Goal: Task Accomplishment & Management: Manage account settings

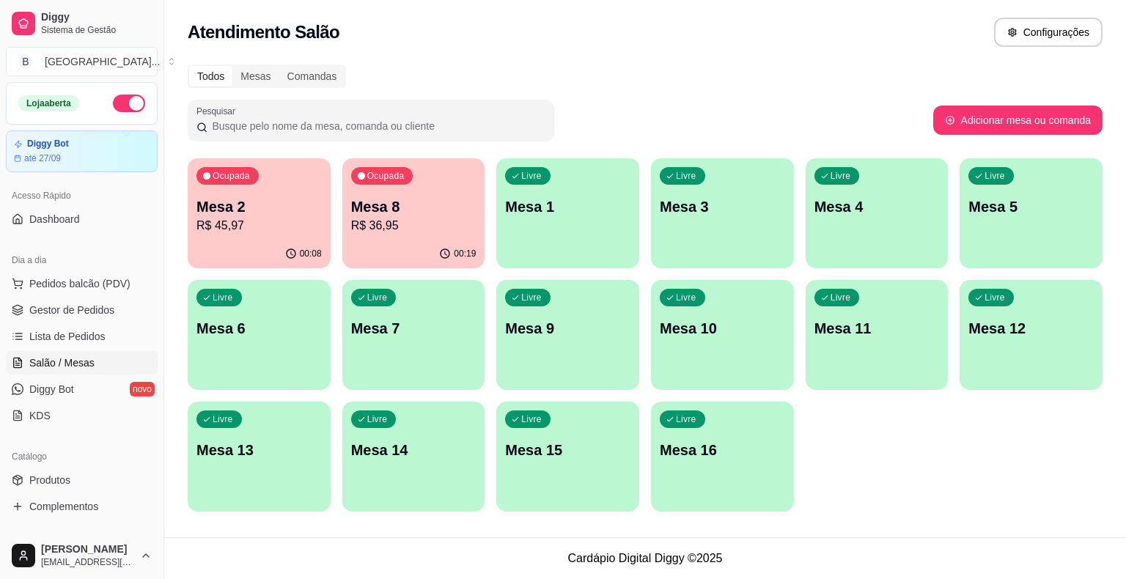
click at [985, 213] on p "Mesa 5" at bounding box center [1030, 206] width 125 height 21
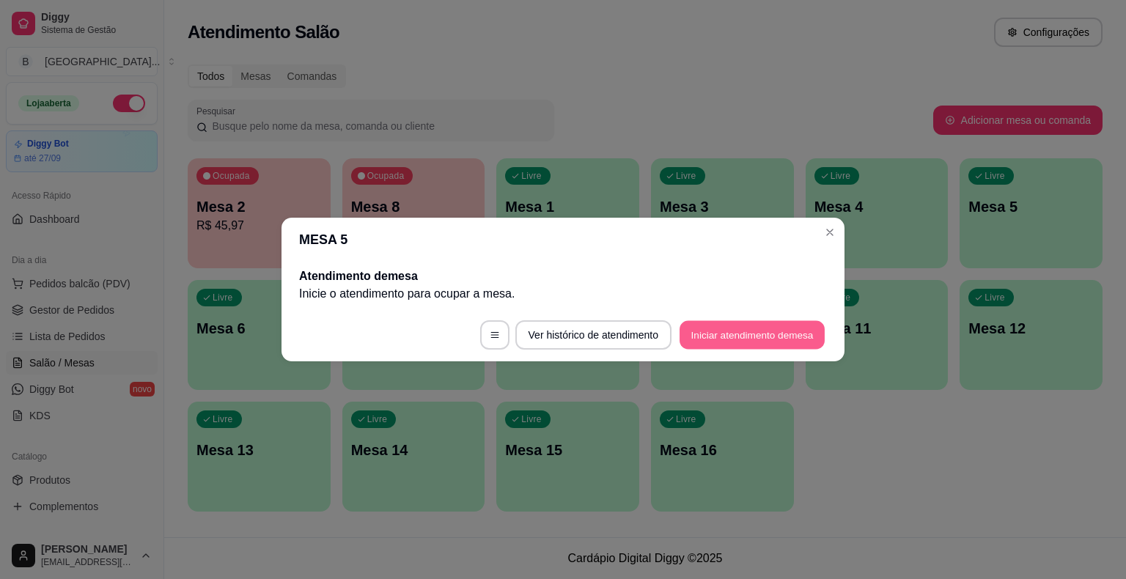
click at [704, 325] on button "Iniciar atendimento de mesa" at bounding box center [751, 335] width 145 height 29
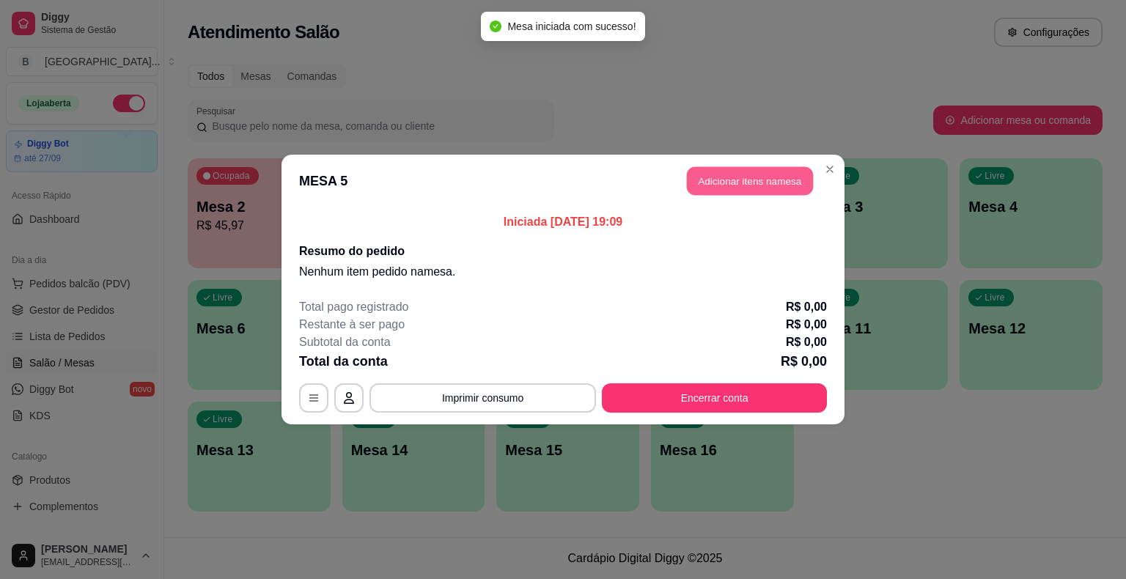
click at [742, 180] on button "Adicionar itens na mesa" at bounding box center [750, 181] width 126 height 29
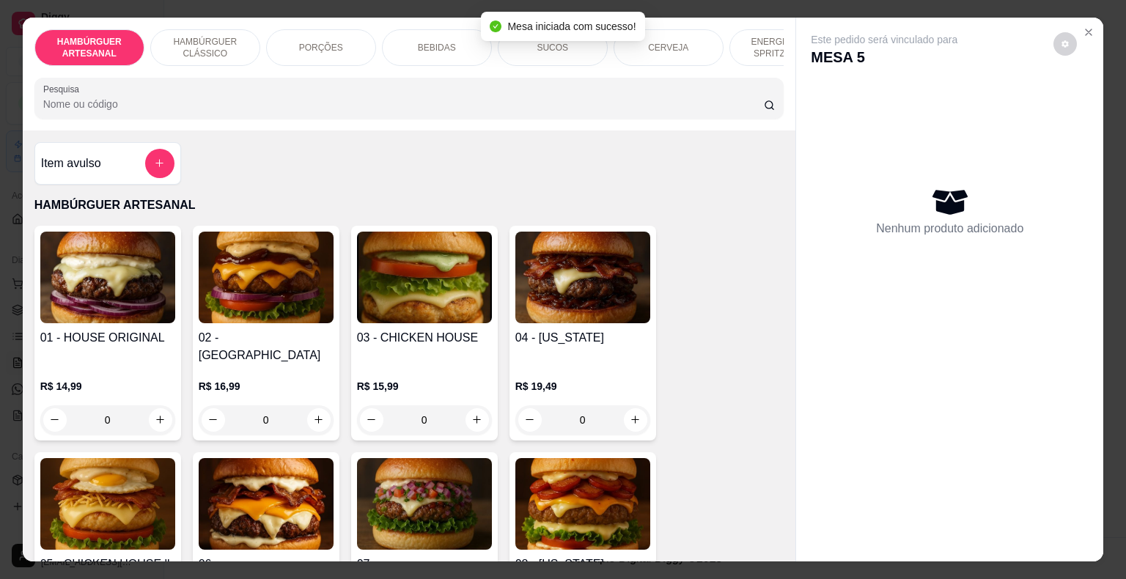
click at [331, 43] on p "PORÇÕES" at bounding box center [321, 48] width 44 height 12
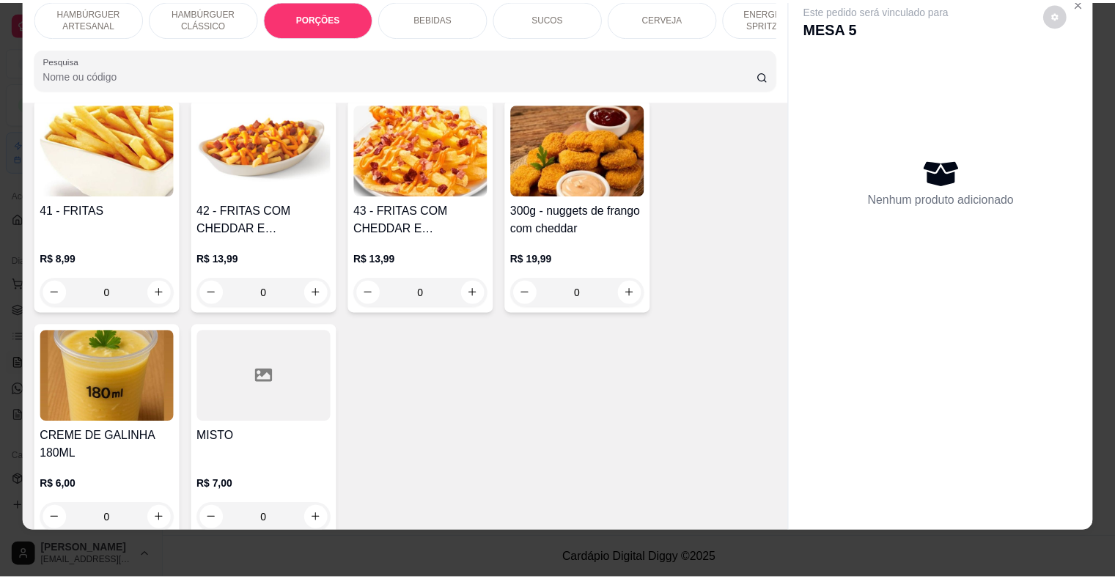
scroll to position [1315, 0]
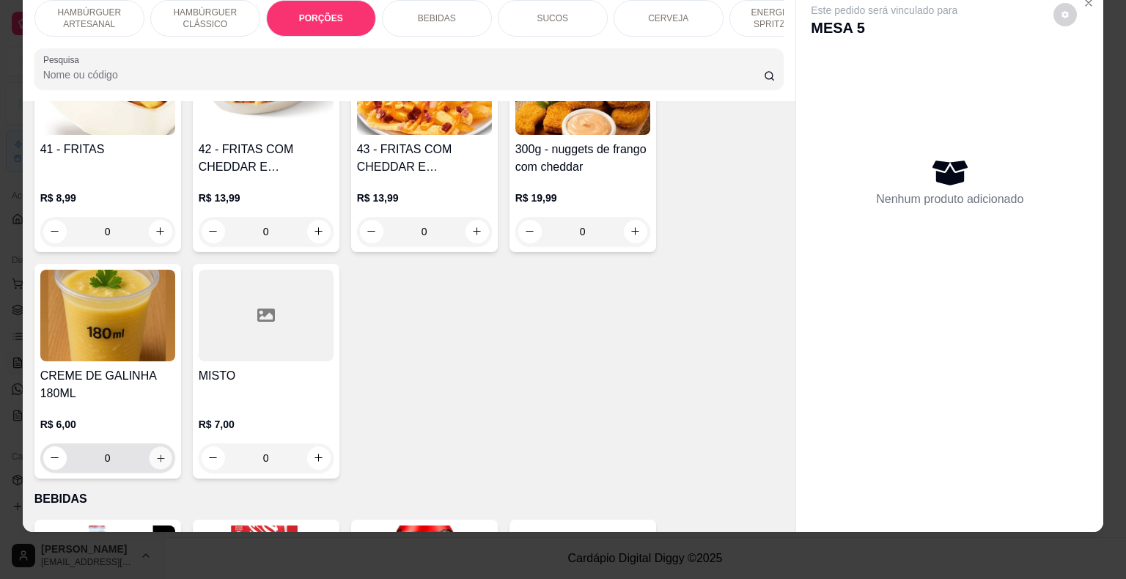
click at [159, 446] on button "increase-product-quantity" at bounding box center [160, 457] width 23 height 23
type input "1"
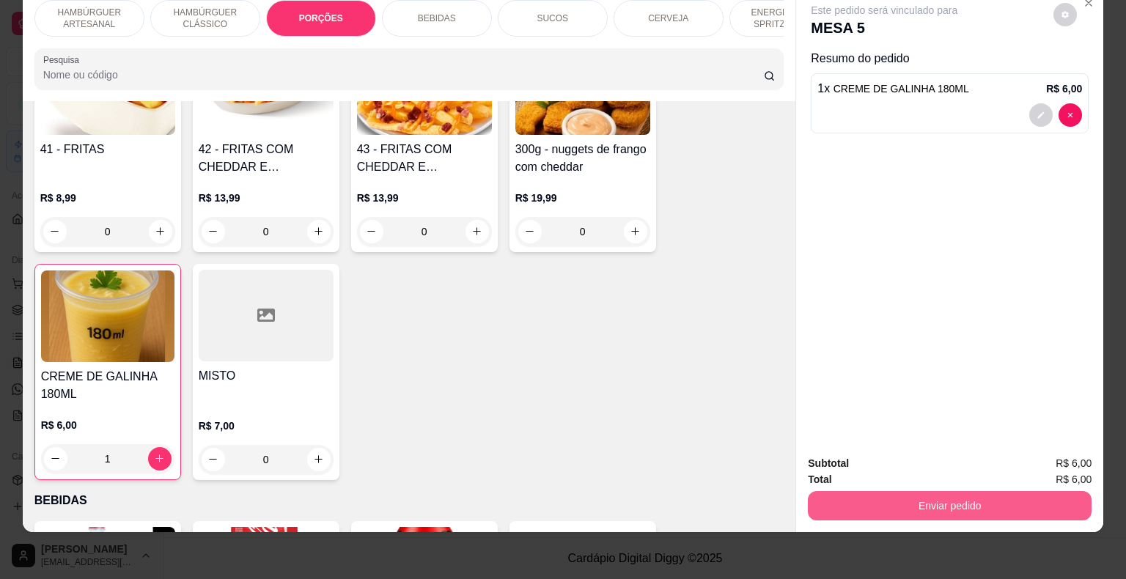
click at [912, 491] on button "Enviar pedido" at bounding box center [950, 505] width 284 height 29
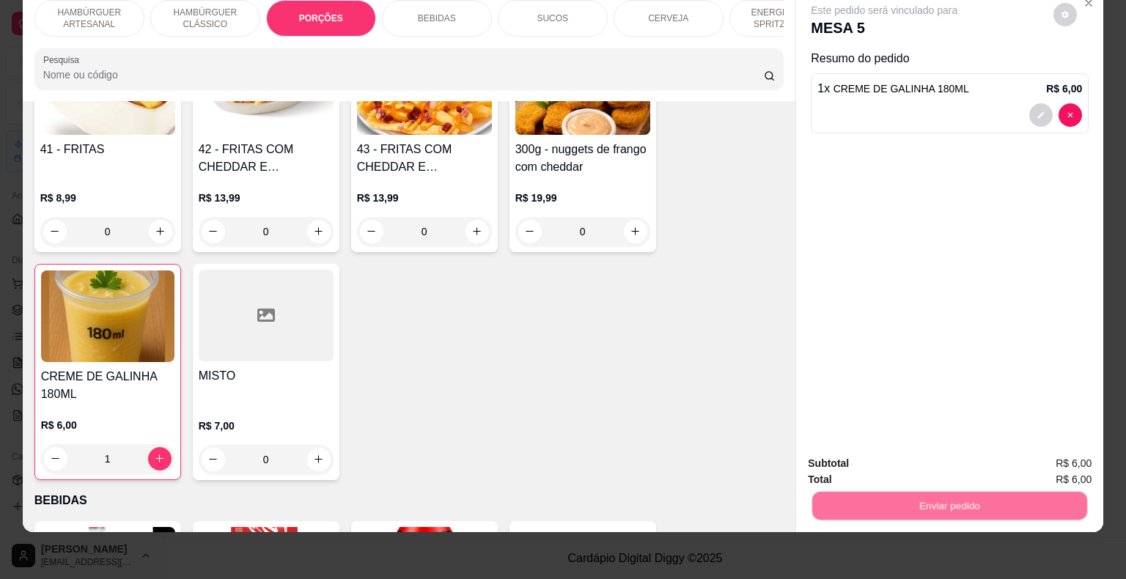
click at [885, 460] on button "Não registrar e enviar pedido" at bounding box center [901, 459] width 152 height 28
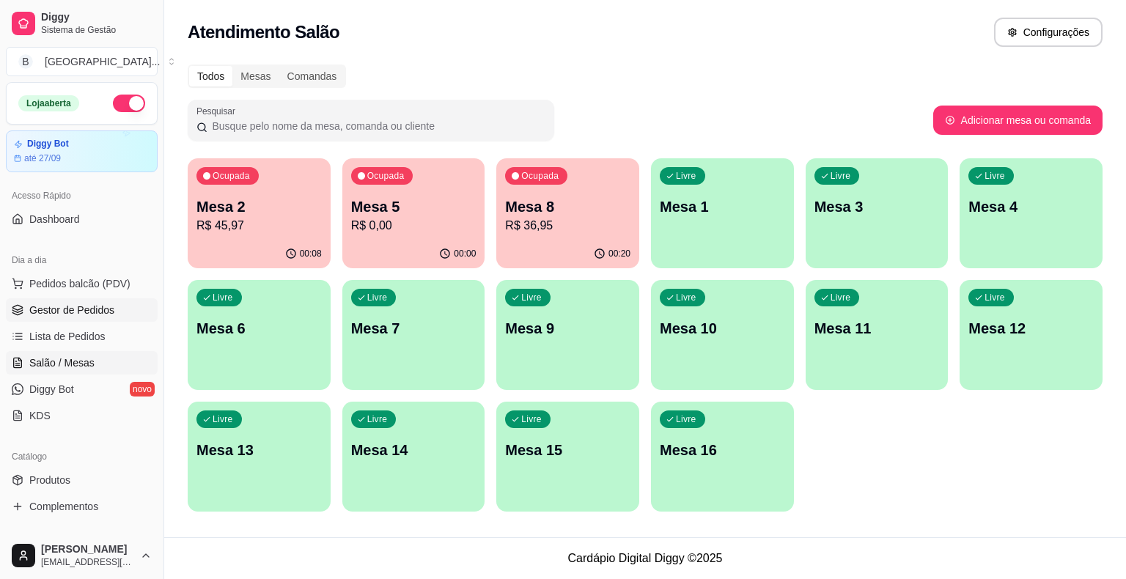
click at [91, 308] on span "Gestor de Pedidos" at bounding box center [71, 310] width 85 height 15
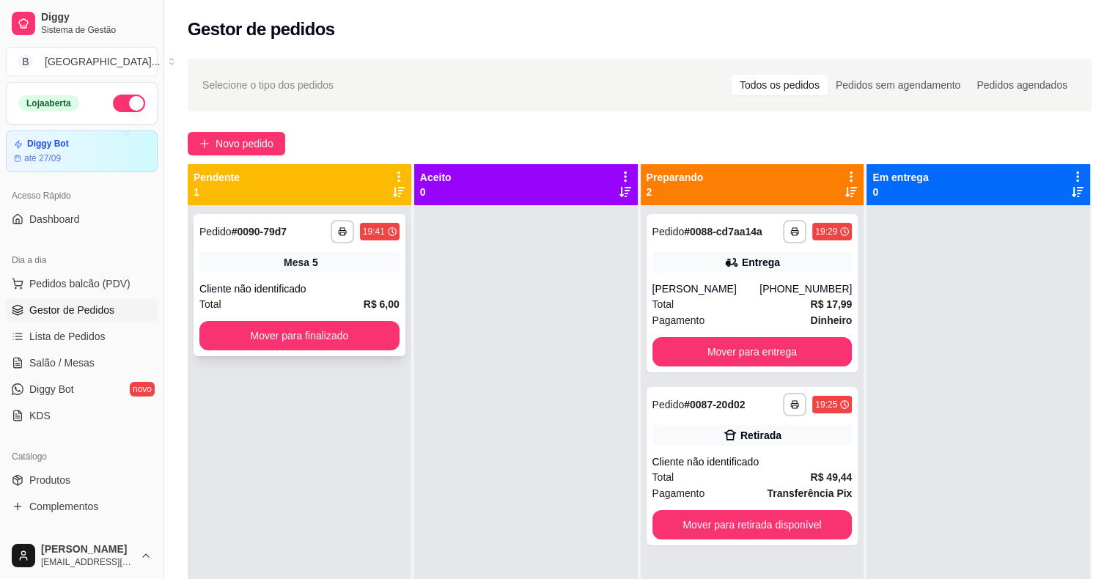
click at [326, 287] on div "Cliente não identificado" at bounding box center [299, 288] width 200 height 15
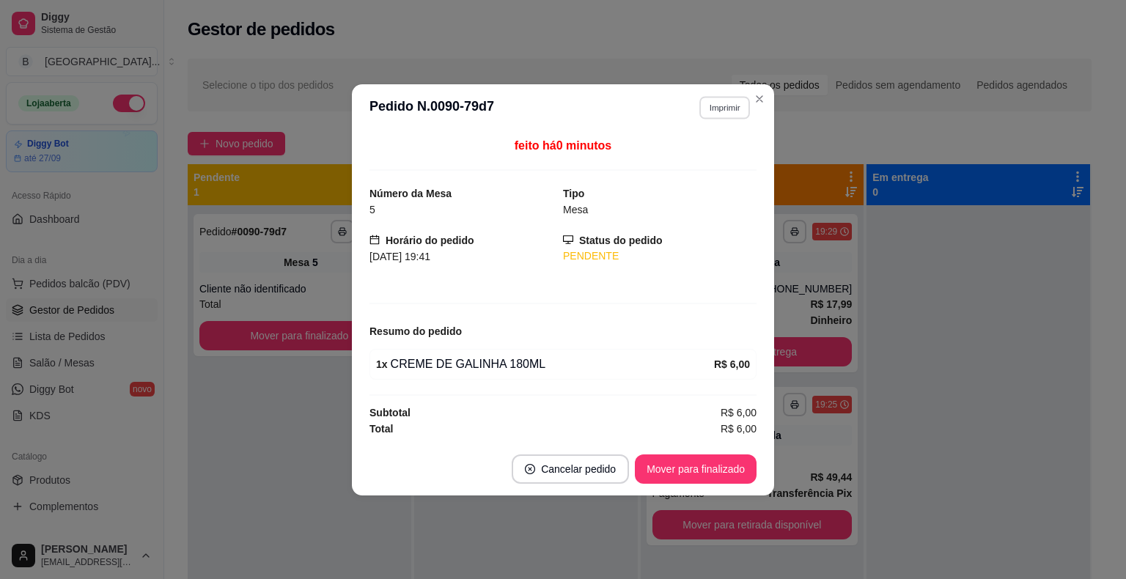
click at [731, 118] on button "Imprimir" at bounding box center [724, 107] width 51 height 23
click at [721, 153] on button "IMPRESSORA" at bounding box center [698, 159] width 103 height 23
click at [953, 132] on div "Novo pedido" at bounding box center [640, 143] width 904 height 23
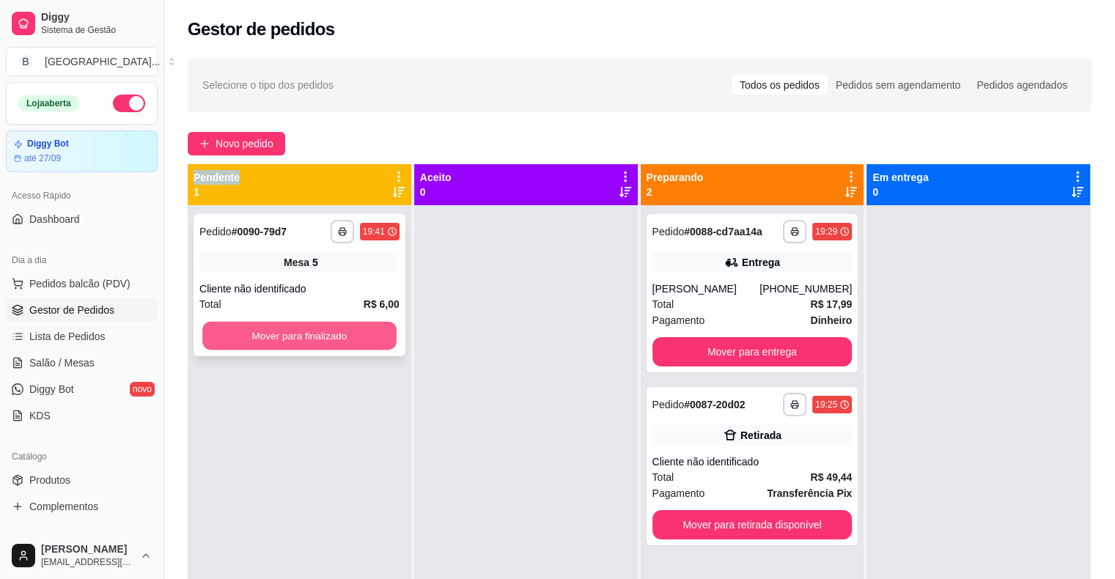
click at [364, 343] on button "Mover para finalizado" at bounding box center [299, 336] width 194 height 29
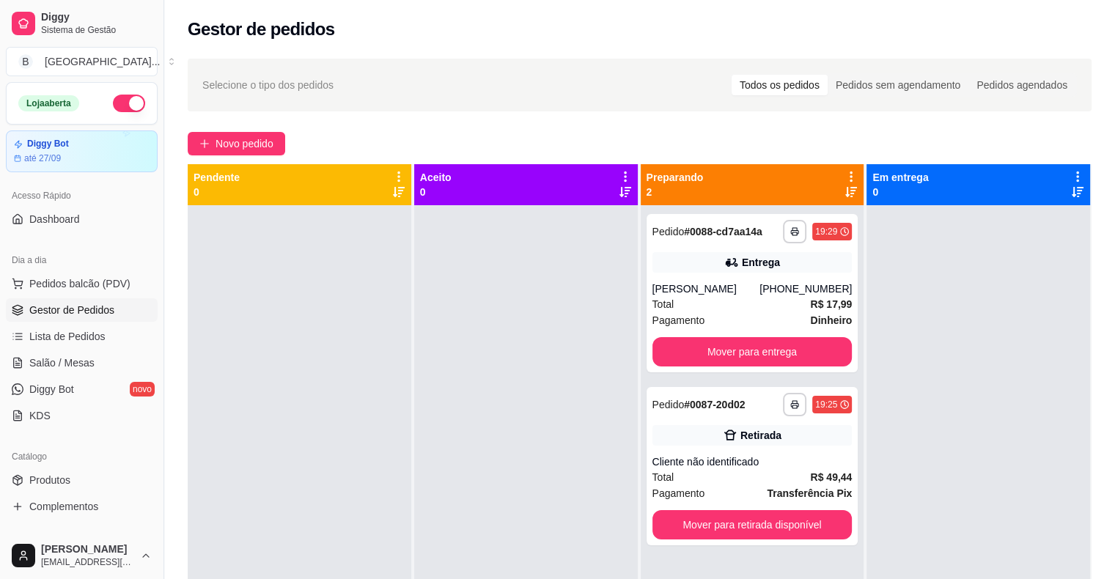
click at [476, 362] on div at bounding box center [526, 494] width 224 height 579
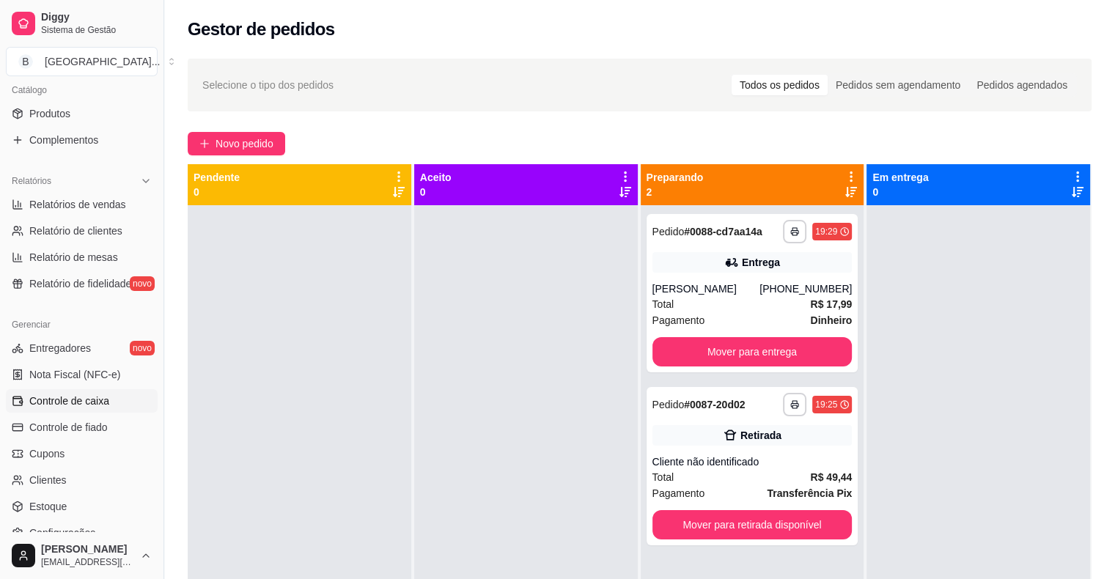
scroll to position [440, 0]
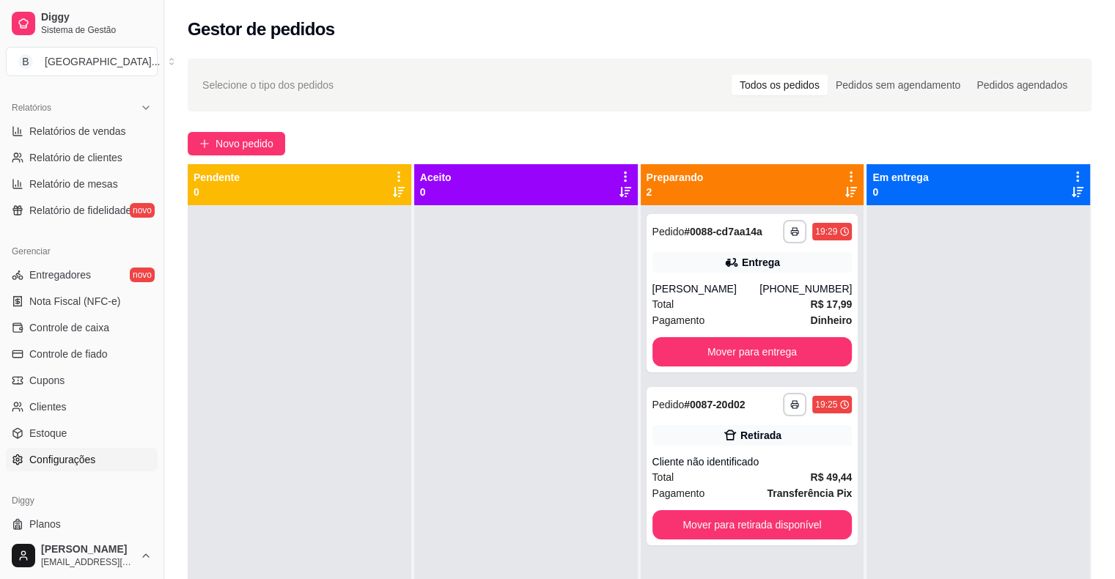
click at [70, 455] on span "Configurações" at bounding box center [62, 459] width 66 height 15
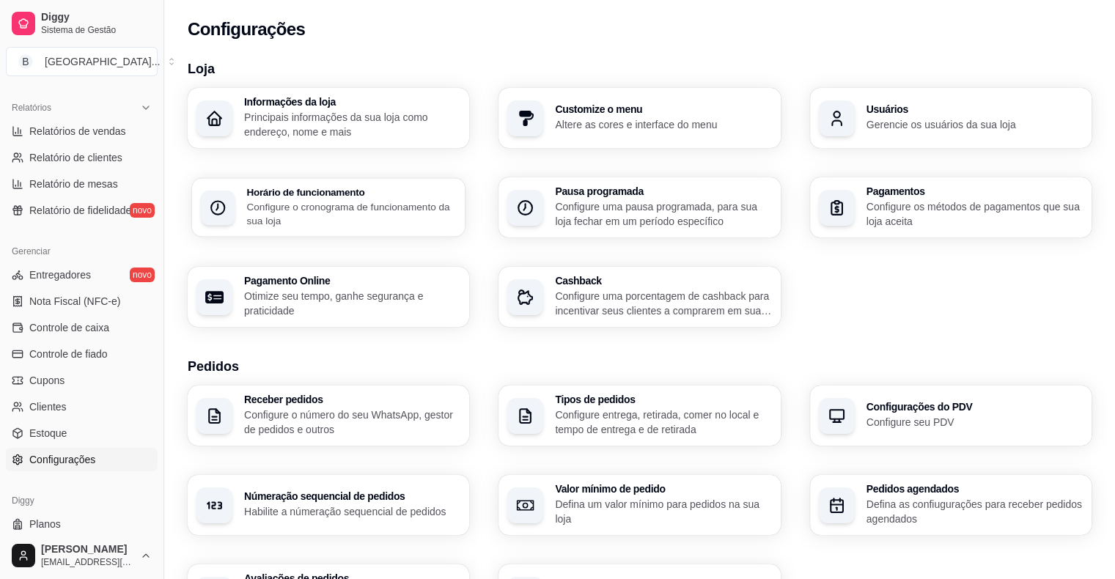
click at [380, 202] on p "Configure o cronograma de funcionamento da sua loja" at bounding box center [351, 213] width 210 height 29
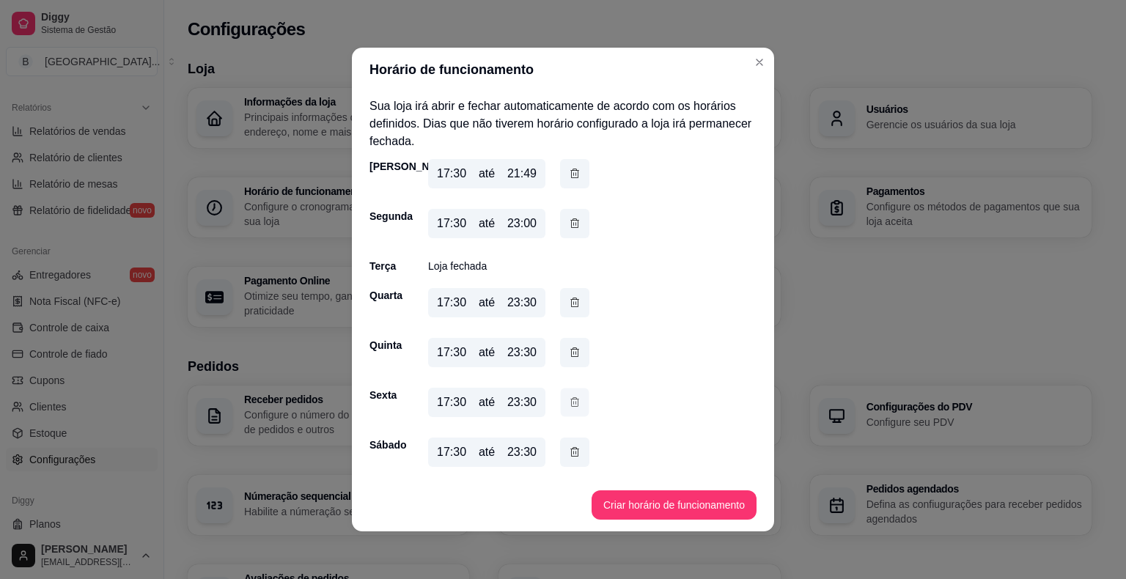
click at [570, 405] on icon "button" at bounding box center [575, 401] width 12 height 15
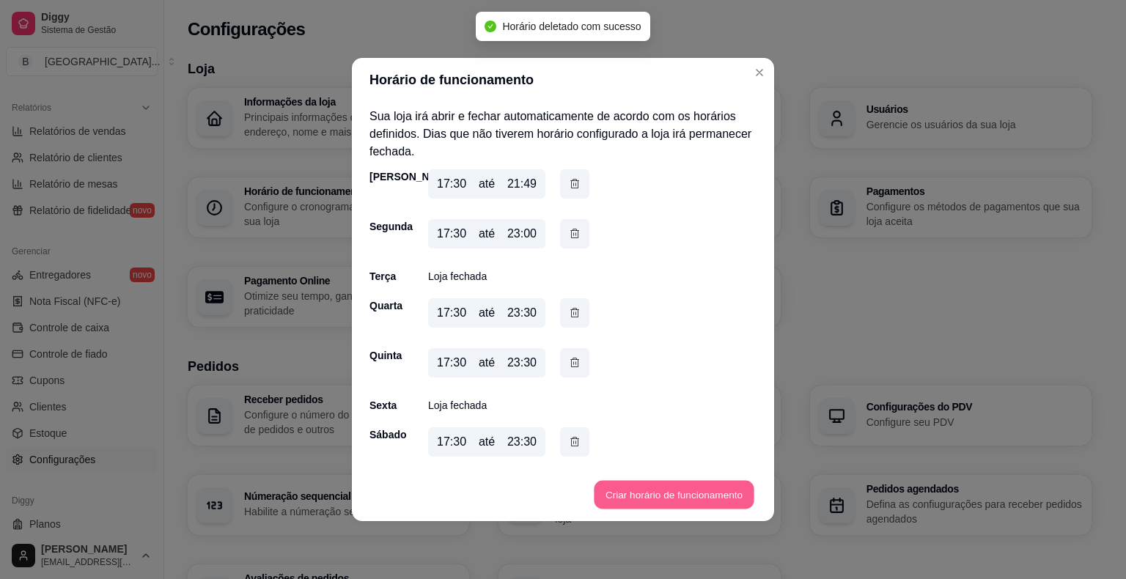
click at [681, 494] on button "Criar horário de funcionamento" at bounding box center [674, 495] width 160 height 29
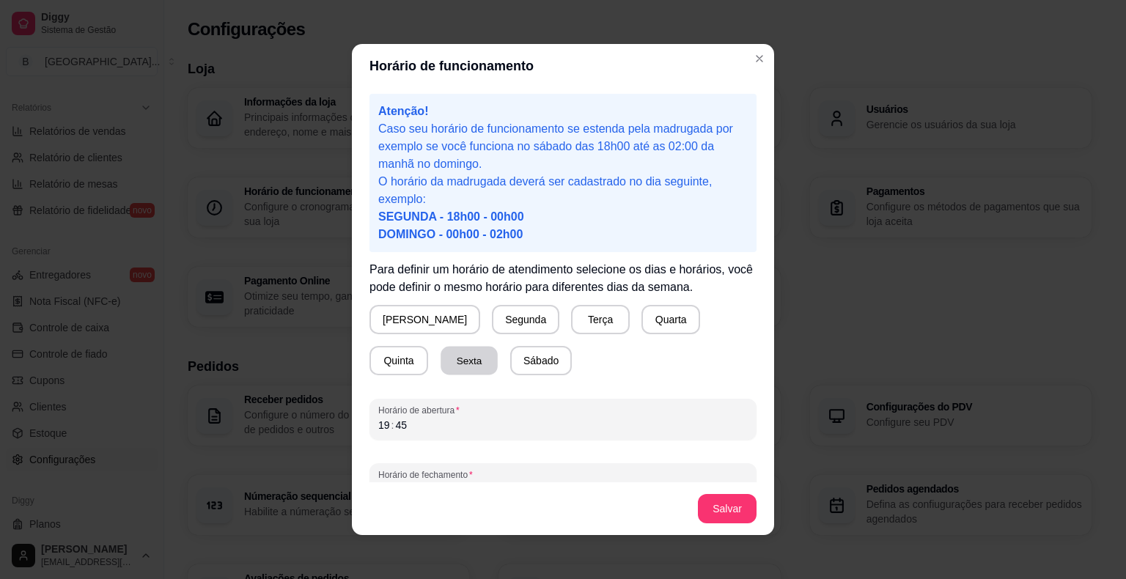
click at [440, 354] on button "Sexta" at bounding box center [468, 361] width 57 height 29
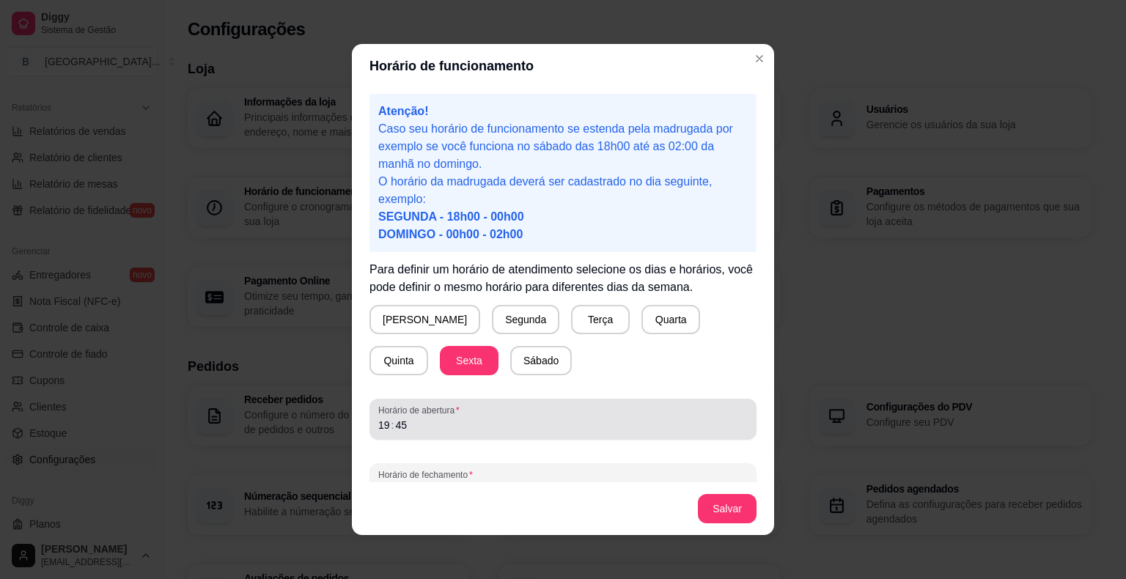
scroll to position [27, 0]
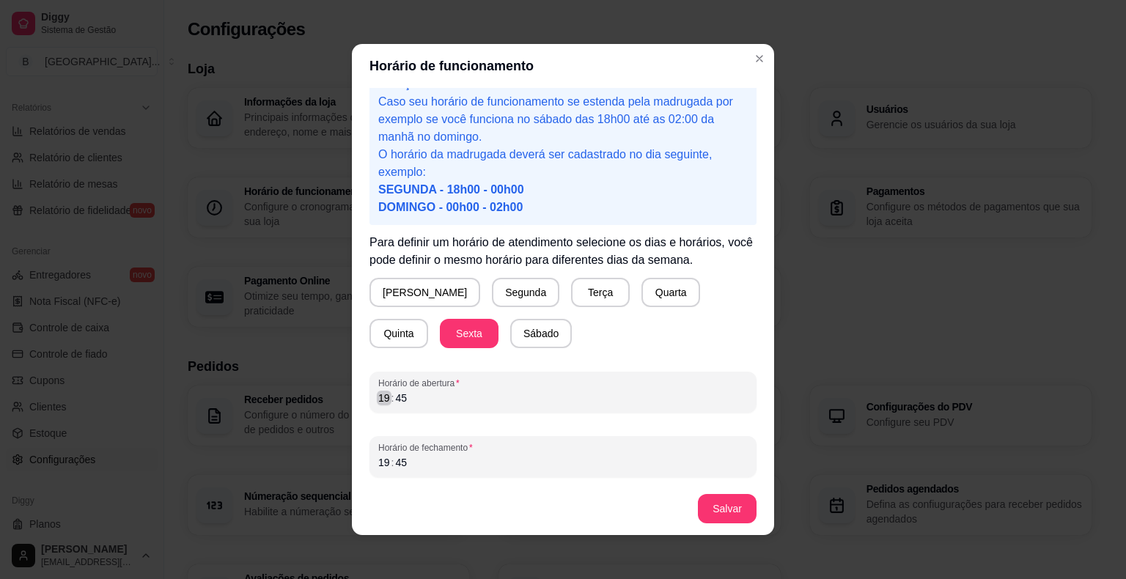
click at [381, 407] on div "Horário de abertura 19 : 45" at bounding box center [562, 392] width 387 height 41
click at [431, 465] on div "19 : 45" at bounding box center [562, 463] width 369 height 18
click at [380, 458] on div "19" at bounding box center [384, 462] width 15 height 15
click at [422, 473] on div "Horário de fechamento 23 : 45" at bounding box center [562, 456] width 387 height 41
click at [741, 500] on button "Salvar" at bounding box center [727, 508] width 59 height 29
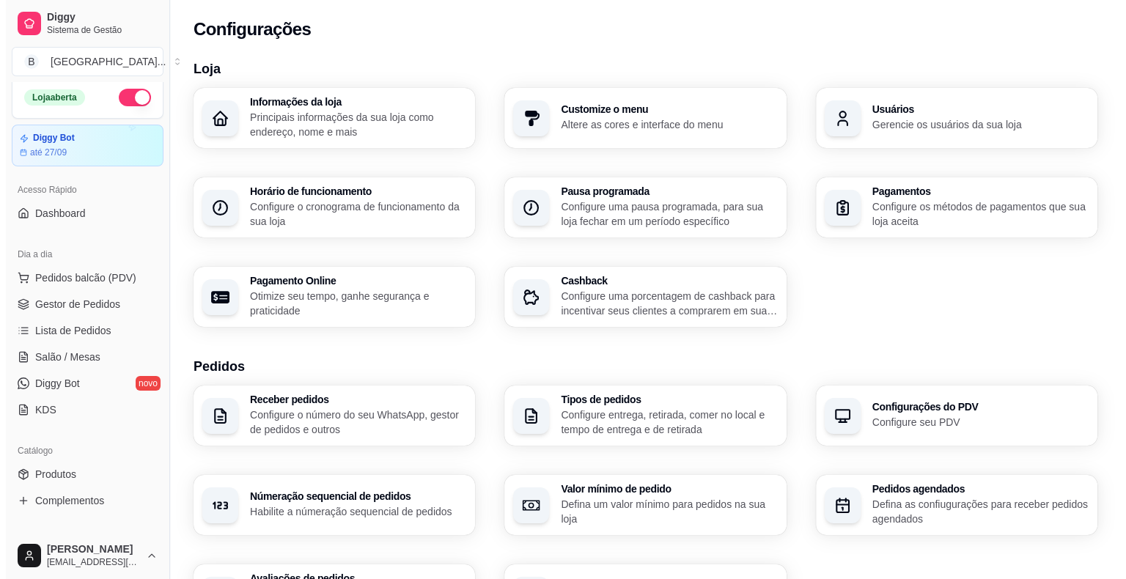
scroll to position [0, 0]
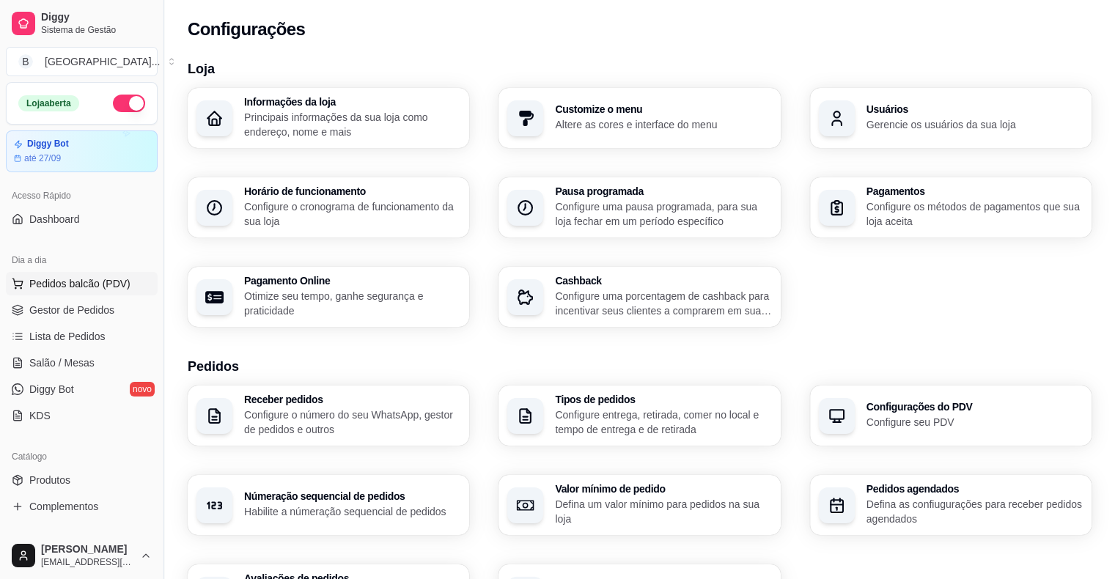
click at [108, 281] on span "Pedidos balcão (PDV)" at bounding box center [79, 283] width 101 height 15
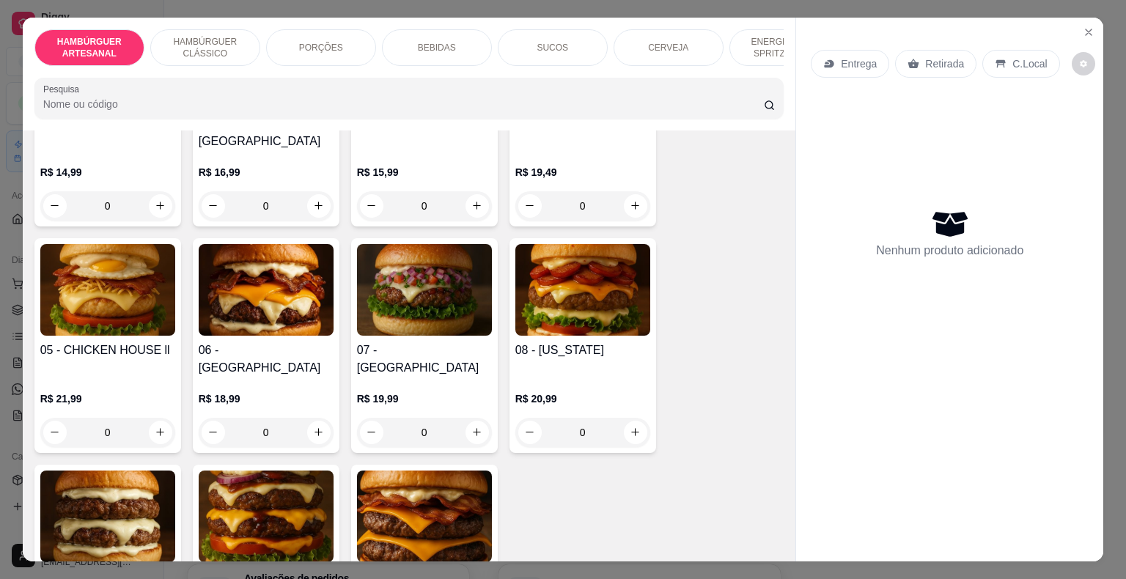
scroll to position [220, 0]
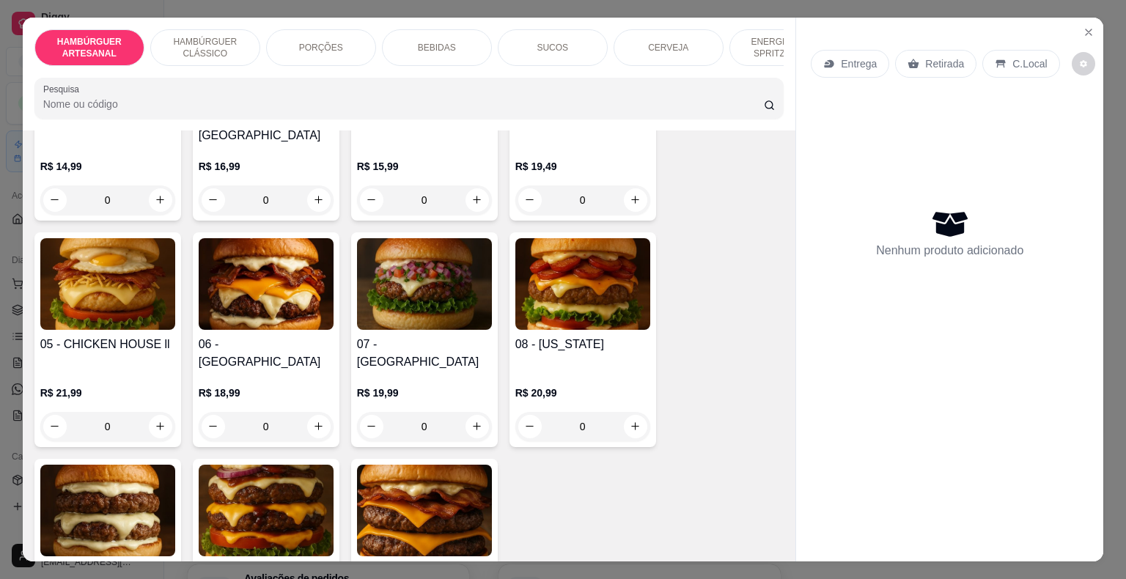
click at [625, 412] on div "0" at bounding box center [582, 426] width 135 height 29
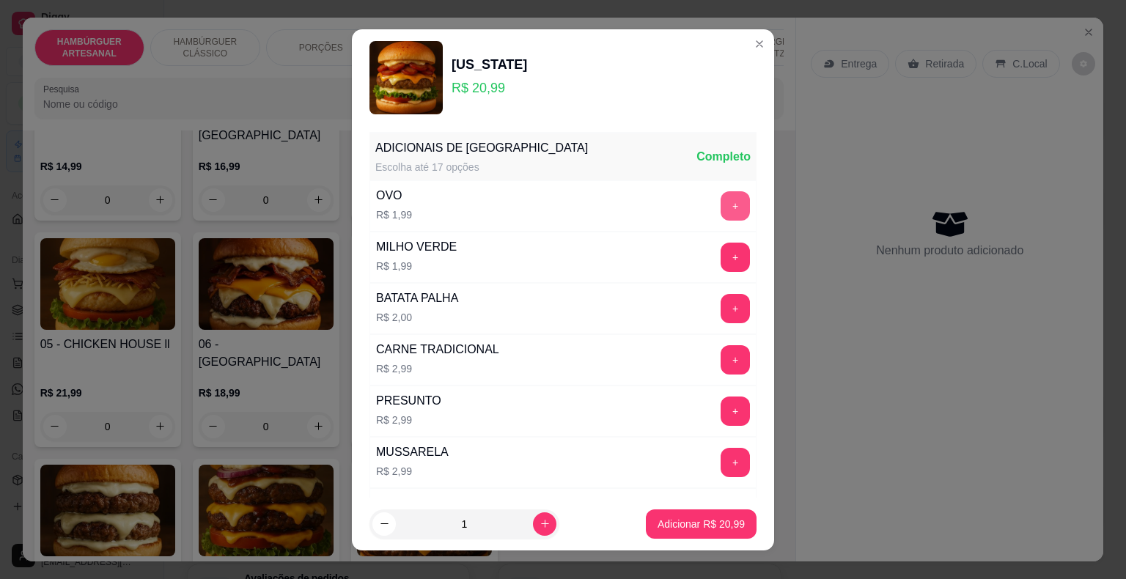
click at [715, 204] on div "+" at bounding box center [735, 205] width 41 height 29
click at [720, 204] on button "+" at bounding box center [734, 205] width 29 height 29
click at [707, 517] on p "Adicionar R$ 22,98" at bounding box center [701, 524] width 85 height 14
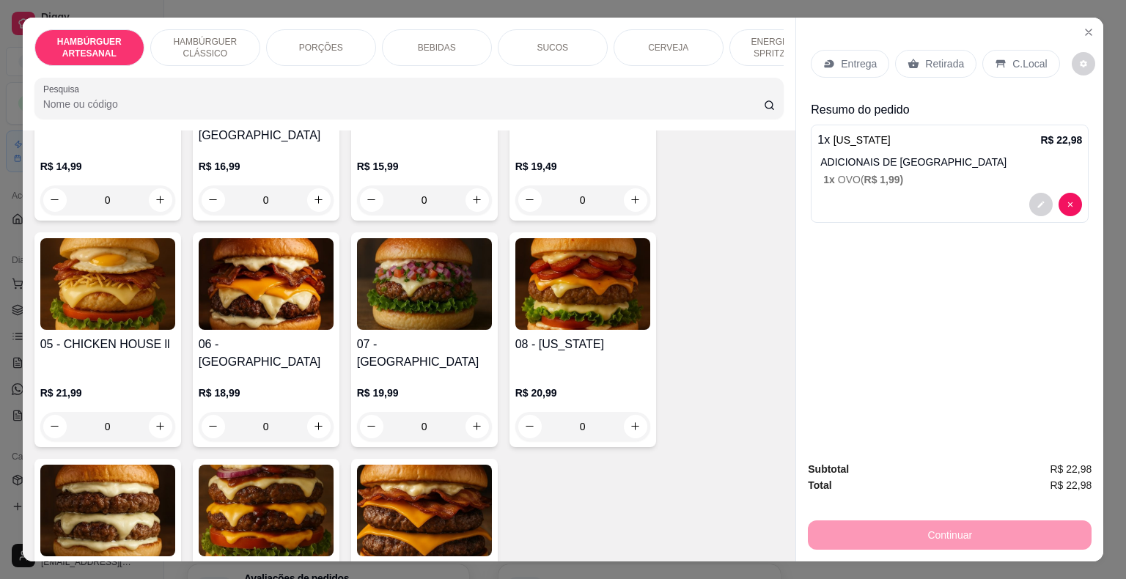
click at [819, 50] on div "Entrega" at bounding box center [850, 64] width 78 height 28
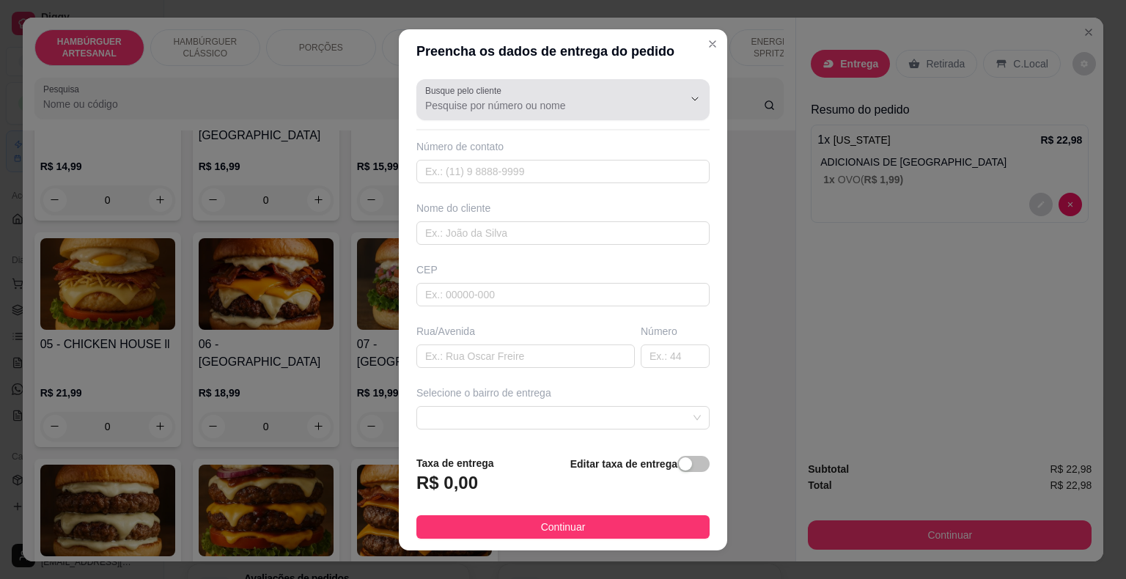
click at [660, 110] on div at bounding box center [683, 99] width 47 height 28
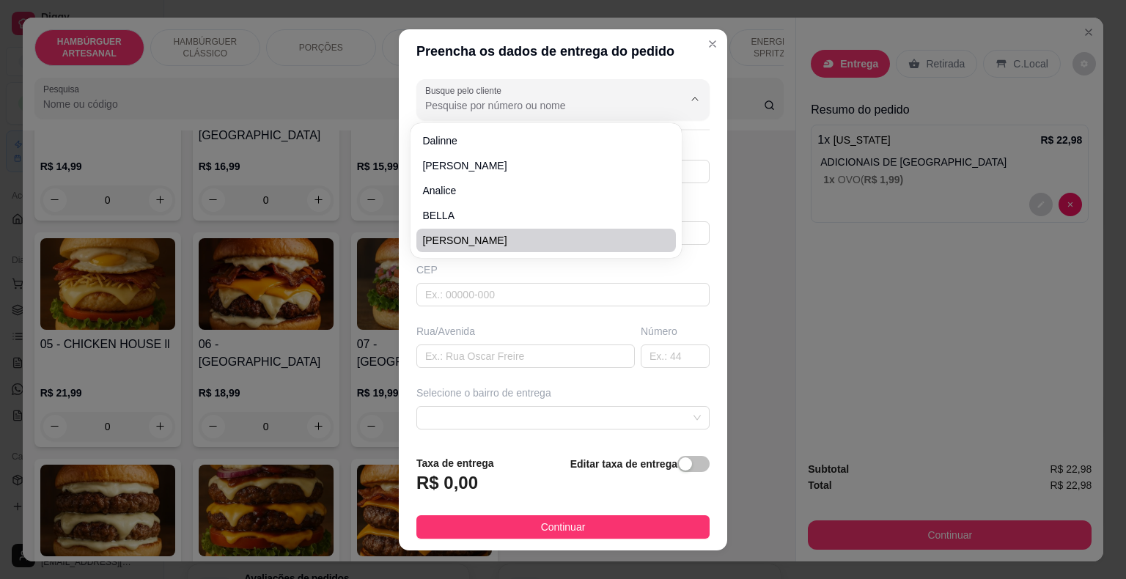
click at [535, 311] on div "Busque pelo cliente Número de contato Nome do cliente CEP Rua/[GEOGRAPHIC_DATA]…" at bounding box center [563, 258] width 328 height 370
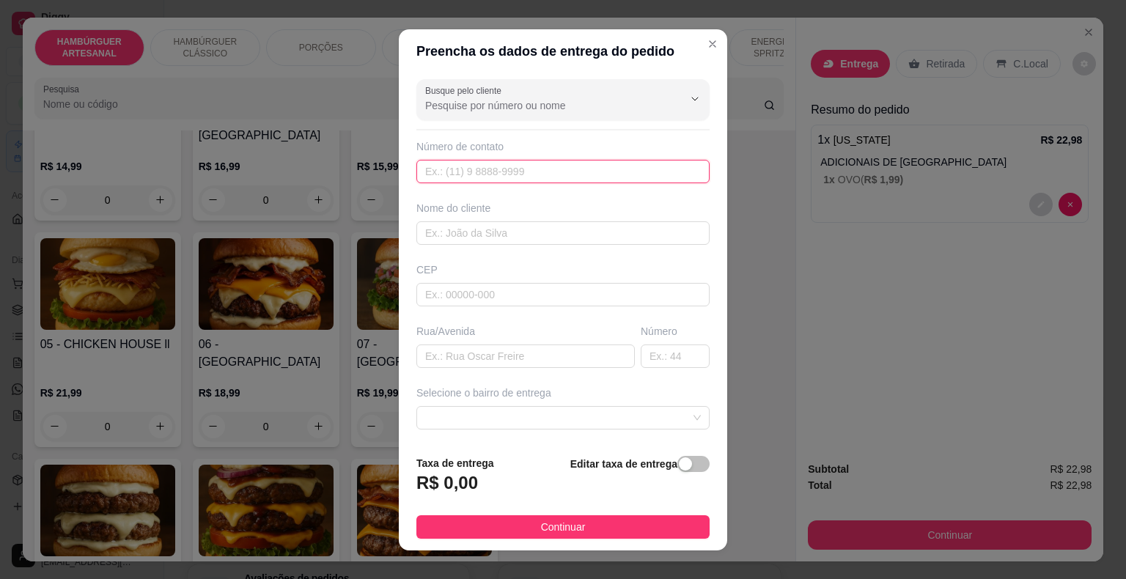
click at [528, 169] on input "text" at bounding box center [562, 171] width 293 height 23
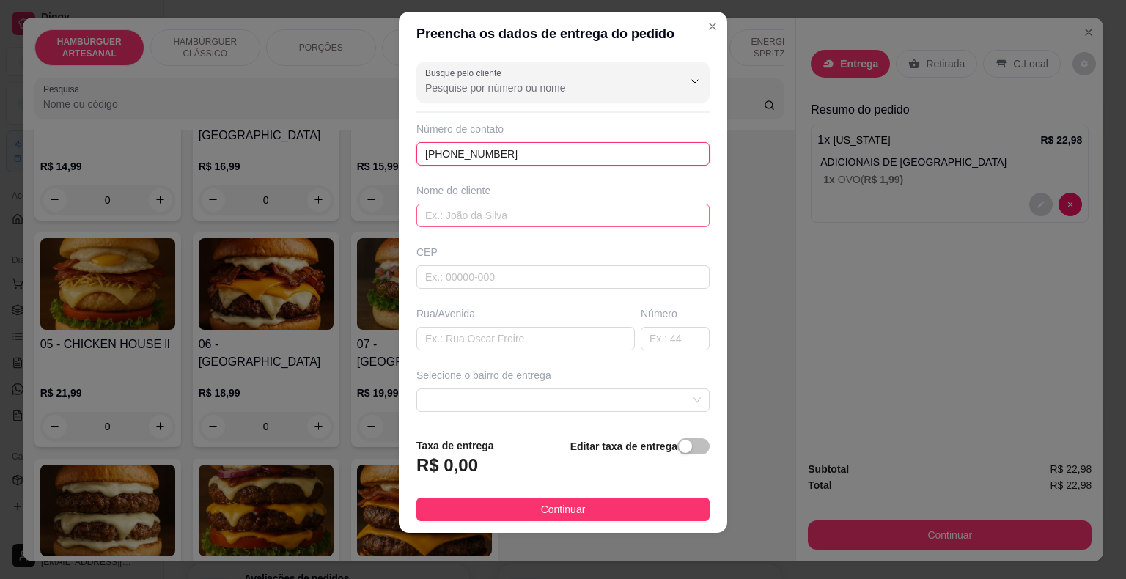
type input "[PHONE_NUMBER]"
click at [604, 215] on input "text" at bounding box center [562, 215] width 293 height 23
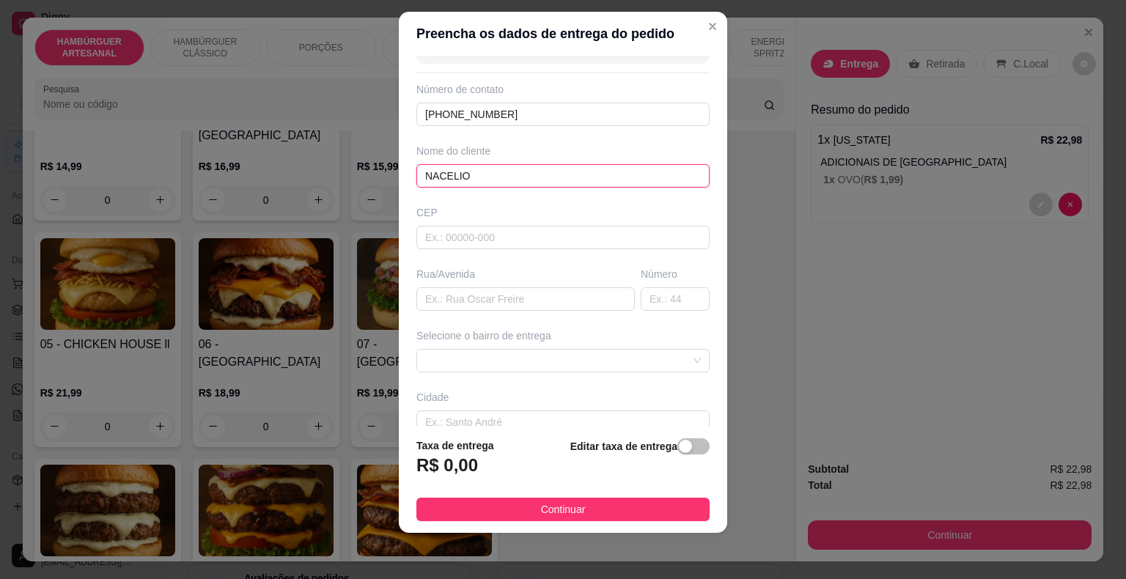
scroll to position [121, 0]
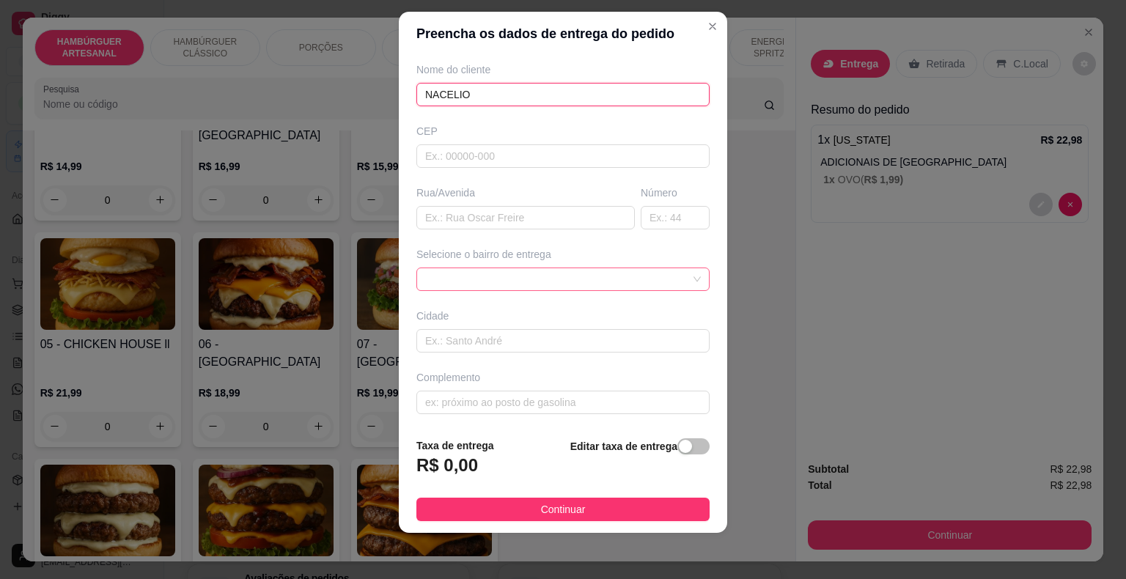
click at [471, 275] on span at bounding box center [563, 279] width 276 height 22
type input "NACELIO"
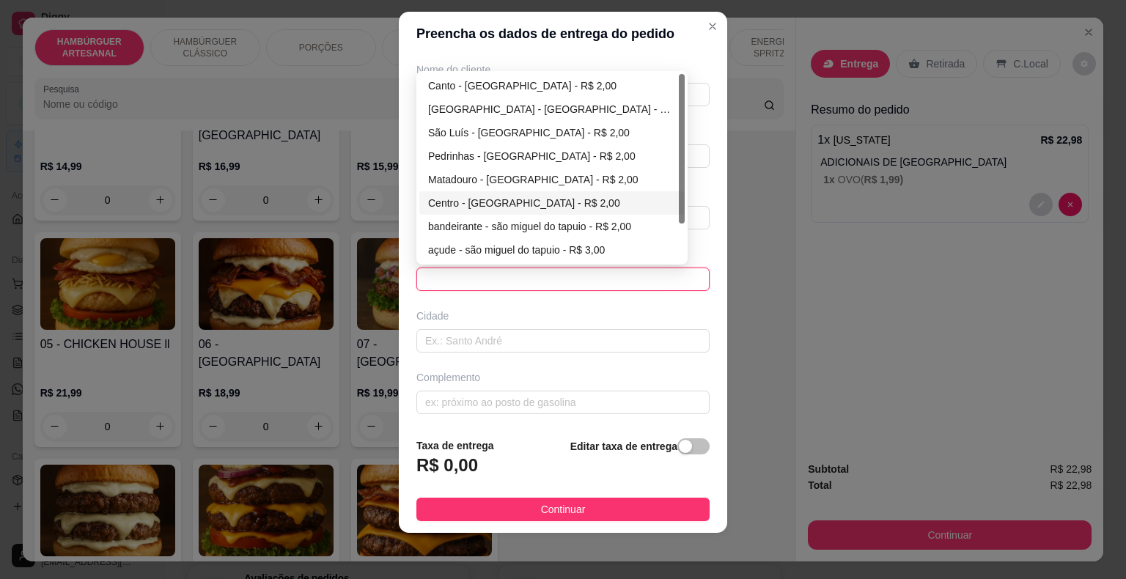
scroll to position [47, 0]
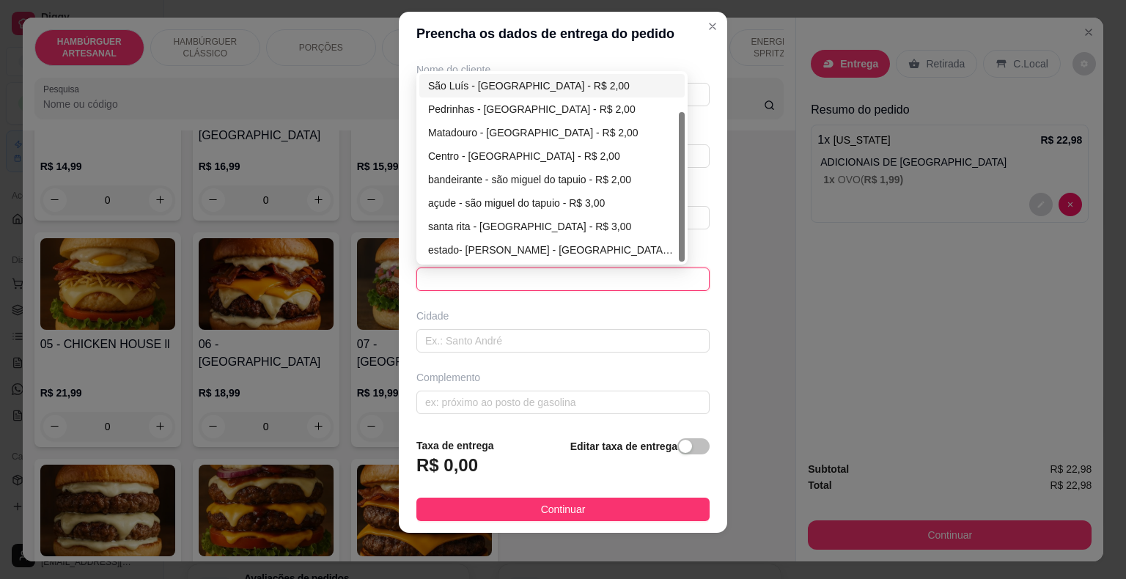
click at [519, 80] on div "São Luís - [GEOGRAPHIC_DATA] - R$ 2,00" at bounding box center [552, 86] width 248 height 16
type input "São Miguel do Tapuio"
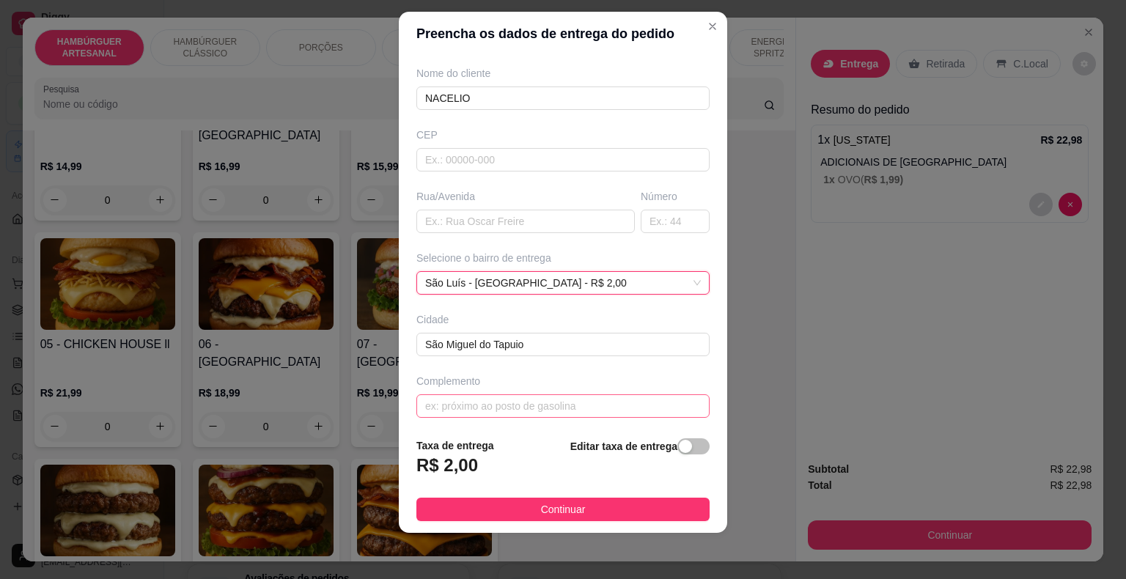
scroll to position [121, 0]
click at [510, 397] on input "text" at bounding box center [562, 402] width 293 height 23
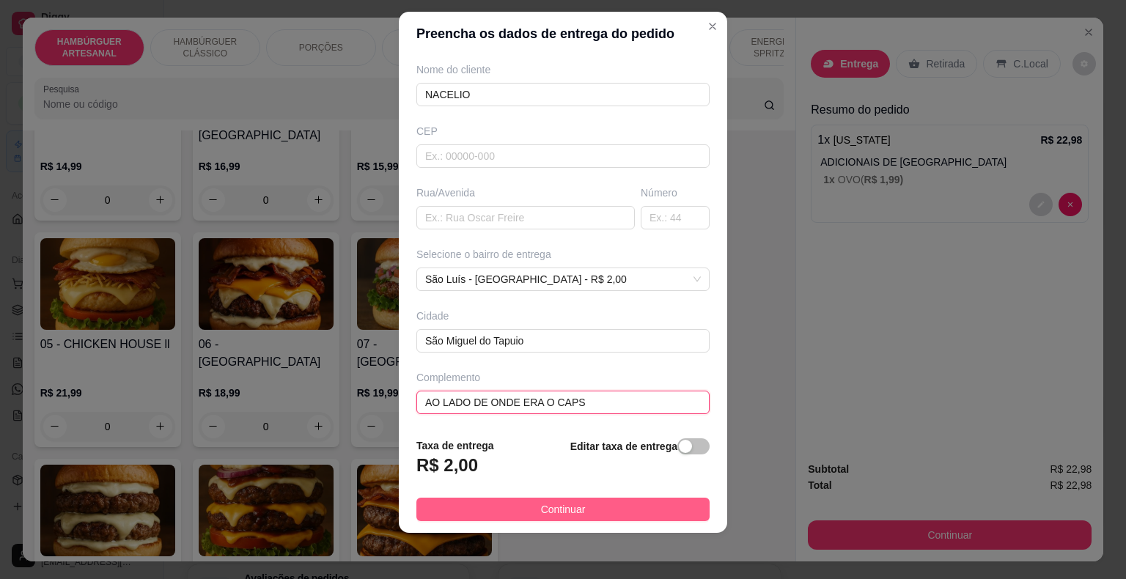
type input "AO LADO DE ONDE ERA O CAPS"
click at [542, 509] on span "Continuar" at bounding box center [563, 509] width 45 height 16
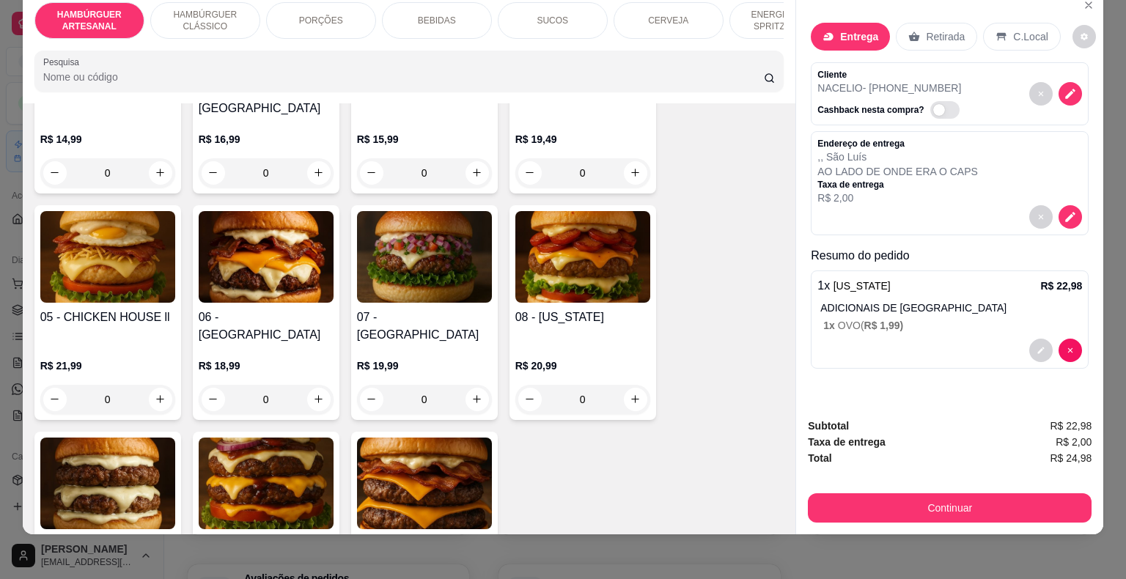
scroll to position [35, 0]
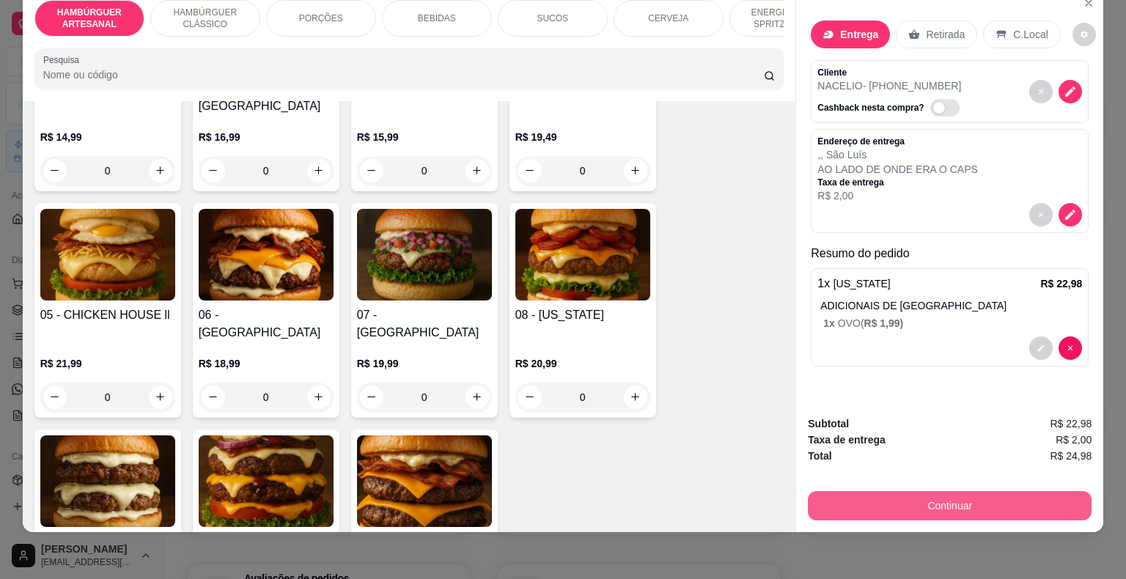
click at [900, 491] on button "Continuar" at bounding box center [950, 505] width 284 height 29
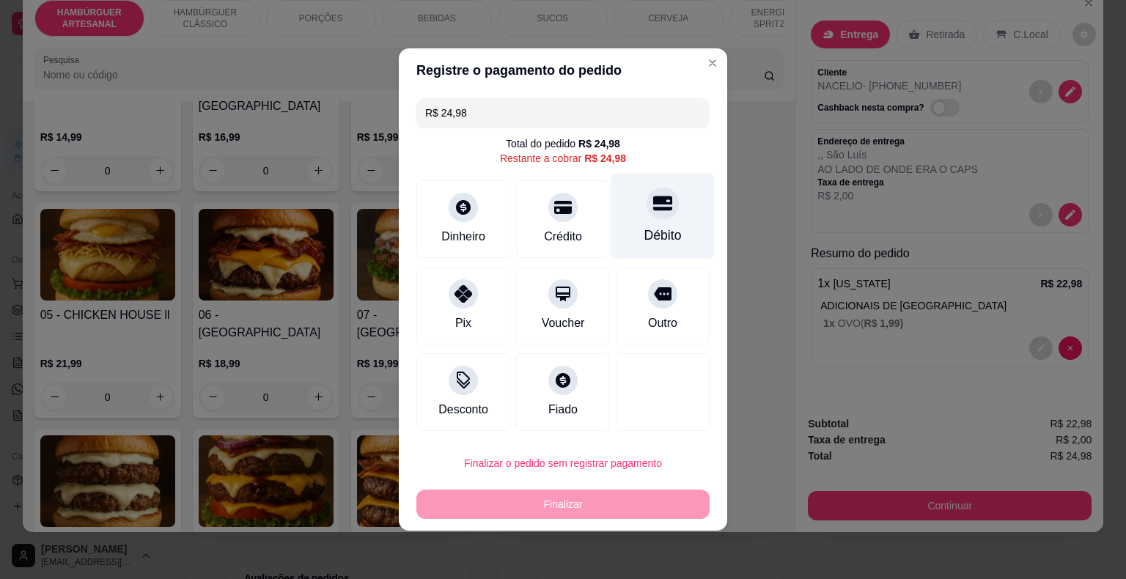
click at [675, 235] on div "Débito" at bounding box center [662, 217] width 103 height 86
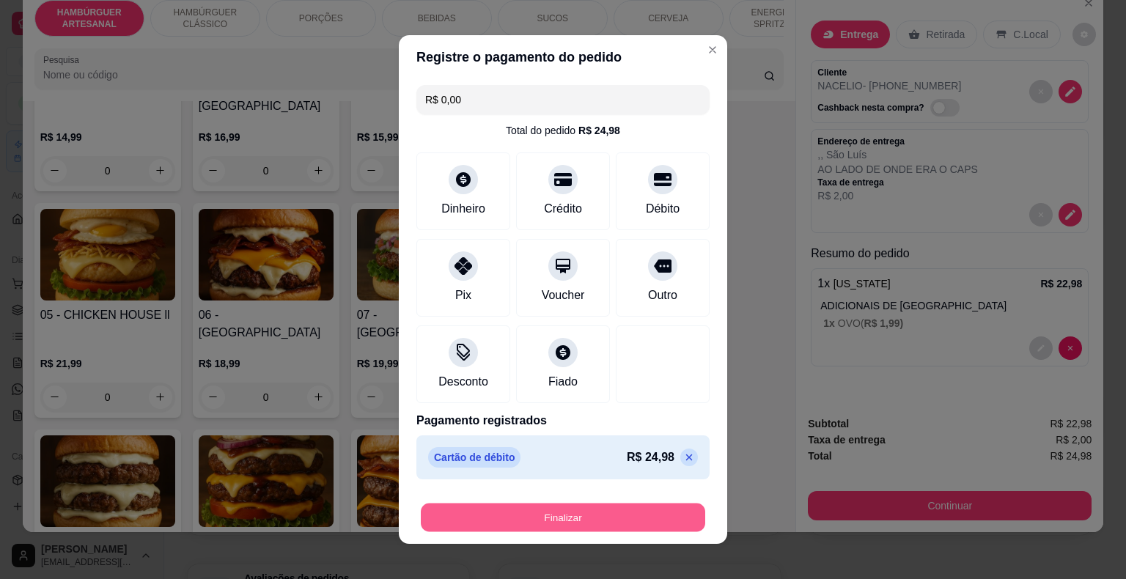
click at [626, 509] on button "Finalizar" at bounding box center [563, 517] width 284 height 29
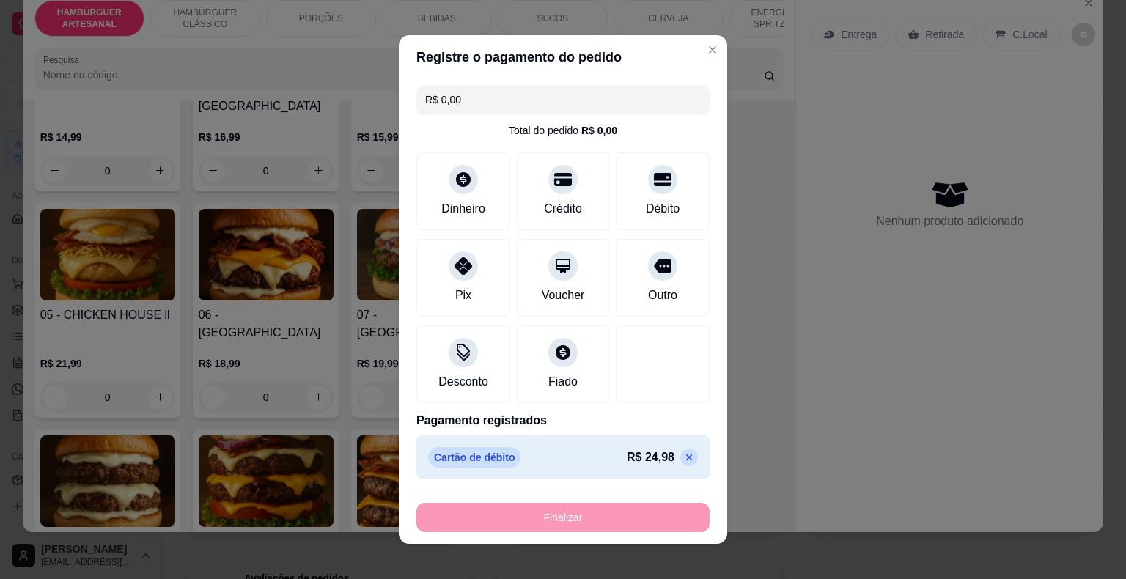
type input "-R$ 24,98"
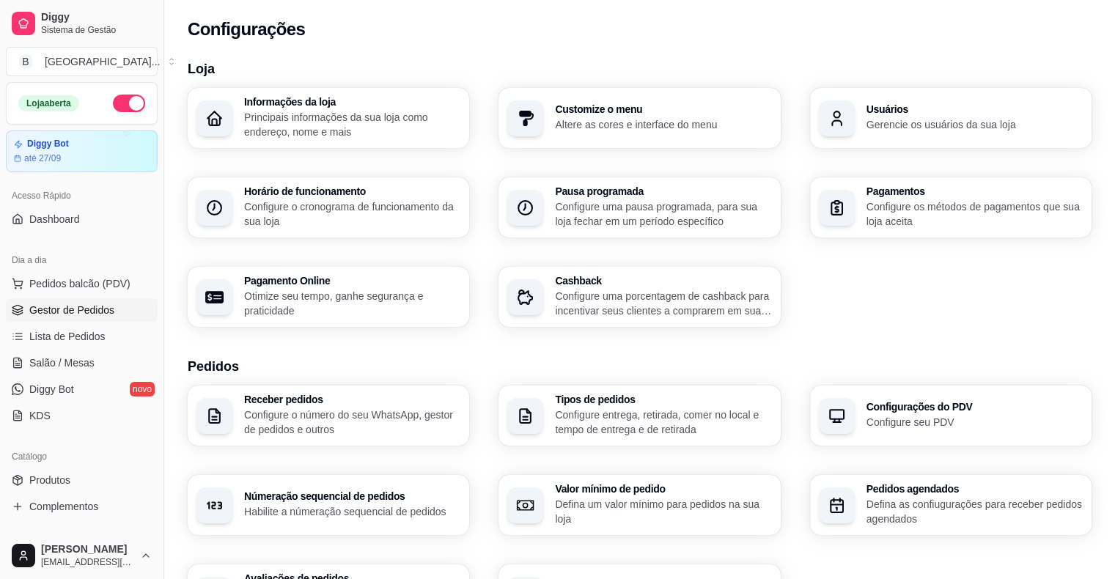
click at [56, 303] on span "Gestor de Pedidos" at bounding box center [71, 310] width 85 height 15
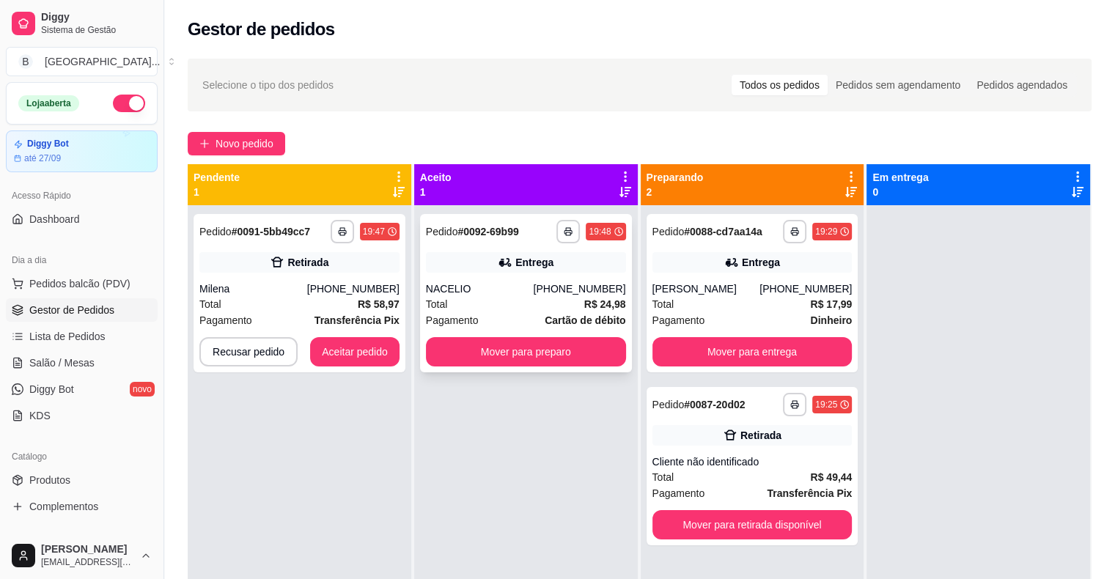
click at [531, 305] on div "Total R$ 24,98" at bounding box center [526, 304] width 200 height 16
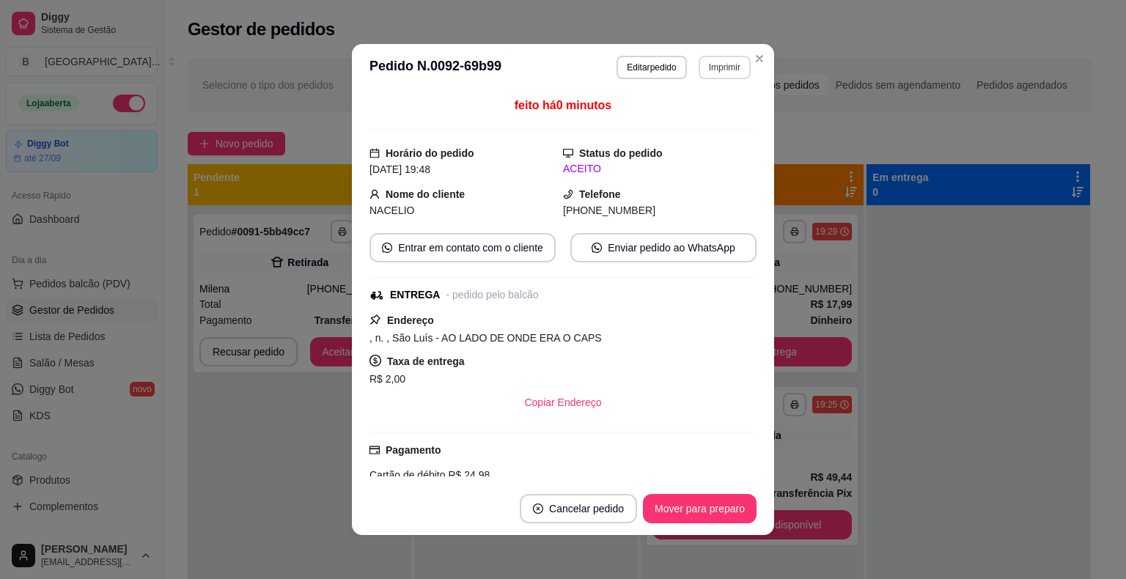
click at [721, 66] on button "Imprimir" at bounding box center [724, 67] width 52 height 23
click at [726, 125] on button "IMPRESSORA" at bounding box center [693, 118] width 106 height 23
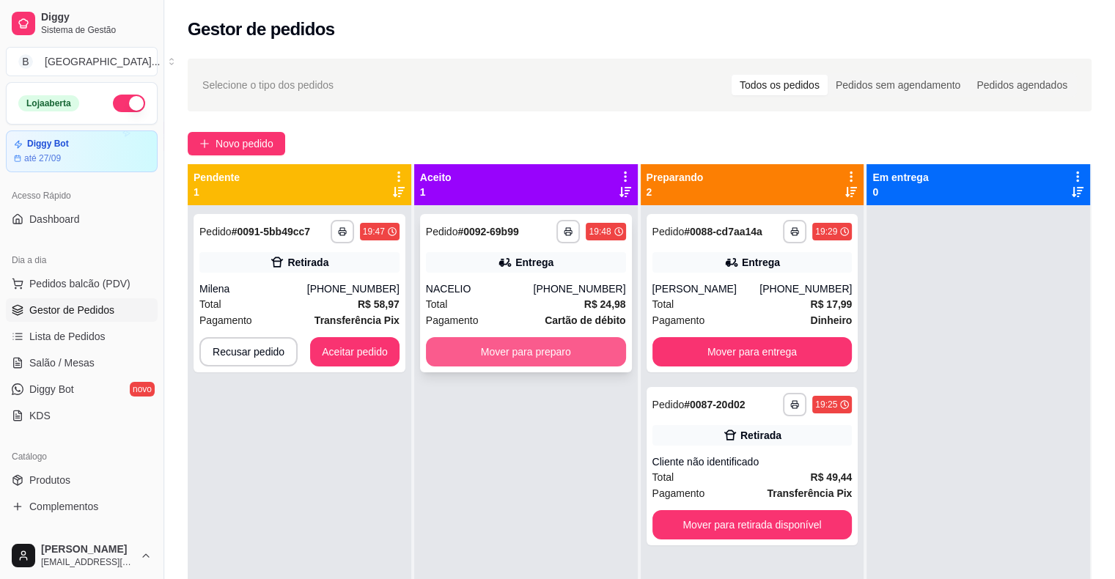
click at [490, 353] on button "Mover para preparo" at bounding box center [526, 351] width 200 height 29
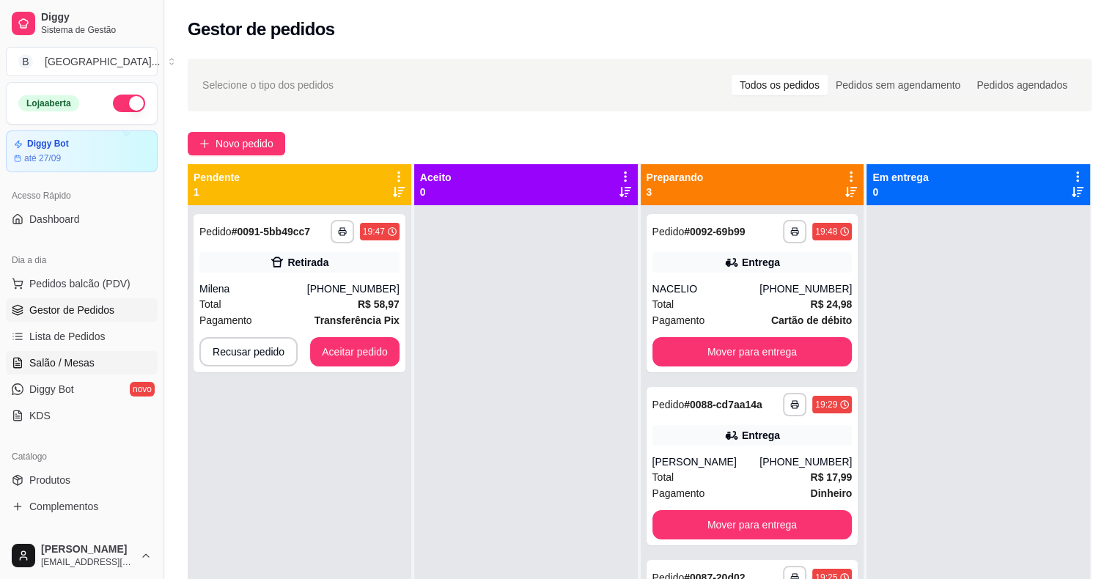
click at [30, 359] on span "Salão / Mesas" at bounding box center [61, 362] width 65 height 15
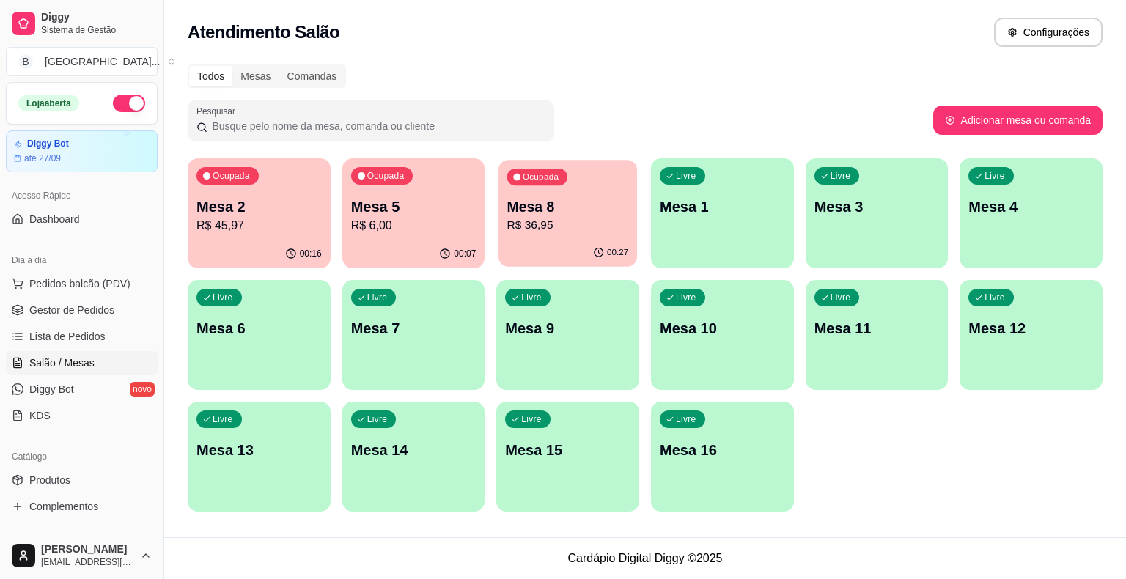
click at [545, 211] on p "Mesa 8" at bounding box center [568, 207] width 122 height 20
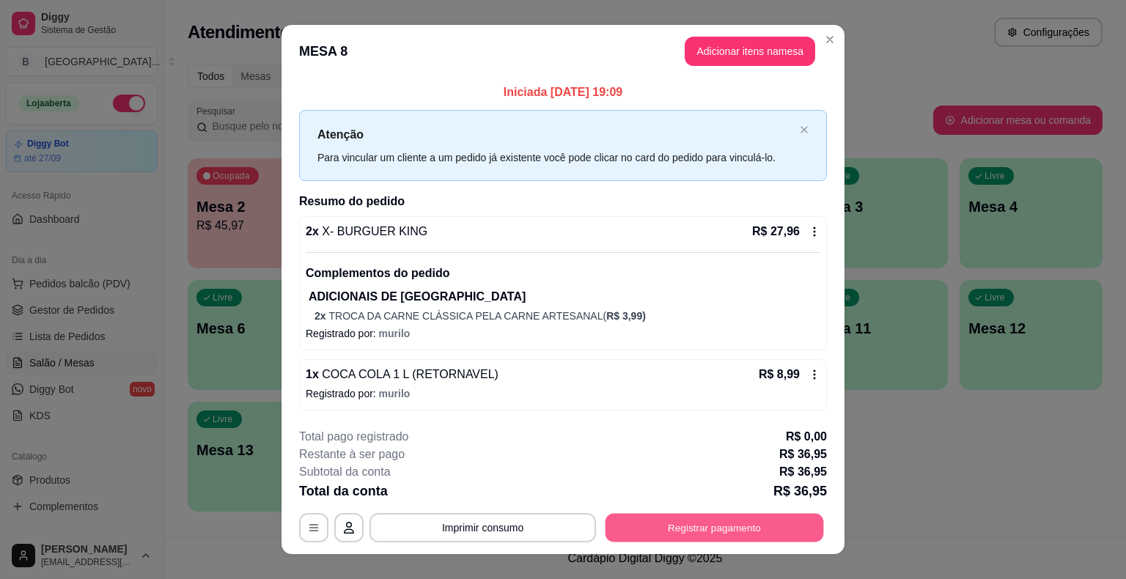
click at [711, 532] on button "Registrar pagamento" at bounding box center [714, 528] width 218 height 29
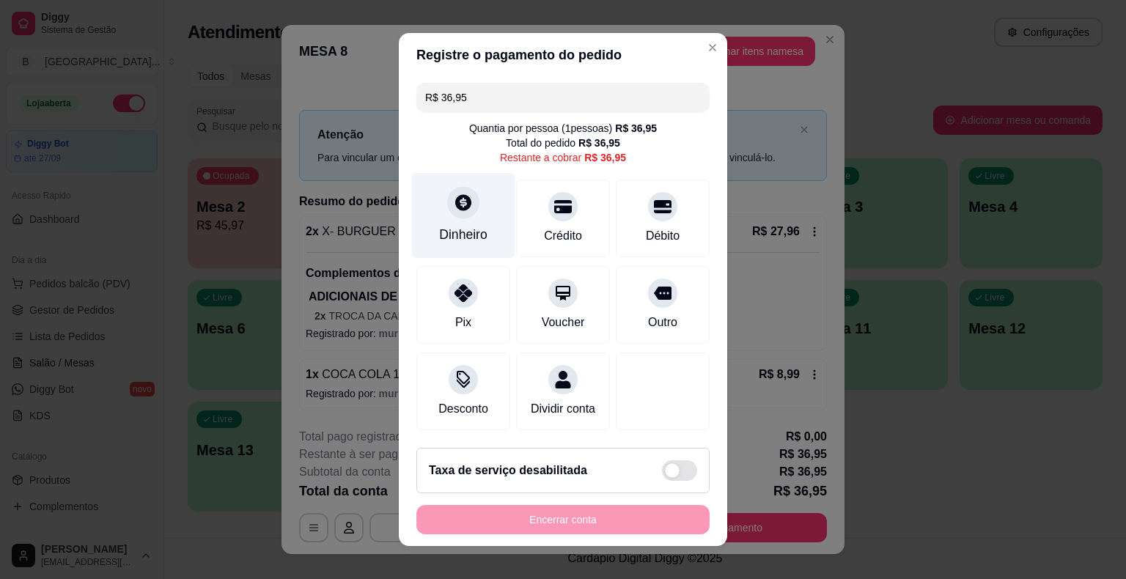
click at [428, 239] on div "Dinheiro" at bounding box center [463, 216] width 103 height 86
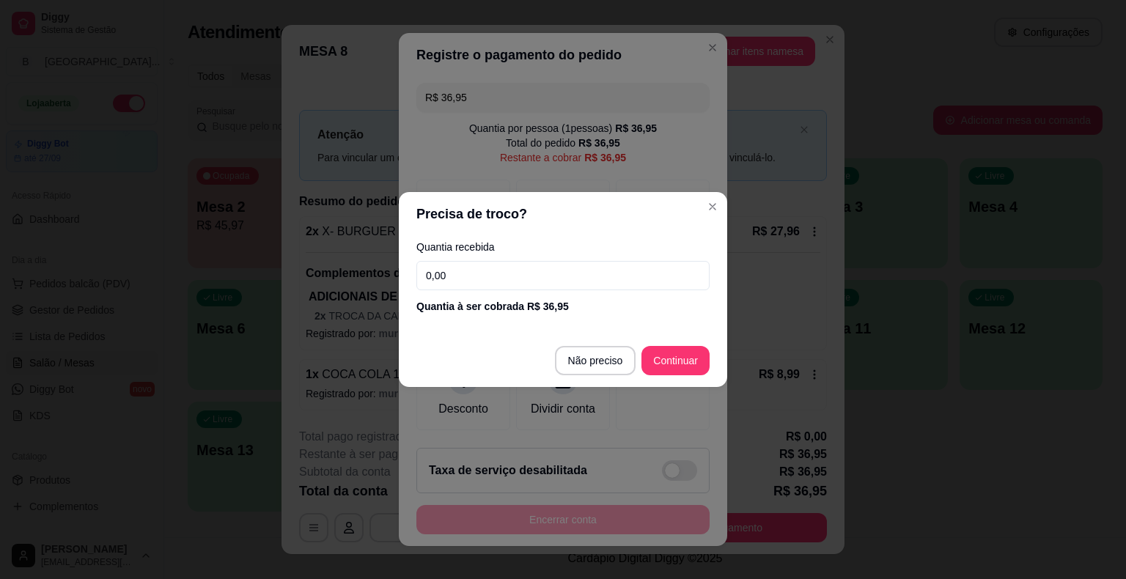
click at [536, 265] on input "0,00" at bounding box center [562, 275] width 293 height 29
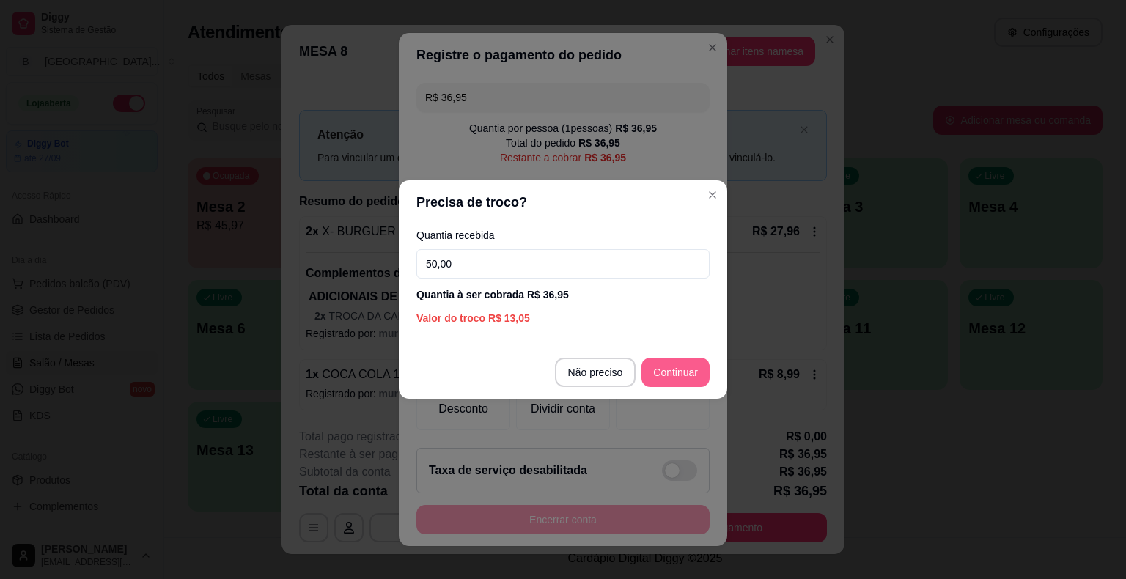
type input "50,00"
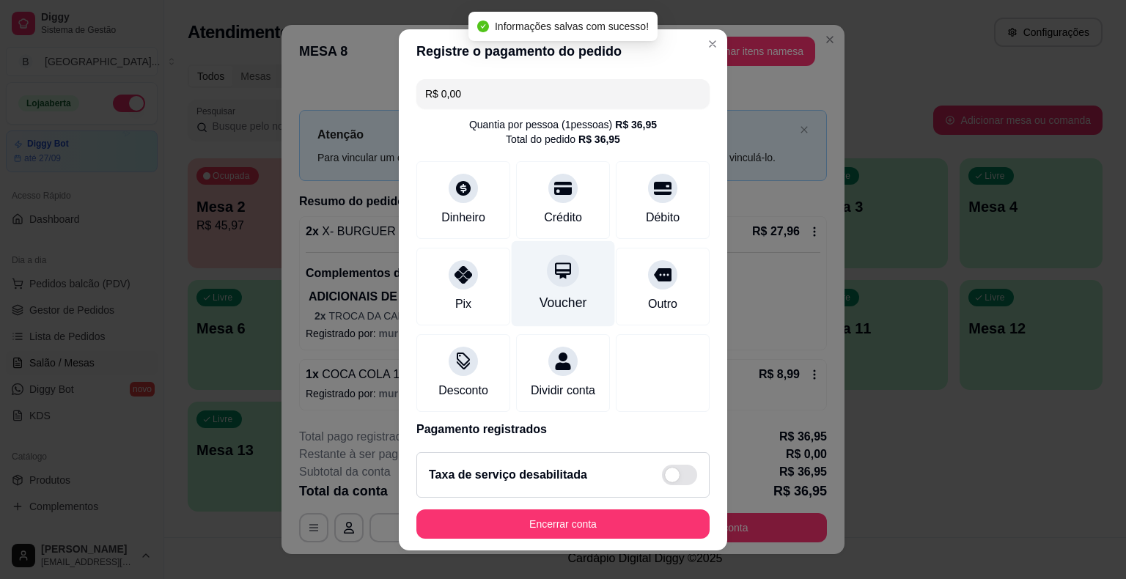
type input "R$ 0,00"
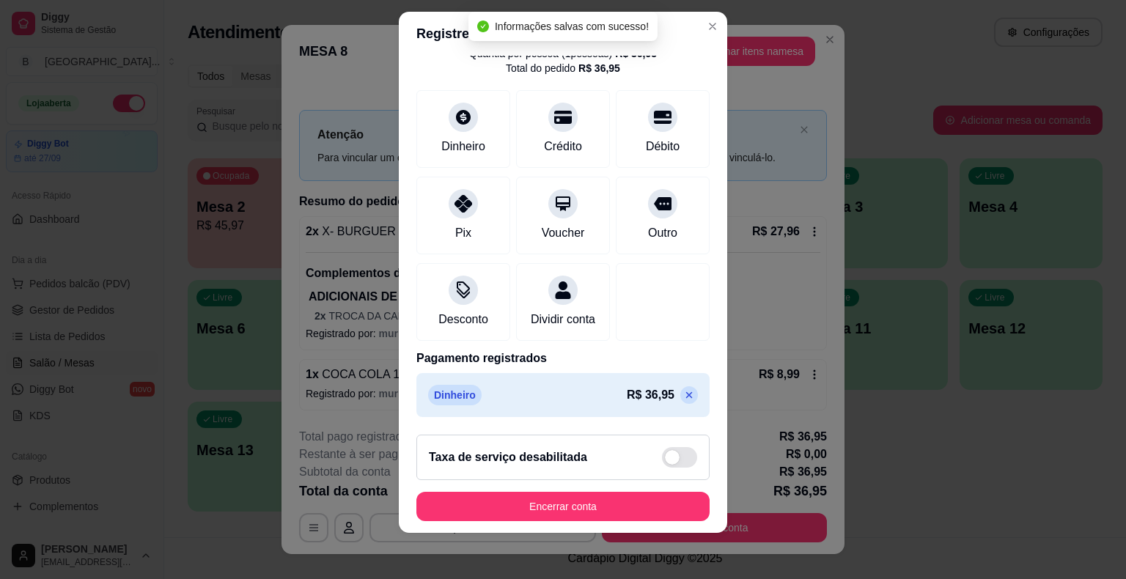
scroll to position [18, 0]
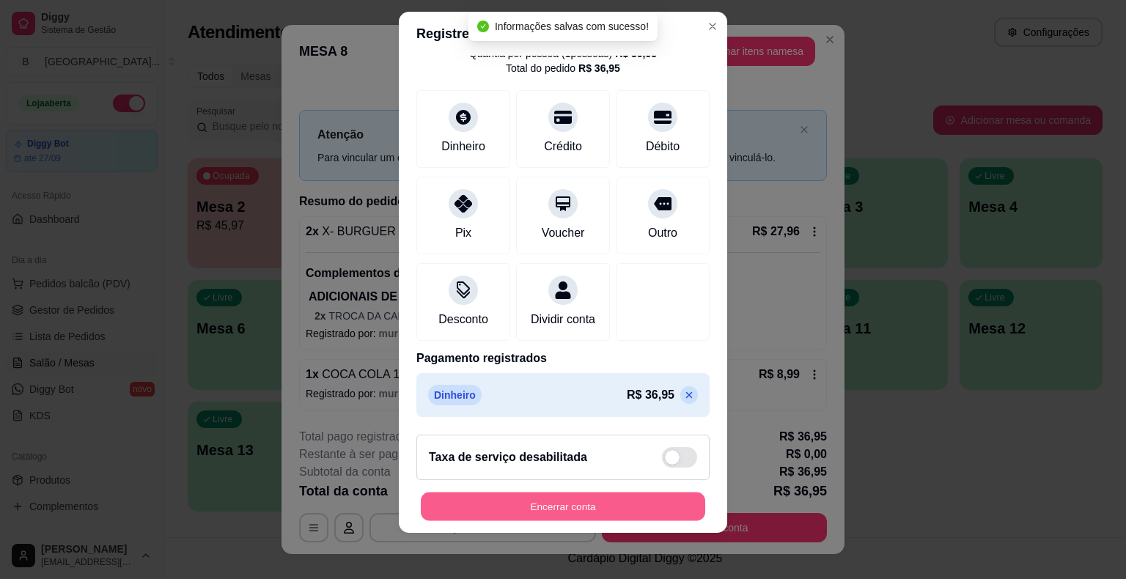
click at [575, 497] on button "Encerrar conta" at bounding box center [563, 506] width 284 height 29
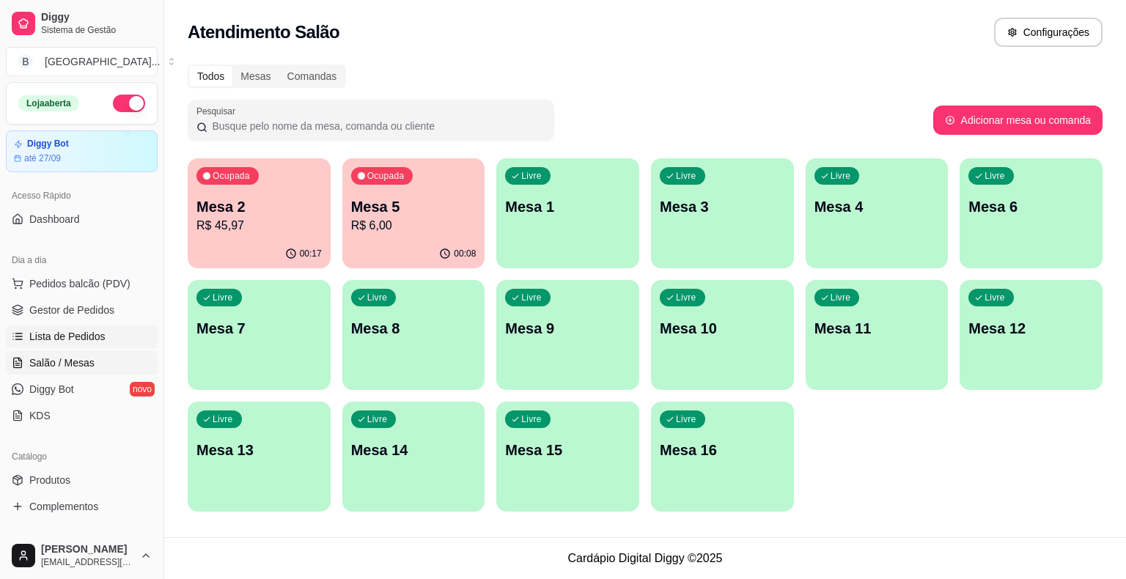
click at [95, 333] on span "Lista de Pedidos" at bounding box center [67, 336] width 76 height 15
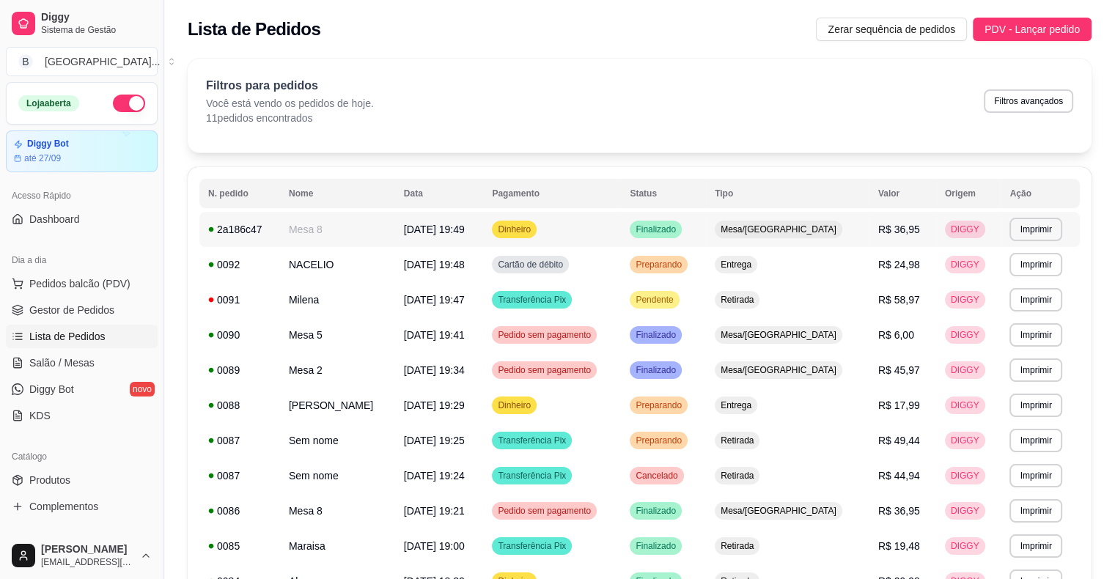
click at [353, 220] on td "Mesa 8" at bounding box center [337, 229] width 115 height 35
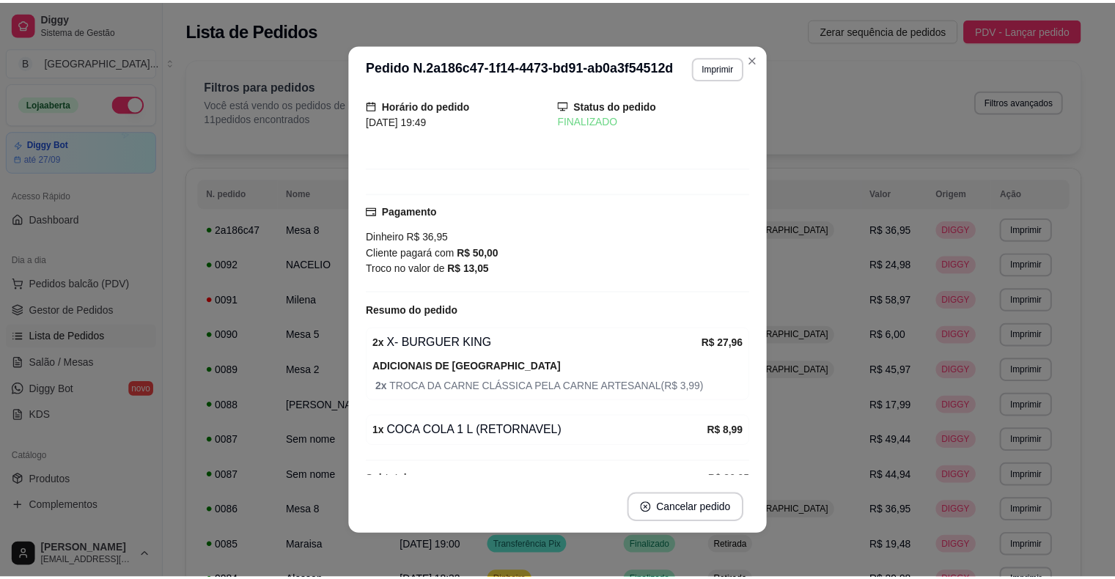
scroll to position [72, 0]
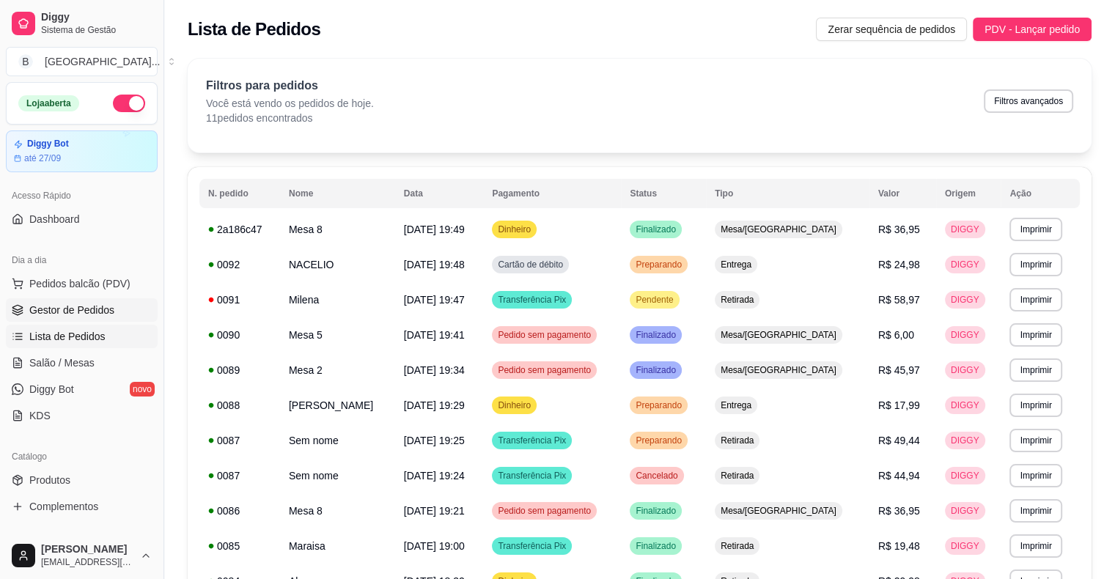
click at [64, 300] on link "Gestor de Pedidos" at bounding box center [82, 309] width 152 height 23
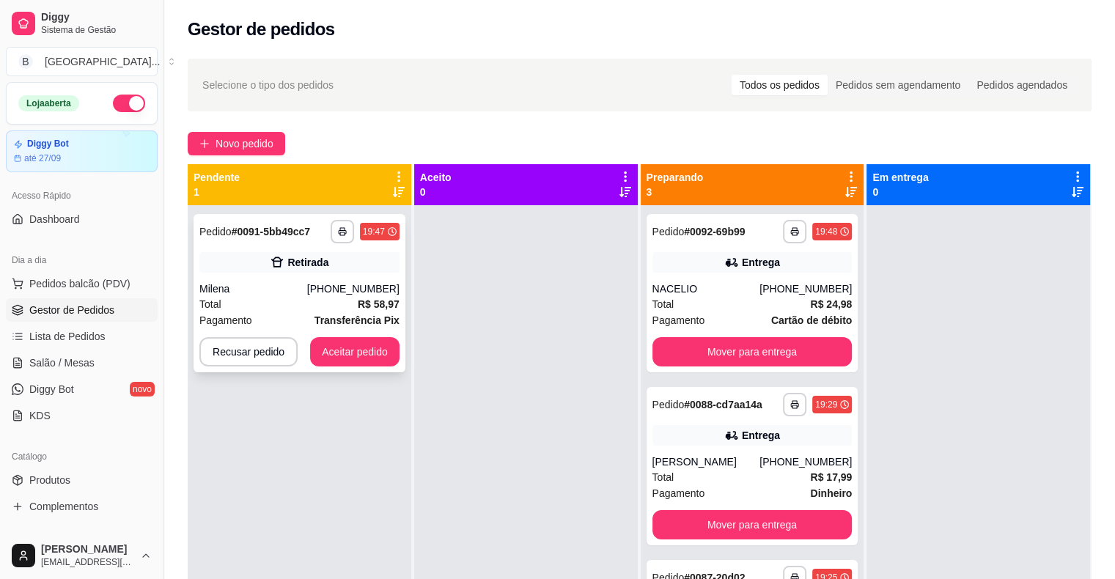
click at [352, 263] on div "Retirada" at bounding box center [299, 262] width 200 height 21
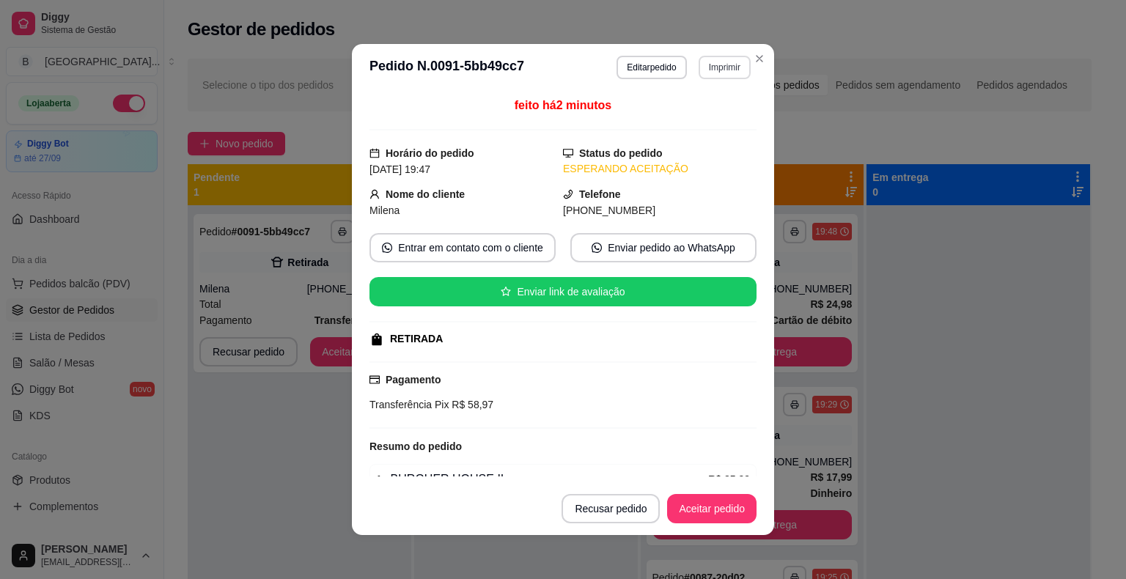
click at [720, 56] on button "Imprimir" at bounding box center [724, 67] width 52 height 23
click at [712, 118] on button "IMPRESSORA" at bounding box center [694, 118] width 106 height 23
click at [686, 506] on button "Aceitar pedido" at bounding box center [711, 508] width 89 height 29
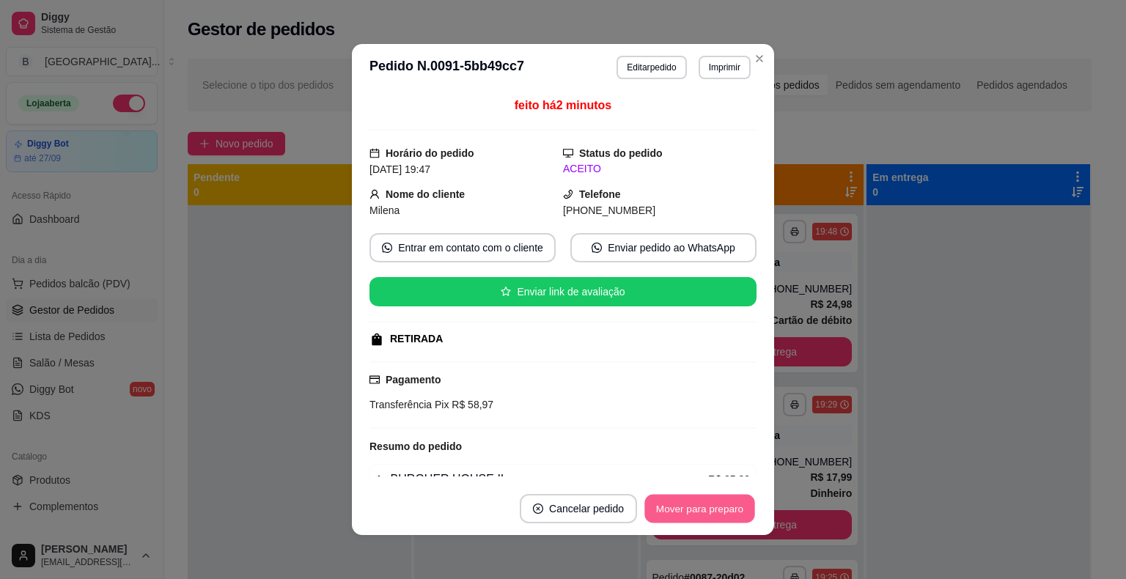
click at [686, 506] on button "Mover para preparo" at bounding box center [699, 509] width 110 height 29
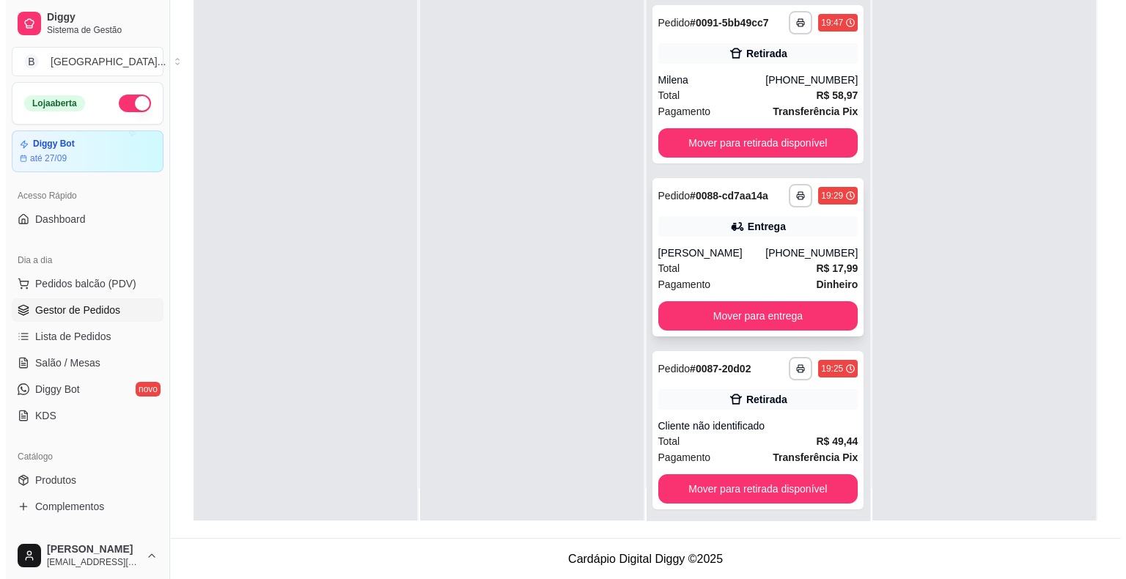
scroll to position [41, 0]
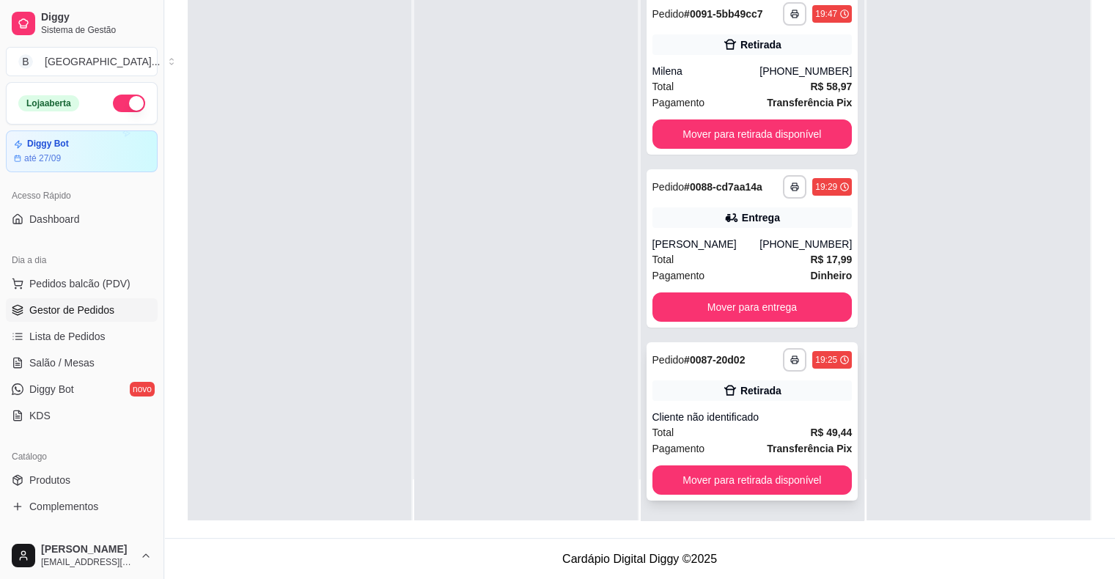
click at [782, 428] on div "Total R$ 49,44" at bounding box center [752, 432] width 200 height 16
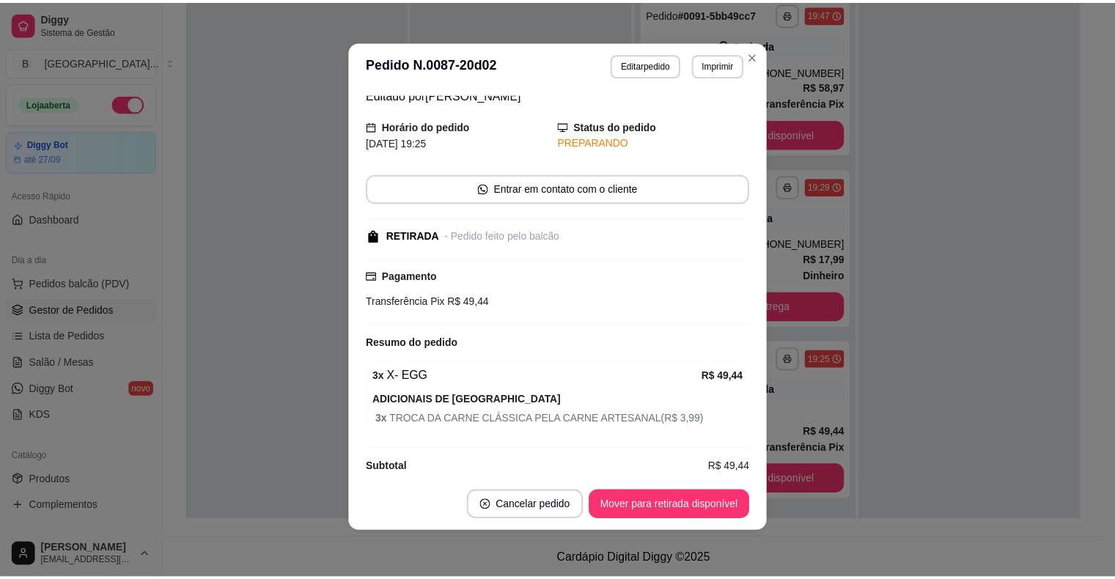
scroll to position [72, 0]
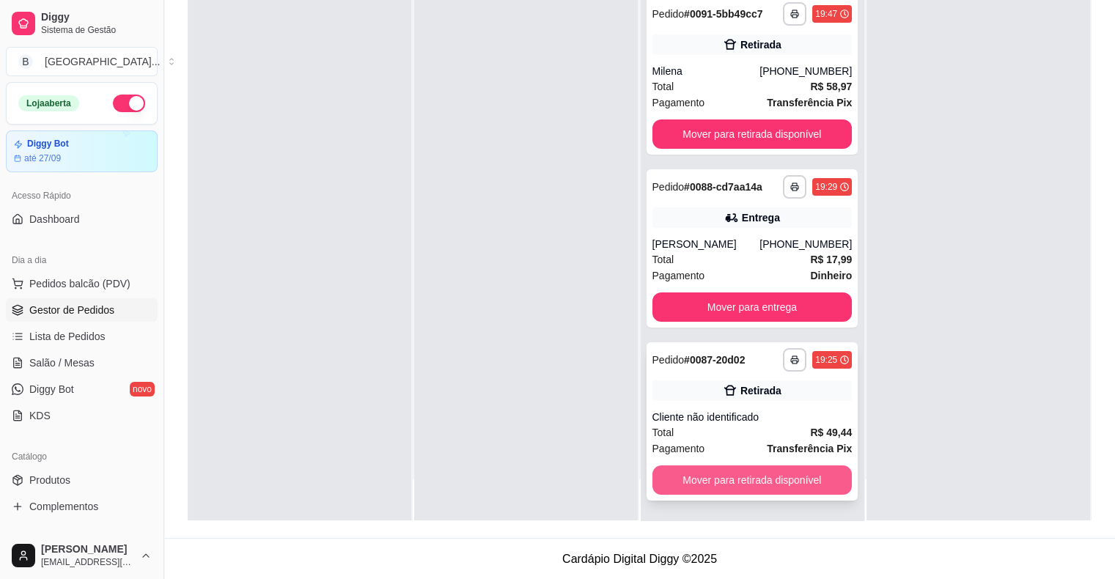
click at [725, 479] on button "Mover para retirada disponível" at bounding box center [752, 479] width 200 height 29
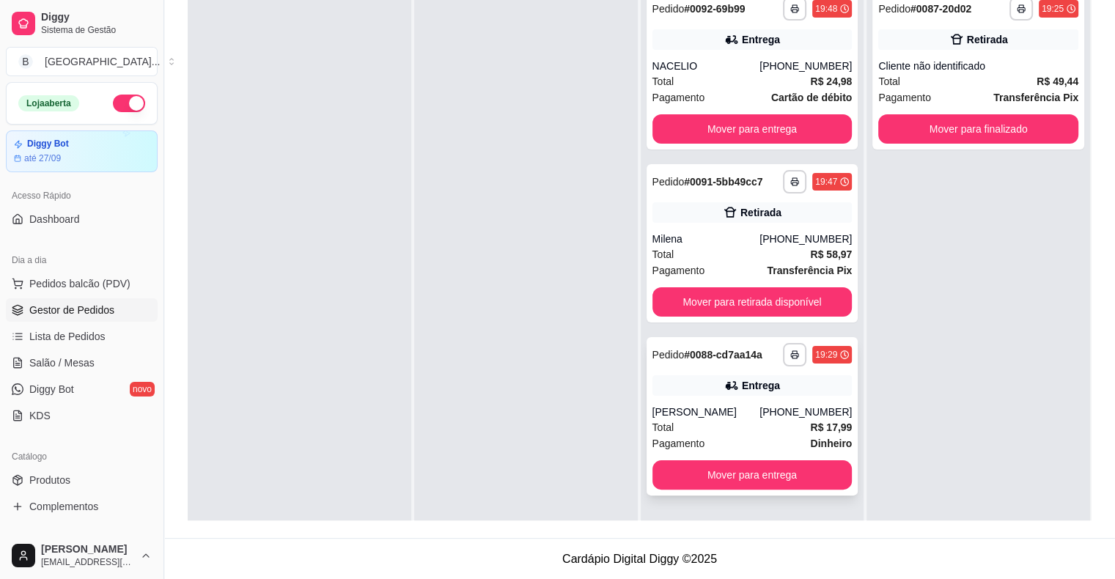
scroll to position [76, 0]
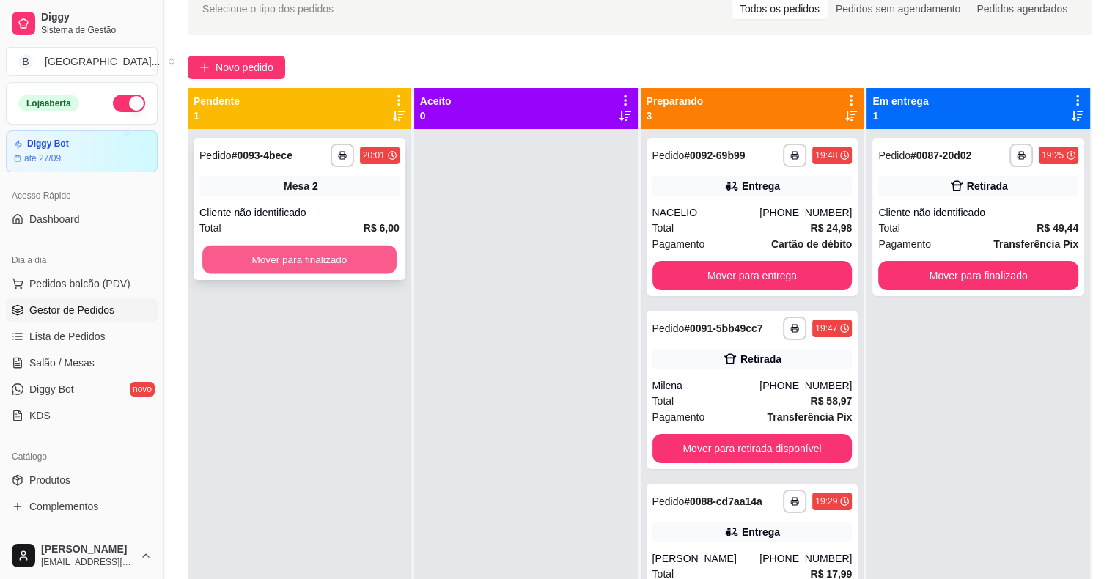
click at [295, 249] on button "Mover para finalizado" at bounding box center [299, 260] width 194 height 29
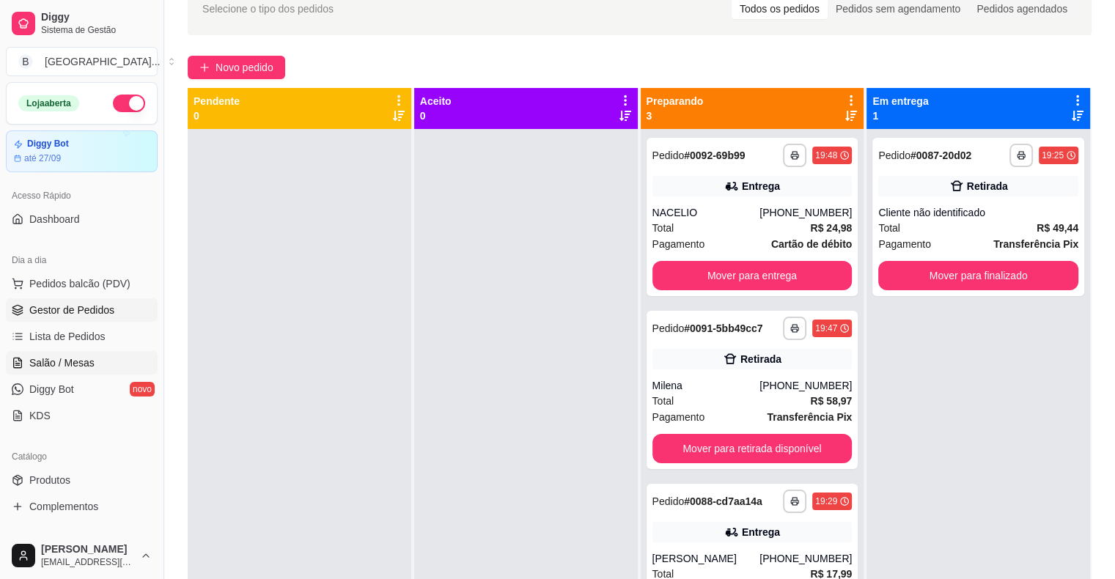
click at [92, 353] on link "Salão / Mesas" at bounding box center [82, 362] width 152 height 23
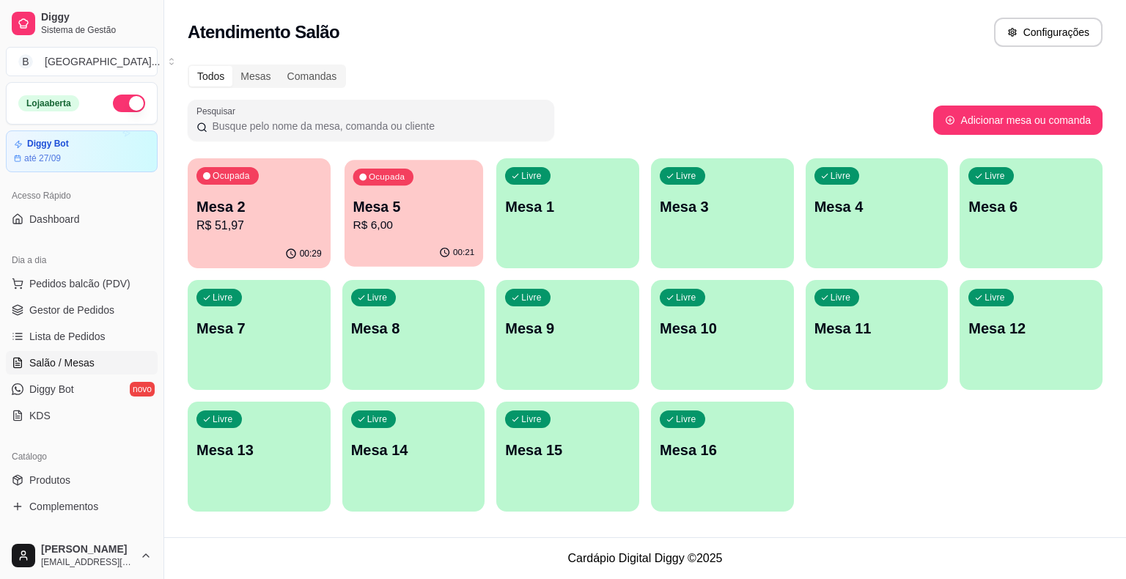
click at [413, 217] on p "R$ 6,00" at bounding box center [414, 225] width 122 height 17
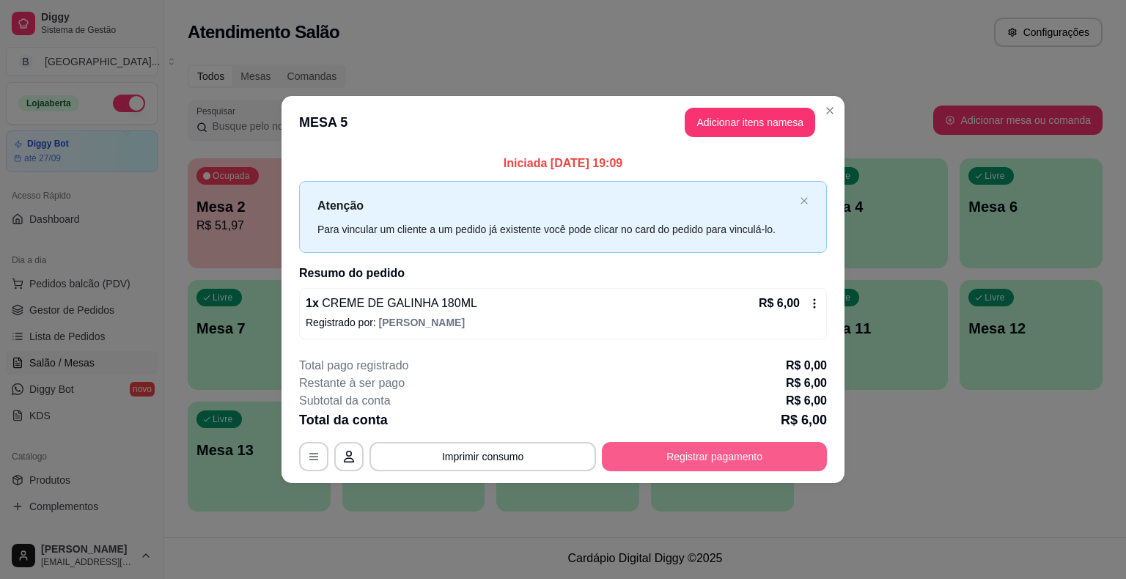
click at [681, 454] on button "Registrar pagamento" at bounding box center [714, 456] width 225 height 29
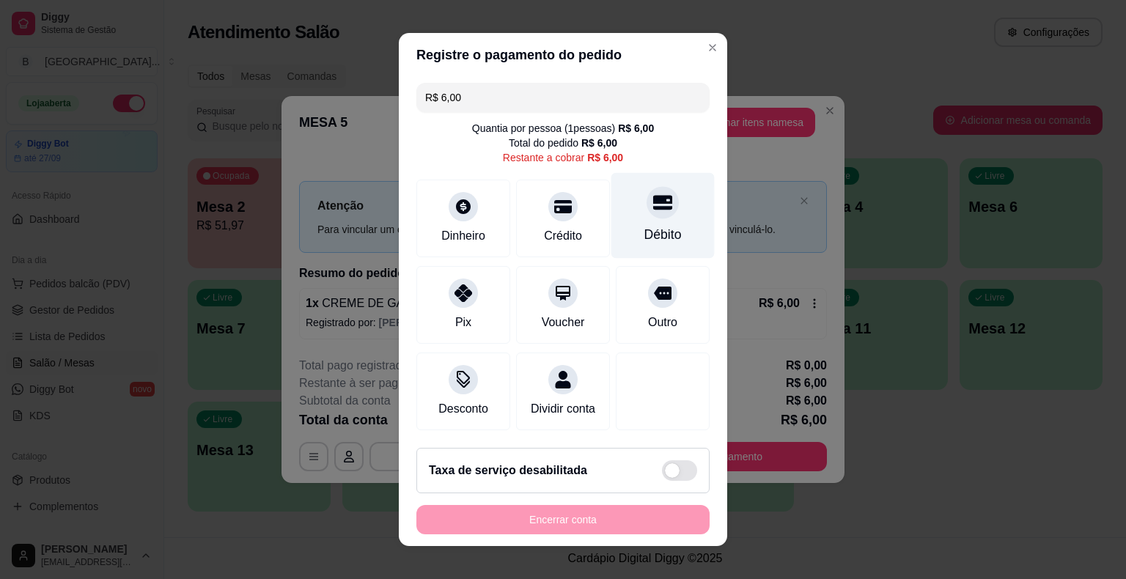
click at [677, 236] on div "Débito" at bounding box center [662, 216] width 103 height 86
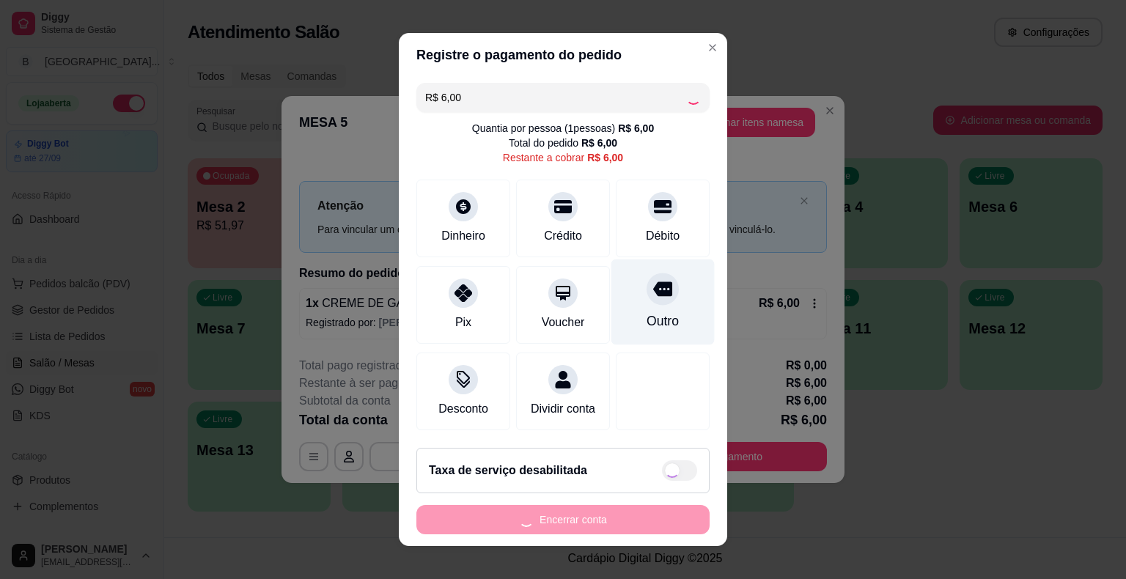
type input "R$ 0,00"
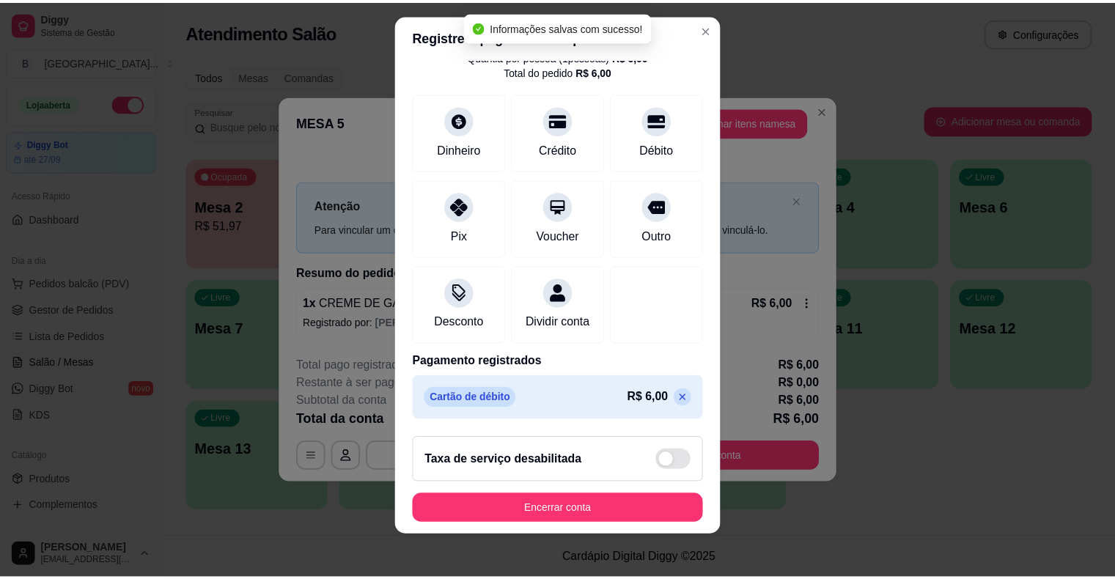
scroll to position [18, 0]
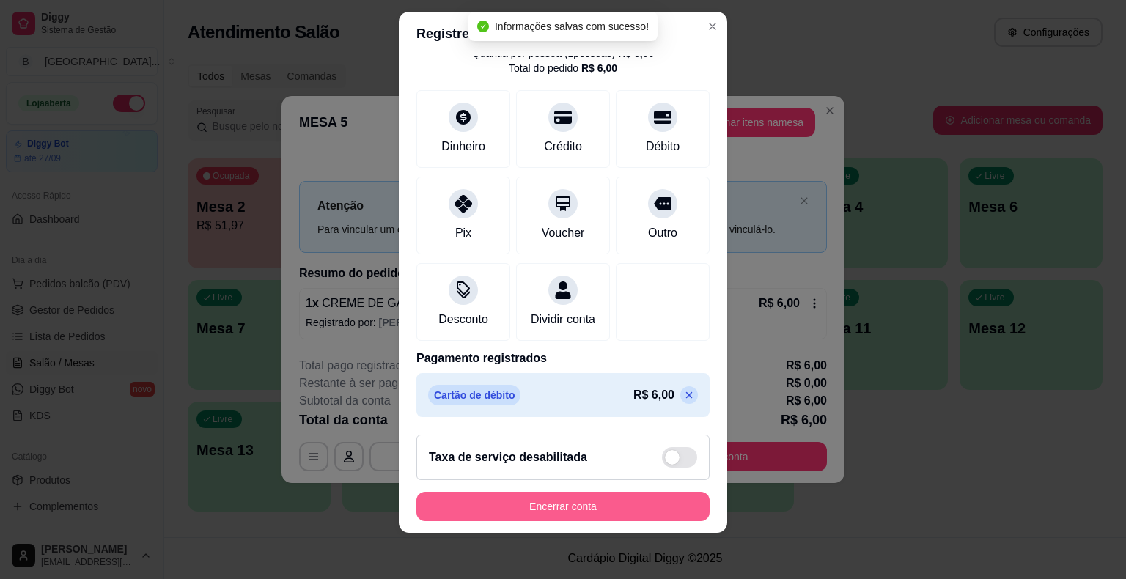
click at [504, 506] on button "Encerrar conta" at bounding box center [562, 506] width 293 height 29
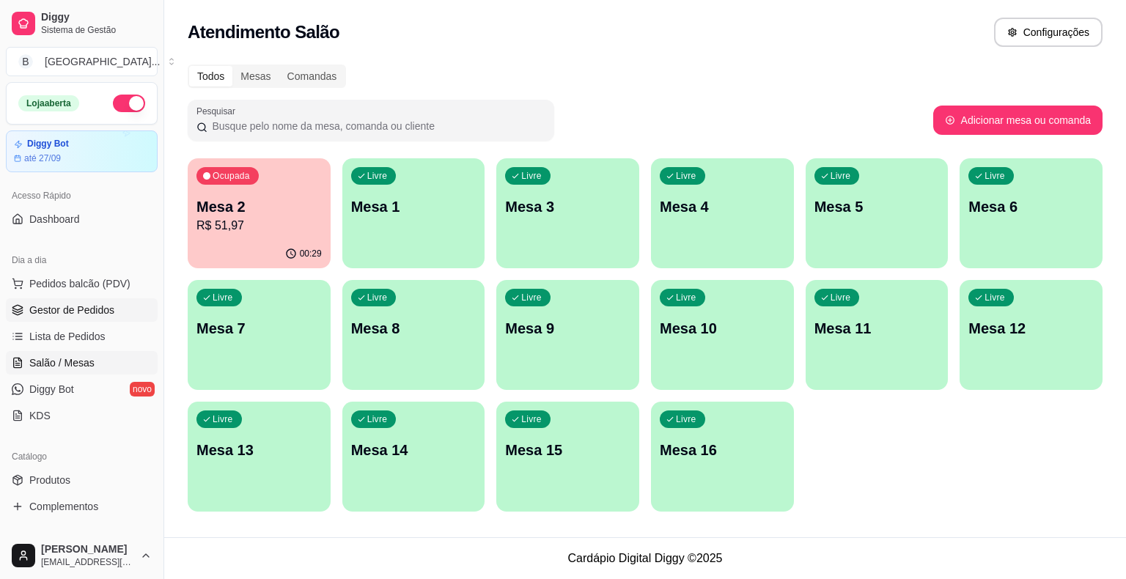
click at [73, 306] on span "Gestor de Pedidos" at bounding box center [71, 310] width 85 height 15
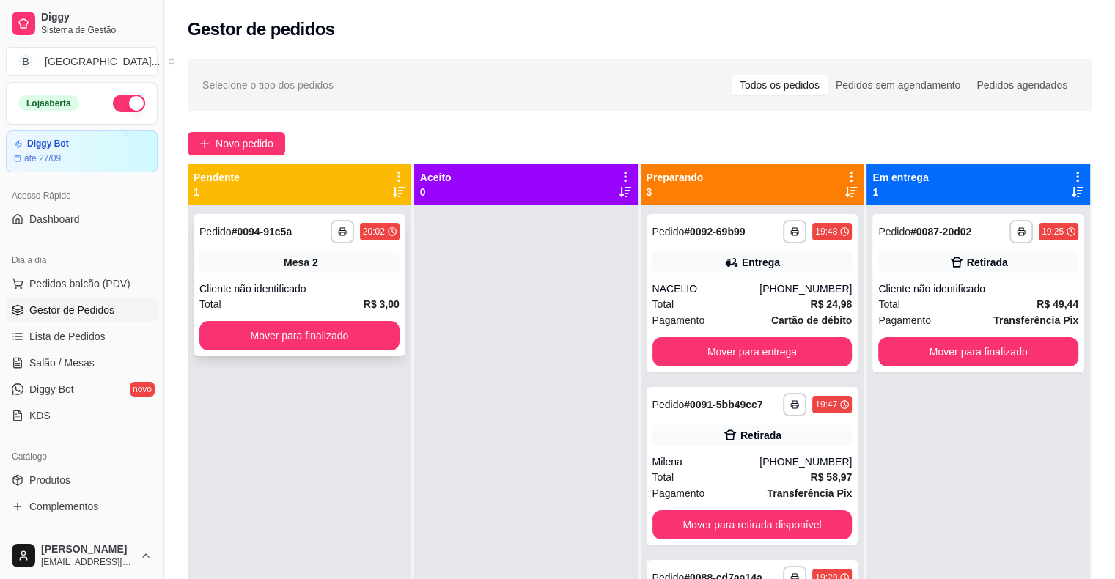
click at [276, 280] on div "**********" at bounding box center [299, 285] width 212 height 142
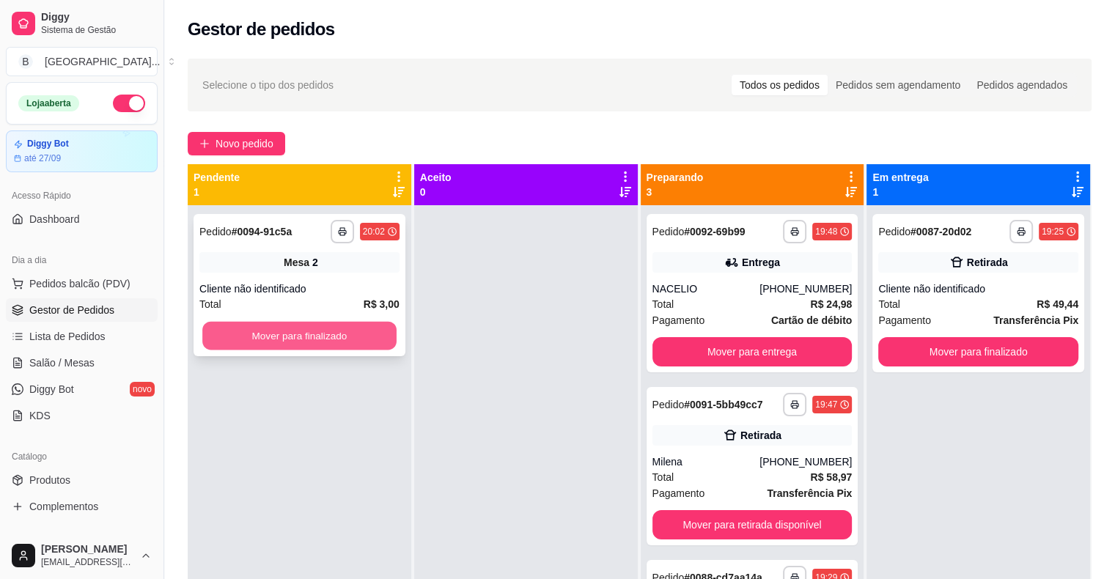
click at [268, 339] on button "Mover para finalizado" at bounding box center [299, 336] width 194 height 29
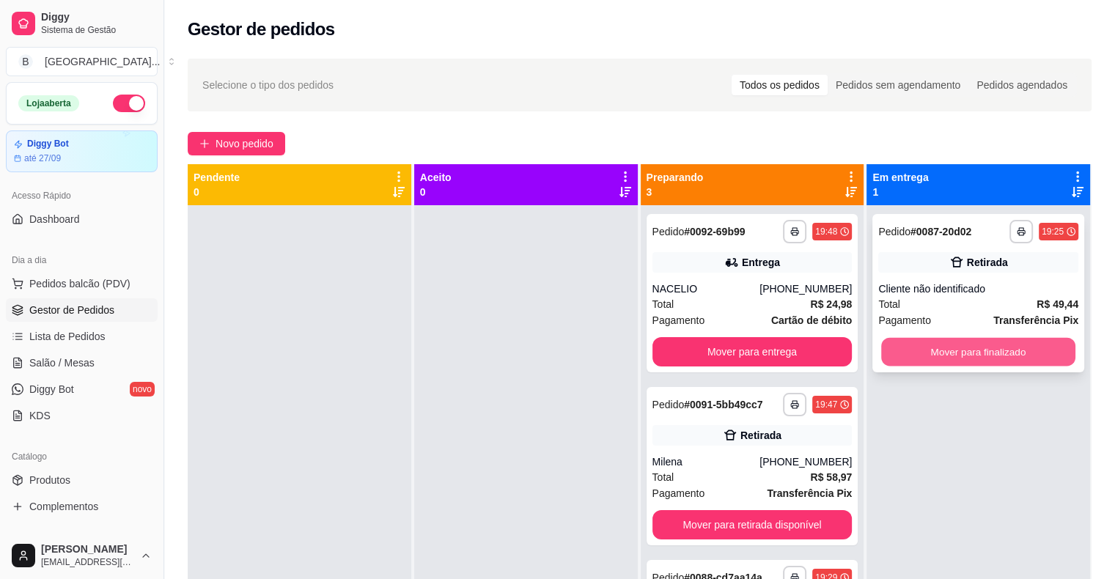
click at [974, 343] on button "Mover para finalizado" at bounding box center [978, 352] width 194 height 29
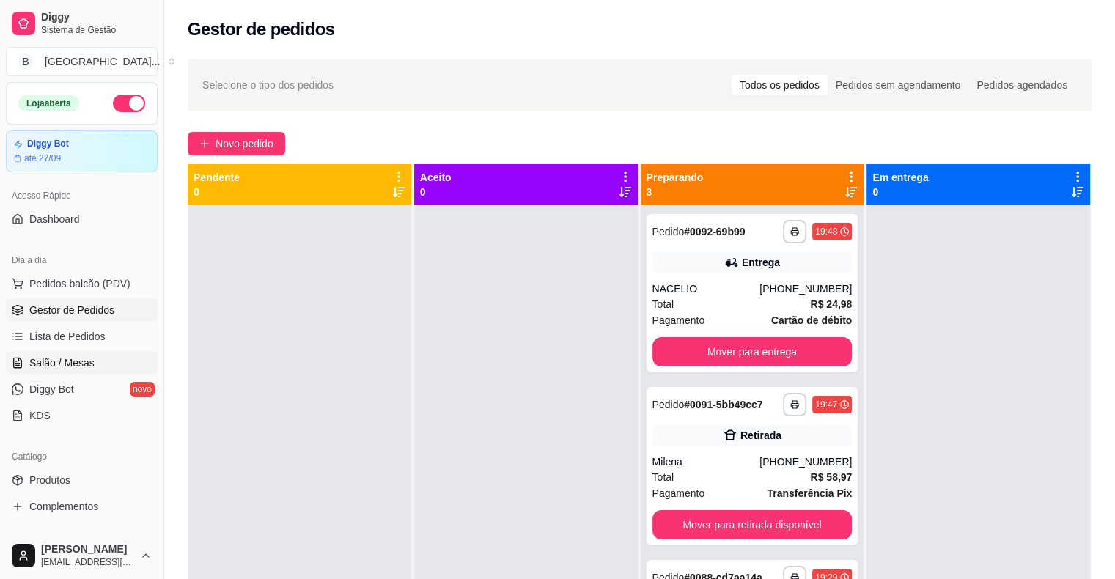
click at [73, 366] on span "Salão / Mesas" at bounding box center [61, 362] width 65 height 15
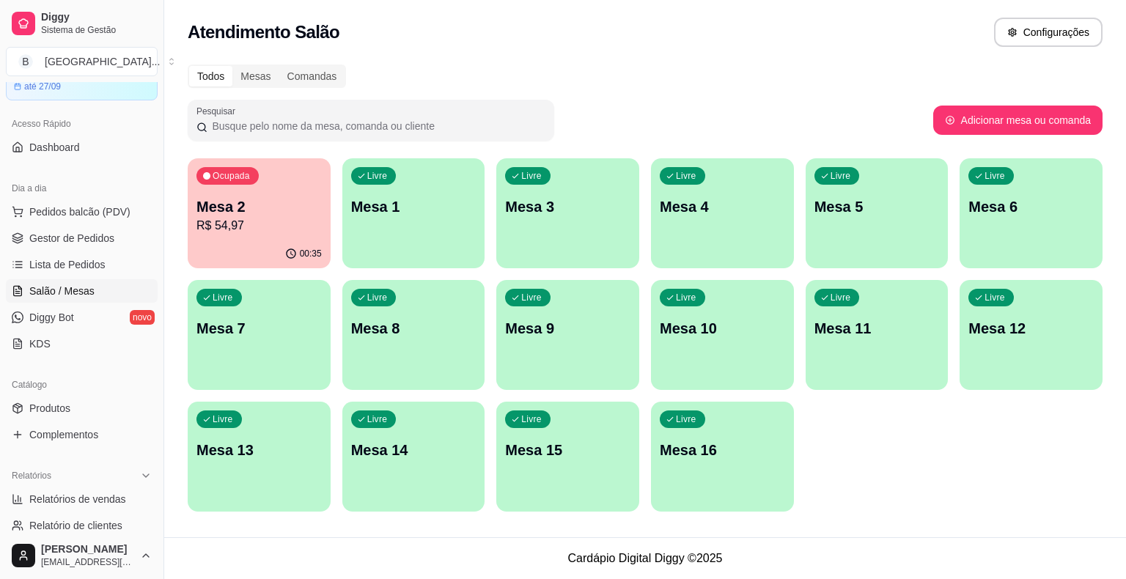
scroll to position [147, 0]
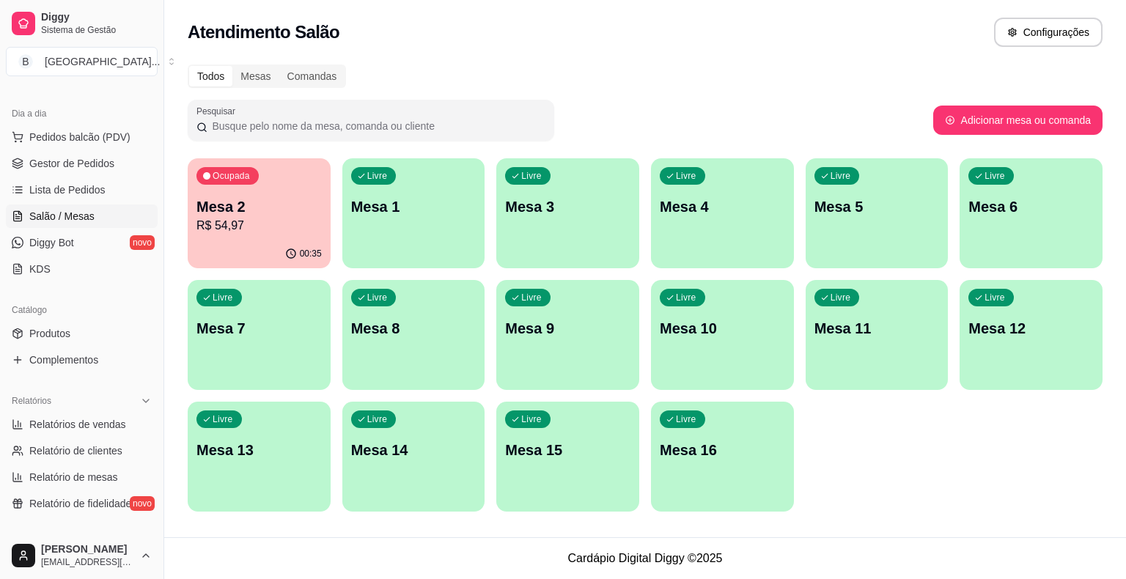
click at [236, 221] on p "R$ 54,97" at bounding box center [258, 226] width 125 height 18
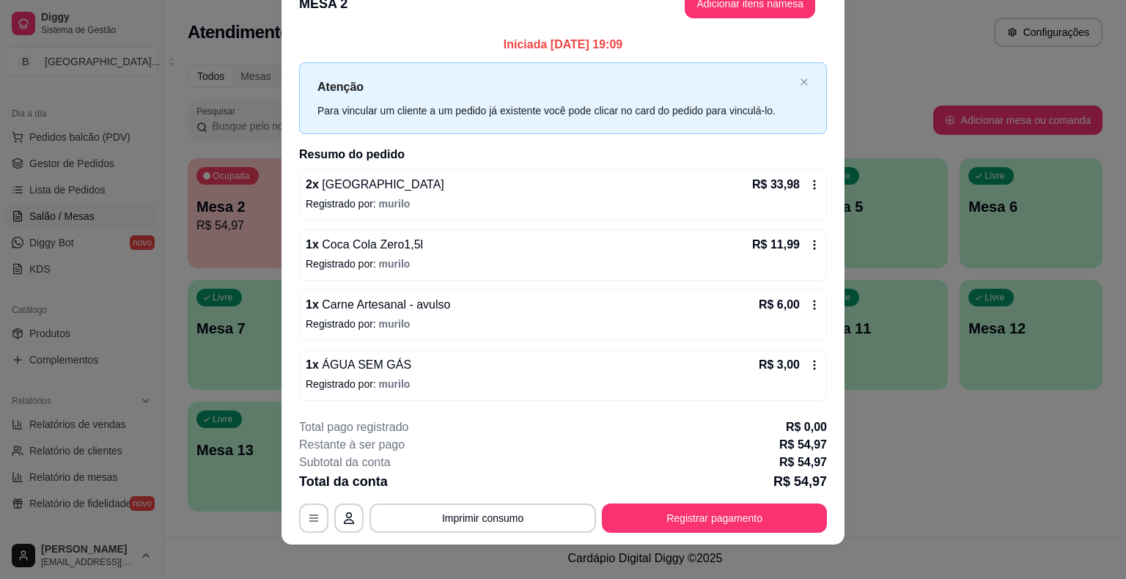
scroll to position [40, 0]
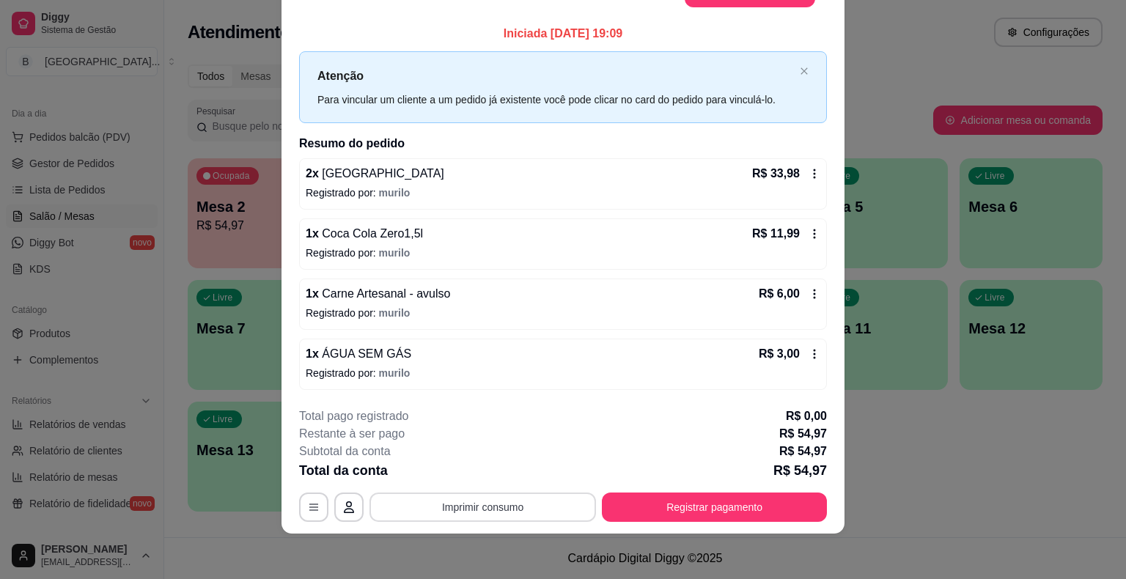
click at [452, 510] on button "Imprimir consumo" at bounding box center [482, 507] width 226 height 29
click at [457, 498] on button "Imprimir consumo" at bounding box center [482, 507] width 226 height 29
click at [454, 440] on button "IMPRESSORA" at bounding box center [482, 442] width 106 height 23
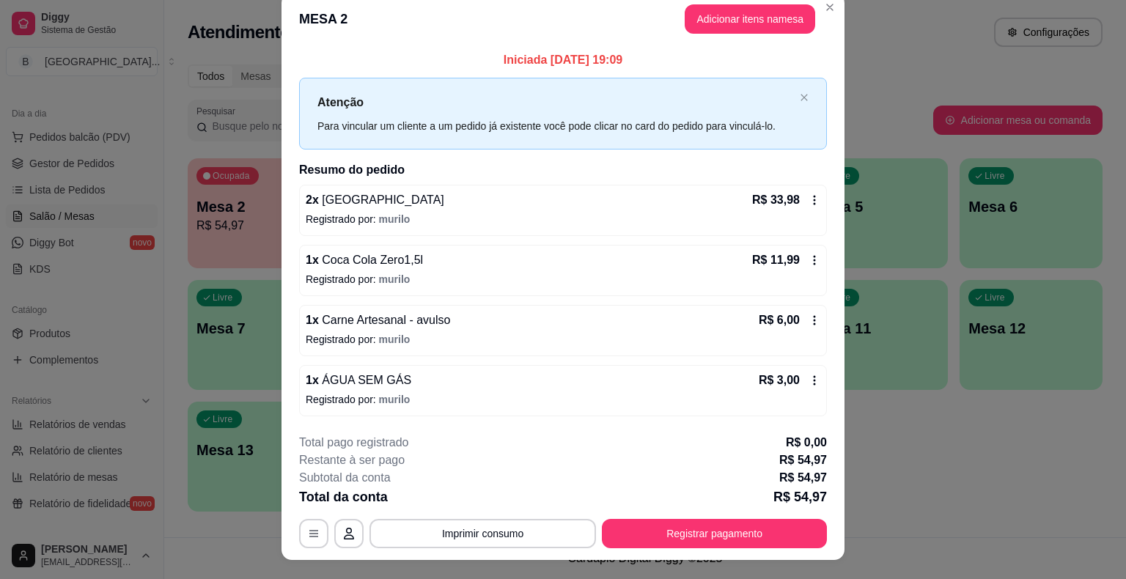
scroll to position [0, 0]
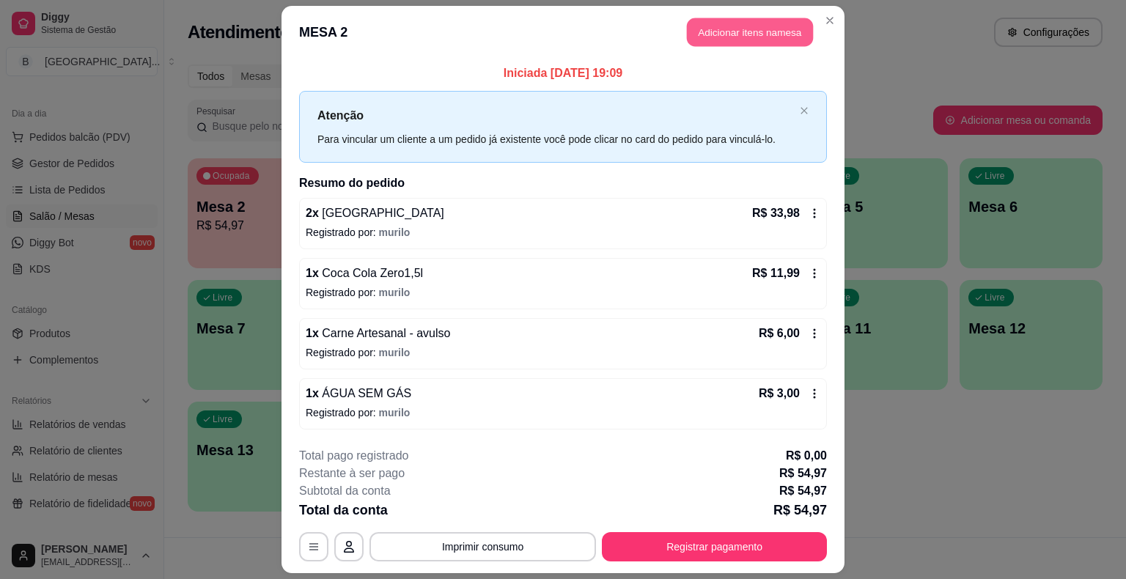
click at [700, 27] on button "Adicionar itens na mesa" at bounding box center [750, 32] width 126 height 29
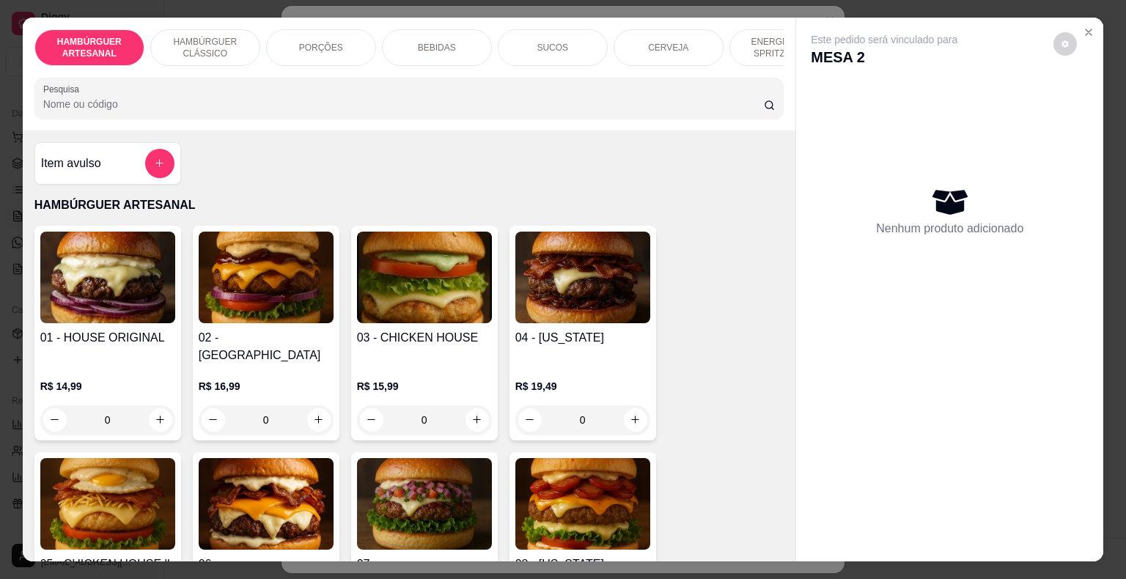
click at [305, 405] on div "0" at bounding box center [266, 419] width 135 height 29
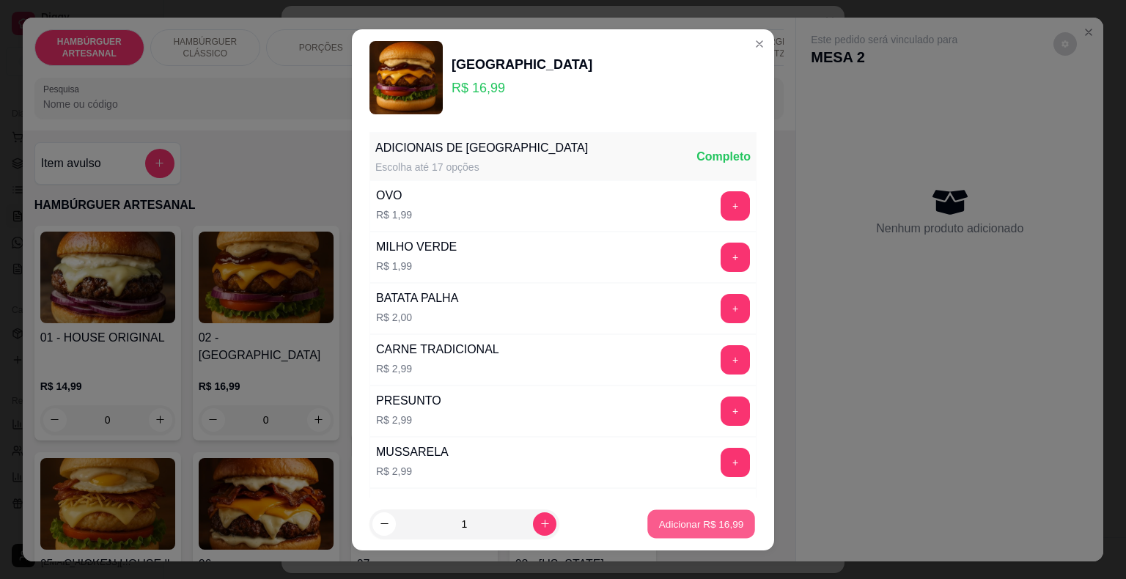
click at [704, 515] on button "Adicionar R$ 16,99" at bounding box center [701, 523] width 108 height 29
type input "1"
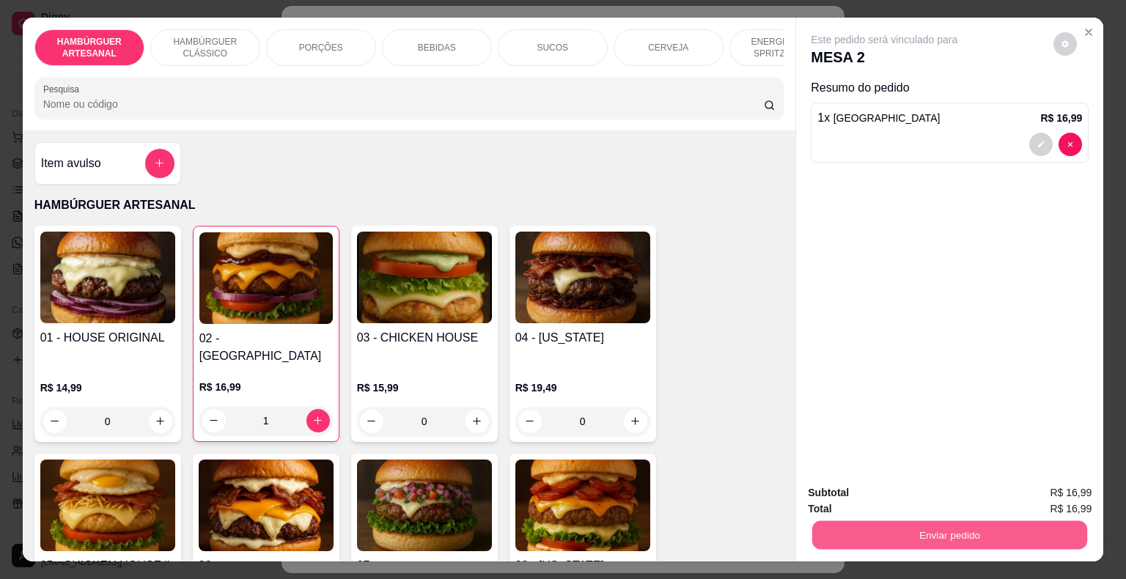
click at [902, 536] on button "Enviar pedido" at bounding box center [949, 535] width 275 height 29
click at [863, 490] on button "Não registrar e enviar pedido" at bounding box center [901, 493] width 148 height 27
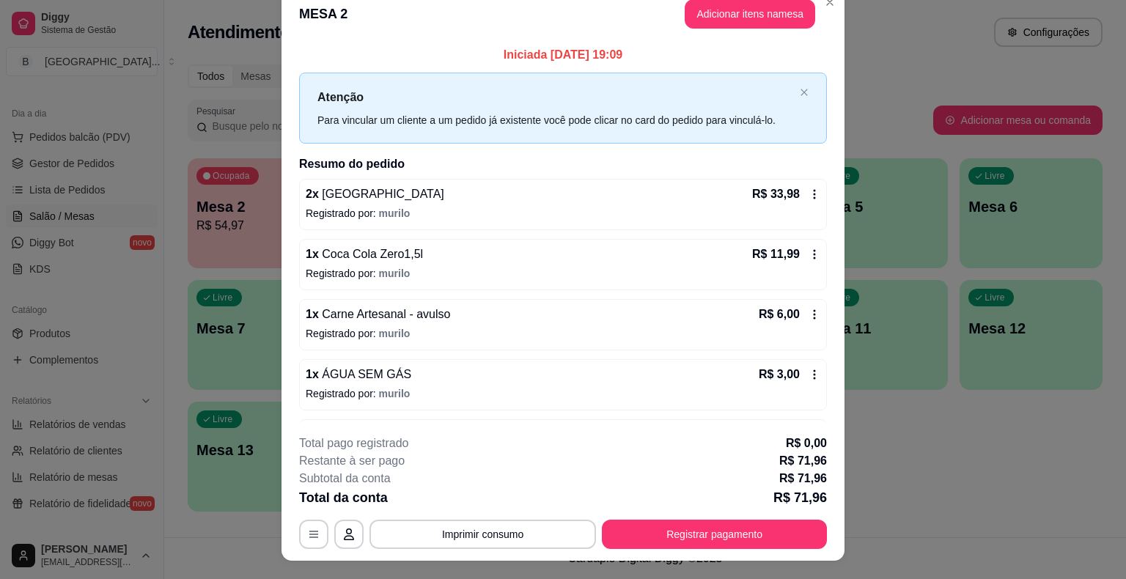
scroll to position [44, 0]
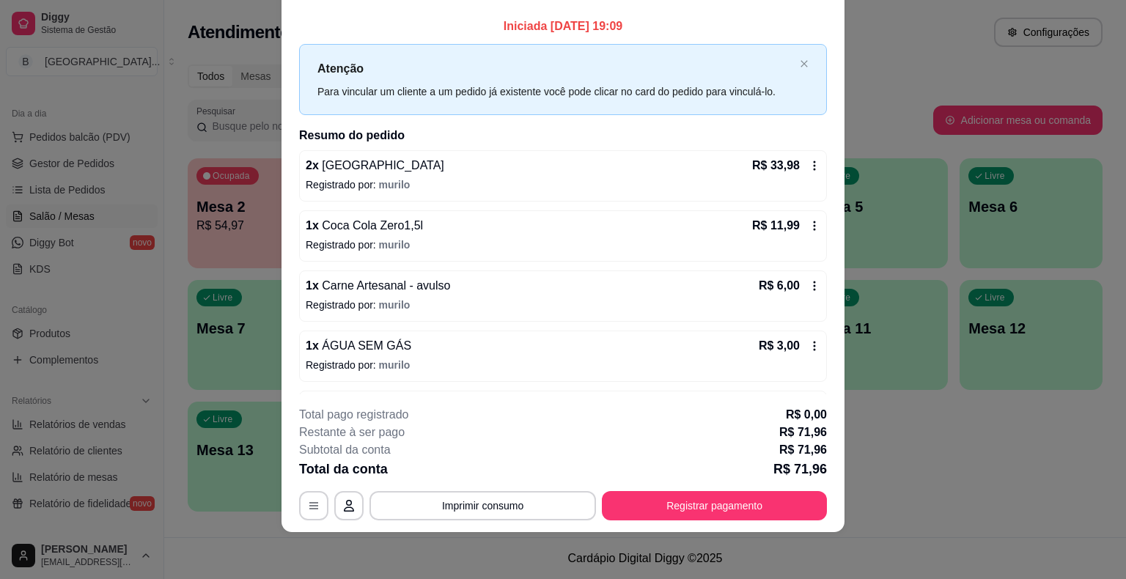
click at [144, 315] on div "Catálogo" at bounding box center [82, 309] width 152 height 23
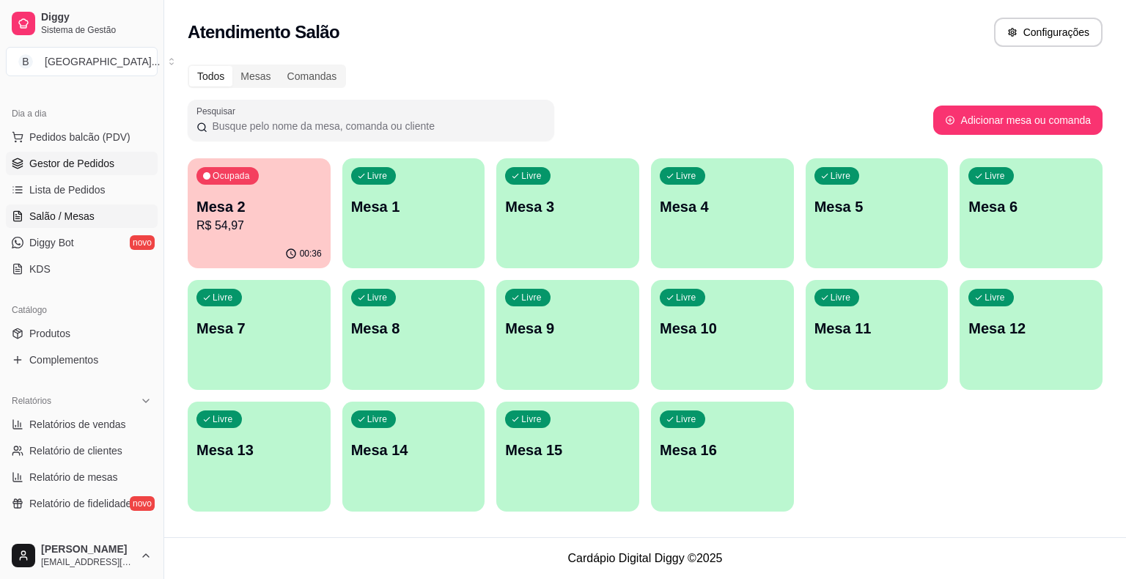
click at [15, 165] on icon at bounding box center [18, 164] width 12 height 12
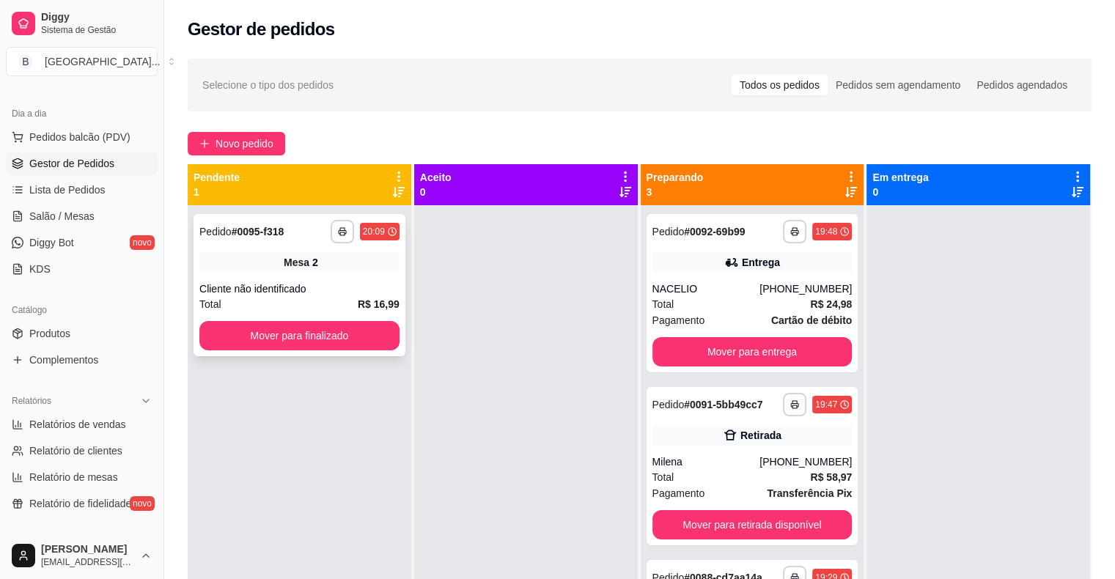
click at [309, 304] on div "Total R$ 16,99" at bounding box center [299, 304] width 200 height 16
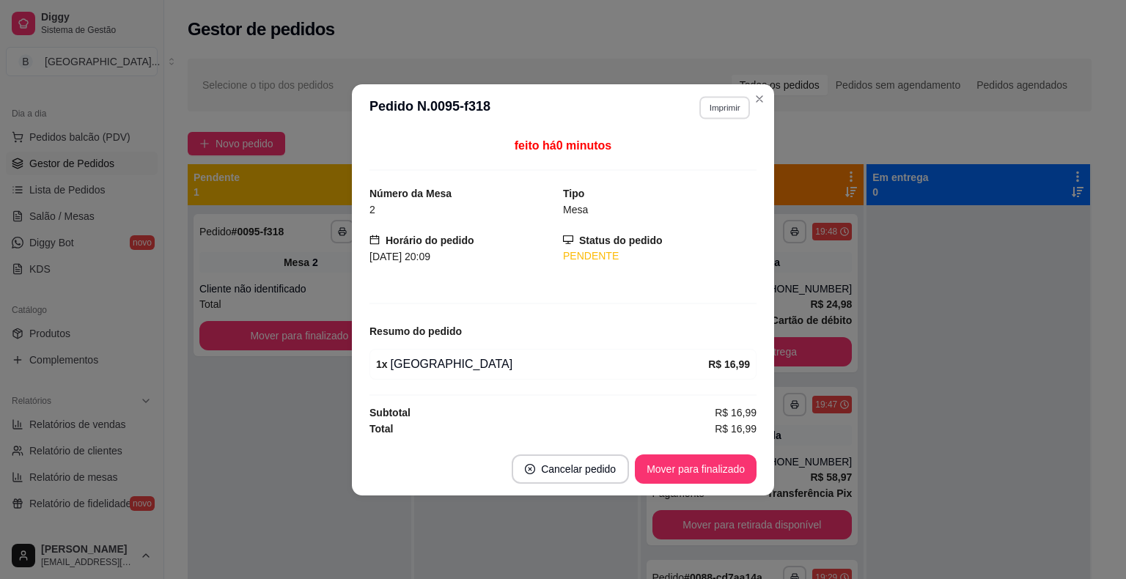
click at [712, 111] on button "Imprimir" at bounding box center [724, 107] width 51 height 23
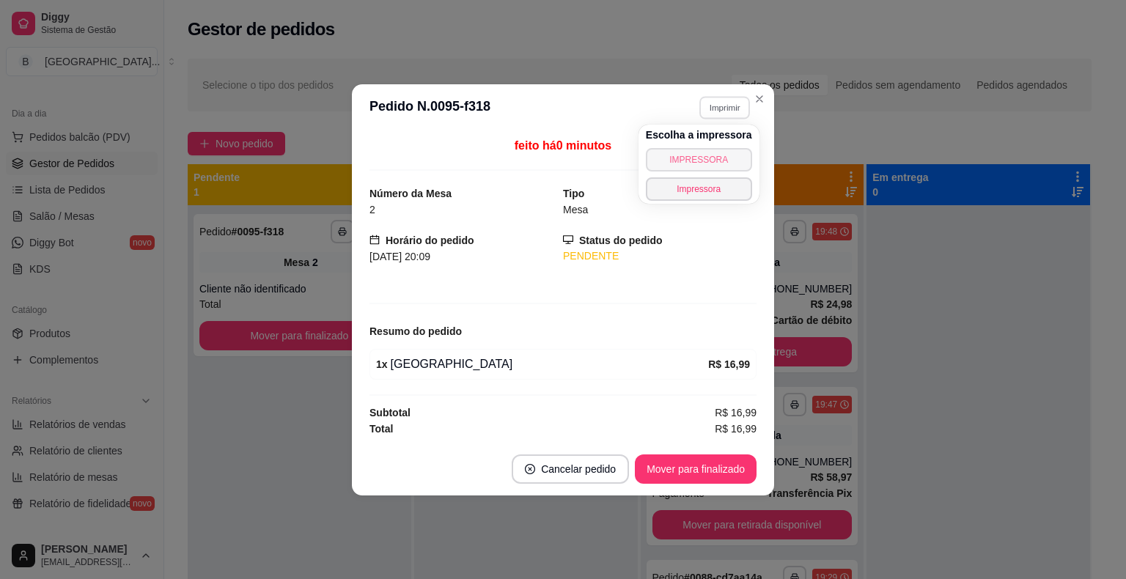
click at [723, 163] on button "IMPRESSORA" at bounding box center [699, 159] width 106 height 23
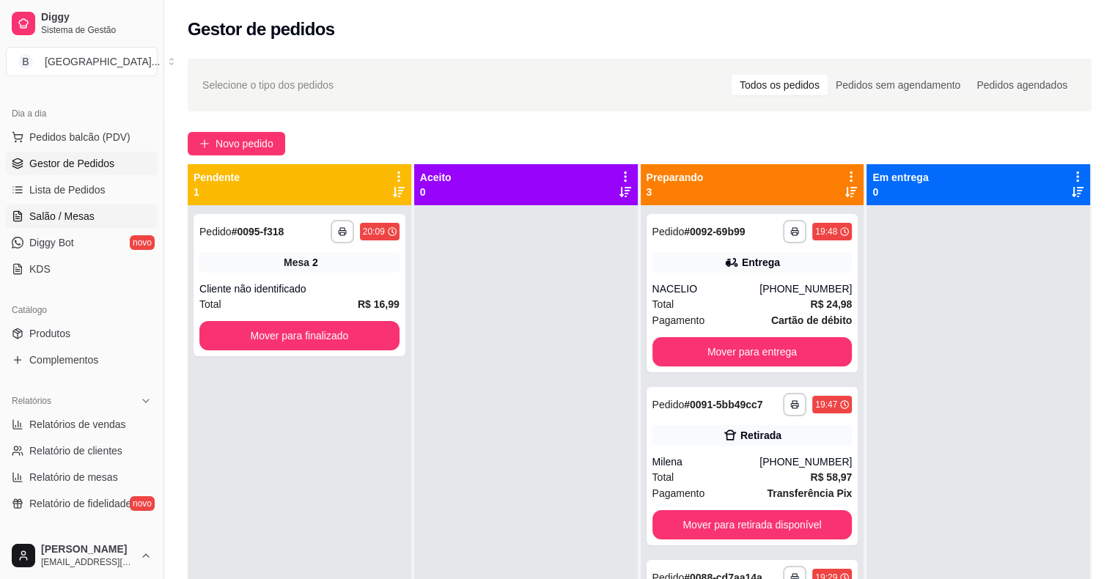
click at [70, 215] on span "Salão / Mesas" at bounding box center [61, 216] width 65 height 15
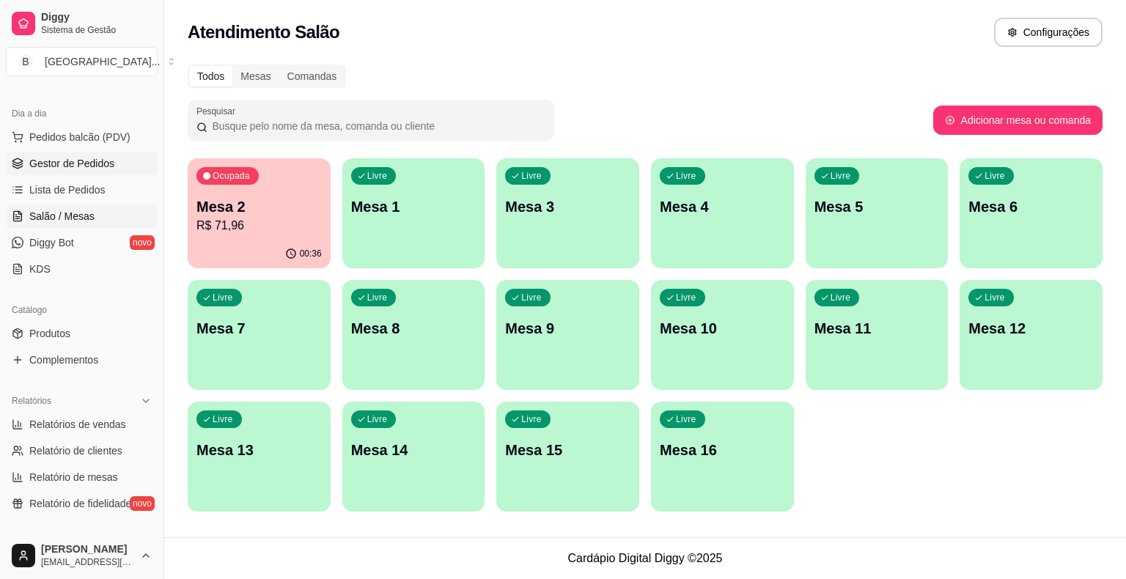
click at [80, 163] on span "Gestor de Pedidos" at bounding box center [71, 163] width 85 height 15
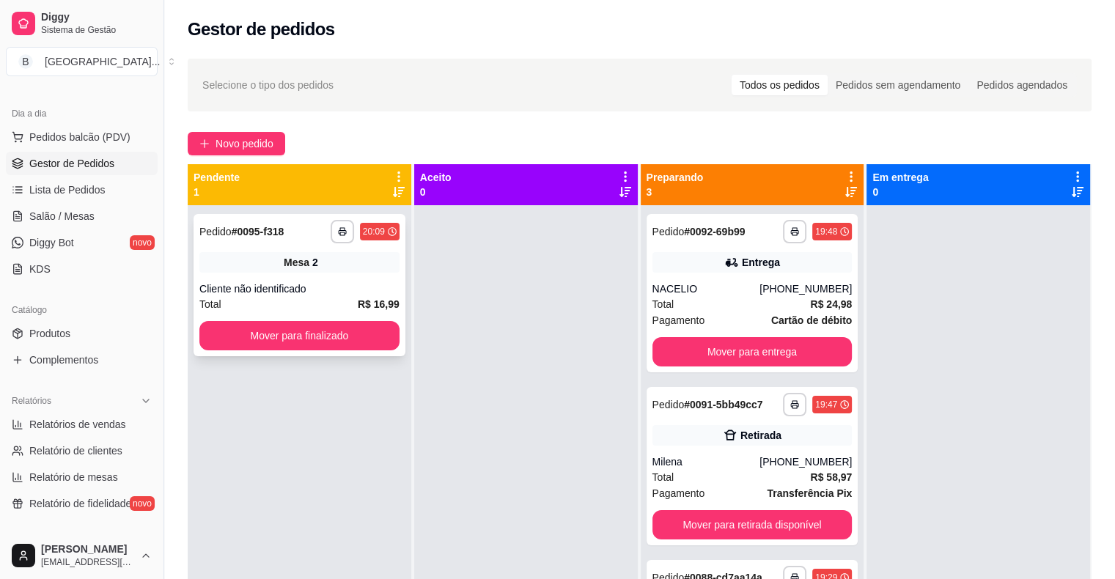
click at [279, 265] on div "Mesa 2" at bounding box center [299, 262] width 200 height 21
click at [235, 336] on button "Mover para finalizado" at bounding box center [299, 335] width 200 height 29
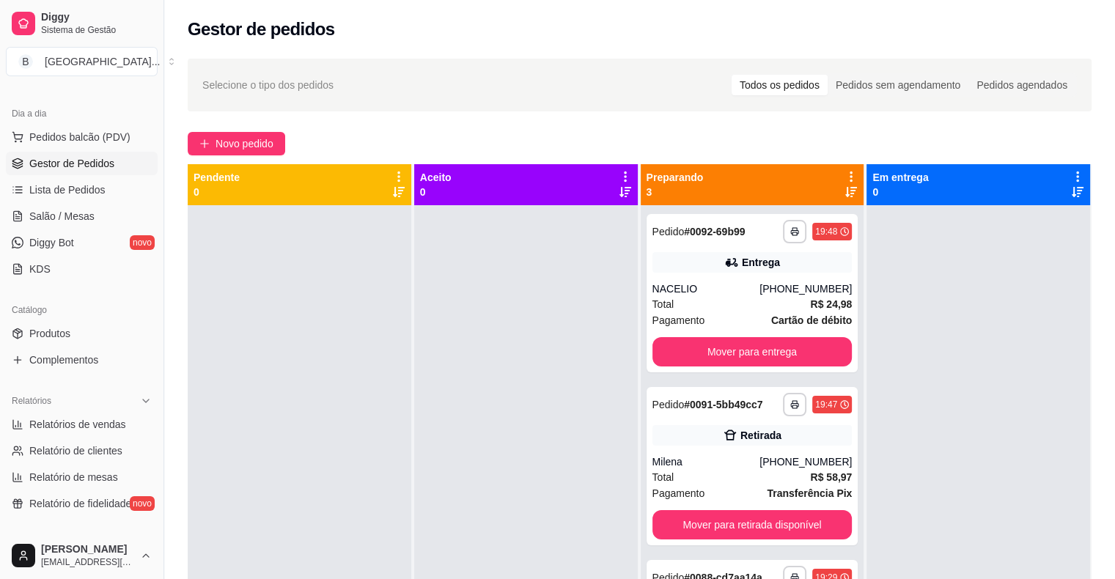
click at [95, 227] on ul "Pedidos balcão (PDV) Gestor de Pedidos Lista de Pedidos Salão / Mesas Diggy Bot…" at bounding box center [82, 202] width 152 height 155
click at [94, 207] on link "Salão / Mesas" at bounding box center [82, 215] width 152 height 23
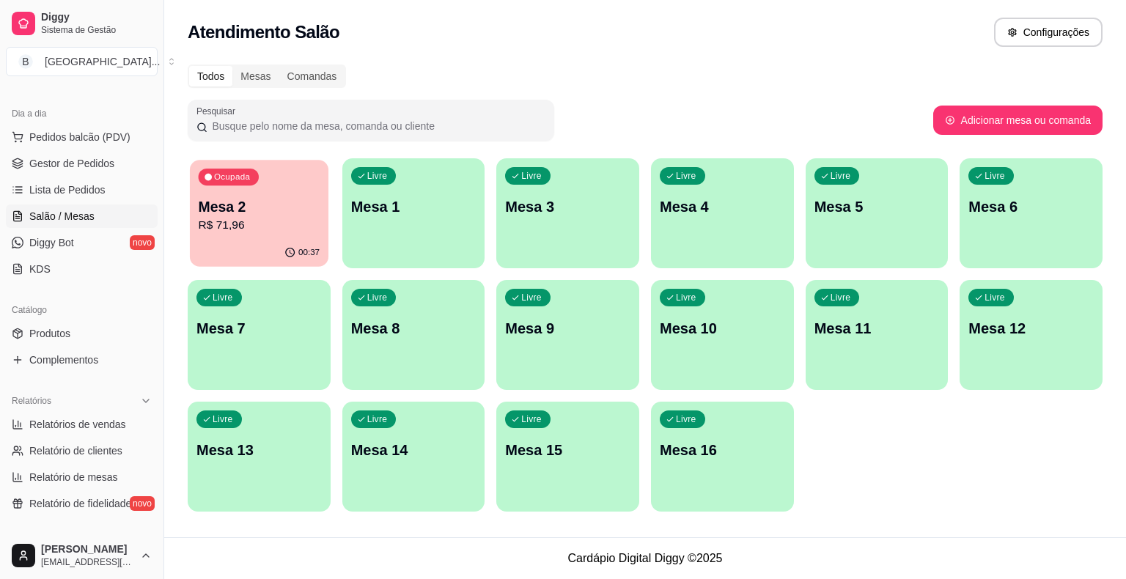
click at [238, 202] on p "Mesa 2" at bounding box center [260, 207] width 122 height 20
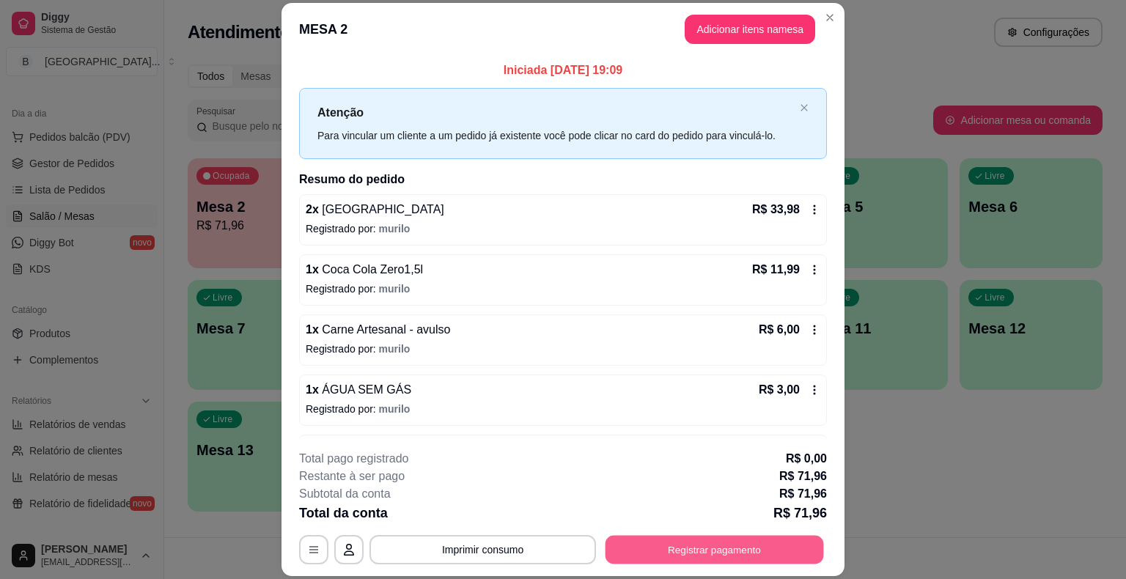
click at [742, 556] on button "Registrar pagamento" at bounding box center [714, 550] width 218 height 29
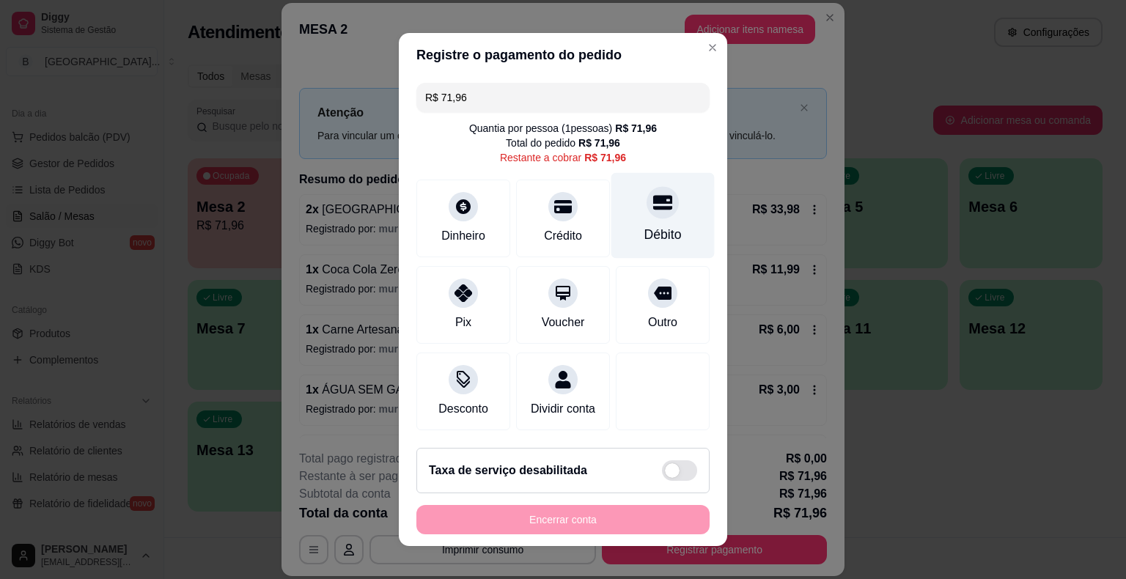
click at [632, 249] on div "Débito" at bounding box center [662, 216] width 103 height 86
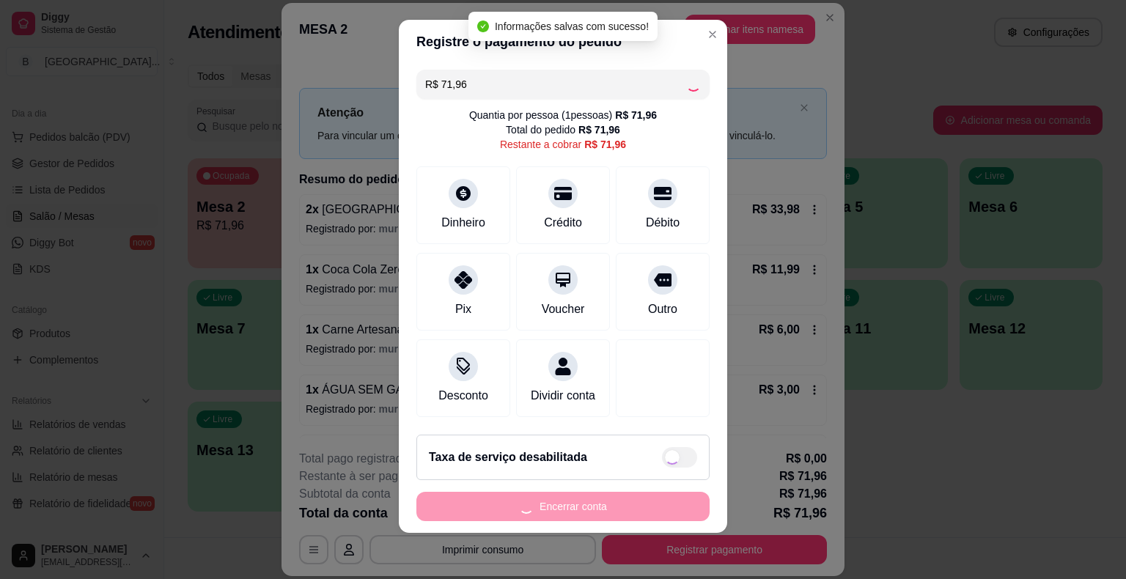
type input "R$ 0,00"
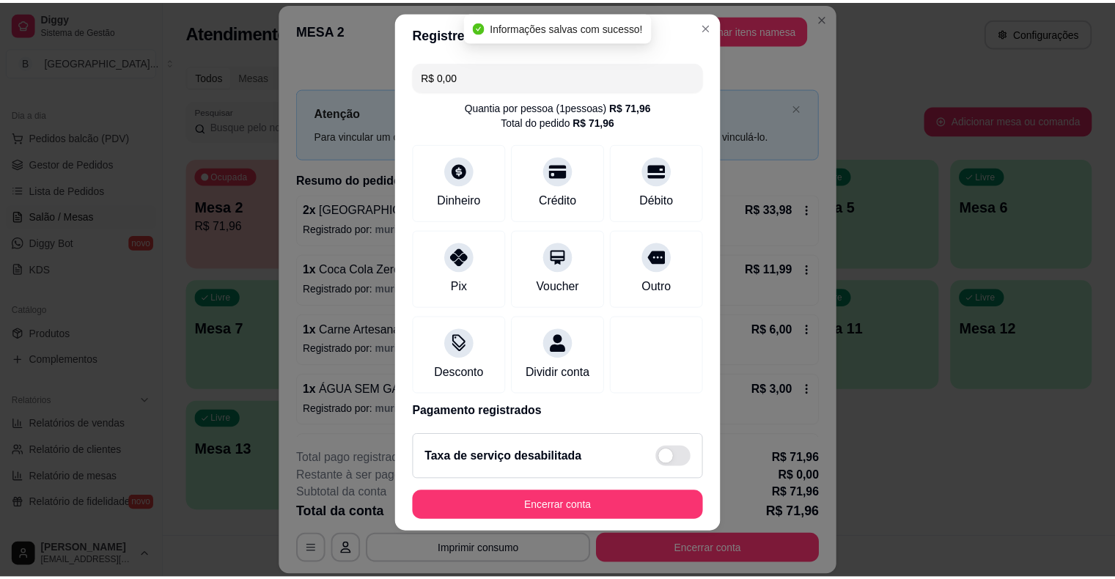
scroll to position [69, 0]
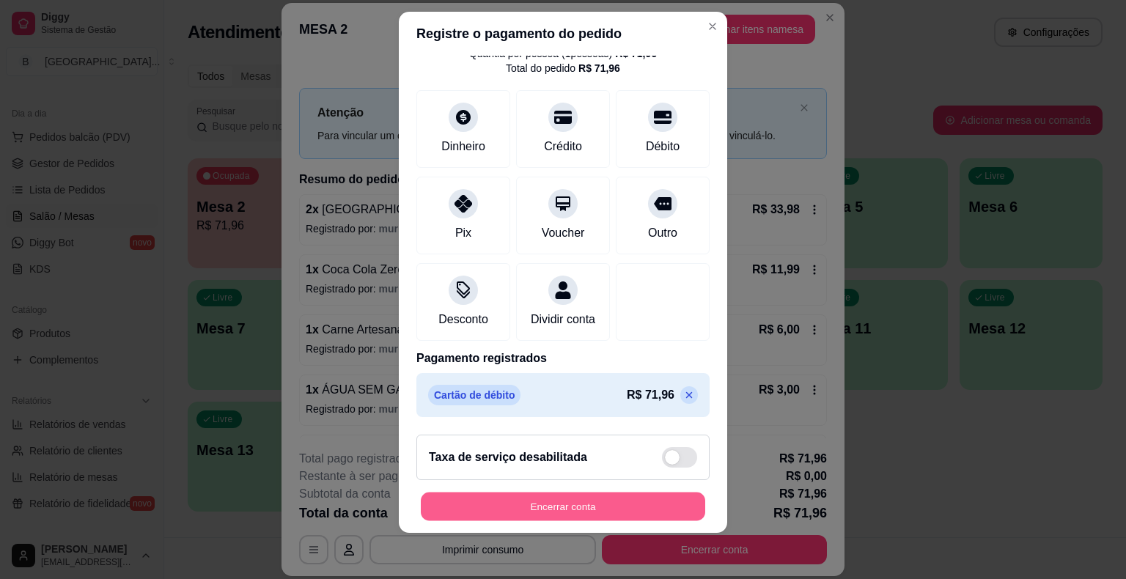
click at [498, 503] on button "Encerrar conta" at bounding box center [563, 506] width 284 height 29
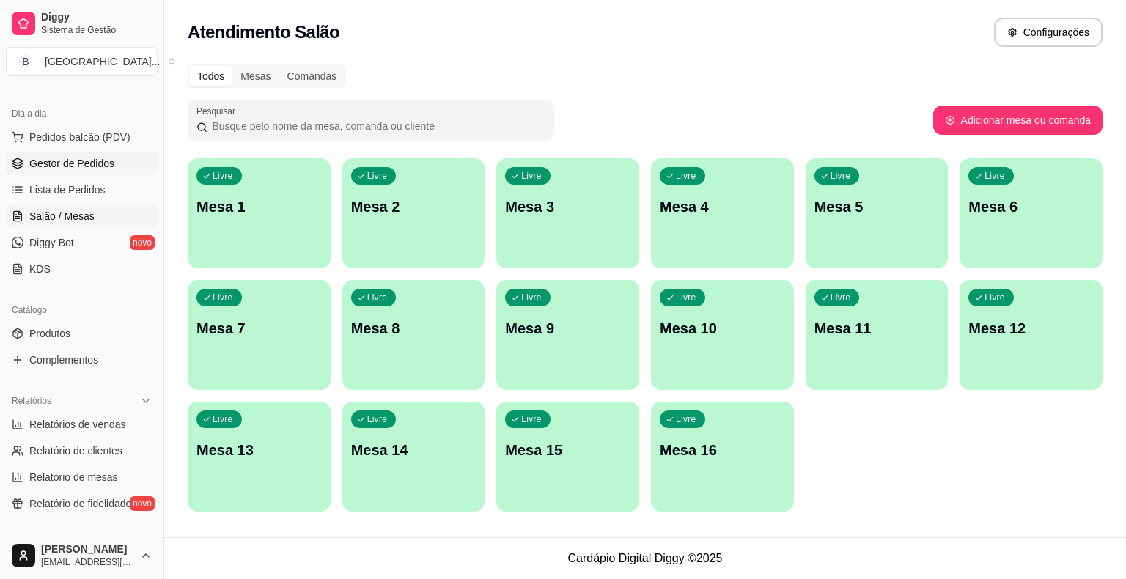
click at [85, 173] on link "Gestor de Pedidos" at bounding box center [82, 163] width 152 height 23
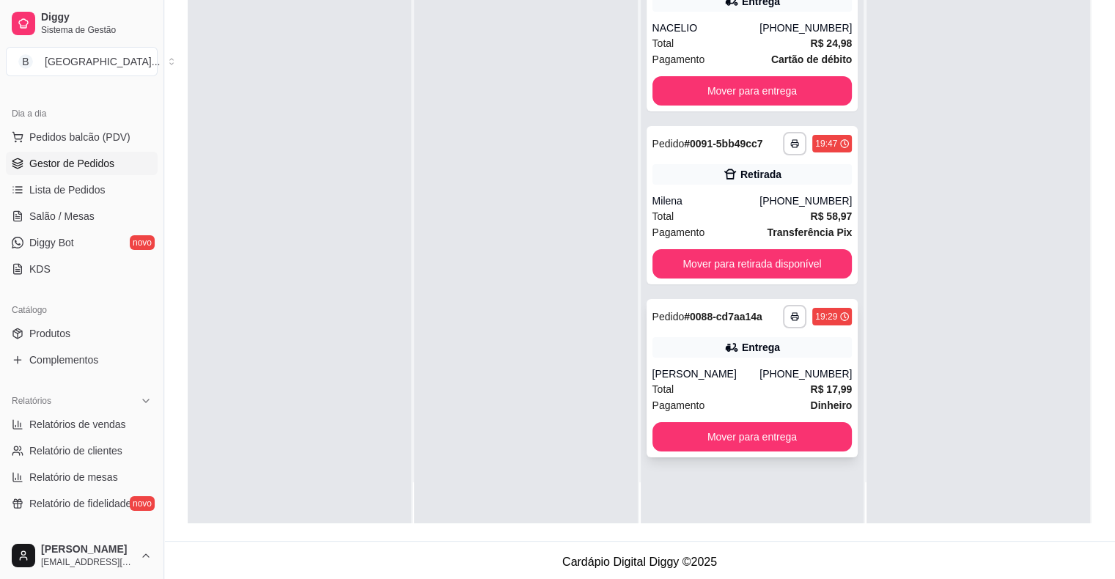
scroll to position [223, 0]
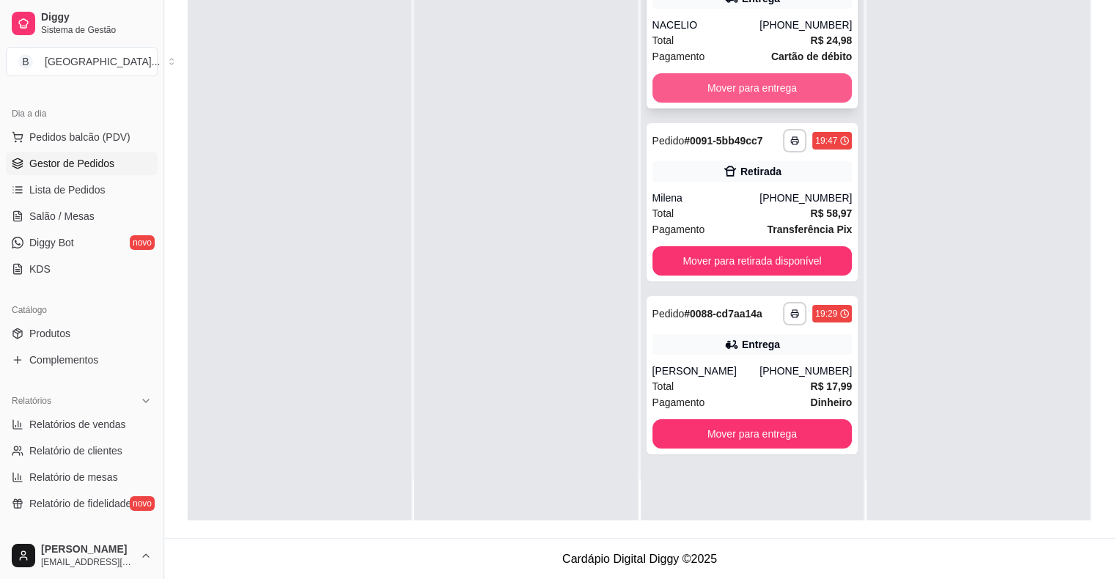
click at [758, 78] on button "Mover para entrega" at bounding box center [752, 87] width 200 height 29
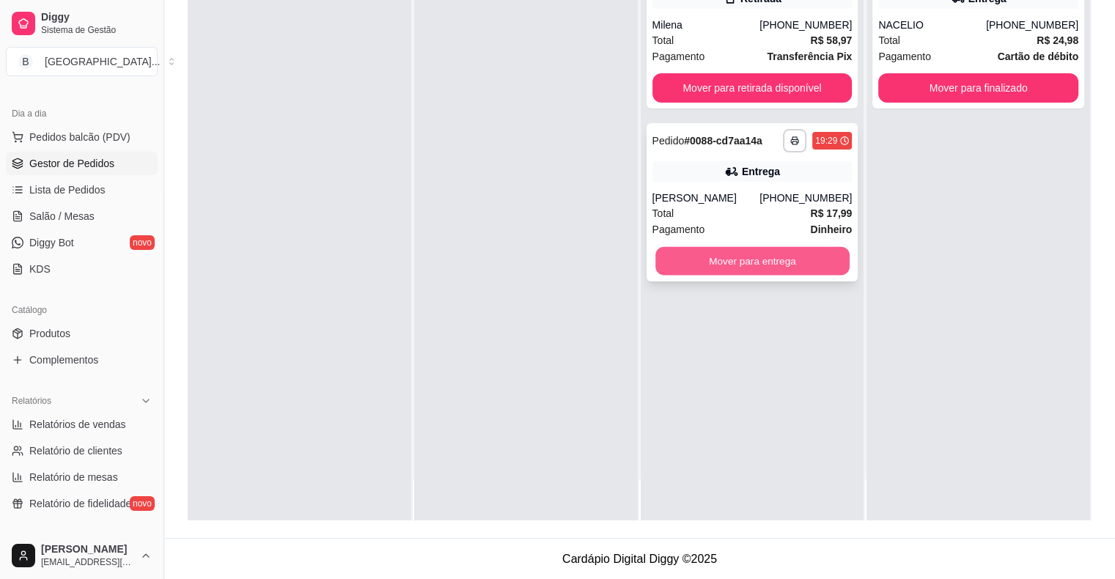
click at [828, 256] on button "Mover para entrega" at bounding box center [752, 261] width 194 height 29
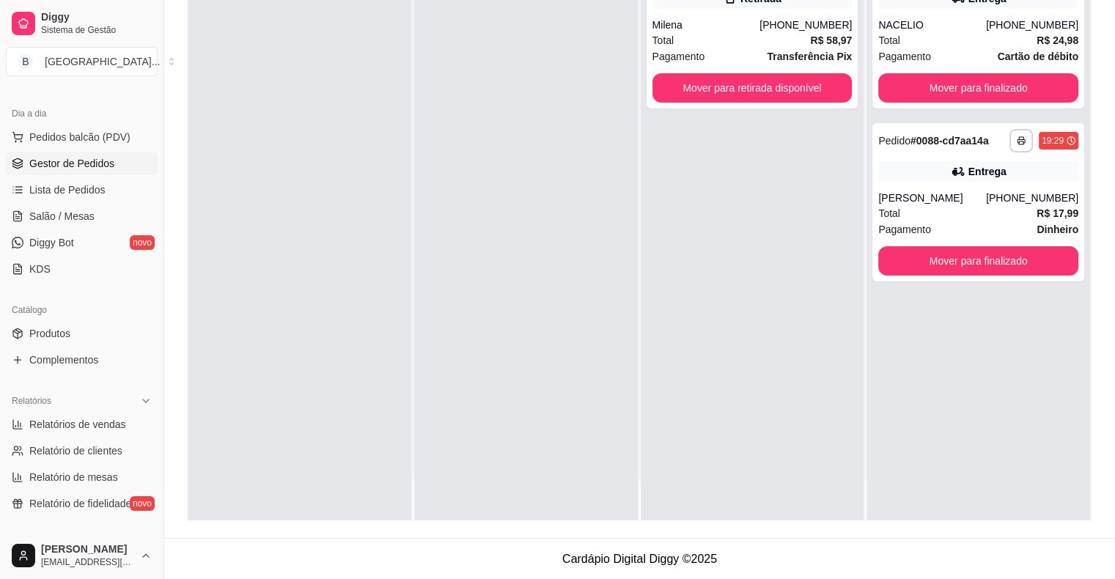
scroll to position [0, 0]
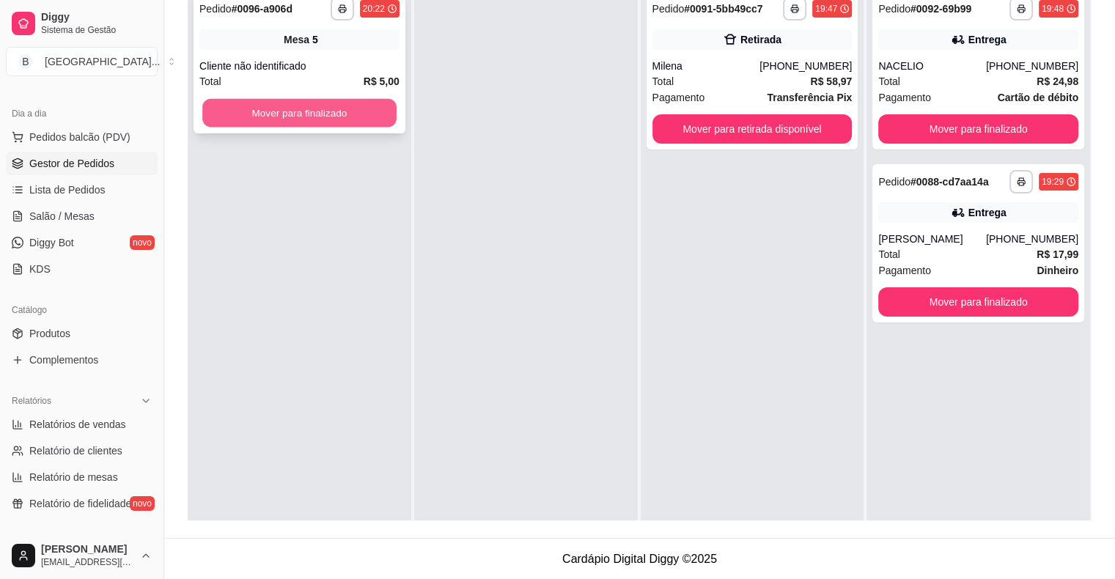
click at [288, 120] on button "Mover para finalizado" at bounding box center [299, 113] width 194 height 29
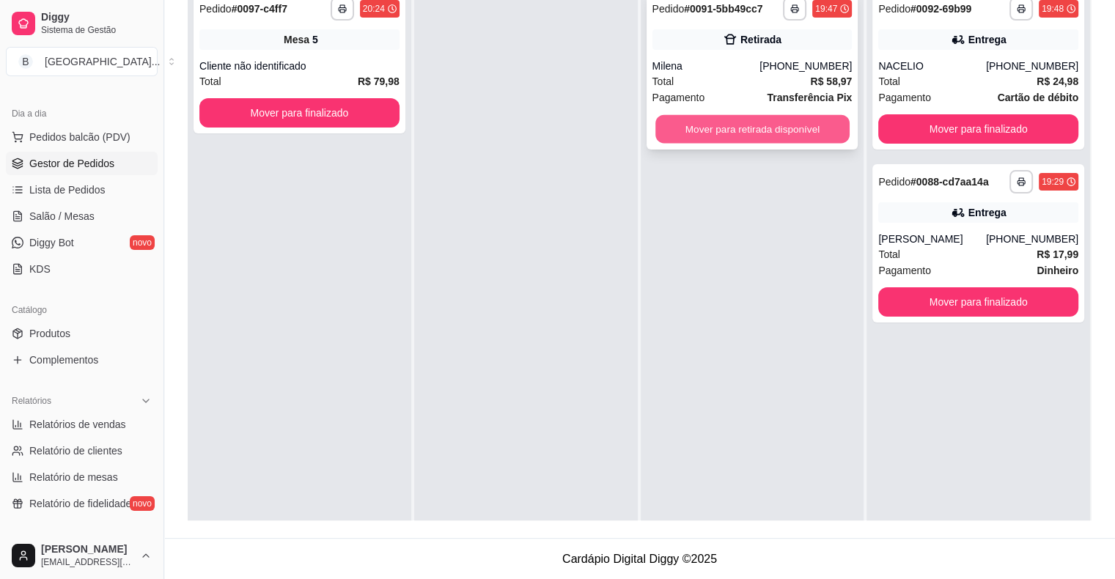
click at [727, 127] on button "Mover para retirada disponível" at bounding box center [752, 129] width 194 height 29
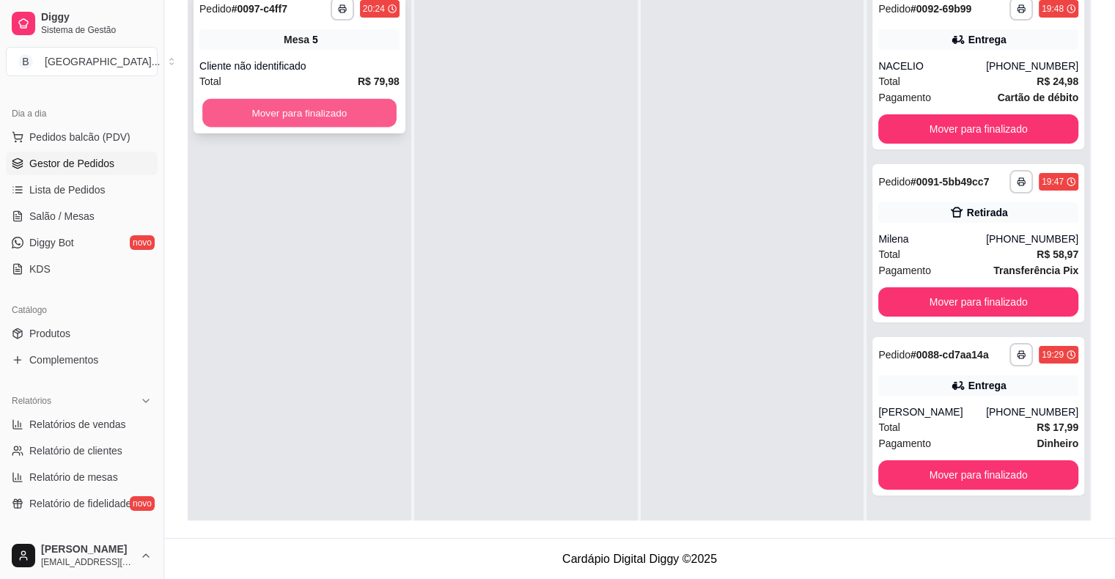
click at [214, 109] on button "Mover para finalizado" at bounding box center [299, 113] width 194 height 29
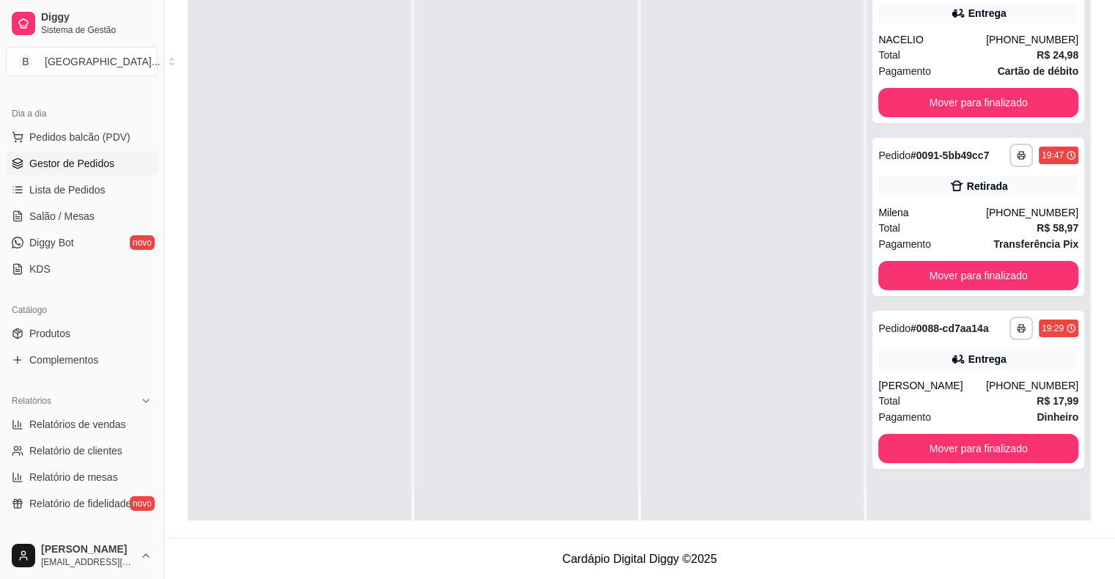
scroll to position [41, 0]
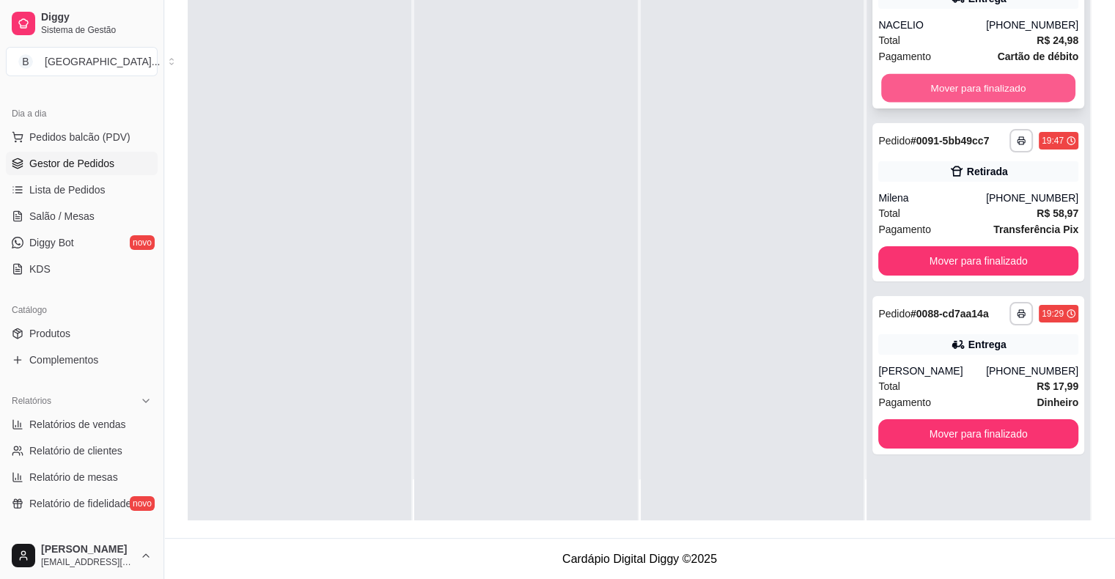
click at [928, 89] on button "Mover para finalizado" at bounding box center [978, 88] width 194 height 29
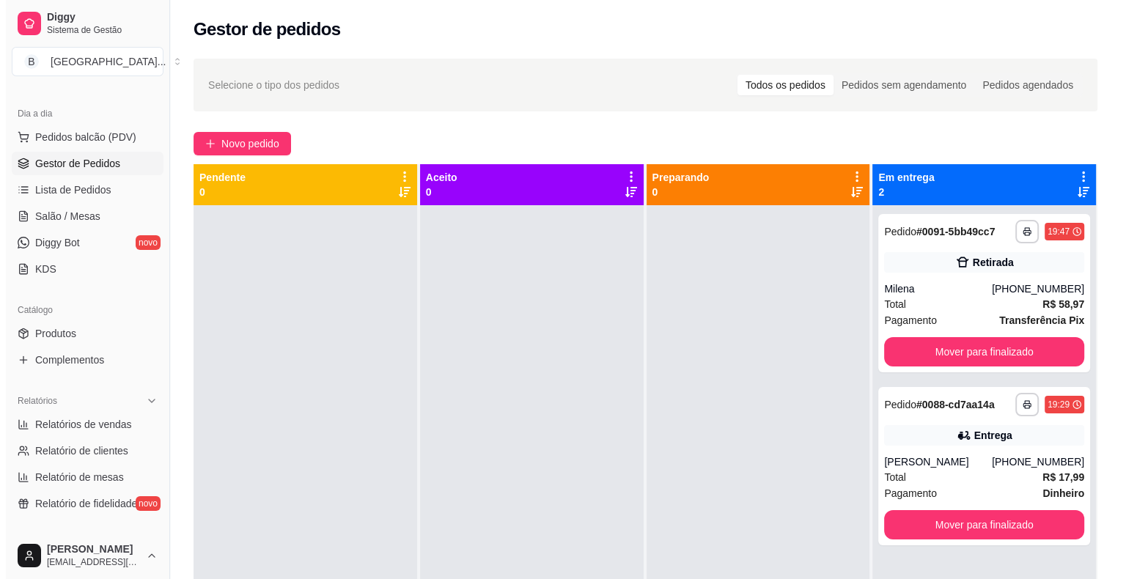
scroll to position [0, 0]
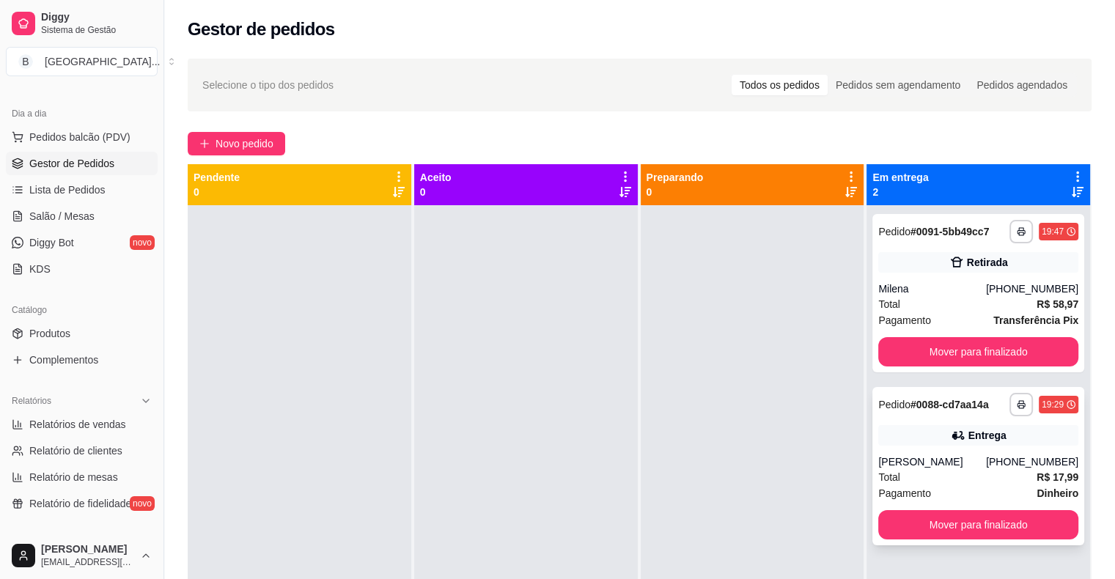
click at [941, 479] on div "Total R$ 17,99" at bounding box center [978, 477] width 200 height 16
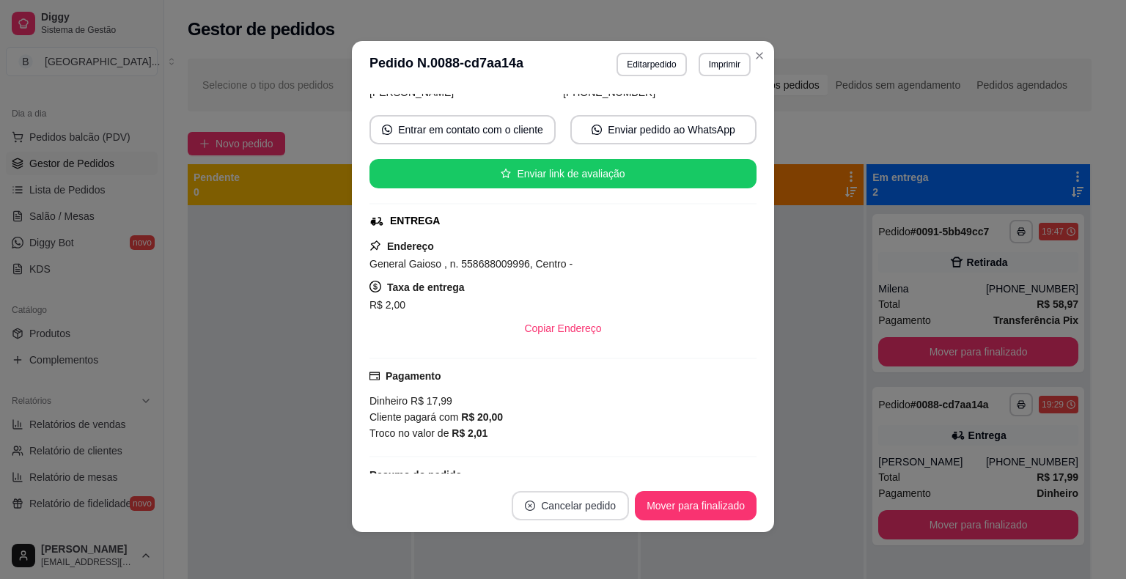
scroll to position [147, 0]
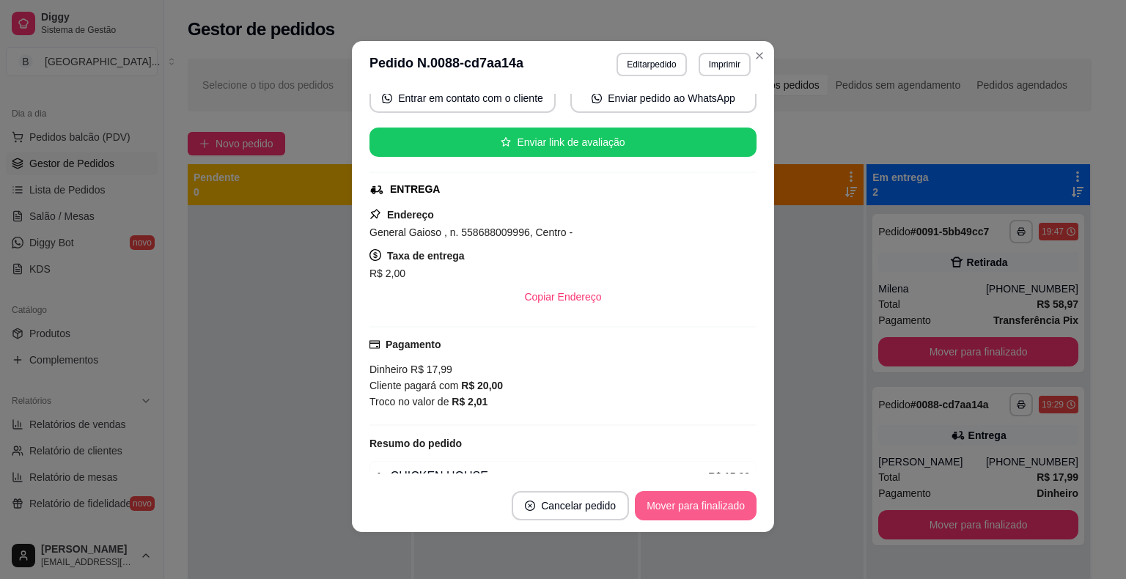
click at [659, 506] on button "Mover para finalizado" at bounding box center [696, 505] width 122 height 29
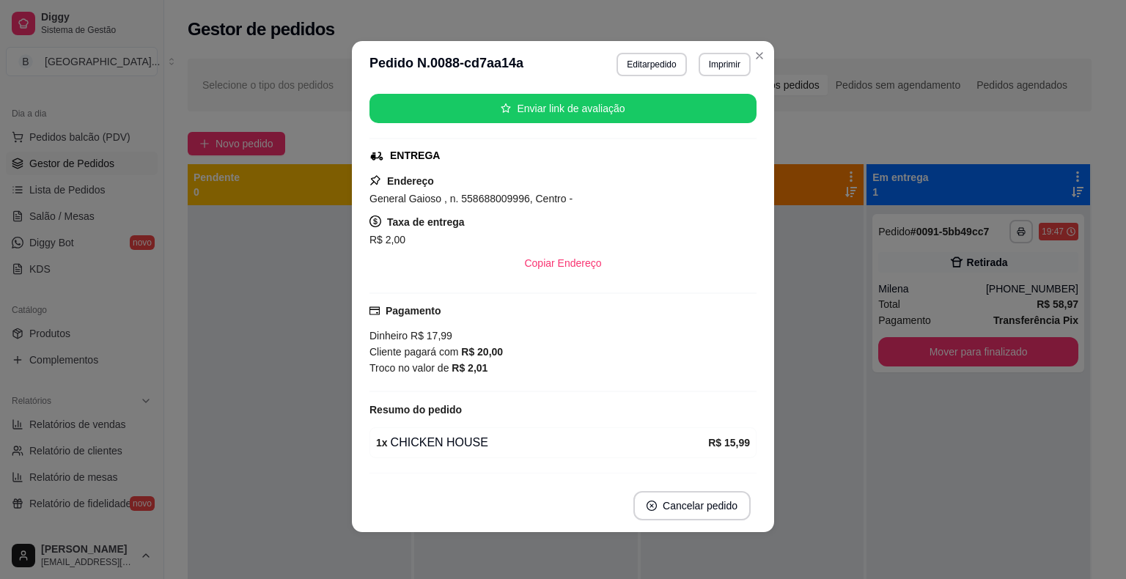
scroll to position [113, 0]
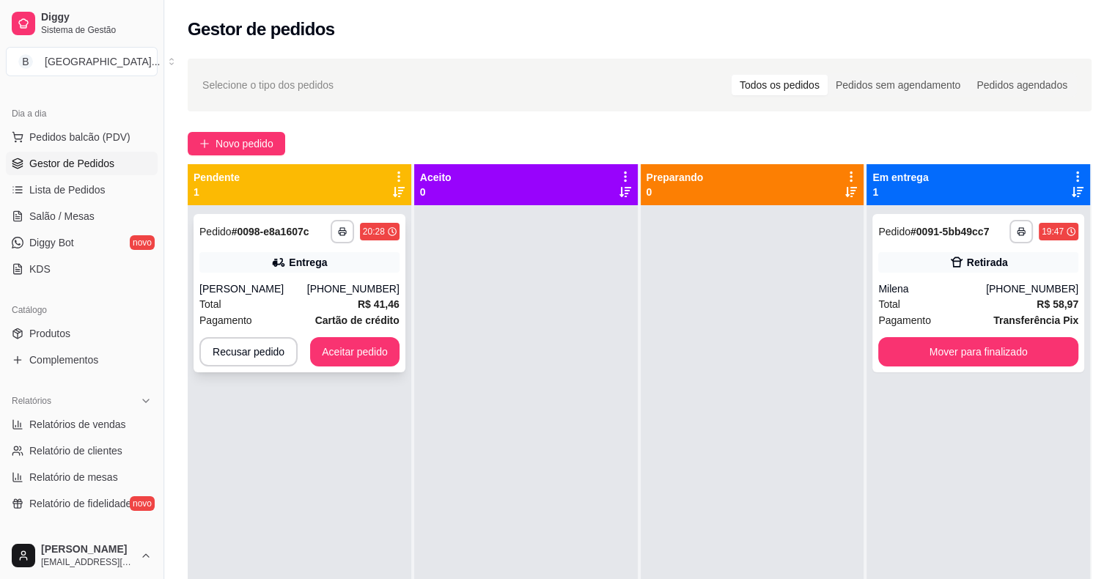
click at [271, 283] on div "[PERSON_NAME]" at bounding box center [253, 288] width 108 height 15
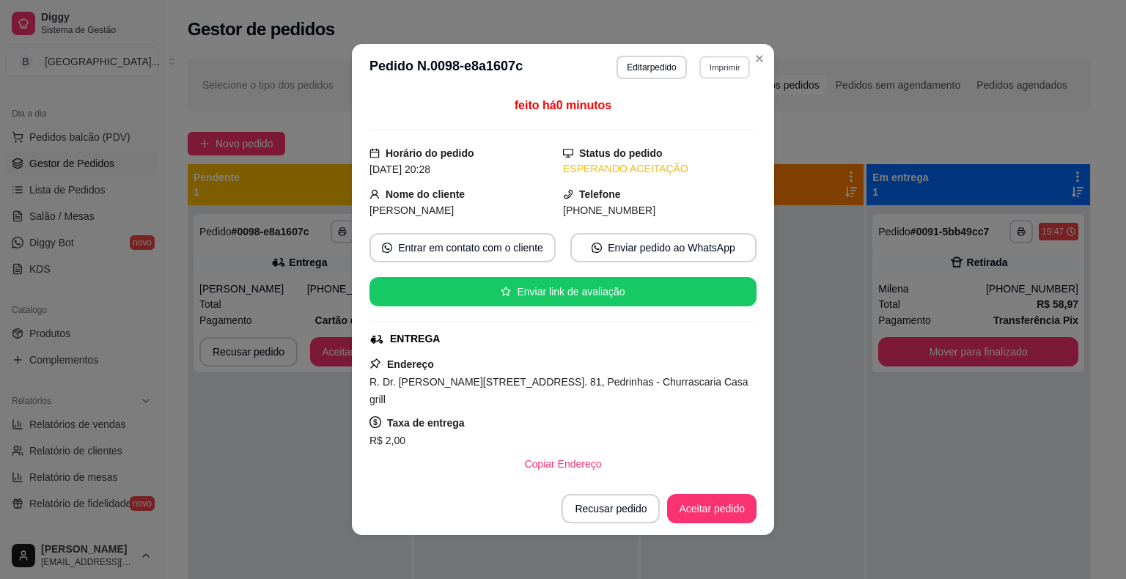
click at [725, 68] on button "Imprimir" at bounding box center [724, 67] width 51 height 23
click at [668, 118] on button "IMPRESSORA" at bounding box center [692, 118] width 103 height 23
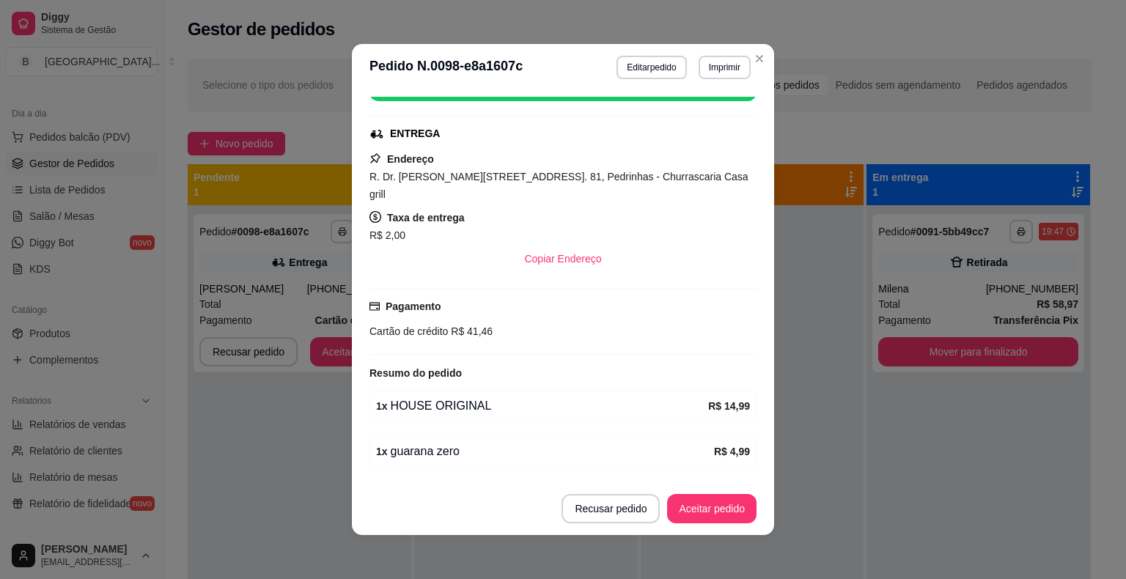
scroll to position [220, 0]
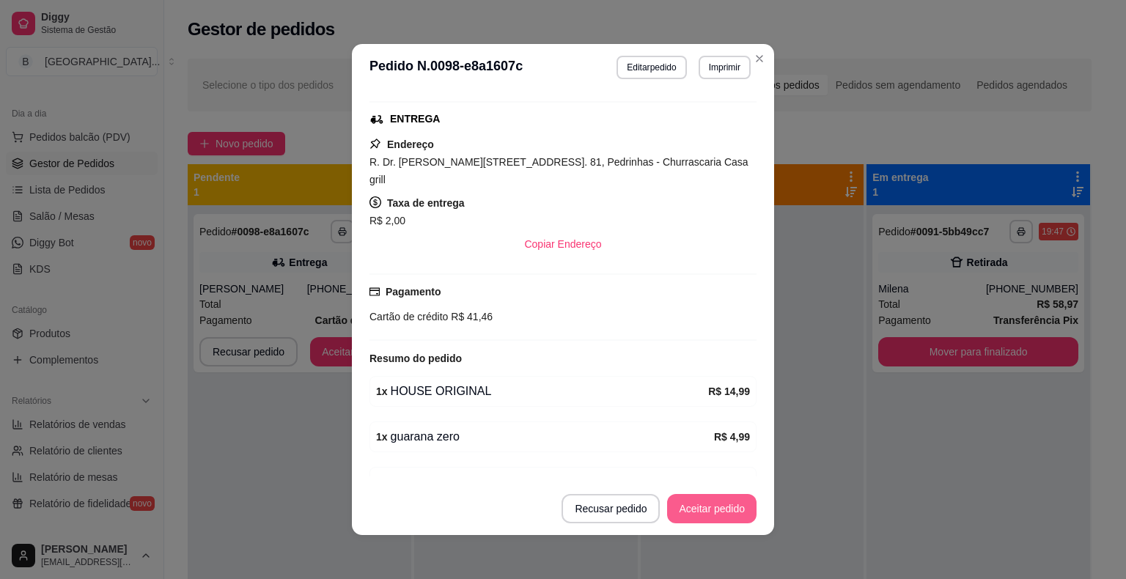
click at [698, 509] on button "Aceitar pedido" at bounding box center [711, 508] width 89 height 29
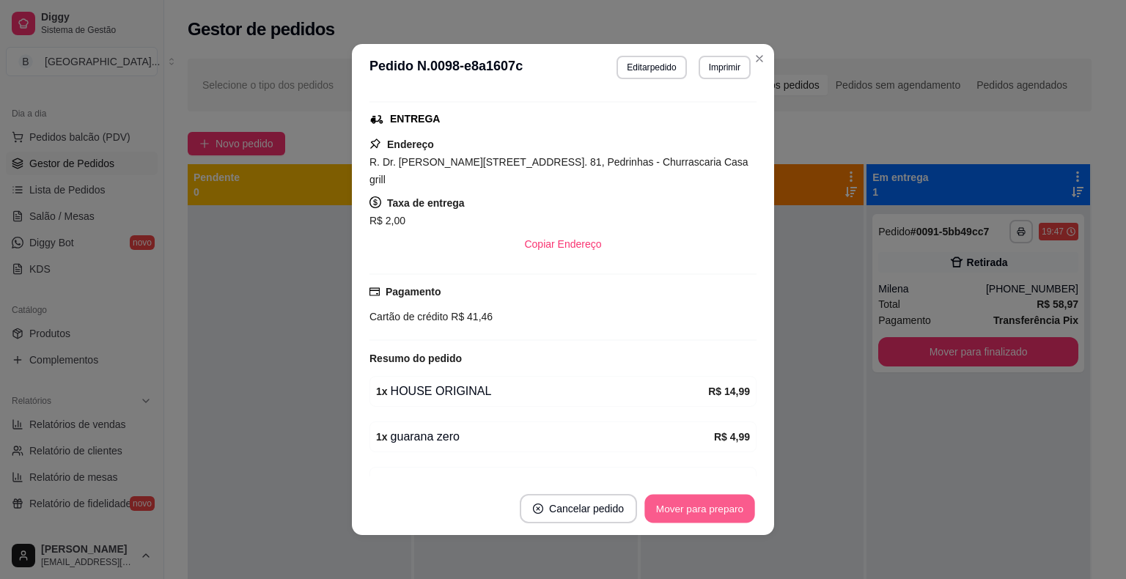
click at [698, 509] on button "Mover para preparo" at bounding box center [699, 509] width 110 height 29
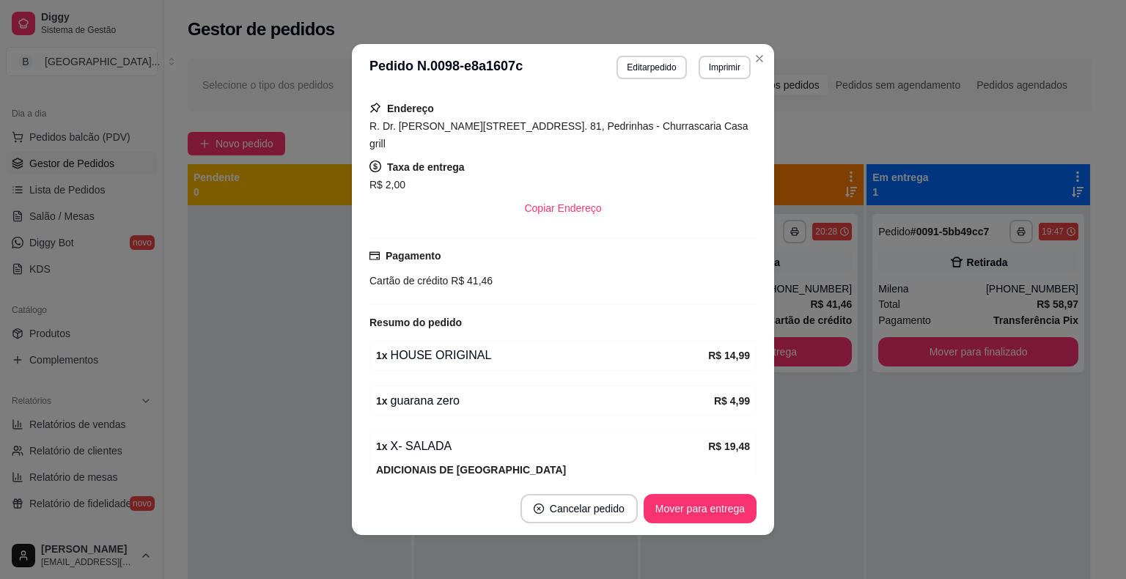
scroll to position [357, 0]
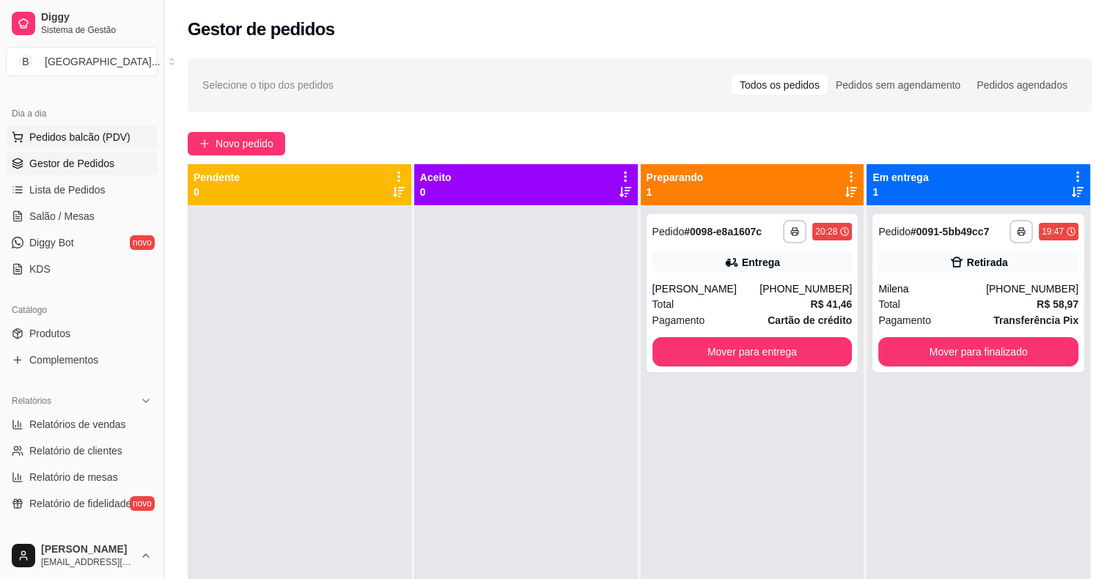
click at [67, 139] on span "Pedidos balcão (PDV)" at bounding box center [79, 137] width 101 height 15
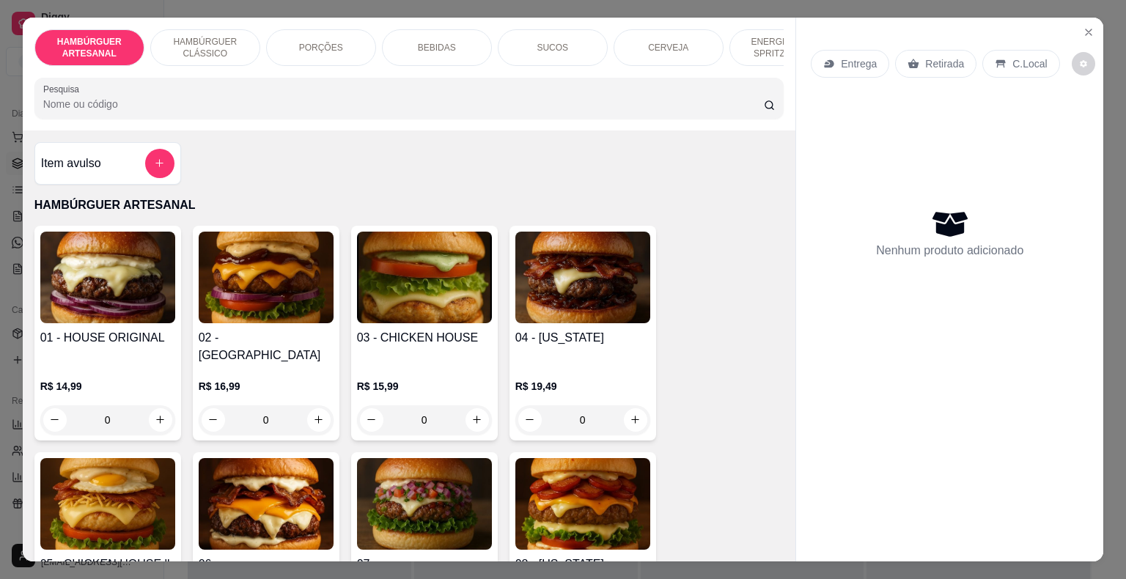
click at [314, 54] on div "PORÇÕES" at bounding box center [321, 47] width 110 height 37
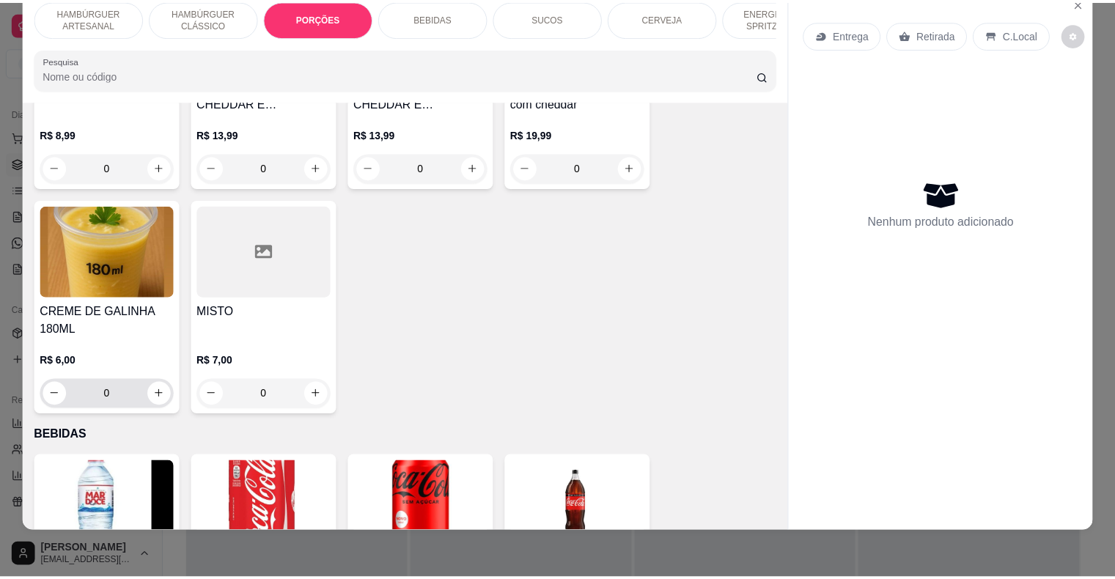
scroll to position [1388, 0]
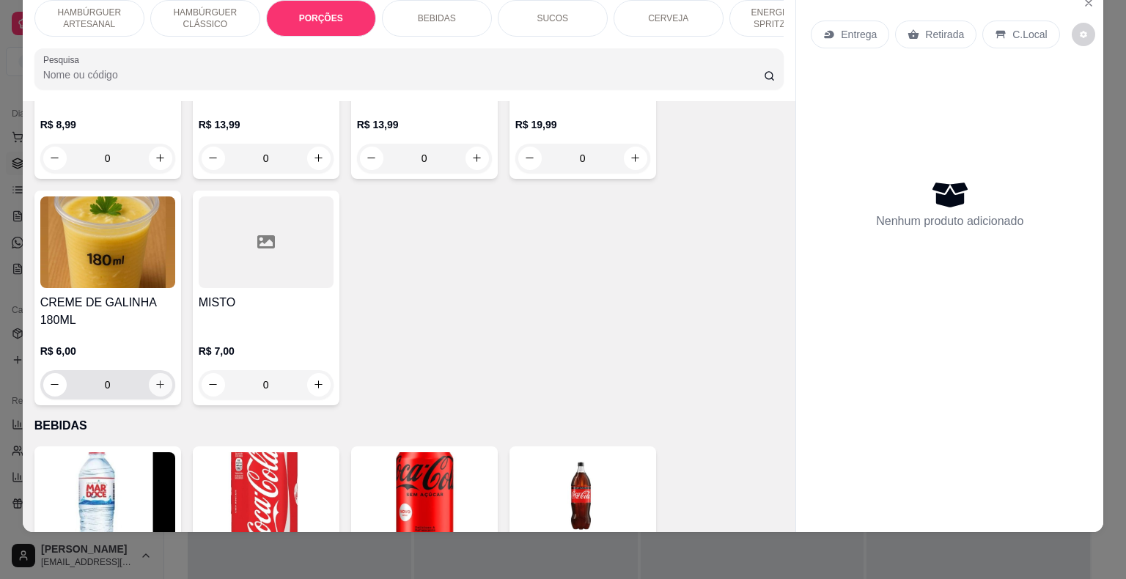
click at [163, 373] on button "increase-product-quantity" at bounding box center [160, 384] width 23 height 23
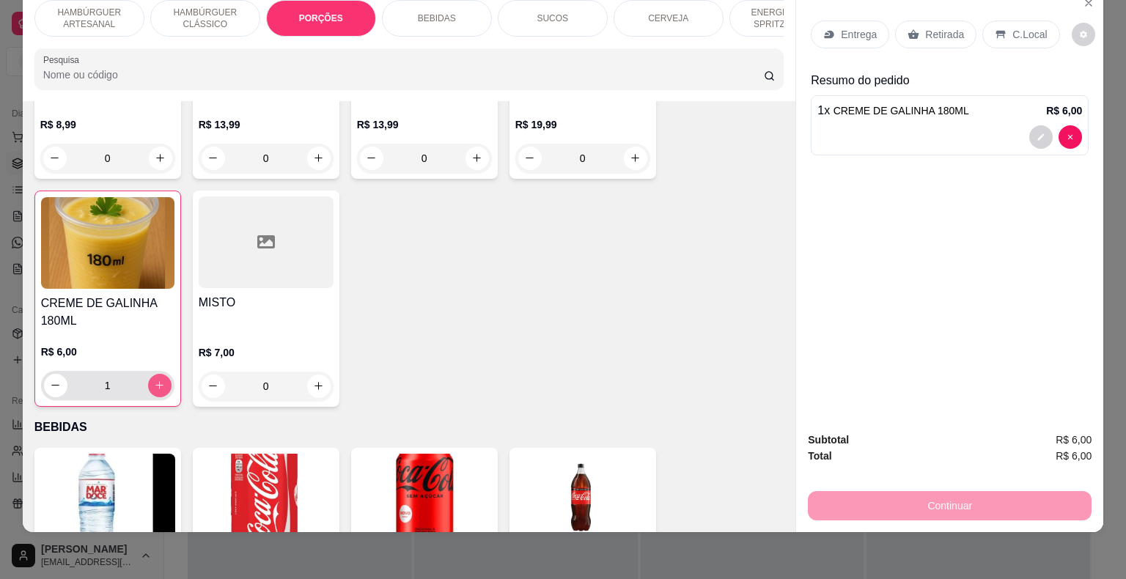
click at [148, 374] on button "increase-product-quantity" at bounding box center [159, 385] width 23 height 23
type input "2"
click at [914, 32] on div "Retirada" at bounding box center [935, 35] width 81 height 28
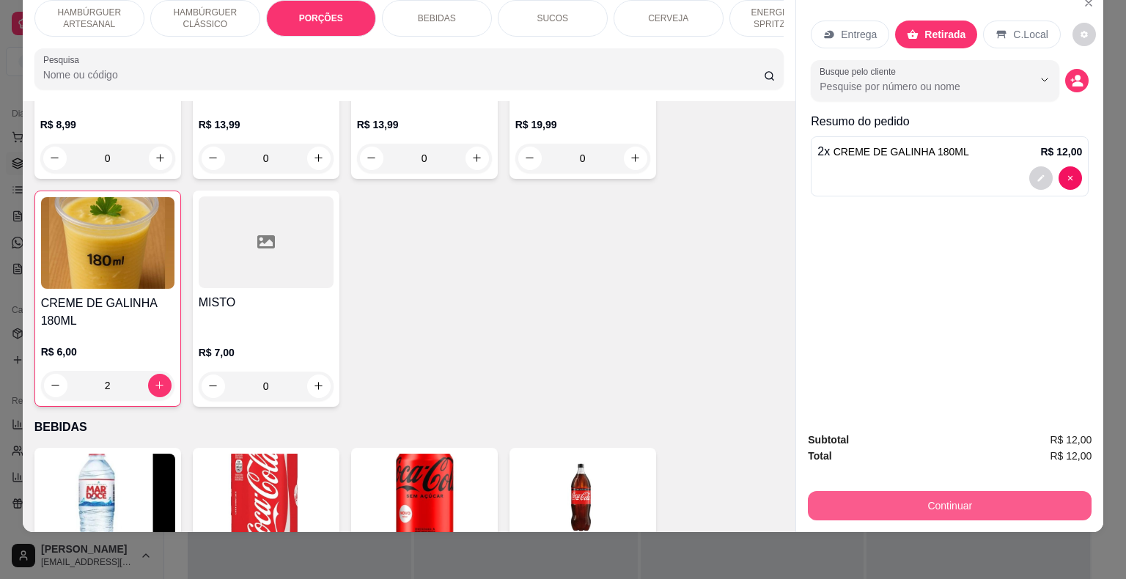
click at [950, 494] on button "Continuar" at bounding box center [950, 505] width 284 height 29
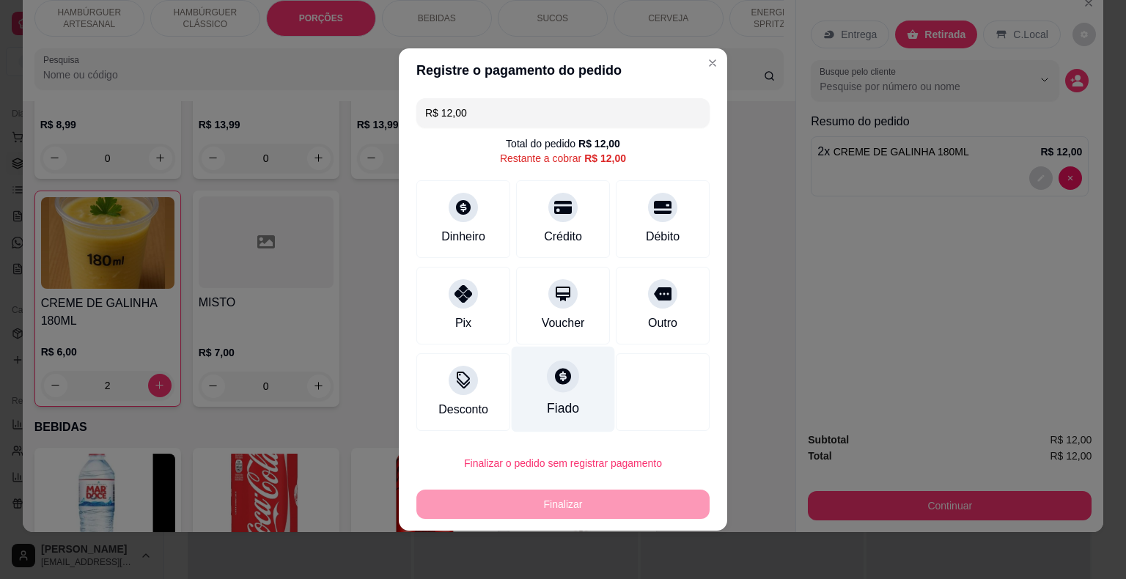
click at [576, 397] on div "Fiado" at bounding box center [563, 390] width 103 height 86
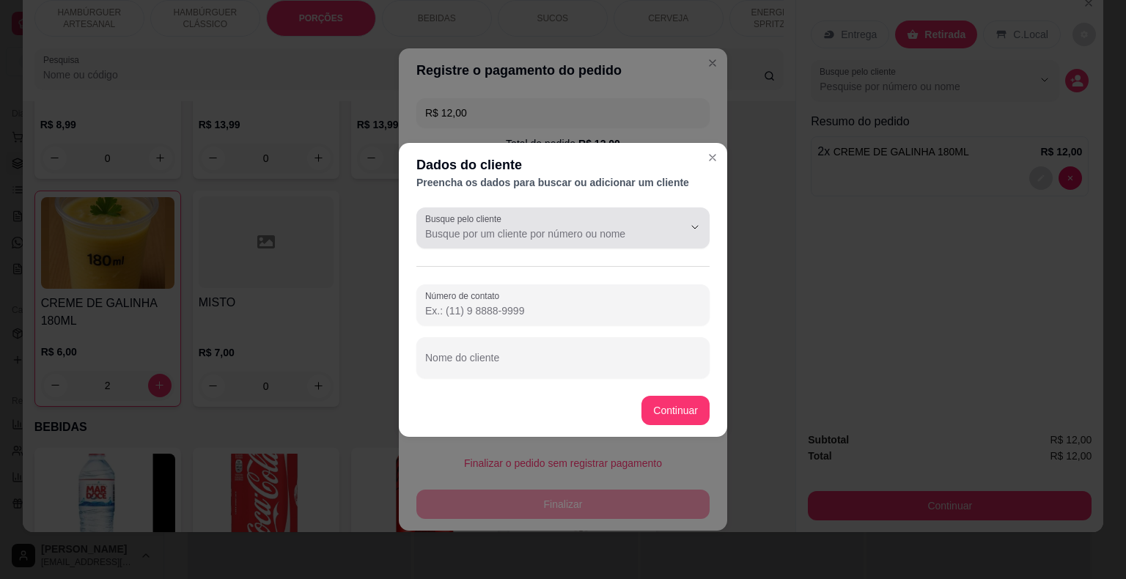
click at [497, 232] on input "Busque pelo cliente" at bounding box center [542, 233] width 235 height 15
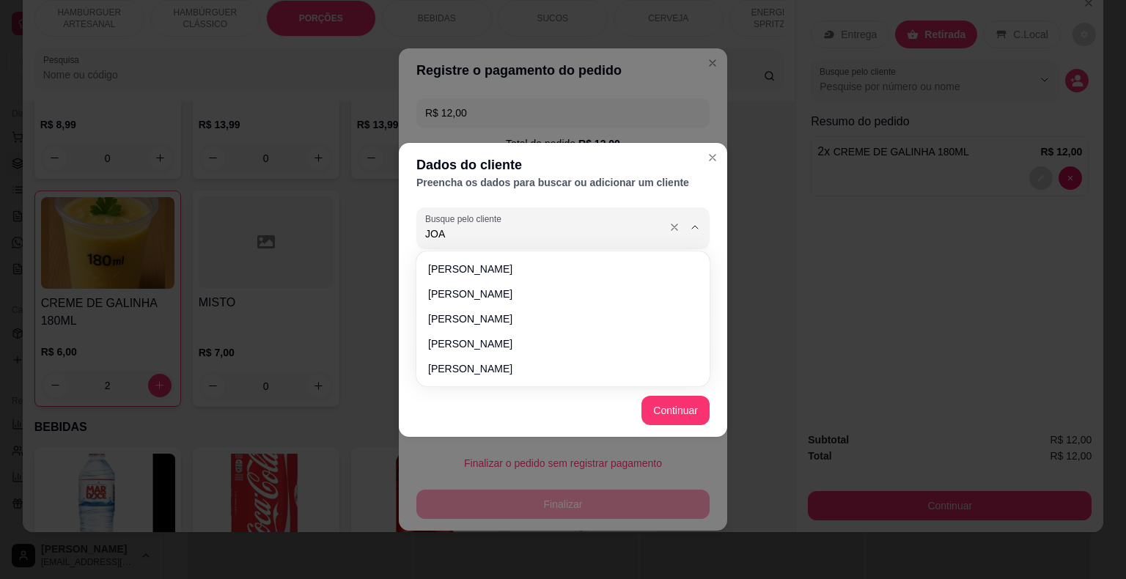
type input "JOAR"
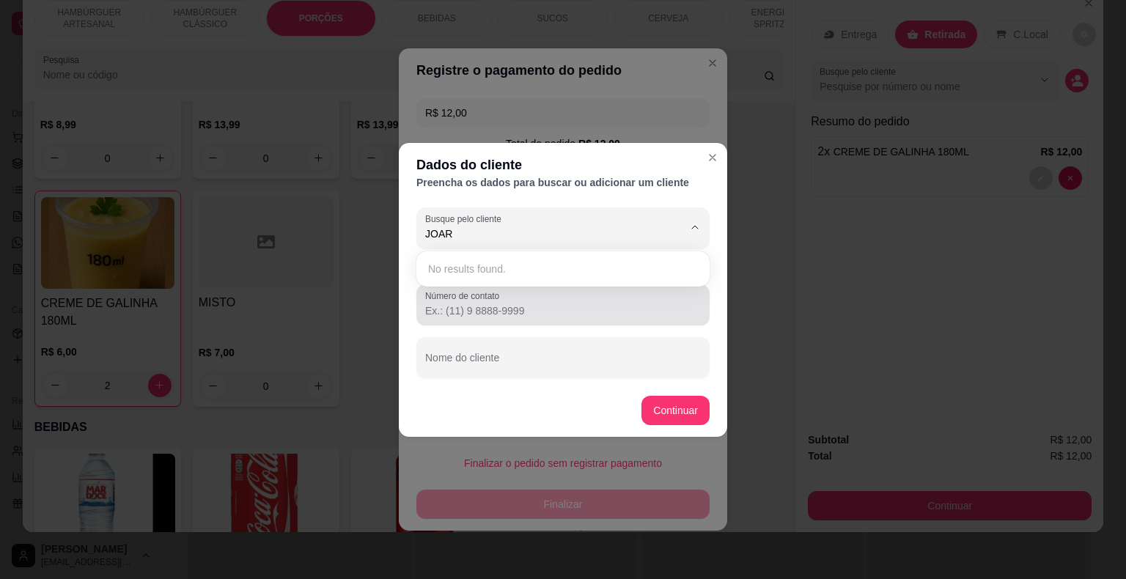
click at [558, 320] on div "Número de contato" at bounding box center [562, 304] width 293 height 41
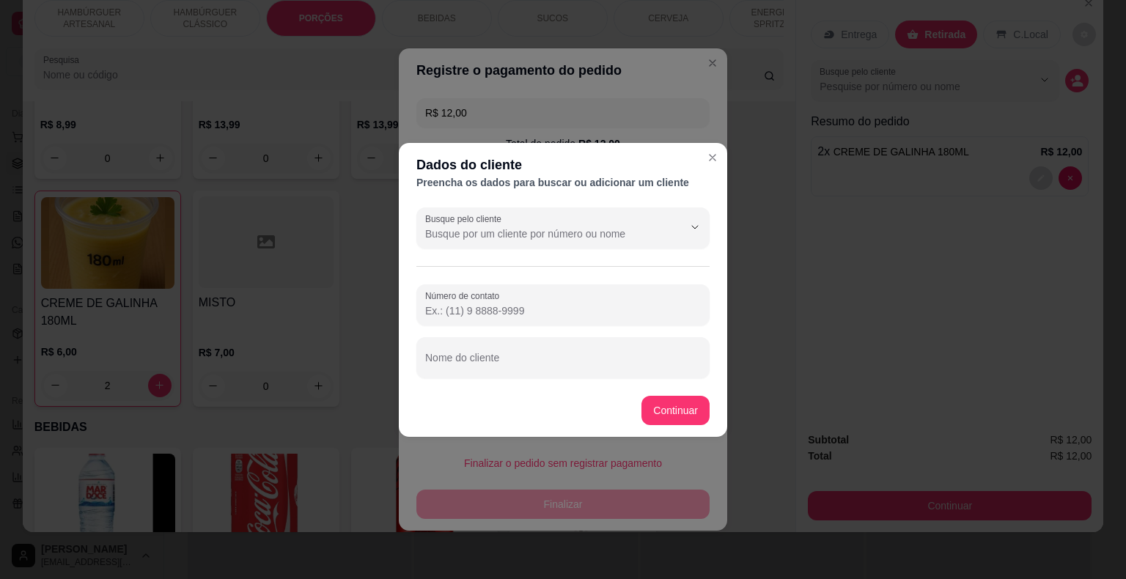
click at [548, 309] on input "Número de contato" at bounding box center [563, 310] width 276 height 15
click at [672, 404] on button "Continuar" at bounding box center [675, 410] width 68 height 29
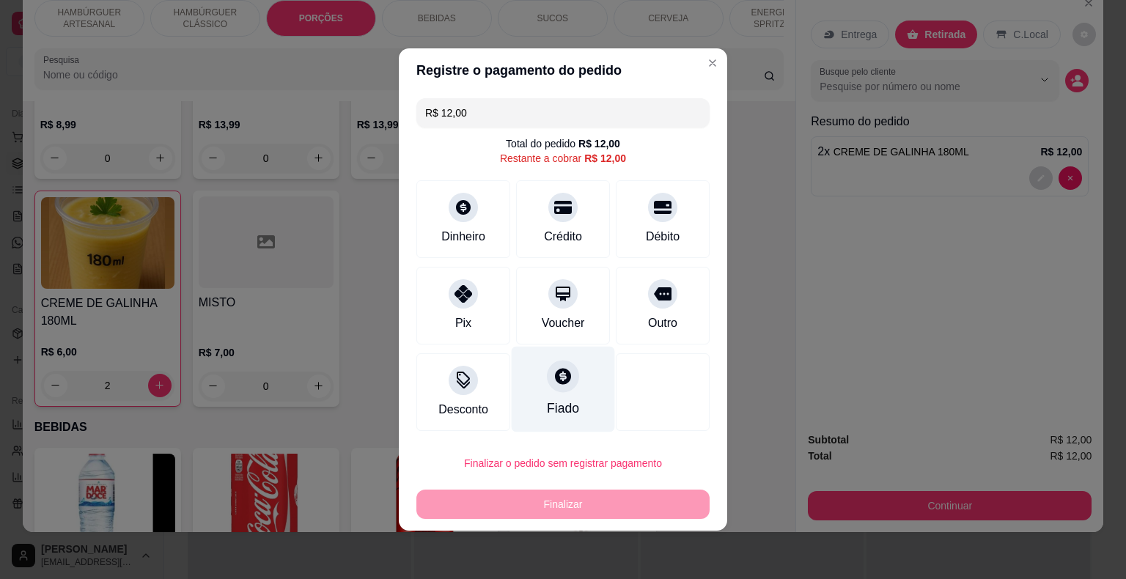
click at [577, 381] on div "Fiado" at bounding box center [563, 390] width 103 height 86
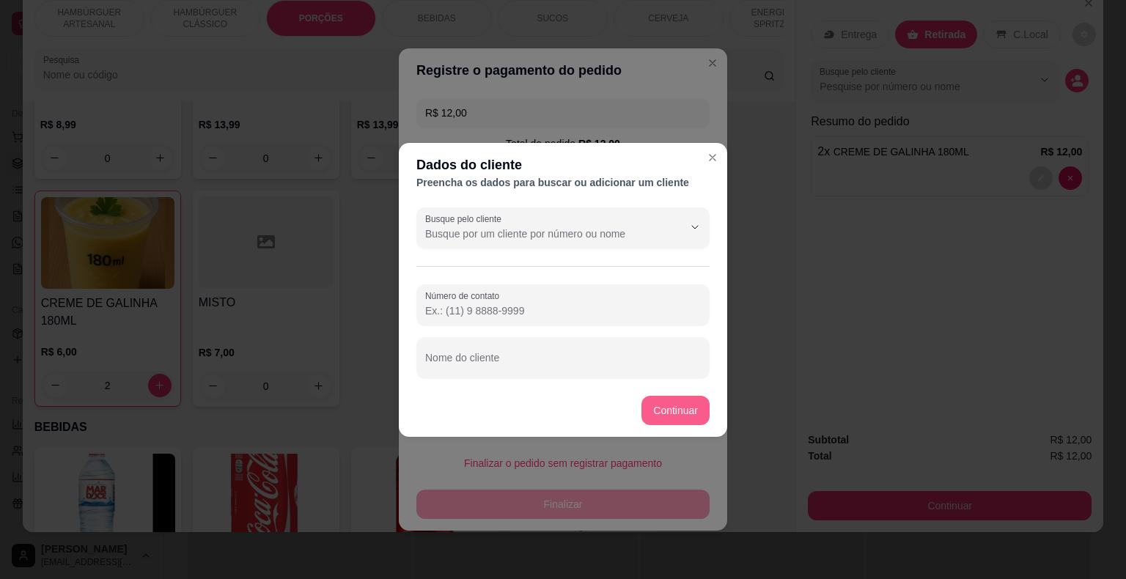
click at [668, 403] on button "Continuar" at bounding box center [675, 410] width 68 height 29
click at [668, 403] on footer "Continuar" at bounding box center [563, 410] width 328 height 53
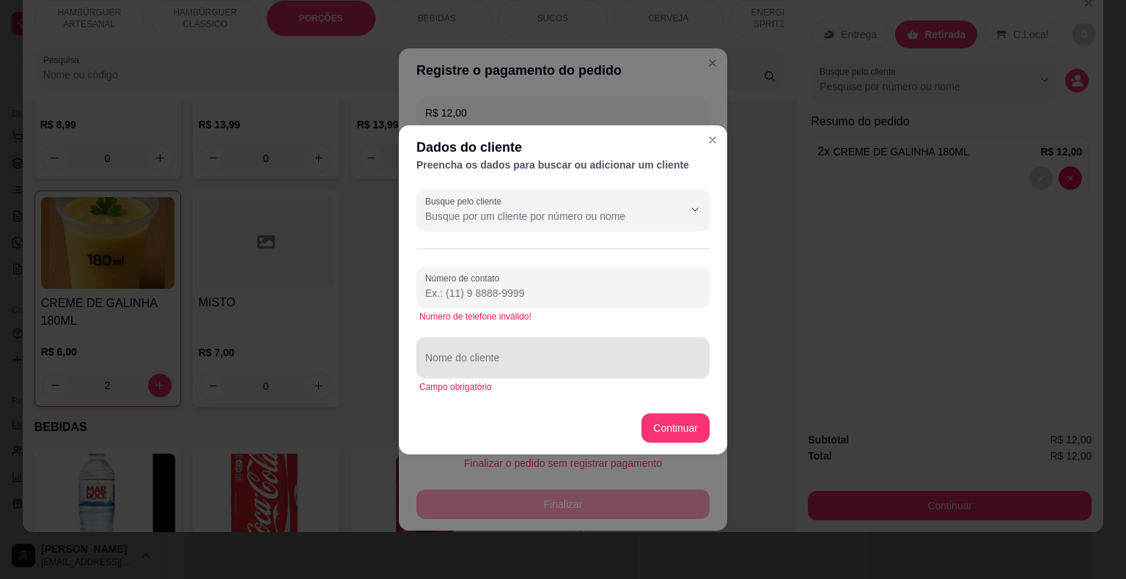
click at [597, 359] on input "Nome do cliente" at bounding box center [563, 363] width 276 height 15
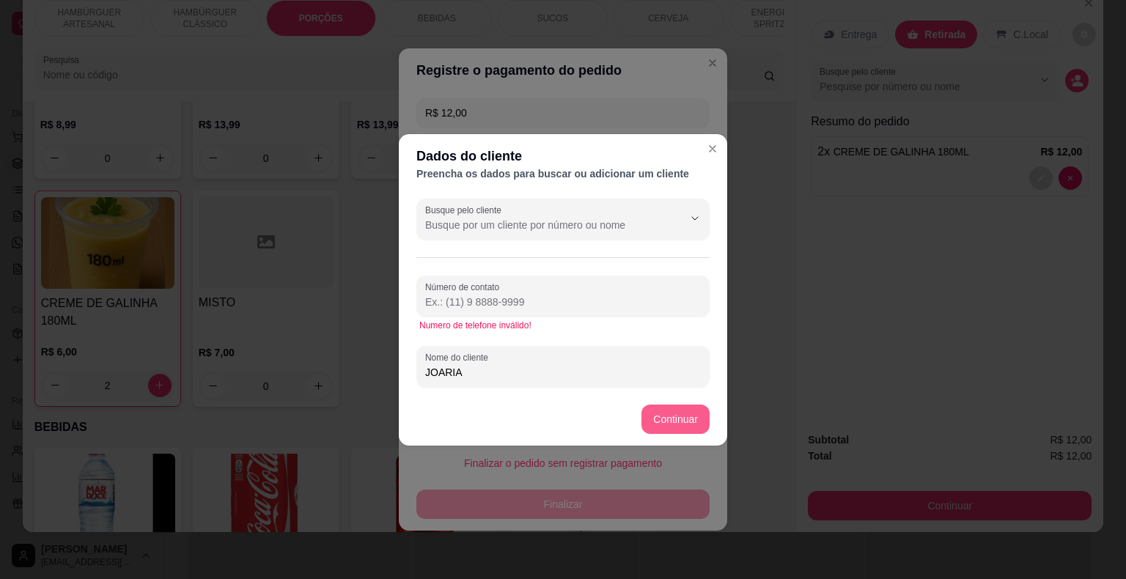
type input "JOARIA"
click at [668, 406] on button "Continuar" at bounding box center [676, 419] width 66 height 29
click at [670, 409] on button "Continuar" at bounding box center [675, 419] width 68 height 29
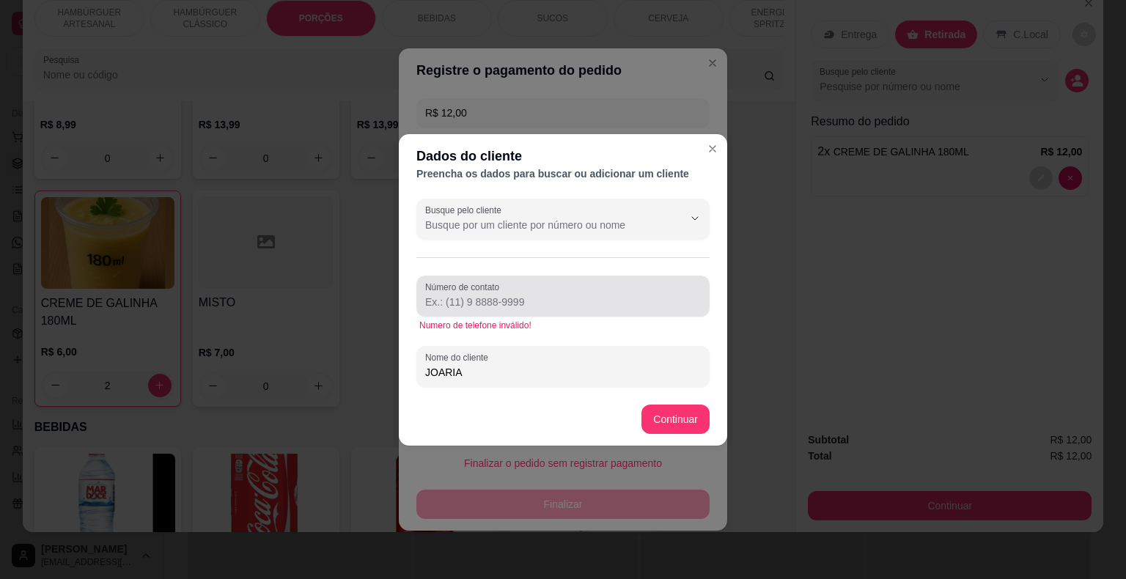
click at [575, 298] on input "Número de contato" at bounding box center [563, 302] width 276 height 15
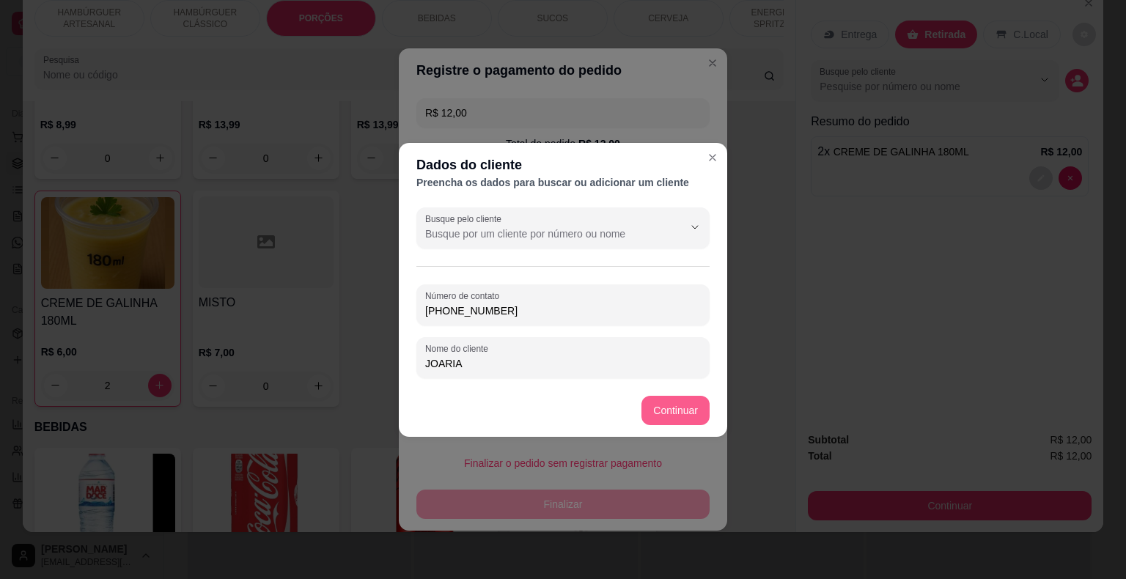
type input "[PHONE_NUMBER]"
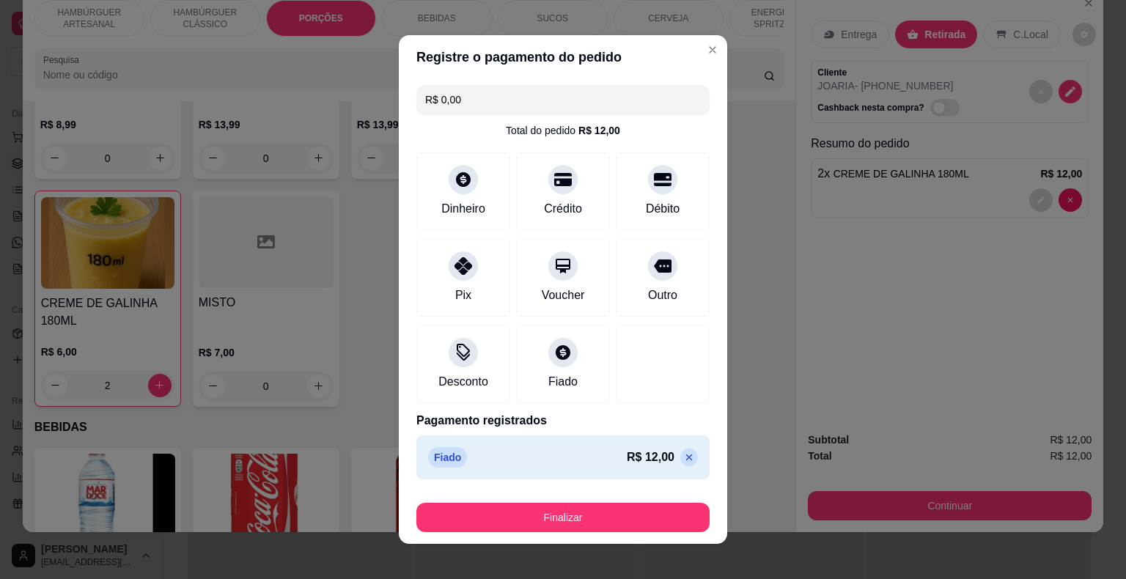
type input "R$ 0,00"
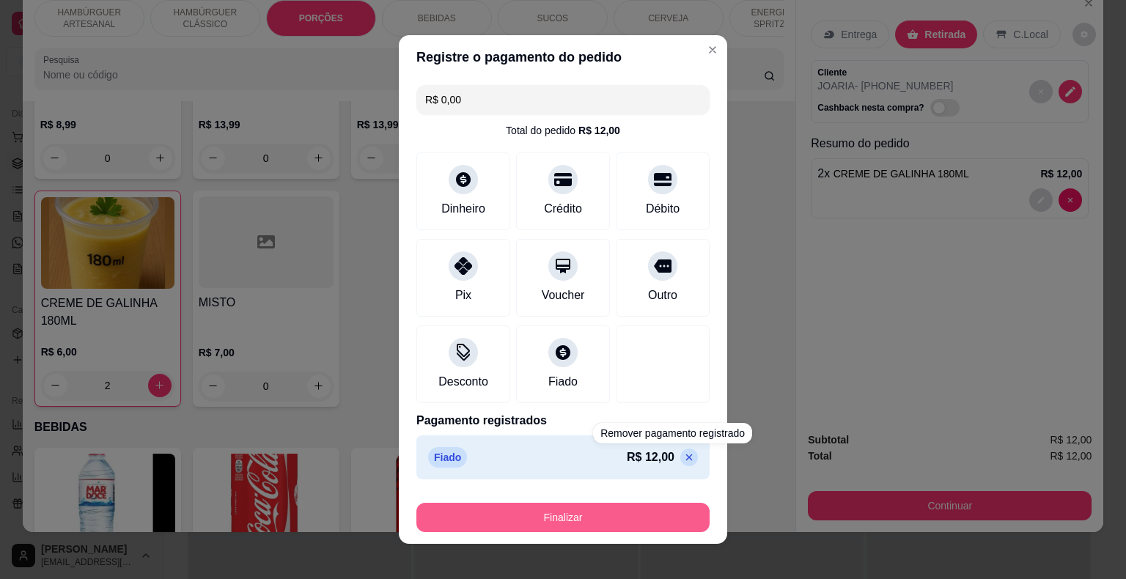
click at [667, 520] on button "Finalizar" at bounding box center [562, 517] width 293 height 29
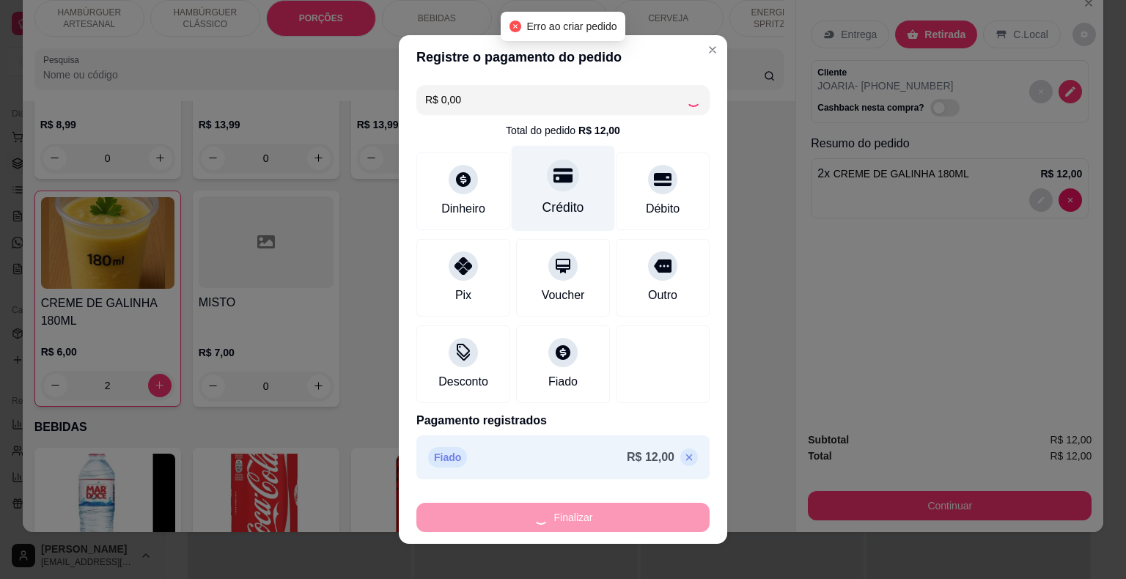
type input "0"
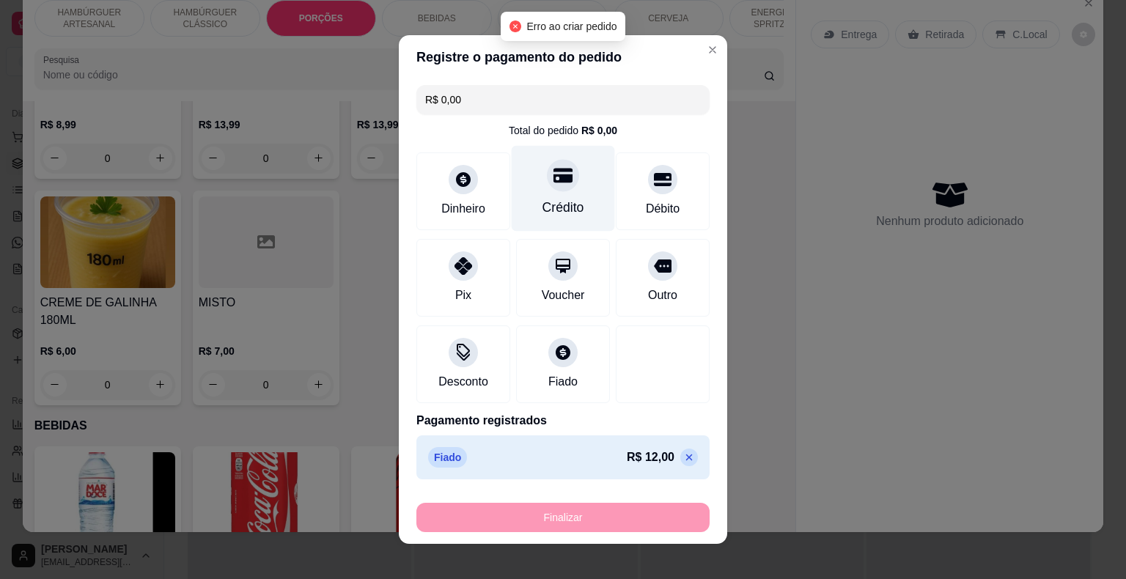
type input "-R$ 12,00"
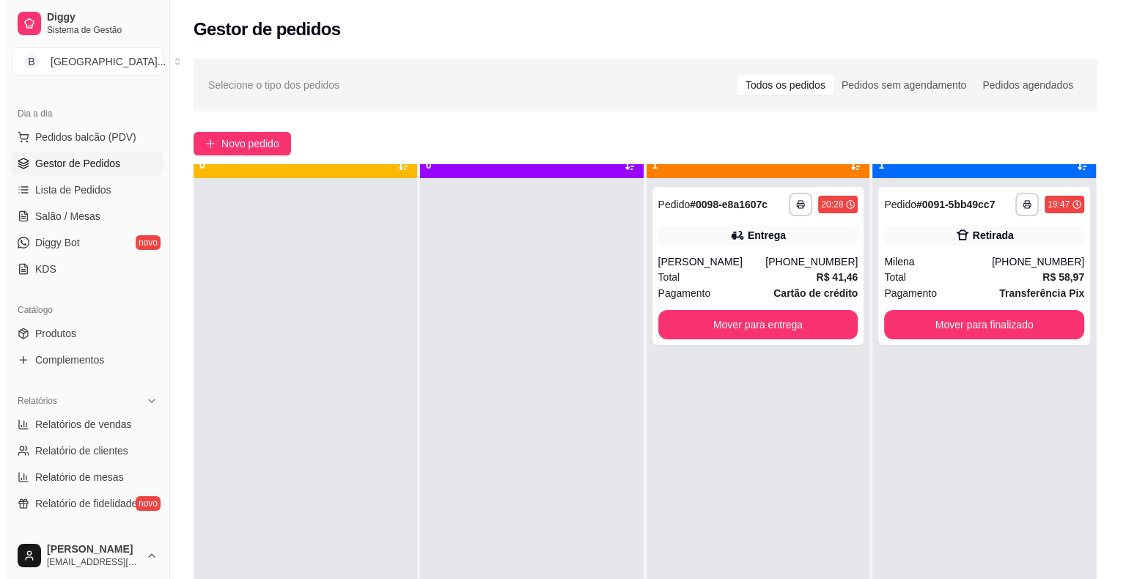
scroll to position [41, 0]
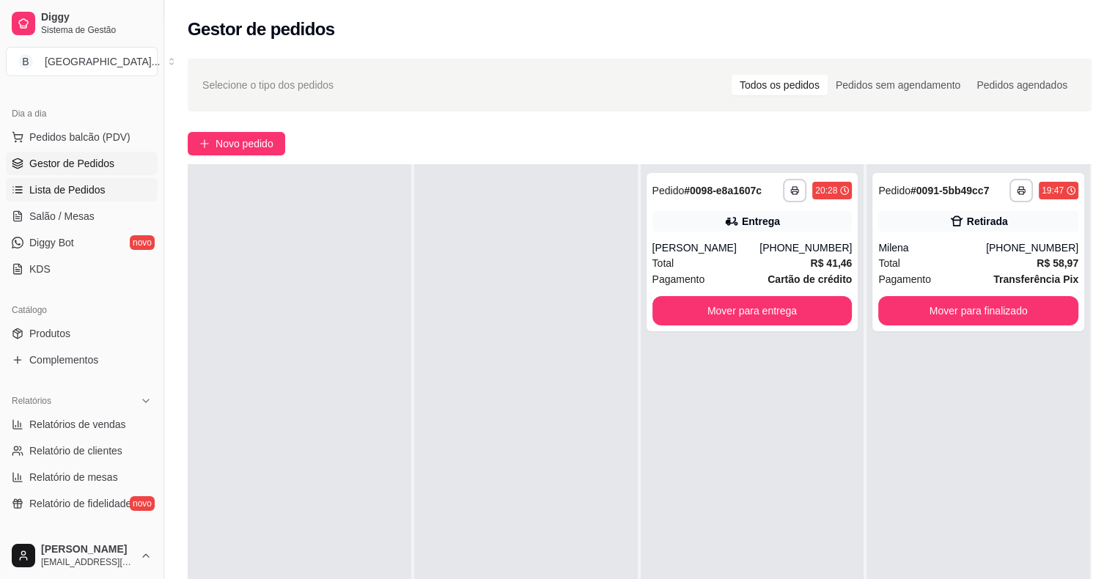
click at [51, 194] on span "Lista de Pedidos" at bounding box center [67, 189] width 76 height 15
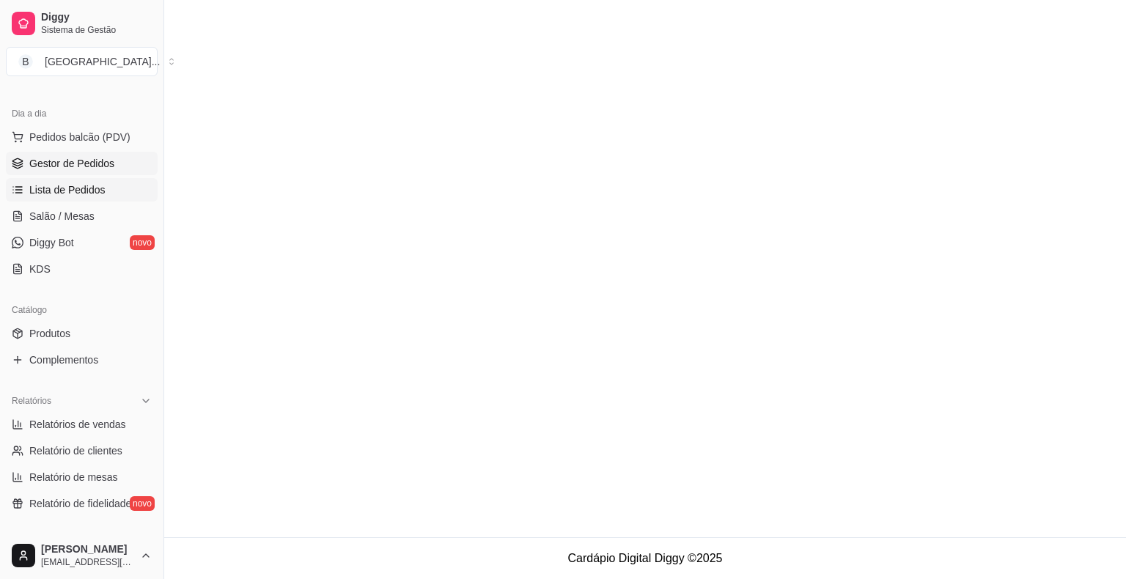
click at [57, 163] on span "Gestor de Pedidos" at bounding box center [71, 163] width 85 height 15
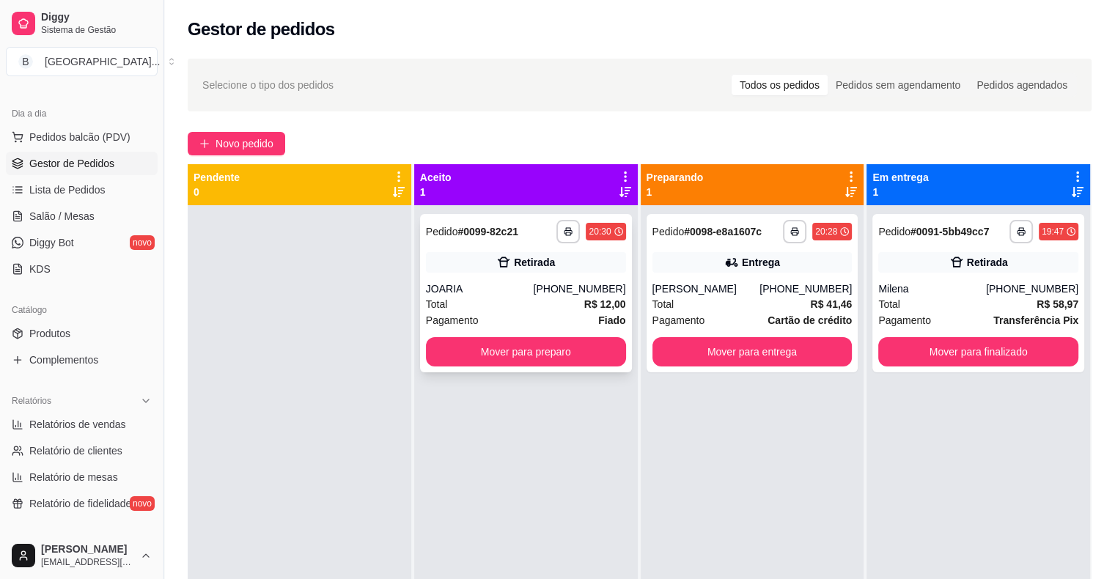
click at [508, 262] on div "Retirada" at bounding box center [526, 262] width 200 height 21
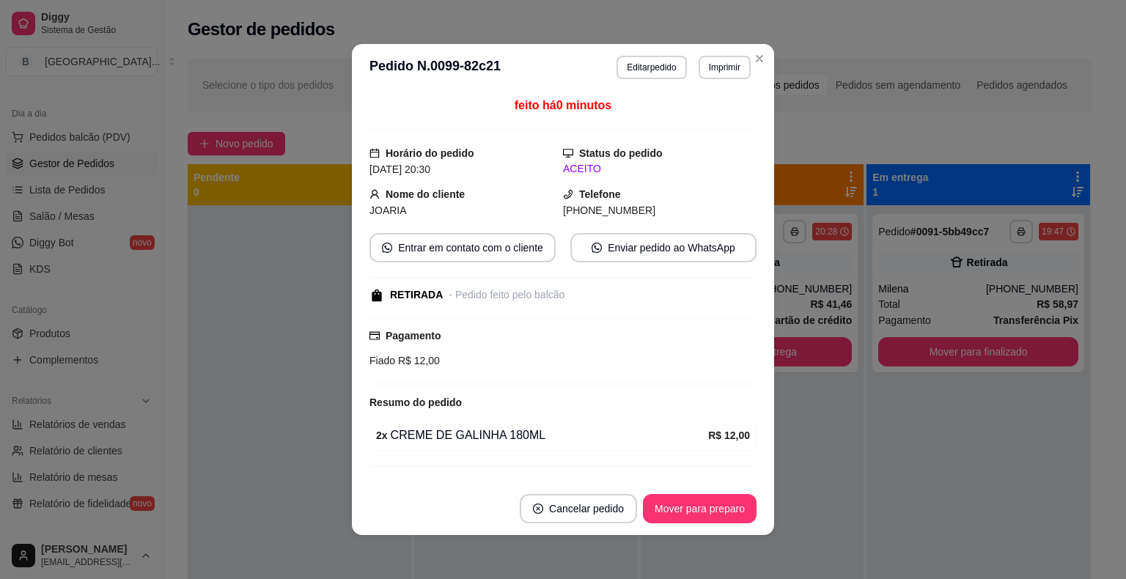
scroll to position [29, 0]
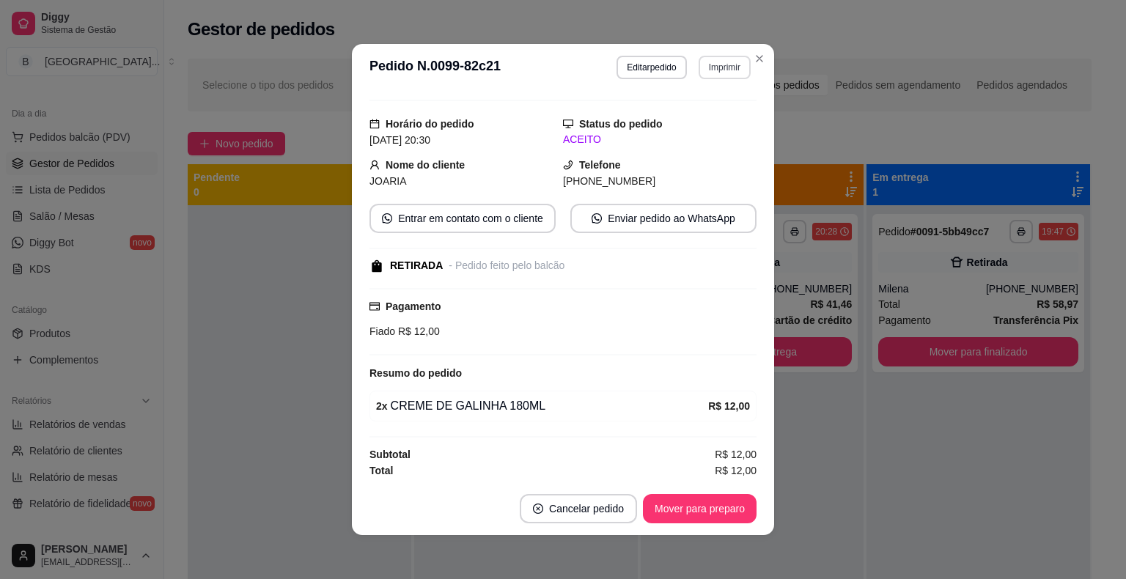
click at [715, 72] on button "Imprimir" at bounding box center [724, 67] width 52 height 23
click at [686, 122] on button "IMPRESSORA" at bounding box center [705, 112] width 85 height 19
click at [682, 501] on button "Mover para preparo" at bounding box center [700, 508] width 114 height 29
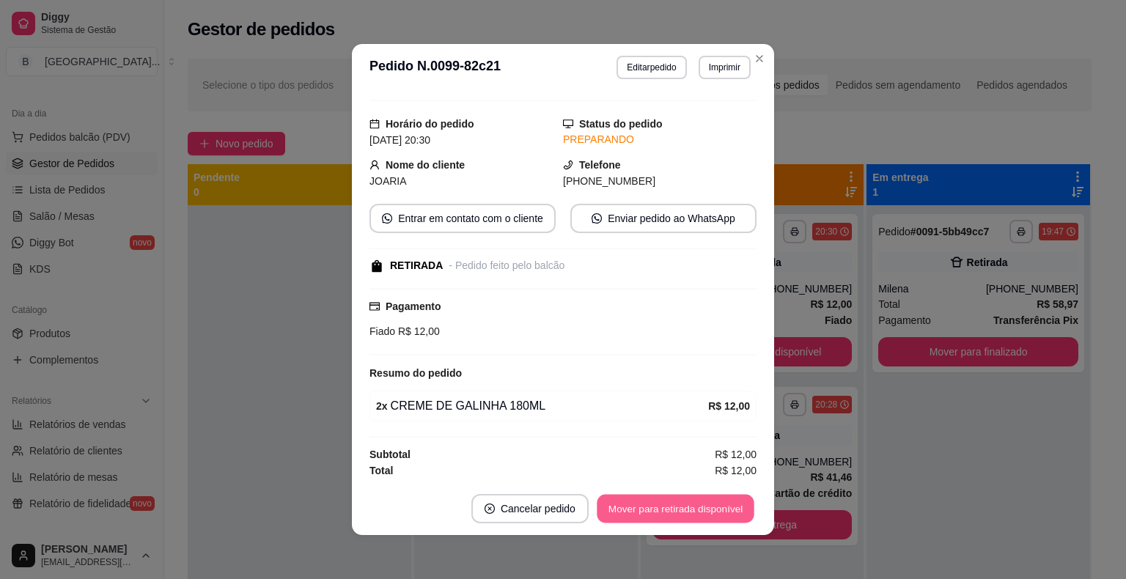
click at [707, 503] on button "Mover para retirada disponível" at bounding box center [675, 509] width 157 height 29
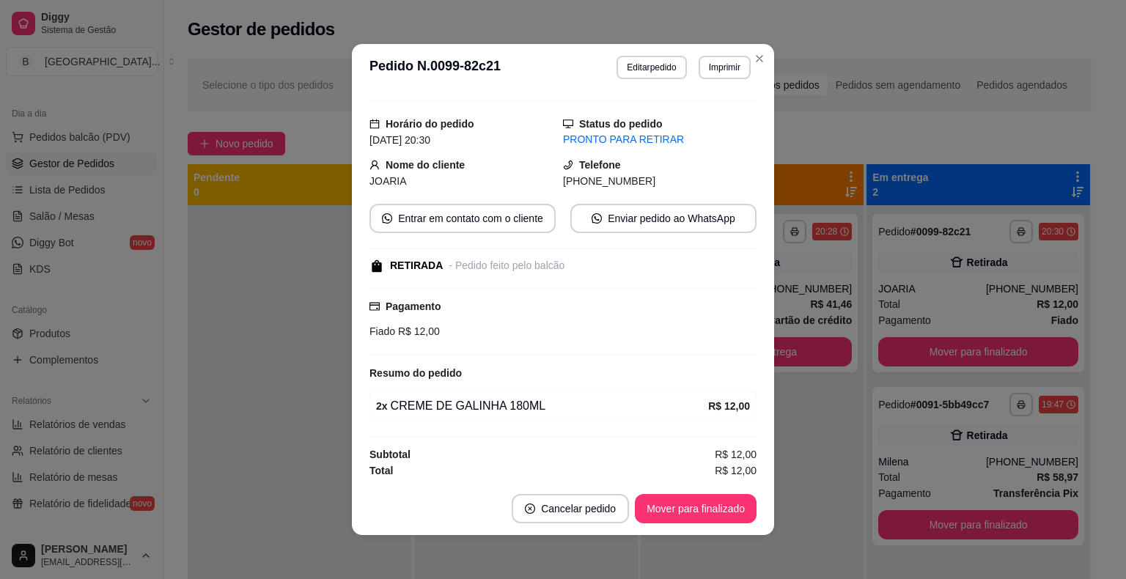
scroll to position [3, 0]
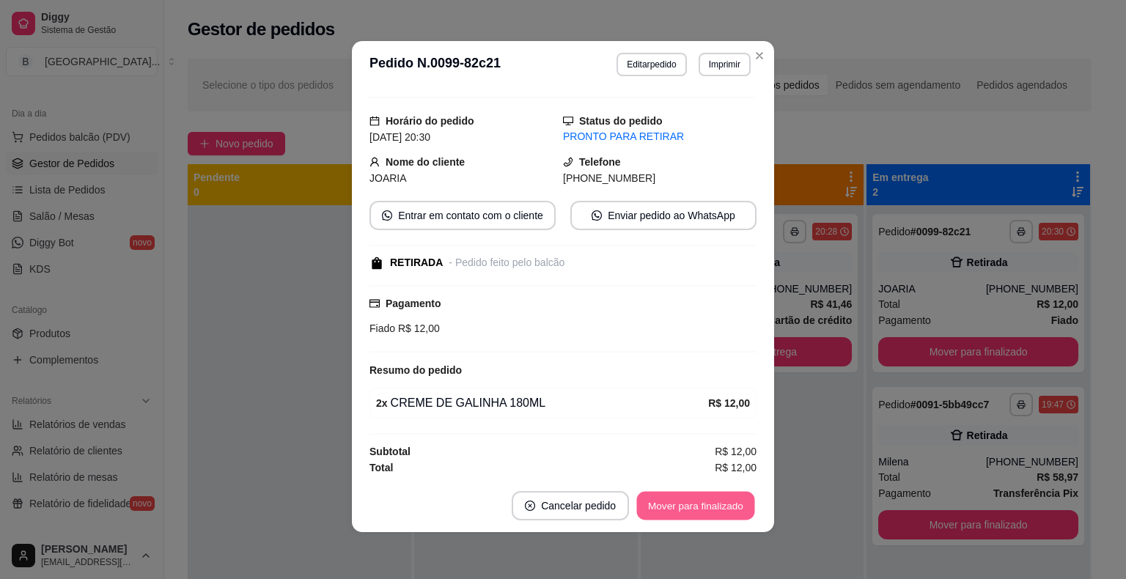
click at [693, 508] on button "Mover para finalizado" at bounding box center [696, 506] width 118 height 29
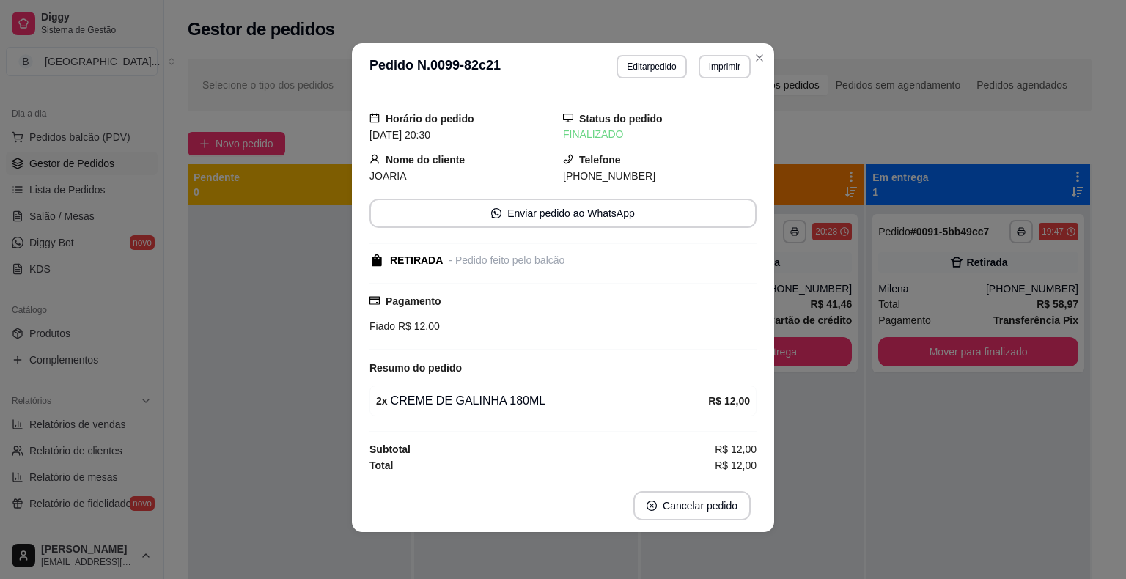
scroll to position [1, 0]
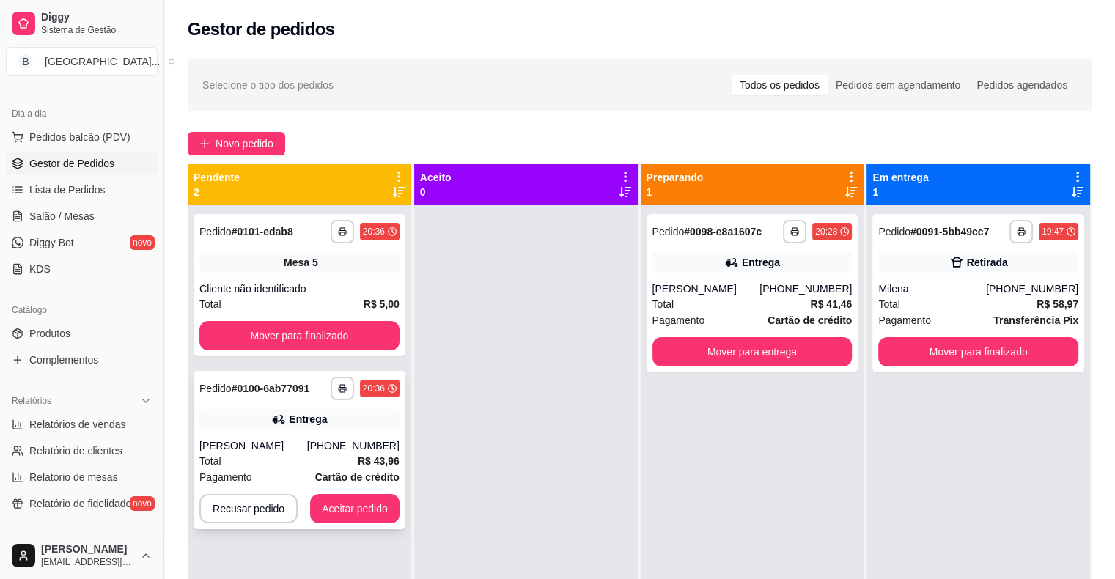
click at [315, 469] on div "Pagamento Cartão de crédito" at bounding box center [299, 477] width 200 height 16
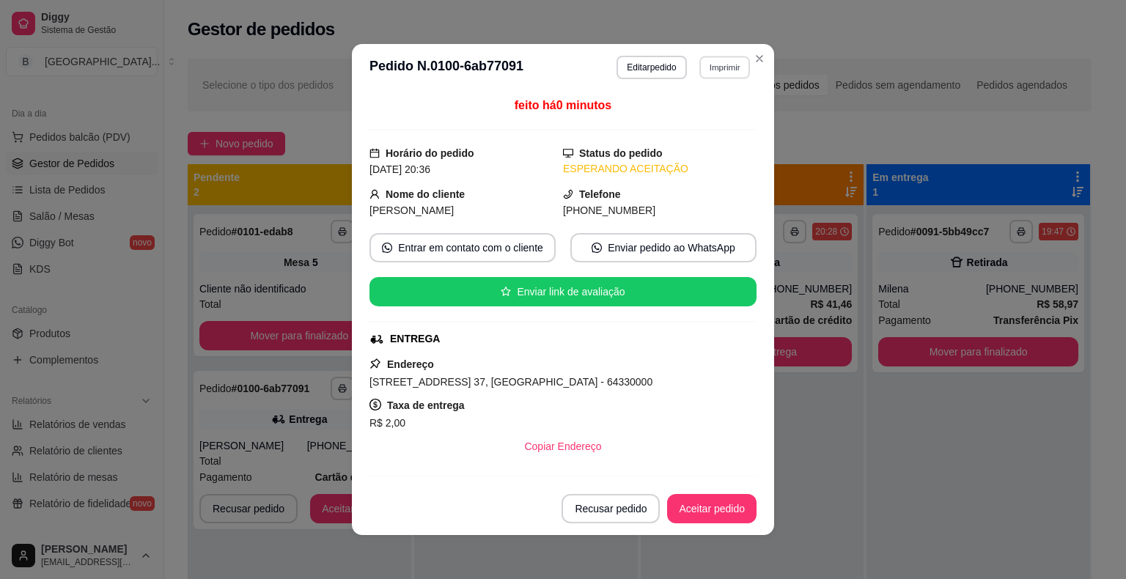
click at [725, 72] on button "Imprimir" at bounding box center [724, 67] width 51 height 23
click at [709, 119] on button "IMPRESSORA" at bounding box center [693, 118] width 106 height 23
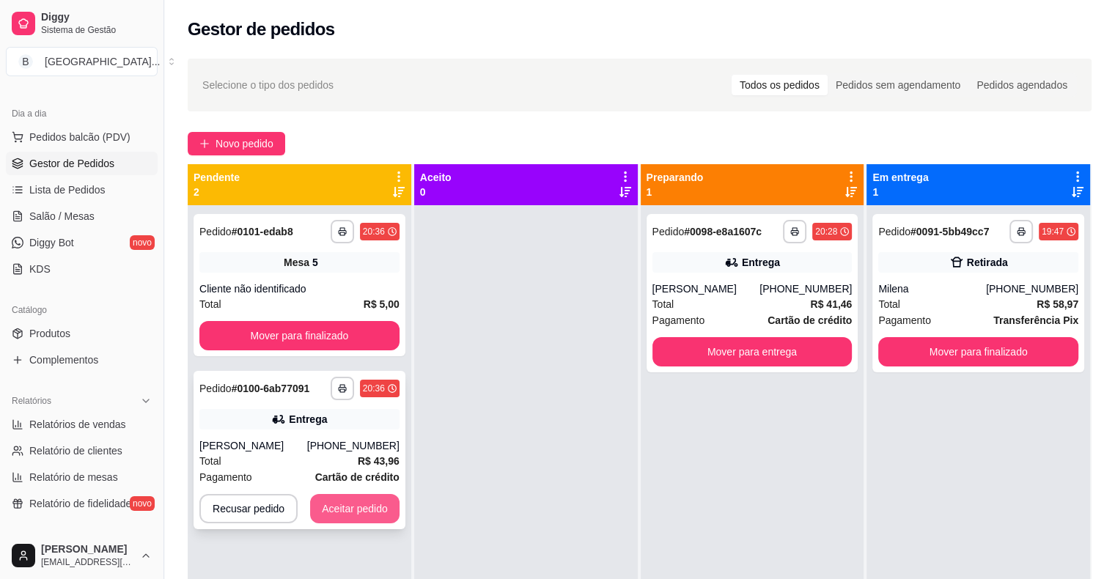
click at [342, 512] on button "Aceitar pedido" at bounding box center [354, 508] width 89 height 29
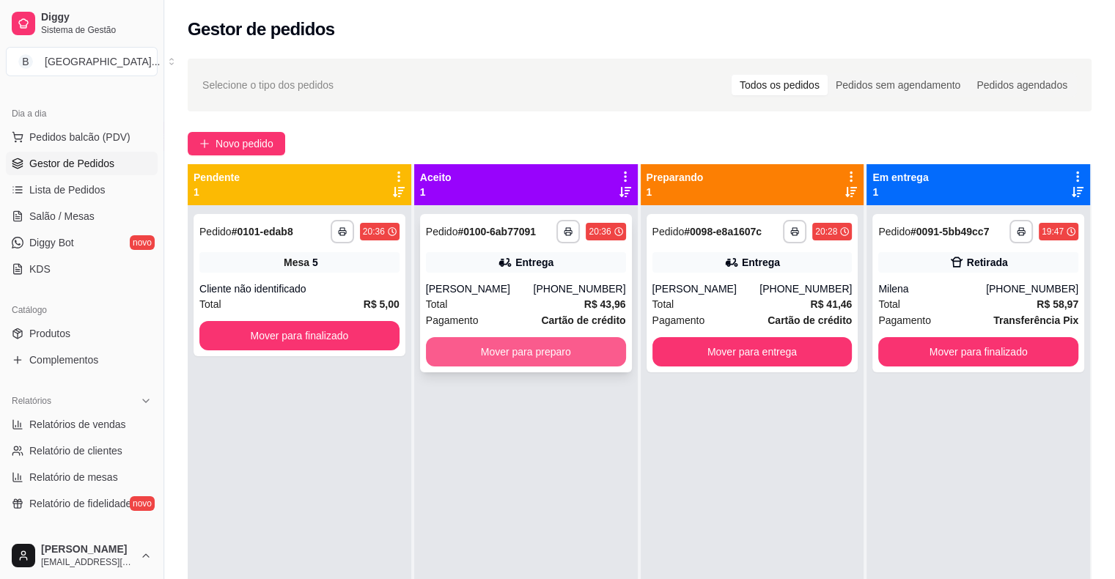
click at [483, 356] on button "Mover para preparo" at bounding box center [526, 351] width 200 height 29
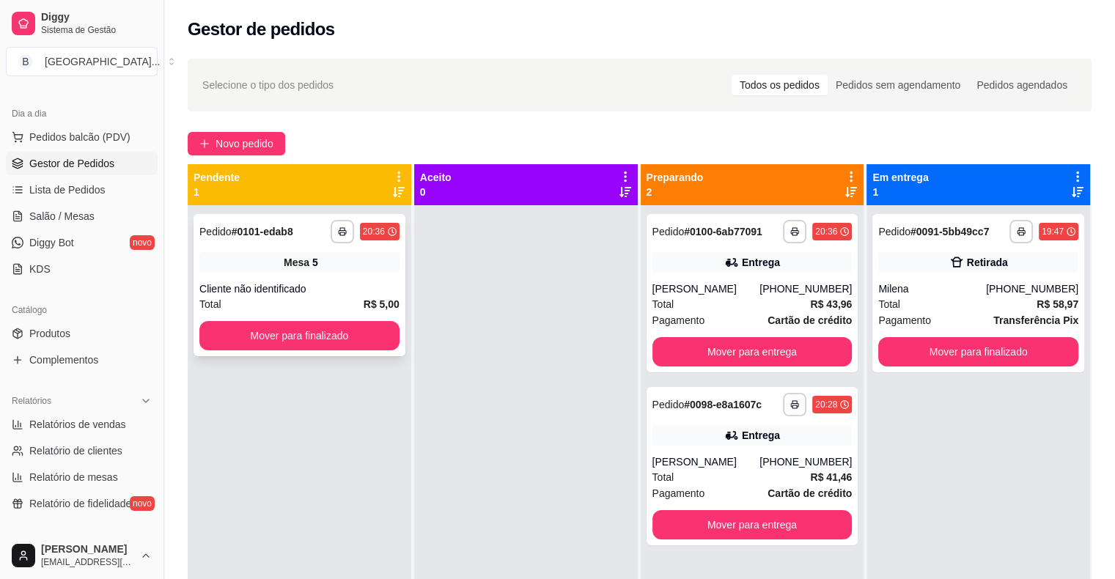
click at [282, 298] on div "Total R$ 5,00" at bounding box center [299, 304] width 200 height 16
click at [241, 336] on button "Mover para finalizado" at bounding box center [299, 335] width 200 height 29
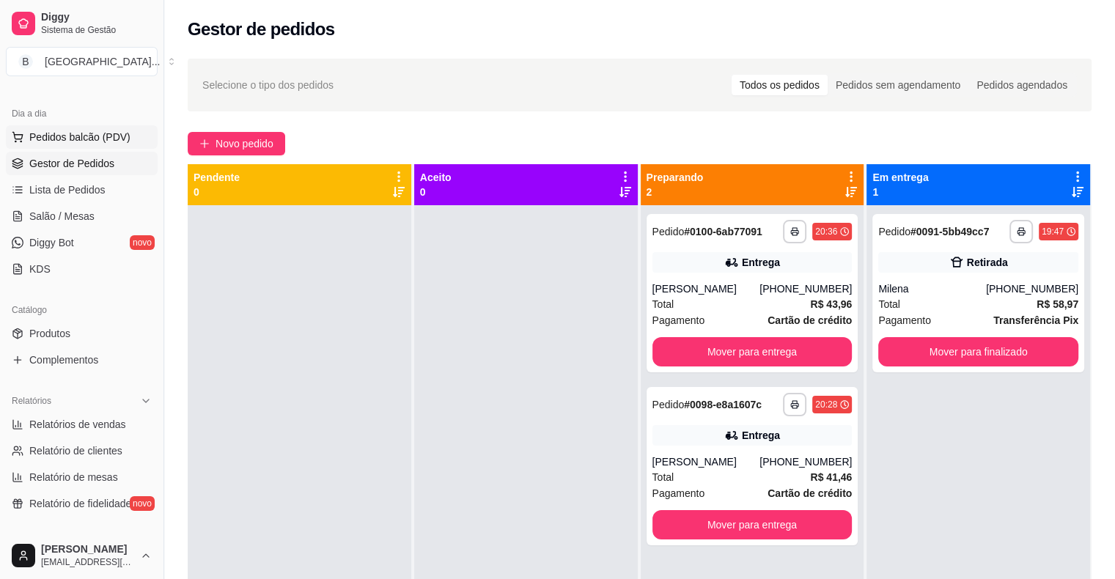
click at [60, 130] on span "Pedidos balcão (PDV)" at bounding box center [79, 137] width 101 height 15
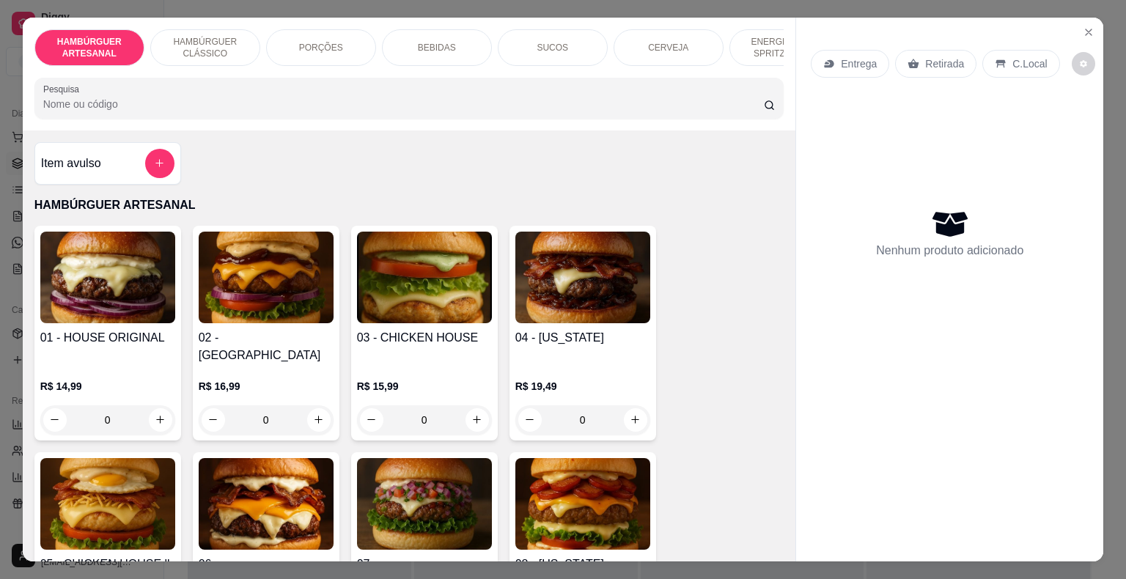
click at [340, 41] on div "PORÇÕES" at bounding box center [321, 47] width 110 height 37
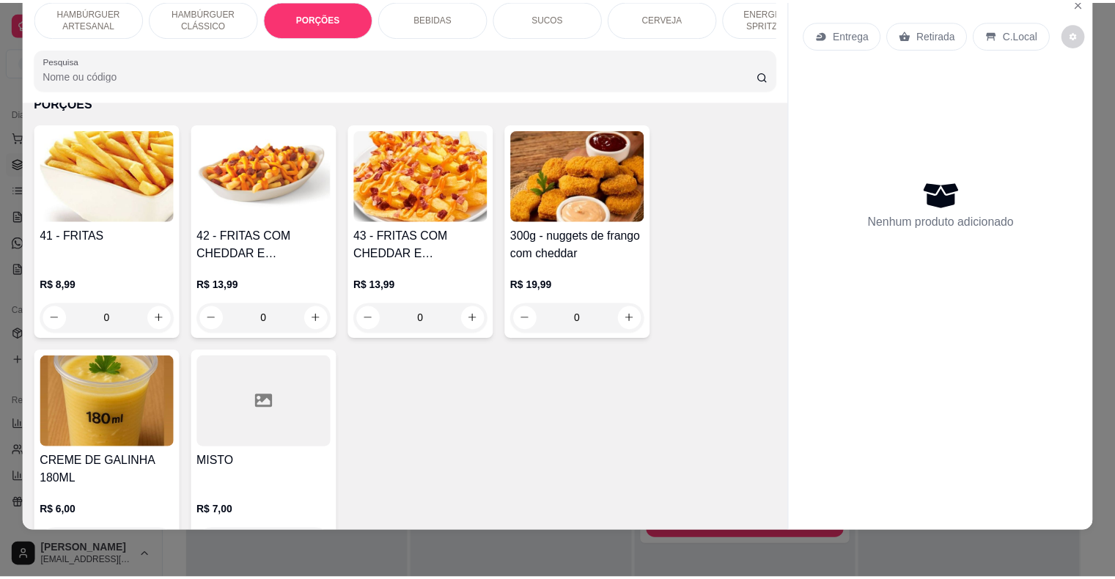
scroll to position [1315, 0]
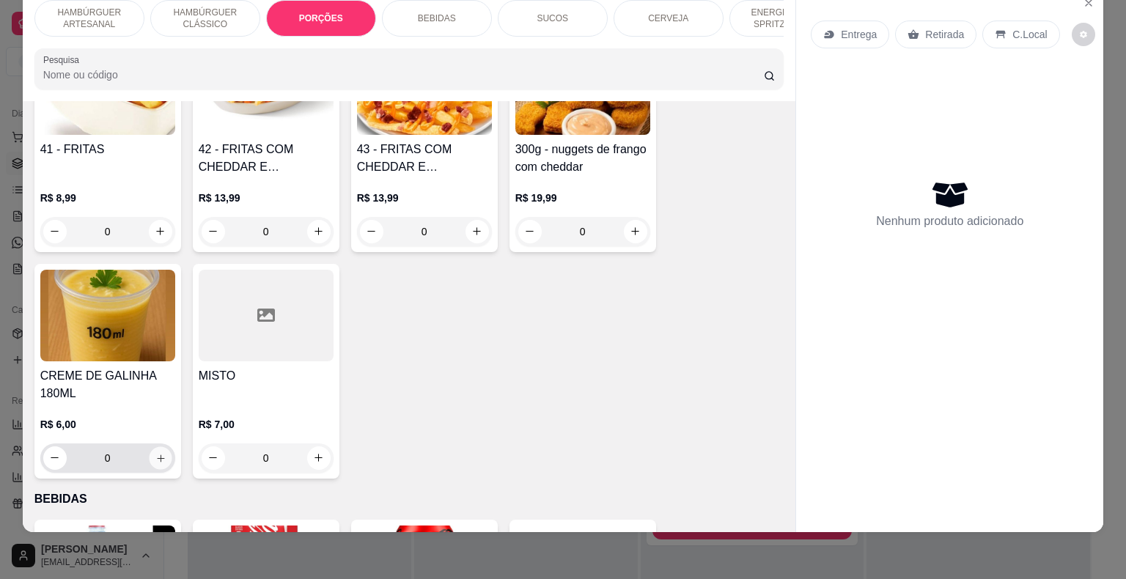
click at [155, 452] on icon "increase-product-quantity" at bounding box center [160, 457] width 11 height 11
type input "1"
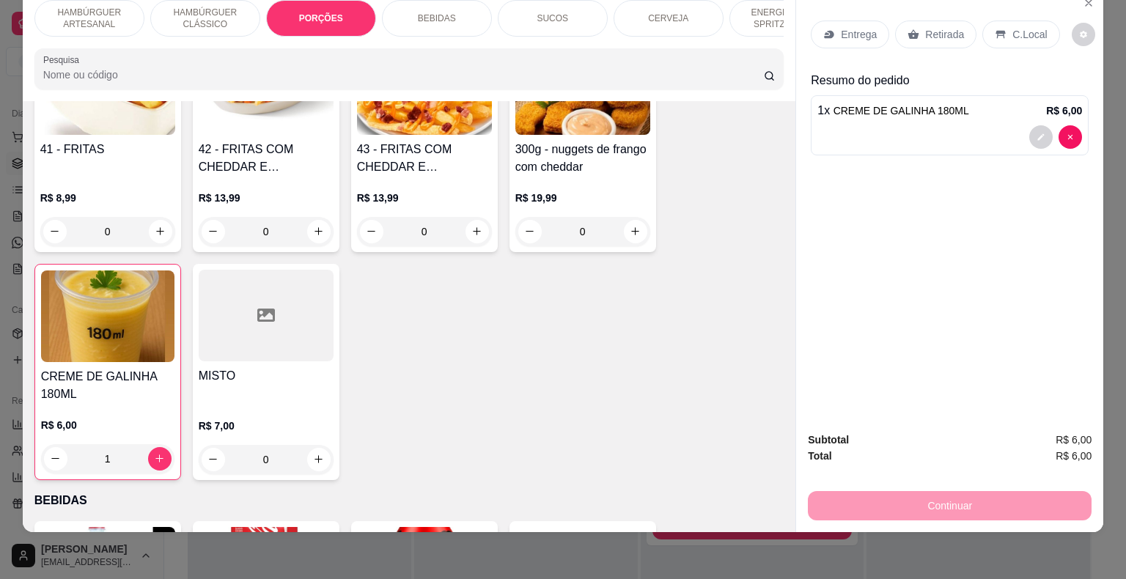
click at [935, 21] on div "Retirada" at bounding box center [935, 35] width 81 height 28
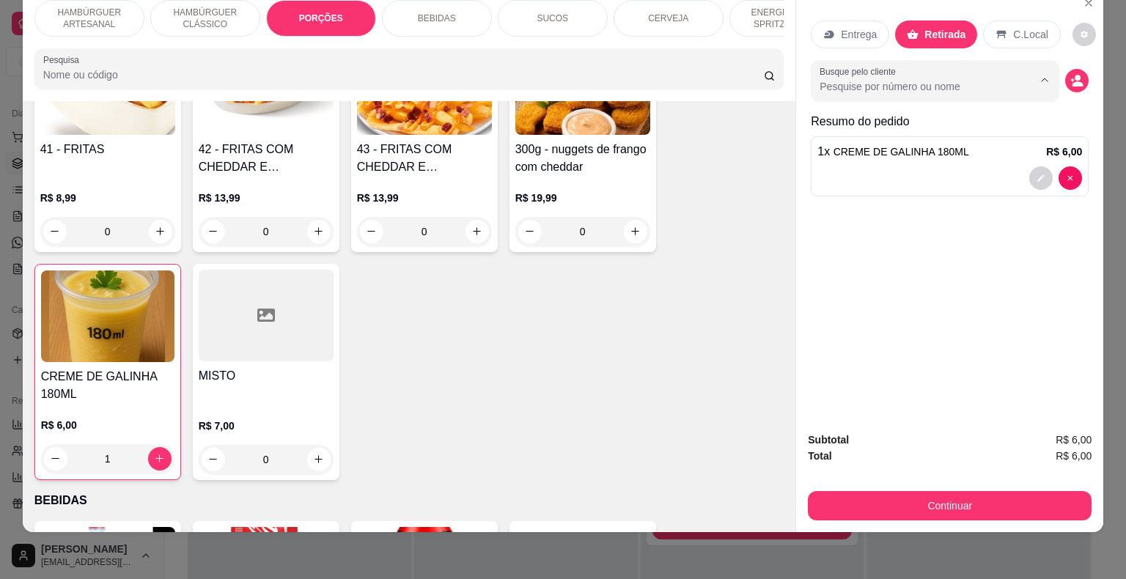
click at [838, 79] on input "Busque pelo cliente" at bounding box center [914, 86] width 190 height 15
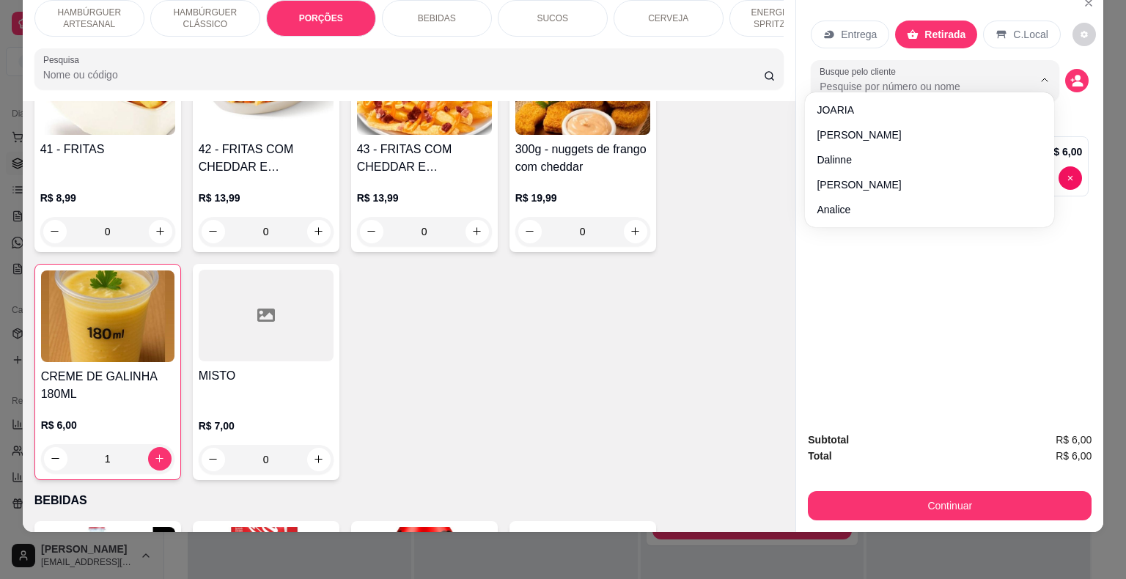
type input ","
type input "[PERSON_NAME]"
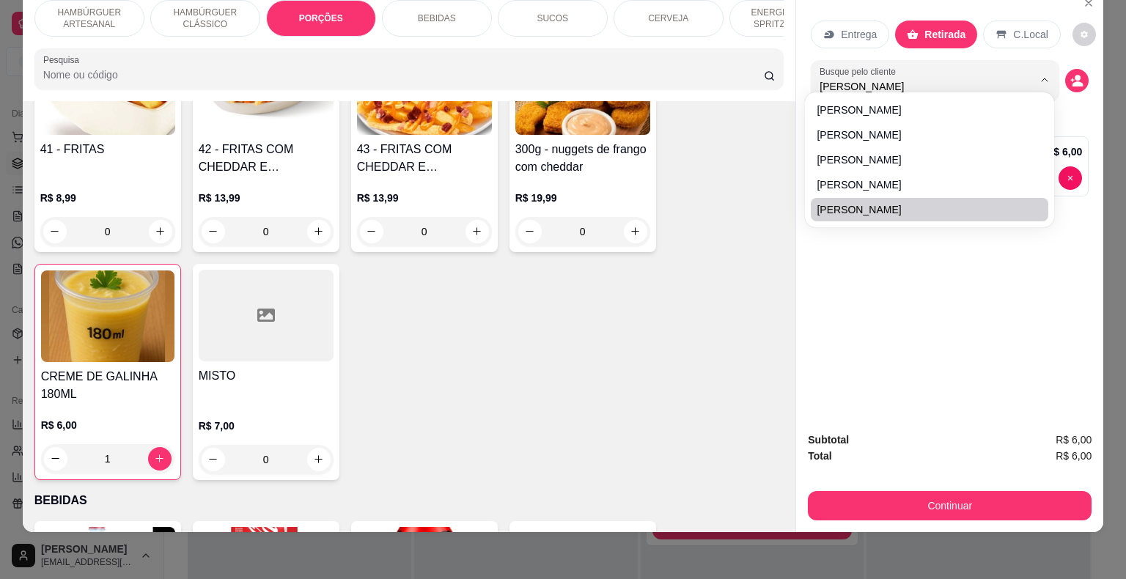
click at [833, 335] on div "Entrega Retirada C.Local Busque pelo cliente [PERSON_NAME] do pedido 1 x CREME …" at bounding box center [949, 204] width 307 height 432
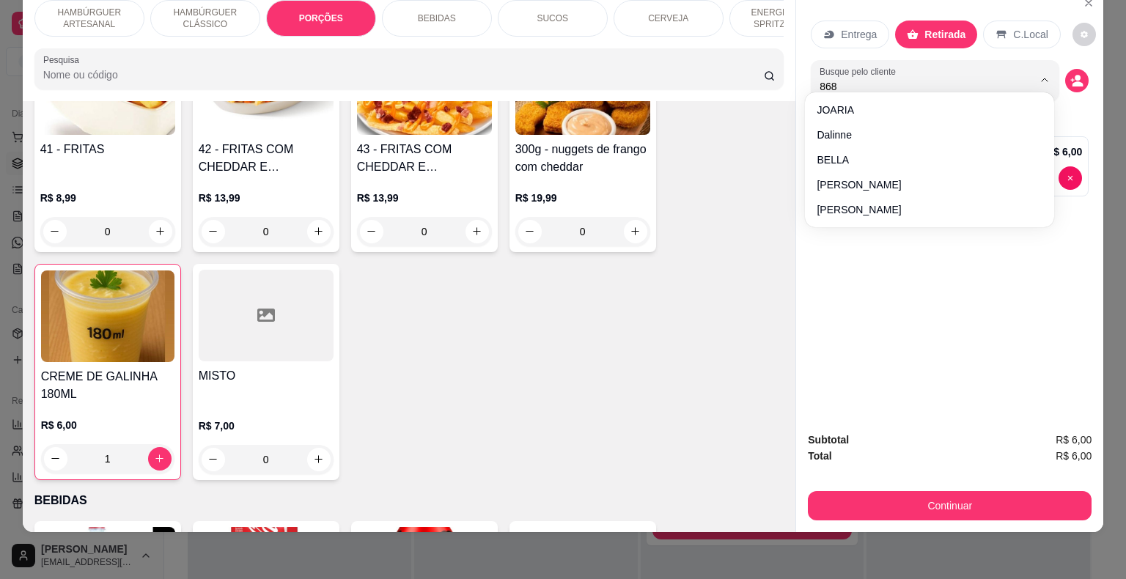
type input "868"
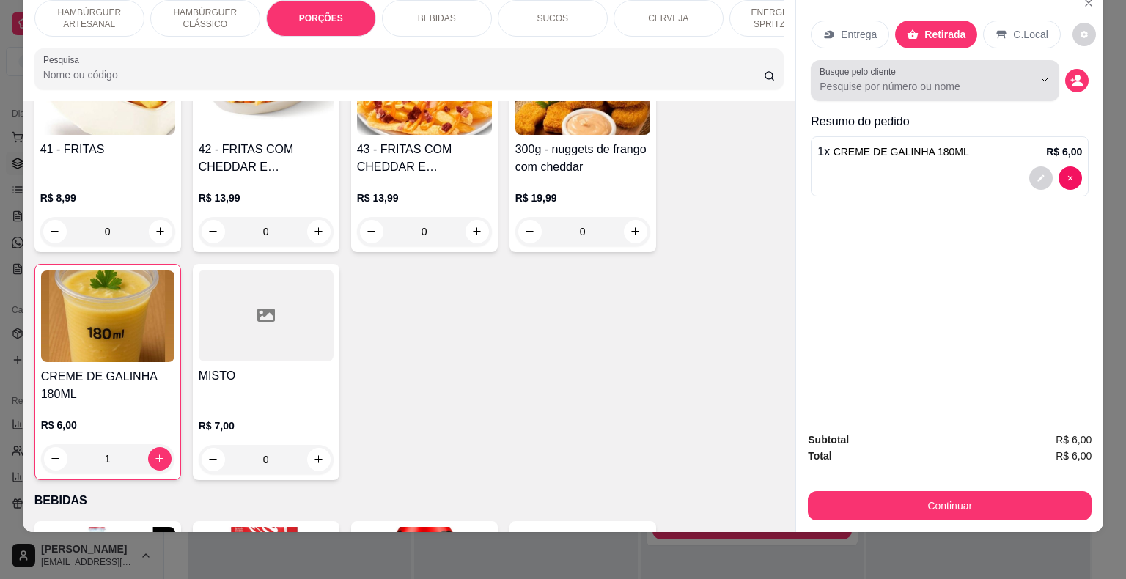
click at [948, 79] on input "Busque pelo cliente" at bounding box center [914, 86] width 190 height 15
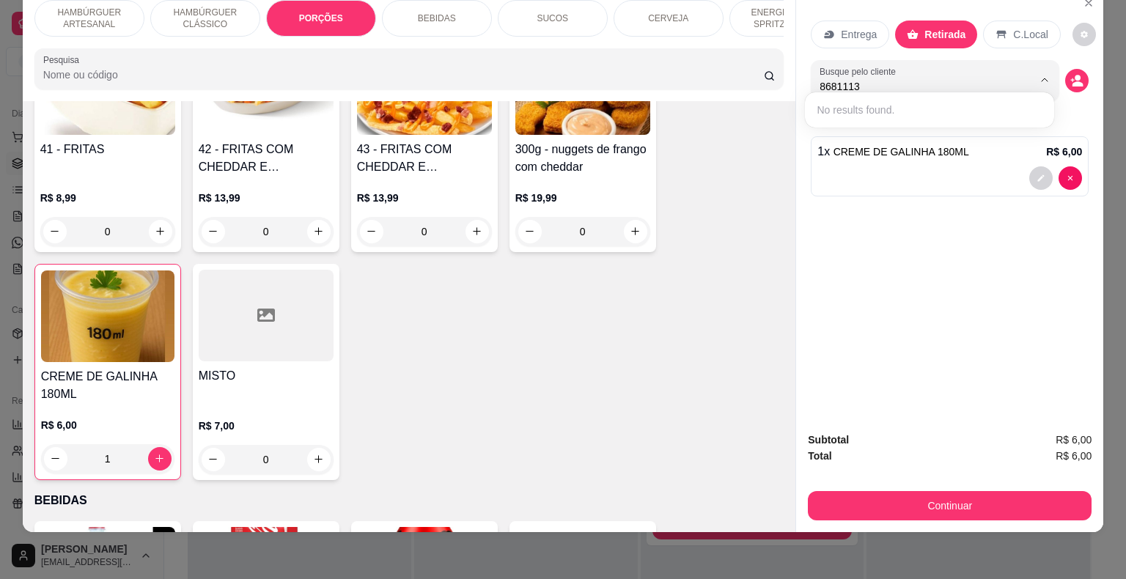
type input "86811131"
click at [1074, 75] on circle "decrease-product-quantity" at bounding box center [1077, 78] width 6 height 6
click at [1077, 69] on button "decrease-product-quantity" at bounding box center [1077, 80] width 23 height 23
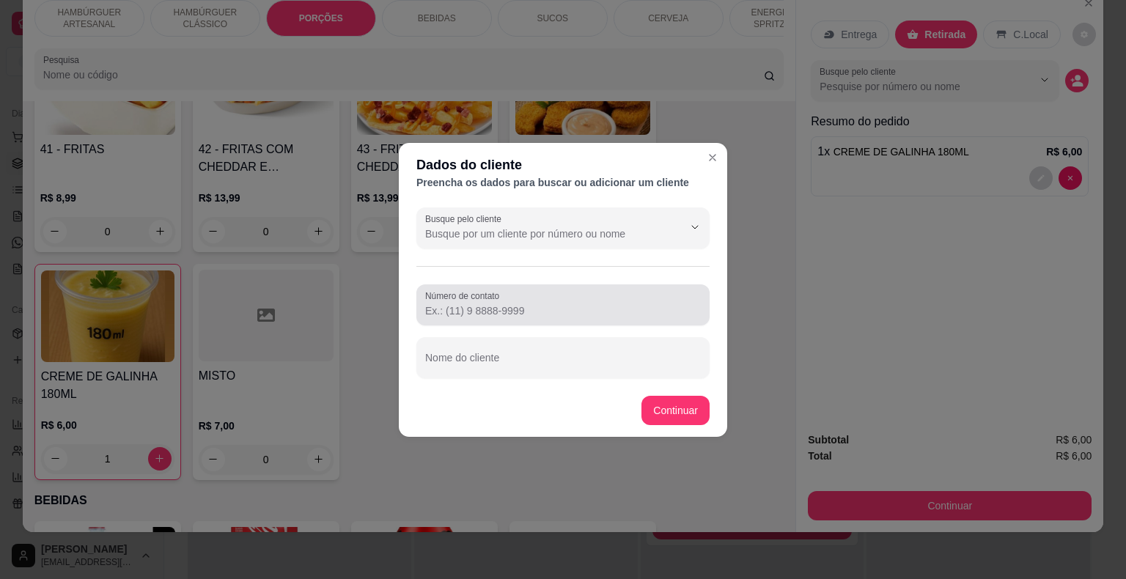
click at [624, 297] on div at bounding box center [563, 304] width 276 height 29
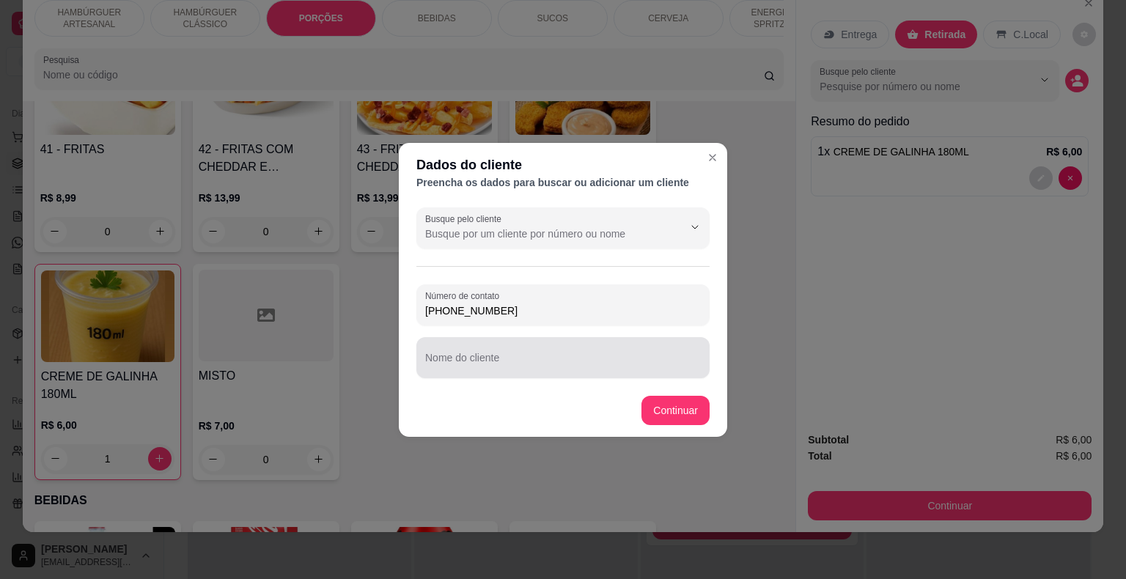
type input "[PHONE_NUMBER]"
click at [580, 350] on div at bounding box center [563, 357] width 276 height 29
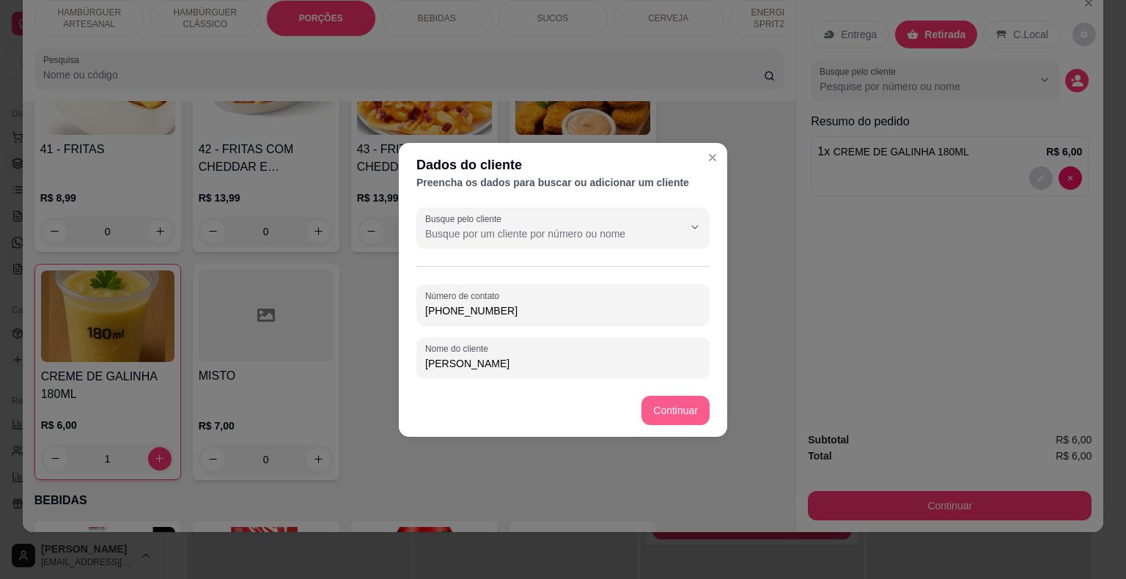
type input "[PERSON_NAME]"
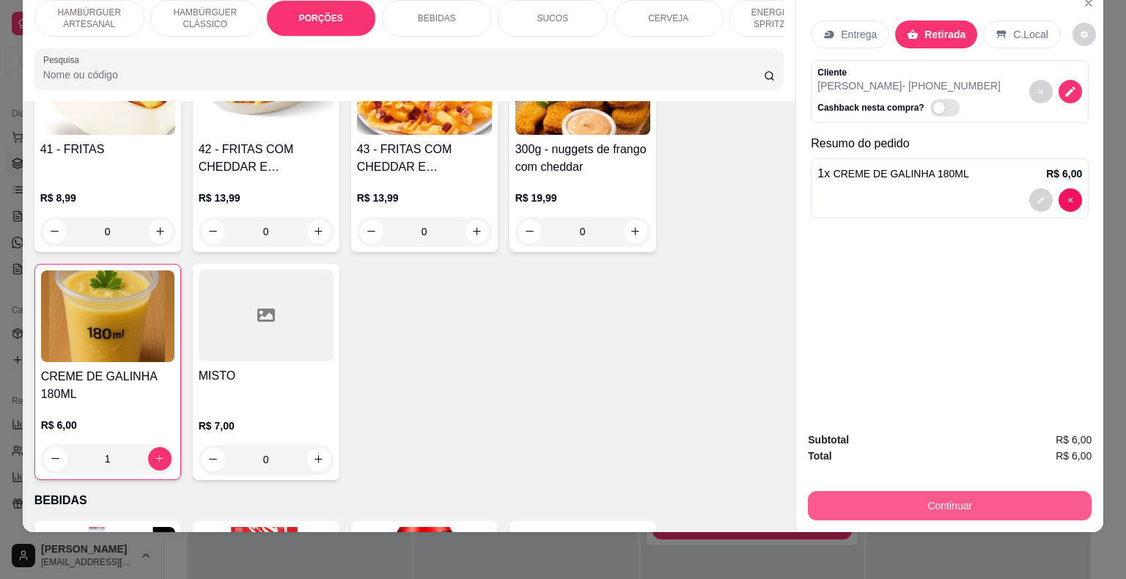
click at [835, 491] on button "Continuar" at bounding box center [950, 505] width 284 height 29
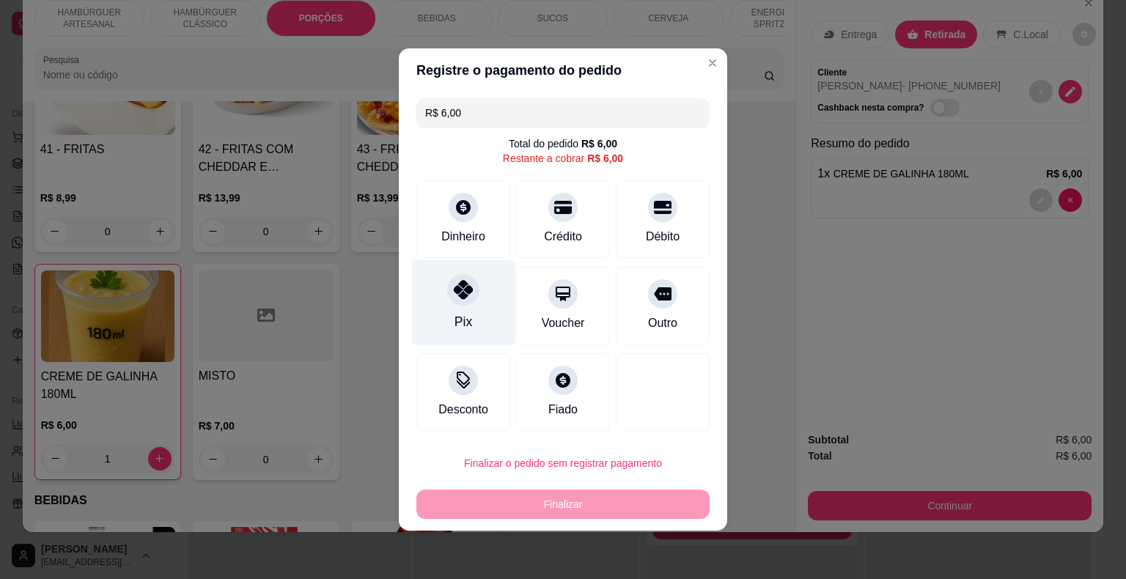
click at [478, 292] on div "Pix" at bounding box center [463, 303] width 103 height 86
type input "R$ 0,00"
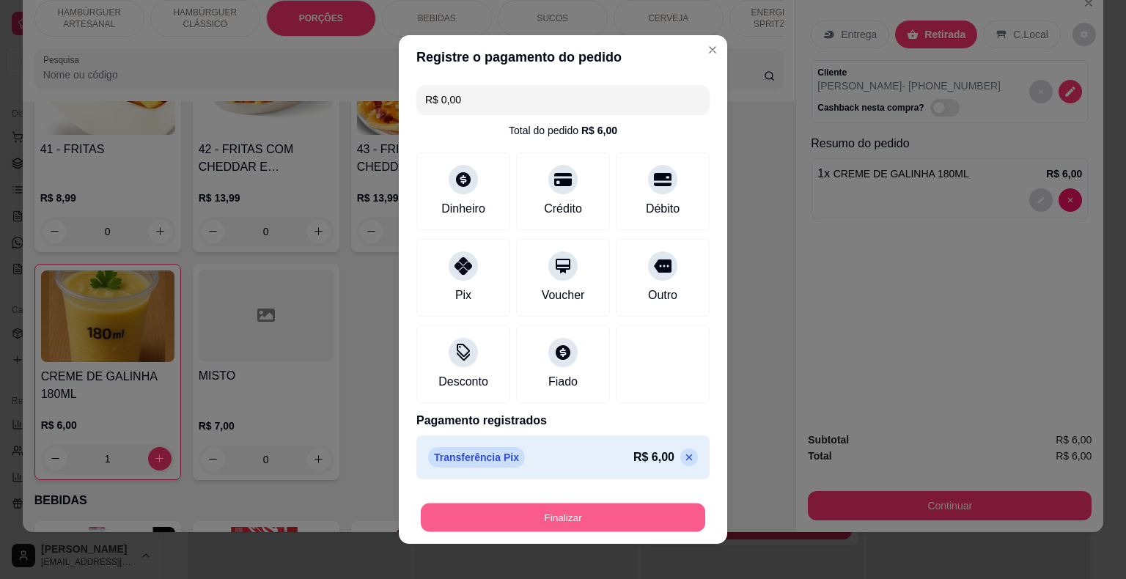
click at [522, 527] on button "Finalizar" at bounding box center [563, 517] width 284 height 29
click at [522, 523] on div "Finalizar" at bounding box center [562, 517] width 293 height 29
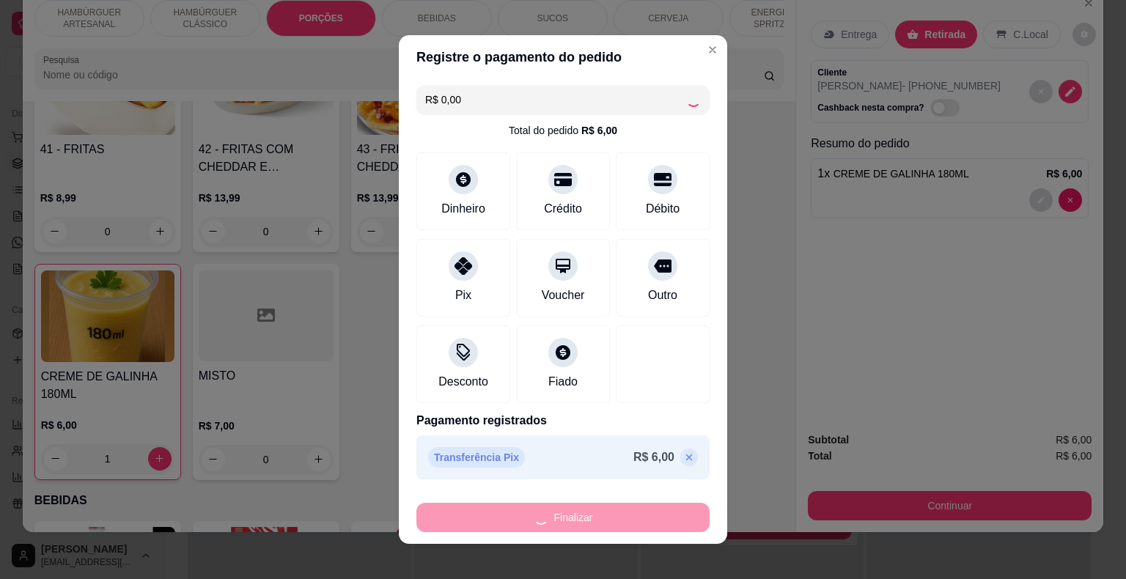
type input "0"
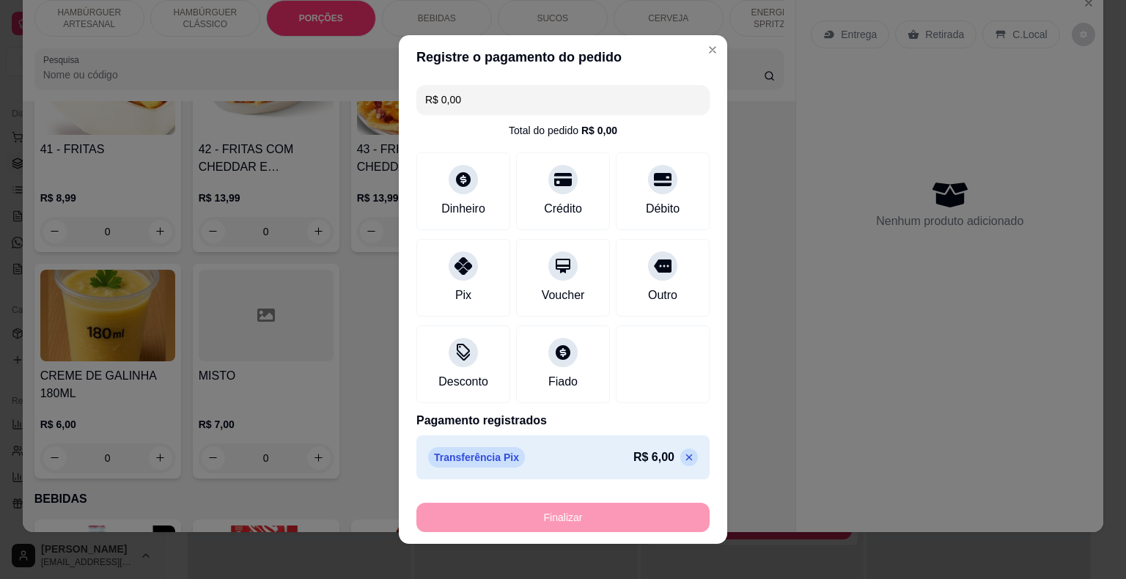
type input "-R$ 6,00"
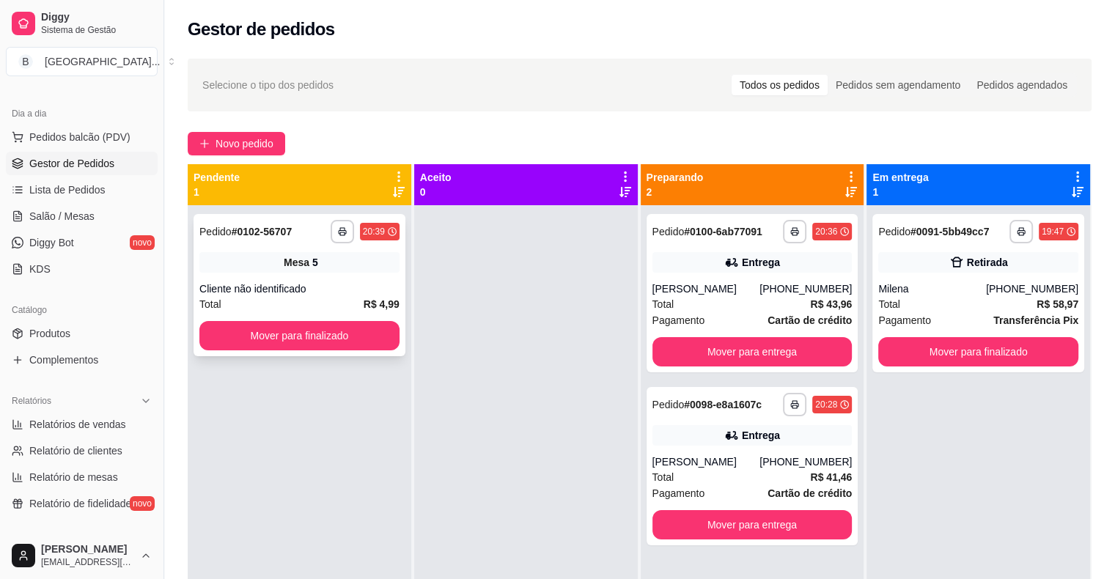
click at [248, 265] on div "Mesa 5" at bounding box center [299, 262] width 200 height 21
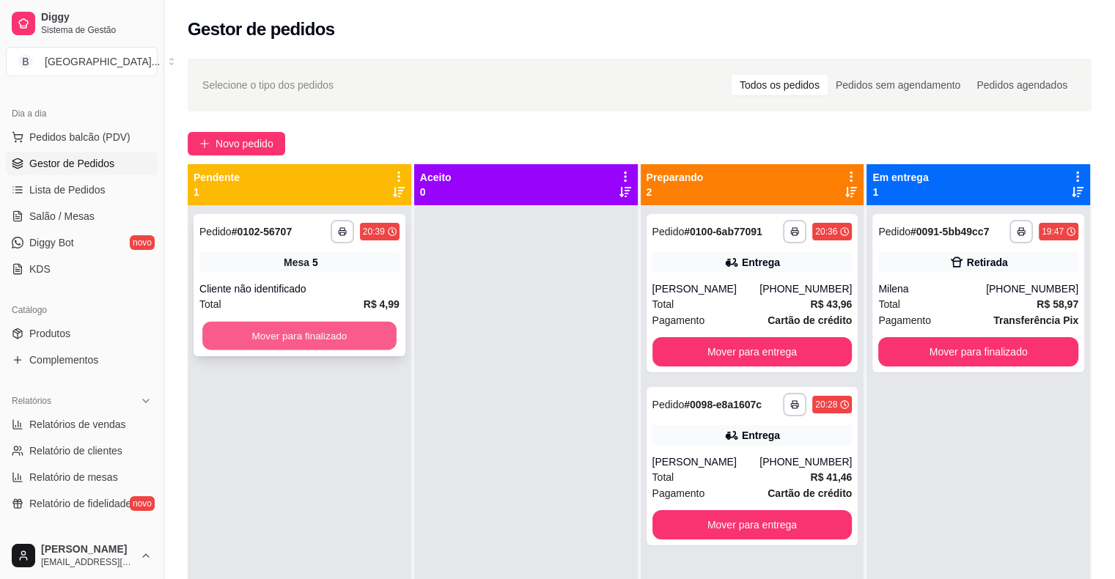
click at [280, 337] on button "Mover para finalizado" at bounding box center [299, 336] width 194 height 29
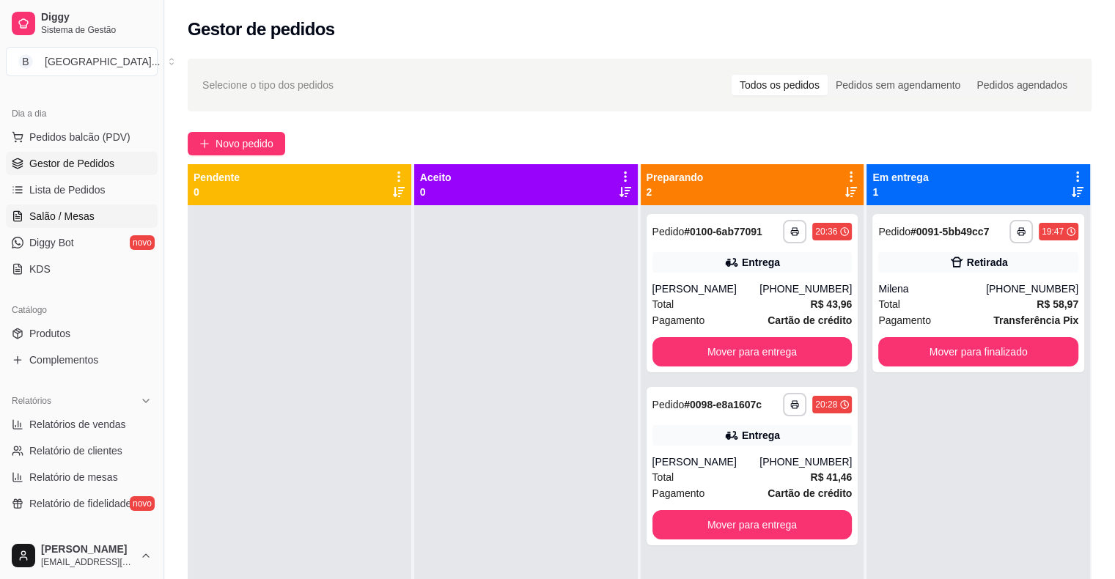
click at [124, 221] on link "Salão / Mesas" at bounding box center [82, 215] width 152 height 23
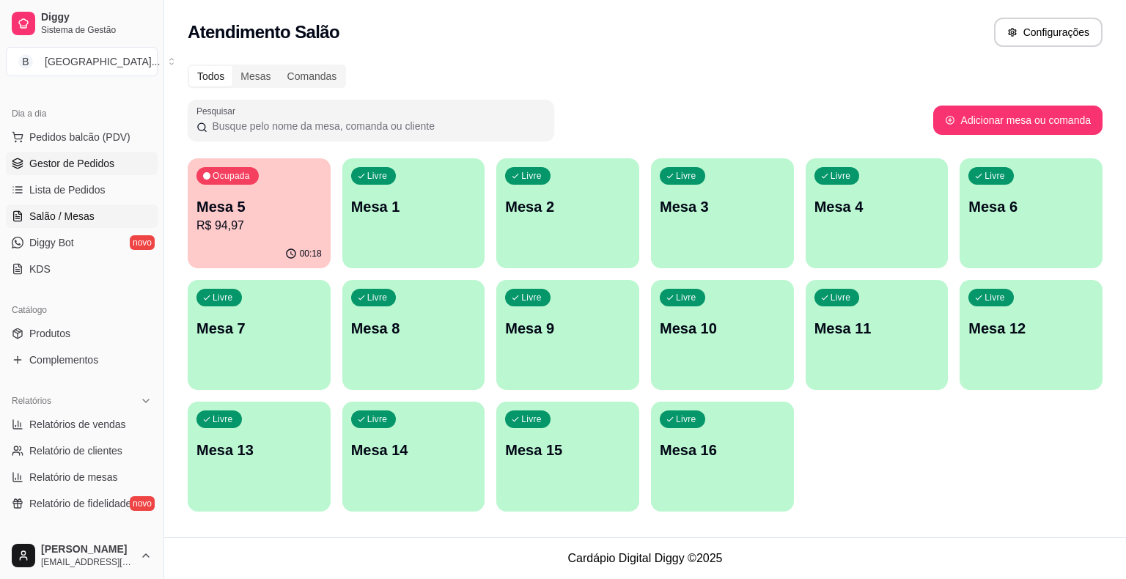
click at [111, 163] on span "Gestor de Pedidos" at bounding box center [71, 163] width 85 height 15
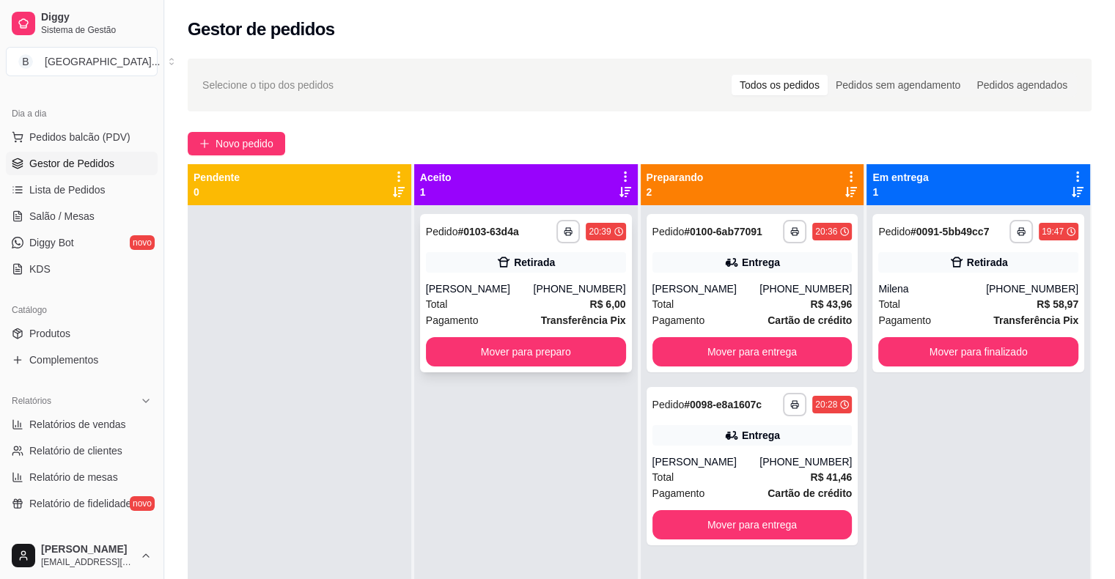
click at [451, 251] on div "**********" at bounding box center [526, 293] width 212 height 158
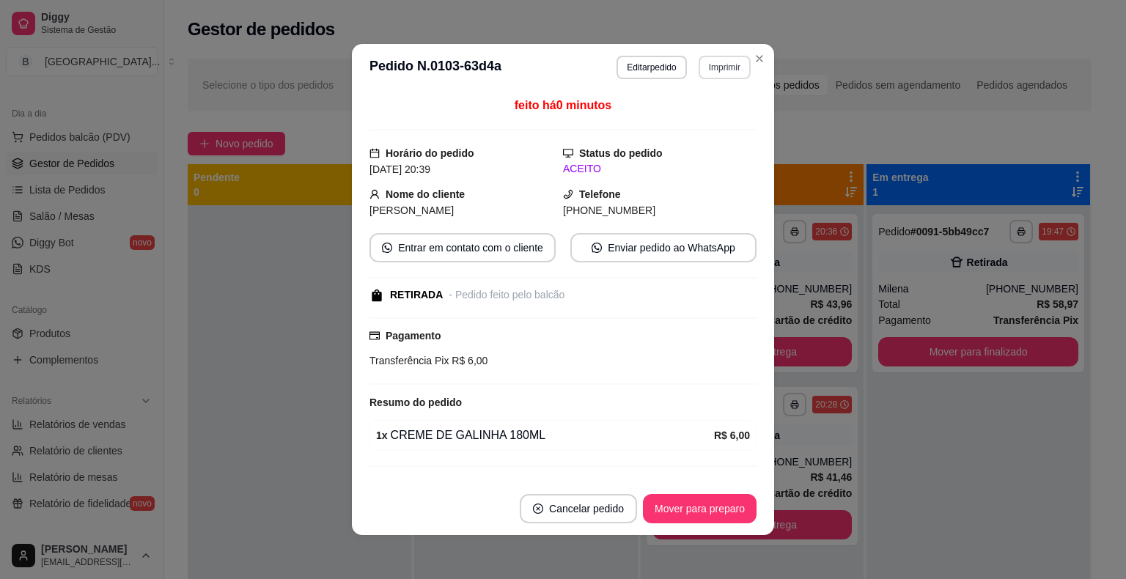
click at [732, 72] on button "Imprimir" at bounding box center [724, 67] width 52 height 23
click at [659, 114] on button "IMPRESSORA" at bounding box center [692, 118] width 103 height 23
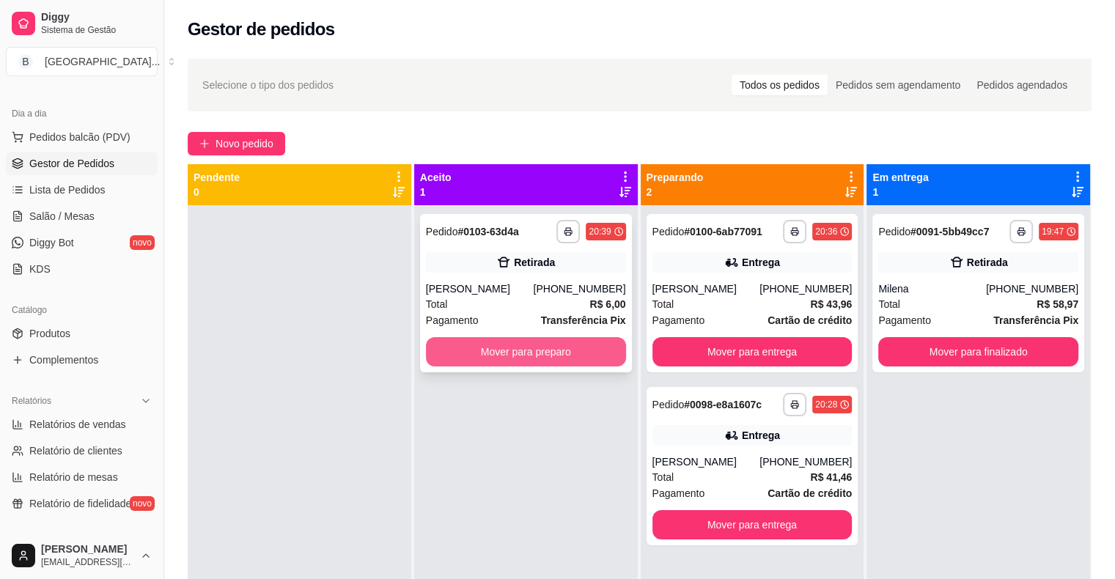
click at [481, 347] on button "Mover para preparo" at bounding box center [526, 351] width 200 height 29
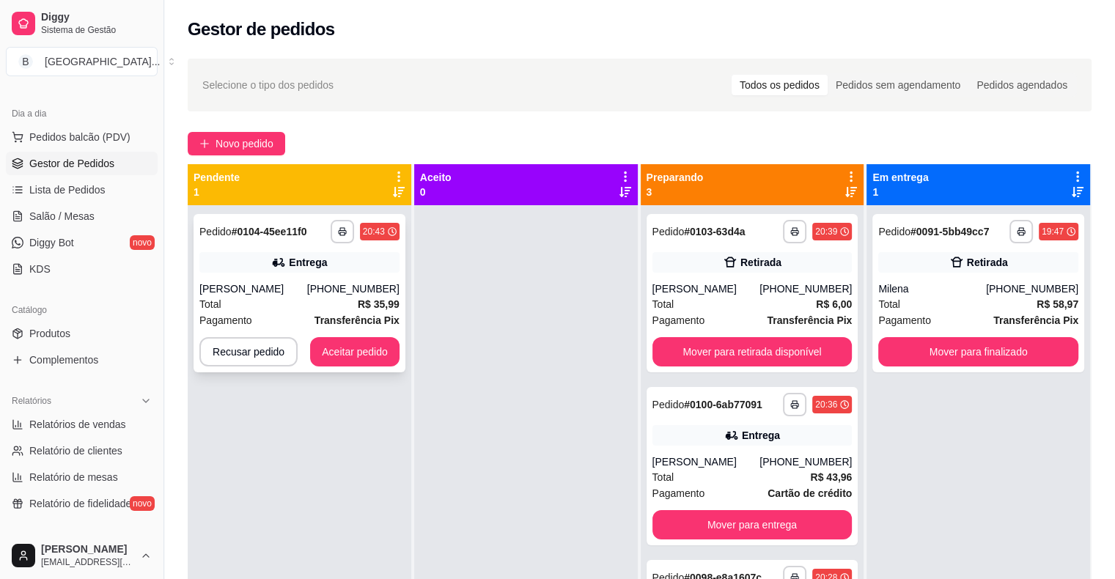
click at [243, 277] on div "**********" at bounding box center [299, 293] width 212 height 158
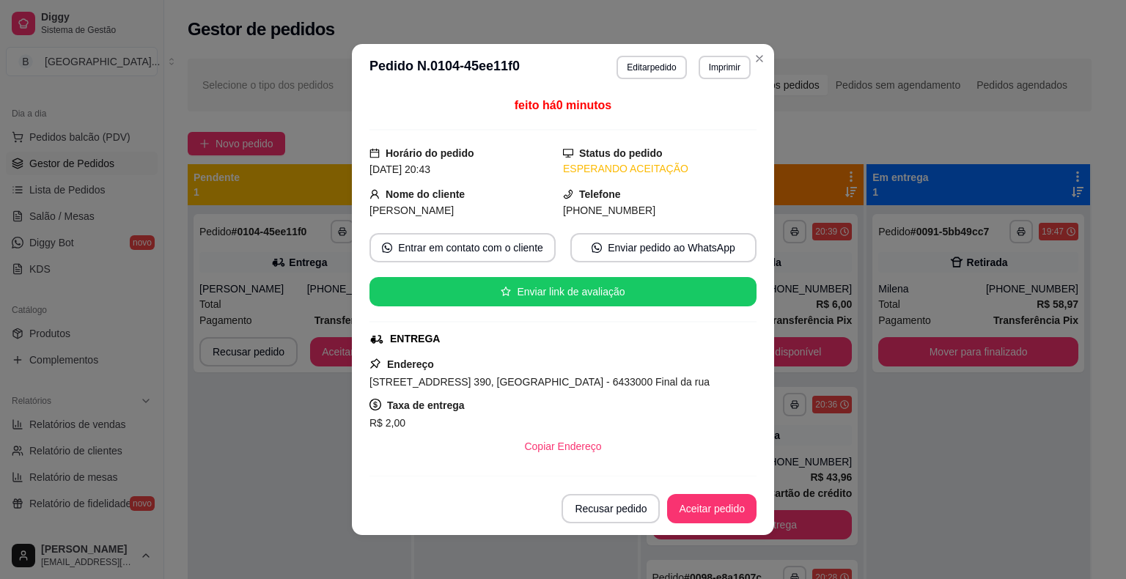
click at [705, 80] on header "**********" at bounding box center [563, 67] width 422 height 47
click at [705, 79] on header "**********" at bounding box center [563, 67] width 422 height 47
click at [708, 67] on button "Imprimir" at bounding box center [724, 67] width 51 height 23
click at [691, 111] on button "IMPRESSORA" at bounding box center [692, 118] width 103 height 23
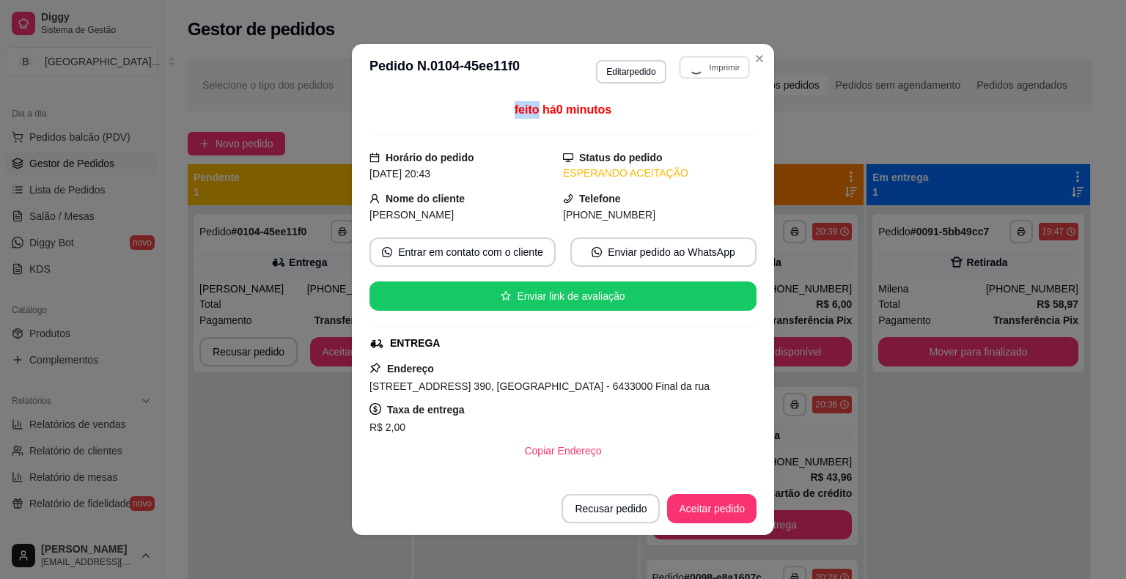
drag, startPoint x: 927, startPoint y: 72, endPoint x: 685, endPoint y: 163, distance: 258.4
click at [927, 73] on div "Selecione o tipo dos pedidos Todos os pedidos Pedidos sem agendamento Pedidos a…" at bounding box center [640, 85] width 904 height 53
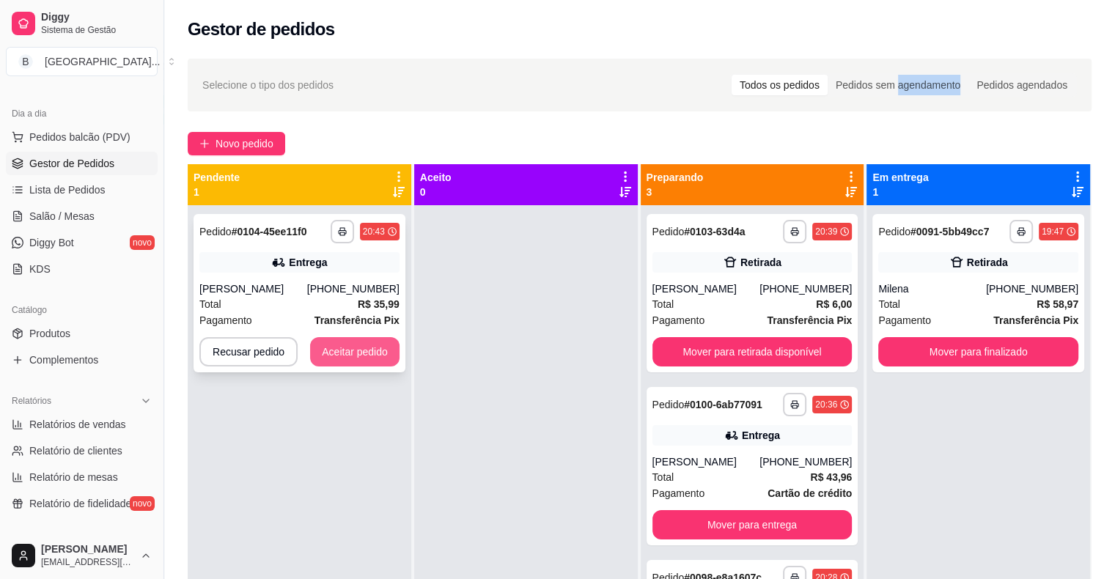
click at [325, 355] on button "Aceitar pedido" at bounding box center [354, 351] width 89 height 29
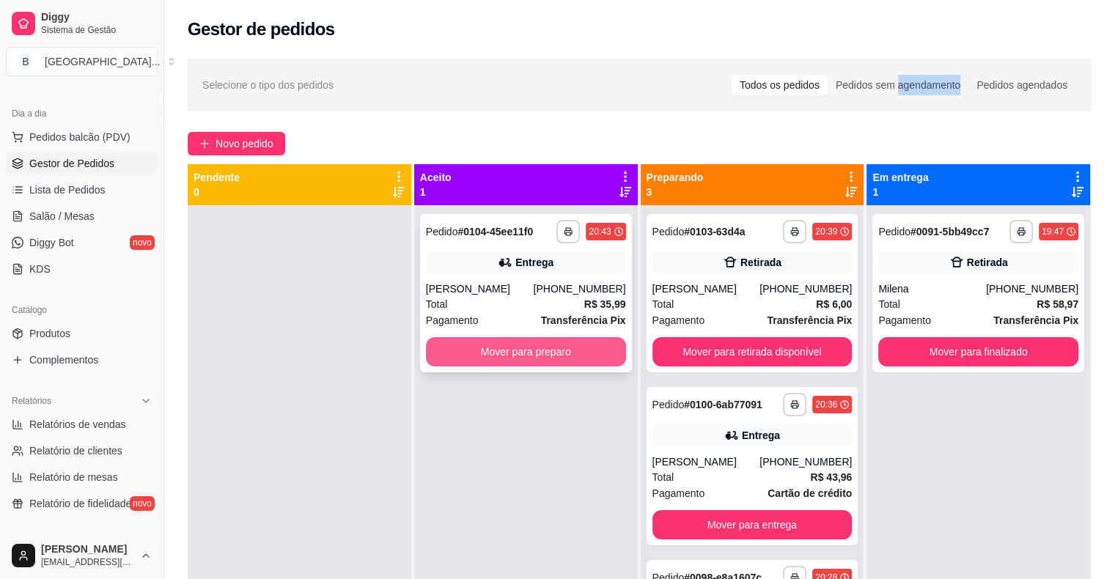
click at [460, 350] on button "Mover para preparo" at bounding box center [526, 351] width 200 height 29
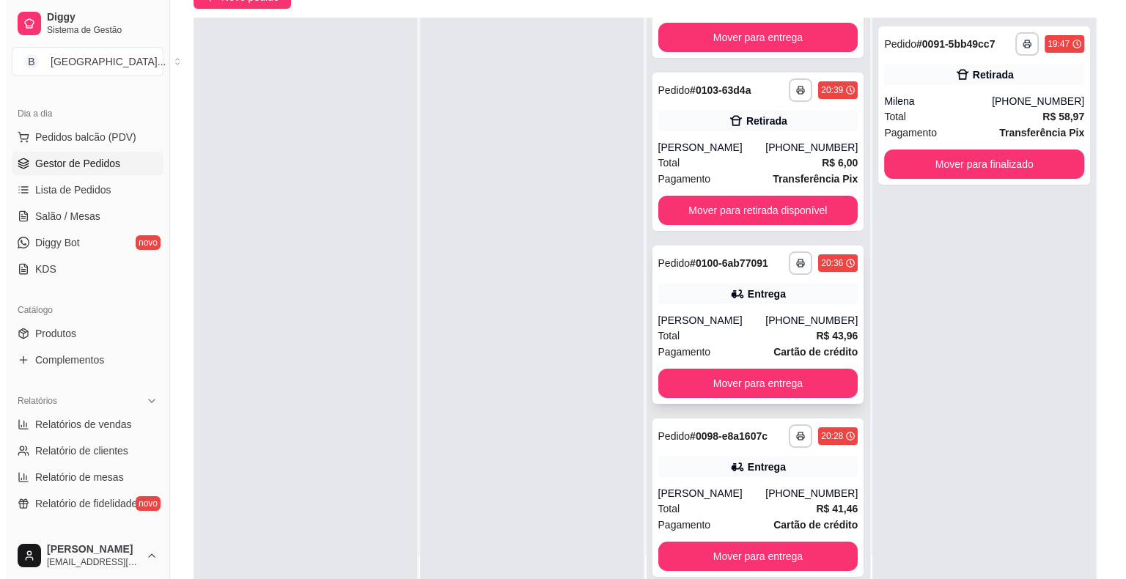
scroll to position [223, 0]
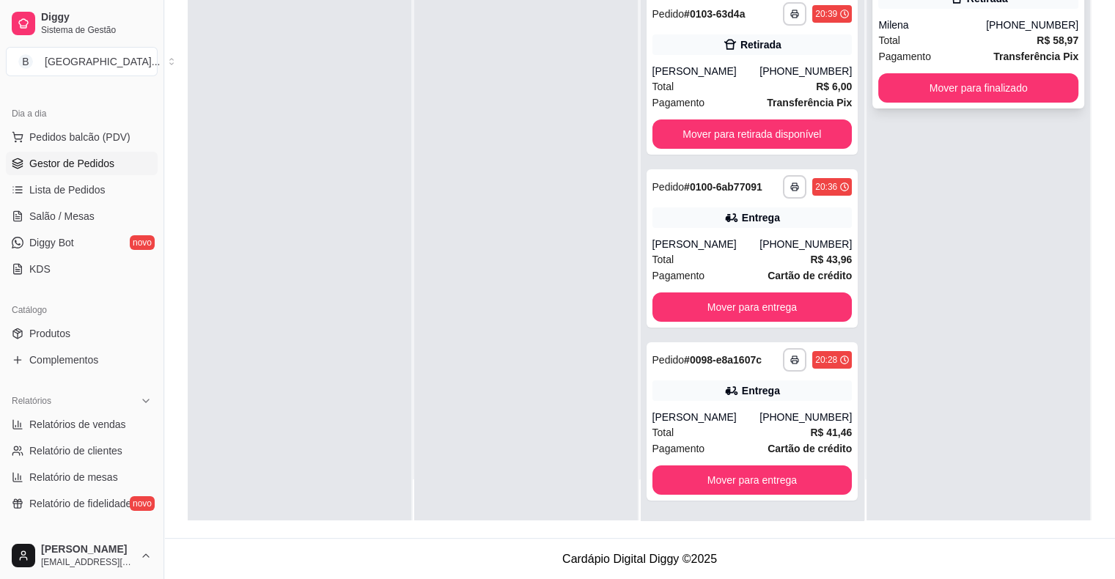
click at [941, 61] on div "Pagamento Transferência Pix" at bounding box center [978, 56] width 200 height 16
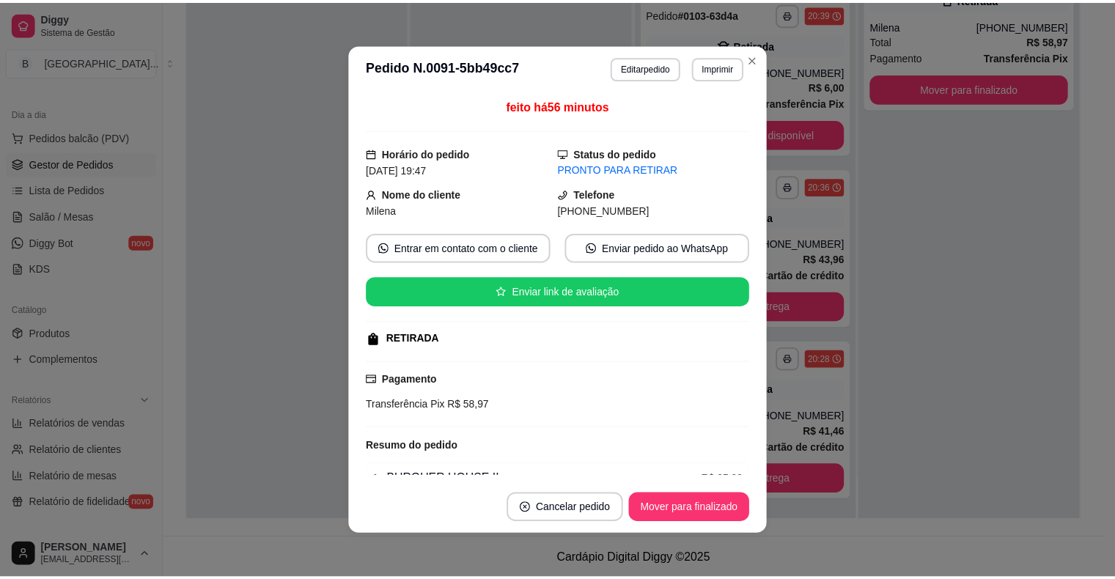
scroll to position [147, 0]
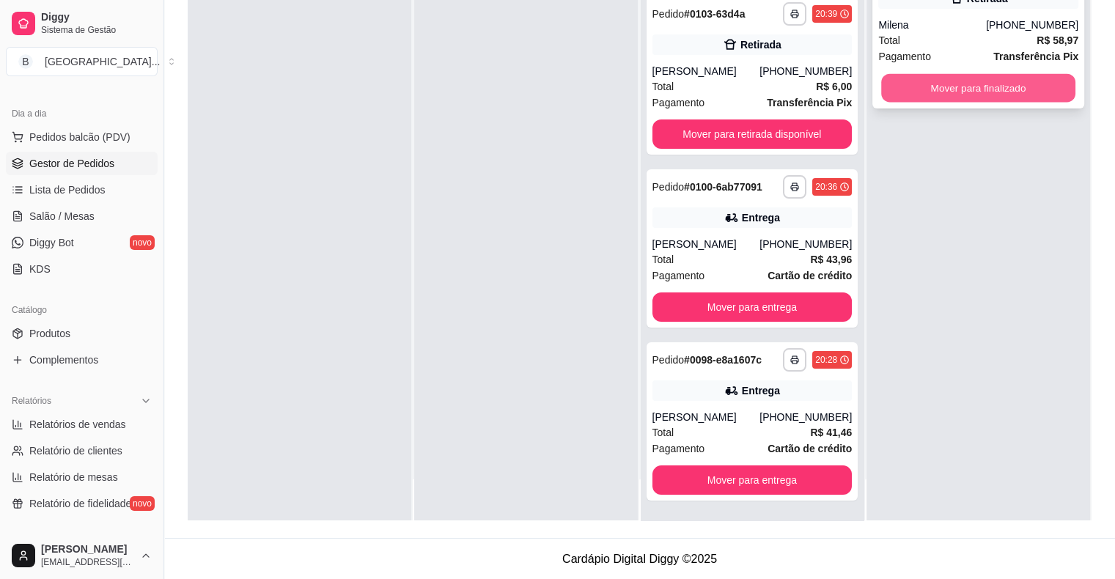
click at [897, 101] on button "Mover para finalizado" at bounding box center [978, 88] width 194 height 29
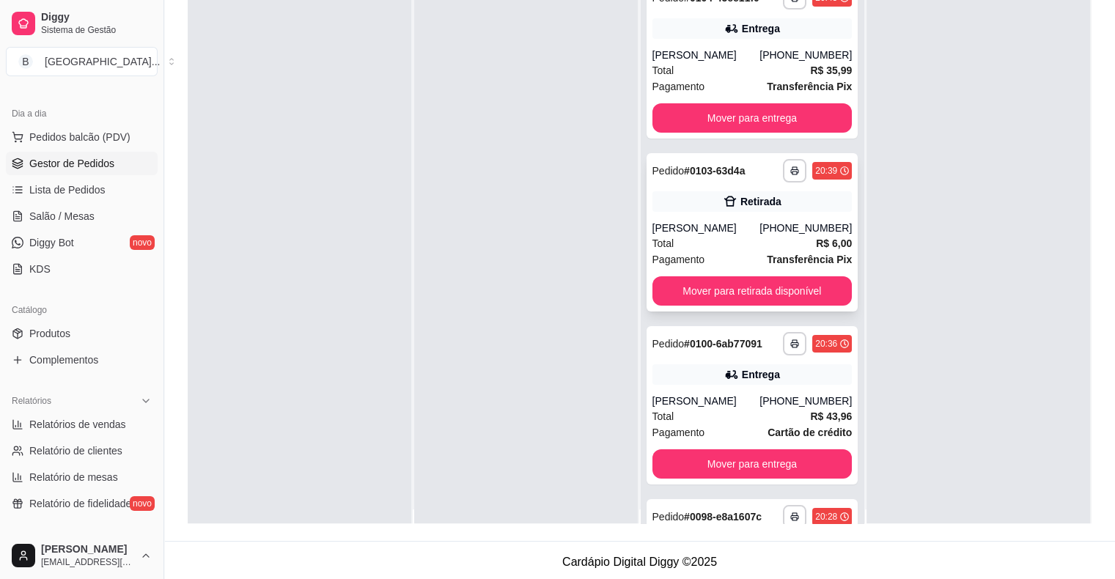
scroll to position [0, 0]
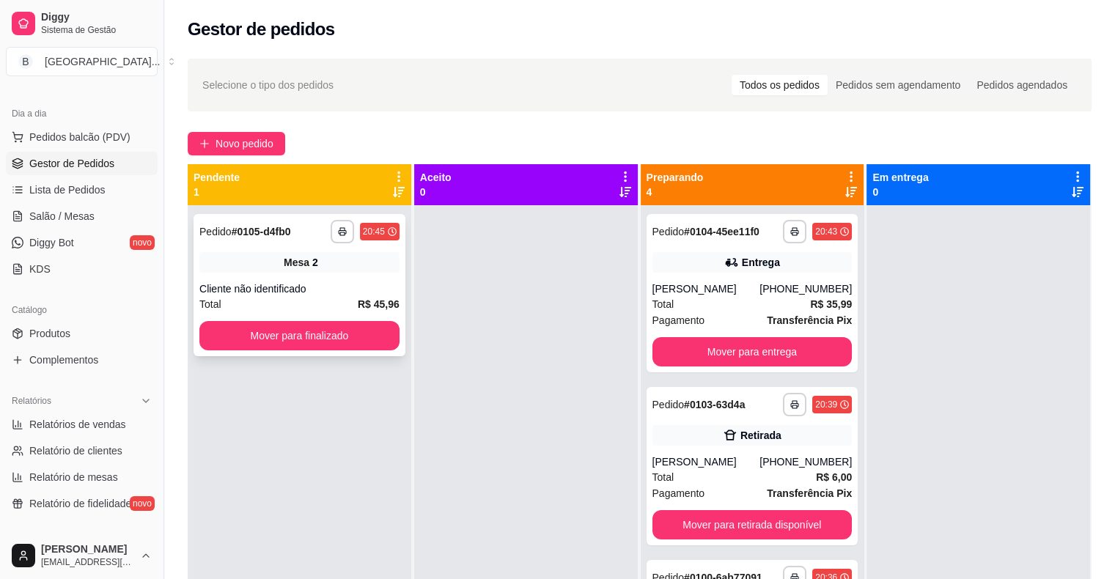
click at [344, 278] on div "**********" at bounding box center [299, 285] width 212 height 142
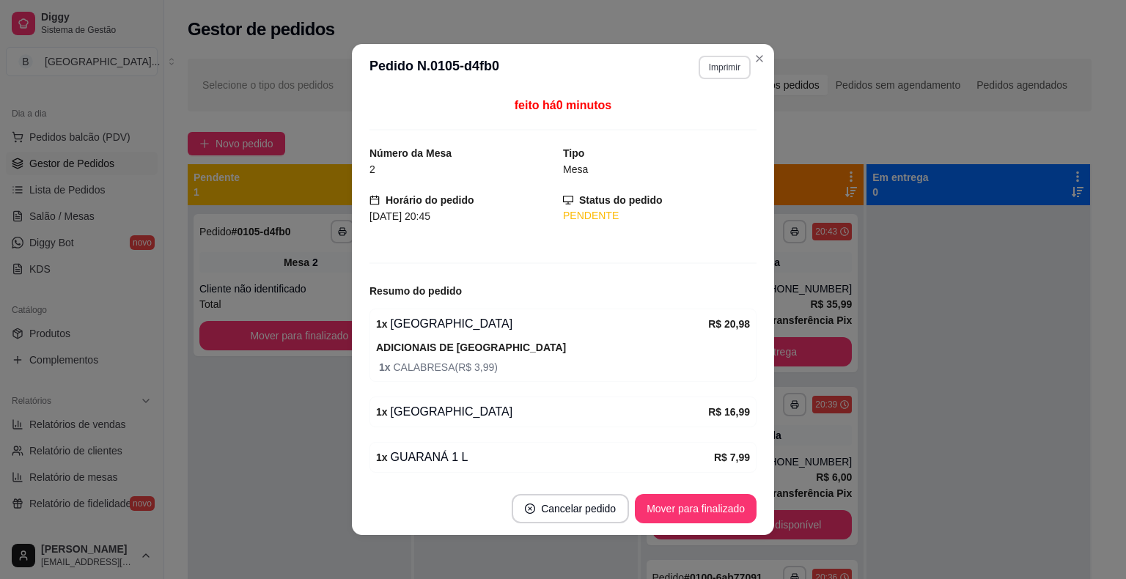
click at [730, 60] on button "Imprimir" at bounding box center [724, 67] width 52 height 23
click at [714, 121] on button "IMPRESSORA" at bounding box center [705, 112] width 85 height 19
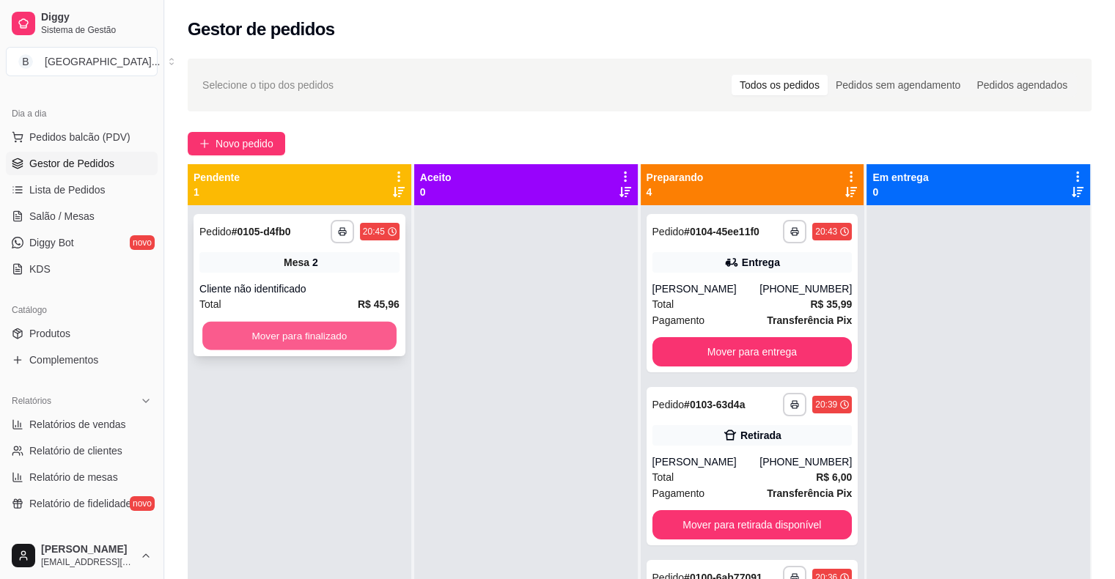
click at [346, 342] on button "Mover para finalizado" at bounding box center [299, 336] width 194 height 29
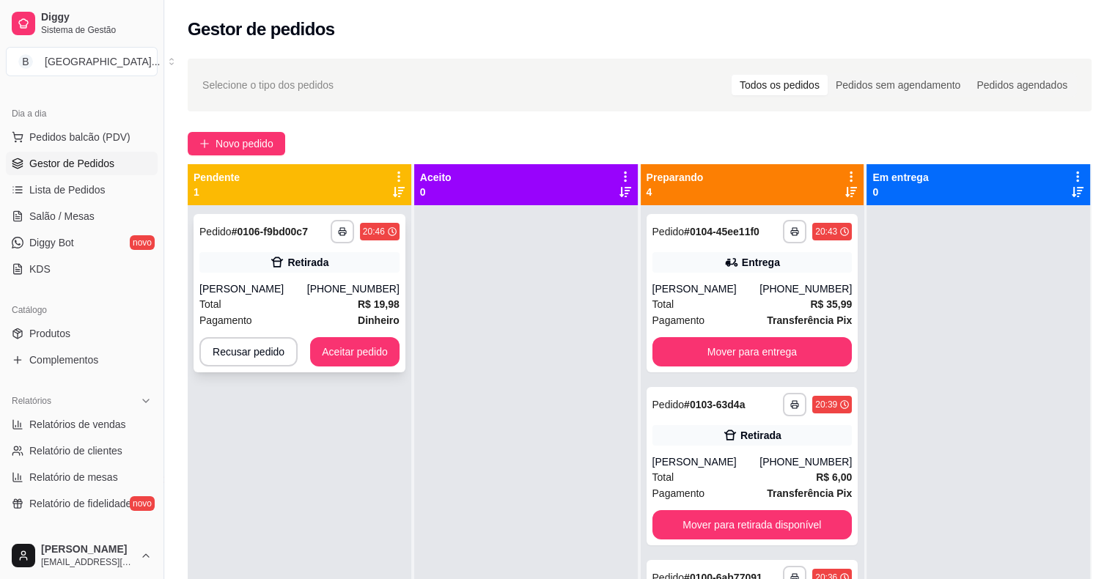
click at [307, 283] on div "[PERSON_NAME]" at bounding box center [253, 288] width 108 height 15
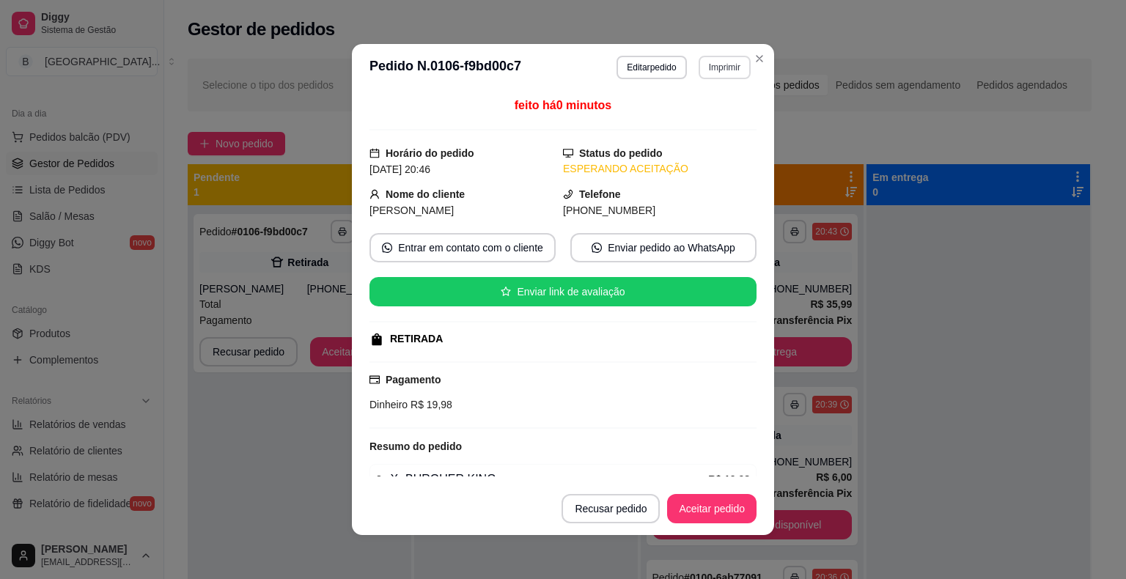
click at [737, 67] on button "Imprimir" at bounding box center [724, 67] width 52 height 23
click at [697, 125] on button "IMPRESSORA" at bounding box center [692, 118] width 103 height 23
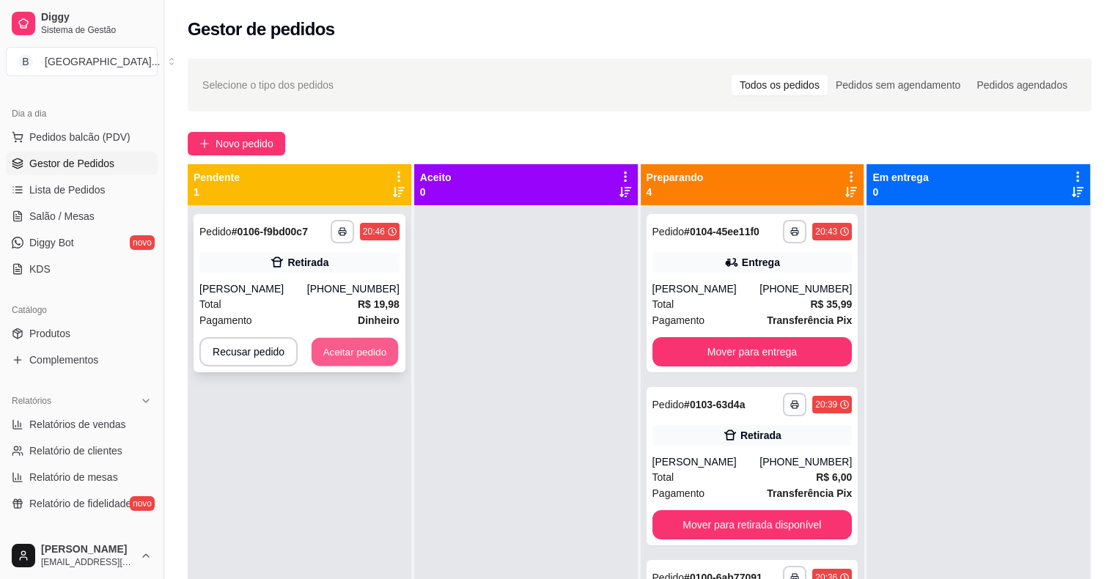
click at [371, 356] on button "Aceitar pedido" at bounding box center [354, 352] width 86 height 29
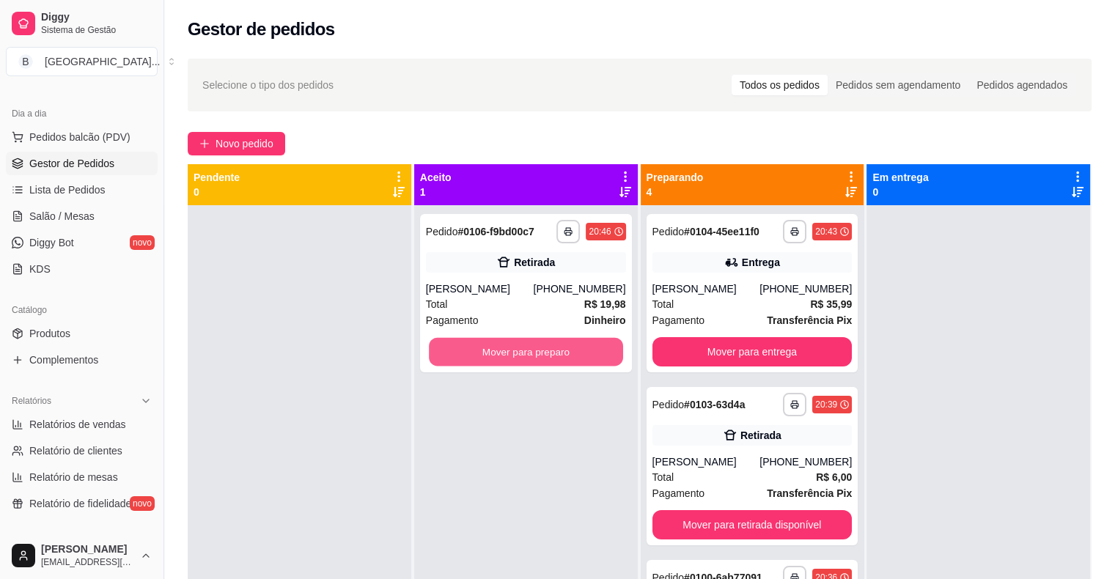
click at [451, 346] on button "Mover para preparo" at bounding box center [526, 352] width 194 height 29
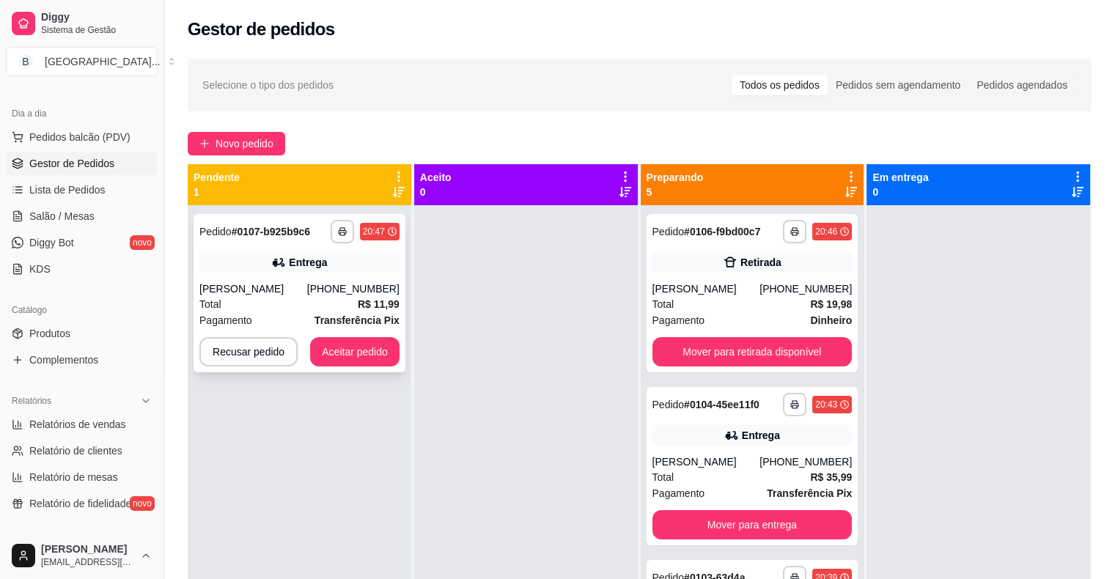
click at [340, 247] on div "**********" at bounding box center [299, 293] width 212 height 158
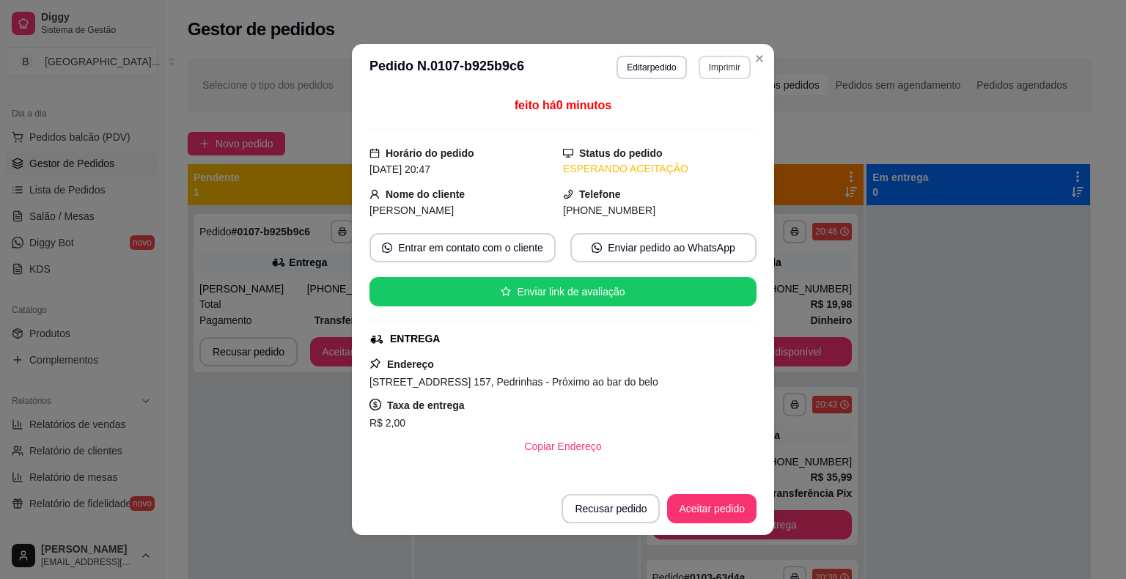
click at [698, 66] on button "Imprimir" at bounding box center [724, 67] width 52 height 23
click at [699, 119] on button "IMPRESSORA" at bounding box center [692, 118] width 103 height 23
click at [679, 509] on button "Aceitar pedido" at bounding box center [711, 509] width 86 height 29
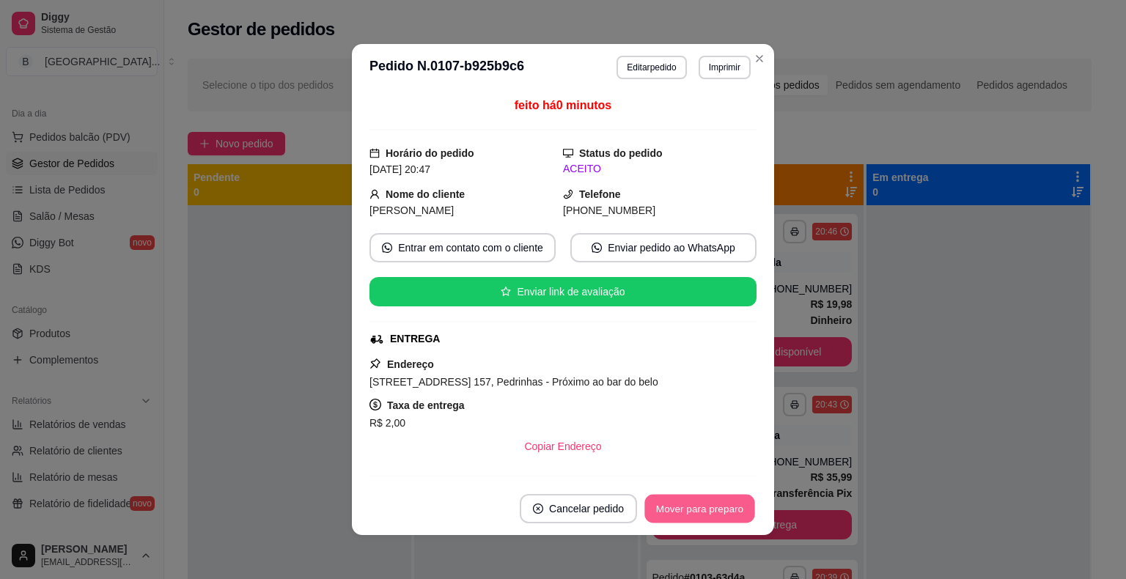
click at [694, 514] on button "Mover para preparo" at bounding box center [699, 509] width 110 height 29
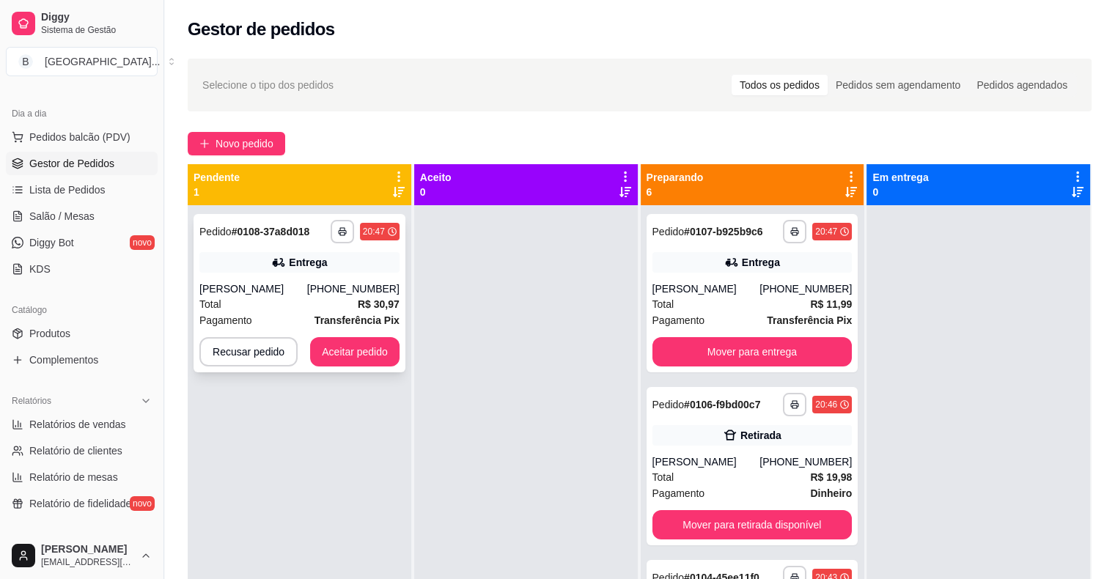
click at [239, 294] on div "[PERSON_NAME]" at bounding box center [253, 288] width 108 height 15
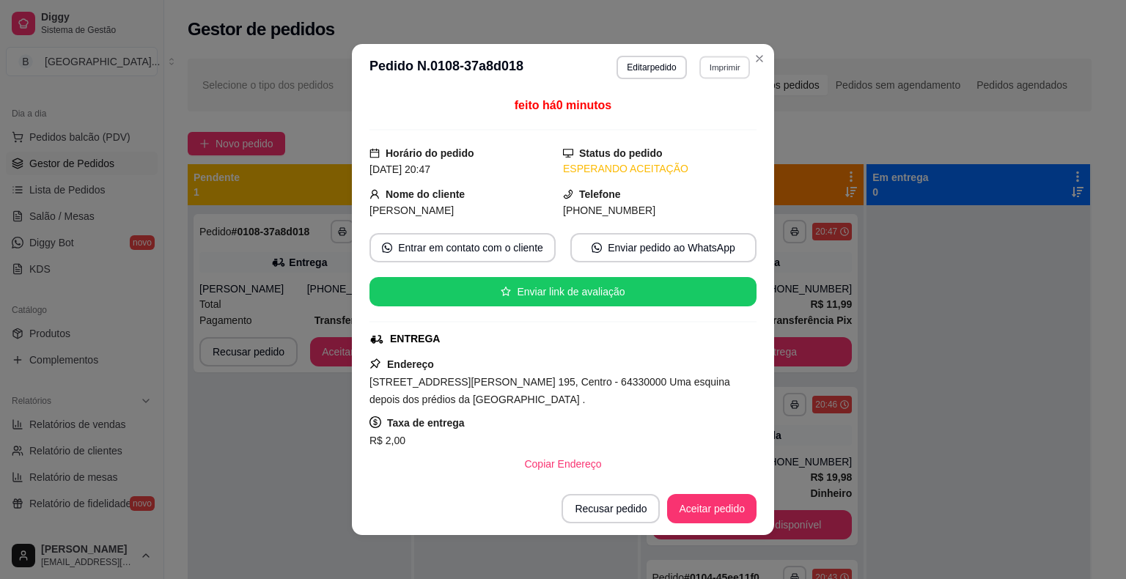
click at [715, 66] on button "Imprimir" at bounding box center [724, 67] width 51 height 23
click at [707, 119] on button "IMPRESSORA" at bounding box center [692, 118] width 103 height 23
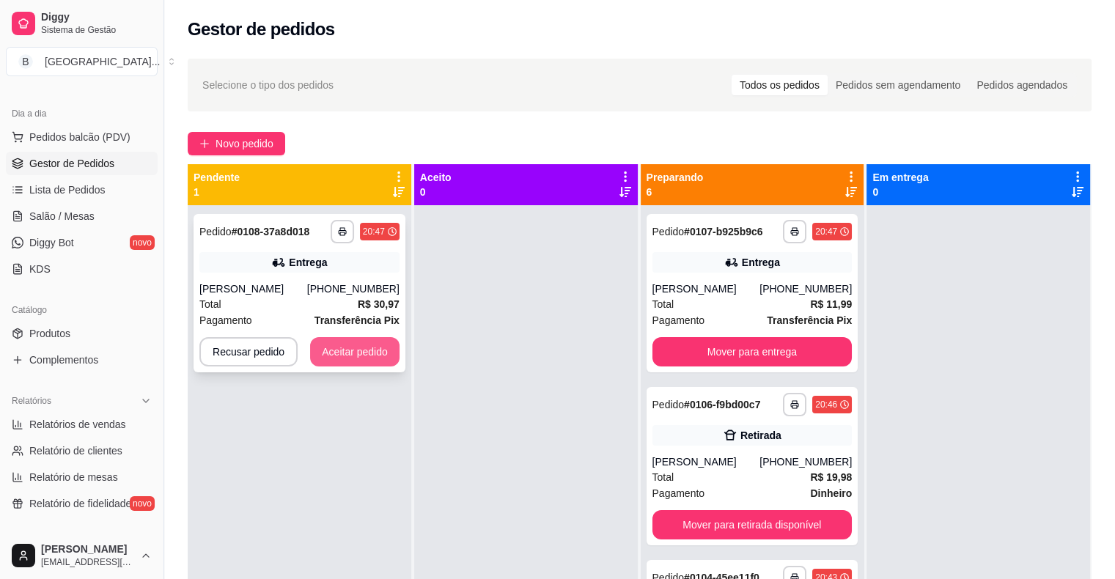
click at [368, 347] on button "Aceitar pedido" at bounding box center [354, 351] width 89 height 29
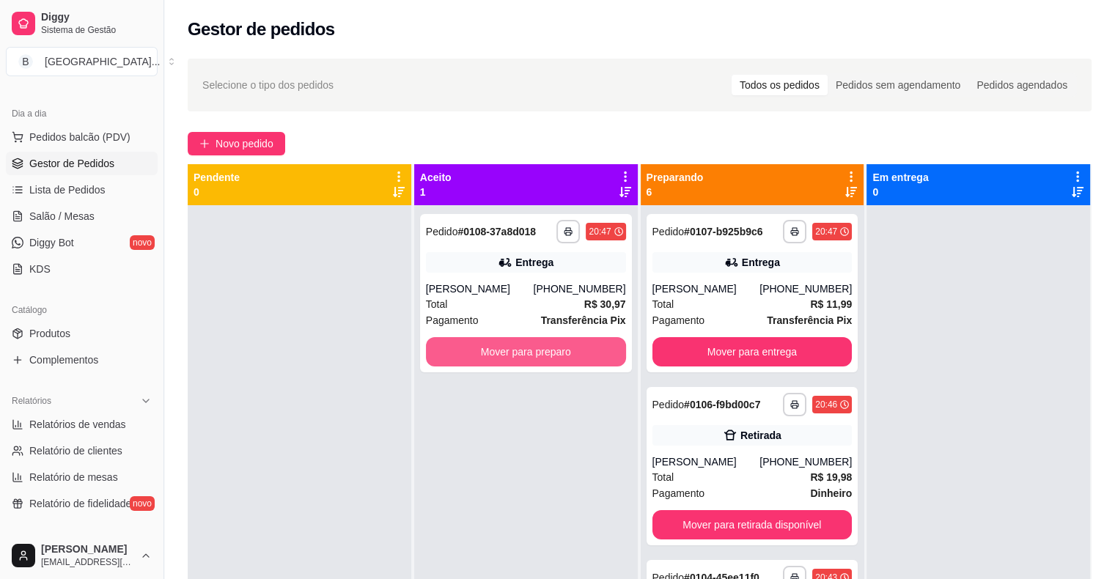
click at [455, 356] on button "Mover para preparo" at bounding box center [526, 351] width 200 height 29
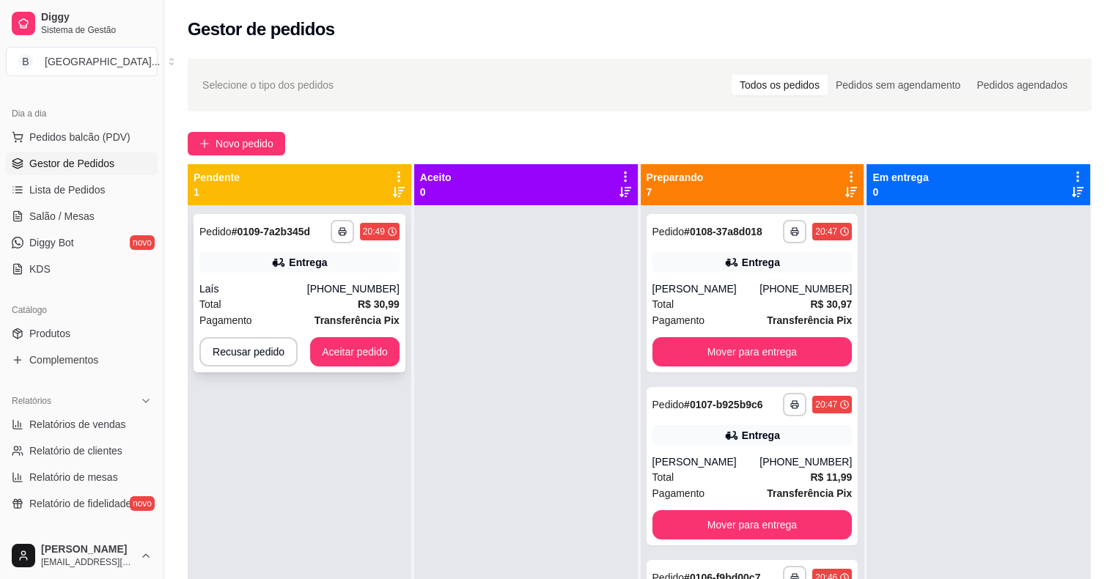
click at [232, 248] on div "**********" at bounding box center [299, 293] width 212 height 158
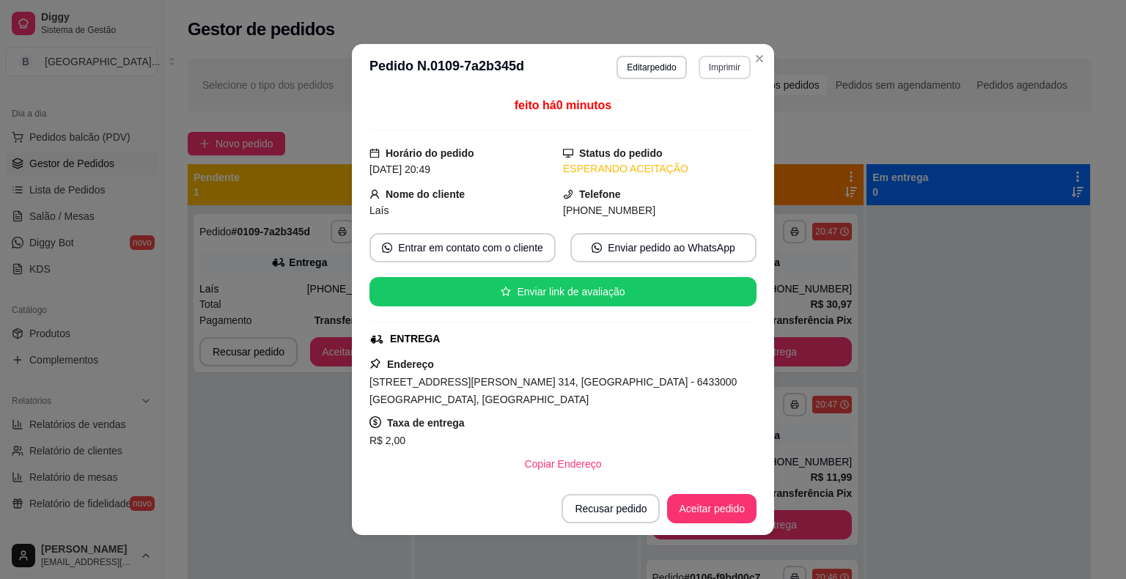
click at [731, 75] on button "Imprimir" at bounding box center [724, 67] width 52 height 23
click at [724, 111] on button "IMPRESSORA" at bounding box center [692, 118] width 103 height 23
click at [694, 517] on button "Aceitar pedido" at bounding box center [711, 509] width 86 height 29
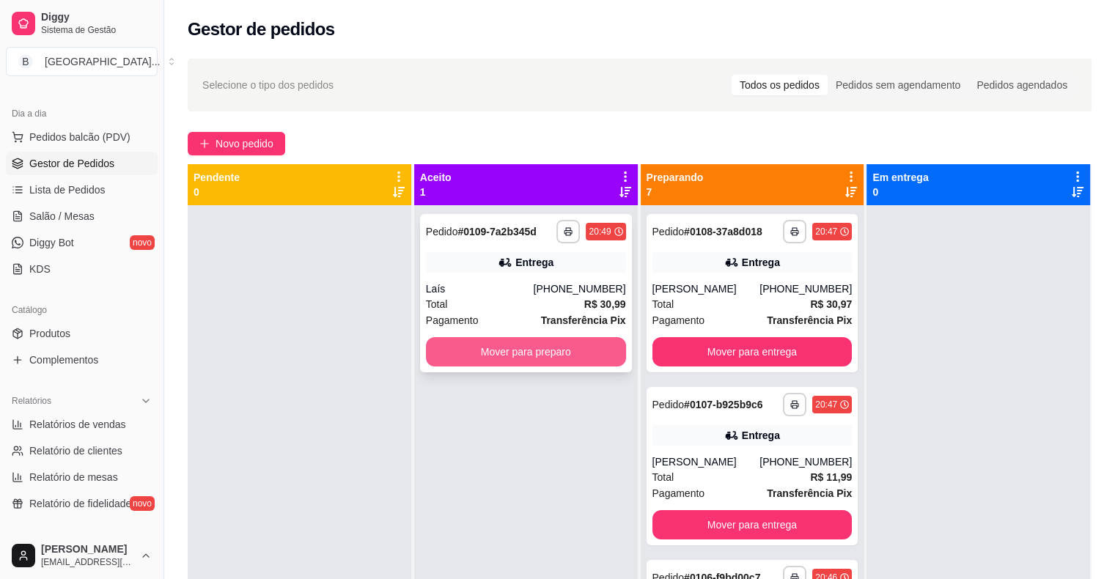
click at [472, 340] on button "Mover para preparo" at bounding box center [526, 351] width 200 height 29
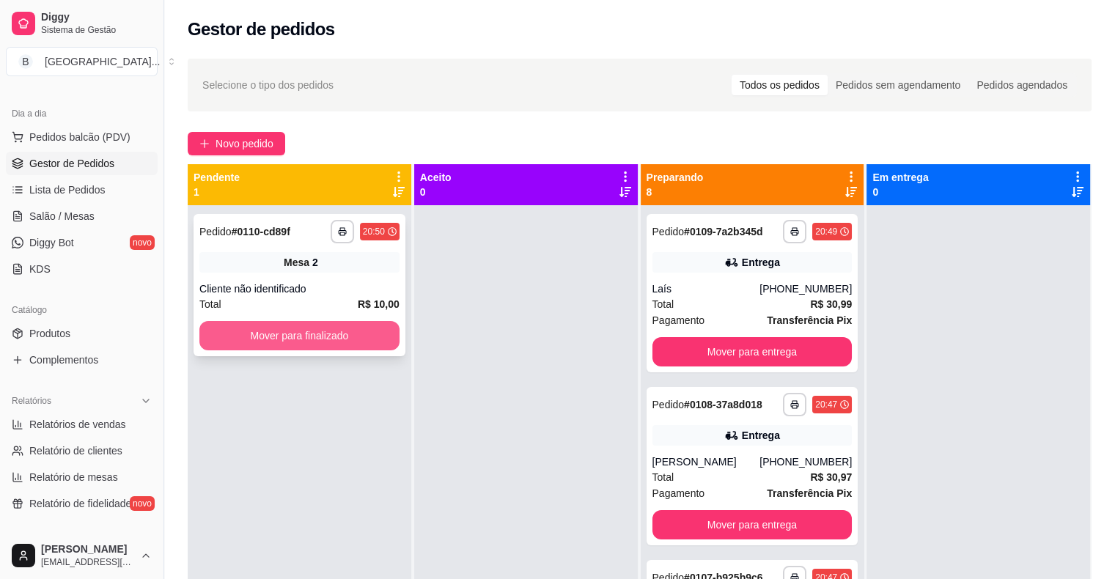
click at [287, 331] on button "Mover para finalizado" at bounding box center [299, 335] width 200 height 29
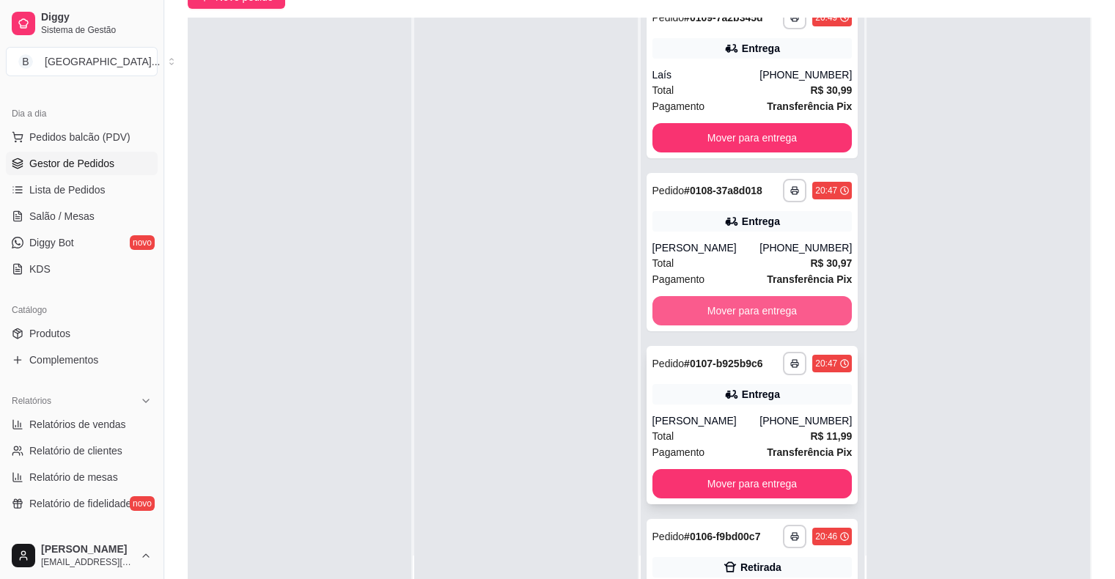
scroll to position [73, 0]
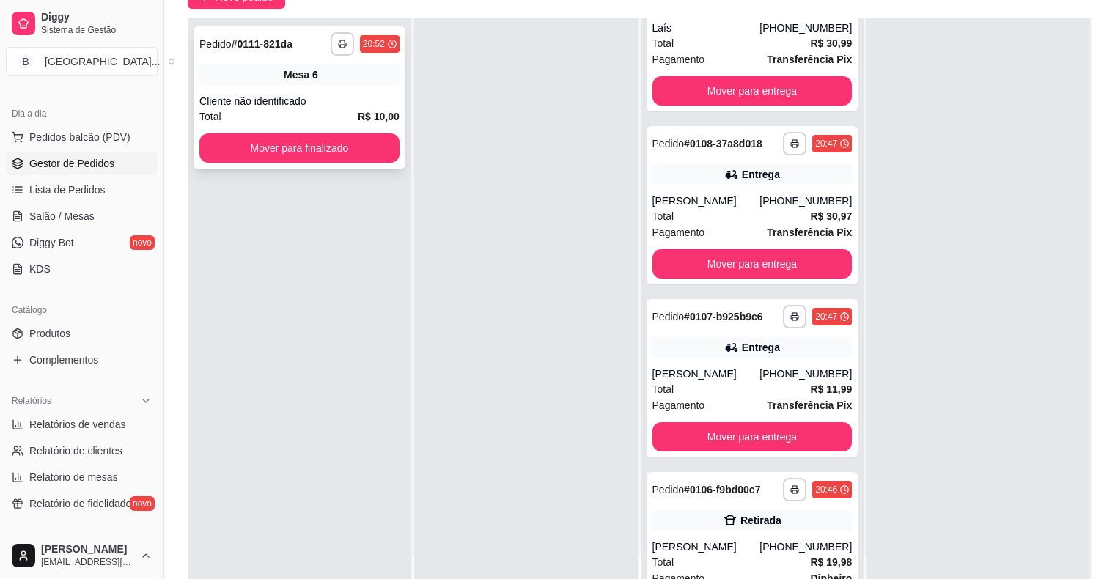
click at [344, 109] on div "Total R$ 10,00" at bounding box center [299, 116] width 200 height 16
click at [290, 139] on button "Mover para finalizado" at bounding box center [299, 147] width 200 height 29
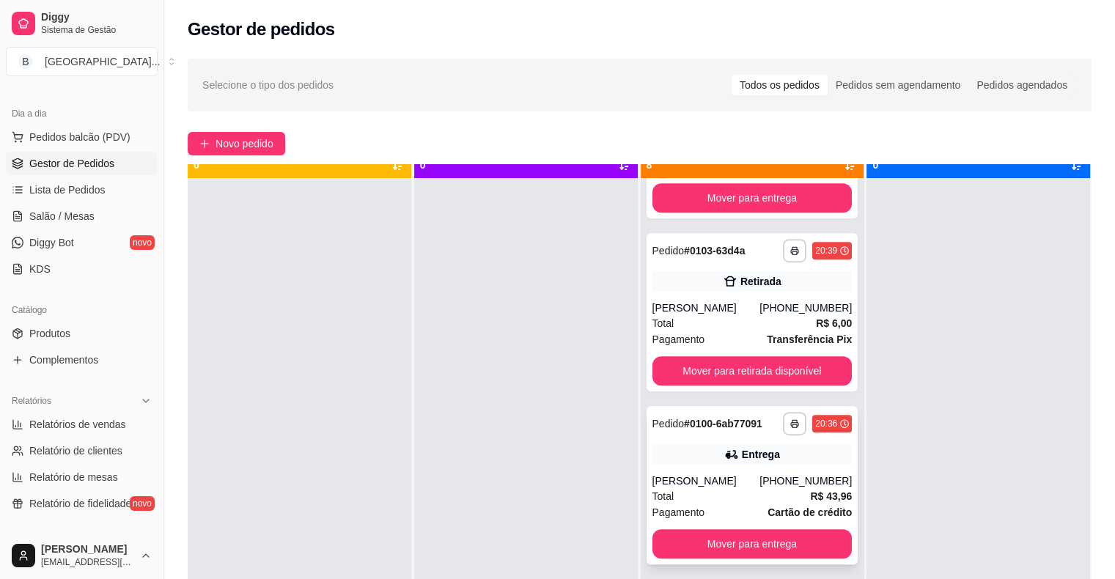
scroll to position [41, 0]
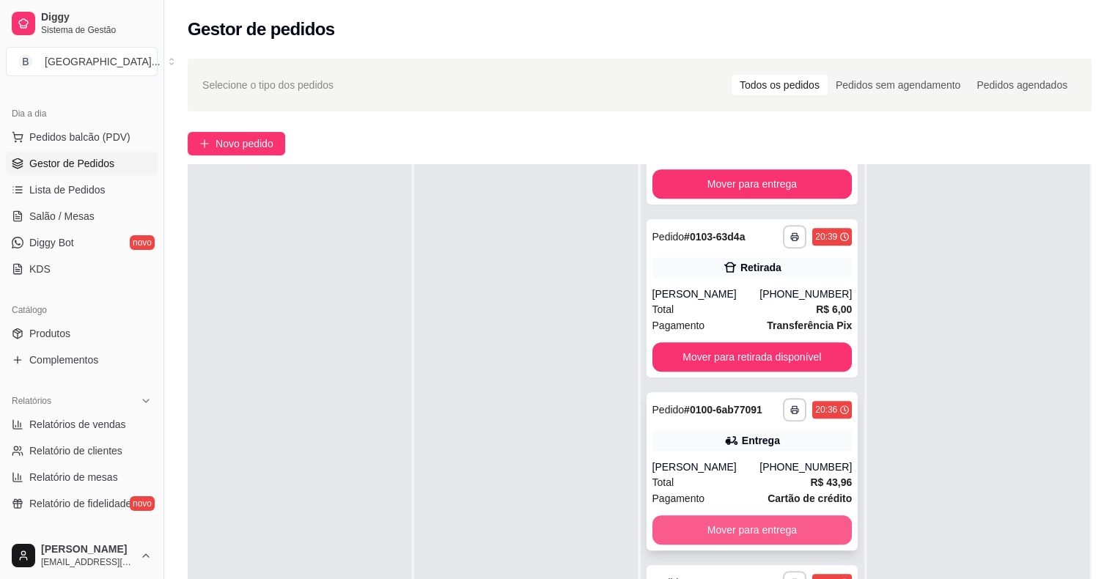
click at [739, 533] on button "Mover para entrega" at bounding box center [752, 529] width 200 height 29
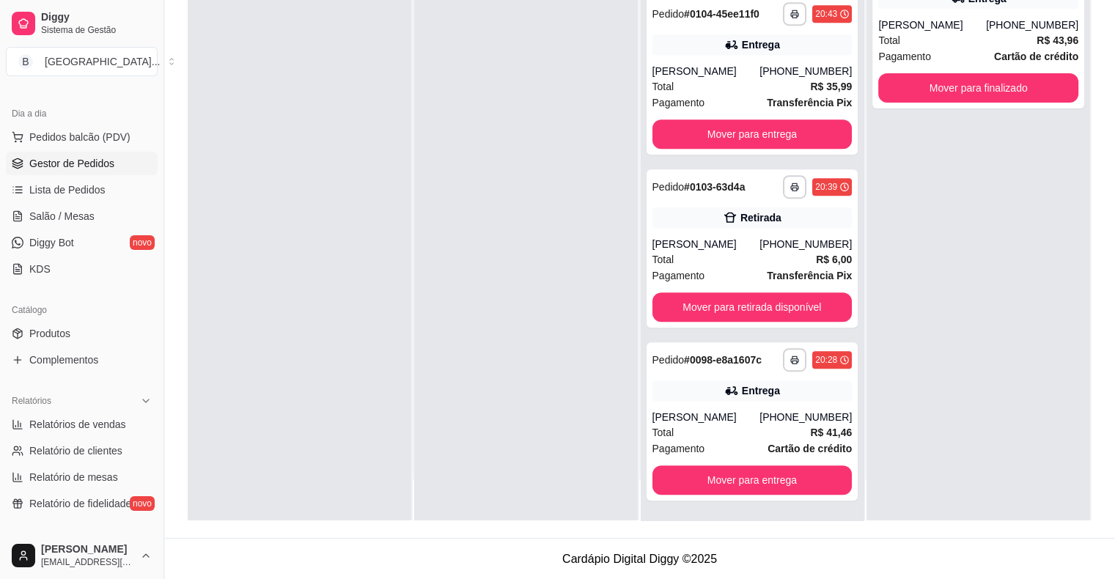
scroll to position [223, 0]
click at [811, 486] on button "Mover para entrega" at bounding box center [752, 479] width 200 height 29
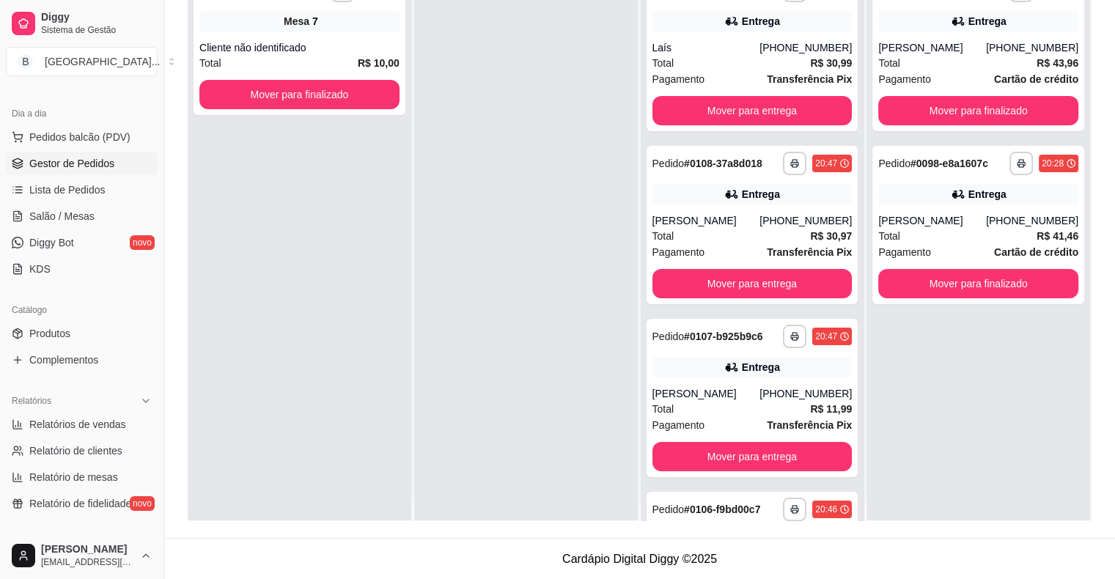
scroll to position [0, 0]
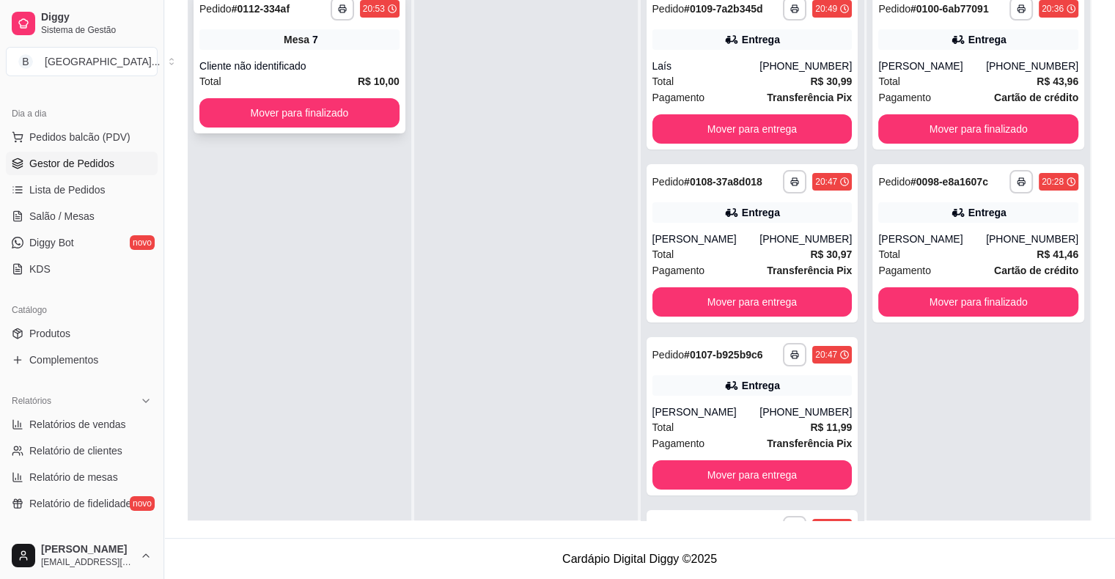
click at [325, 70] on div "Cliente não identificado" at bounding box center [299, 66] width 200 height 15
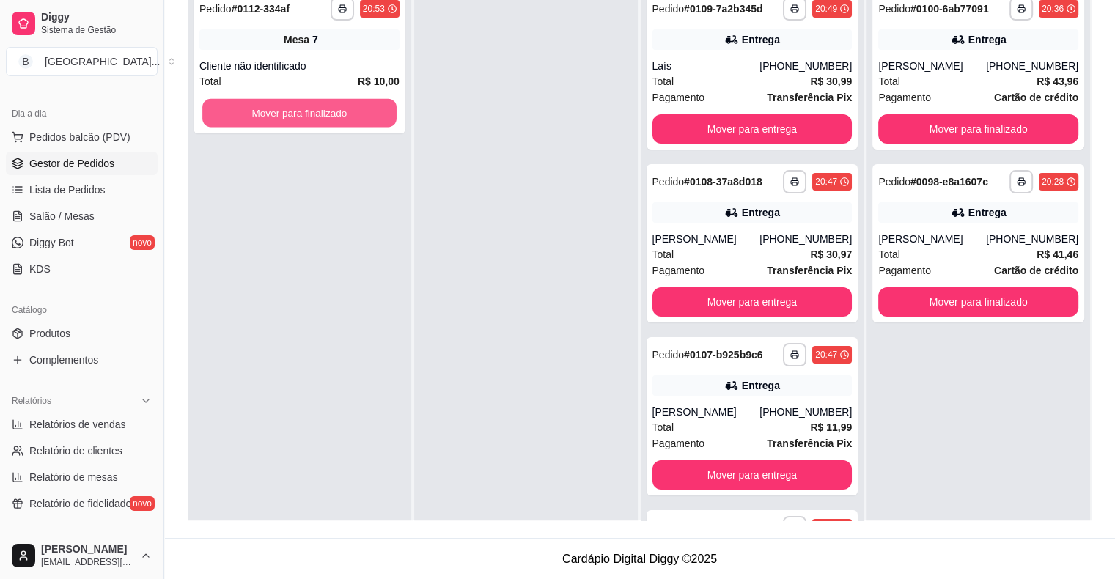
click at [306, 120] on button "Mover para finalizado" at bounding box center [299, 113] width 194 height 29
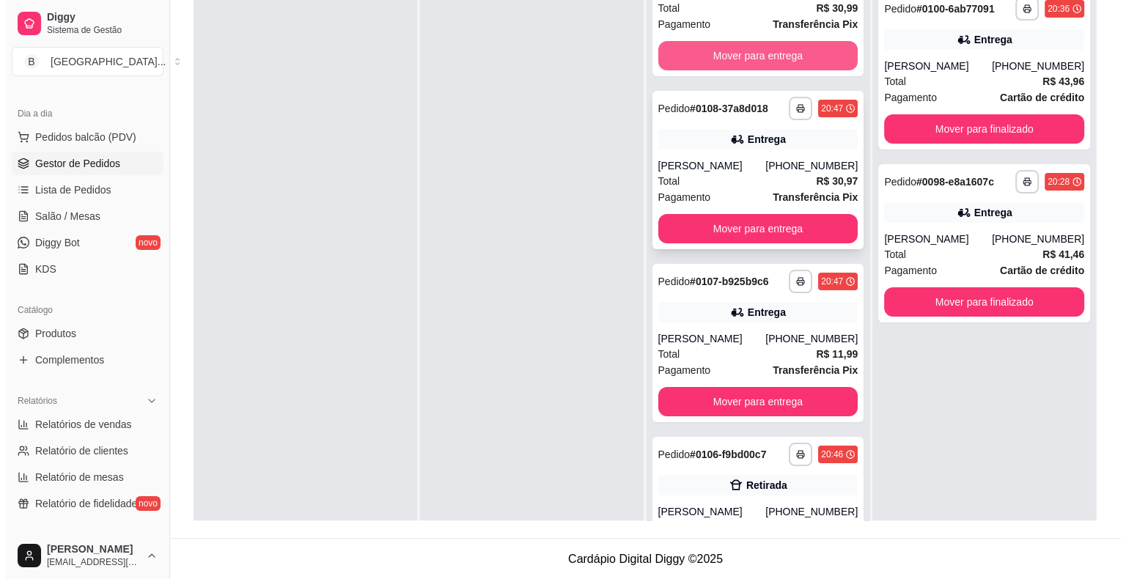
scroll to position [147, 0]
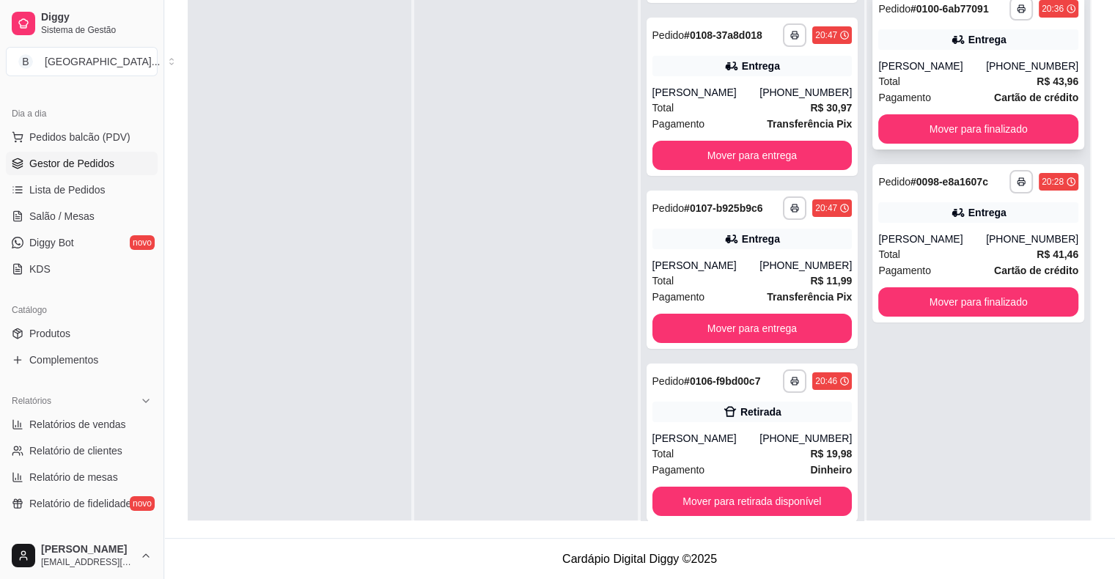
click at [953, 51] on div "**********" at bounding box center [978, 70] width 212 height 158
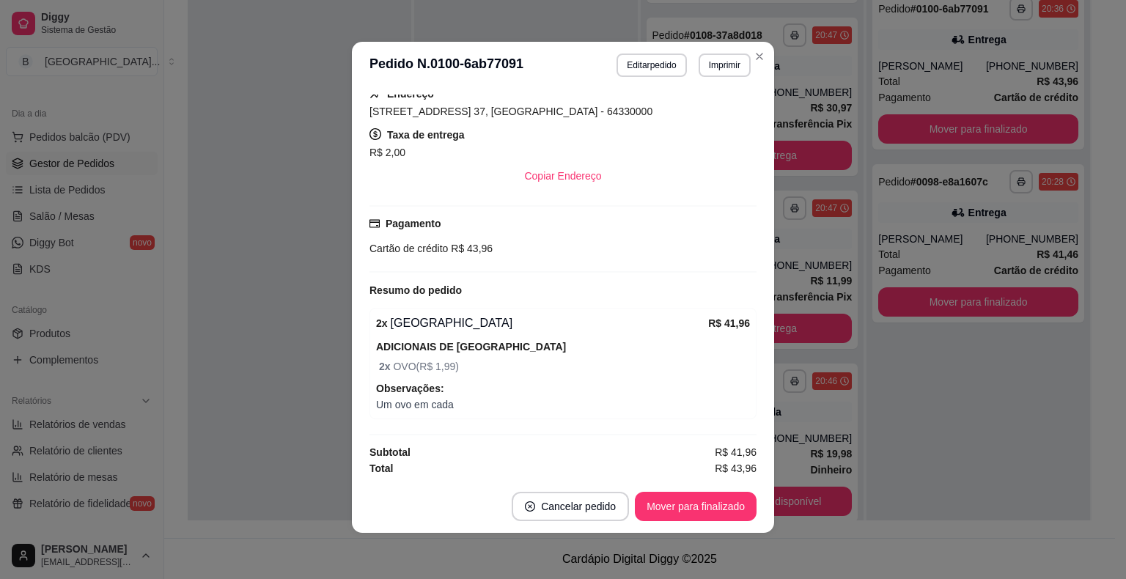
scroll to position [3, 0]
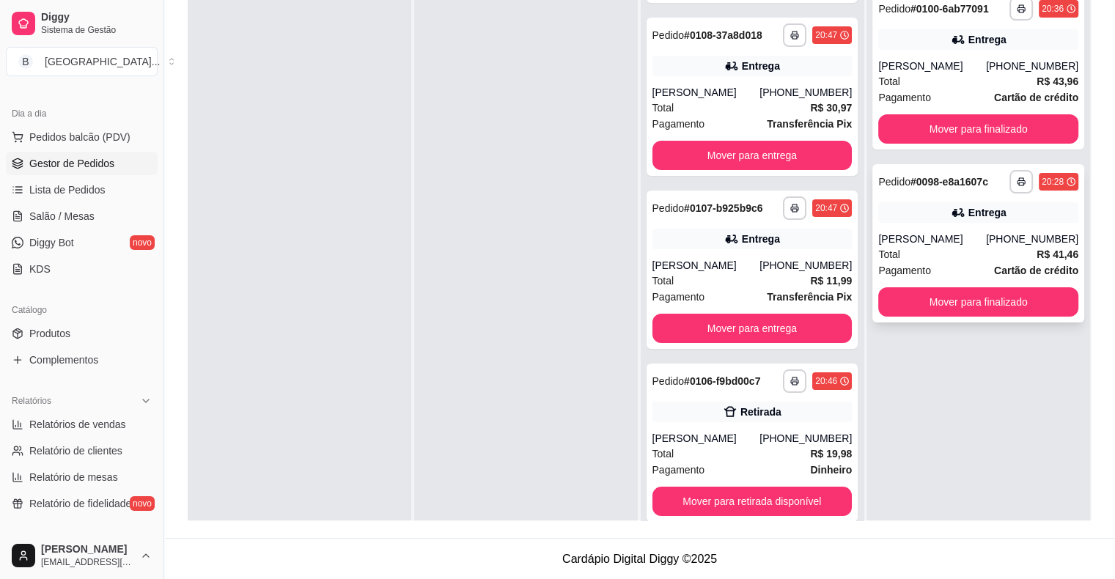
click at [886, 236] on div "[PERSON_NAME]" at bounding box center [932, 239] width 108 height 15
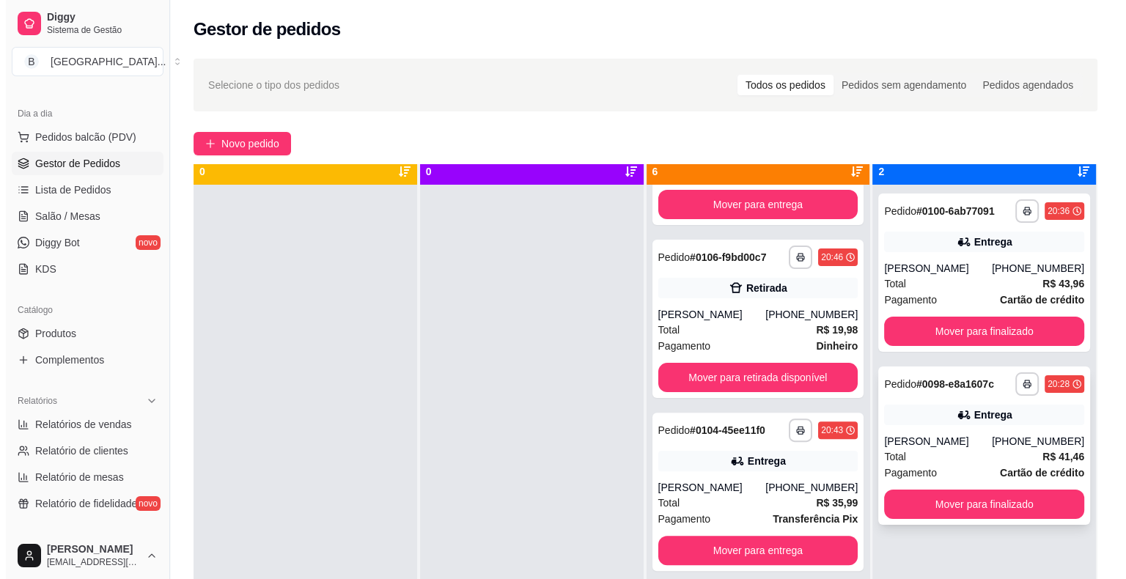
scroll to position [41, 0]
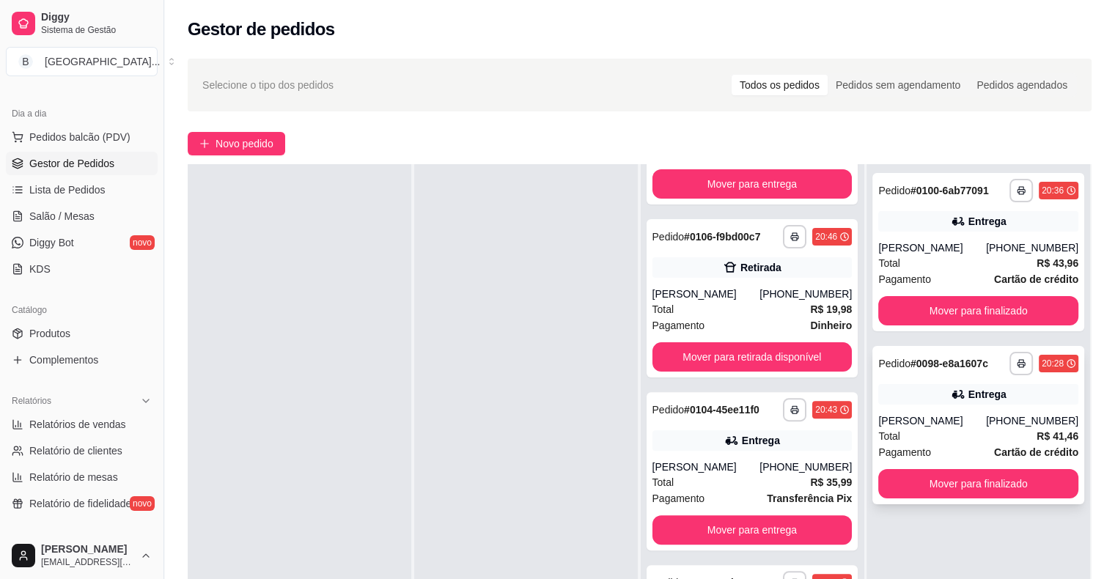
click at [973, 408] on div "**********" at bounding box center [978, 425] width 212 height 158
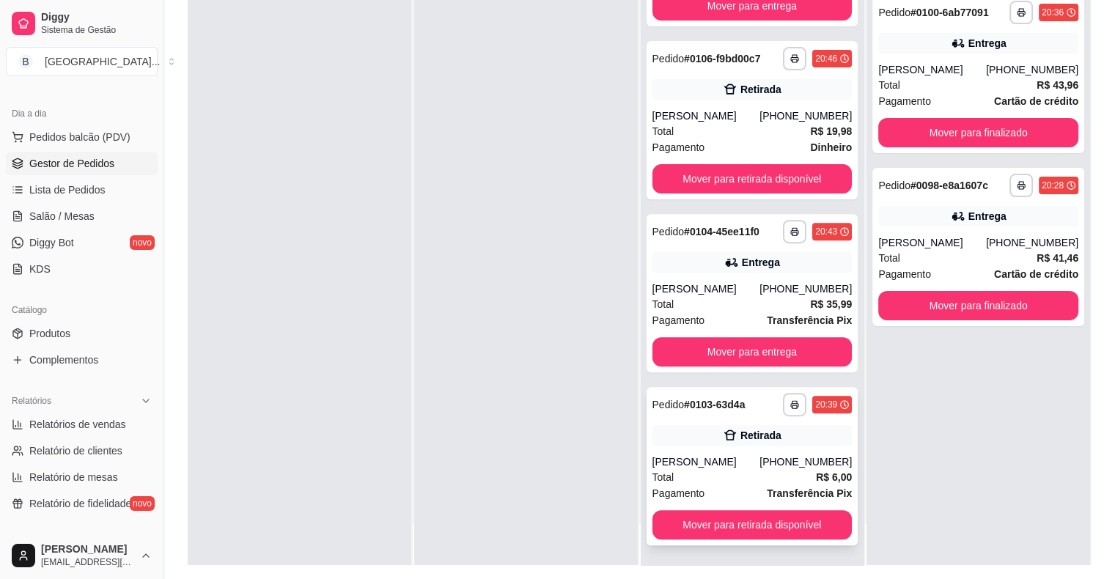
scroll to position [223, 0]
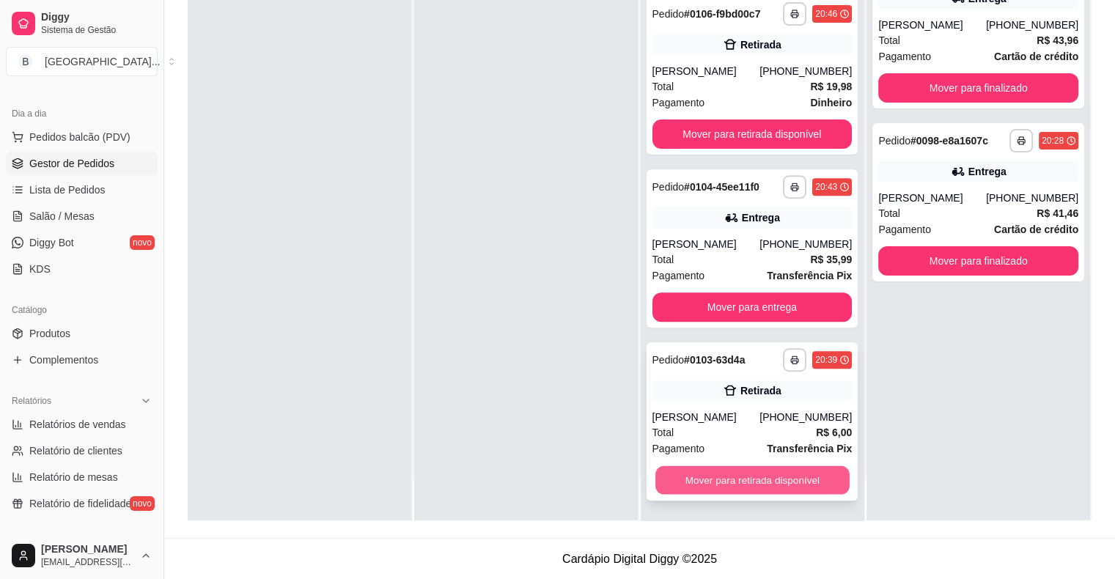
click at [811, 468] on button "Mover para retirada disponível" at bounding box center [752, 480] width 194 height 29
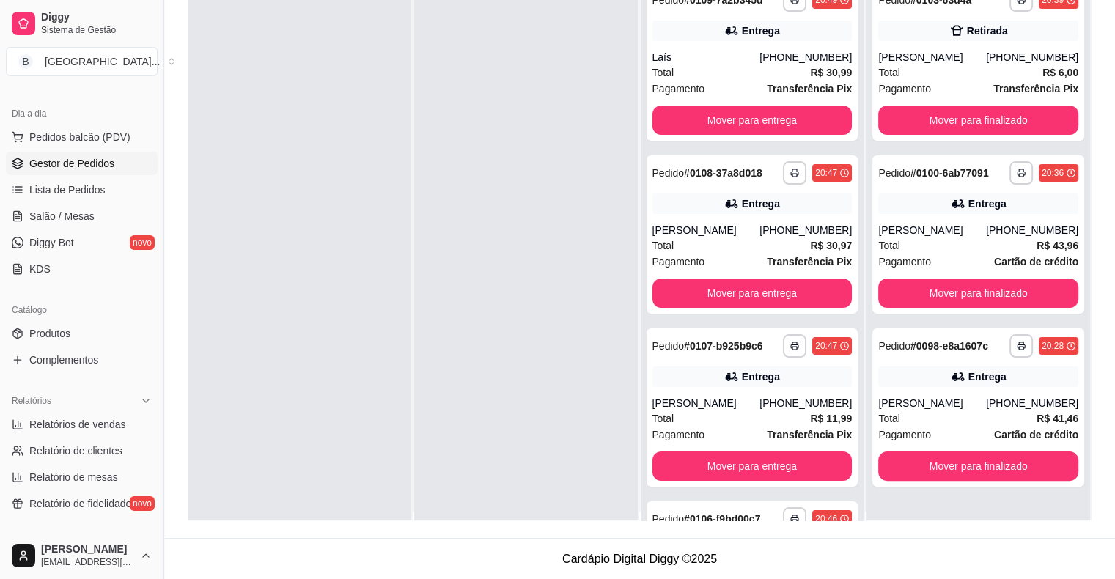
scroll to position [0, 0]
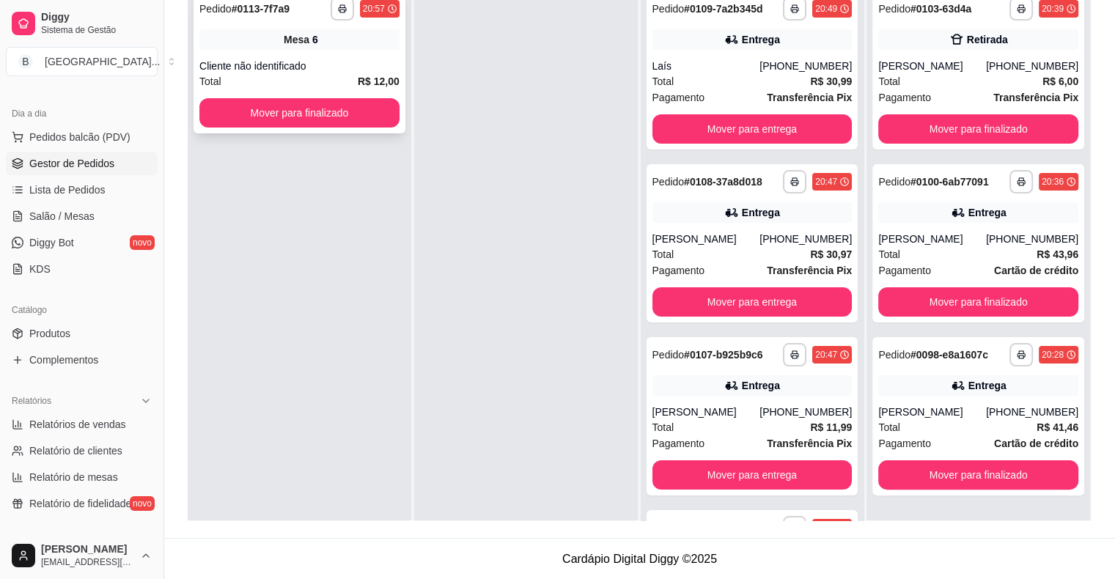
click at [375, 60] on div "Cliente não identificado" at bounding box center [299, 66] width 200 height 15
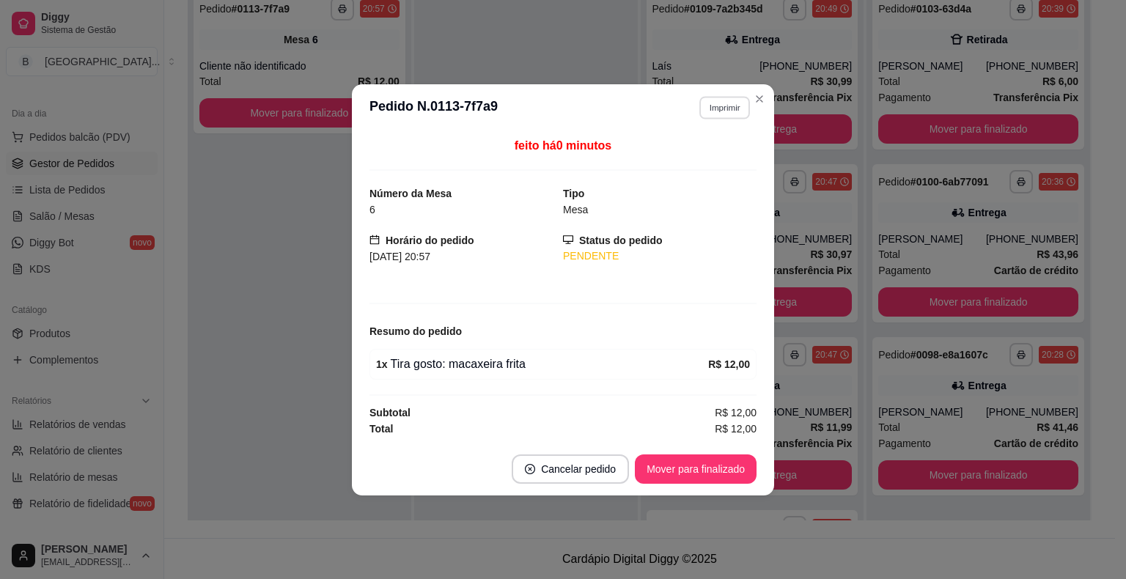
click at [711, 111] on button "Imprimir" at bounding box center [724, 107] width 51 height 23
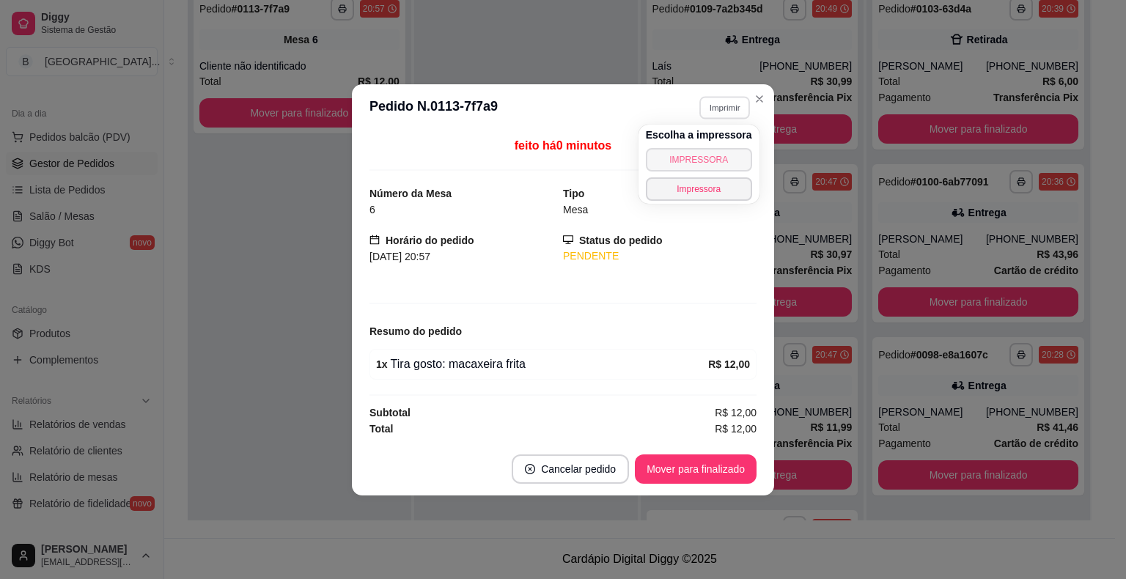
click at [703, 164] on button "IMPRESSORA" at bounding box center [699, 159] width 106 height 23
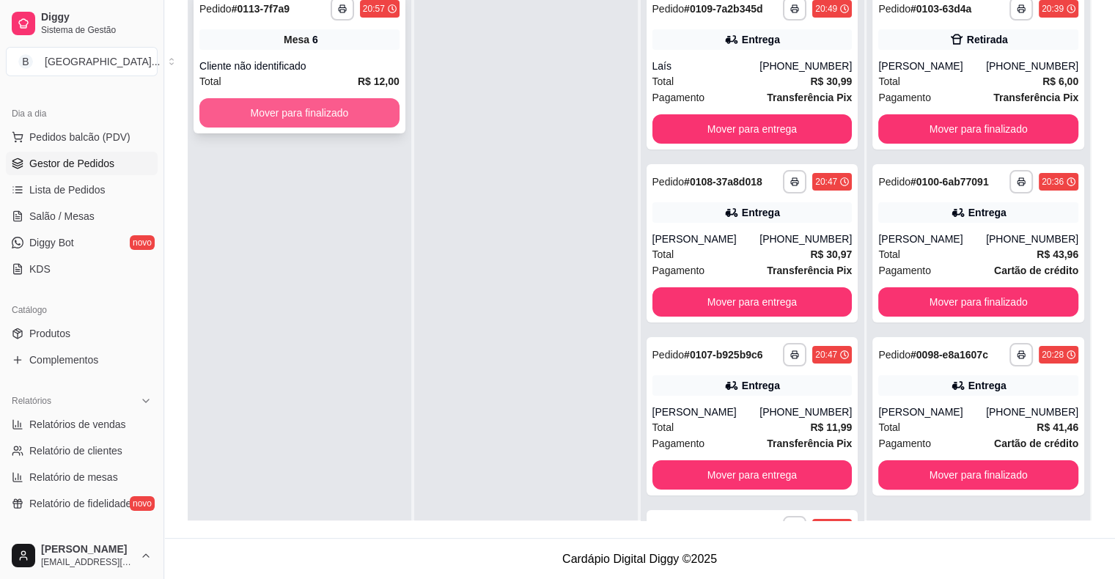
click at [328, 109] on button "Mover para finalizado" at bounding box center [299, 112] width 200 height 29
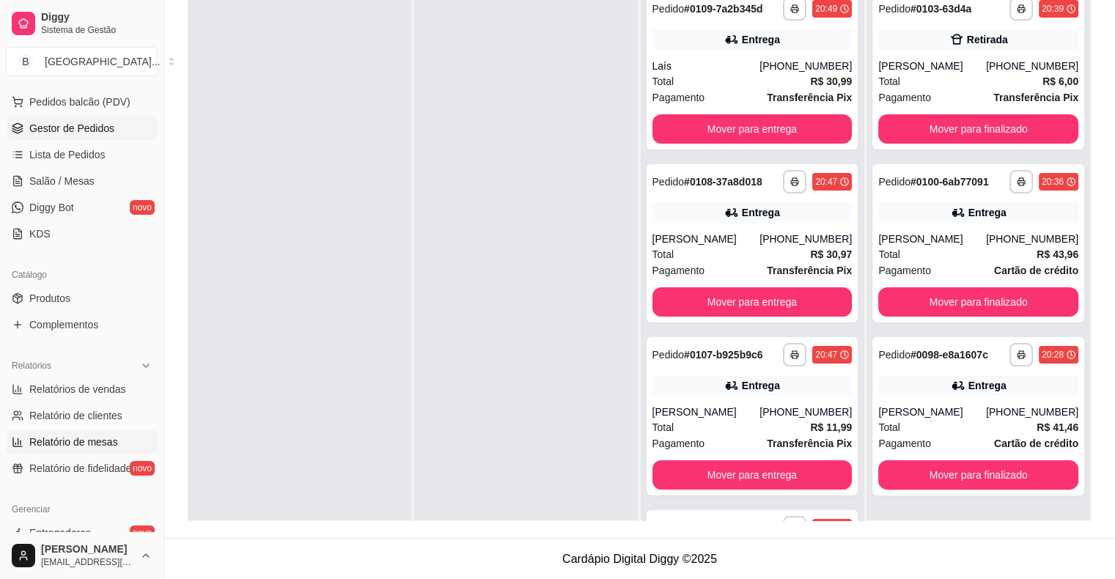
scroll to position [108, 0]
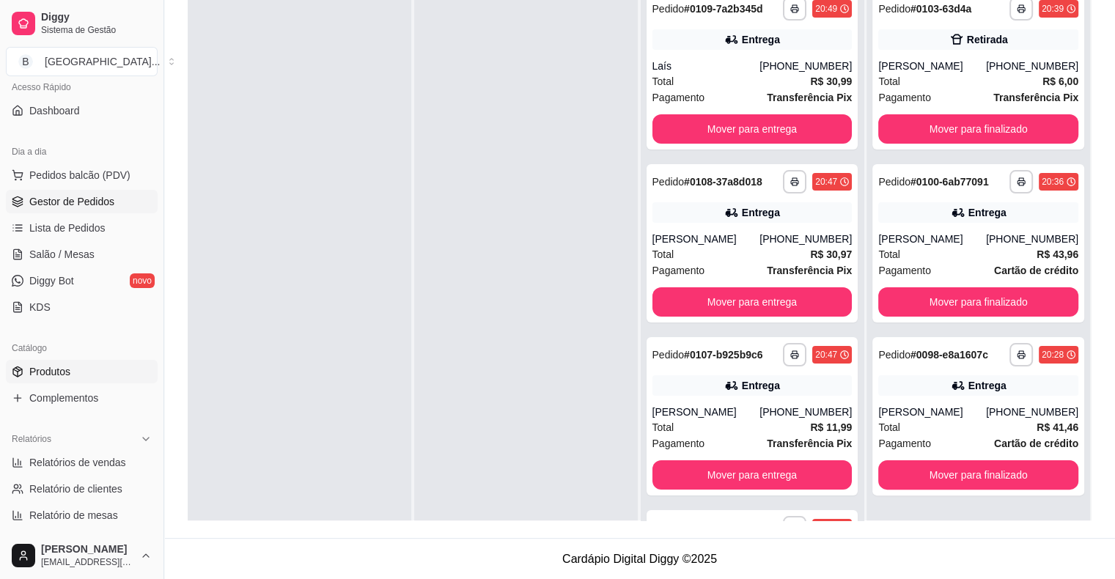
click at [28, 373] on link "Produtos" at bounding box center [82, 371] width 152 height 23
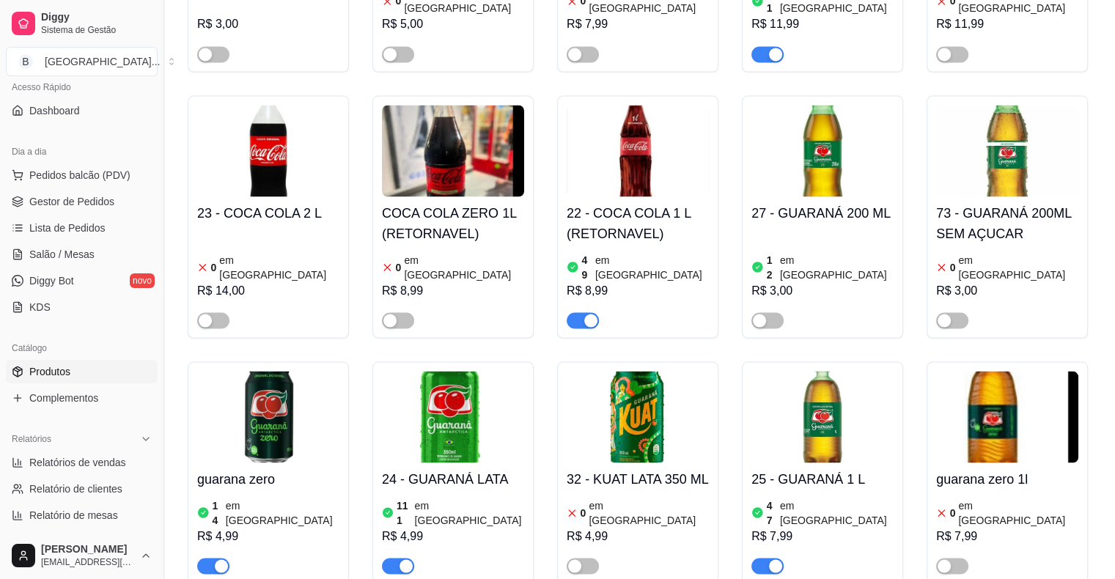
scroll to position [2858, 0]
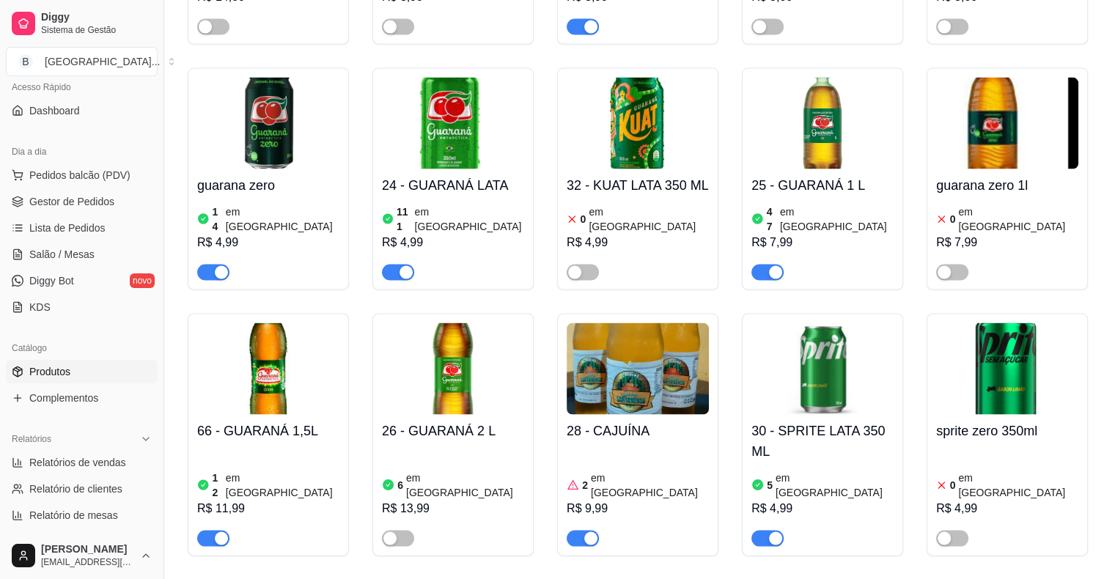
drag, startPoint x: 1113, startPoint y: 471, endPoint x: 1114, endPoint y: 482, distance: 10.3
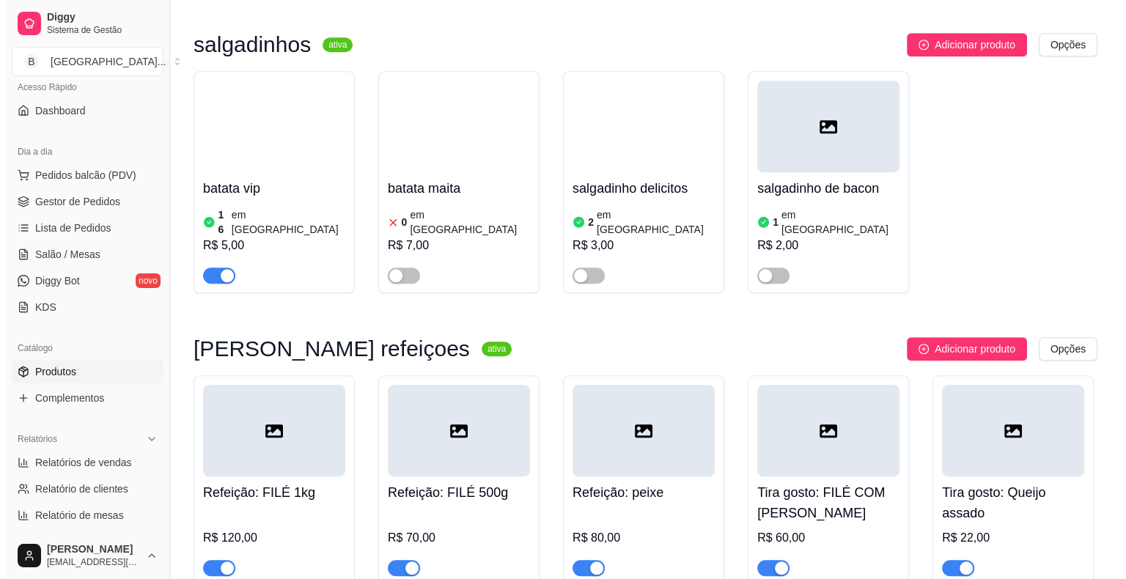
scroll to position [6813, 0]
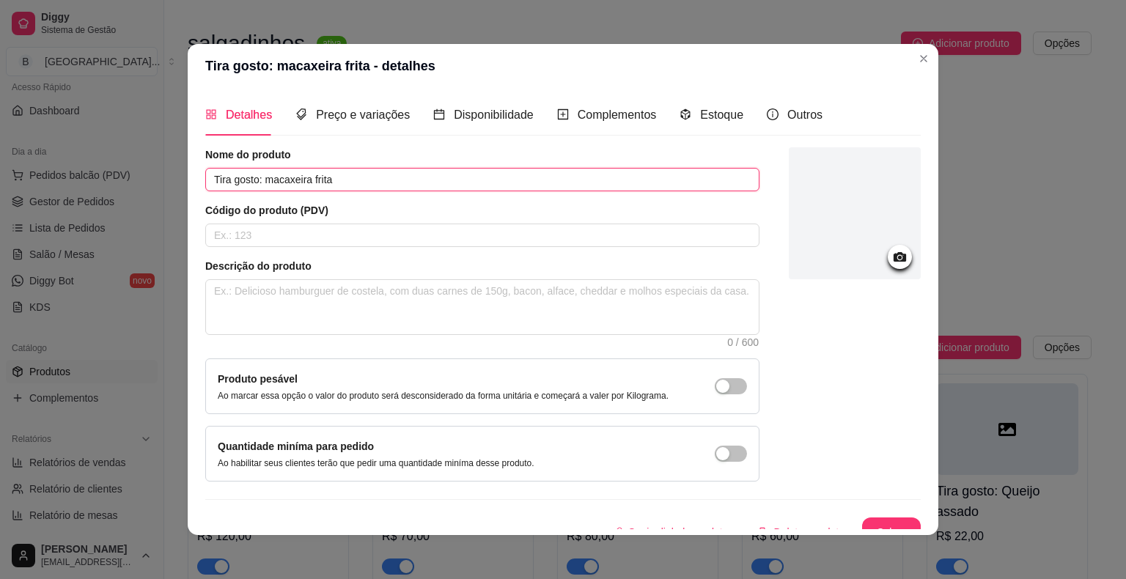
click at [253, 185] on input "Tira gosto: macaxeira frita" at bounding box center [482, 179] width 554 height 23
click at [210, 179] on input ": macaxeira frita" at bounding box center [482, 179] width 554 height 23
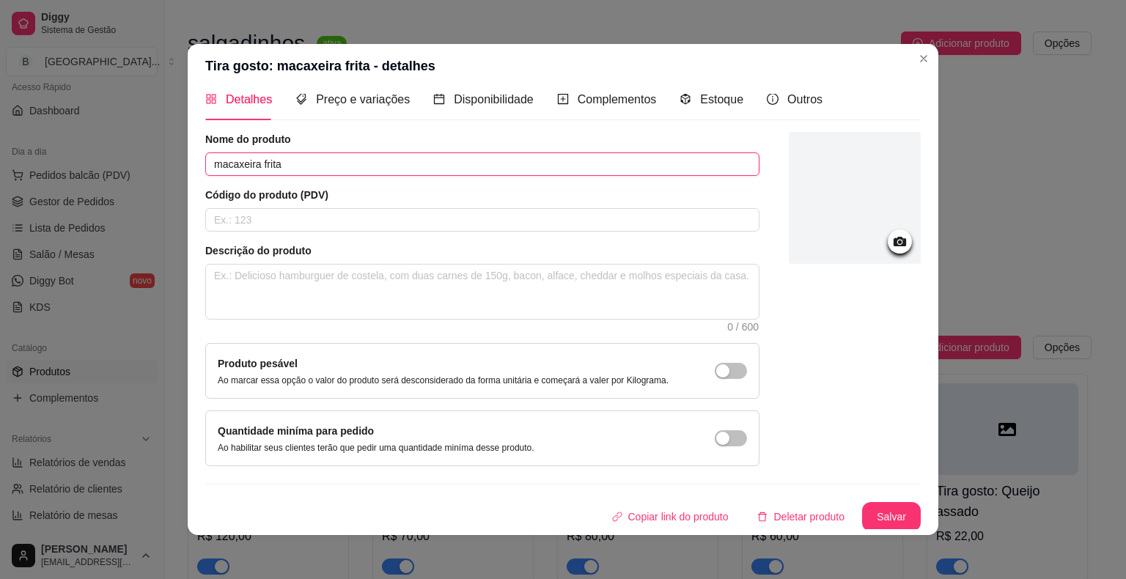
scroll to position [3, 0]
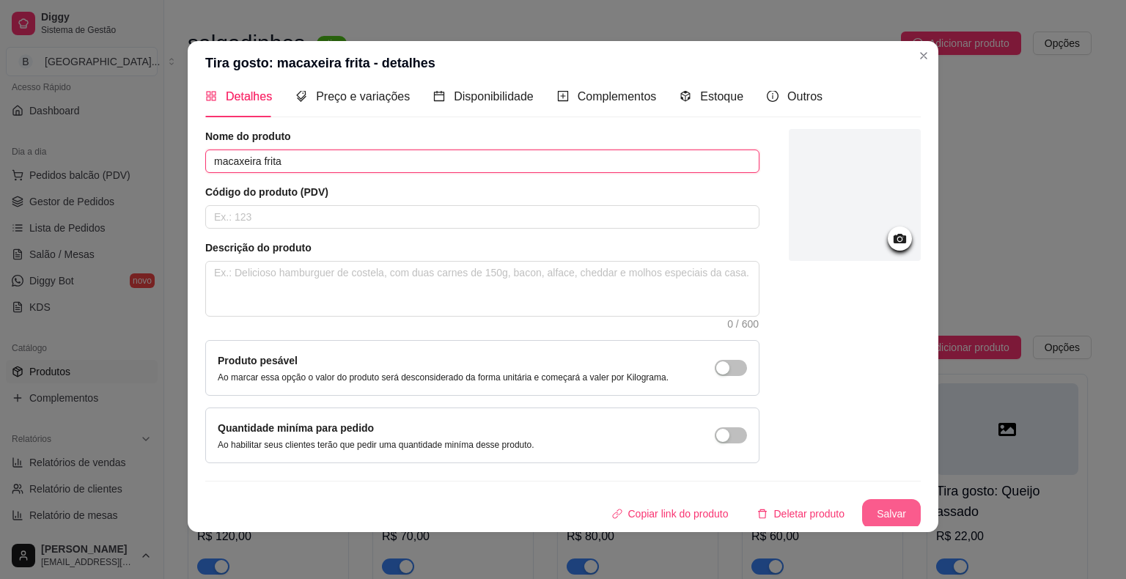
type input "macaxeira frita"
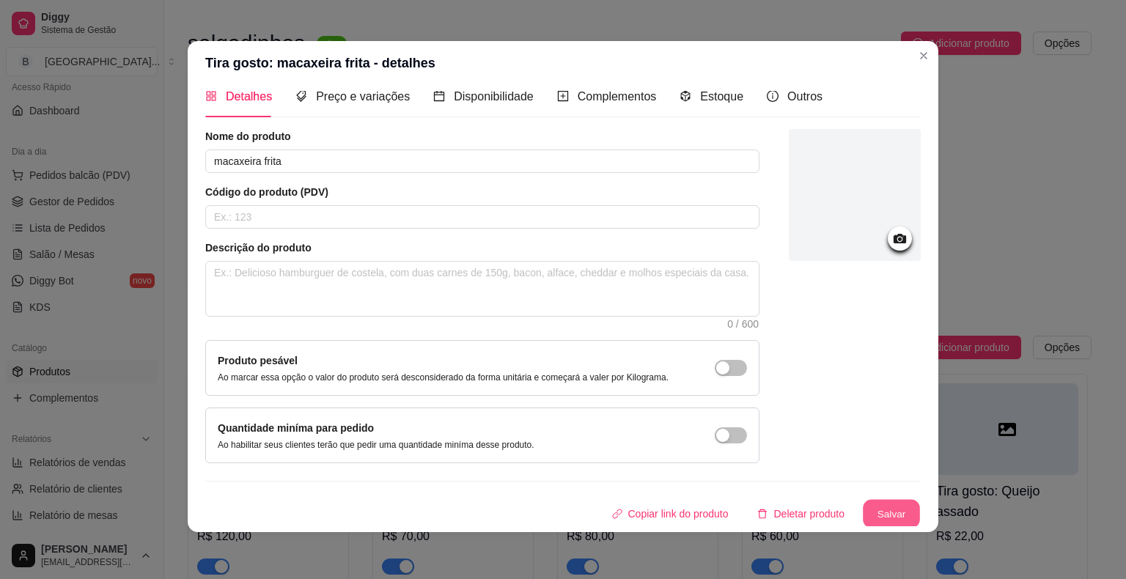
click at [863, 500] on button "Salvar" at bounding box center [891, 514] width 57 height 29
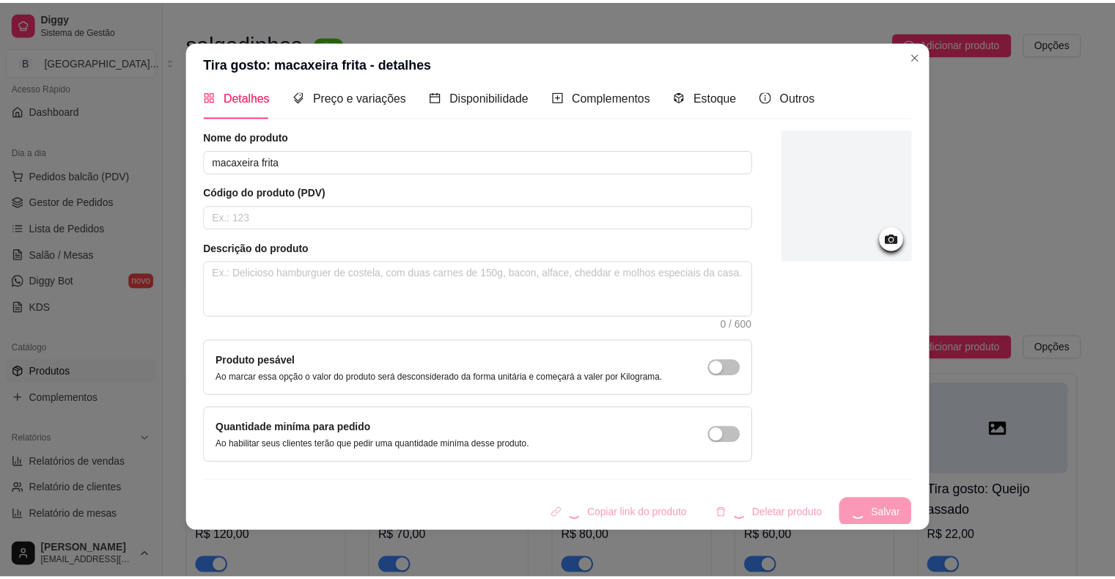
scroll to position [6800, 0]
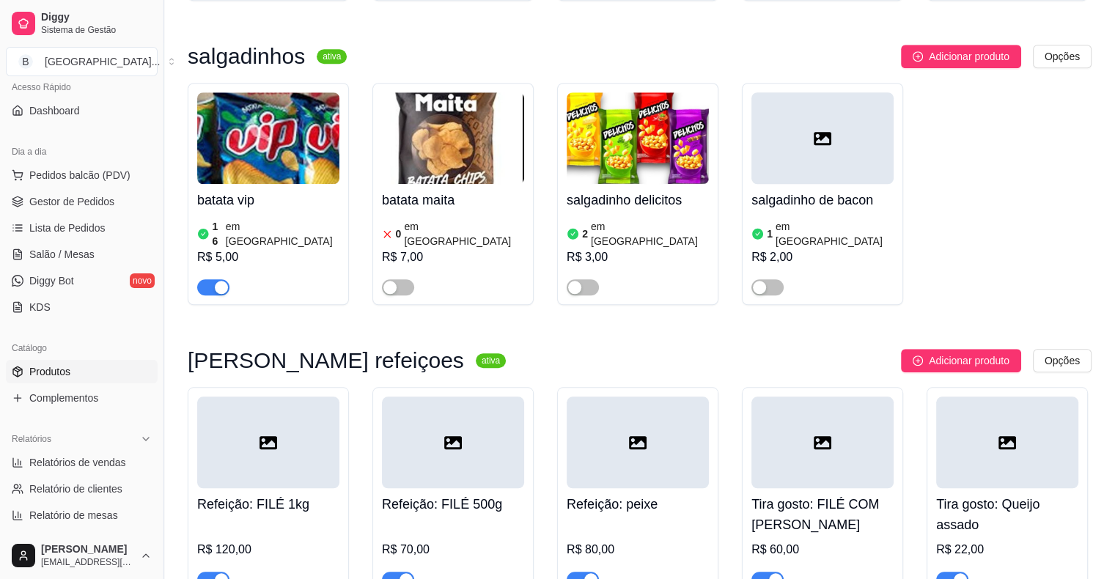
click at [822, 494] on h4 "Tira gosto: FILÉ COM [PERSON_NAME]" at bounding box center [822, 514] width 142 height 41
click at [44, 191] on link "Gestor de Pedidos" at bounding box center [82, 201] width 152 height 23
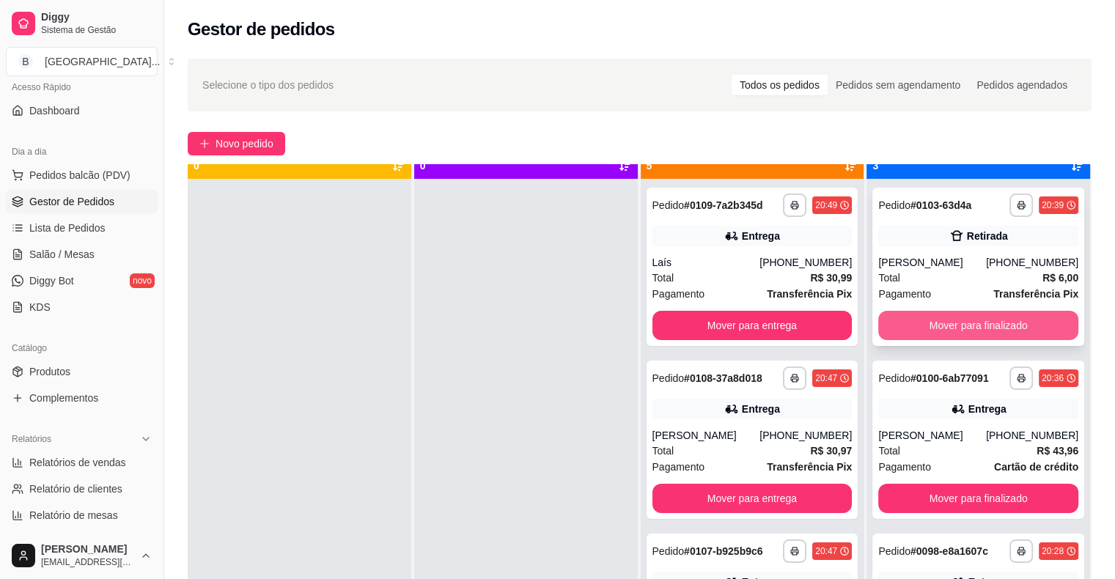
scroll to position [41, 0]
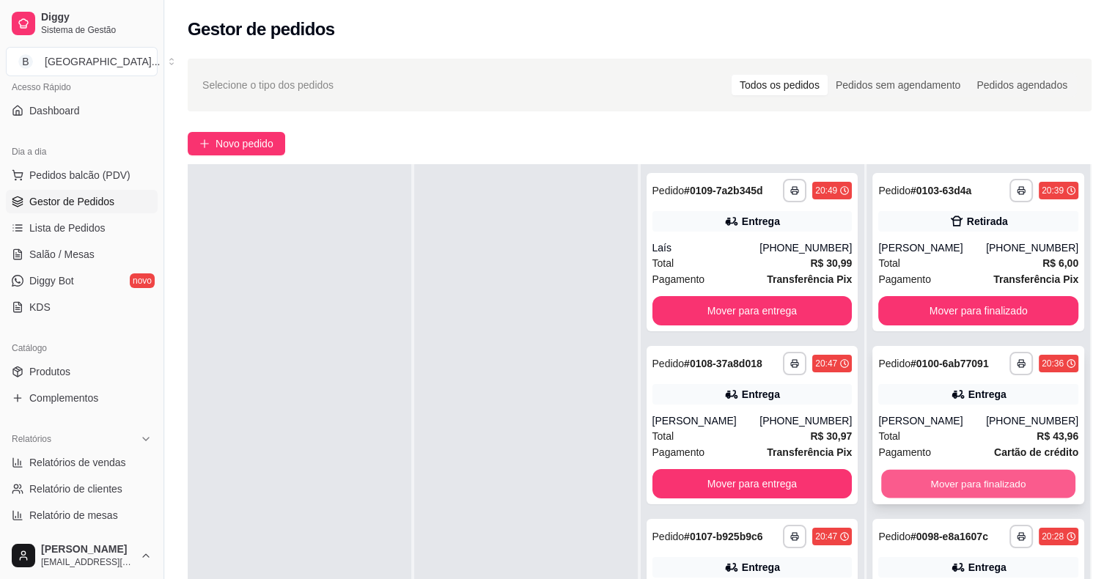
click at [932, 483] on button "Mover para finalizado" at bounding box center [978, 484] width 194 height 29
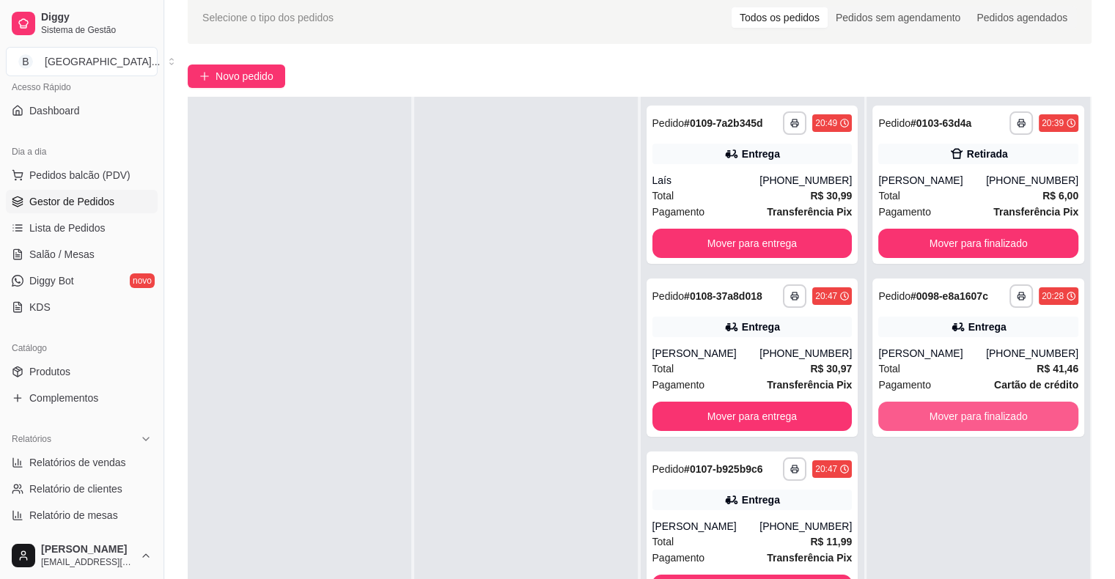
scroll to position [147, 0]
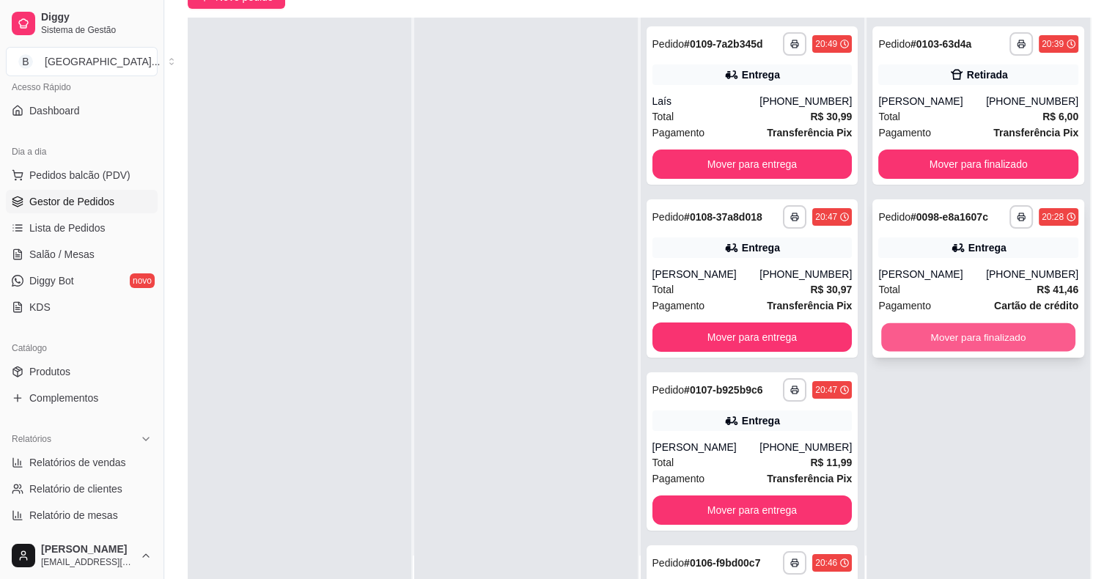
click at [957, 344] on button "Mover para finalizado" at bounding box center [978, 337] width 194 height 29
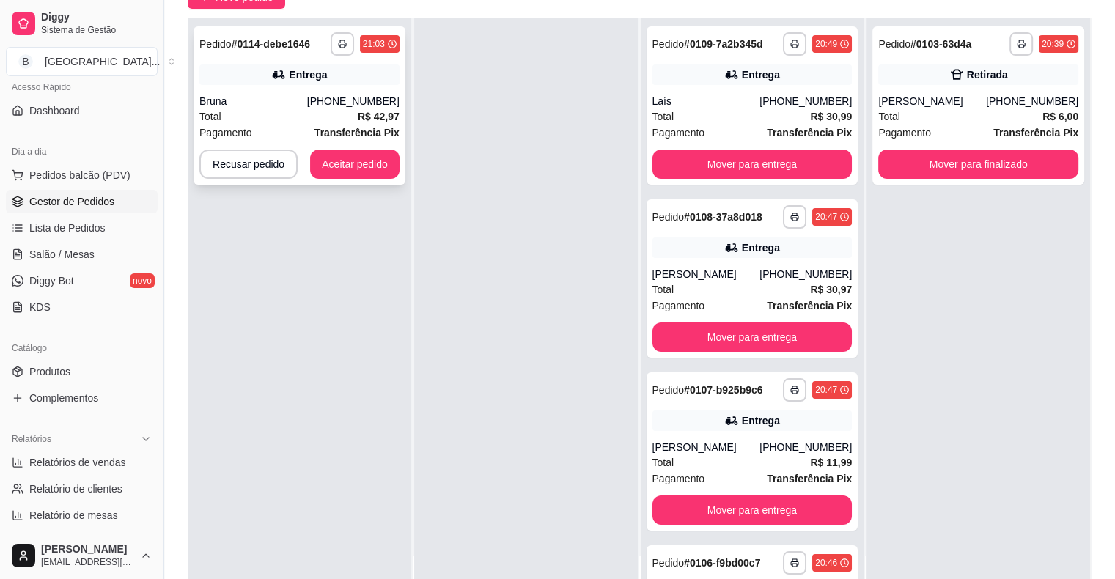
click at [271, 103] on div "Bruna" at bounding box center [253, 101] width 108 height 15
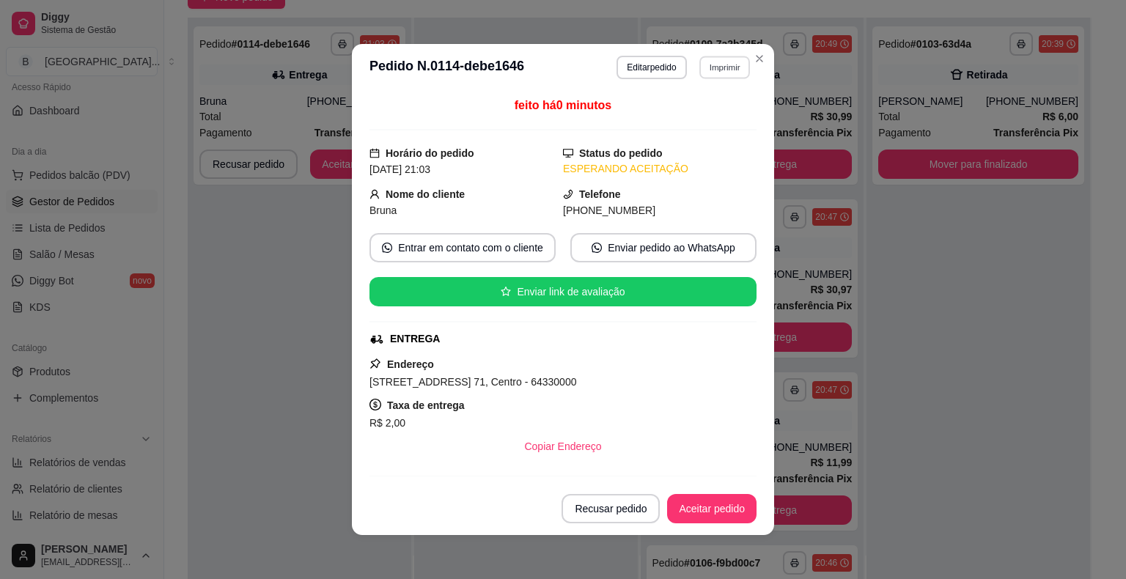
click at [720, 64] on button "Imprimir" at bounding box center [724, 67] width 51 height 23
click at [674, 118] on button "IMPRESSORA" at bounding box center [693, 118] width 106 height 23
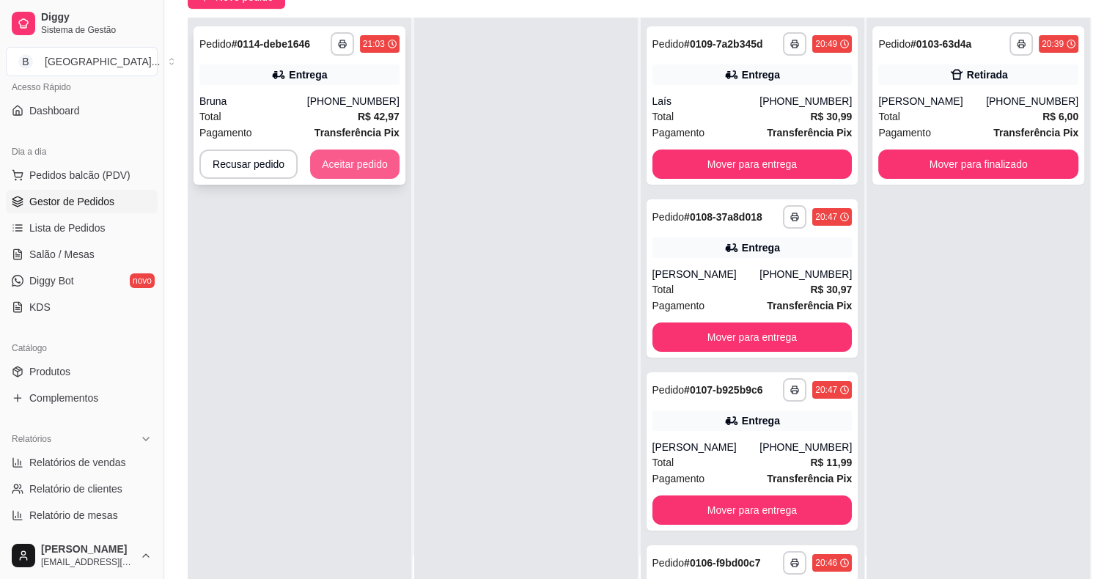
click at [361, 159] on button "Aceitar pedido" at bounding box center [354, 164] width 89 height 29
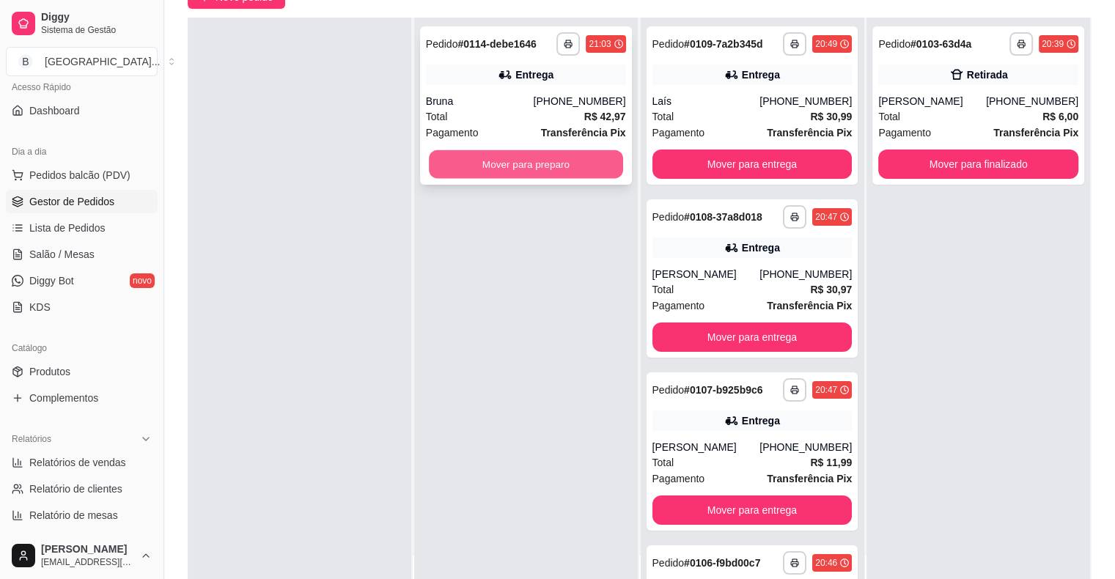
click at [504, 154] on button "Mover para preparo" at bounding box center [526, 164] width 194 height 29
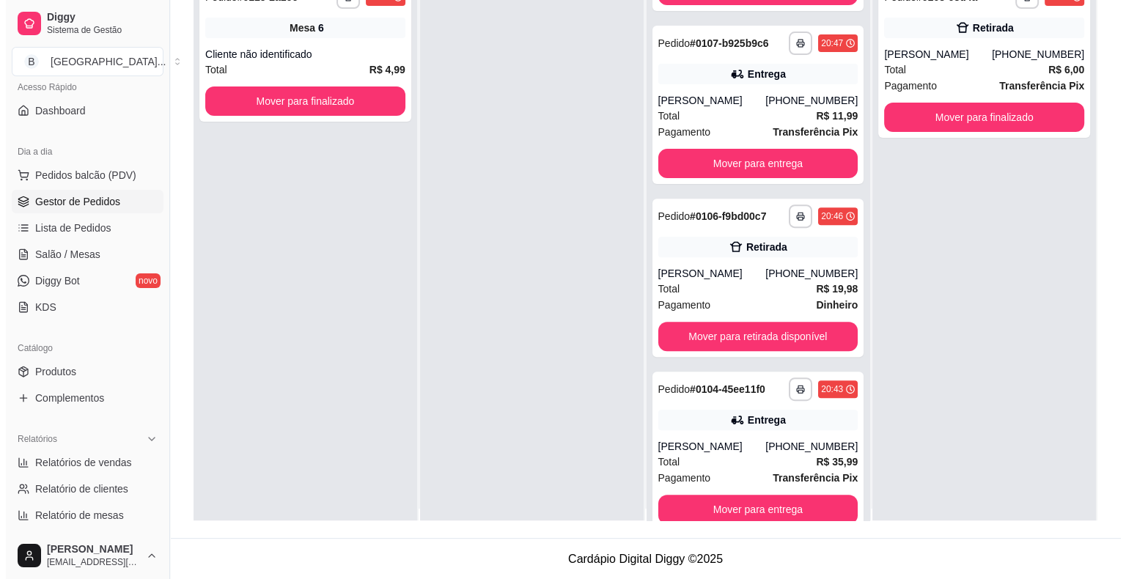
scroll to position [0, 0]
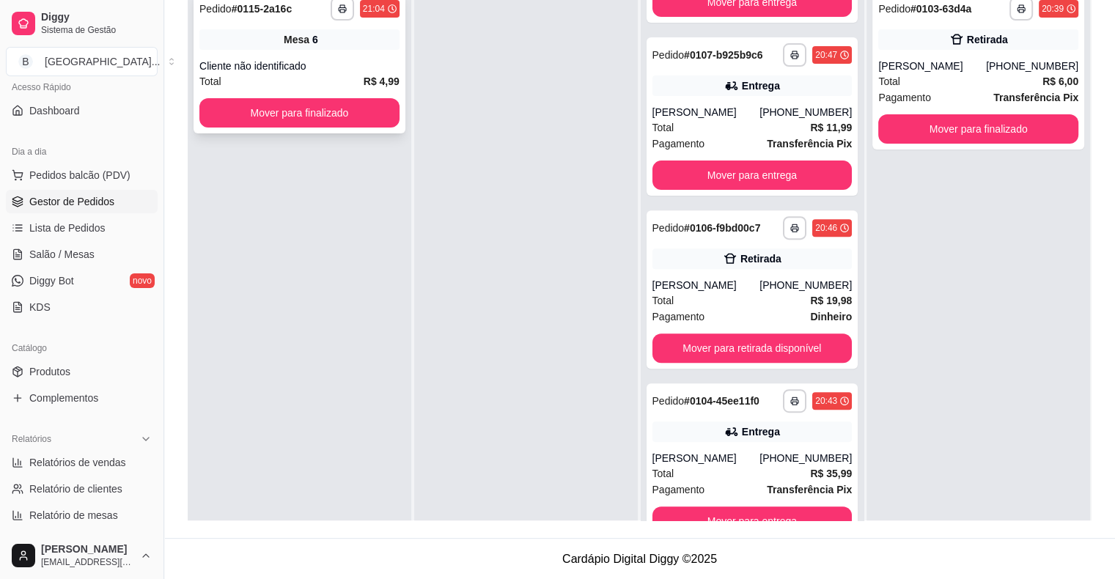
click at [265, 64] on div "Cliente não identificado" at bounding box center [299, 66] width 200 height 15
click at [294, 99] on button "Mover para finalizado" at bounding box center [299, 113] width 194 height 29
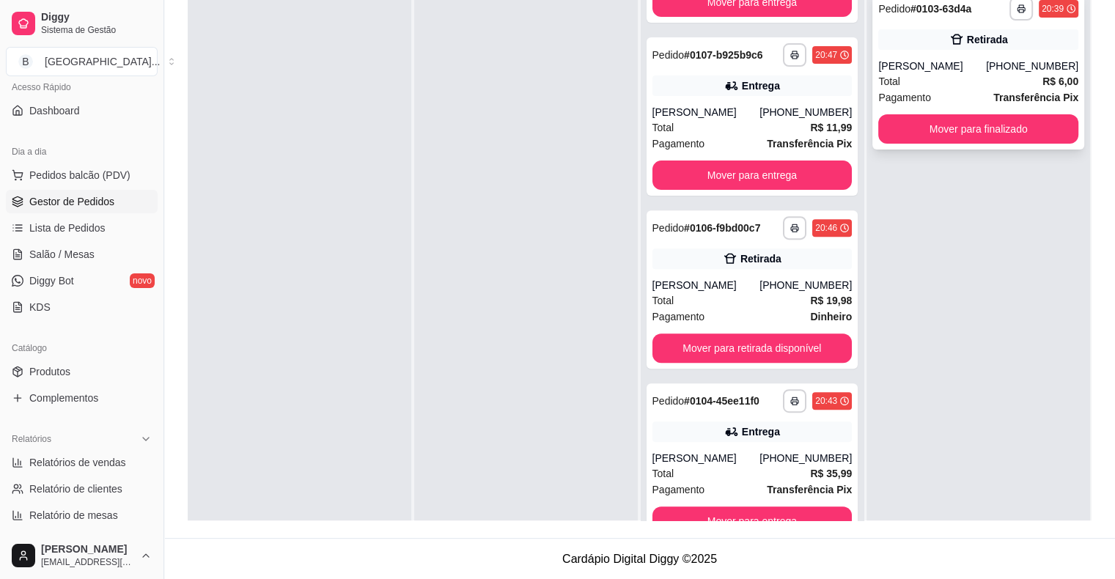
click at [945, 64] on div "[PERSON_NAME]" at bounding box center [932, 66] width 108 height 15
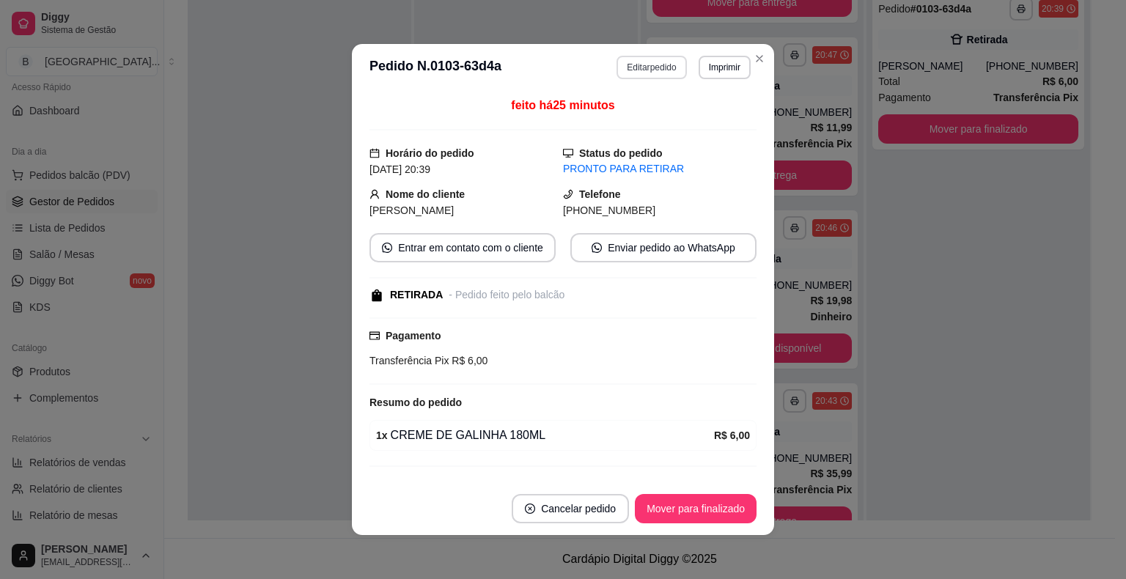
click at [616, 62] on button "Editar pedido" at bounding box center [651, 67] width 70 height 23
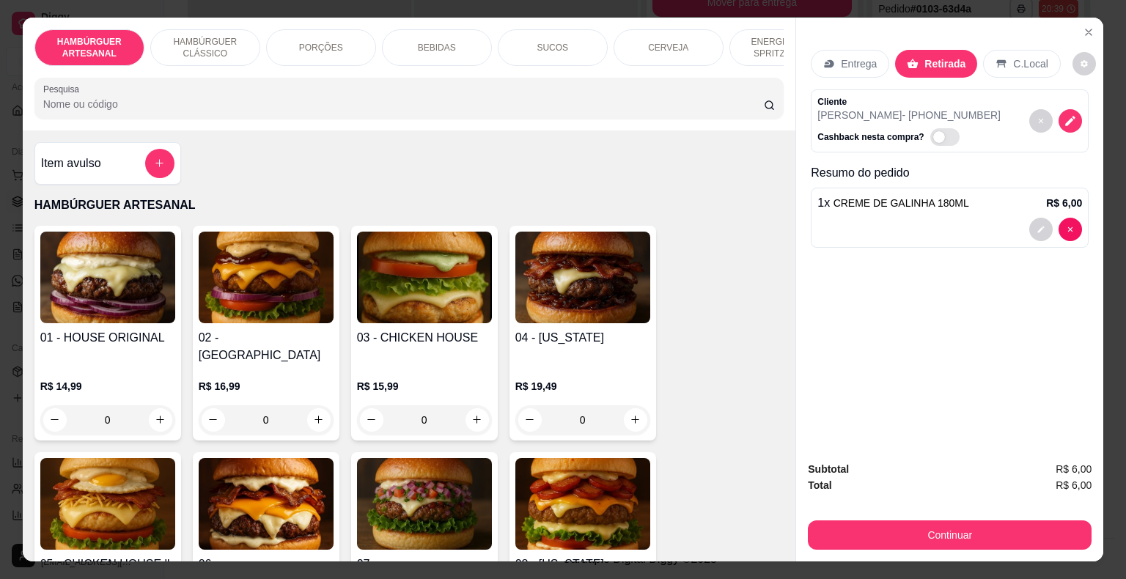
click at [310, 45] on p "PORÇÕES" at bounding box center [321, 48] width 44 height 12
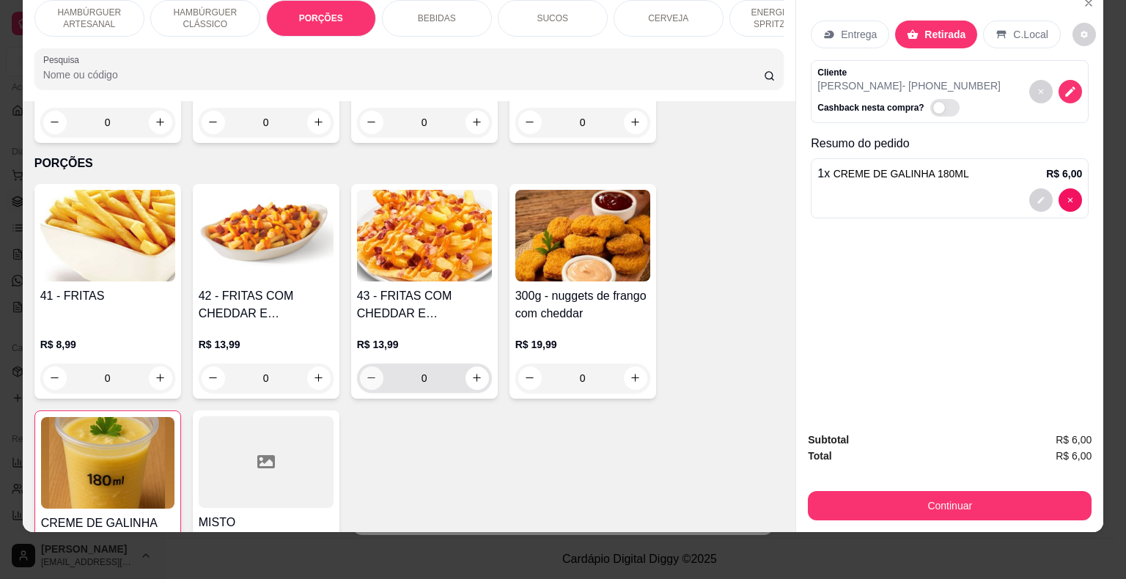
scroll to position [1242, 0]
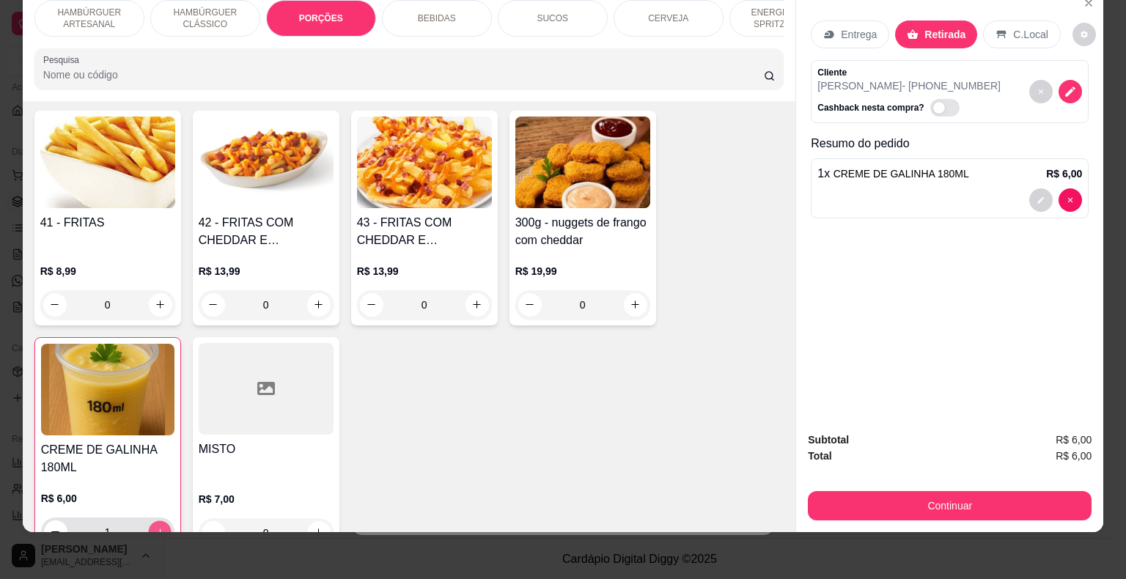
click at [159, 520] on button "increase-product-quantity" at bounding box center [159, 531] width 23 height 23
type input "2"
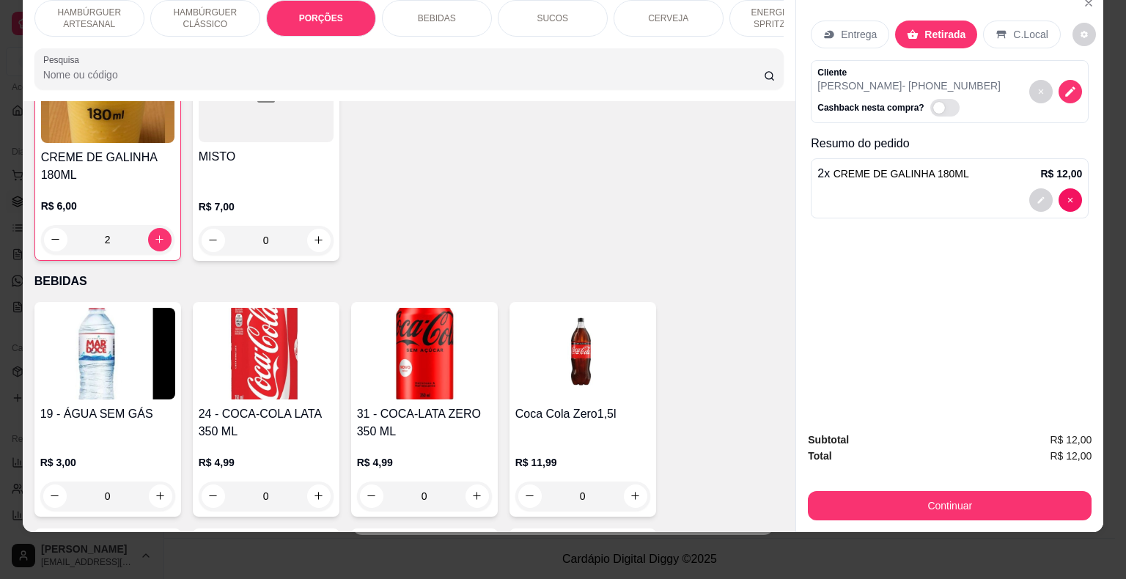
scroll to position [1535, 0]
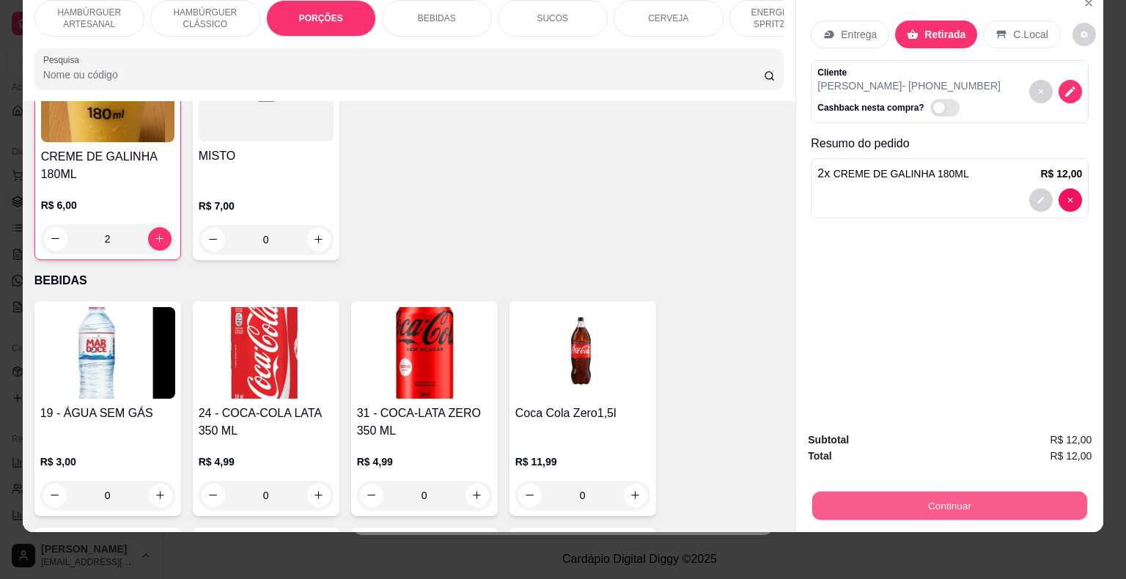
click at [824, 493] on button "Continuar" at bounding box center [949, 506] width 275 height 29
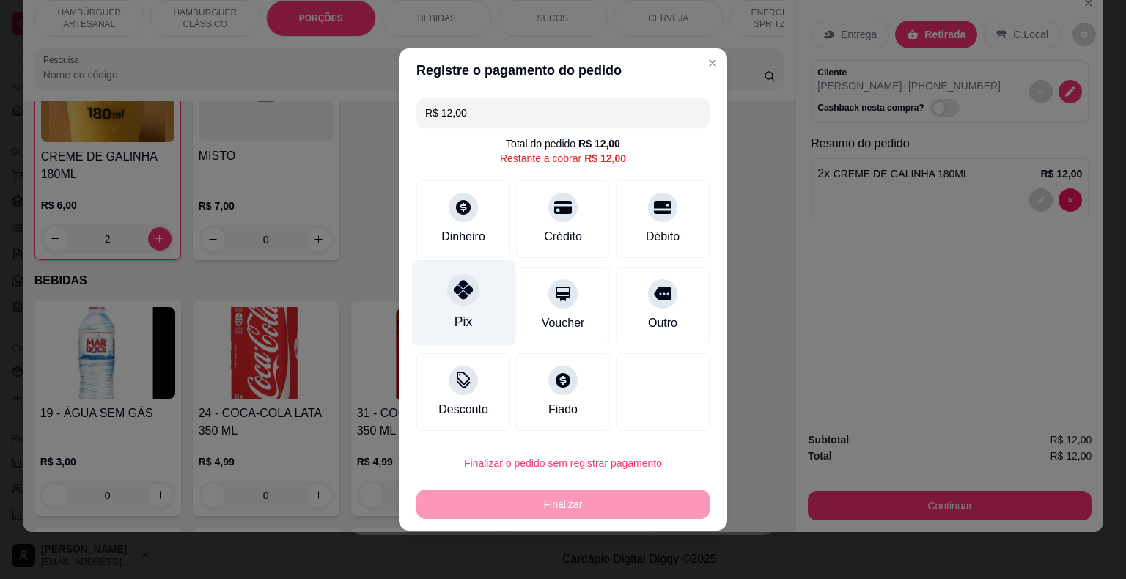
click at [471, 315] on div "Pix" at bounding box center [463, 303] width 103 height 86
type input "R$ 0,00"
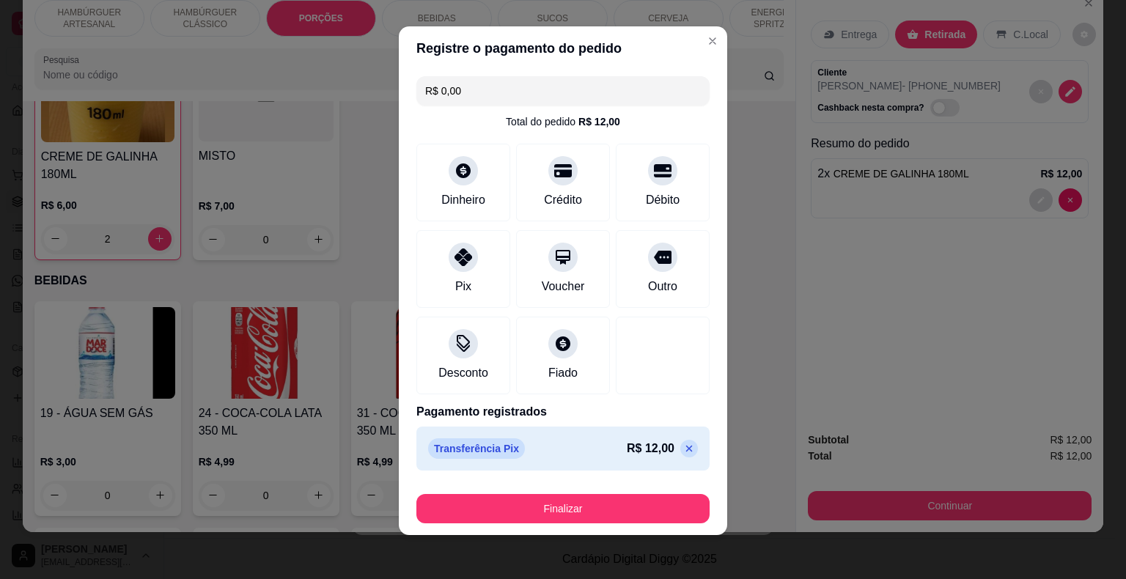
scroll to position [11, 0]
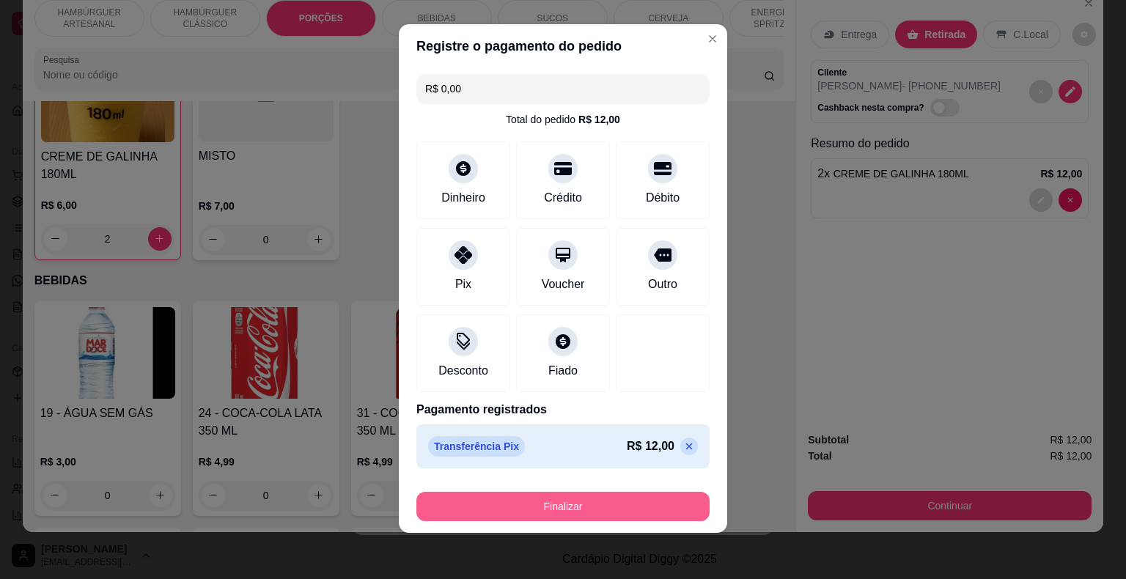
click at [510, 506] on button "Finalizar" at bounding box center [562, 506] width 293 height 29
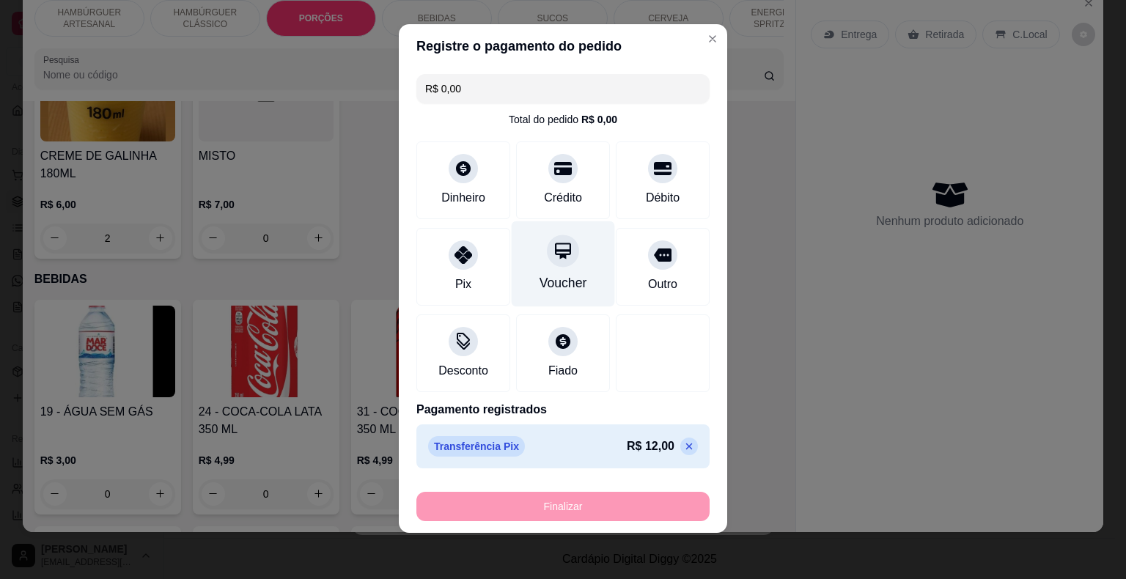
type input "0"
type input "-R$ 12,00"
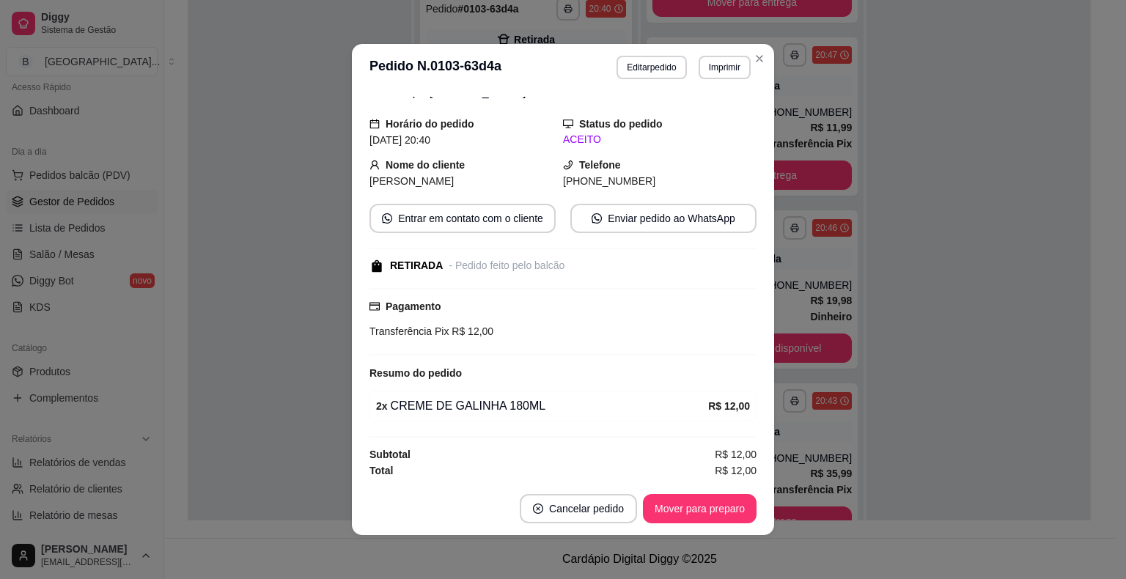
scroll to position [3, 0]
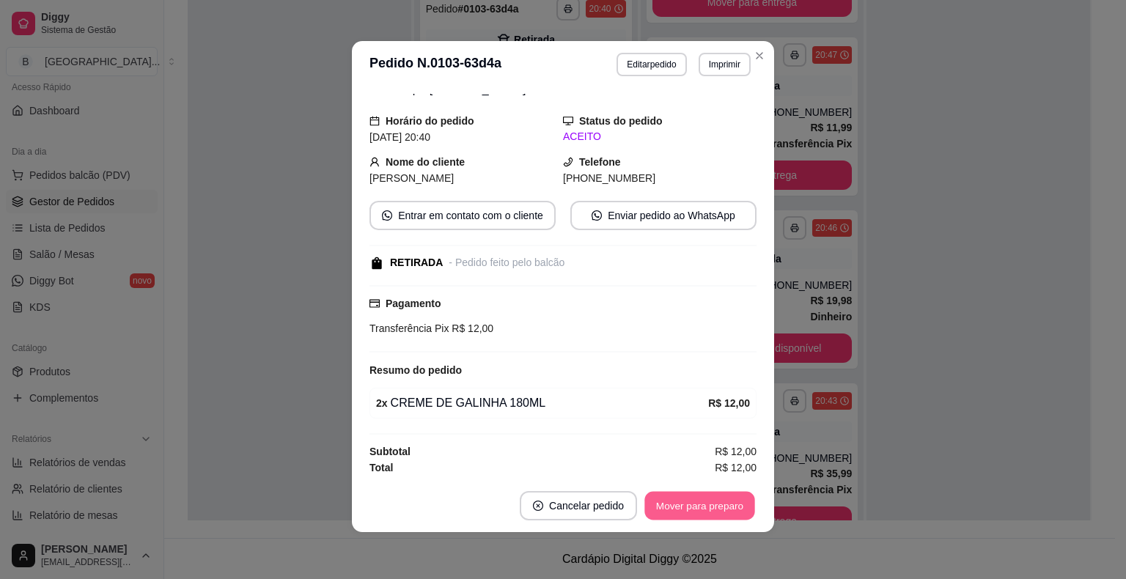
click at [707, 501] on button "Mover para preparo" at bounding box center [699, 506] width 110 height 29
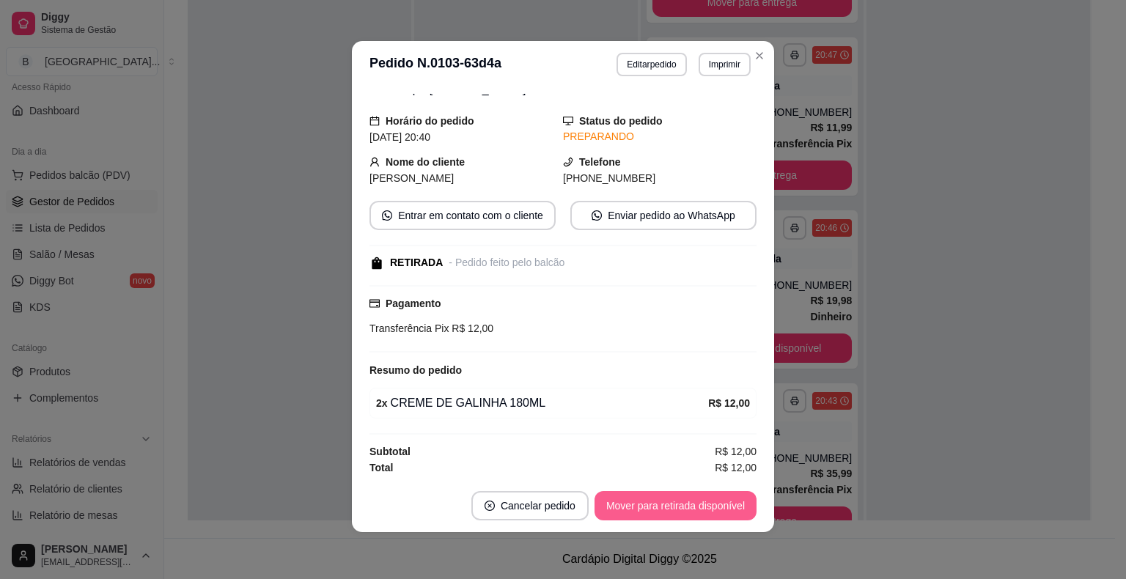
click at [707, 501] on button "Mover para retirada disponível" at bounding box center [675, 505] width 162 height 29
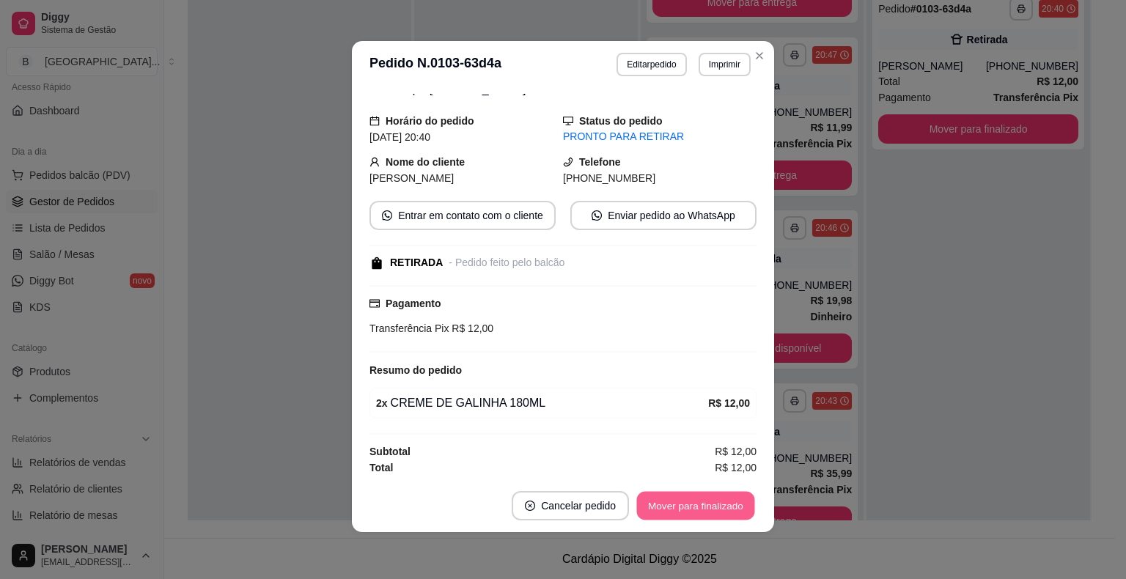
click at [707, 501] on button "Mover para finalizado" at bounding box center [696, 506] width 118 height 29
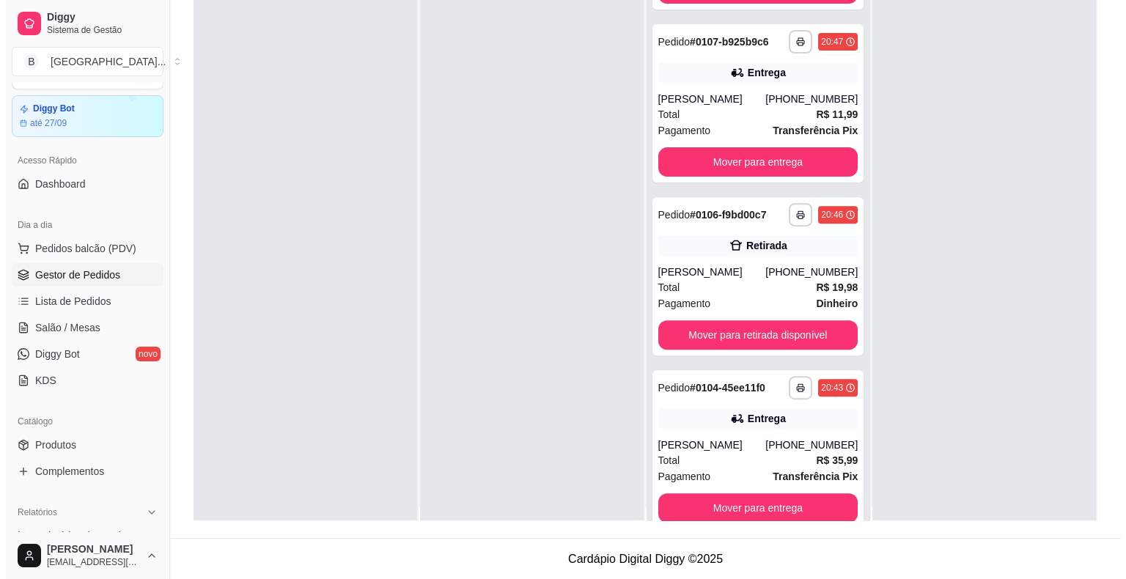
scroll to position [0, 0]
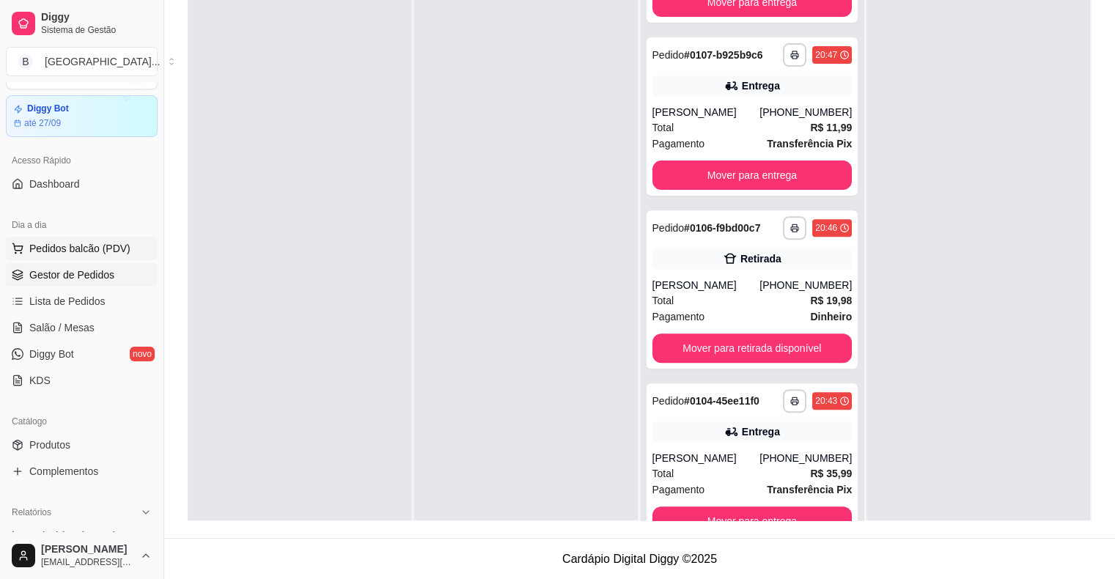
click at [78, 254] on span "Pedidos balcão (PDV)" at bounding box center [79, 248] width 101 height 15
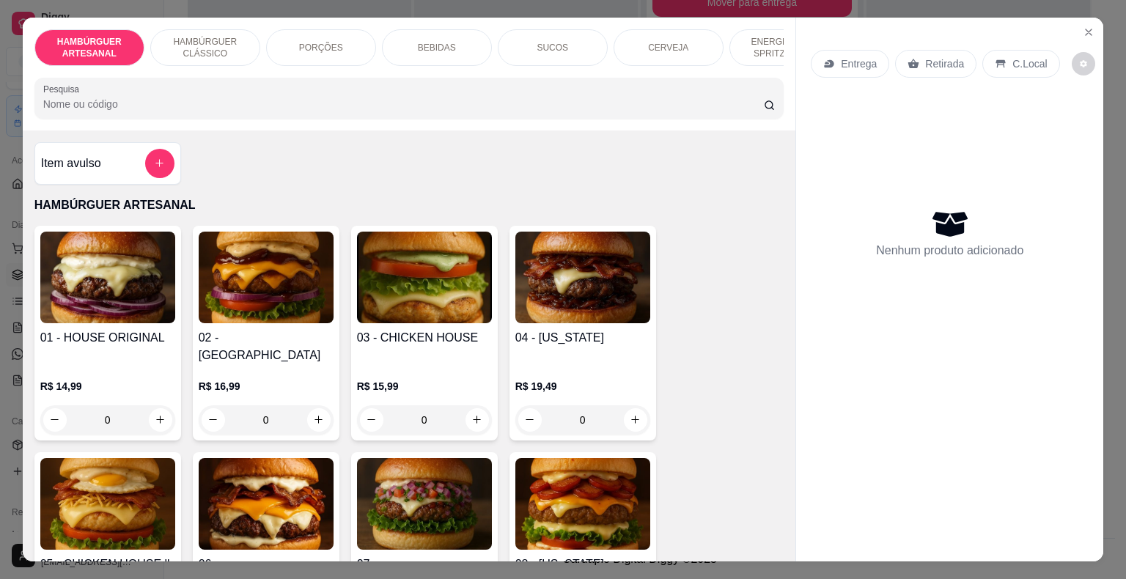
scroll to position [293, 0]
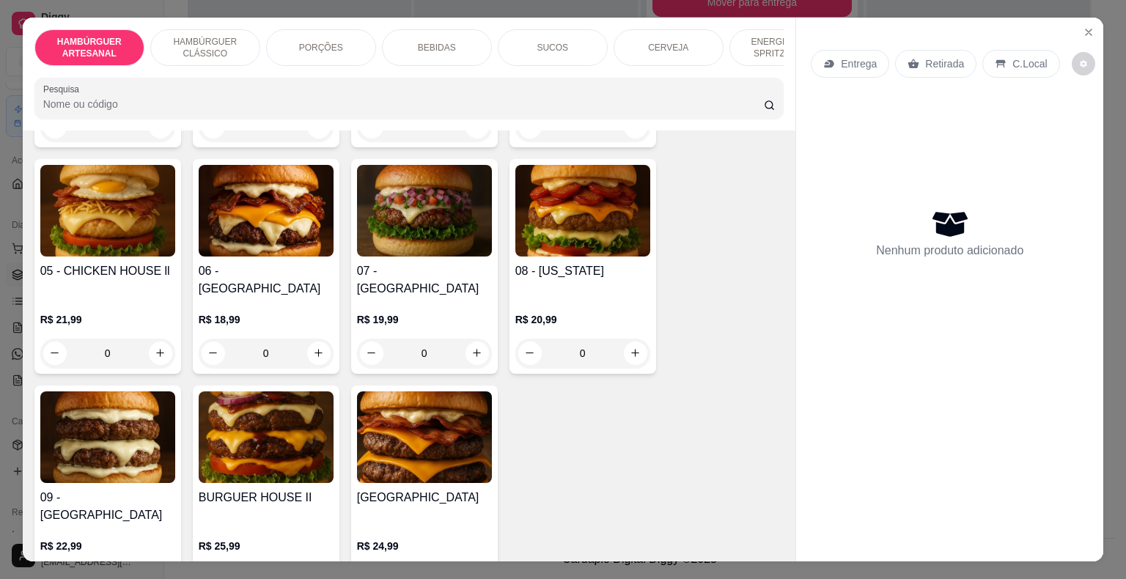
click at [323, 32] on div "PORÇÕES" at bounding box center [321, 47] width 110 height 37
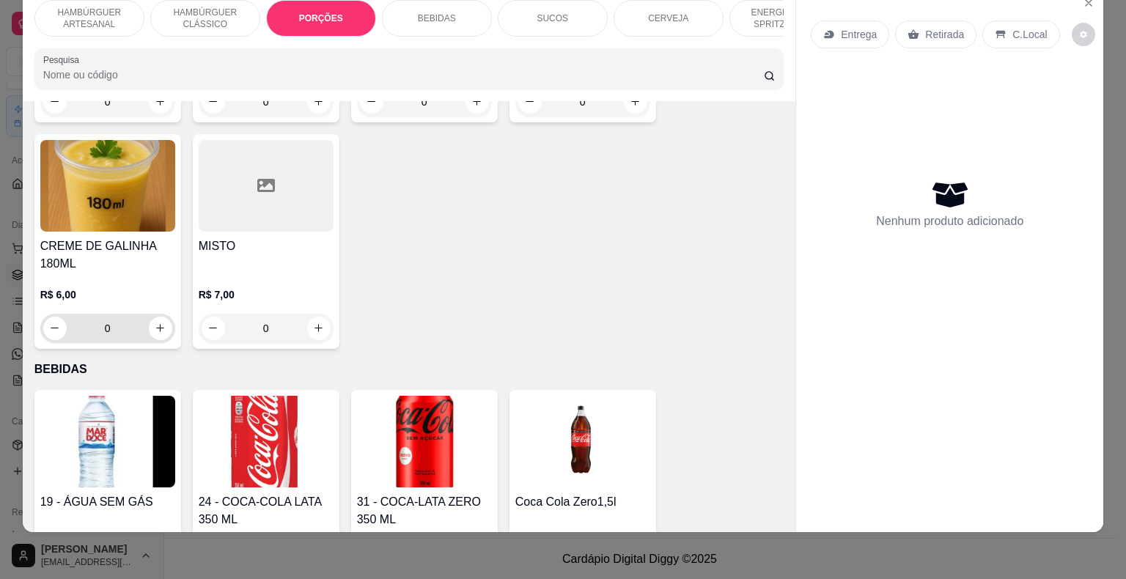
scroll to position [1461, 0]
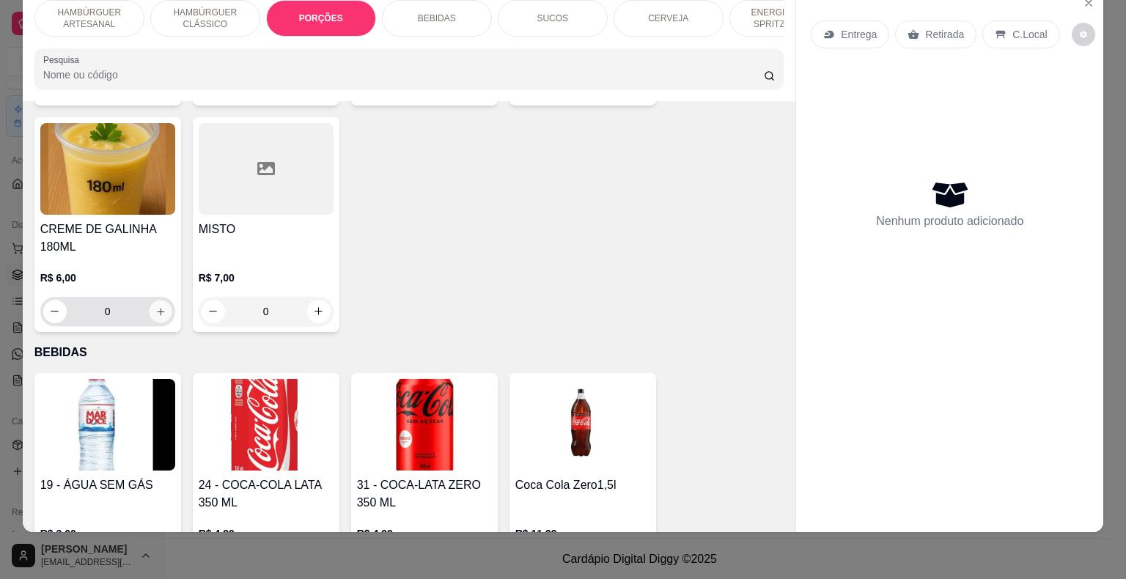
click at [158, 300] on button "increase-product-quantity" at bounding box center [160, 311] width 23 height 23
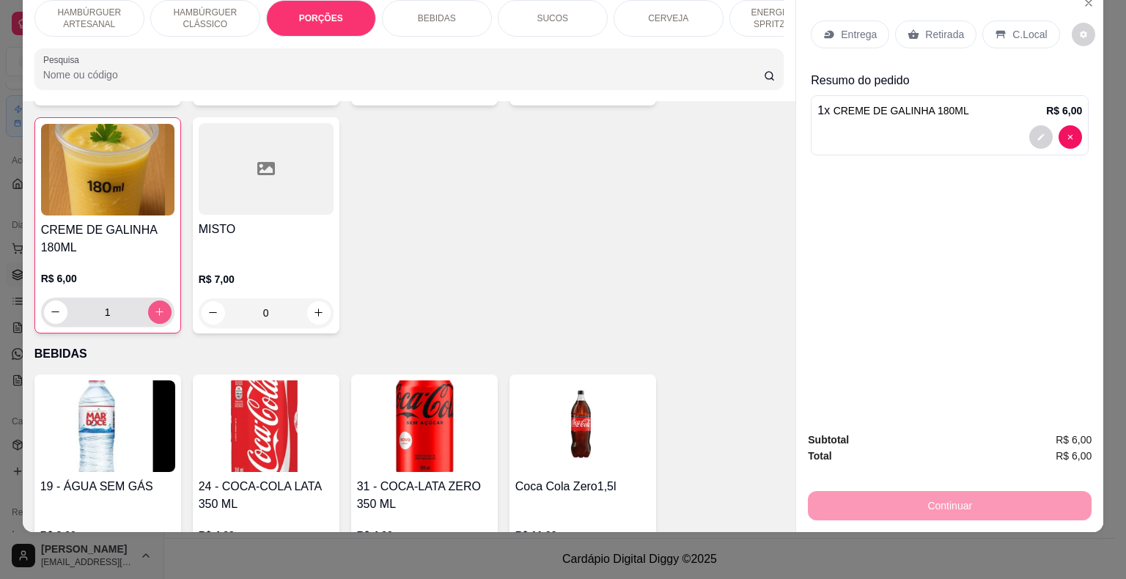
scroll to position [1462, 0]
click at [982, 22] on div "C.Local" at bounding box center [1020, 35] width 77 height 28
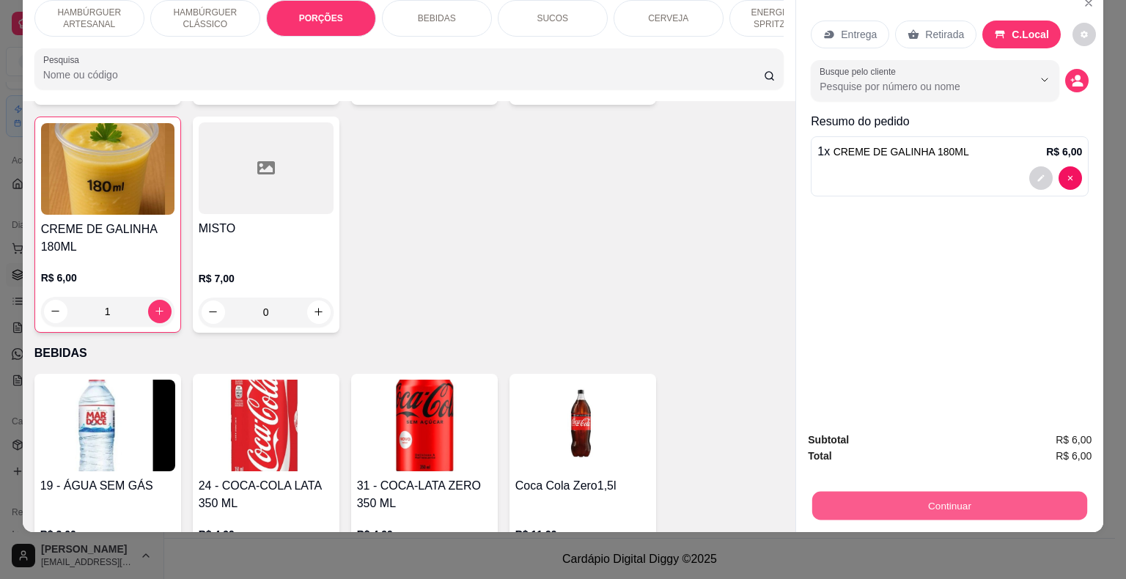
click at [888, 499] on button "Continuar" at bounding box center [949, 506] width 275 height 29
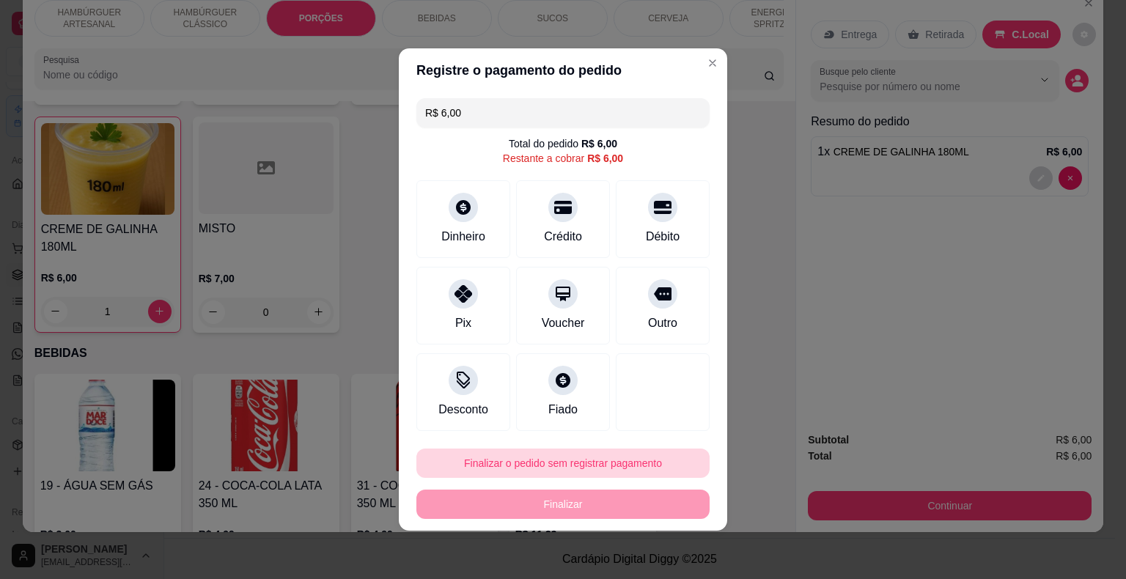
click at [532, 465] on button "Finalizar o pedido sem registrar pagamento" at bounding box center [562, 463] width 293 height 29
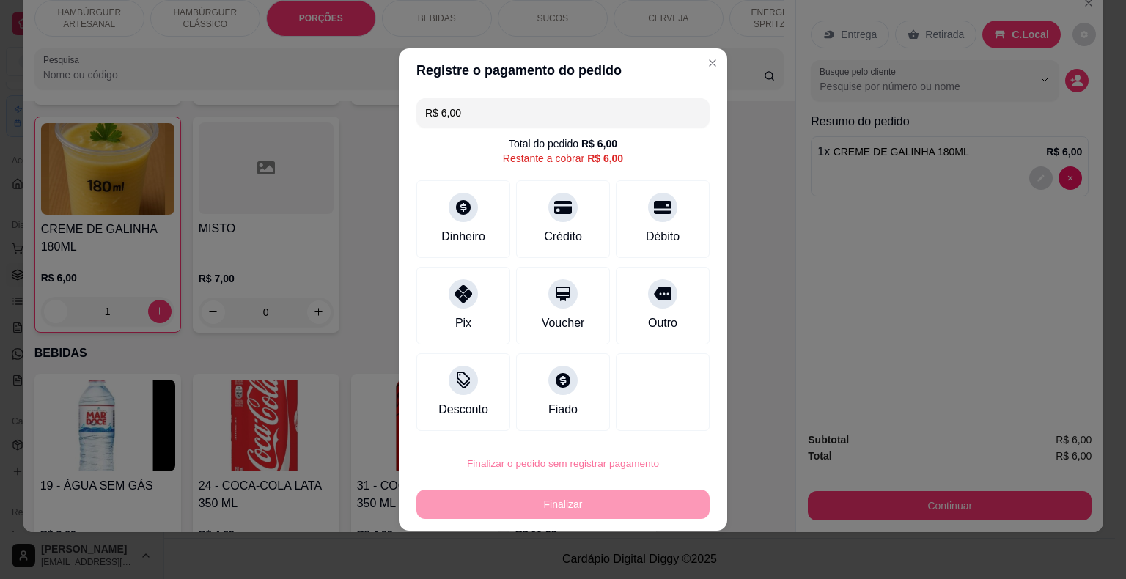
click at [665, 419] on button "Confirmar" at bounding box center [653, 421] width 52 height 22
type input "0"
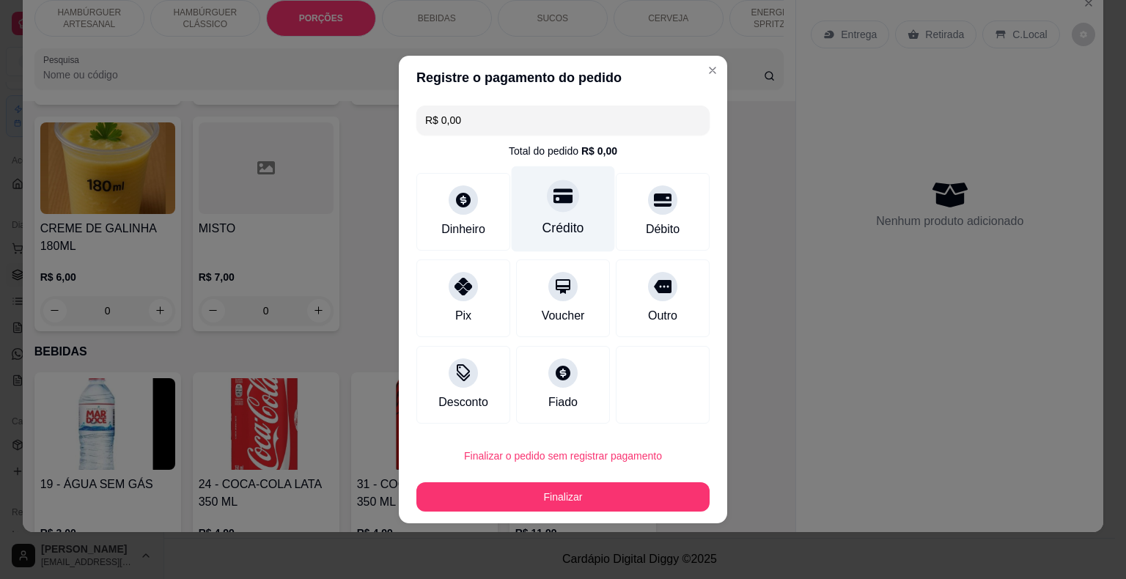
type input "R$ 0,00"
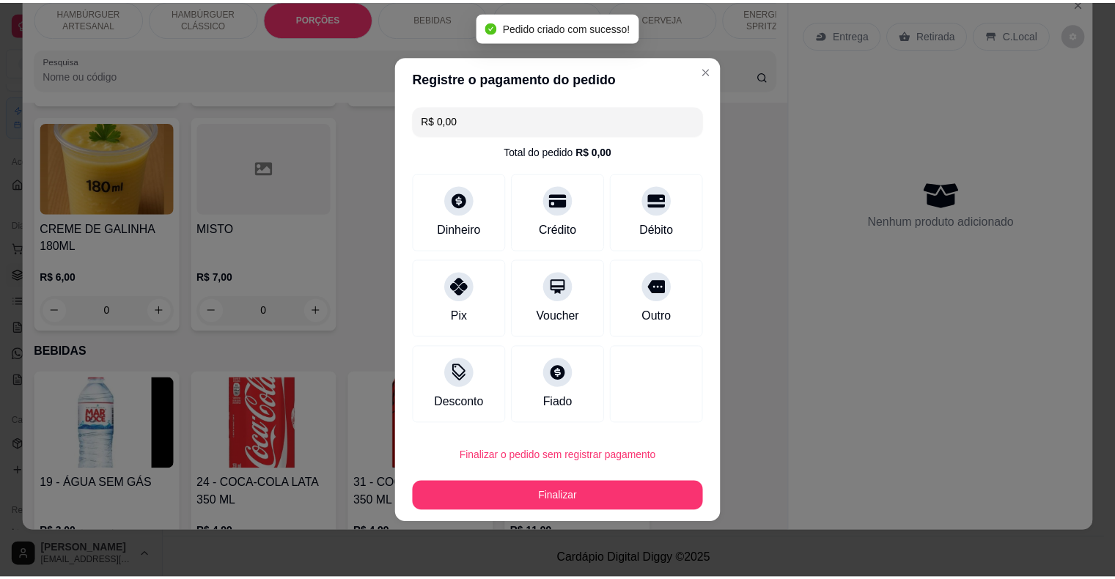
scroll to position [1461, 0]
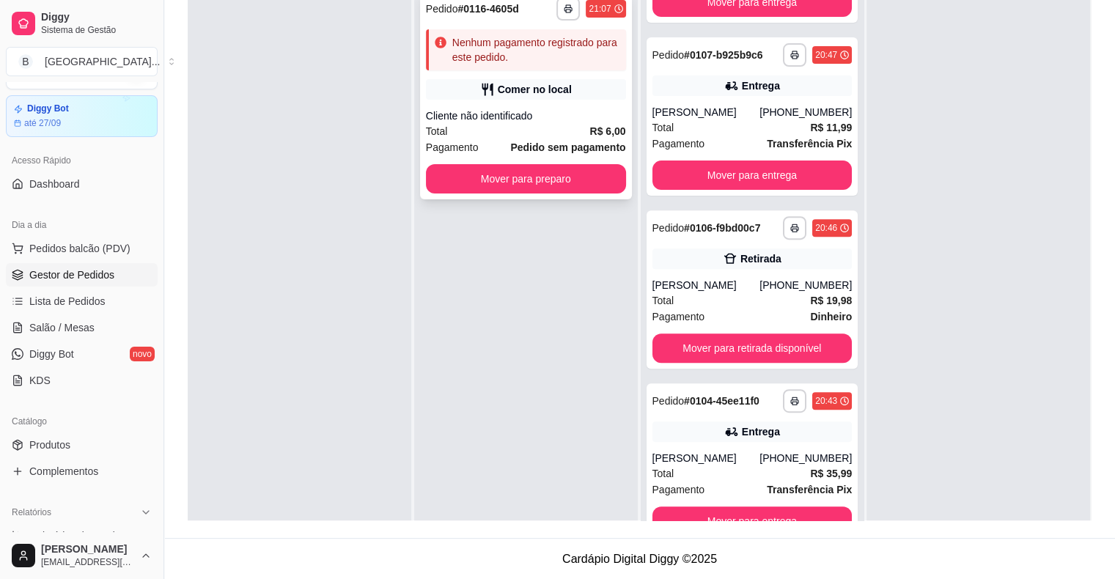
click at [523, 130] on div "Total R$ 6,00" at bounding box center [526, 131] width 200 height 16
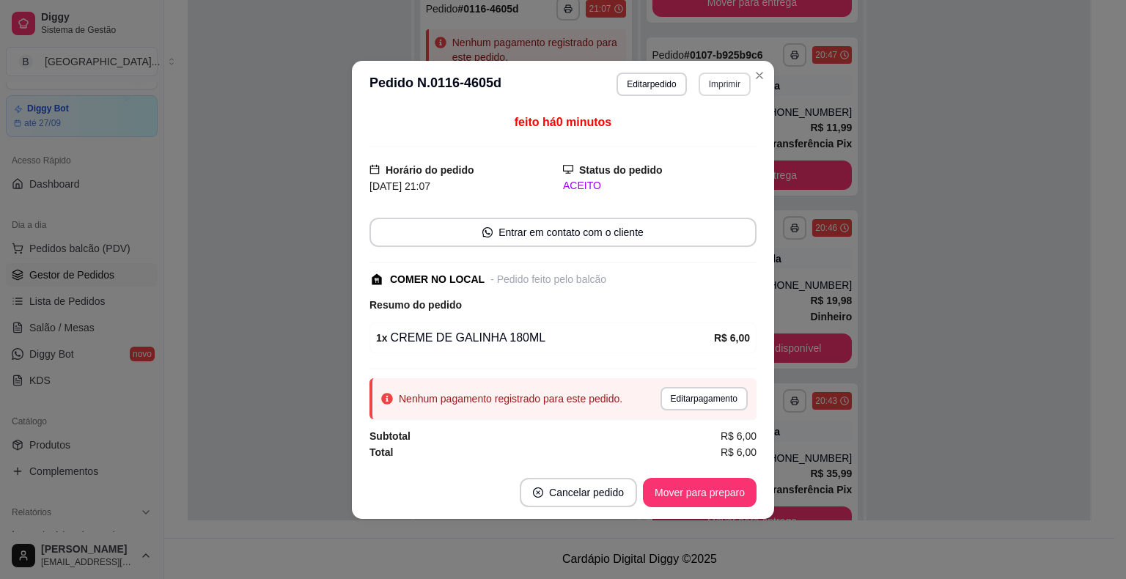
click at [730, 91] on button "Imprimir" at bounding box center [724, 84] width 52 height 23
click at [712, 125] on button "IMPRESSORA" at bounding box center [698, 136] width 103 height 23
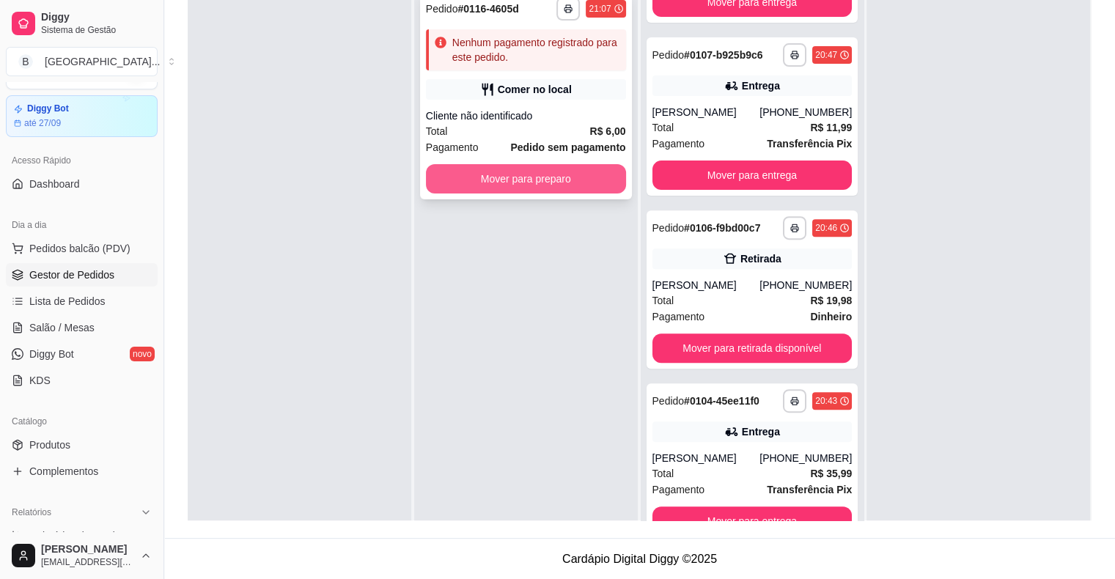
click at [570, 185] on button "Mover para preparo" at bounding box center [526, 178] width 200 height 29
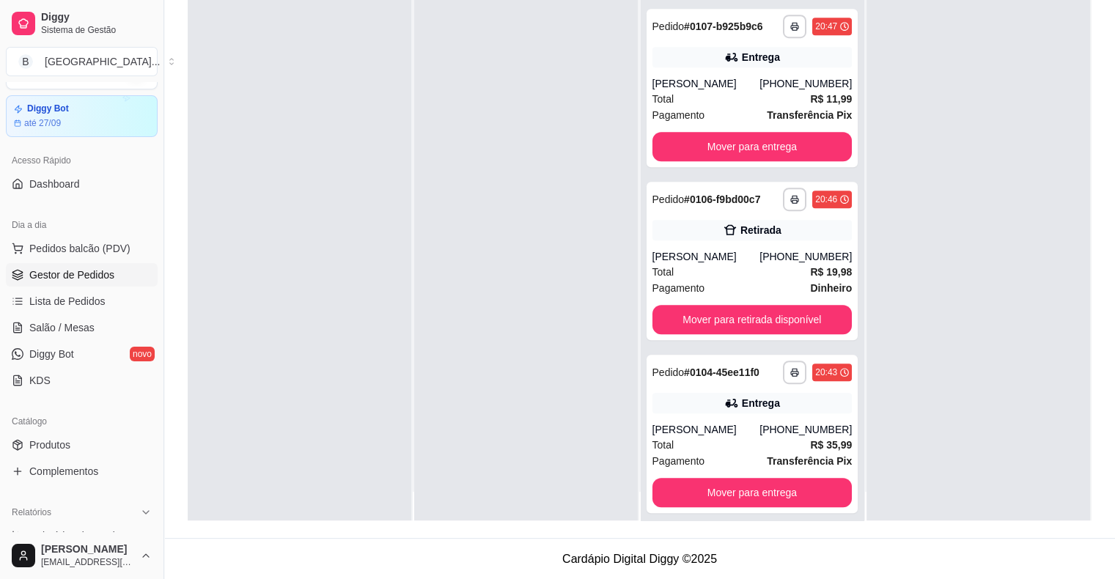
scroll to position [41, 0]
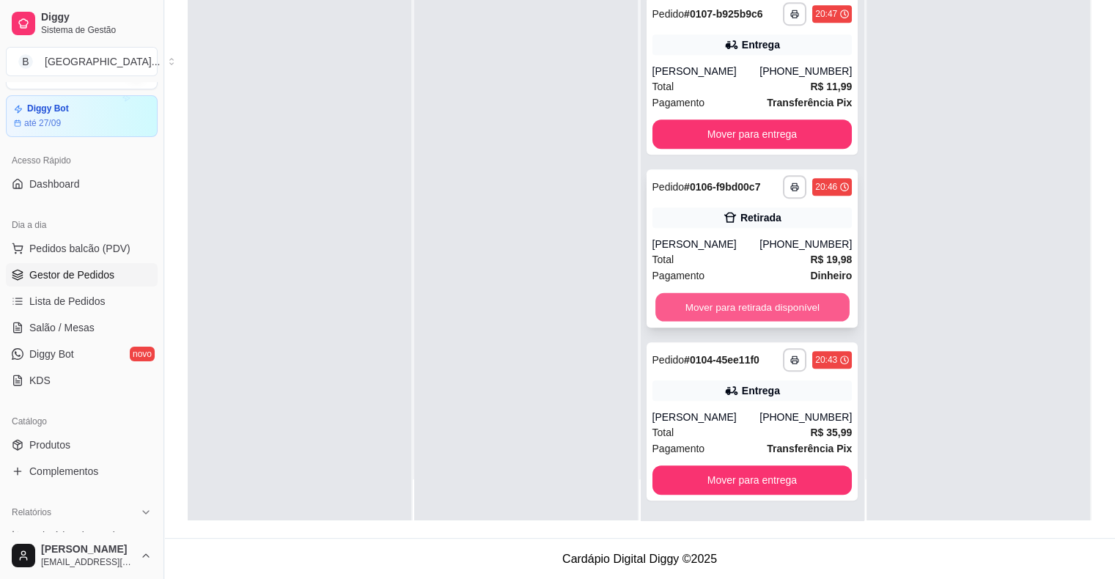
click at [803, 306] on button "Mover para retirada disponível" at bounding box center [752, 307] width 194 height 29
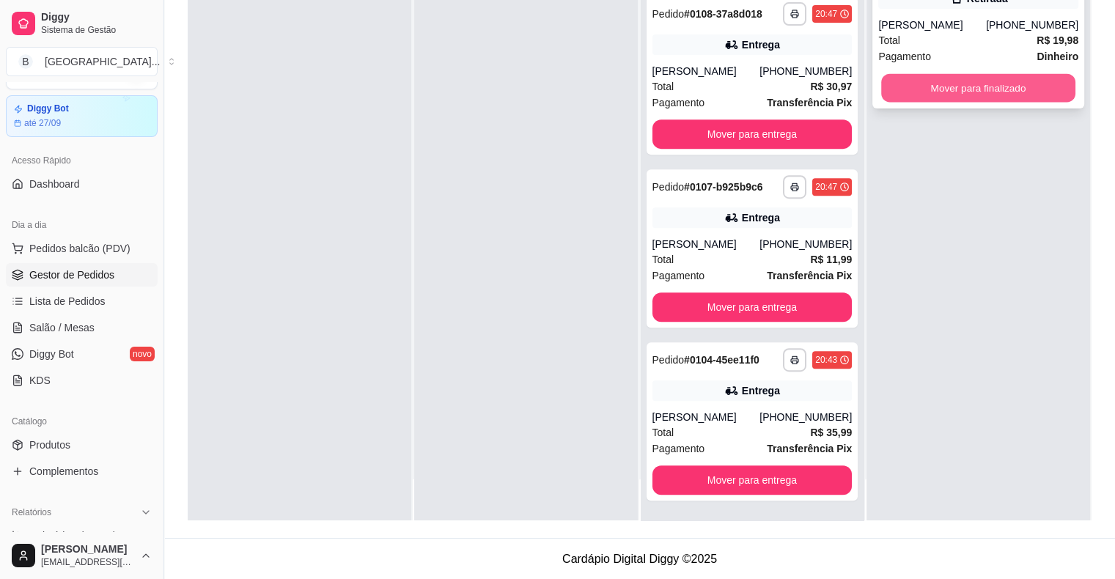
click at [904, 92] on button "Mover para finalizado" at bounding box center [978, 88] width 194 height 29
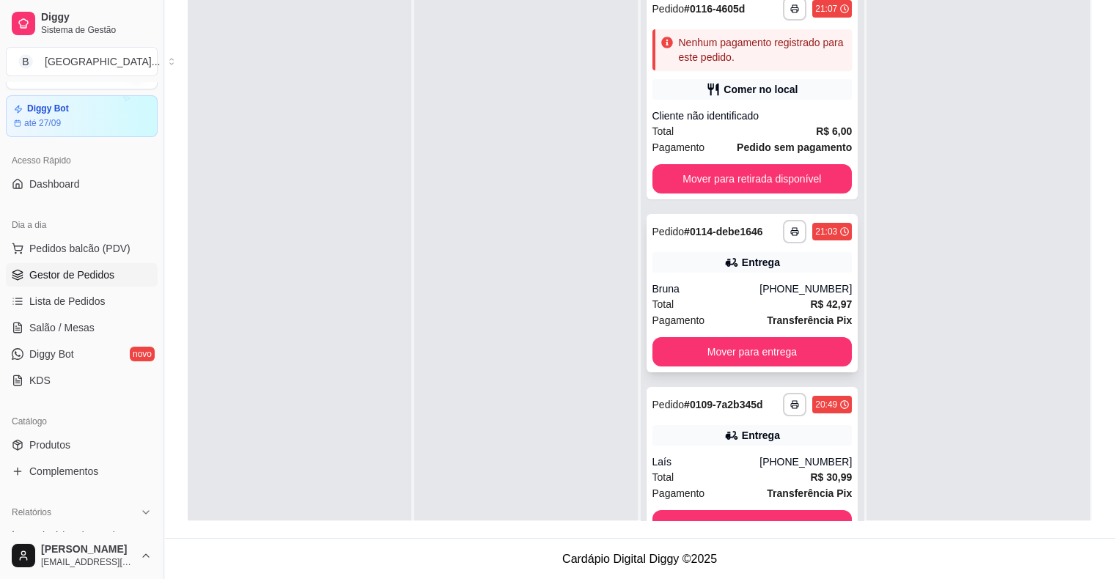
scroll to position [0, 0]
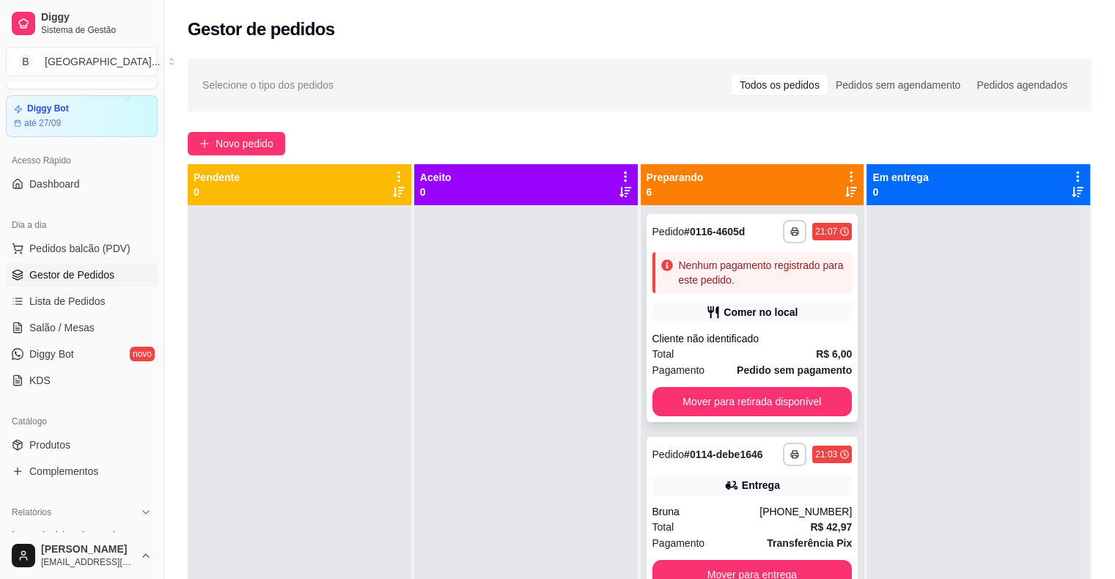
click at [739, 322] on div "Comer no local" at bounding box center [752, 312] width 200 height 21
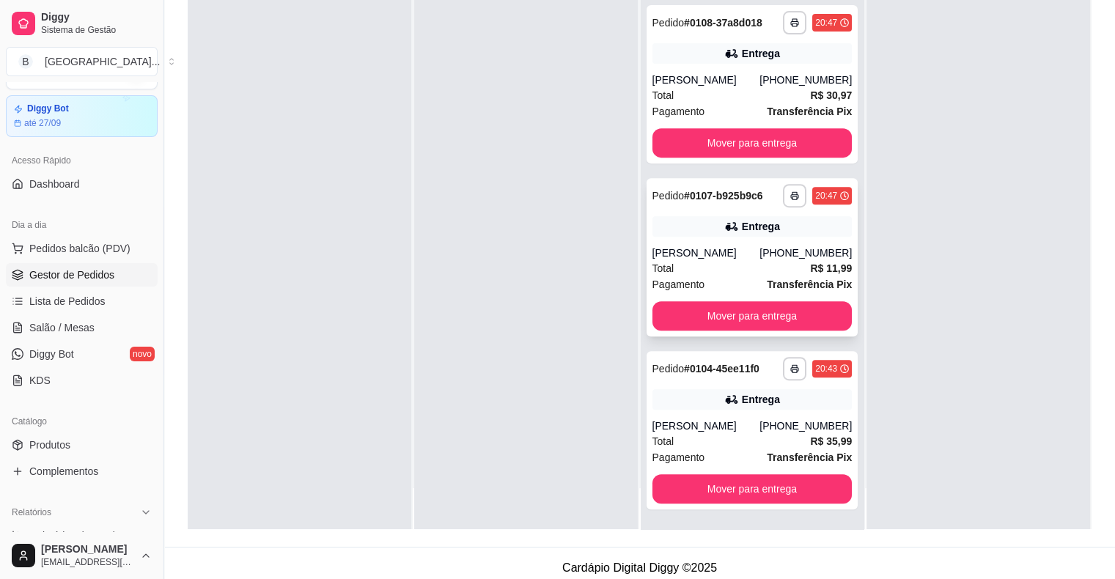
scroll to position [223, 0]
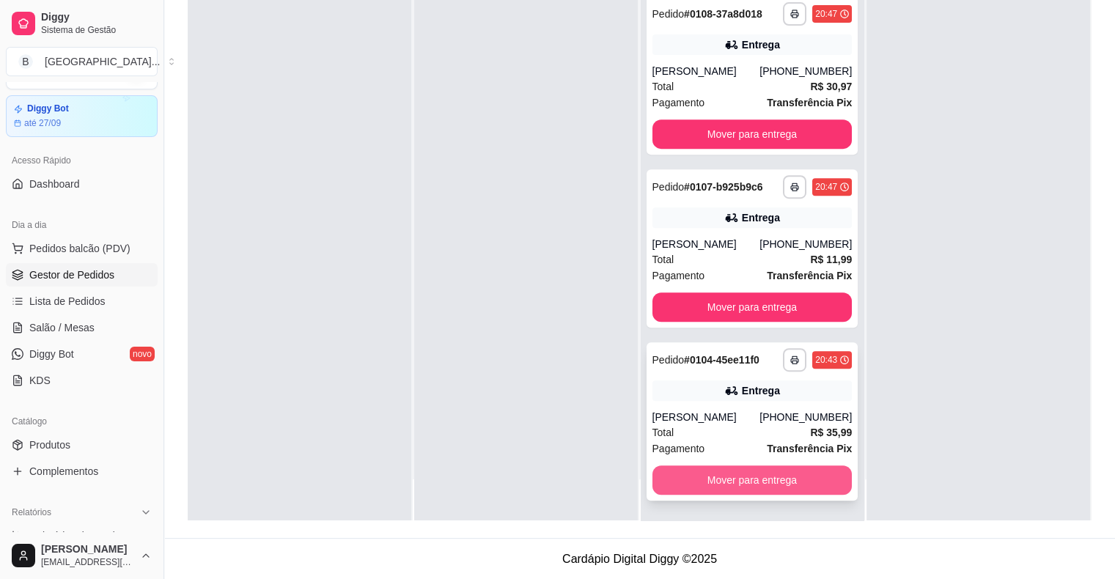
click at [686, 478] on button "Mover para entrega" at bounding box center [752, 479] width 200 height 29
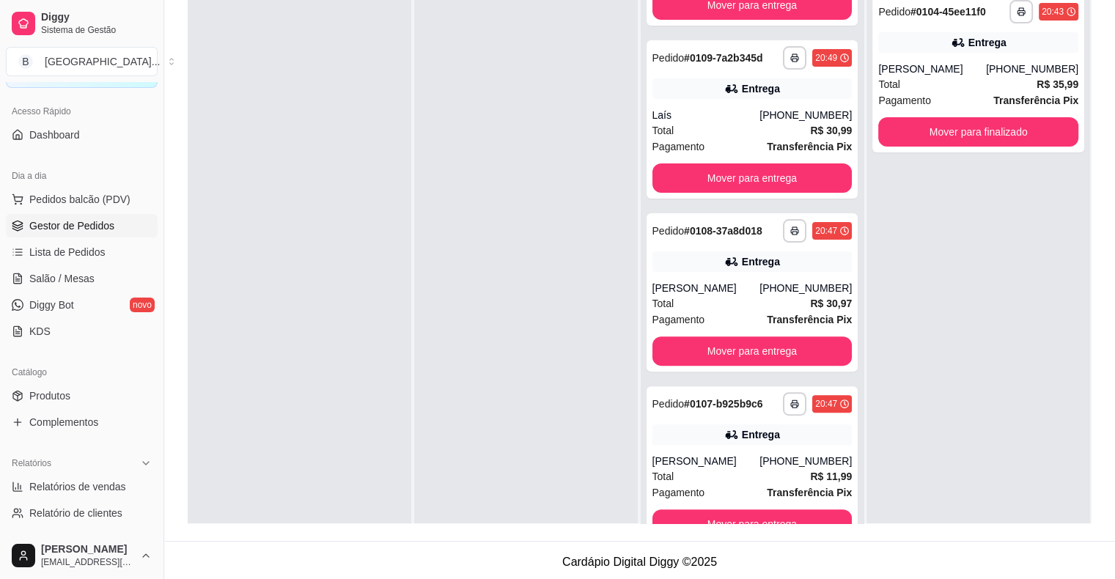
scroll to position [108, 0]
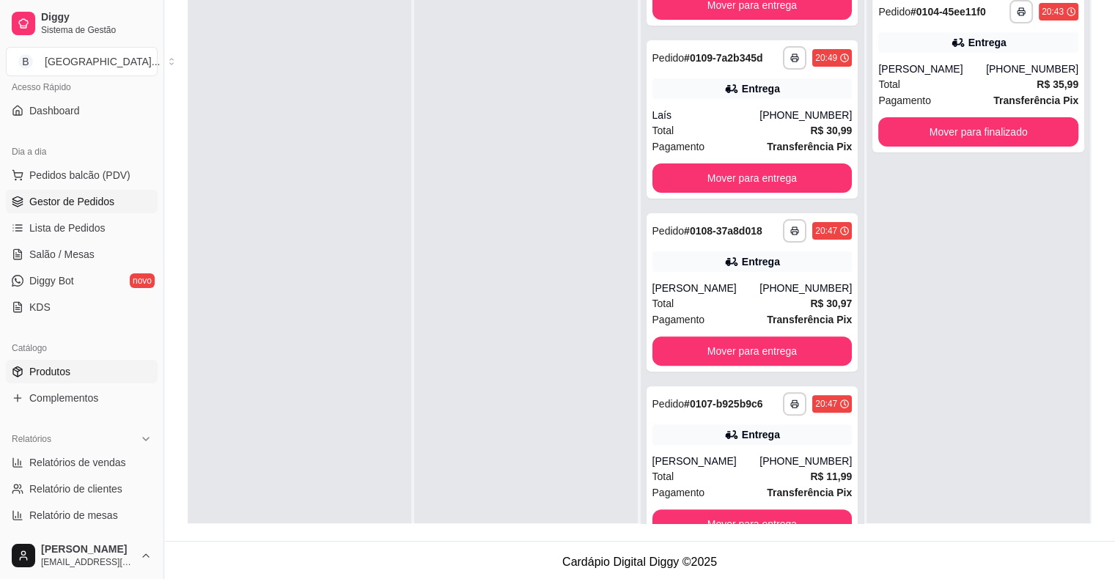
click at [43, 377] on span "Produtos" at bounding box center [49, 371] width 41 height 15
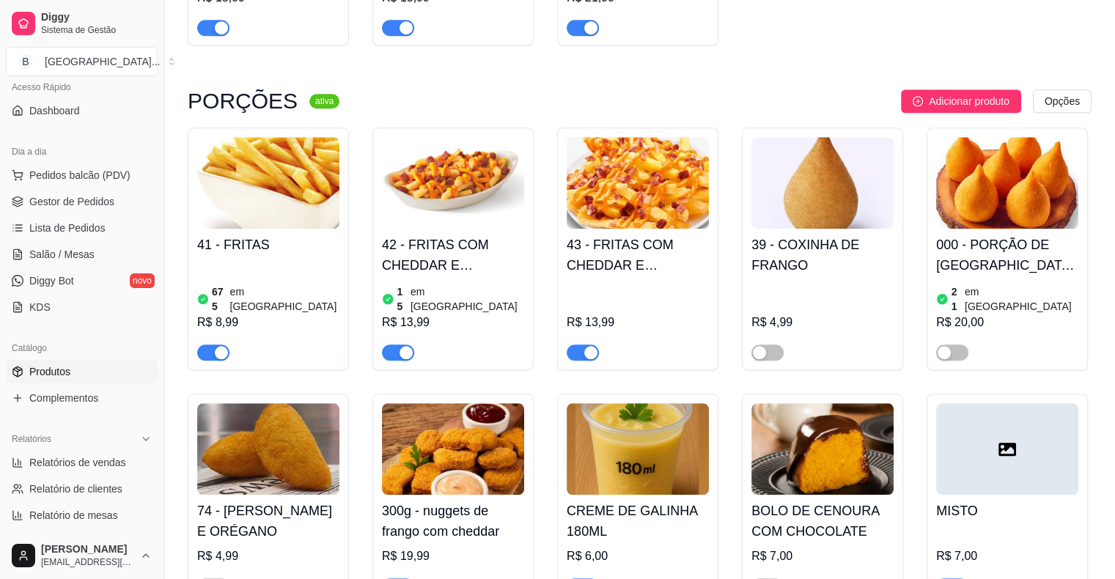
scroll to position [1392, 0]
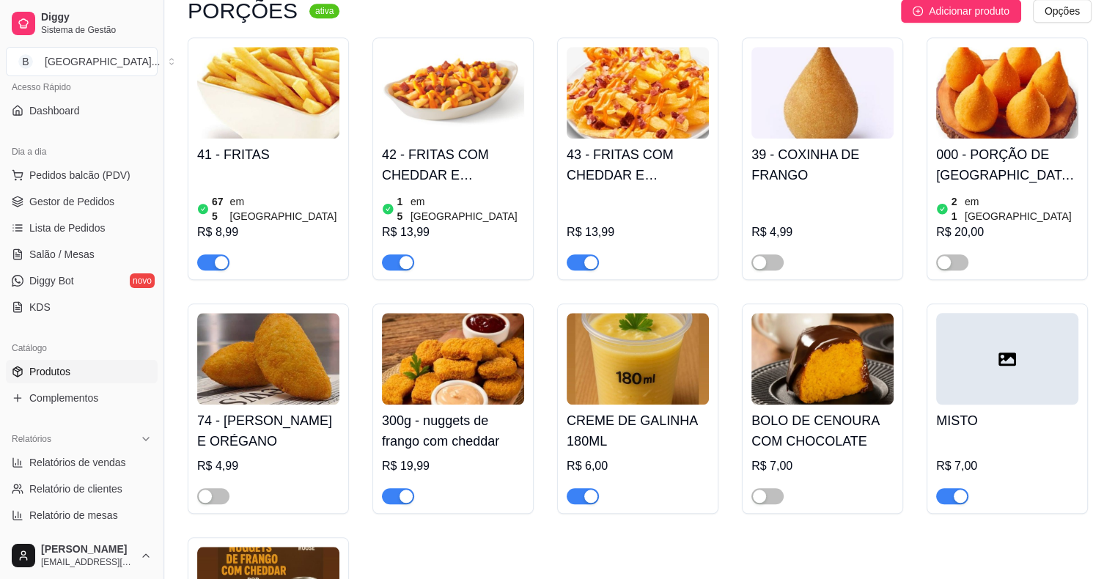
click at [569, 488] on span "button" at bounding box center [583, 496] width 32 height 16
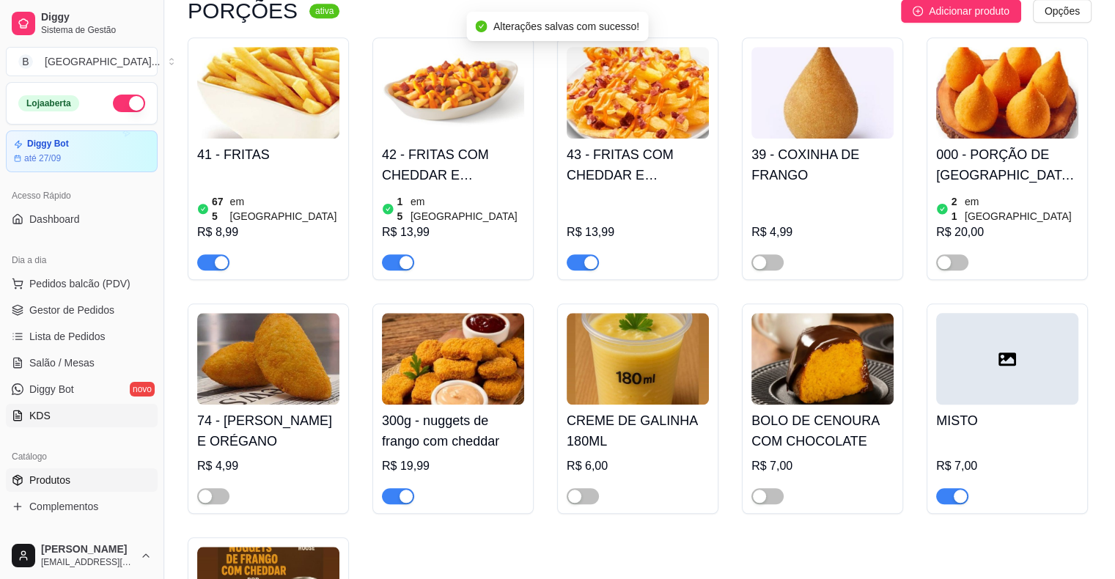
scroll to position [0, 0]
click at [78, 303] on span "Gestor de Pedidos" at bounding box center [71, 310] width 85 height 15
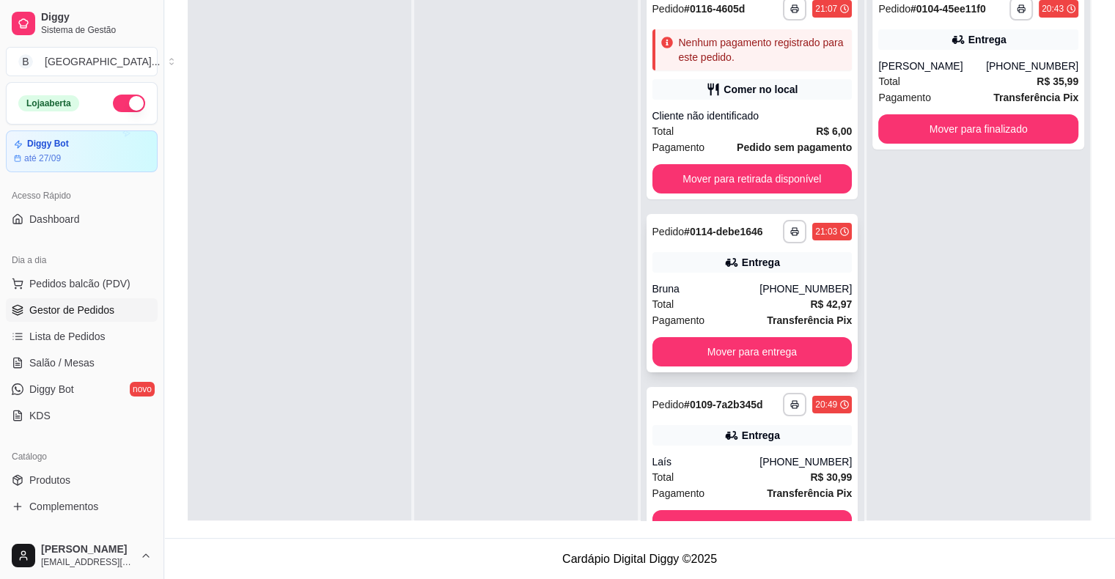
click at [746, 284] on div "Bruna" at bounding box center [706, 288] width 108 height 15
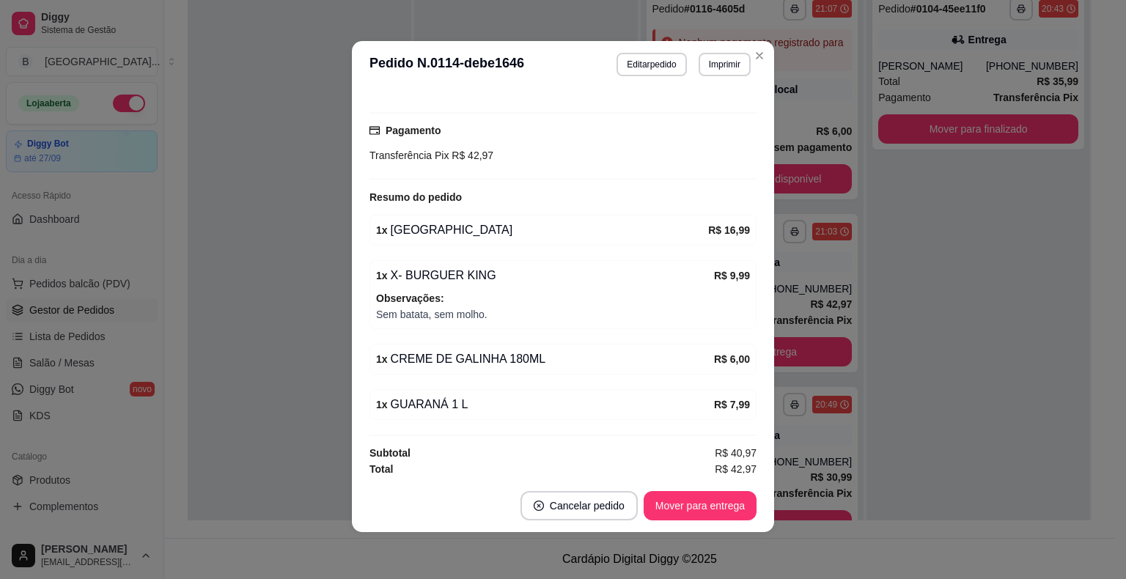
scroll to position [361, 0]
click at [667, 57] on button "Editar pedido" at bounding box center [652, 64] width 68 height 23
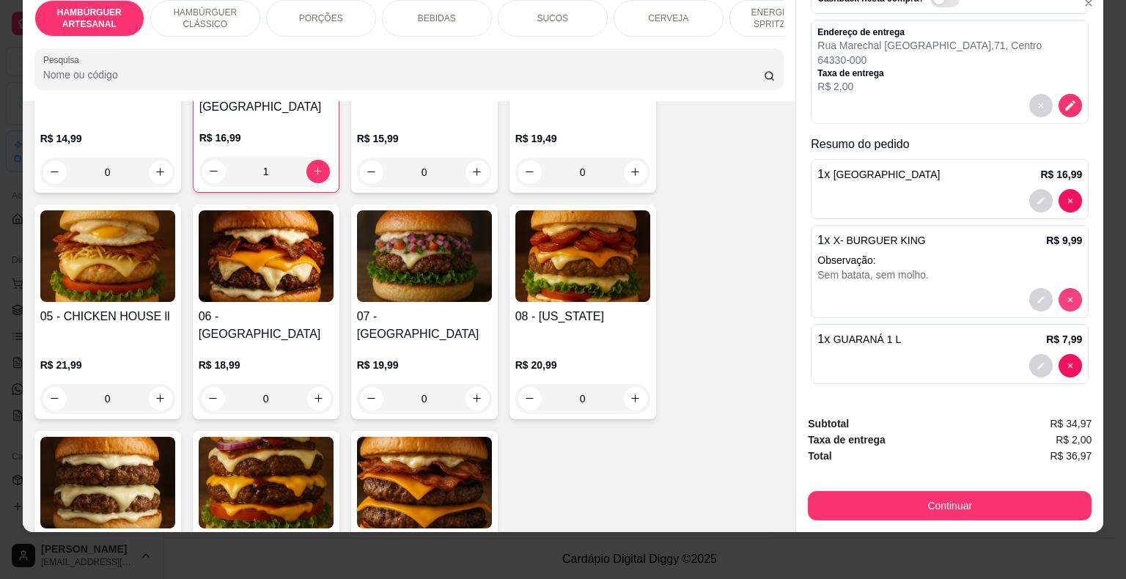
scroll to position [107, 0]
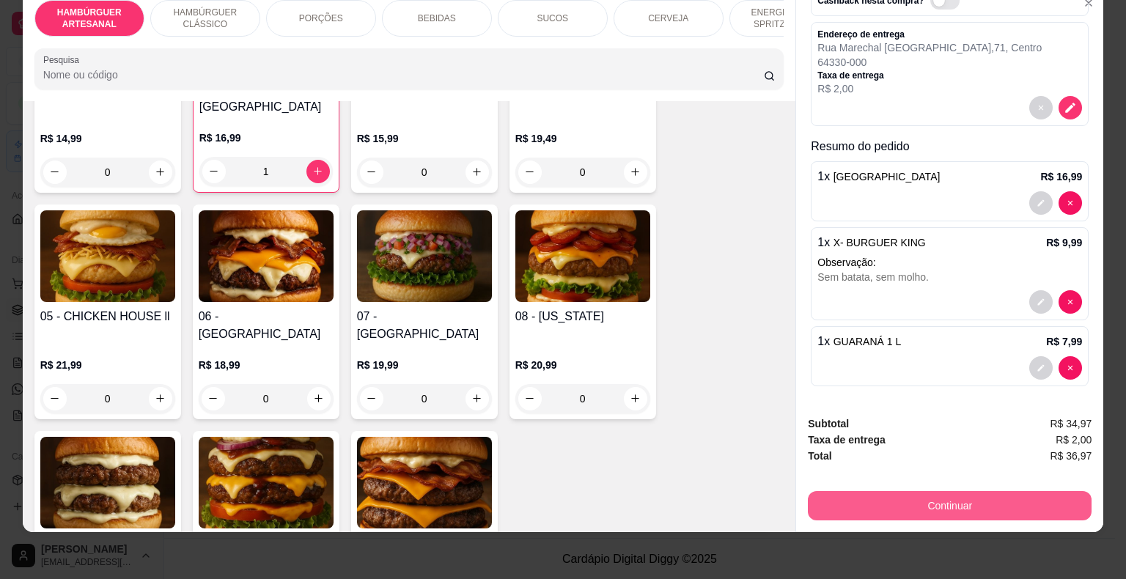
click at [918, 491] on button "Continuar" at bounding box center [950, 505] width 284 height 29
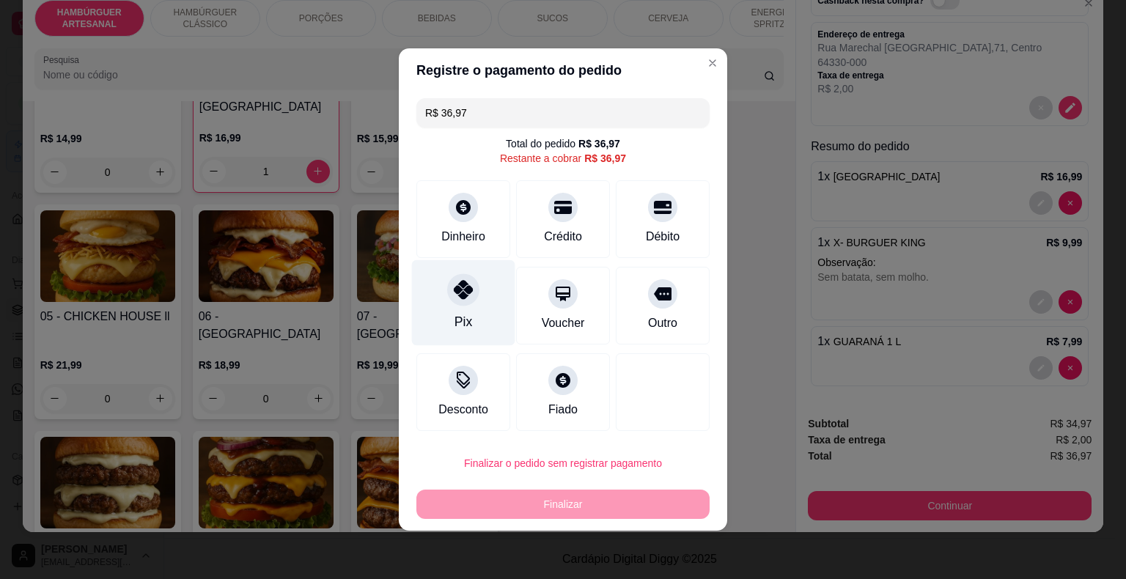
click at [443, 298] on div "Pix" at bounding box center [463, 303] width 103 height 86
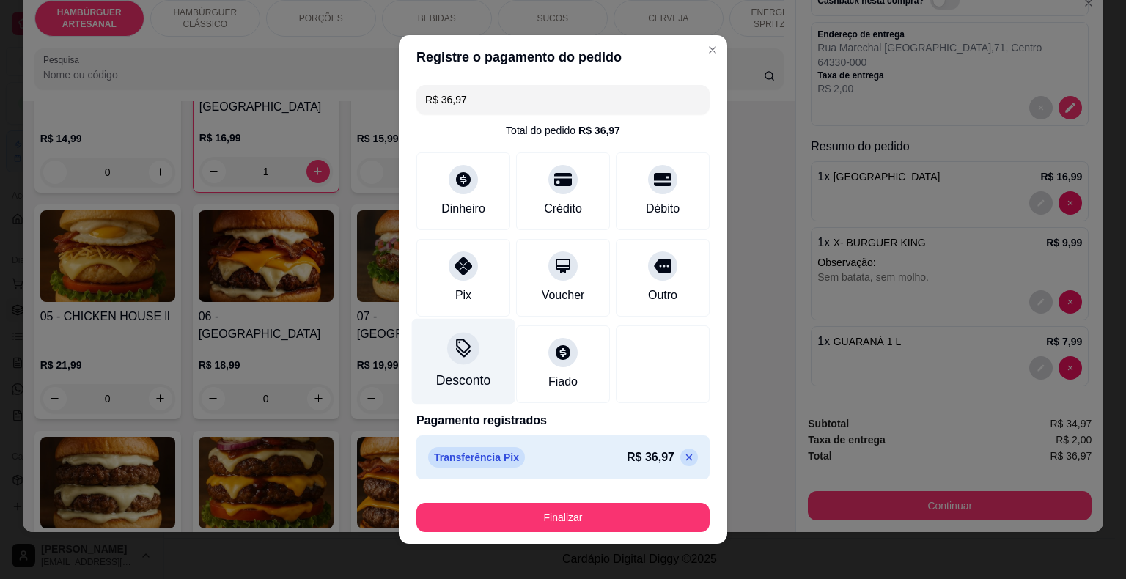
type input "R$ 0,00"
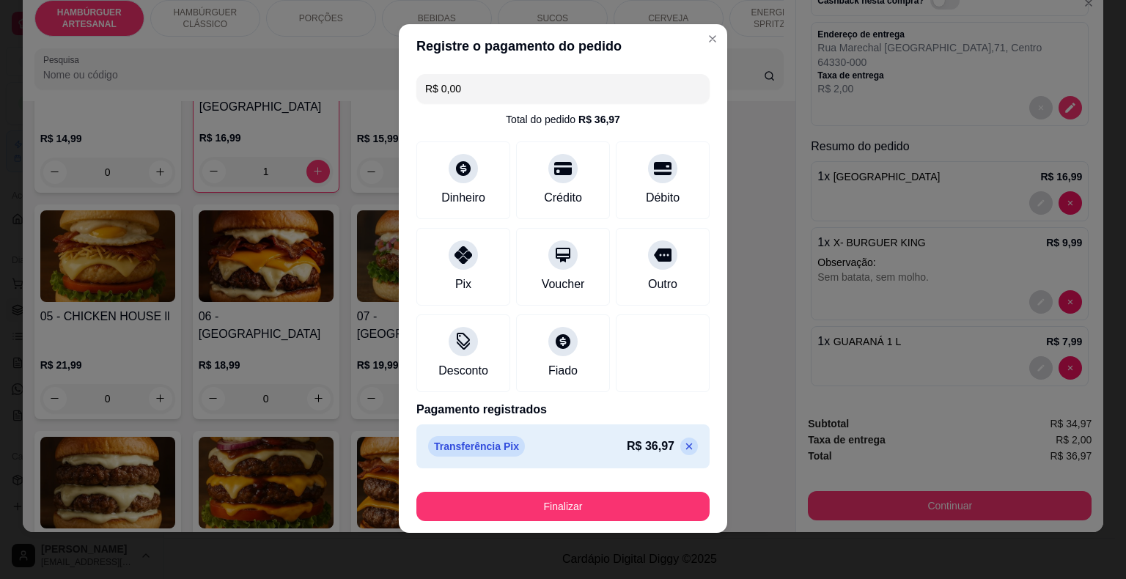
click at [525, 490] on div "Finalizar" at bounding box center [562, 503] width 293 height 35
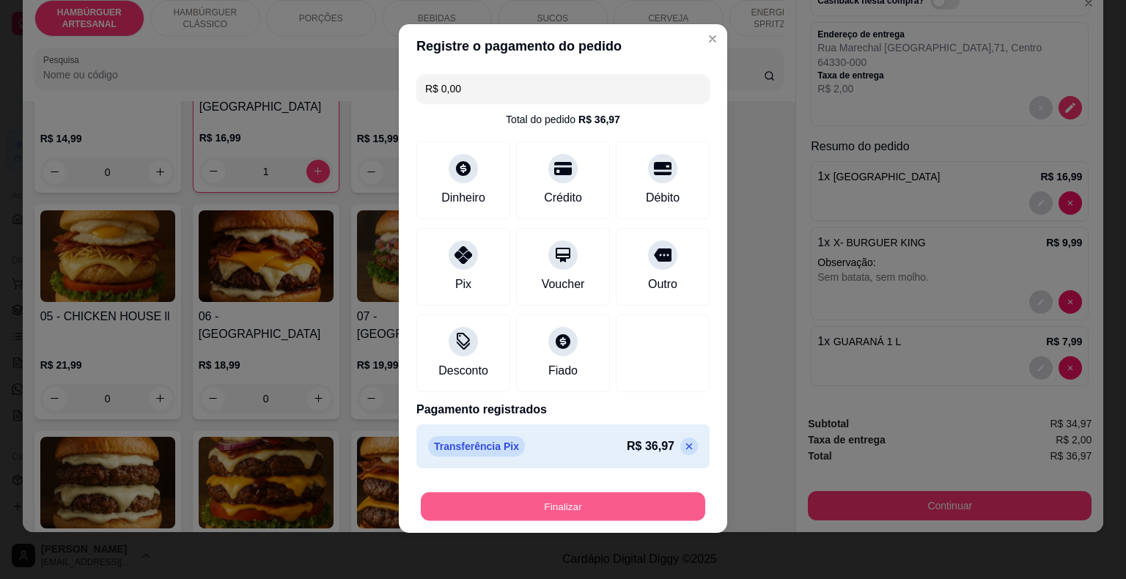
click at [525, 494] on button "Finalizar" at bounding box center [563, 507] width 284 height 29
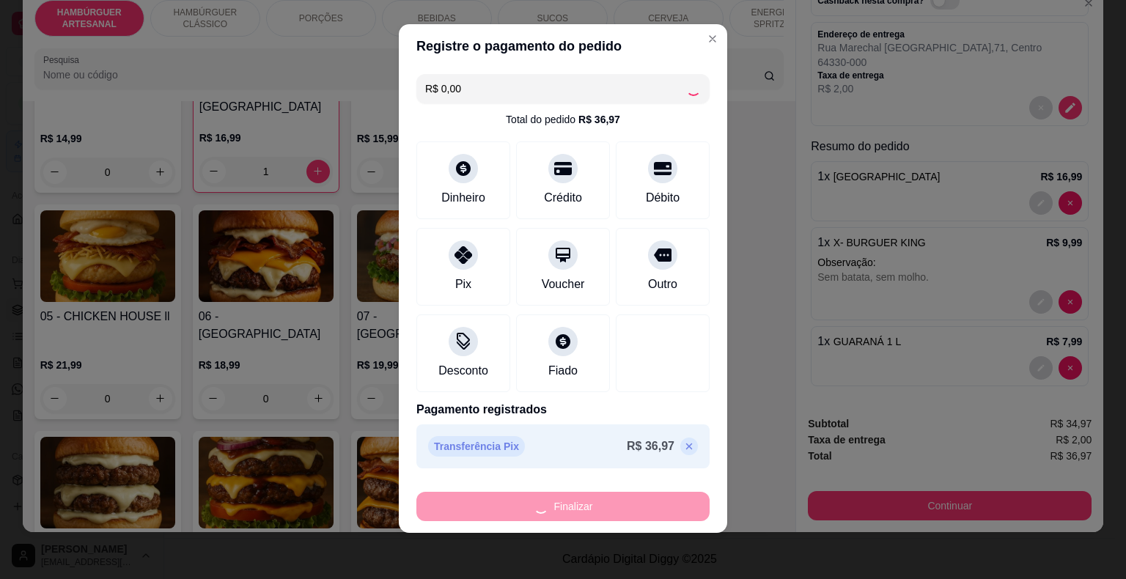
type input "0"
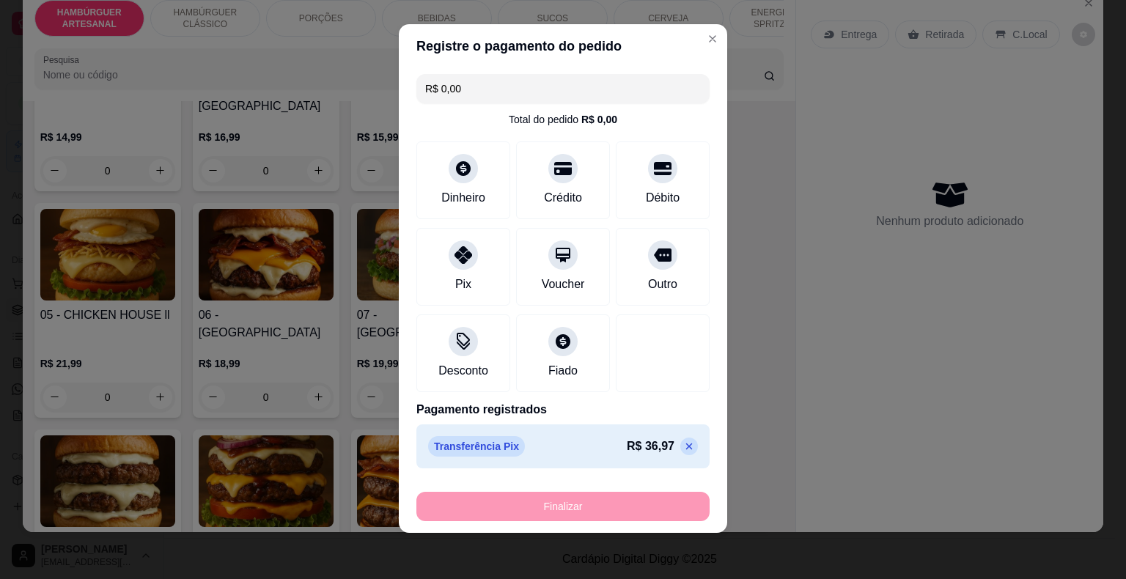
type input "-R$ 36,97"
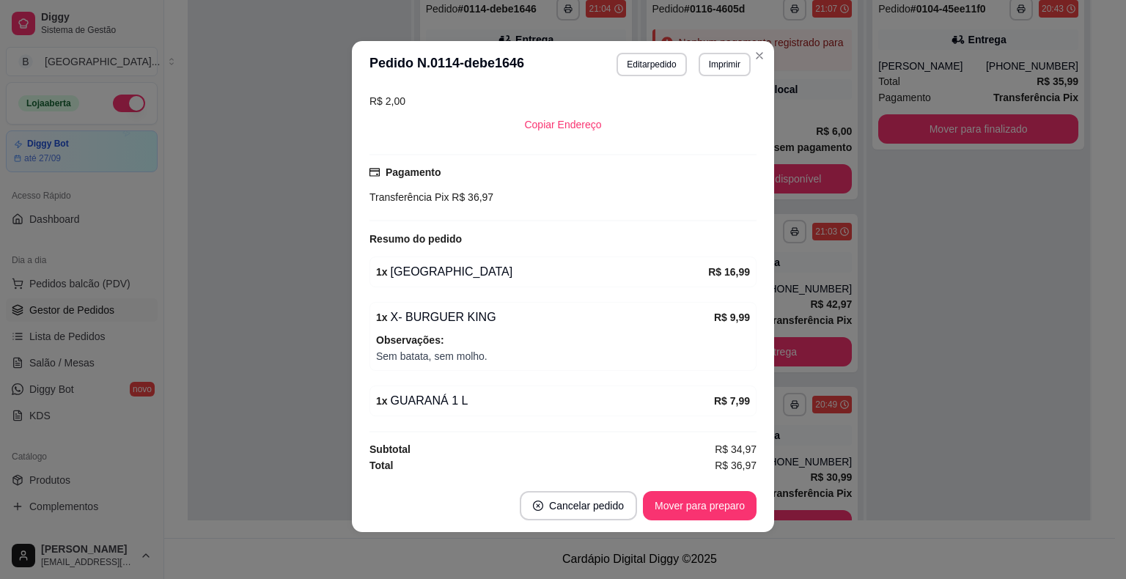
scroll to position [304, 0]
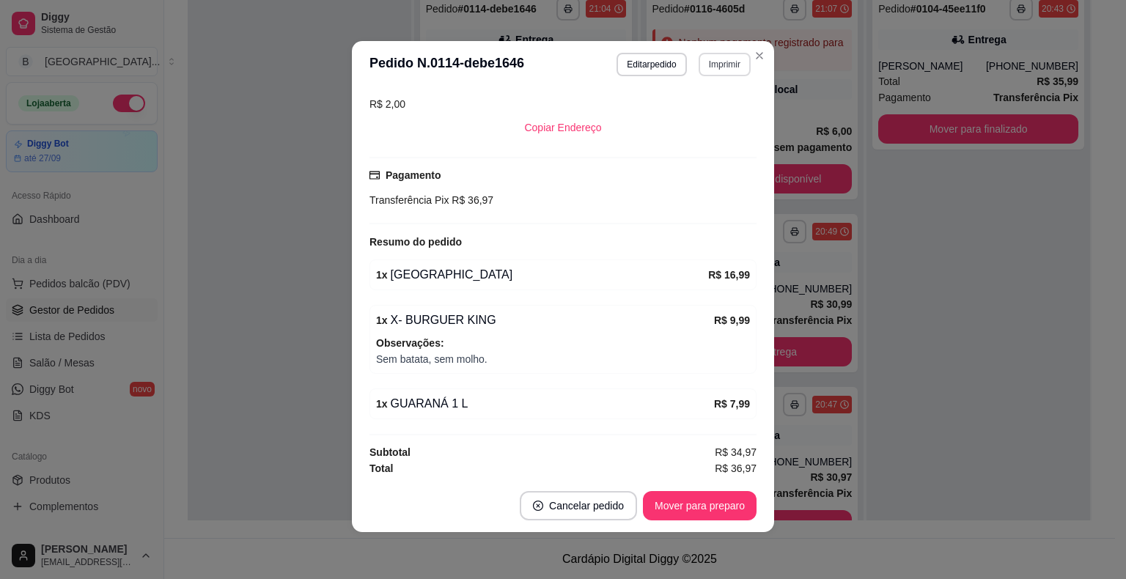
click at [698, 70] on button "Imprimir" at bounding box center [724, 64] width 52 height 23
click at [694, 113] on button "IMPRESSORA" at bounding box center [693, 116] width 106 height 23
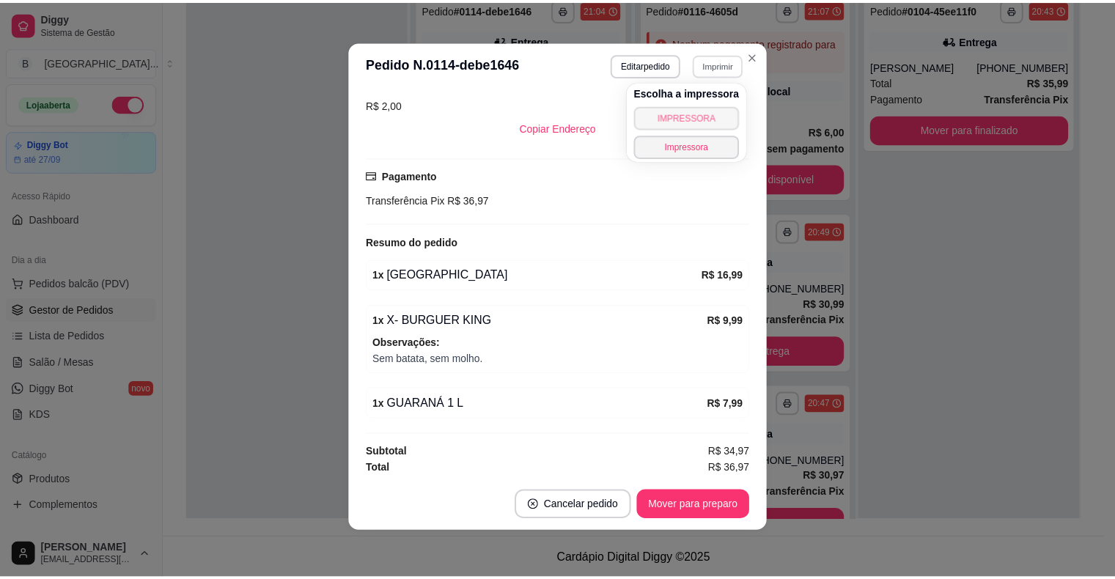
scroll to position [308, 0]
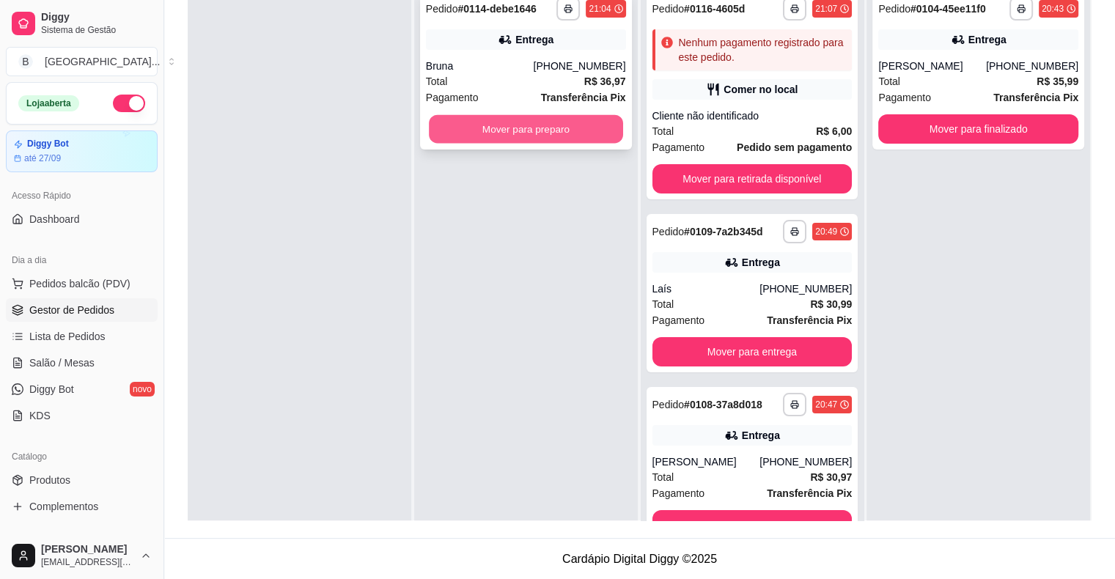
click at [593, 115] on button "Mover para preparo" at bounding box center [526, 129] width 194 height 29
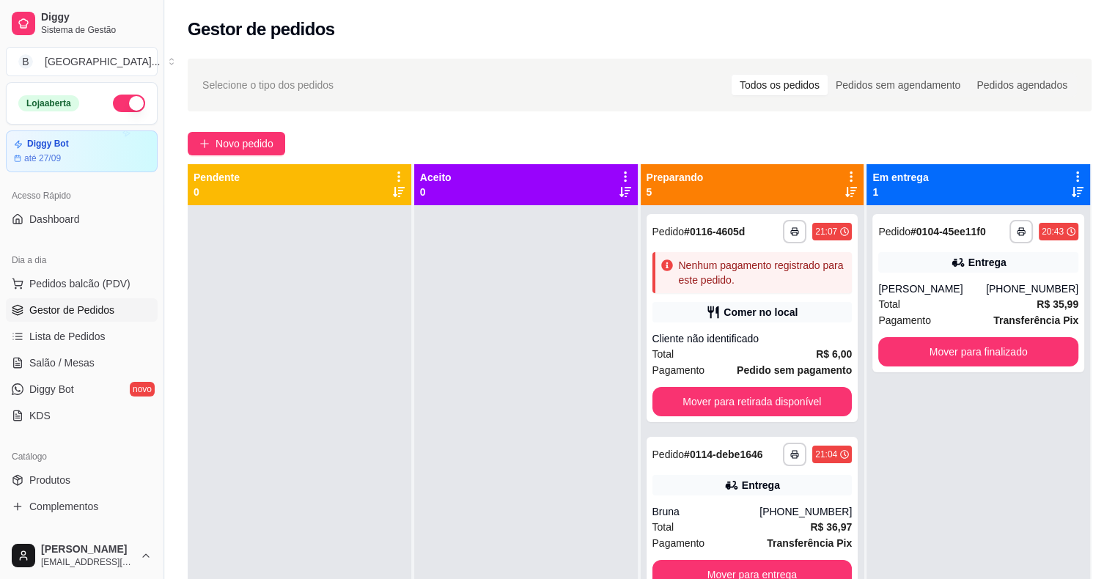
scroll to position [41, 0]
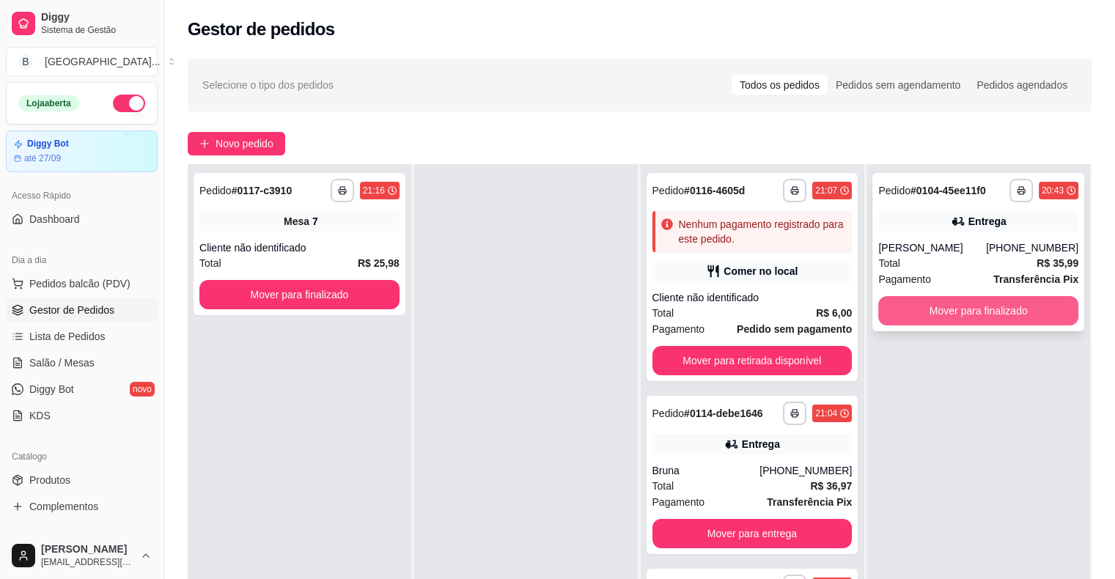
click at [1055, 308] on button "Mover para finalizado" at bounding box center [978, 310] width 200 height 29
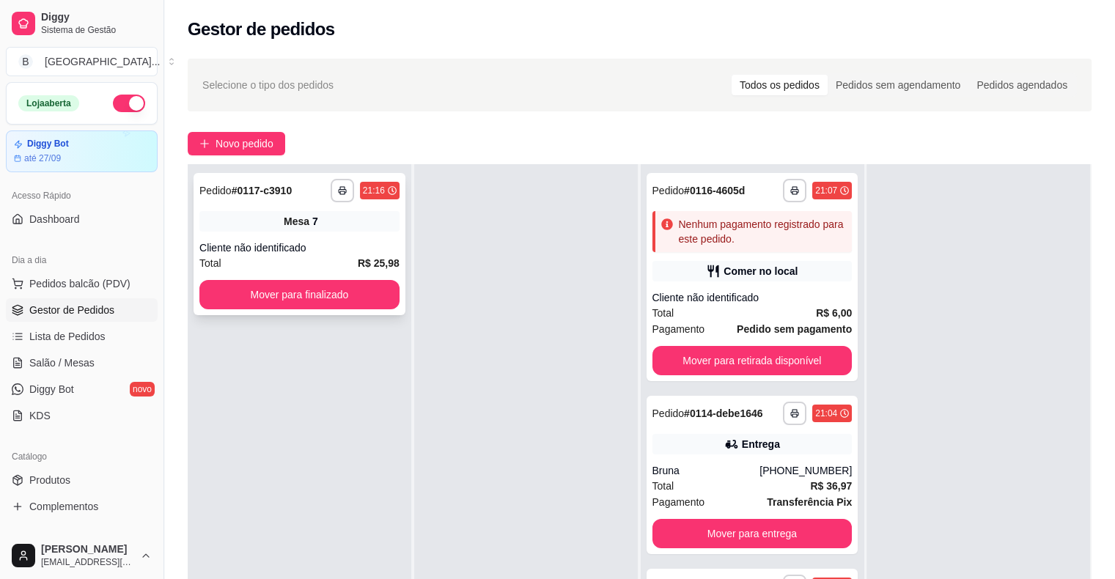
click at [287, 203] on div "**********" at bounding box center [299, 244] width 212 height 142
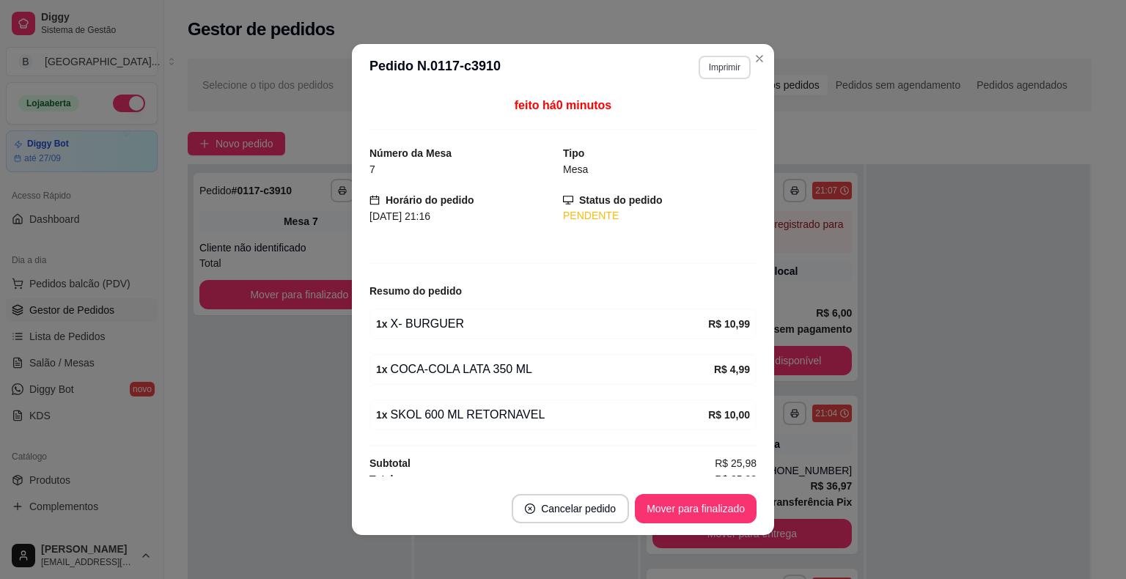
click at [733, 59] on button "Imprimir" at bounding box center [724, 67] width 52 height 23
click at [716, 127] on button "IMPRESSORA" at bounding box center [692, 118] width 103 height 23
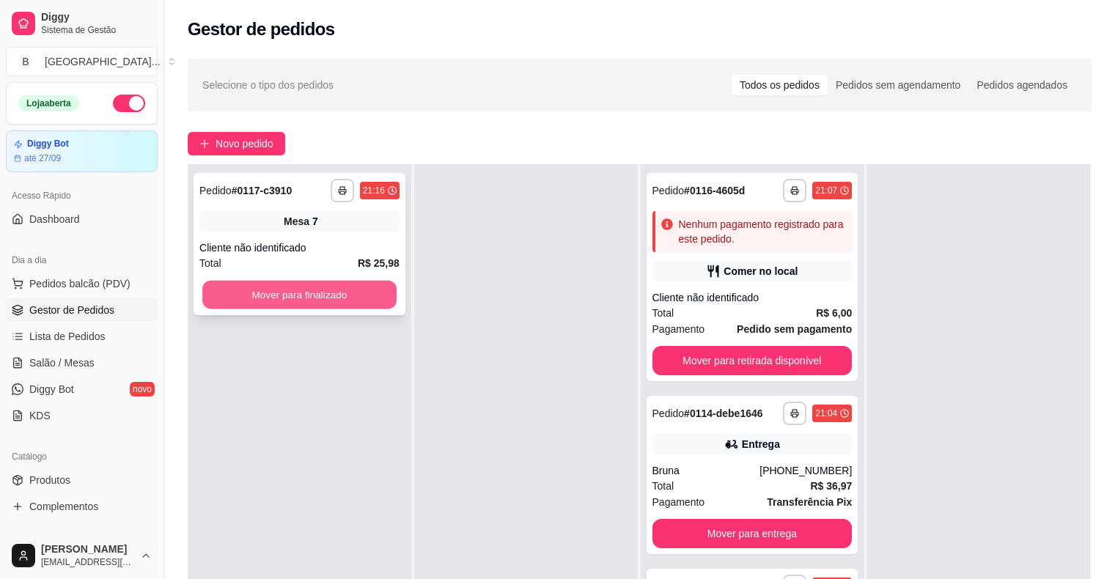
click at [339, 300] on button "Mover para finalizado" at bounding box center [299, 295] width 194 height 29
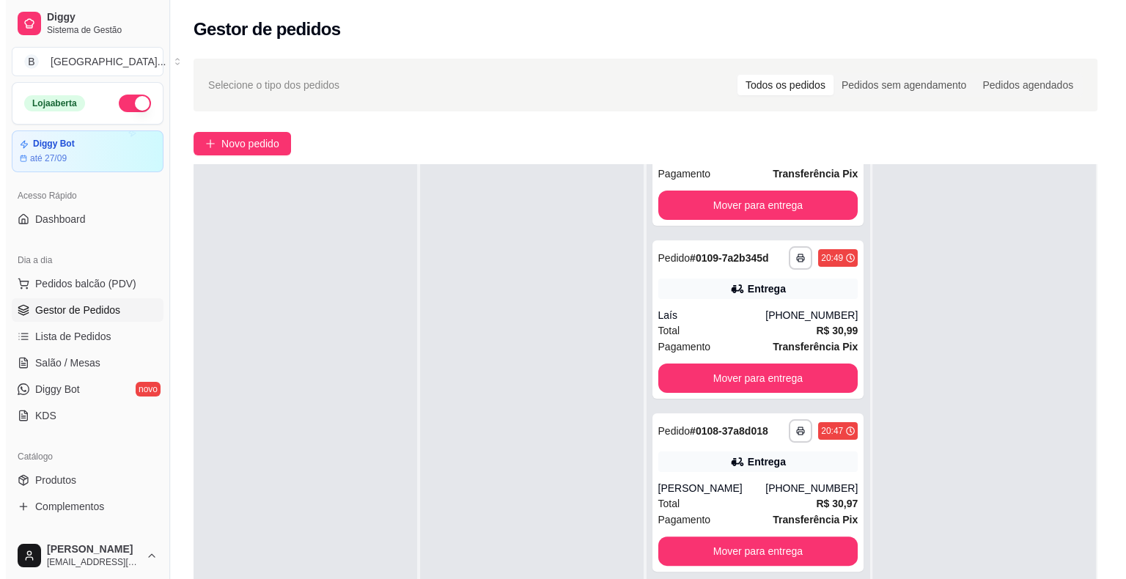
scroll to position [350, 0]
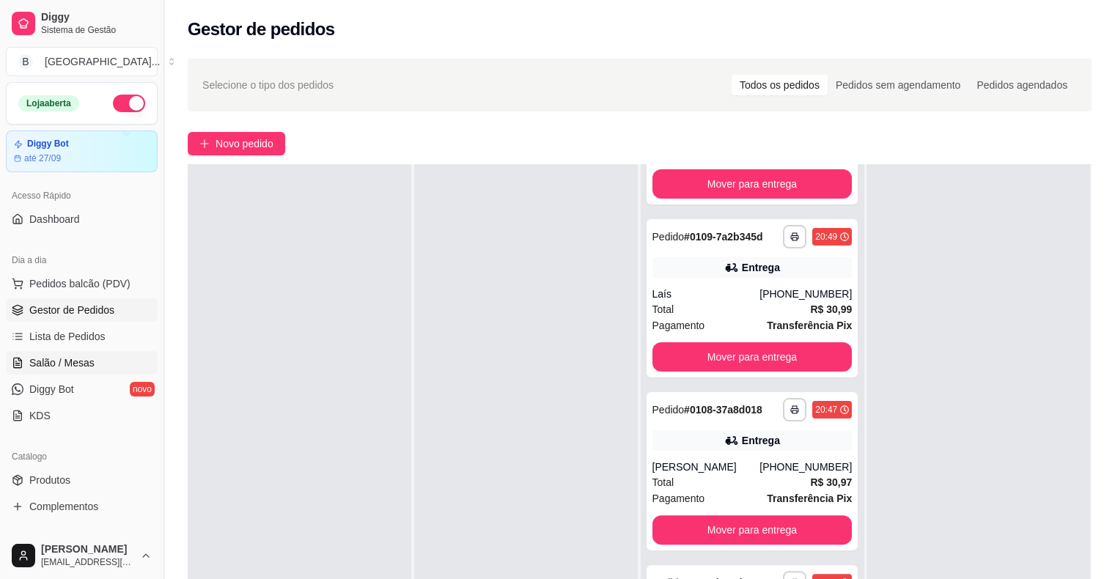
click at [82, 371] on link "Salão / Mesas" at bounding box center [82, 362] width 152 height 23
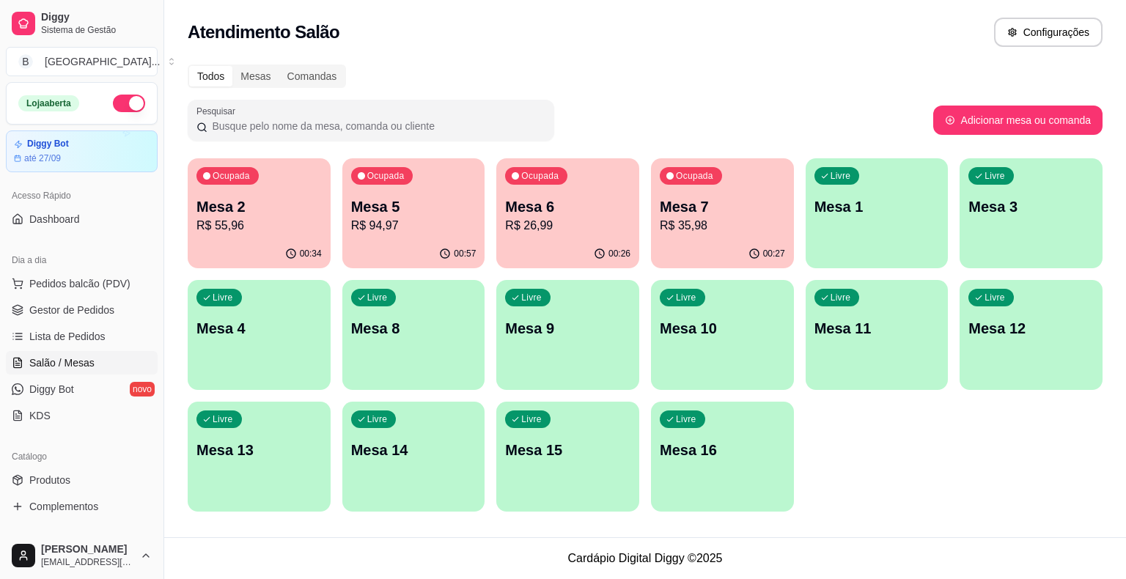
click at [525, 230] on p "R$ 26,99" at bounding box center [567, 226] width 125 height 18
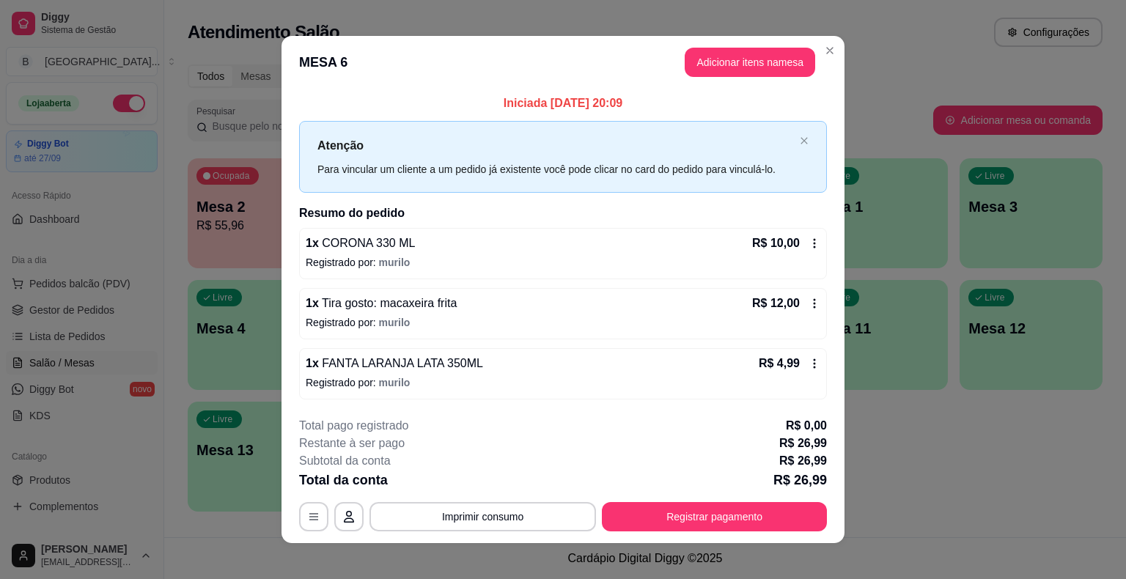
scroll to position [10, 0]
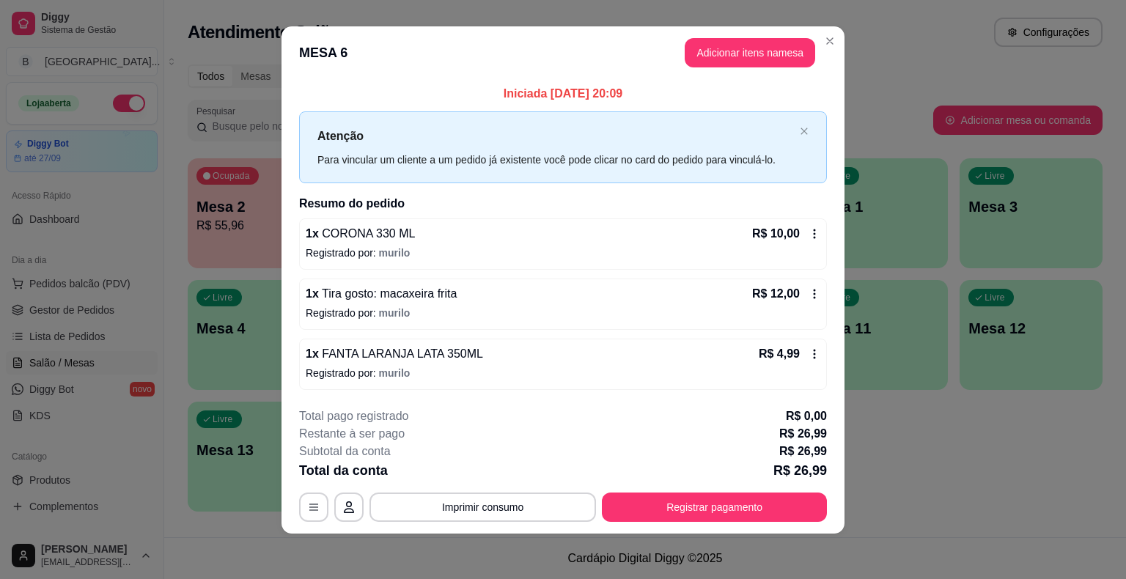
click at [595, 353] on div "1 x FANTA LARANJA LATA 350ML R$ 4,99" at bounding box center [563, 354] width 514 height 18
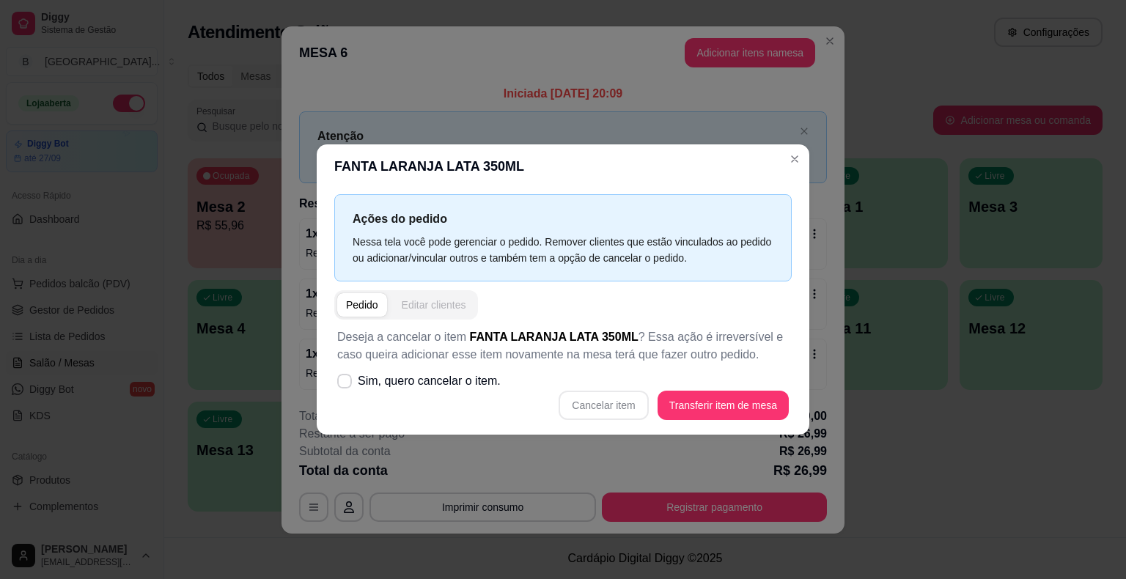
click at [443, 303] on div "Editar clientes" at bounding box center [434, 305] width 64 height 15
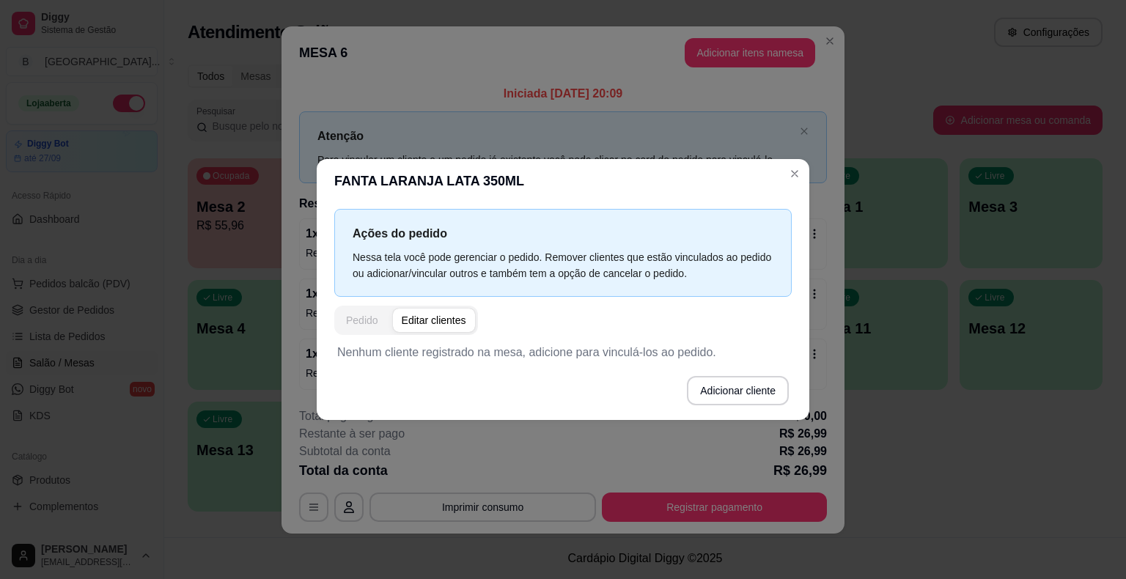
click at [361, 324] on div "Pedido" at bounding box center [362, 320] width 32 height 15
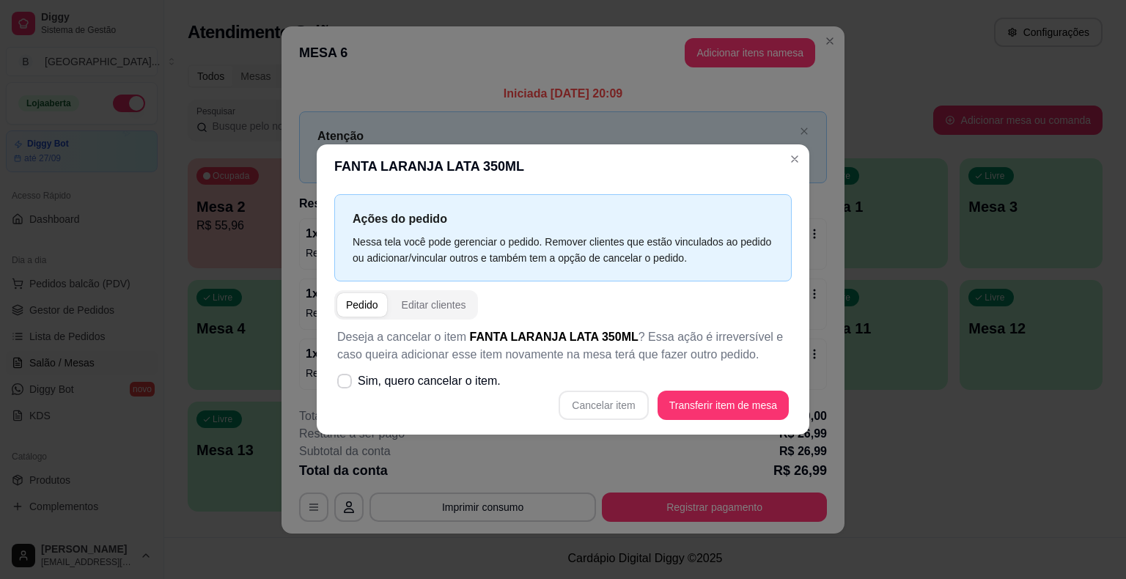
click at [456, 243] on div "Nessa tela você pode gerenciar o pedido. Remover clientes que estão vinculados …" at bounding box center [563, 250] width 421 height 32
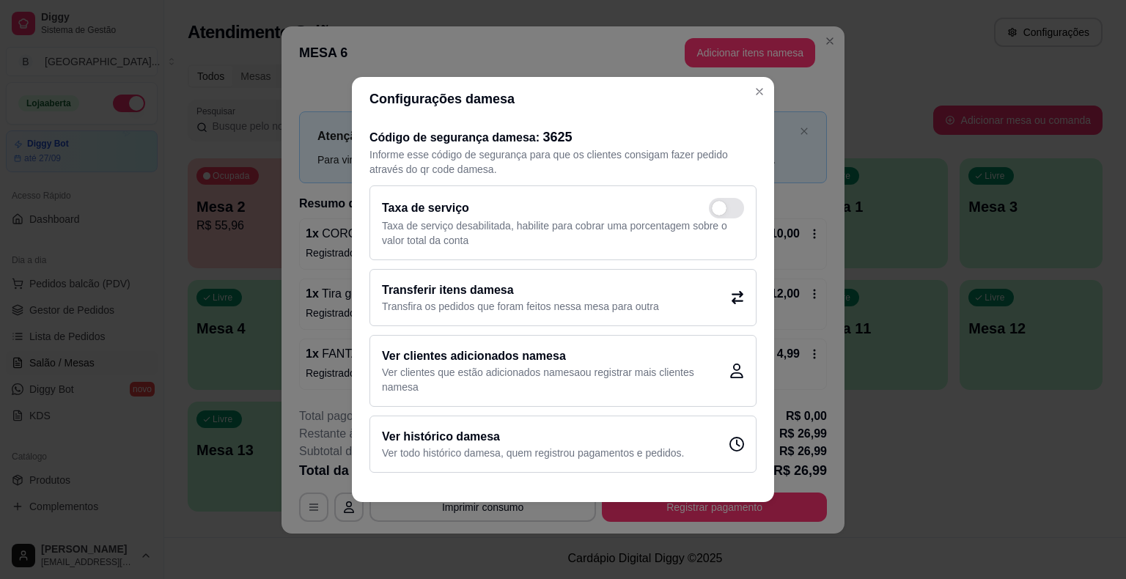
click at [632, 300] on p "Transfira os pedidos que foram feitos nessa mesa para outra" at bounding box center [520, 306] width 277 height 15
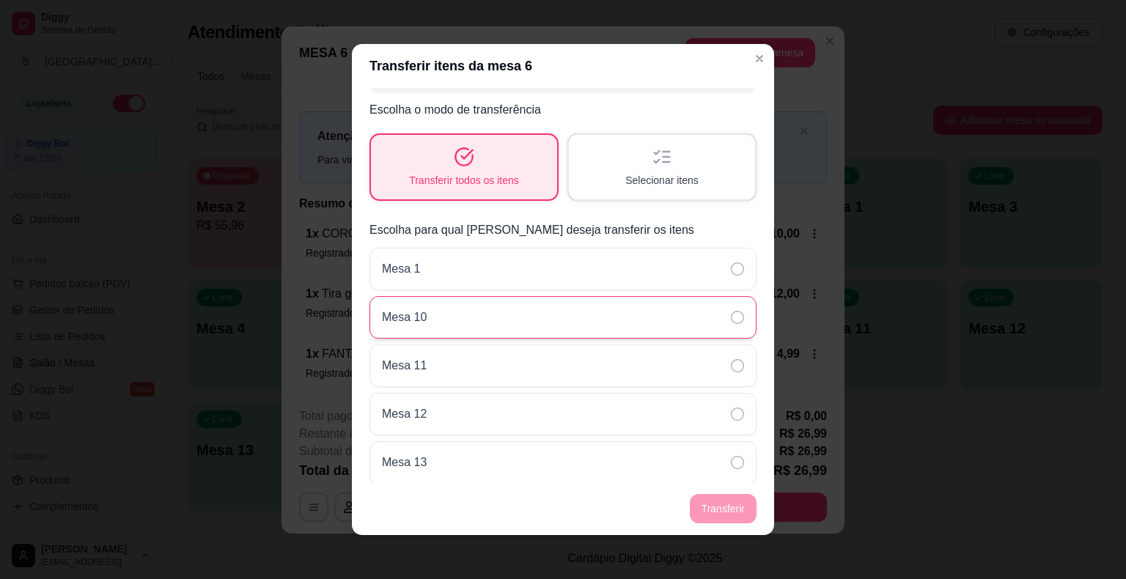
scroll to position [18, 0]
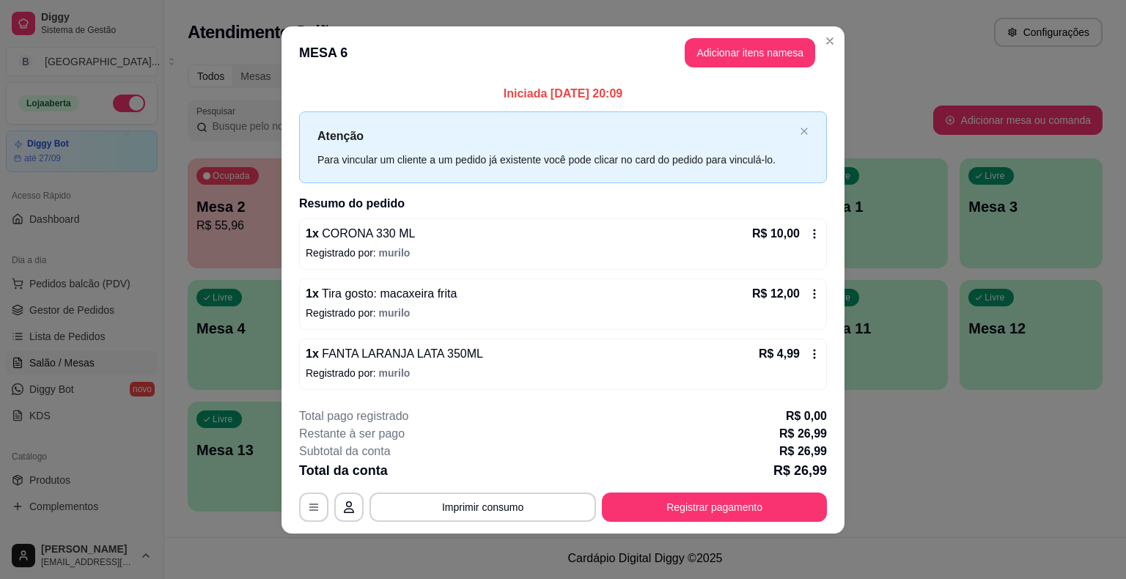
click at [411, 347] on span "FANTA LARANJA LATA 350ML" at bounding box center [401, 353] width 164 height 12
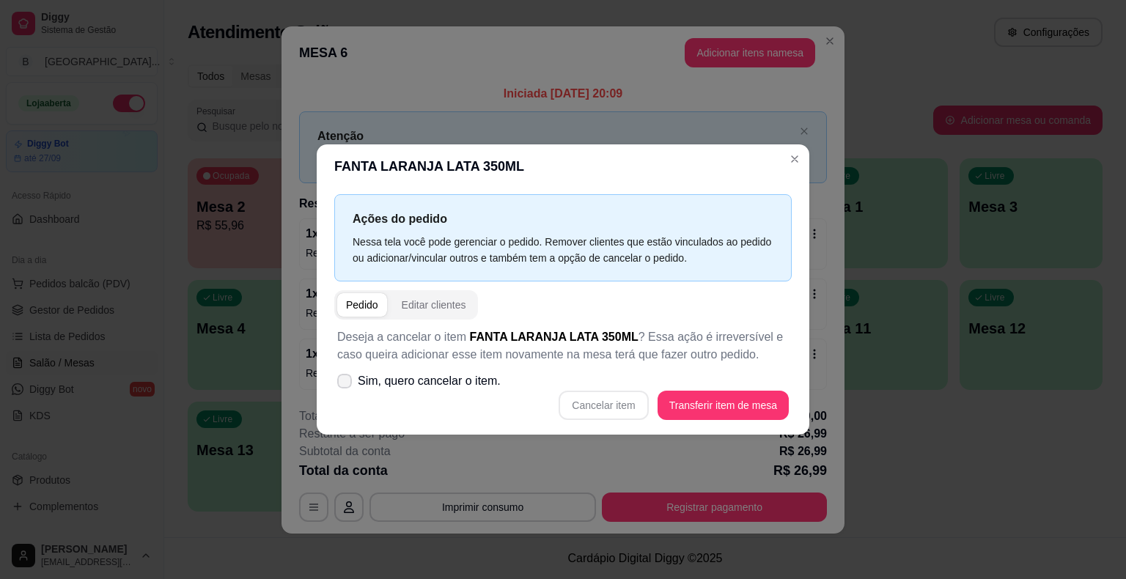
click at [372, 379] on span "Sim, quero cancelar o item." at bounding box center [429, 381] width 143 height 18
click at [346, 384] on input "Sim, quero cancelar o item." at bounding box center [341, 389] width 10 height 10
checkbox input "true"
click at [626, 407] on button "Cancelar item" at bounding box center [602, 405] width 89 height 29
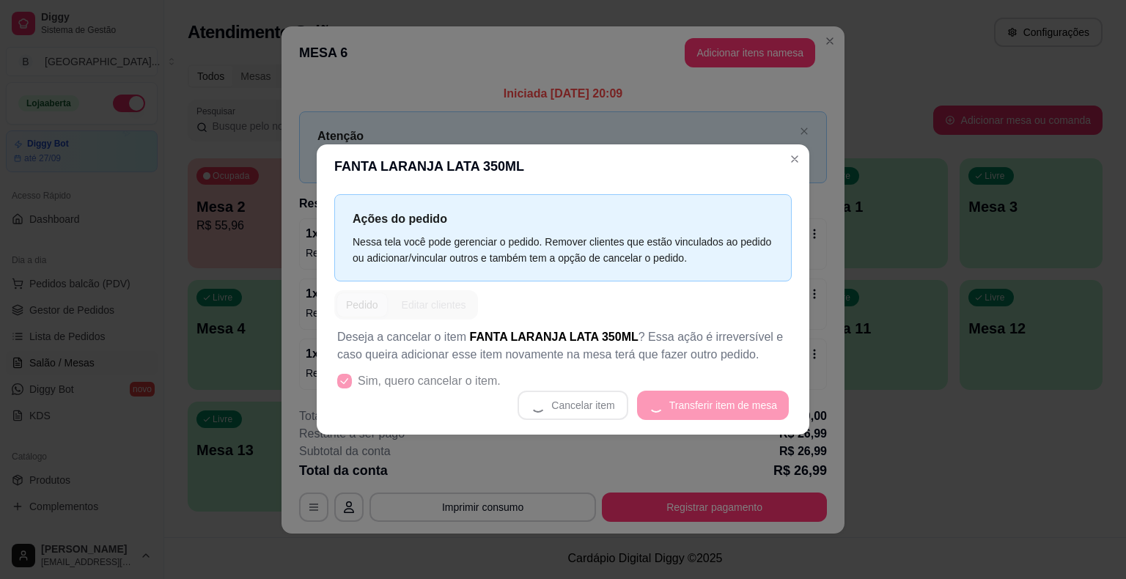
scroll to position [0, 0]
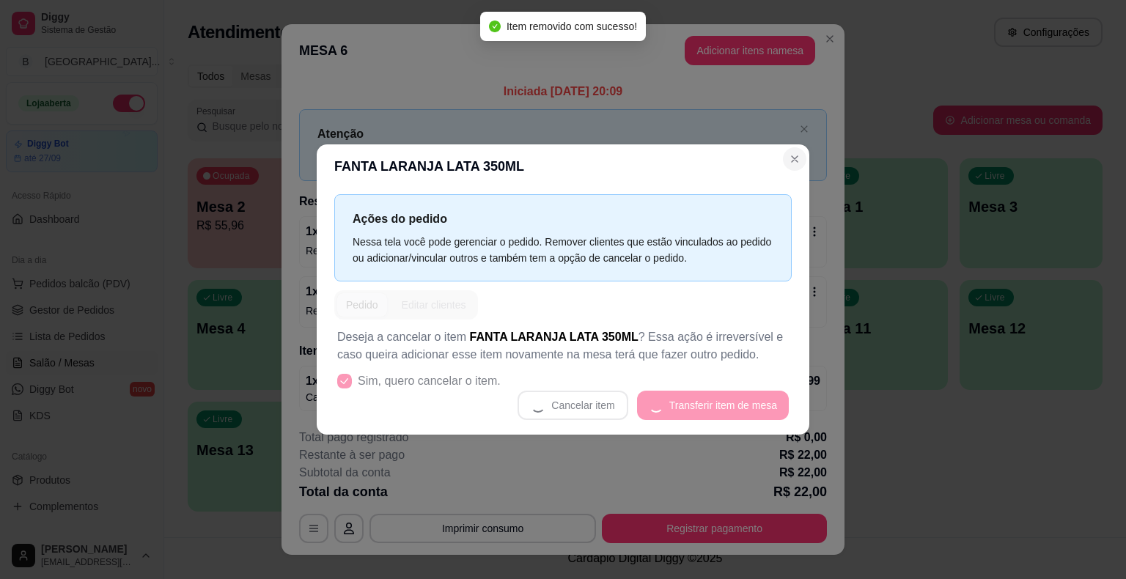
click at [797, 163] on div "Atenção Para vincular um cliente a um pedido já existente você pode clicar no c…" at bounding box center [563, 144] width 528 height 71
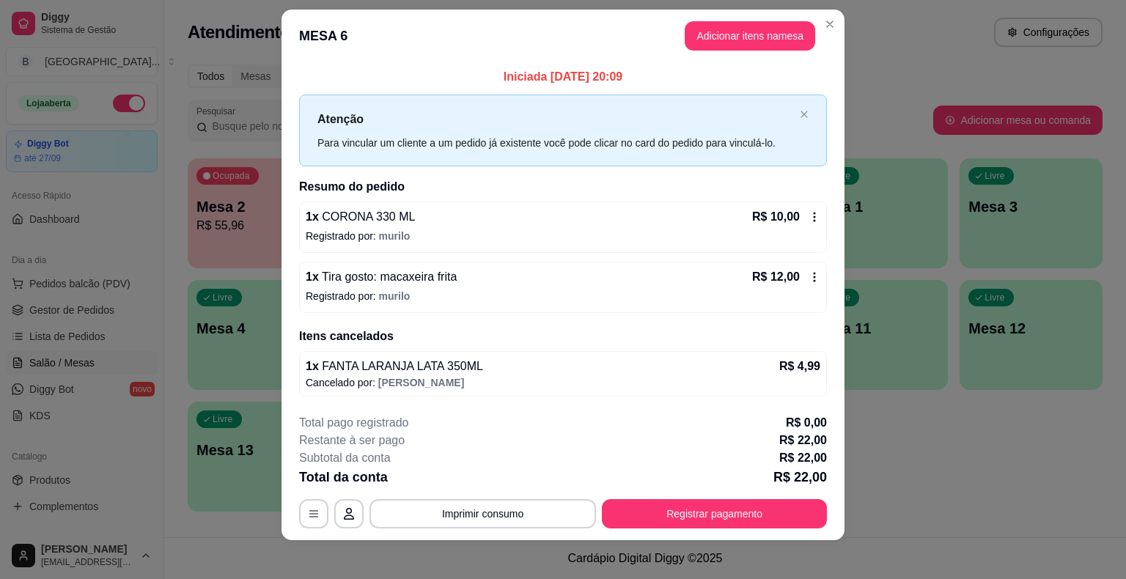
scroll to position [21, 0]
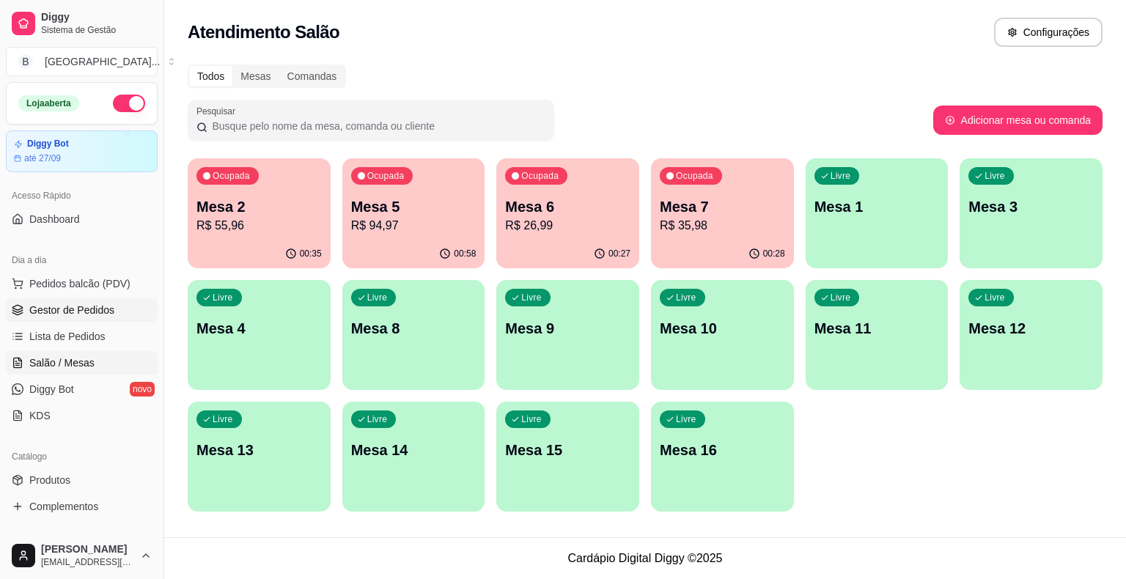
click at [73, 303] on span "Gestor de Pedidos" at bounding box center [71, 310] width 85 height 15
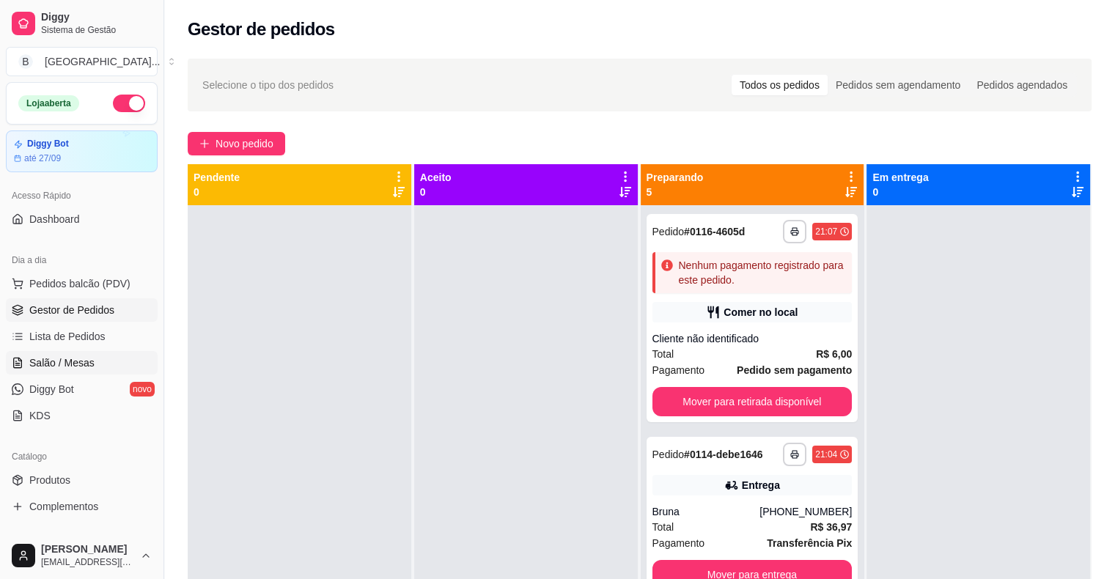
click at [84, 369] on span "Salão / Mesas" at bounding box center [61, 362] width 65 height 15
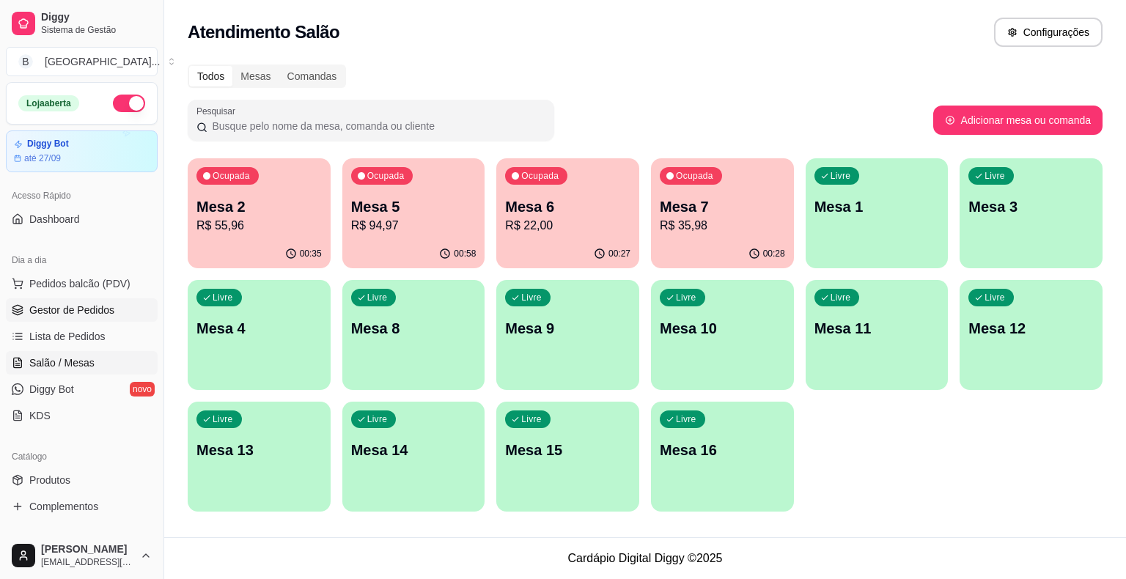
click at [86, 303] on span "Gestor de Pedidos" at bounding box center [71, 310] width 85 height 15
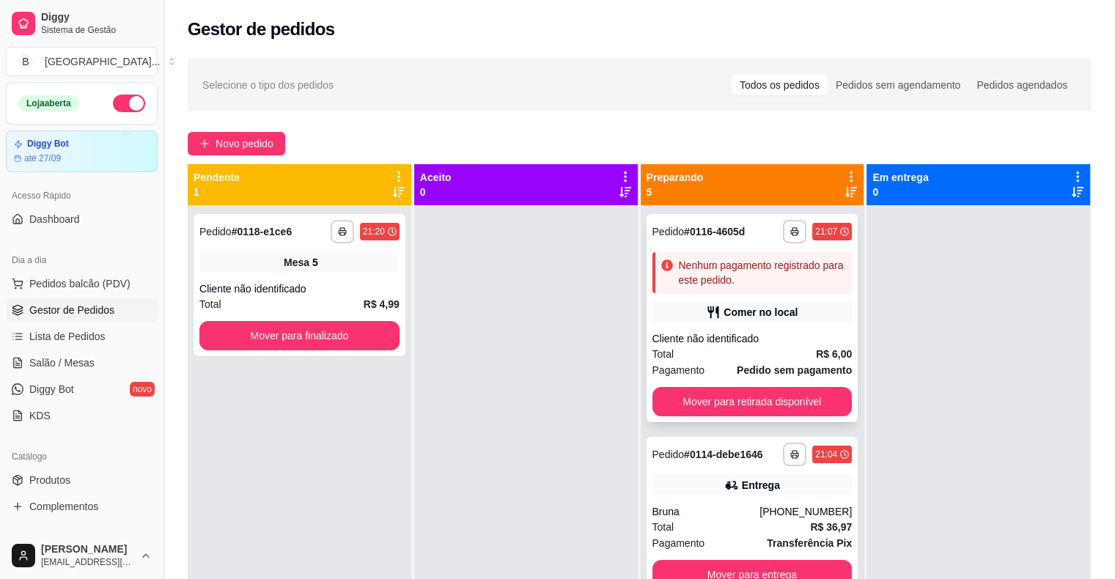
scroll to position [73, 0]
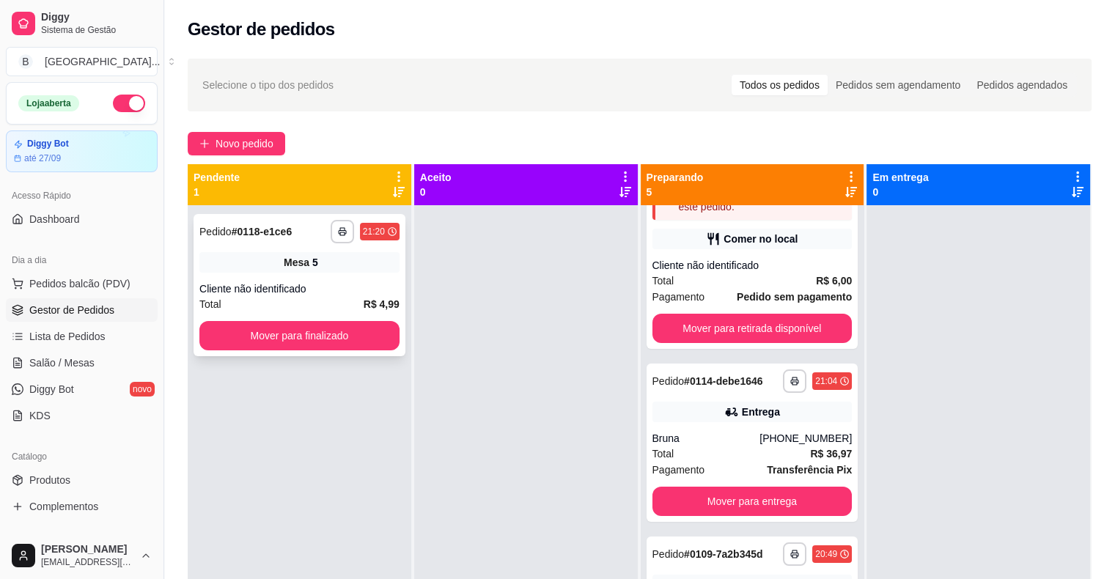
click at [258, 284] on div "Cliente não identificado" at bounding box center [299, 288] width 200 height 15
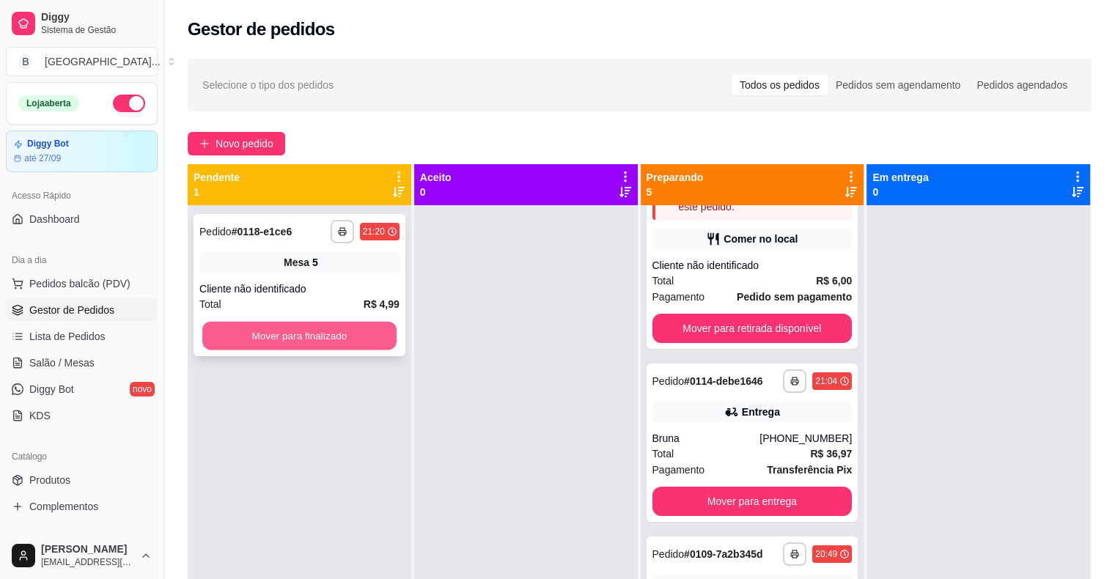
click at [328, 325] on button "Mover para finalizado" at bounding box center [299, 336] width 194 height 29
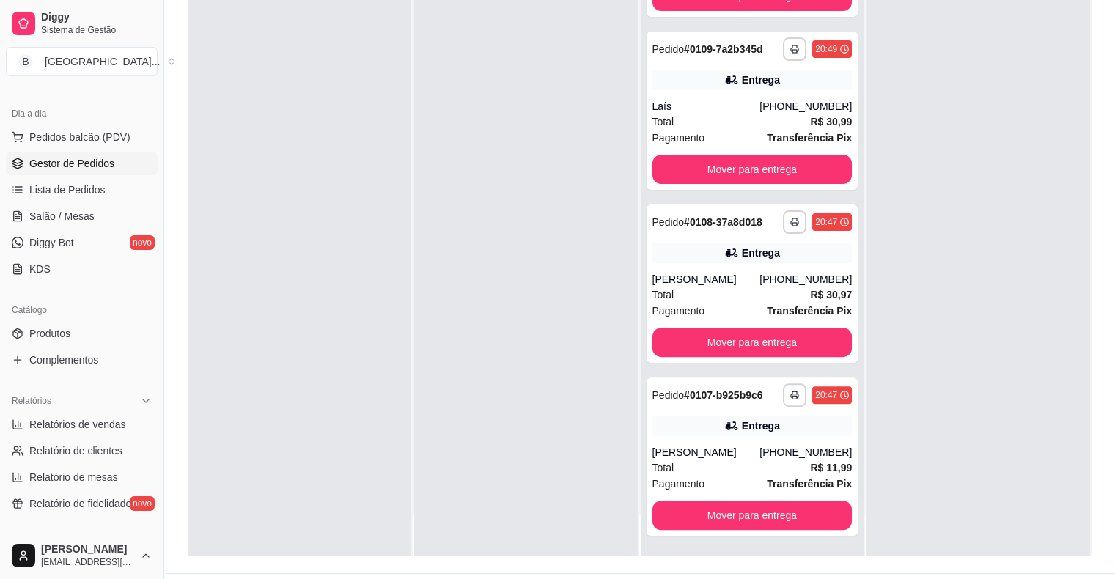
scroll to position [223, 0]
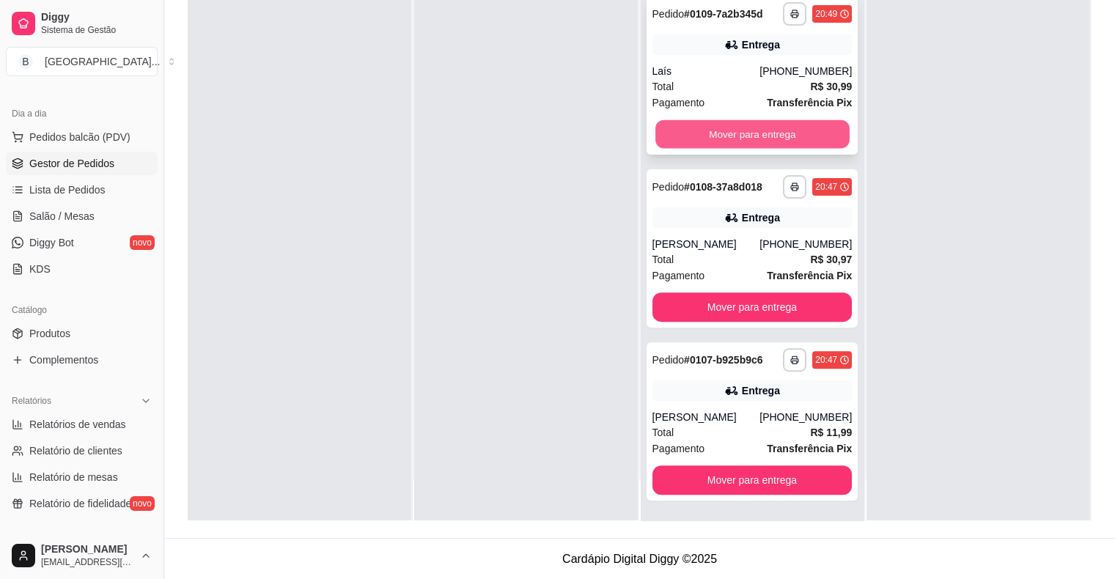
click at [723, 130] on button "Mover para entrega" at bounding box center [752, 134] width 194 height 29
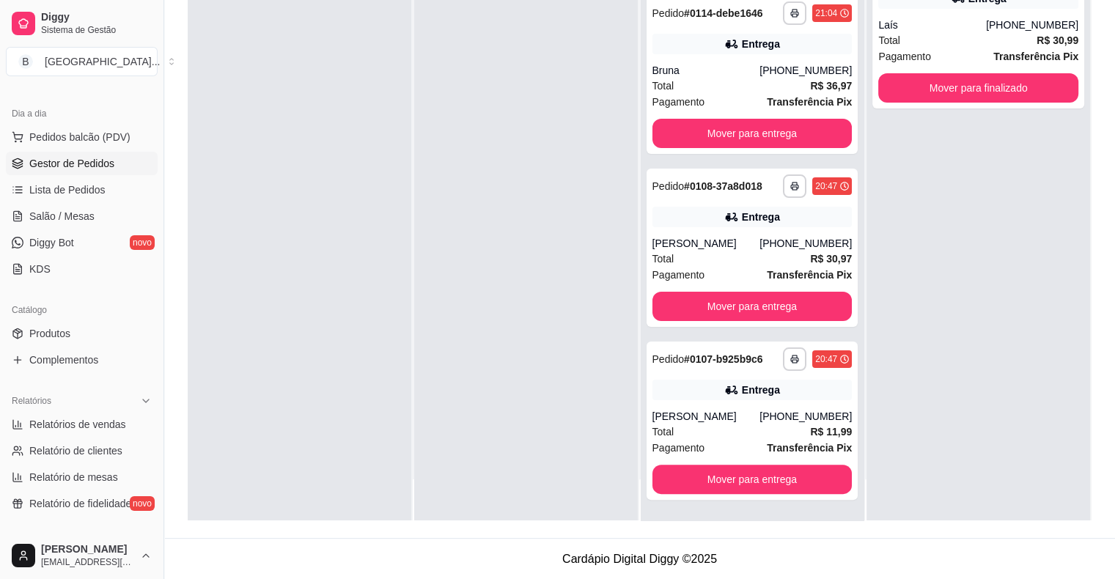
scroll to position [177, 0]
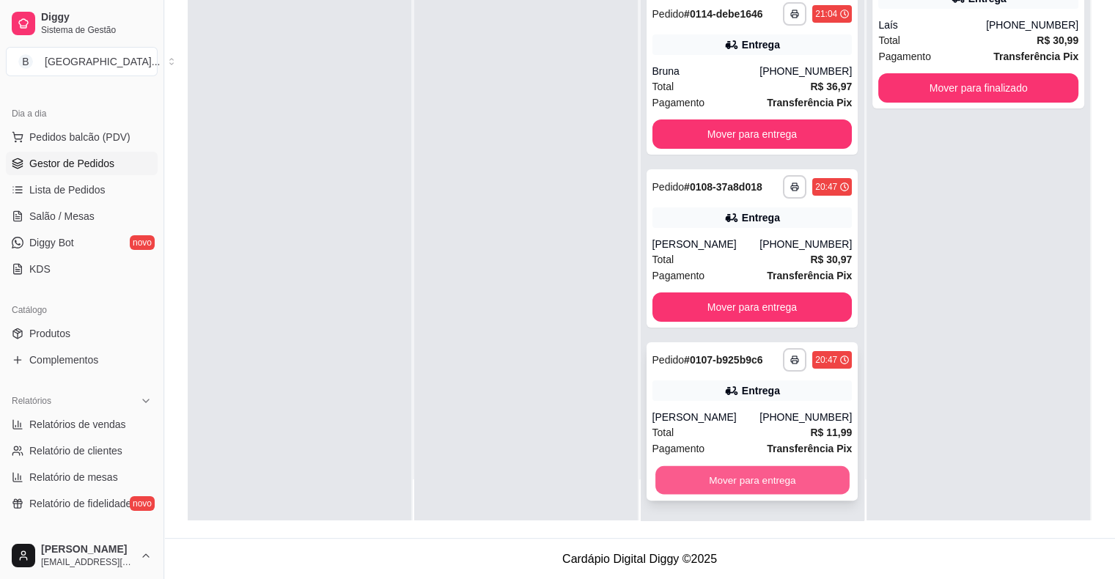
click at [696, 473] on button "Mover para entrega" at bounding box center [752, 480] width 194 height 29
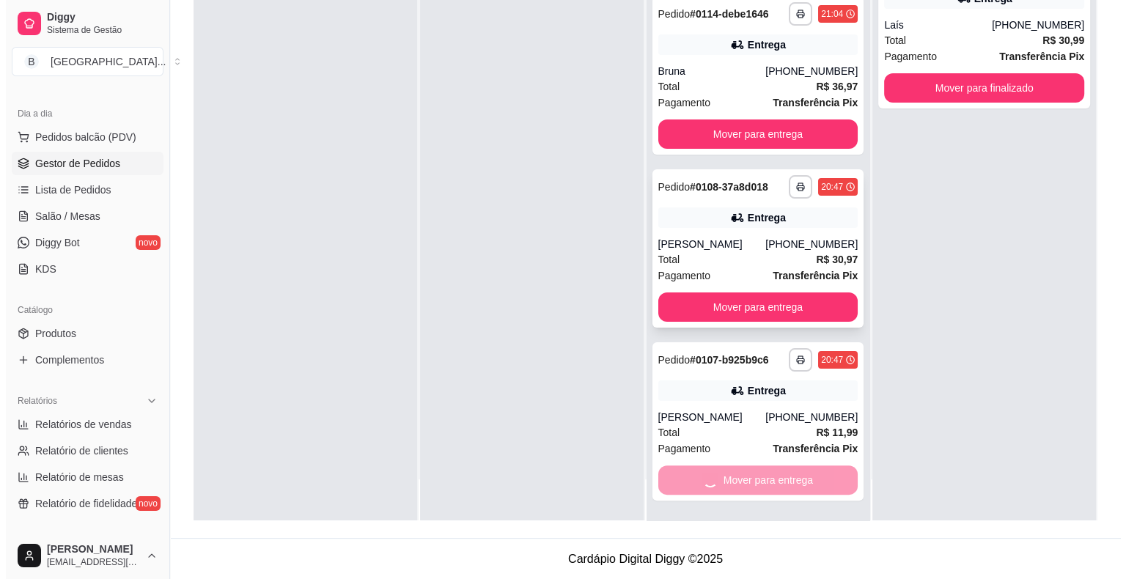
scroll to position [4, 0]
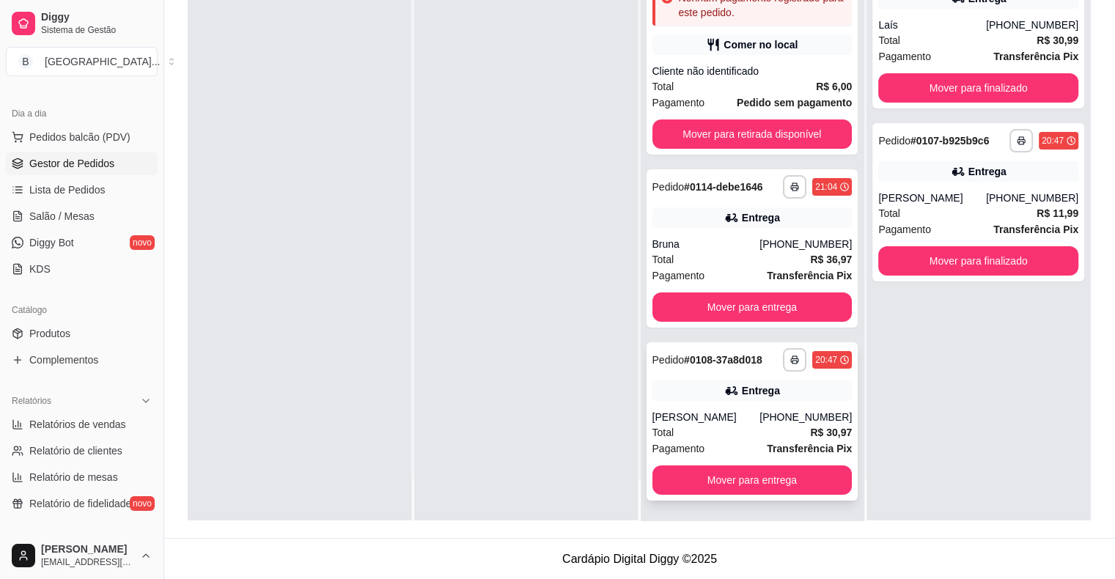
click at [690, 410] on div "[PERSON_NAME]" at bounding box center [706, 417] width 108 height 15
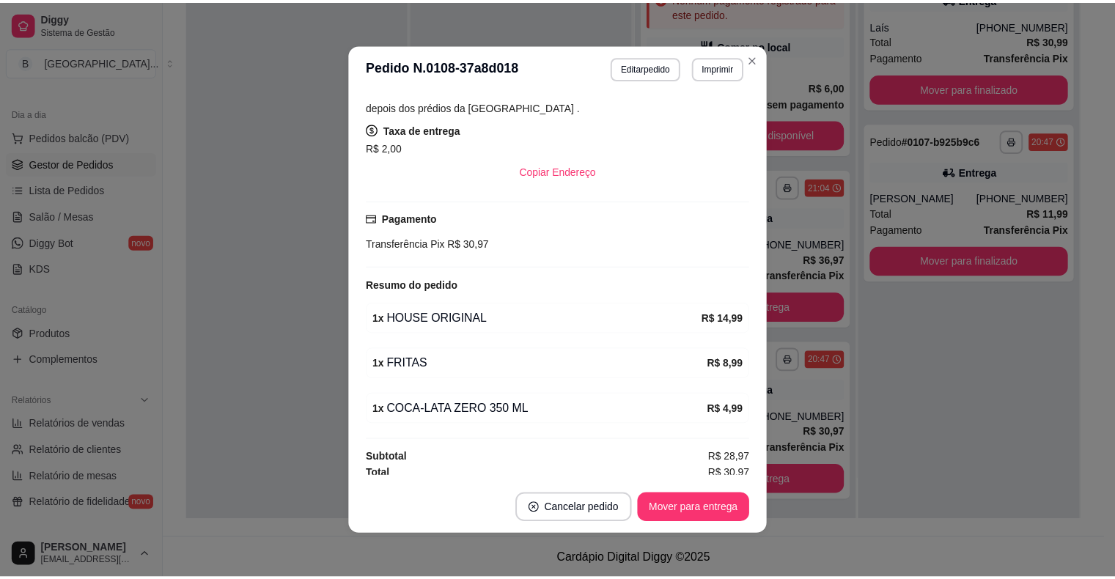
scroll to position [222, 0]
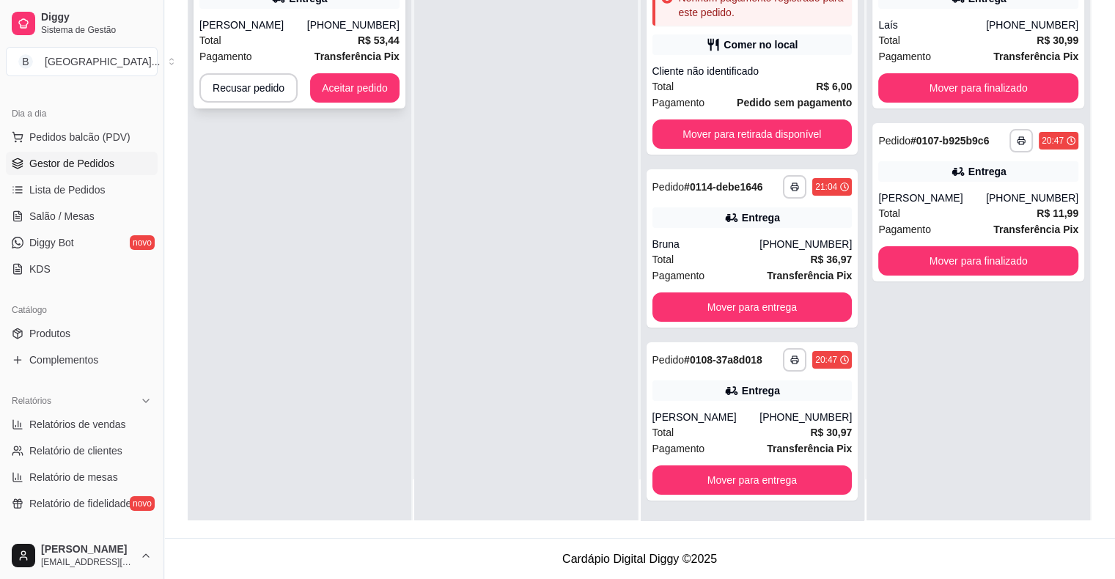
click at [278, 12] on div "**********" at bounding box center [299, 29] width 212 height 158
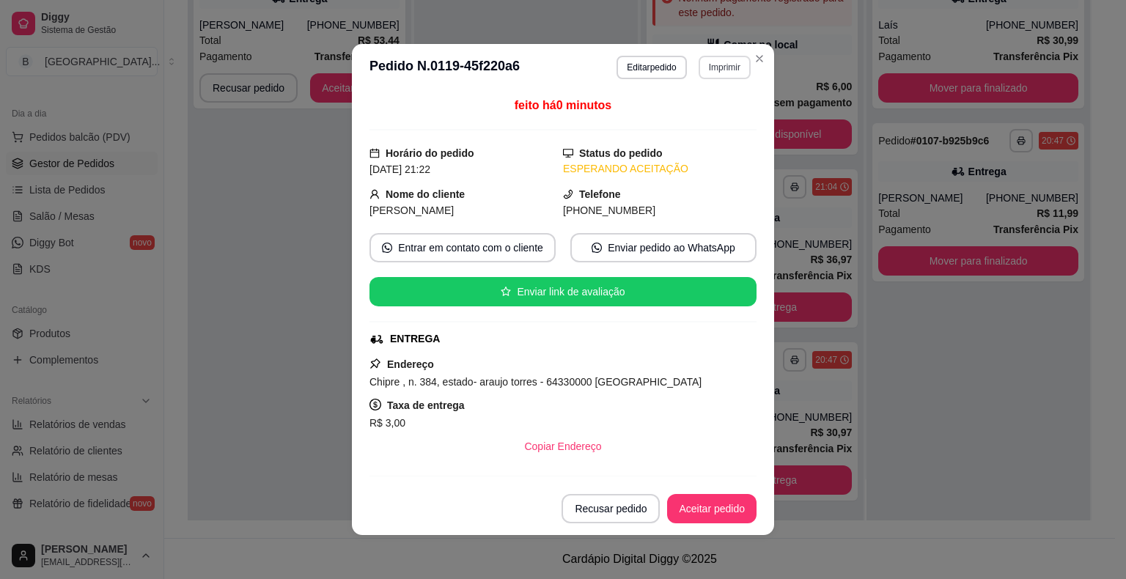
click at [719, 67] on button "Imprimir" at bounding box center [724, 67] width 52 height 23
click at [694, 112] on button "IMPRESSORA" at bounding box center [693, 119] width 106 height 23
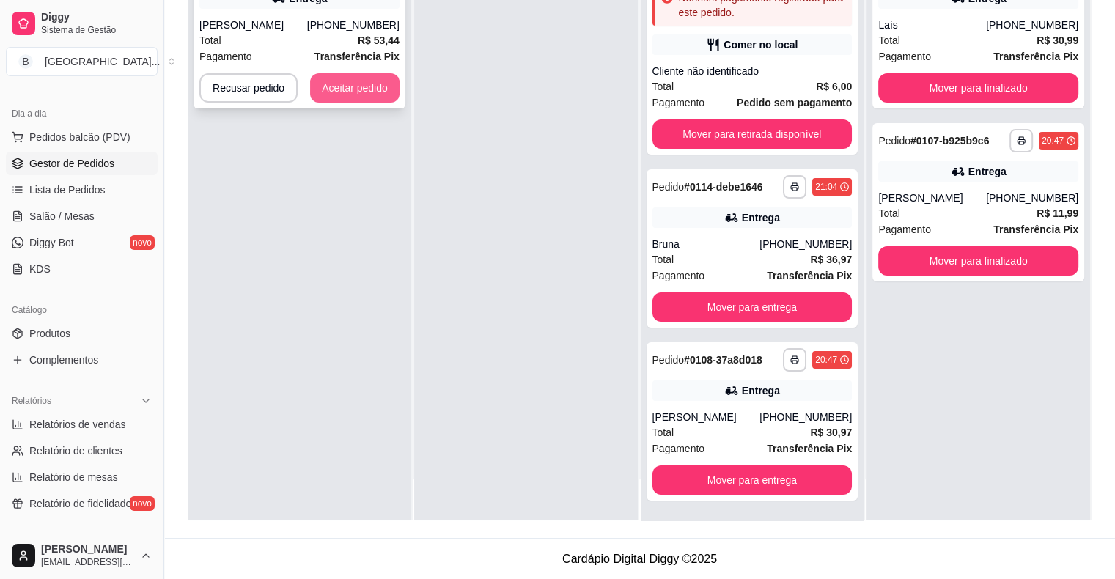
click at [352, 76] on button "Aceitar pedido" at bounding box center [354, 87] width 89 height 29
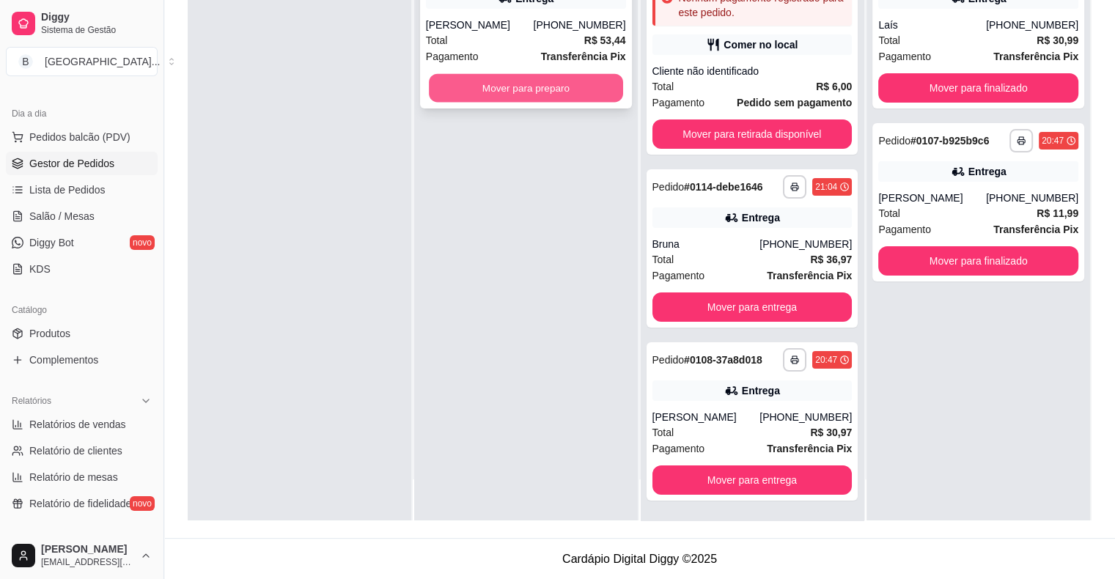
click at [503, 92] on button "Mover para preparo" at bounding box center [526, 88] width 194 height 29
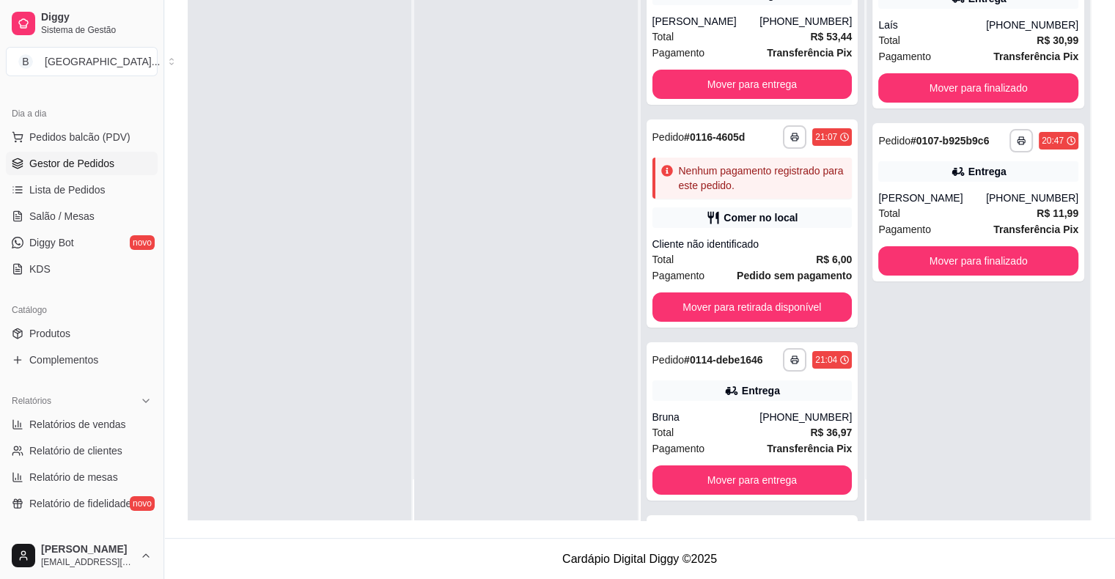
scroll to position [177, 0]
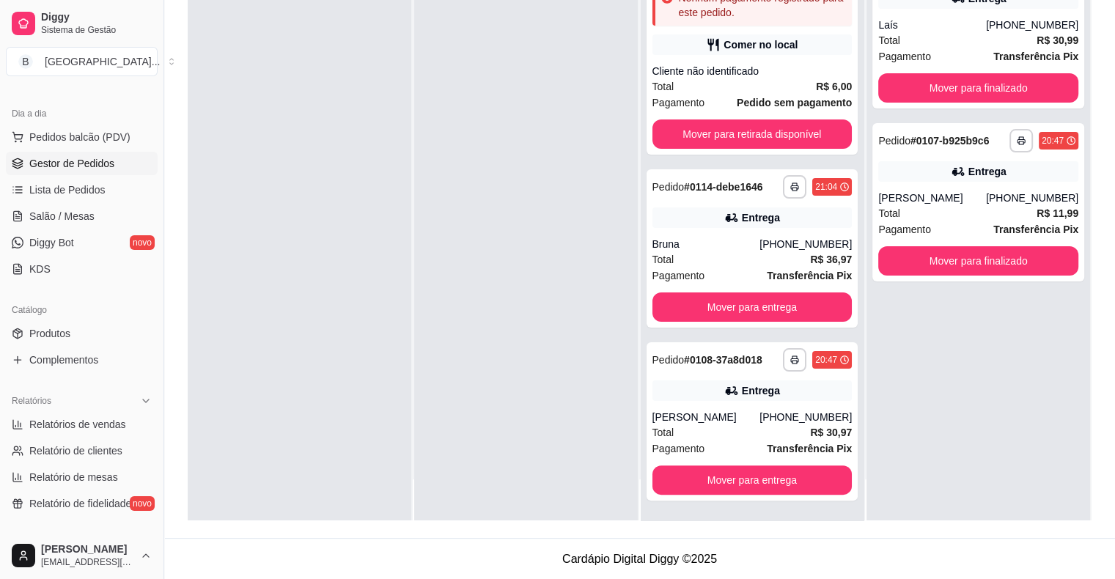
click at [73, 202] on ul "Pedidos balcão (PDV) Gestor de Pedidos Lista de Pedidos Salão / Mesas Diggy Bot…" at bounding box center [82, 202] width 152 height 155
click at [69, 218] on span "Salão / Mesas" at bounding box center [61, 216] width 65 height 15
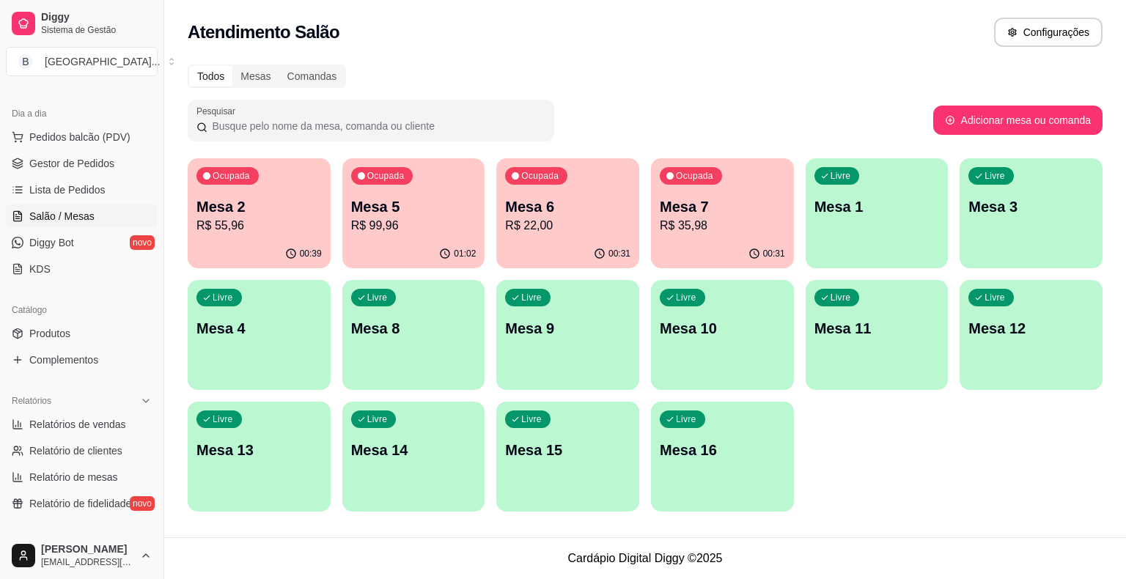
click at [415, 237] on div "Ocupada Mesa 5 R$ 99,96" at bounding box center [413, 198] width 143 height 81
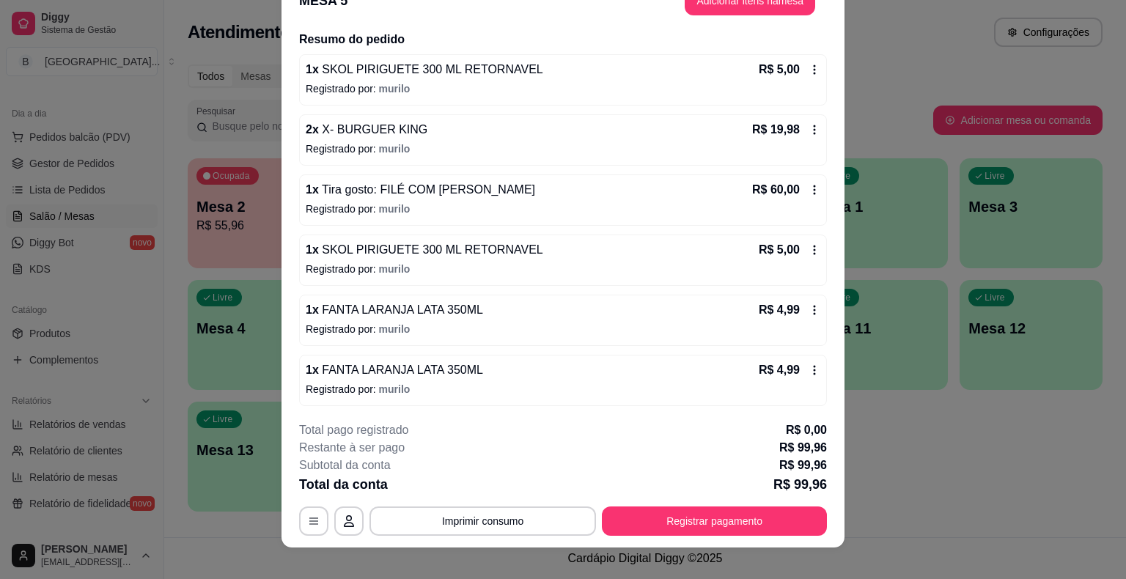
scroll to position [44, 0]
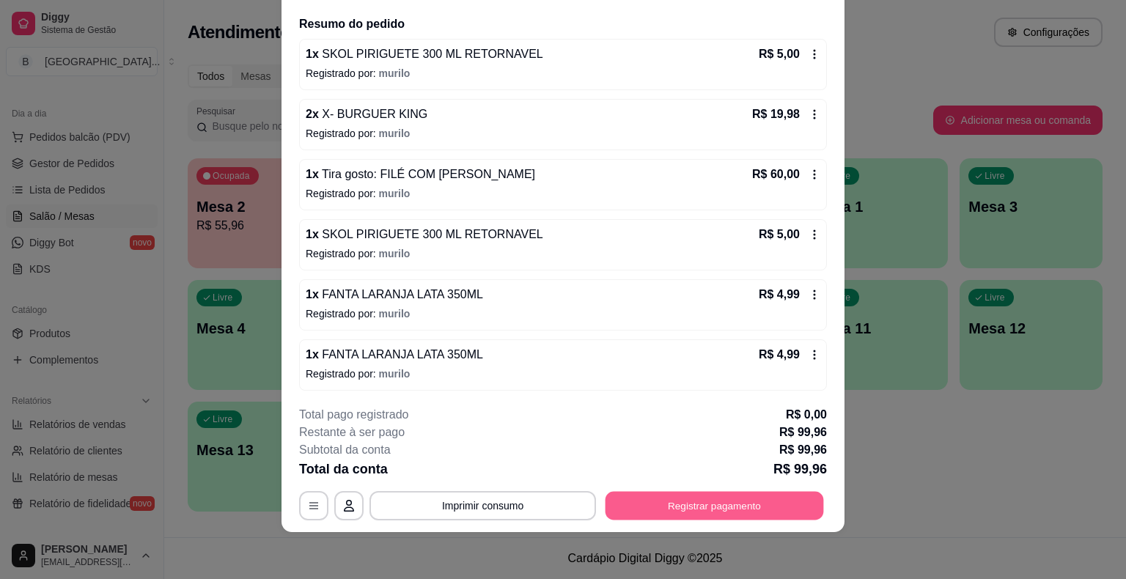
click at [644, 511] on button "Registrar pagamento" at bounding box center [714, 506] width 218 height 29
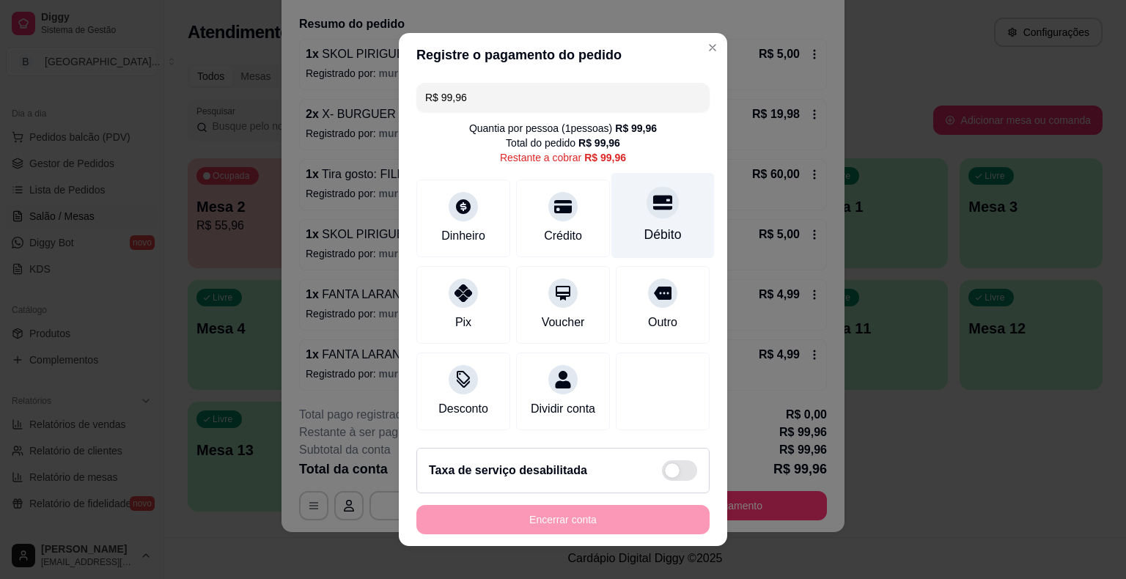
click at [651, 220] on div "Débito" at bounding box center [662, 216] width 103 height 86
type input "R$ 0,00"
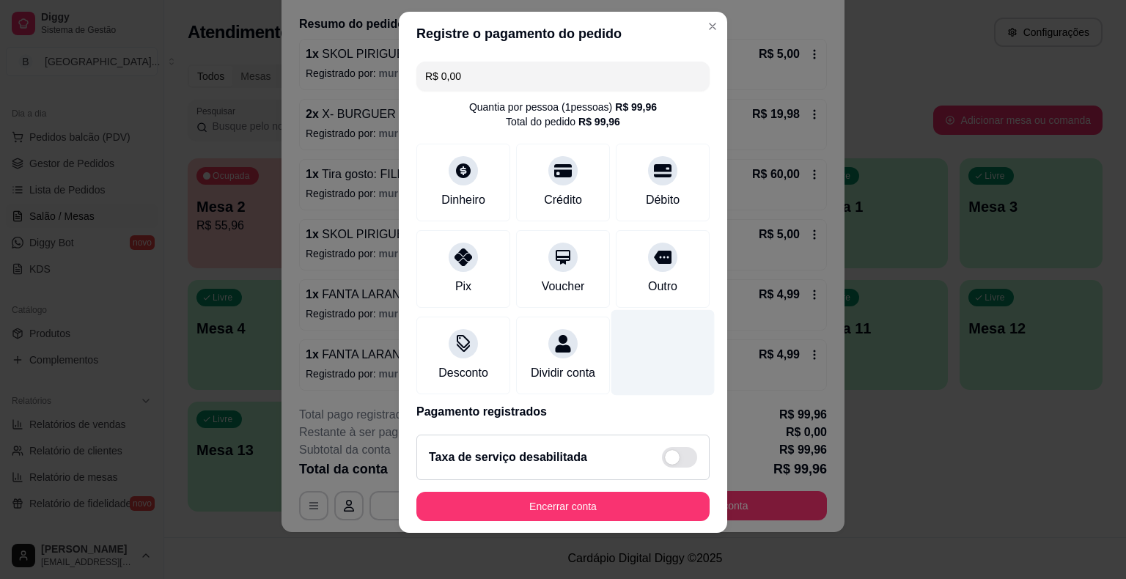
scroll to position [69, 0]
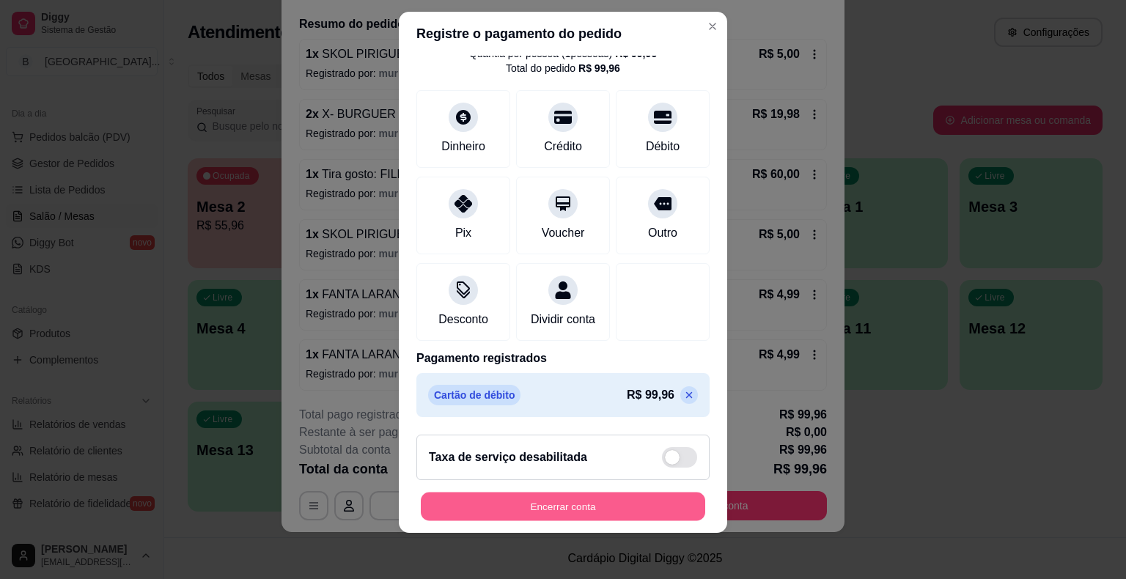
click at [541, 509] on button "Encerrar conta" at bounding box center [563, 506] width 284 height 29
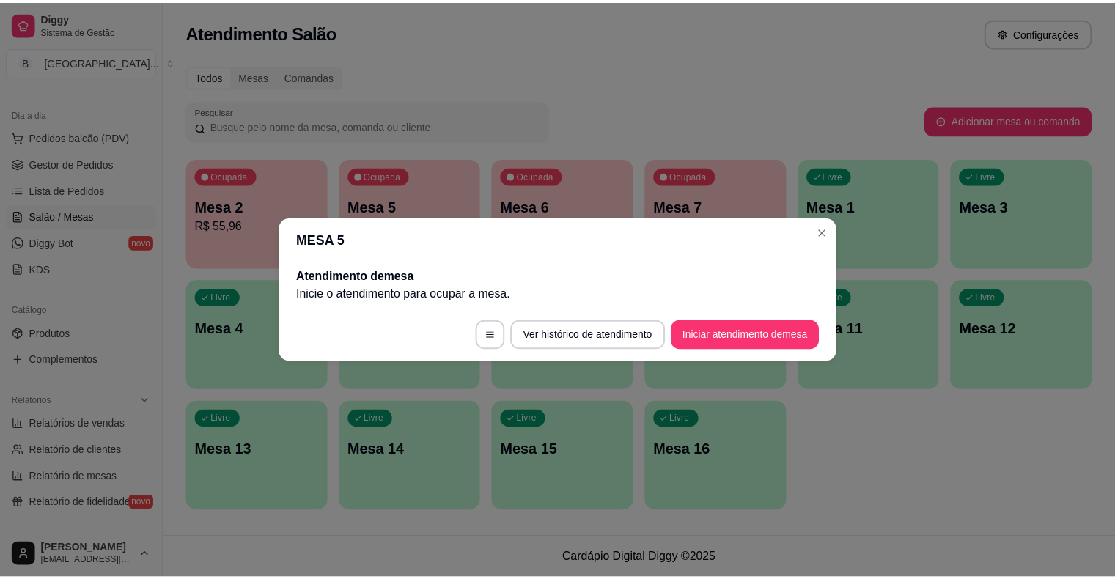
scroll to position [0, 0]
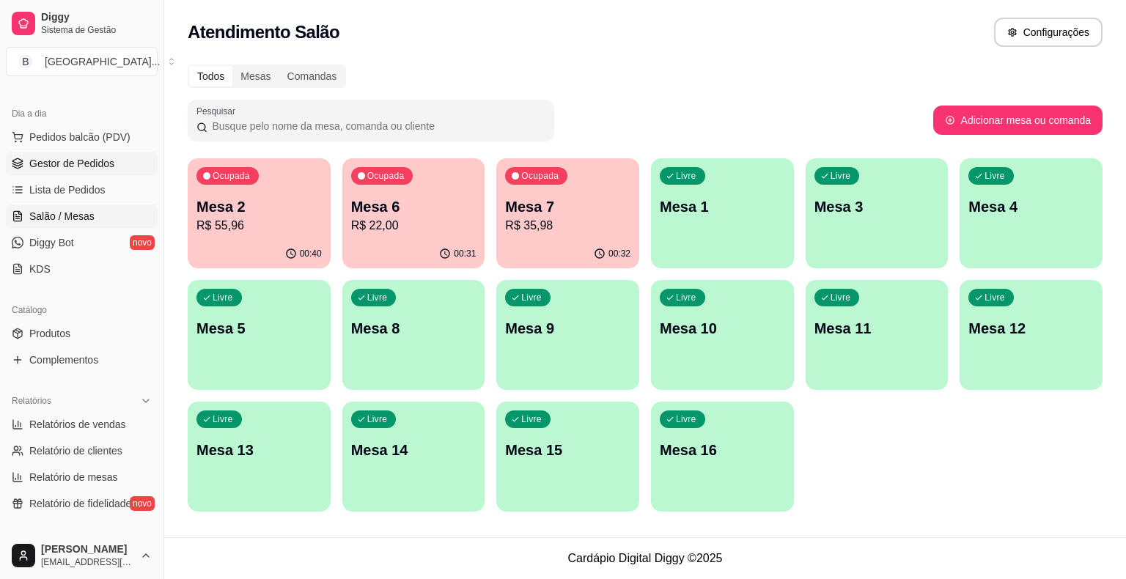
click at [34, 166] on span "Gestor de Pedidos" at bounding box center [71, 163] width 85 height 15
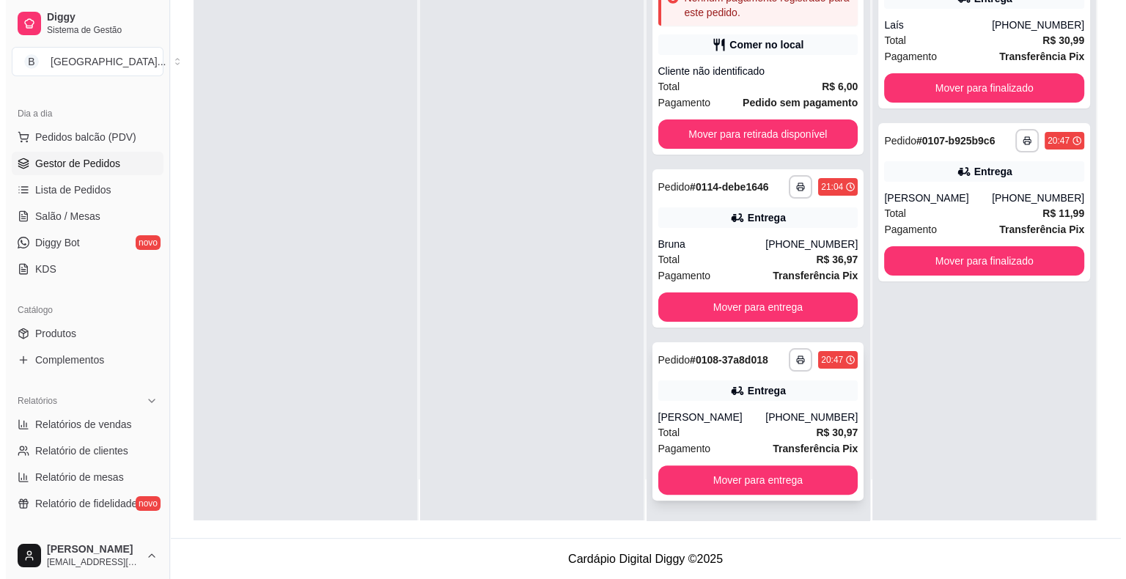
scroll to position [223, 0]
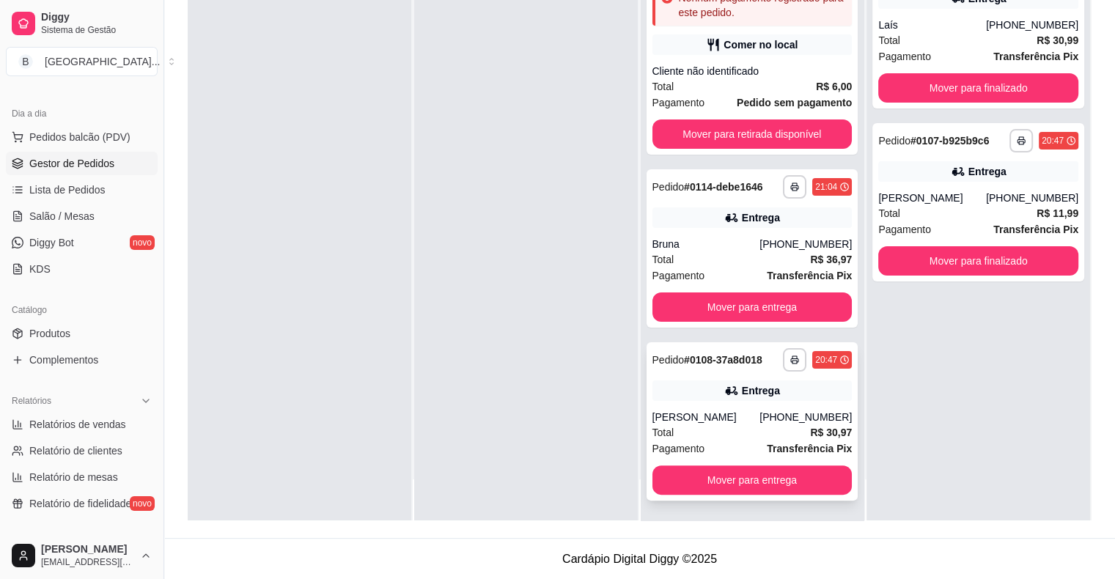
click at [715, 410] on div "[PERSON_NAME]" at bounding box center [706, 417] width 108 height 15
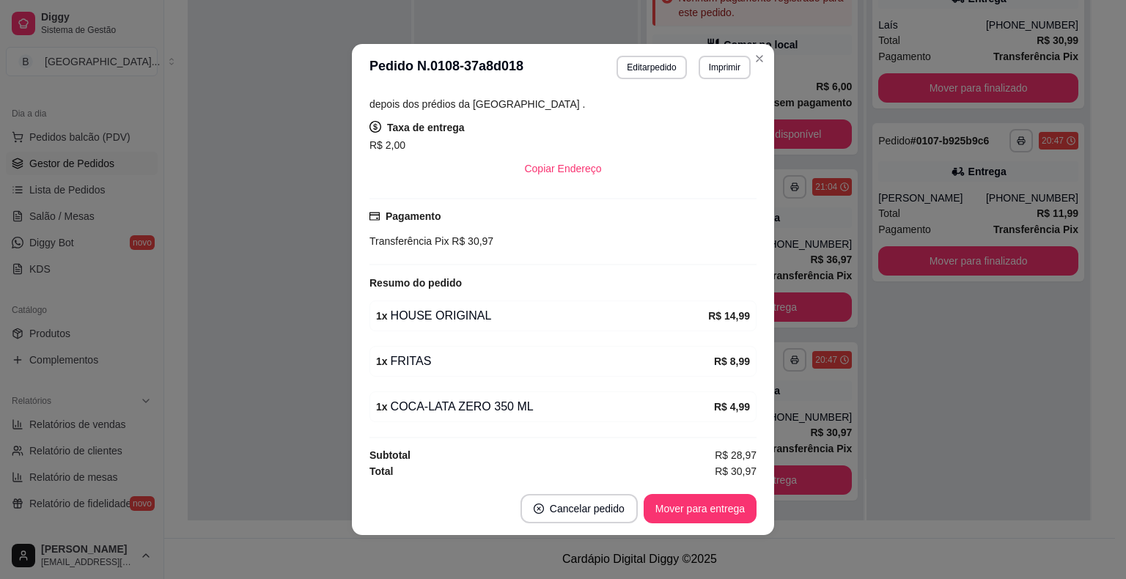
scroll to position [3, 0]
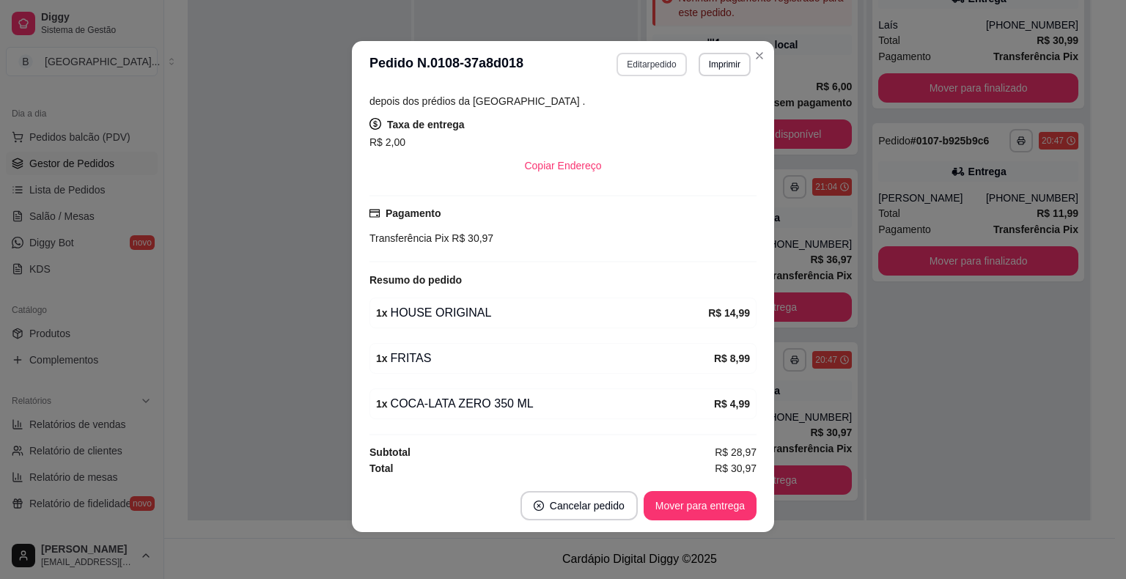
click at [616, 69] on button "Editar pedido" at bounding box center [651, 64] width 70 height 23
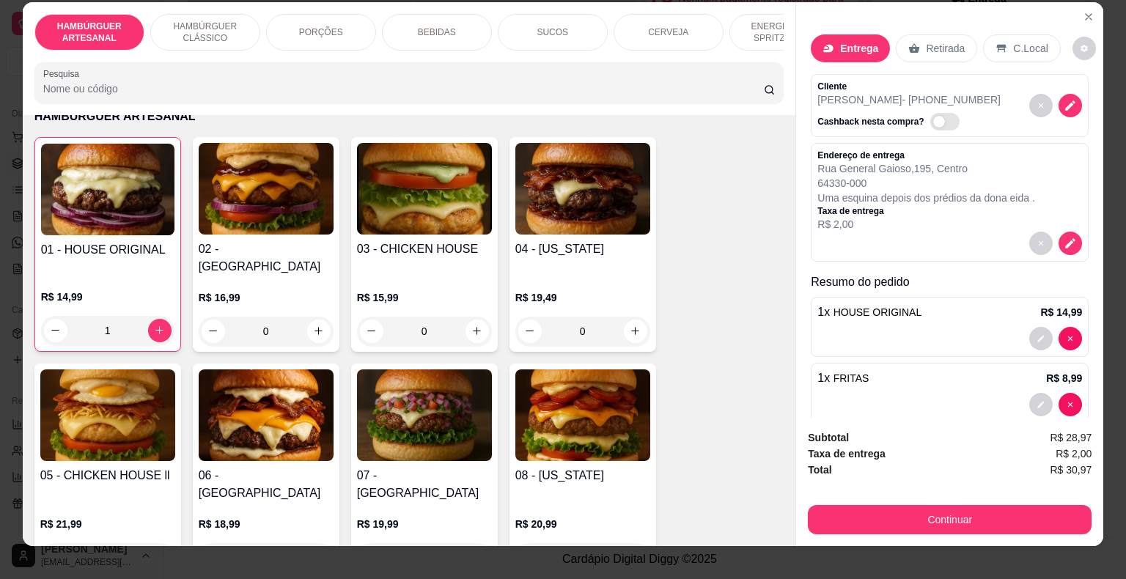
scroll to position [0, 0]
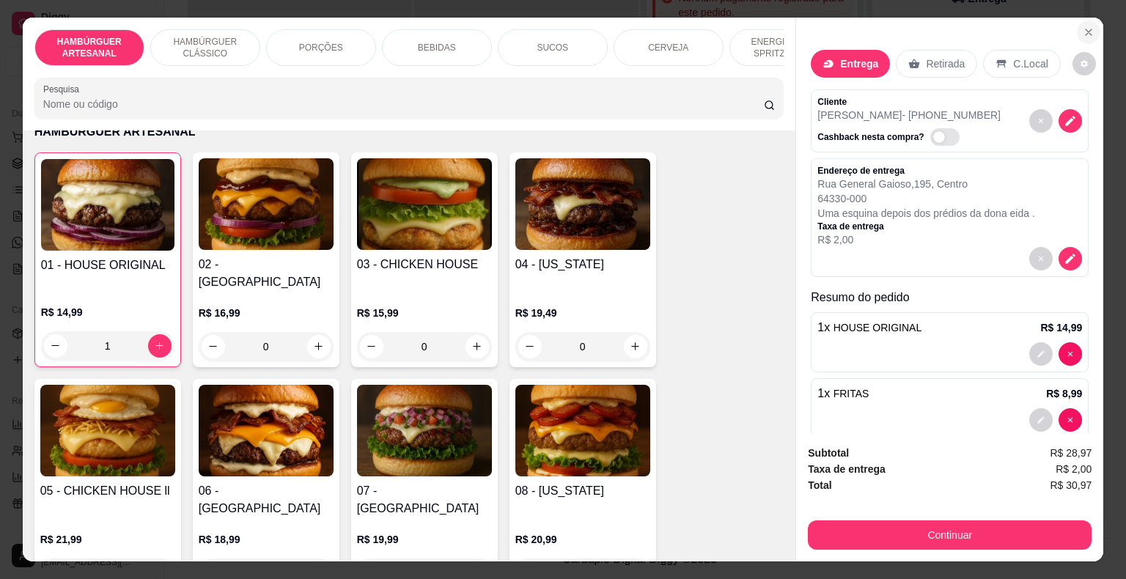
click at [1085, 29] on icon "Close" at bounding box center [1088, 32] width 6 height 6
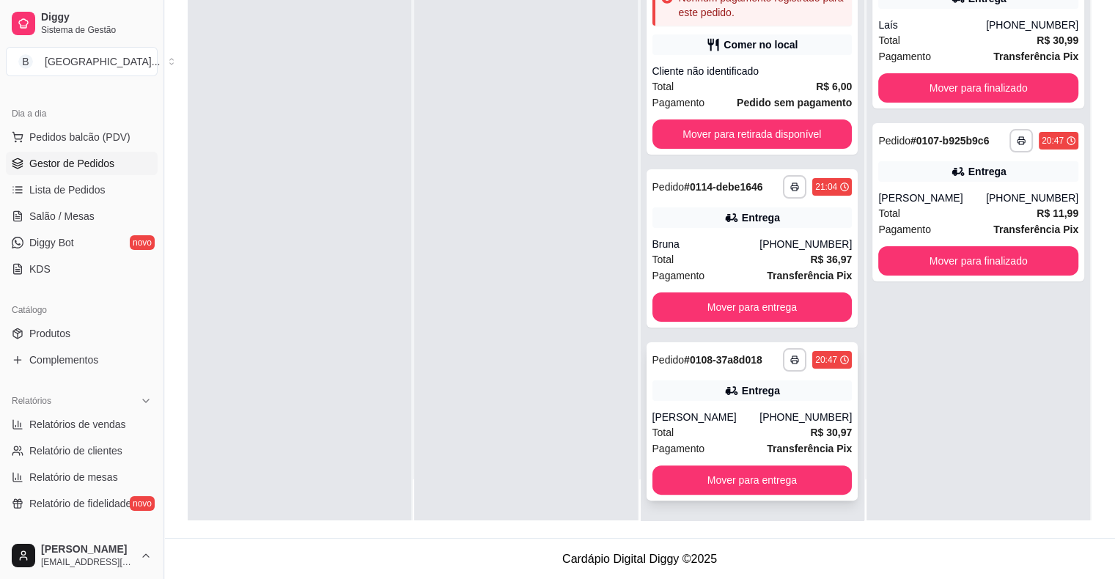
click at [725, 414] on div "[PERSON_NAME]" at bounding box center [706, 417] width 108 height 15
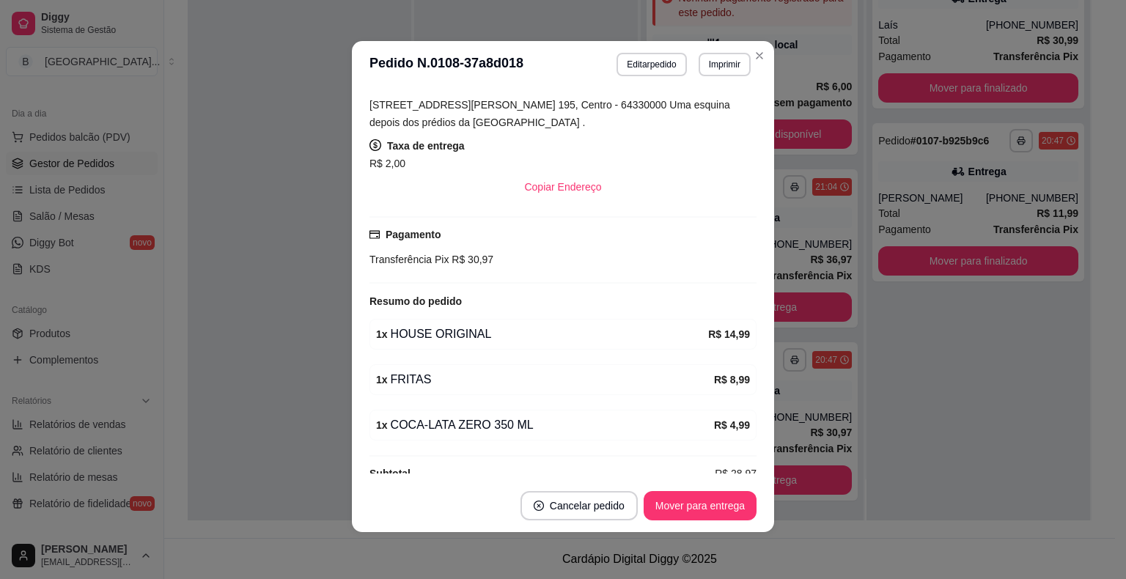
scroll to position [295, 0]
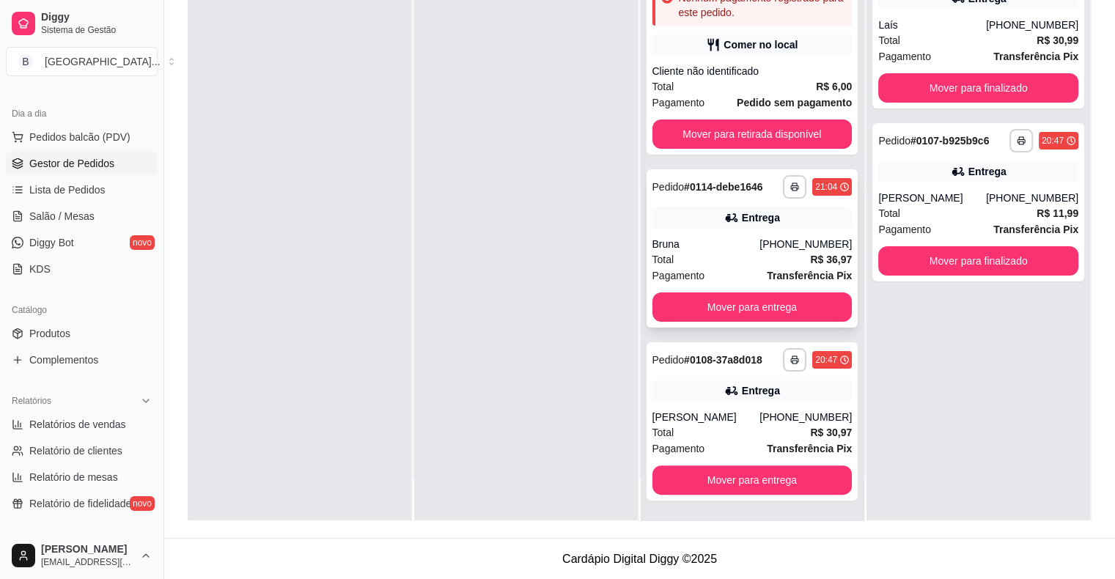
click at [690, 231] on div "**********" at bounding box center [752, 248] width 212 height 158
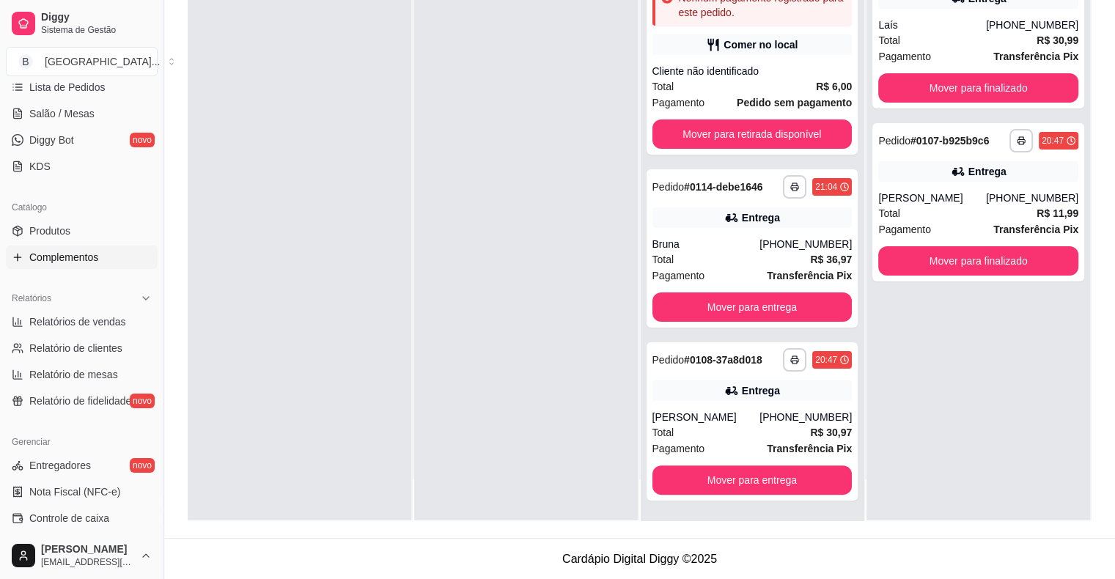
scroll to position [293, 0]
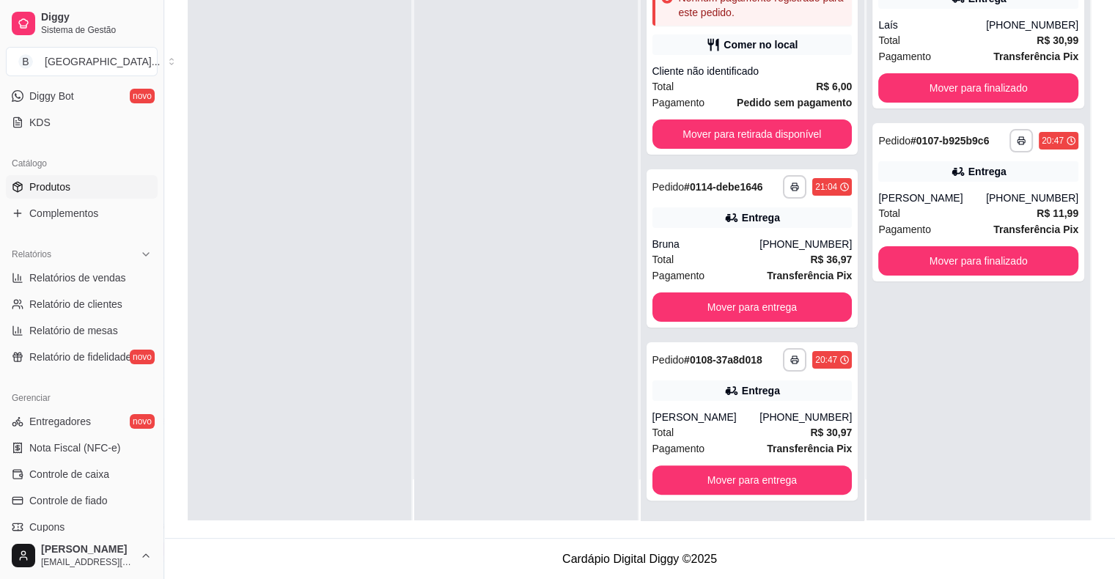
click at [103, 180] on link "Produtos" at bounding box center [82, 186] width 152 height 23
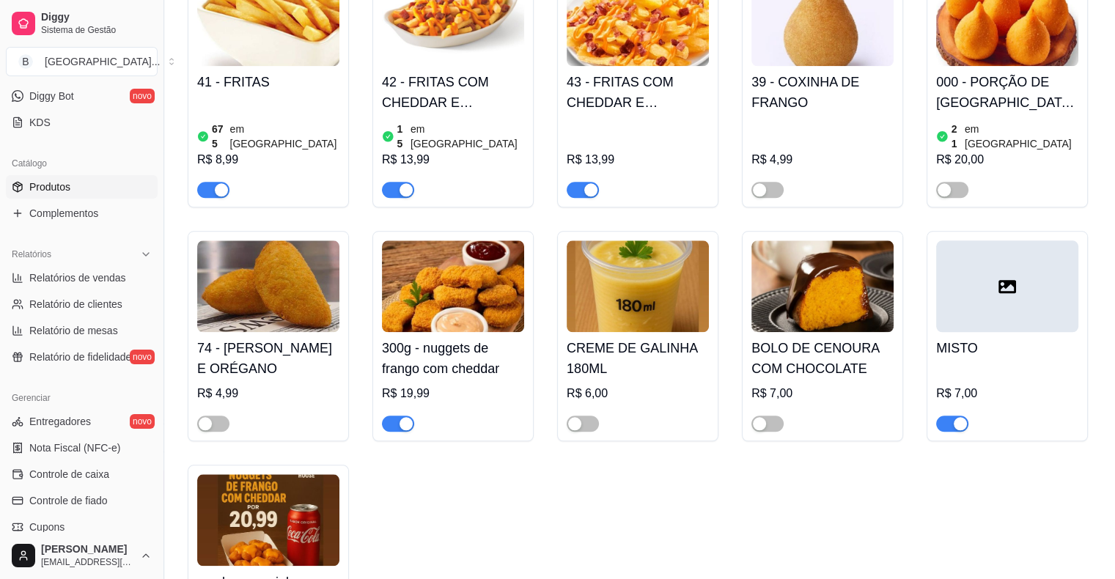
scroll to position [1466, 0]
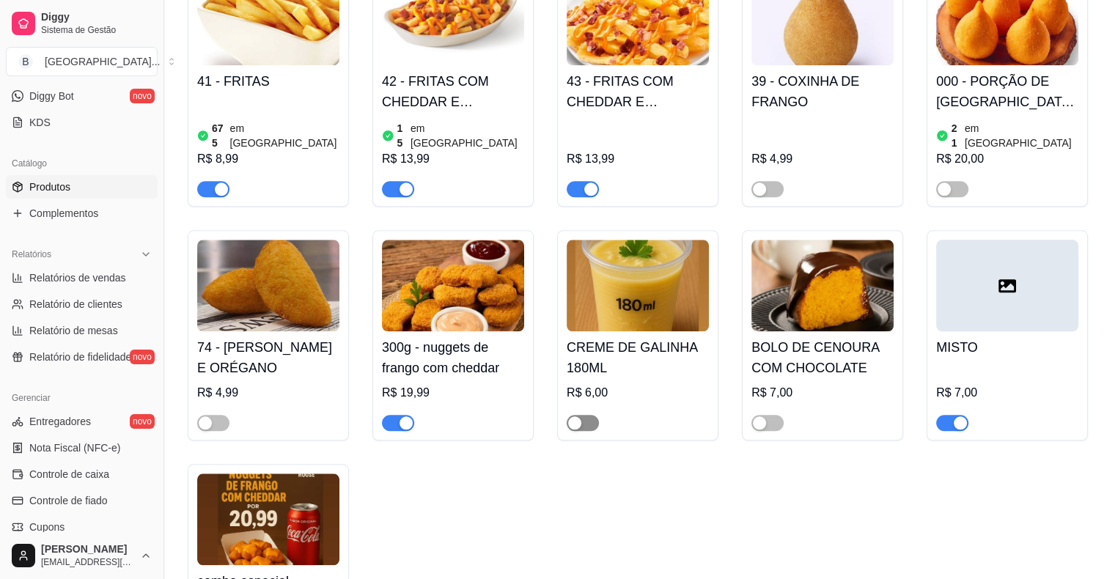
click at [572, 416] on div "button" at bounding box center [574, 422] width 13 height 13
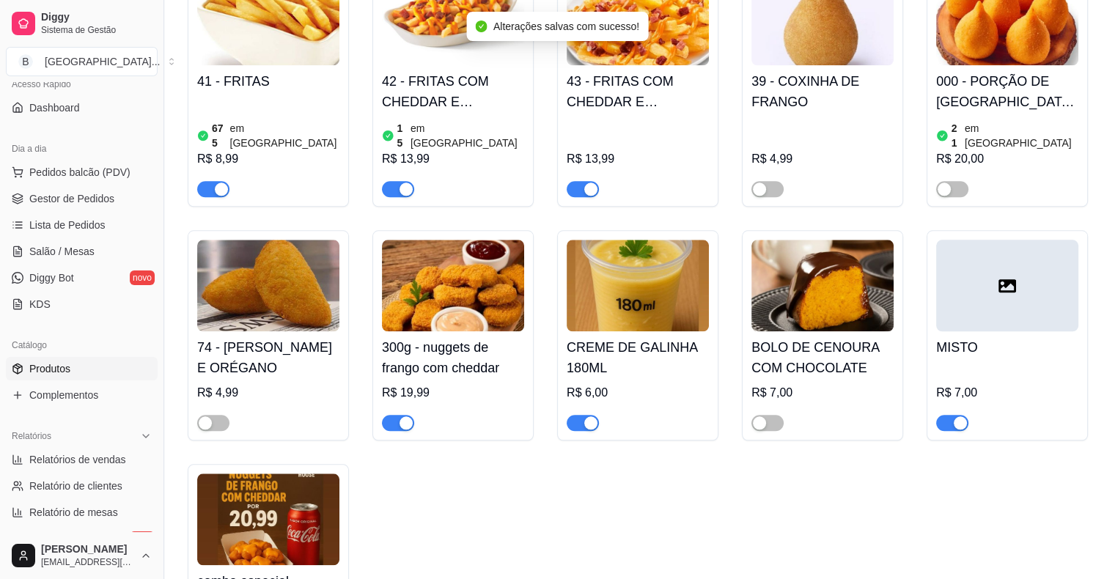
scroll to position [0, 0]
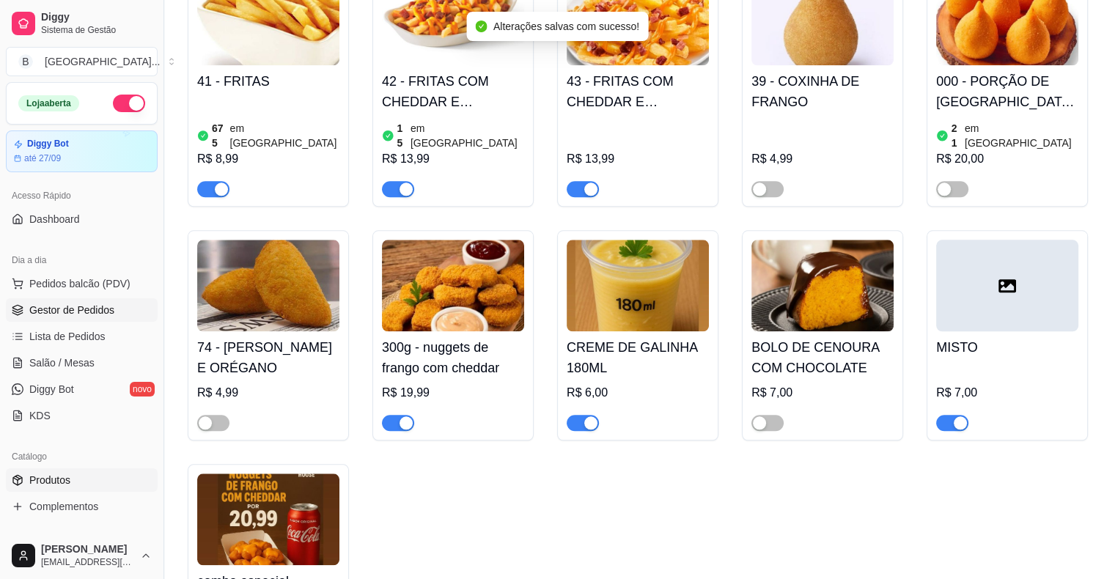
click at [71, 305] on span "Gestor de Pedidos" at bounding box center [71, 310] width 85 height 15
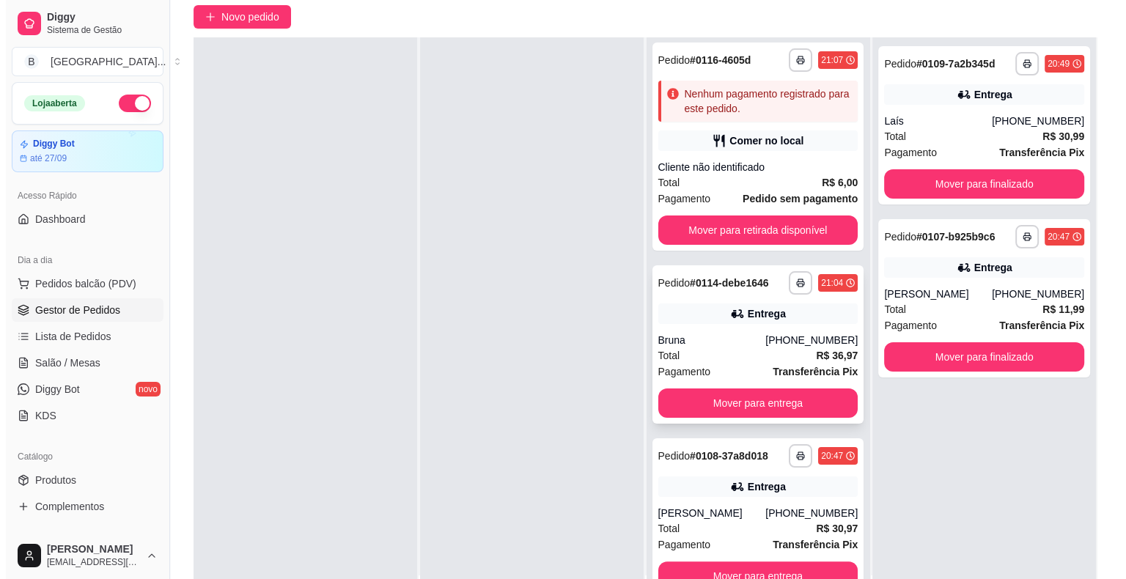
scroll to position [220, 0]
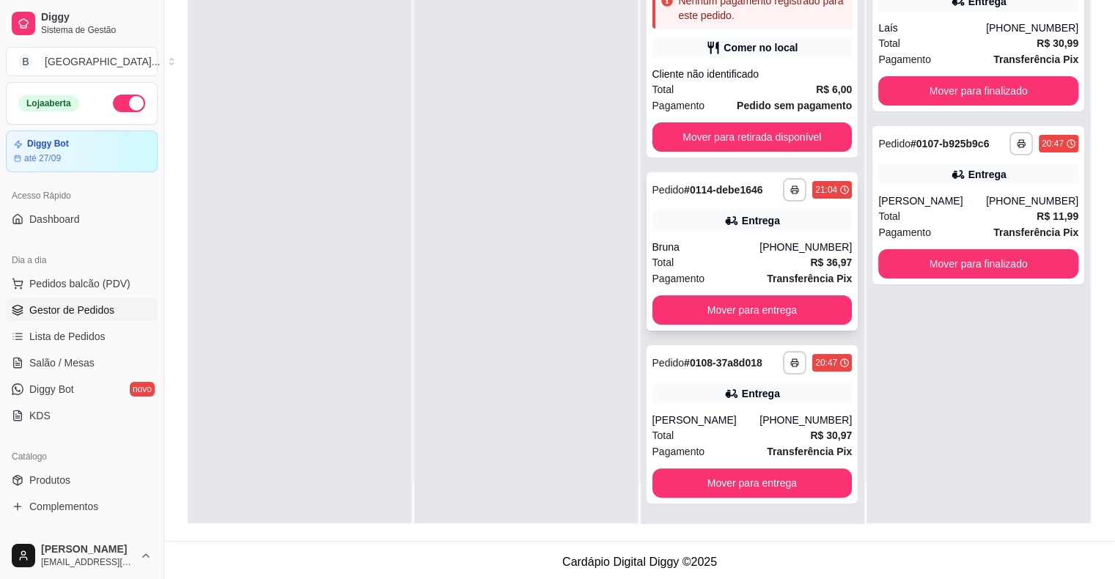
click at [707, 266] on div "Total R$ 36,97" at bounding box center [752, 262] width 200 height 16
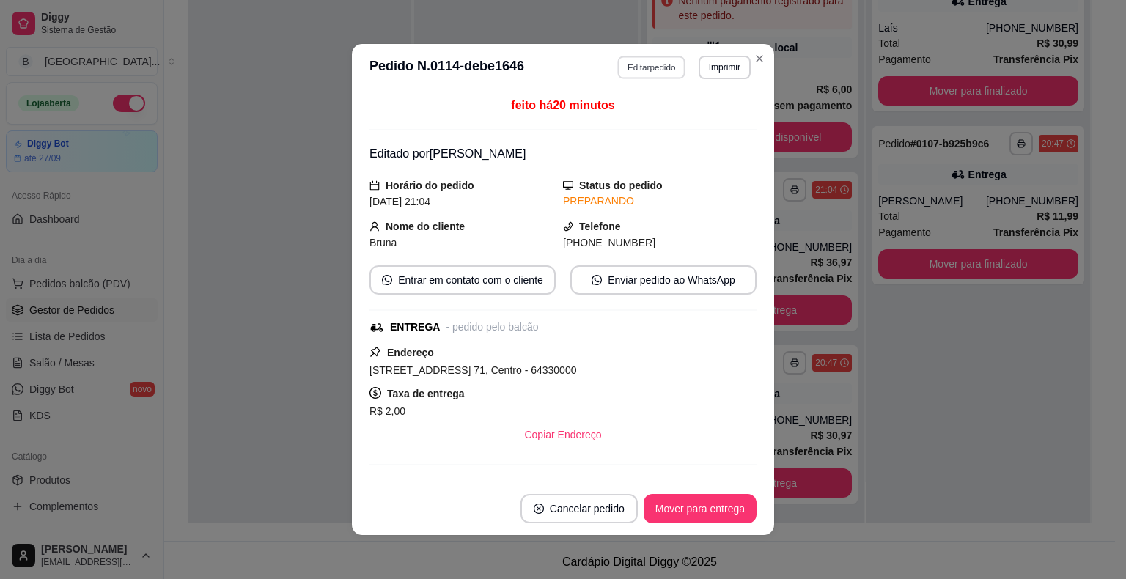
click at [618, 72] on button "Editar pedido" at bounding box center [652, 67] width 68 height 23
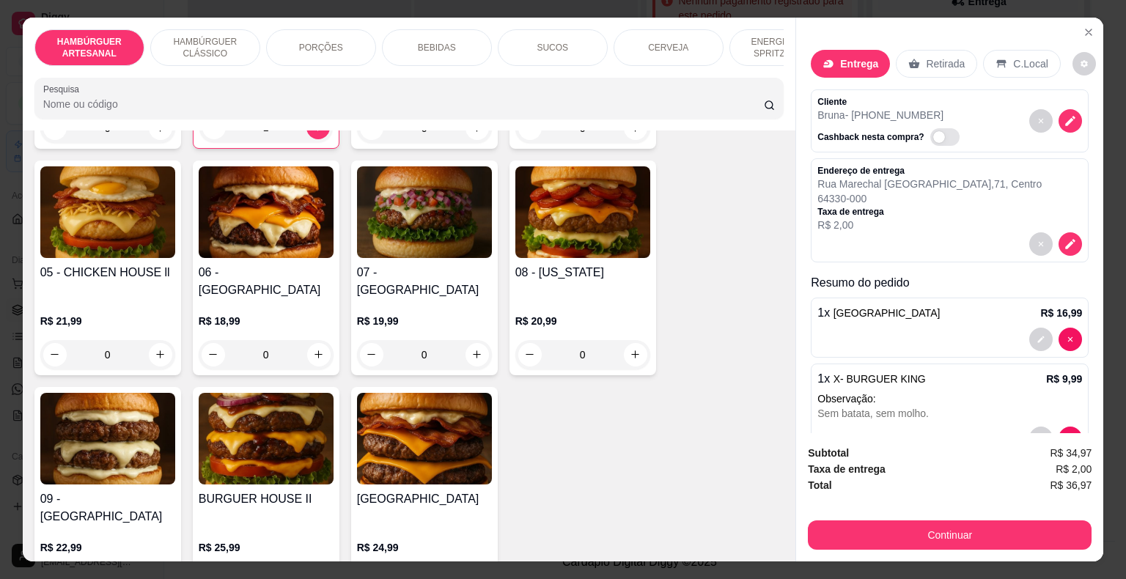
scroll to position [366, 0]
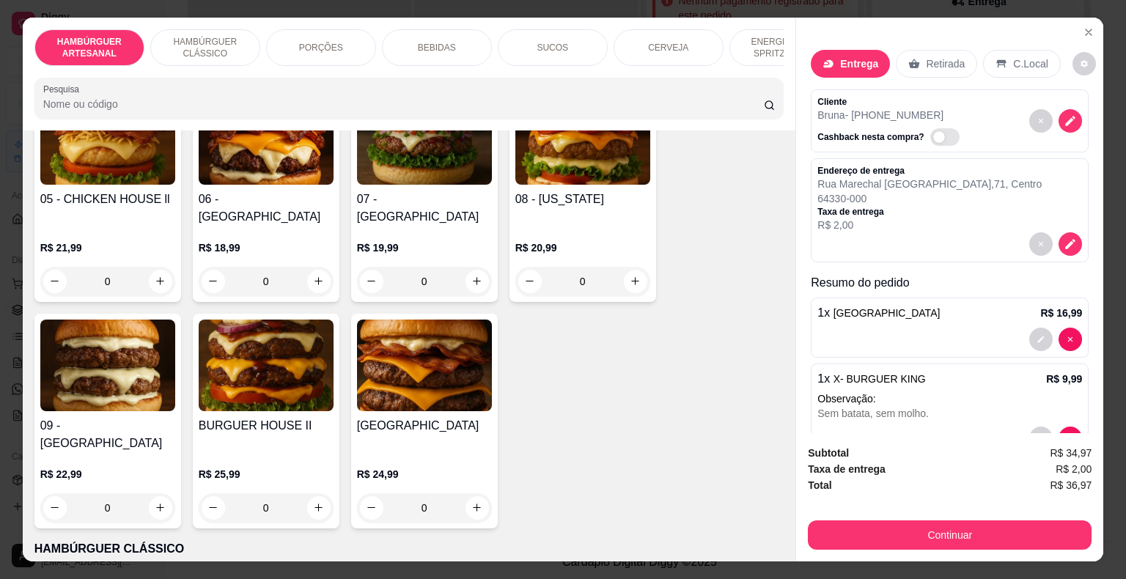
click at [302, 34] on div "PORÇÕES" at bounding box center [321, 47] width 110 height 37
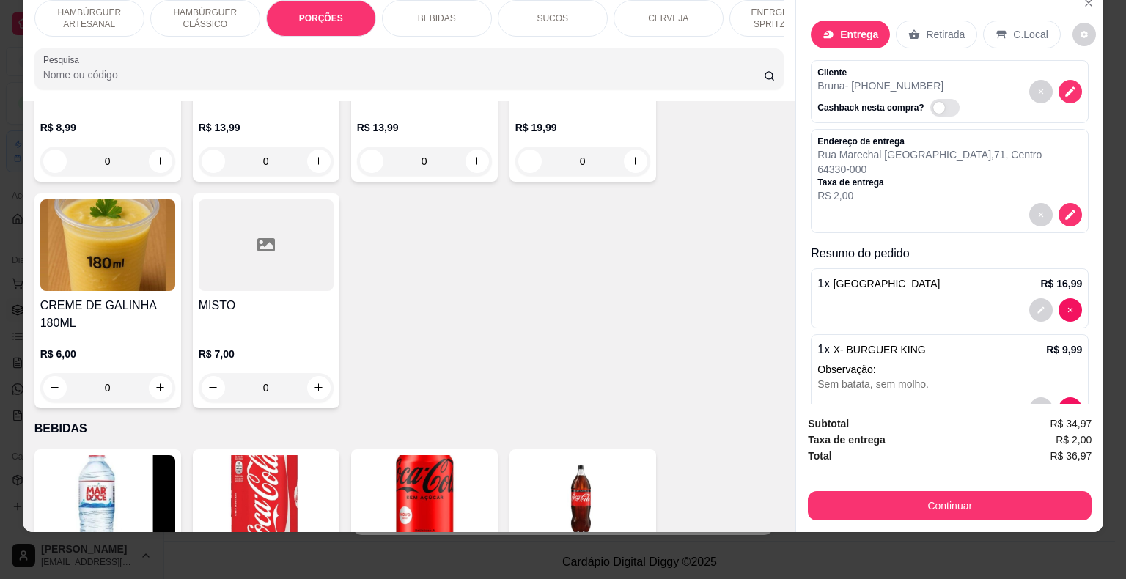
scroll to position [1463, 0]
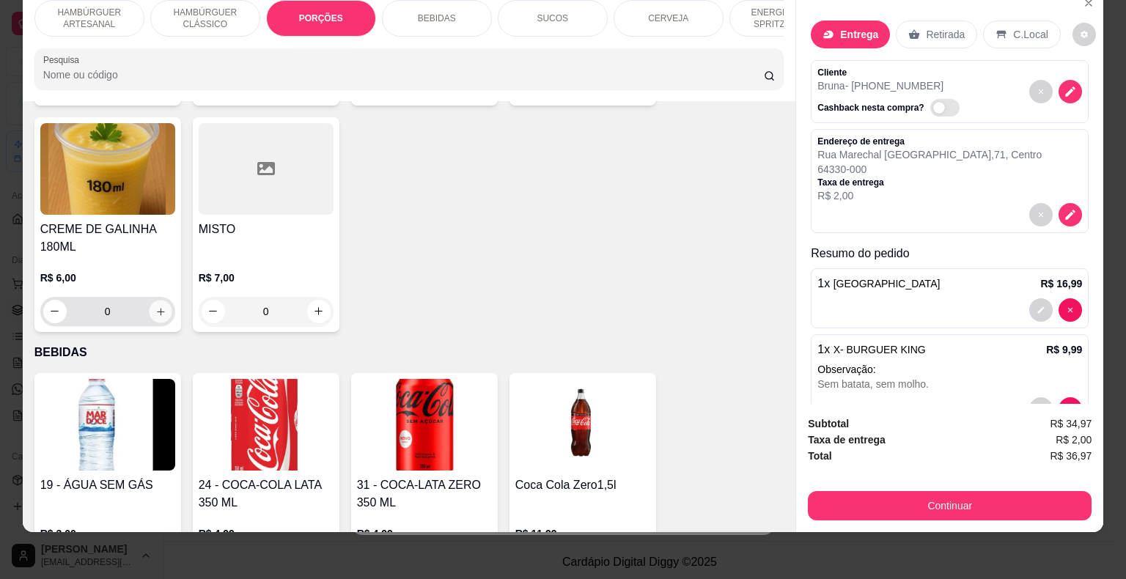
click at [155, 306] on icon "increase-product-quantity" at bounding box center [160, 311] width 11 height 11
type input "1"
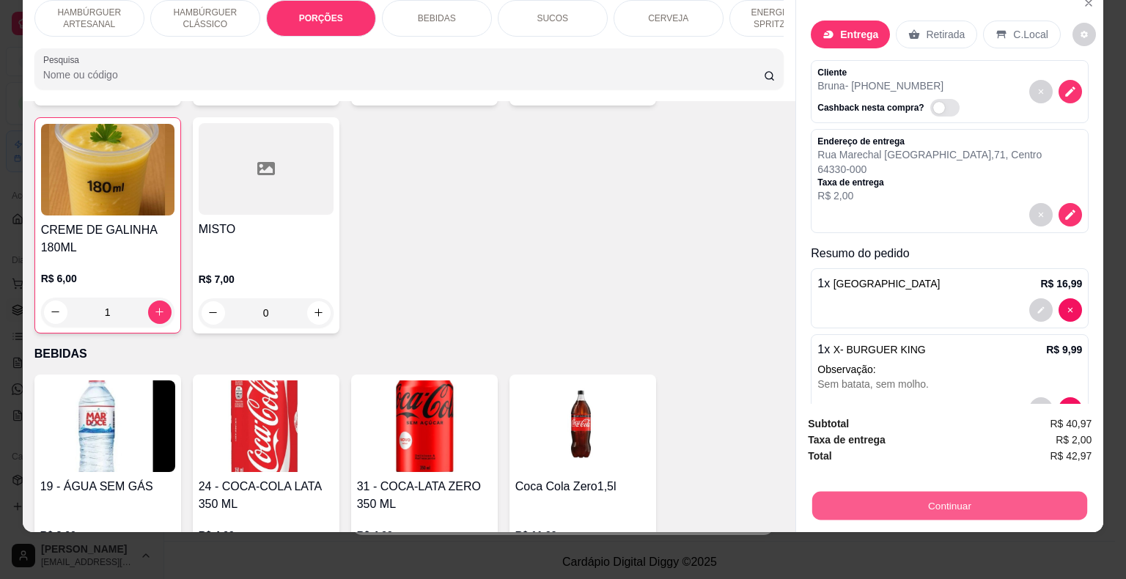
click at [890, 495] on button "Continuar" at bounding box center [949, 506] width 275 height 29
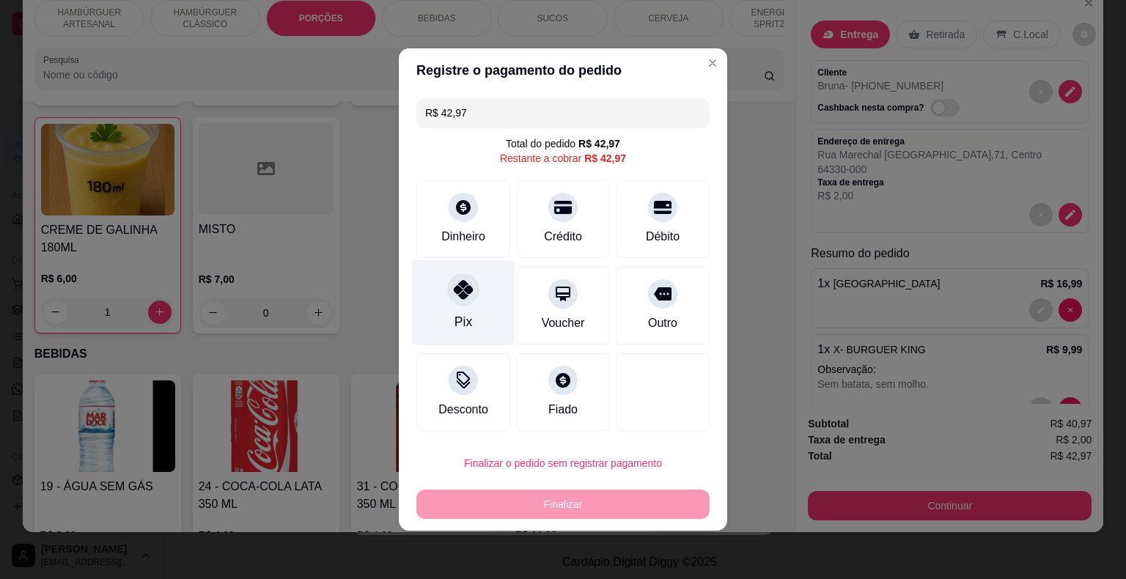
click at [479, 300] on div "Pix" at bounding box center [463, 303] width 103 height 86
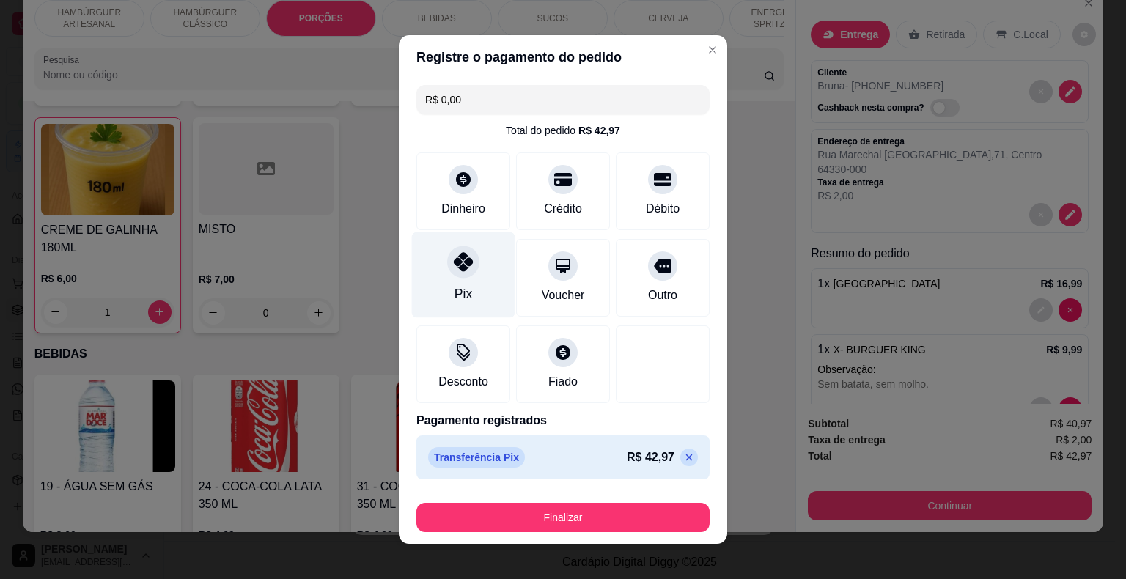
type input "R$ 0,00"
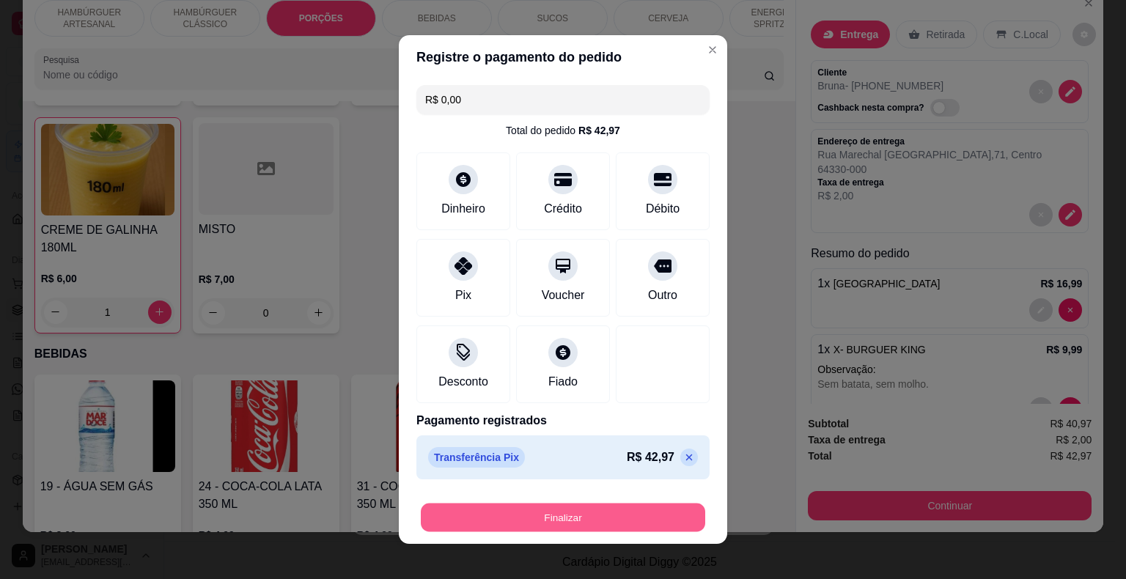
click at [566, 516] on button "Finalizar" at bounding box center [563, 517] width 284 height 29
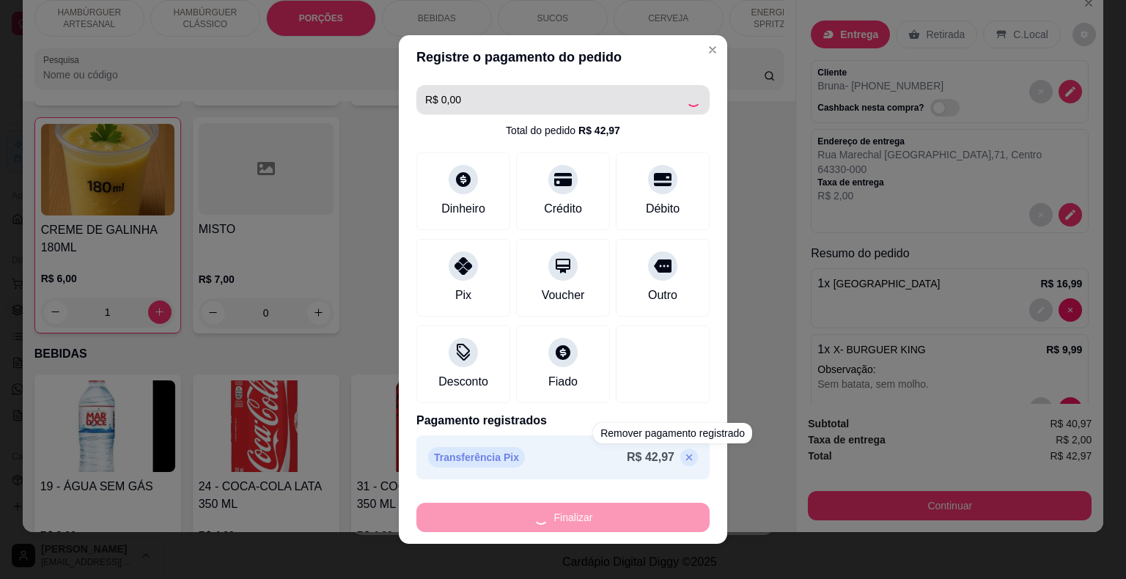
type input "0"
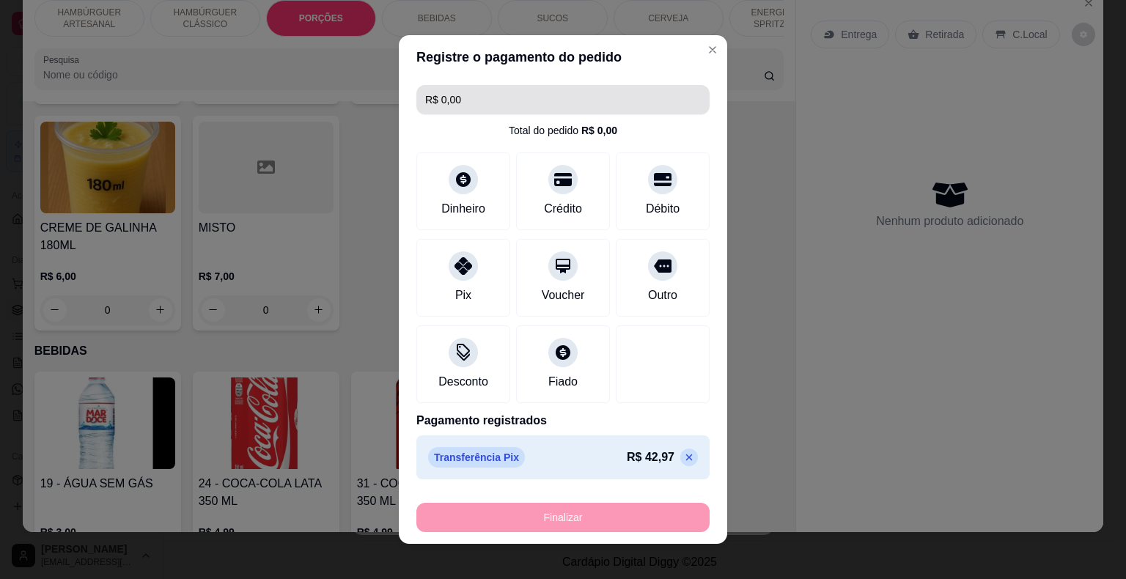
type input "-R$ 42,97"
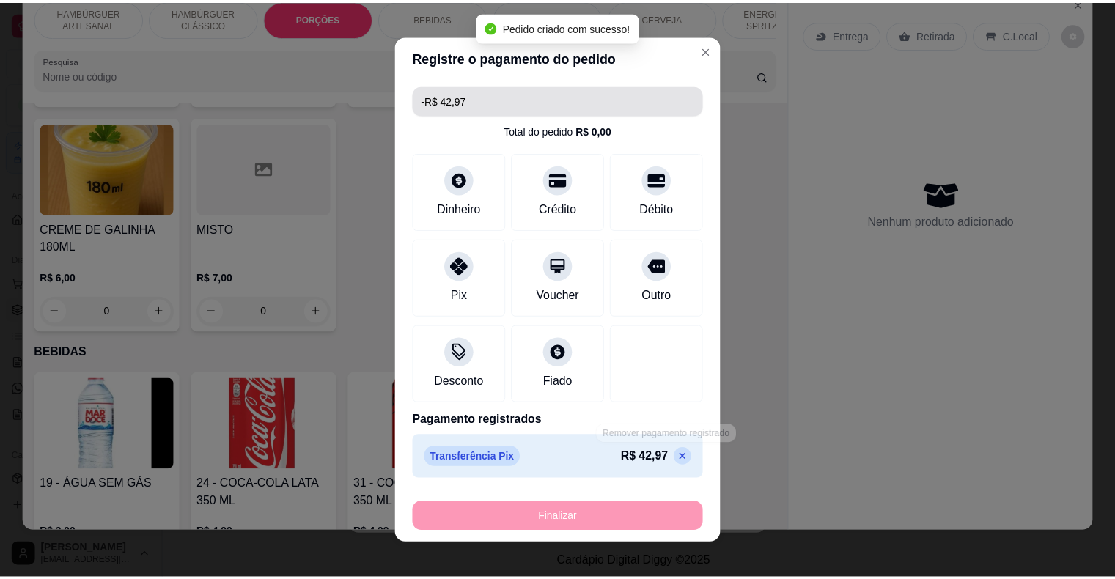
scroll to position [4, 0]
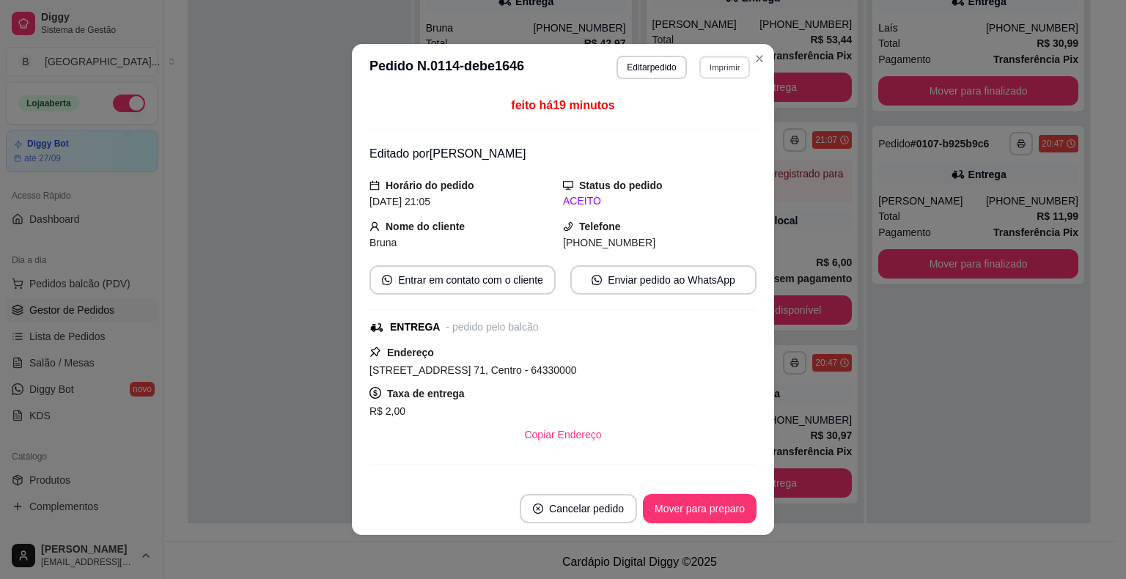
click at [723, 70] on button "Imprimir" at bounding box center [724, 67] width 51 height 23
click at [717, 113] on button "IMPRESSORA" at bounding box center [692, 118] width 103 height 23
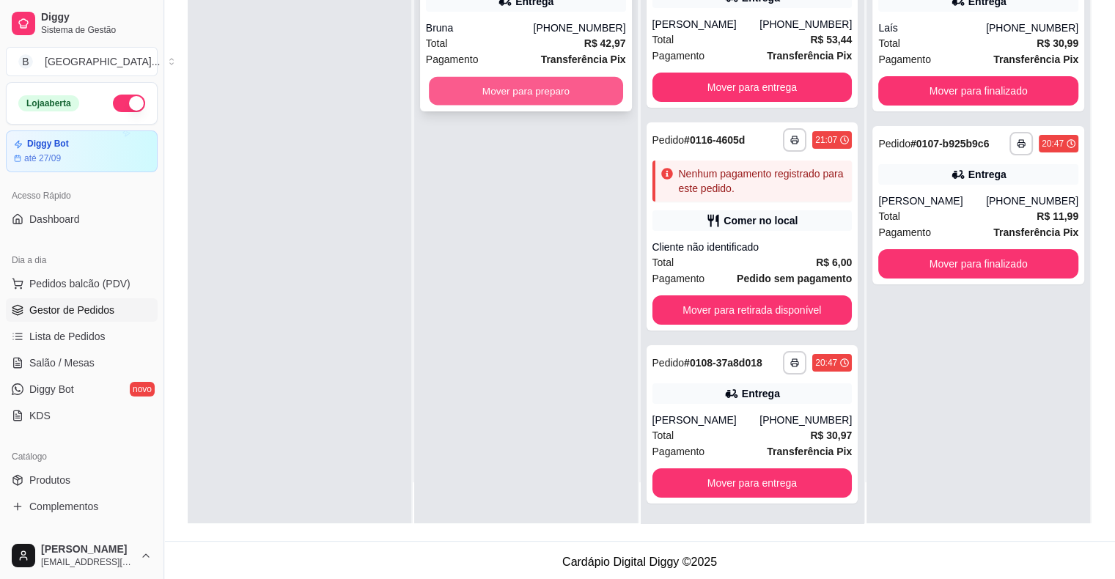
click at [548, 93] on button "Mover para preparo" at bounding box center [526, 91] width 194 height 29
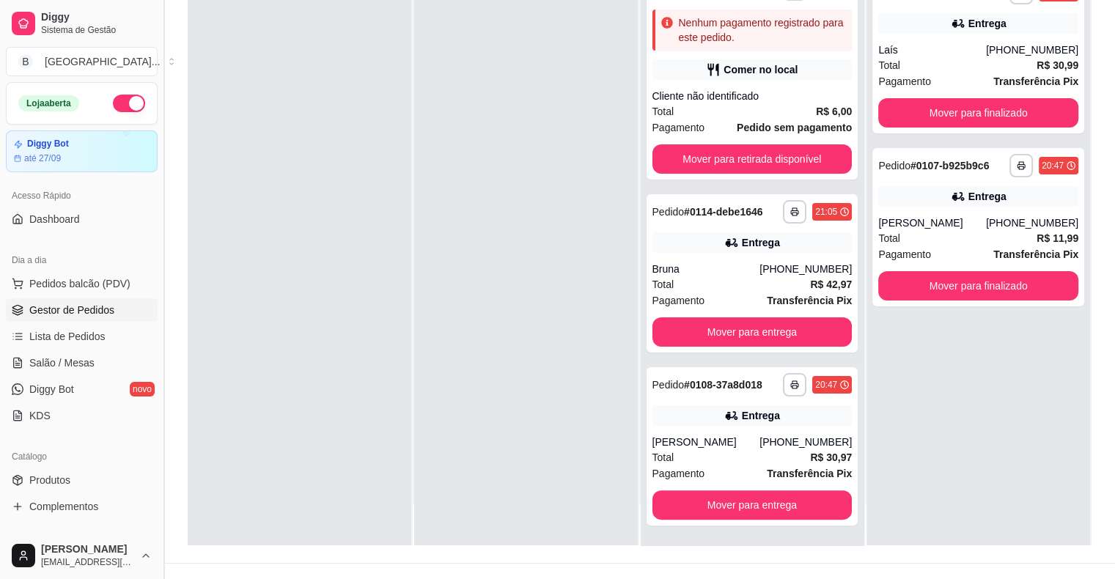
scroll to position [223, 0]
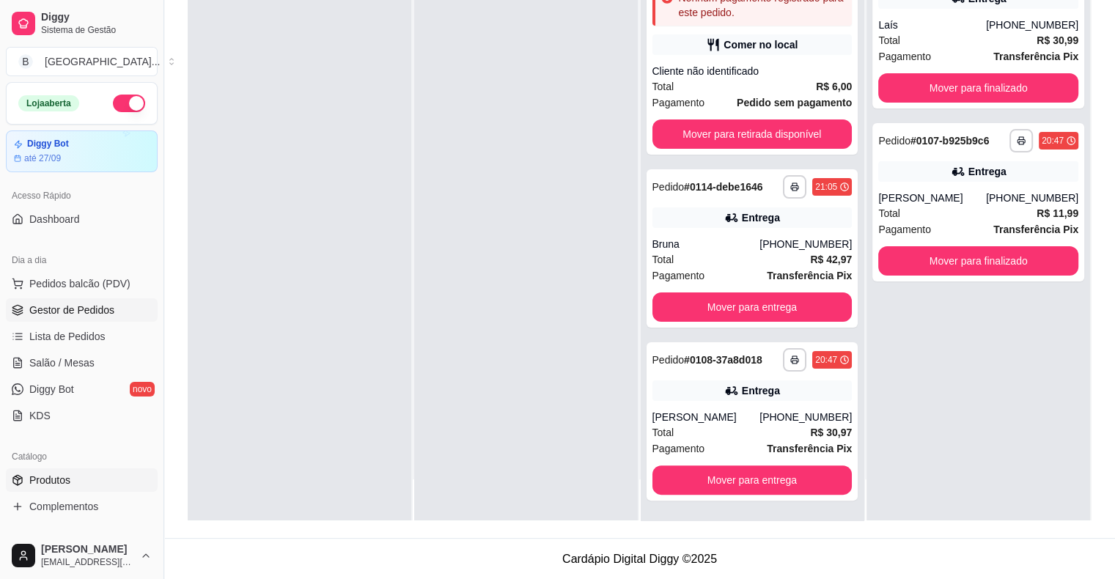
click at [67, 473] on span "Produtos" at bounding box center [49, 480] width 41 height 15
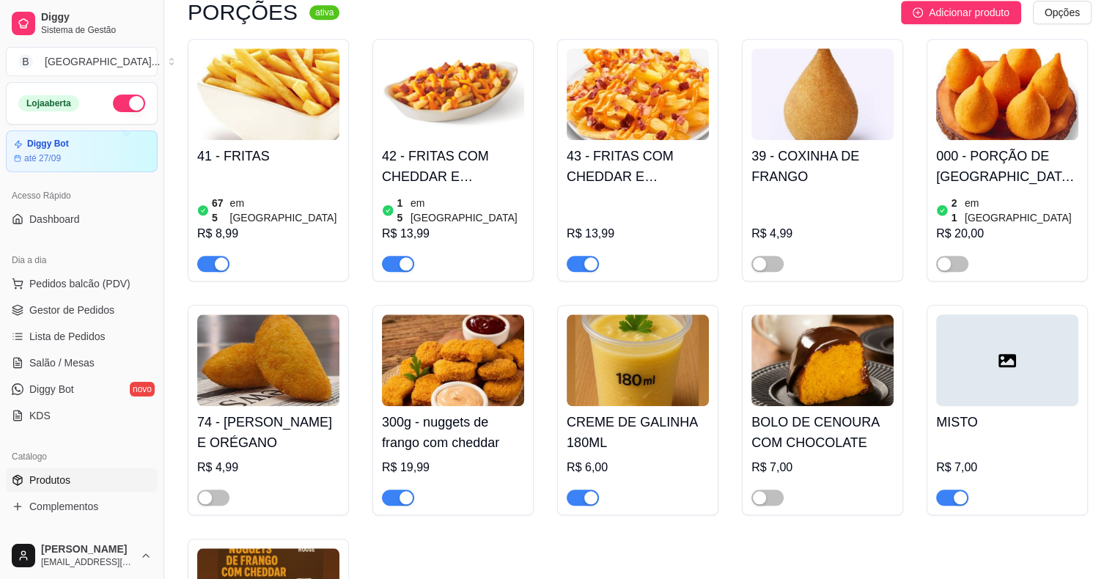
scroll to position [1392, 0]
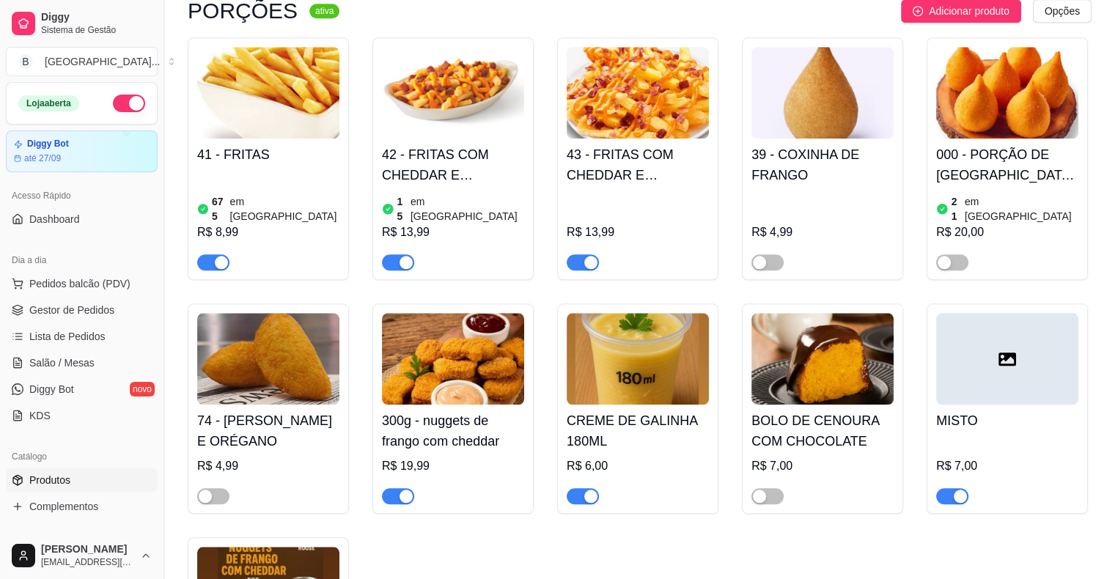
click at [596, 490] on div "button" at bounding box center [590, 496] width 13 height 13
click at [96, 303] on span "Gestor de Pedidos" at bounding box center [71, 310] width 85 height 15
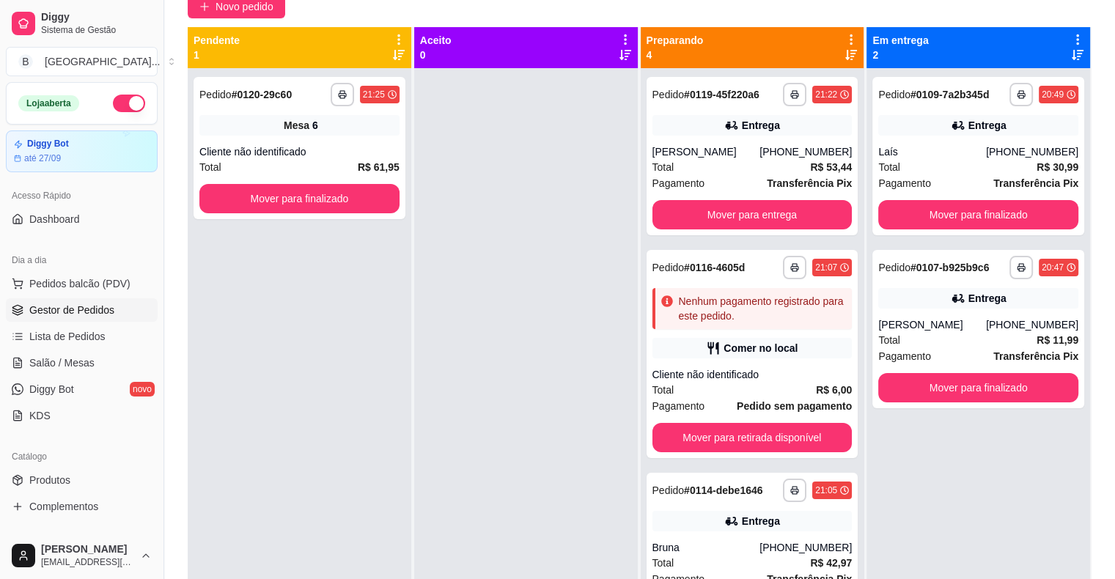
scroll to position [147, 0]
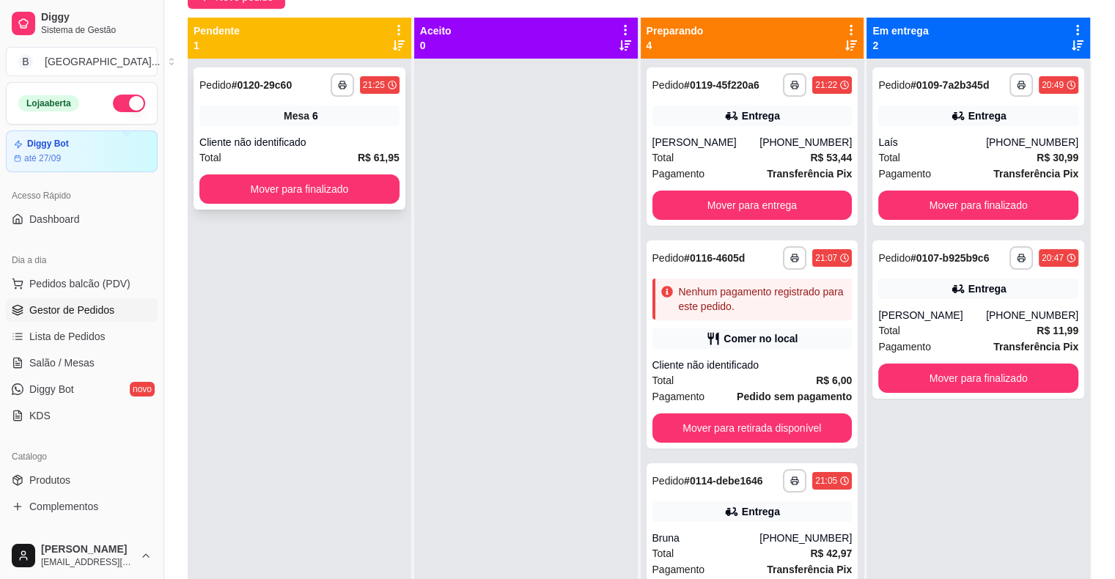
click at [308, 147] on div "Cliente não identificado" at bounding box center [299, 142] width 200 height 15
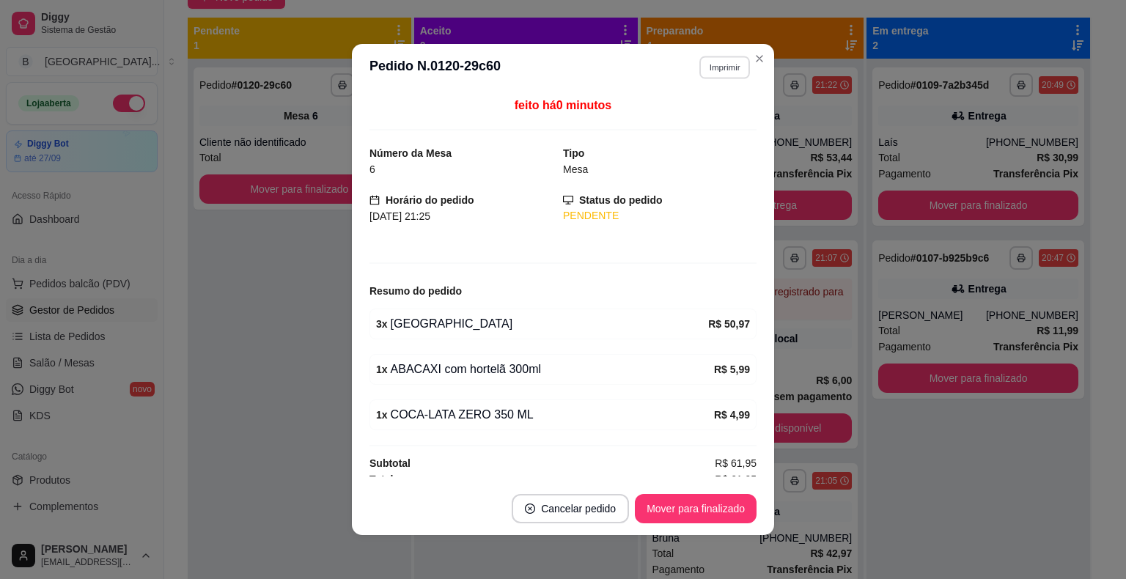
click at [699, 70] on button "Imprimir" at bounding box center [724, 67] width 51 height 23
click at [699, 121] on button "IMPRESSORA" at bounding box center [693, 118] width 106 height 23
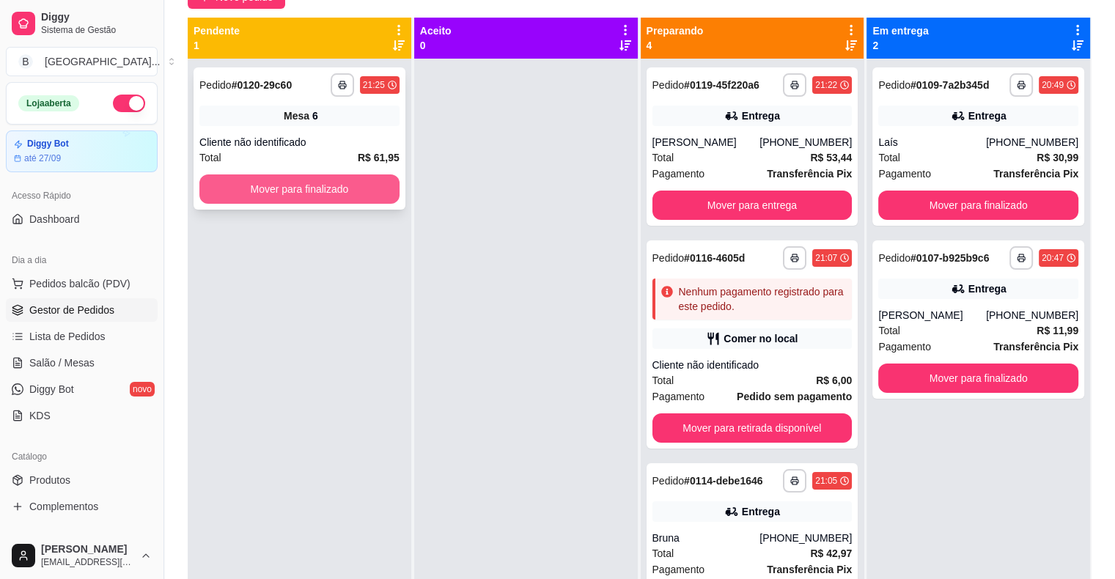
click at [300, 185] on div "**********" at bounding box center [300, 348] width 224 height 579
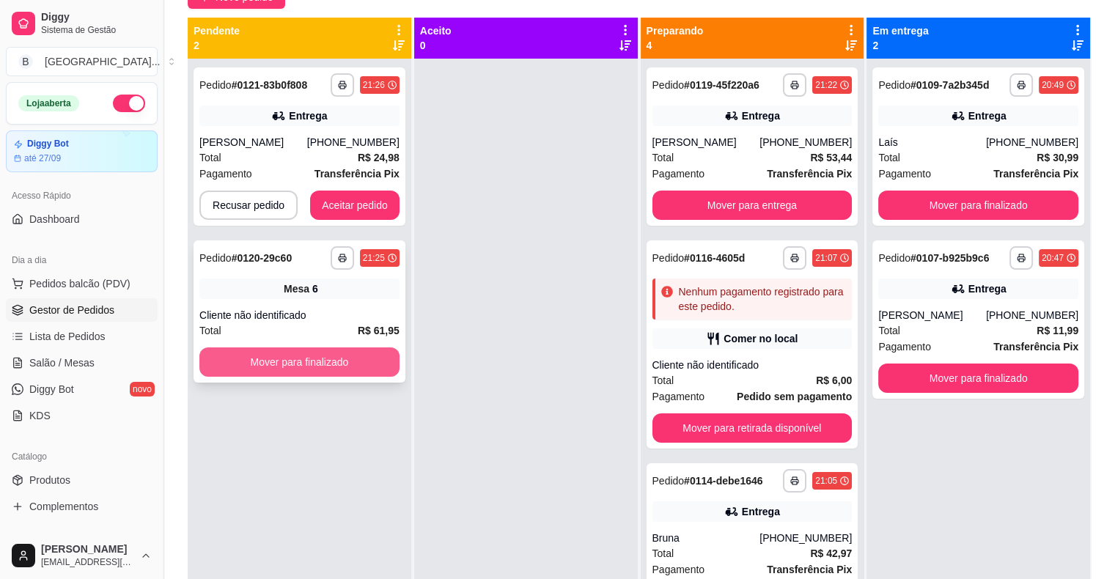
click at [376, 374] on button "Mover para finalizado" at bounding box center [299, 361] width 200 height 29
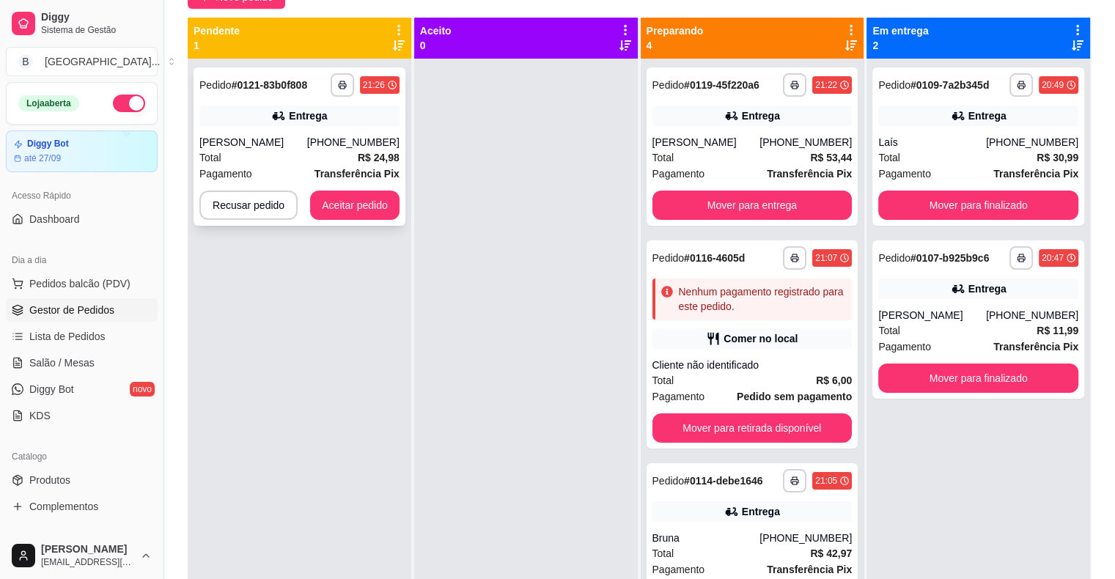
click at [249, 155] on div "Total R$ 24,98" at bounding box center [299, 158] width 200 height 16
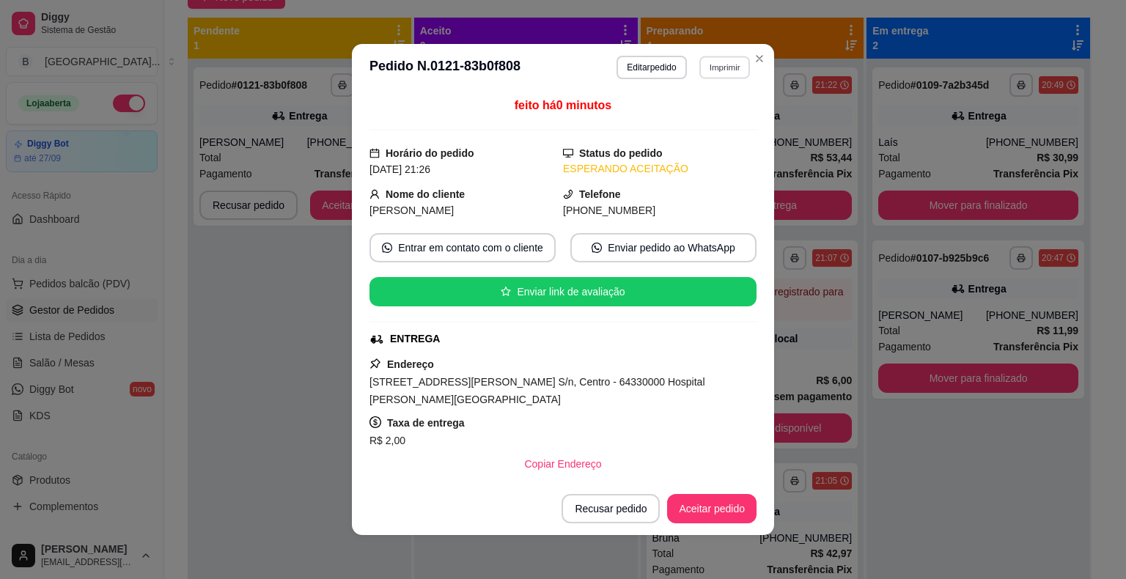
click at [699, 63] on button "Imprimir" at bounding box center [724, 67] width 51 height 23
click at [713, 114] on button "IMPRESSORA" at bounding box center [693, 118] width 106 height 23
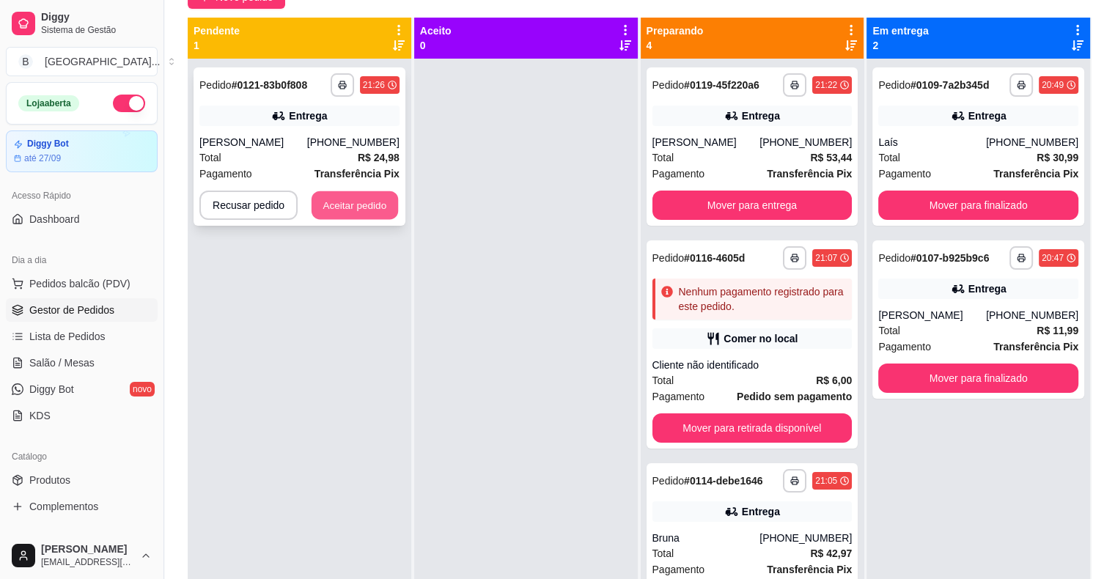
click at [364, 201] on button "Aceitar pedido" at bounding box center [354, 205] width 86 height 29
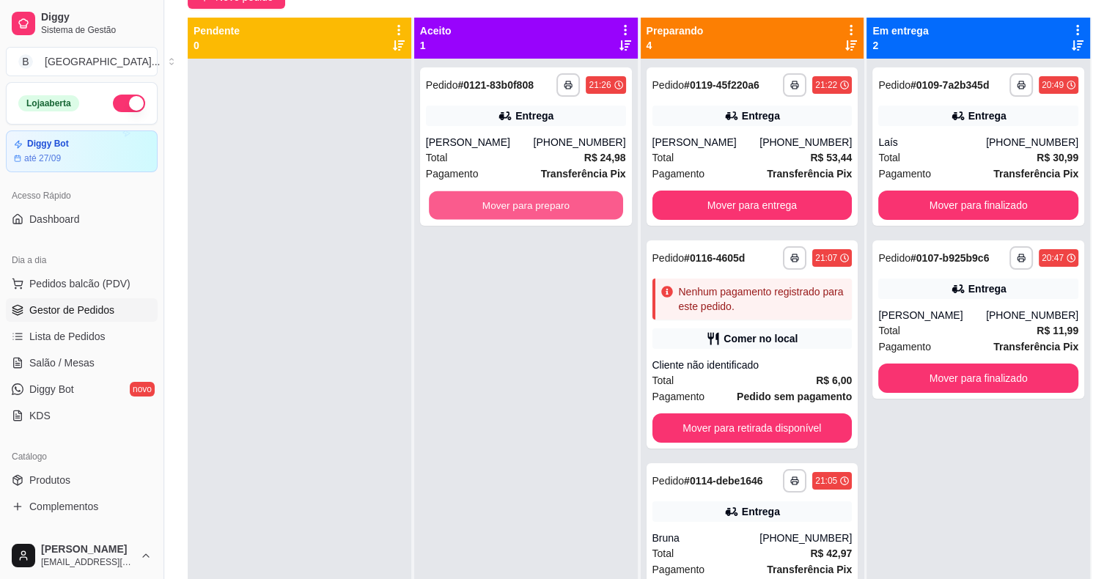
click at [459, 200] on button "Mover para preparo" at bounding box center [526, 205] width 194 height 29
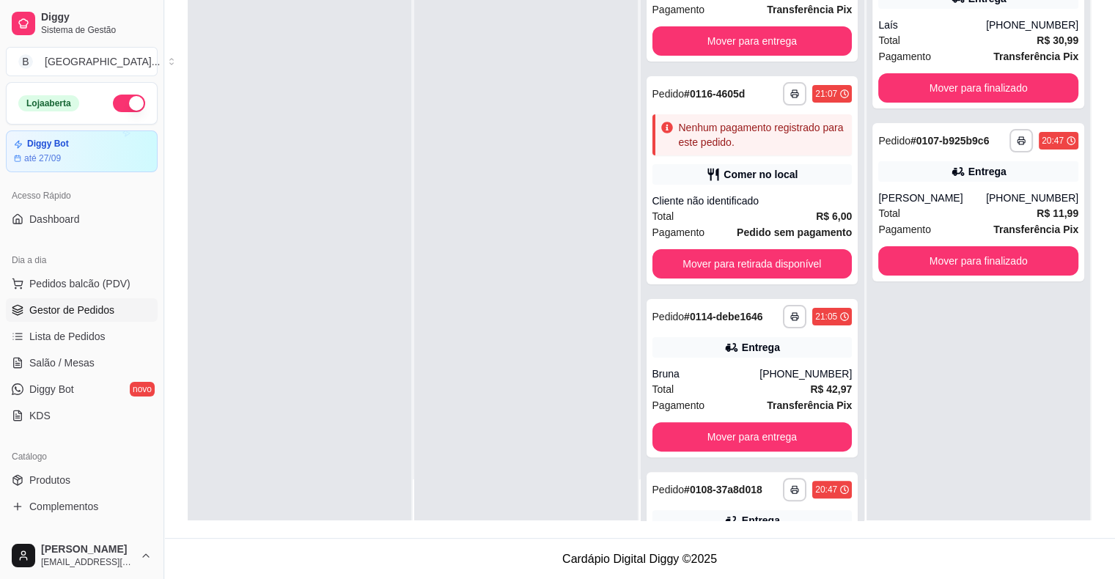
scroll to position [350, 0]
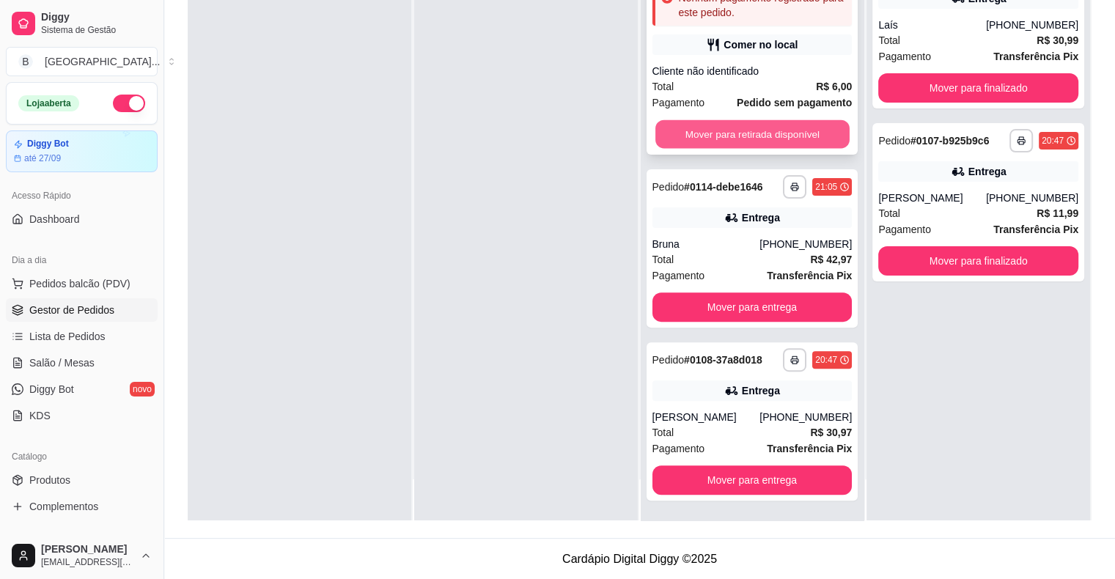
click at [718, 128] on button "Mover para retirada disponível" at bounding box center [752, 134] width 194 height 29
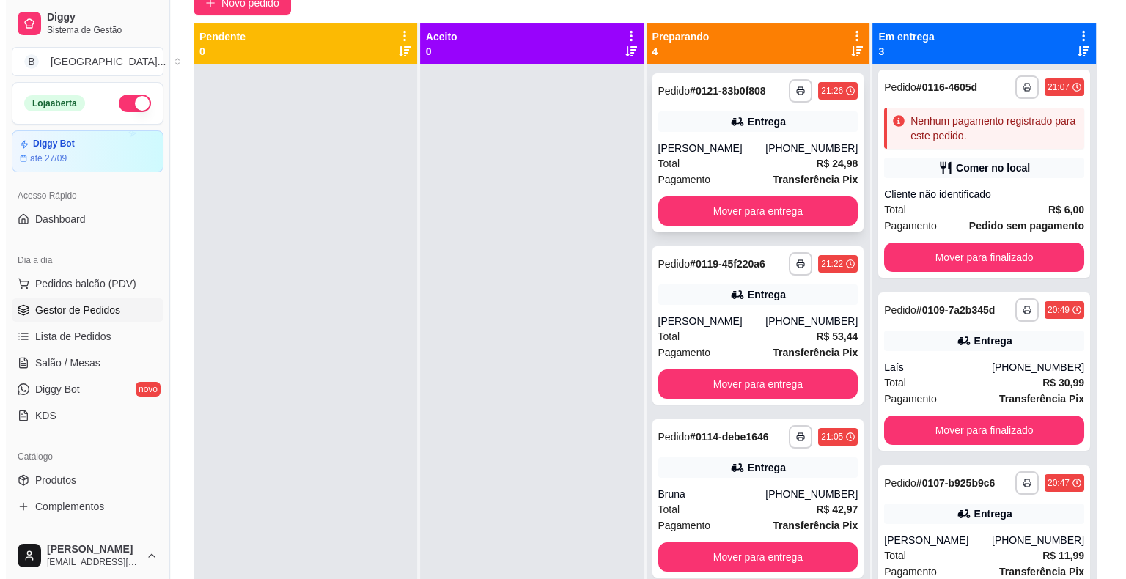
scroll to position [0, 0]
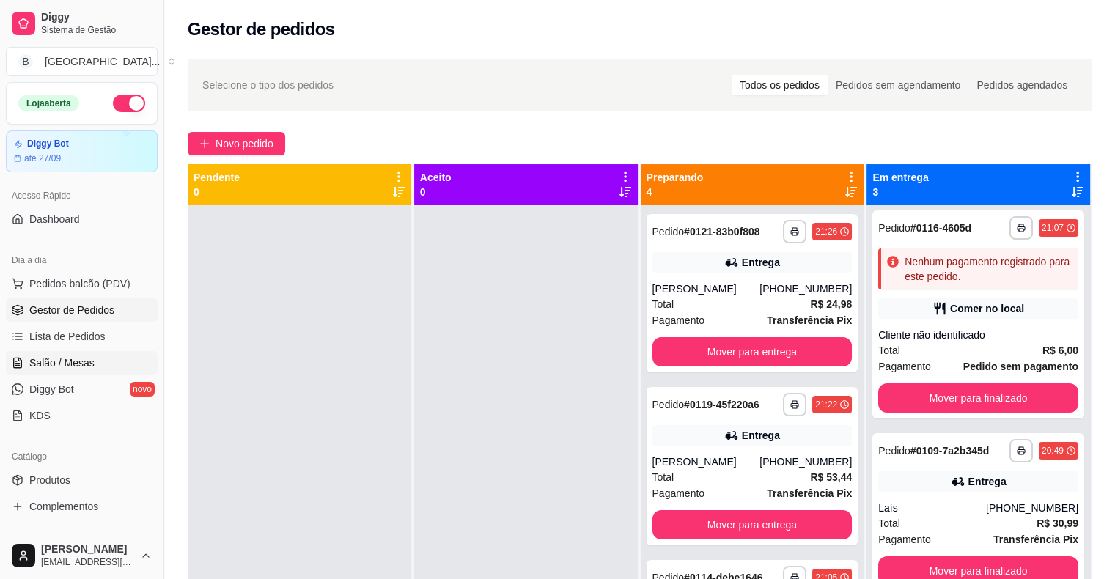
click at [35, 367] on span "Salão / Mesas" at bounding box center [61, 362] width 65 height 15
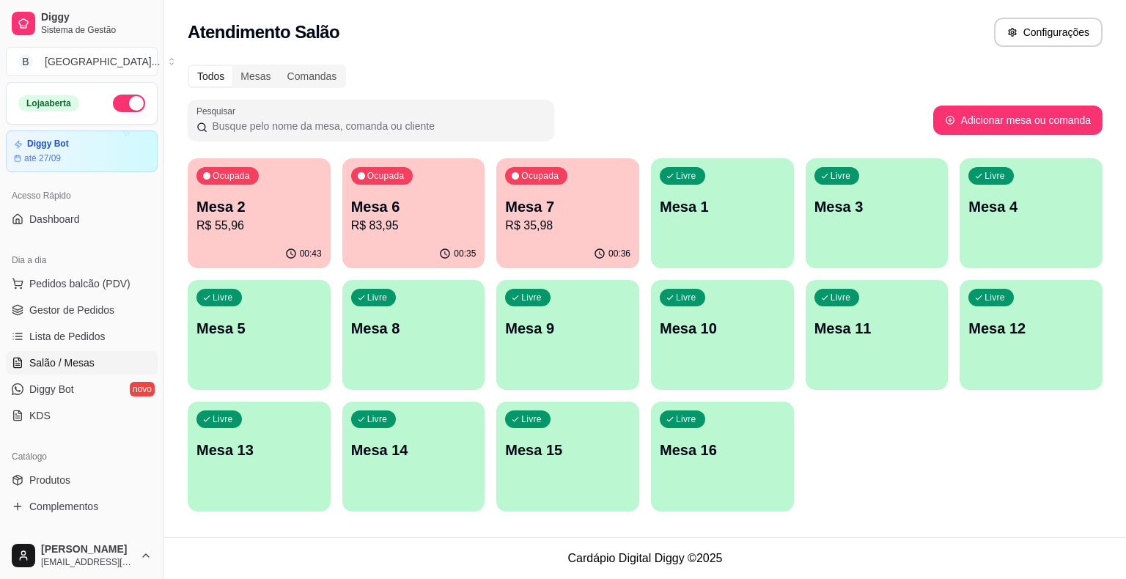
click at [220, 232] on p "R$ 55,96" at bounding box center [258, 226] width 125 height 18
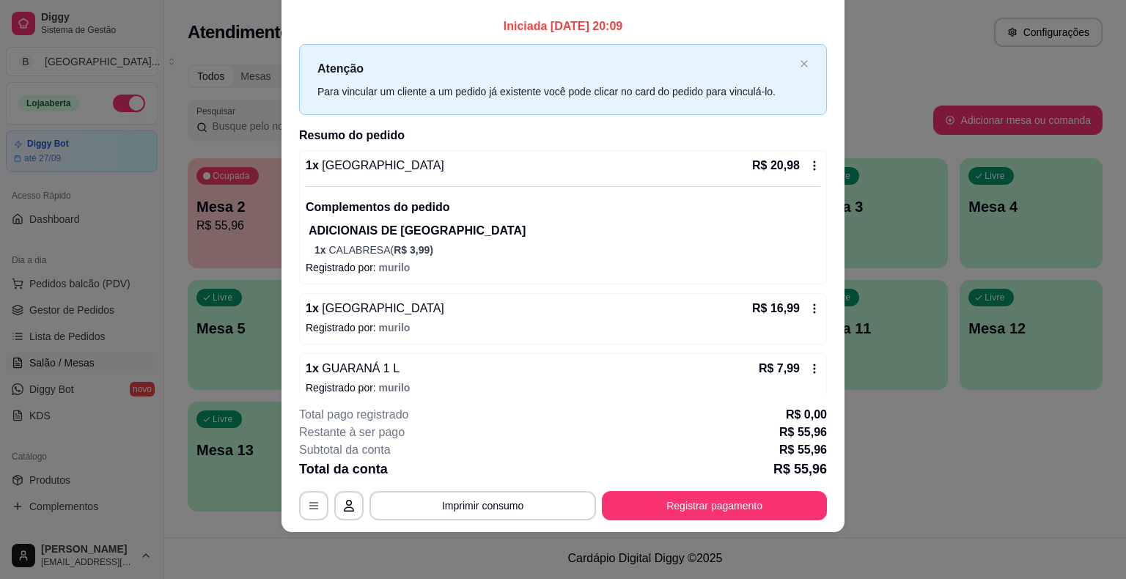
scroll to position [74, 0]
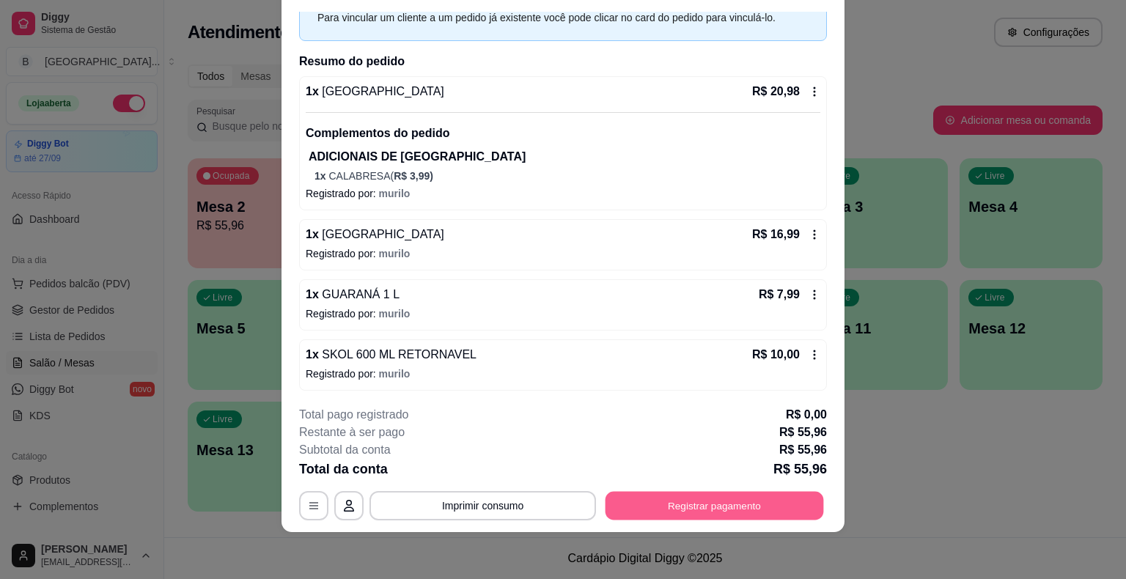
click at [668, 513] on button "Registrar pagamento" at bounding box center [714, 506] width 218 height 29
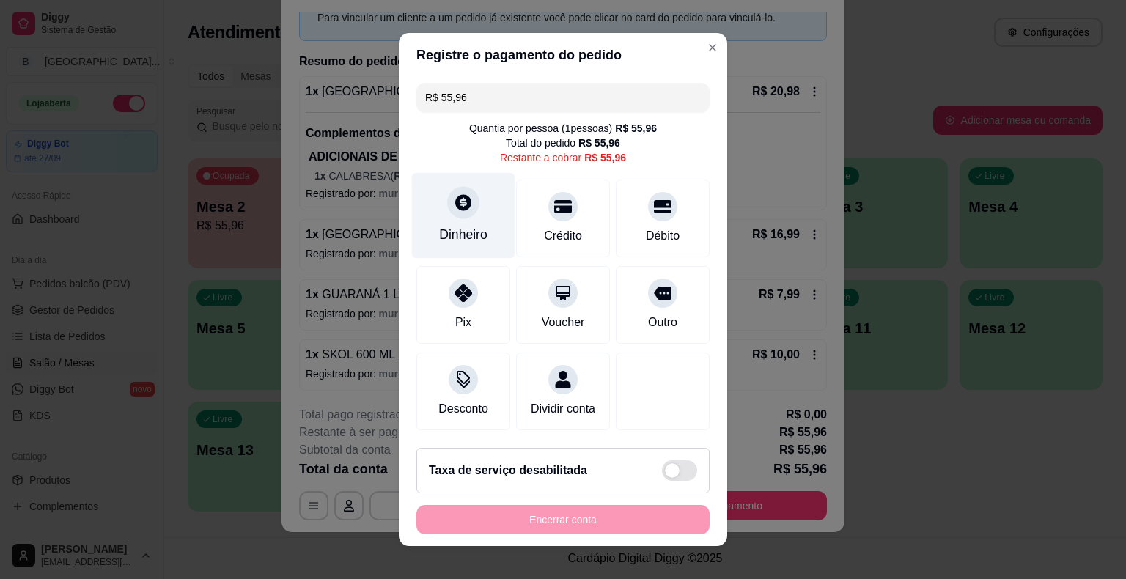
click at [445, 222] on div "Dinheiro" at bounding box center [463, 216] width 103 height 86
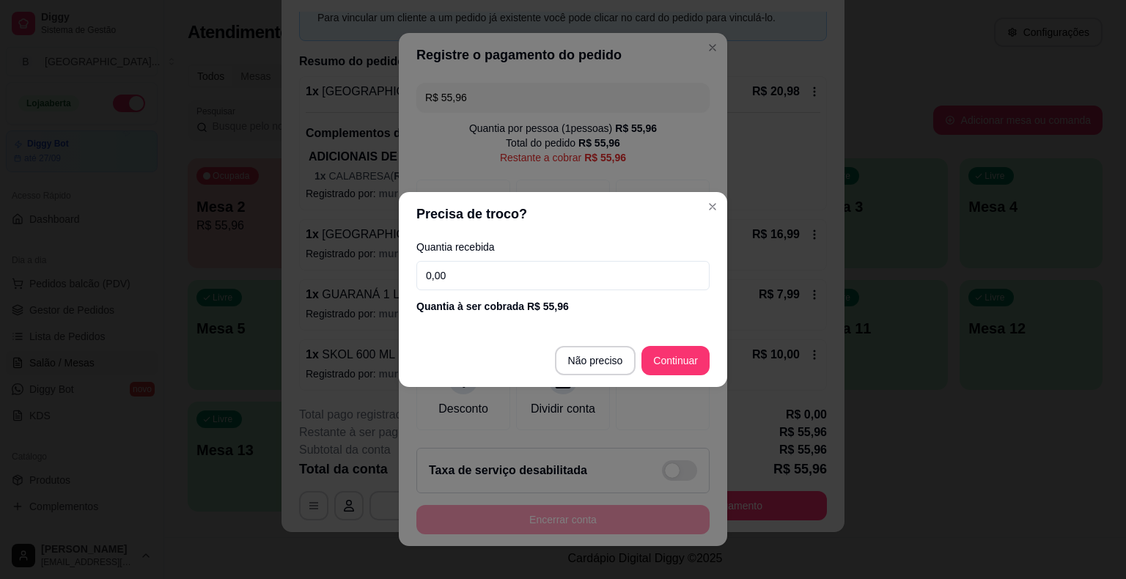
click at [475, 271] on input "0,00" at bounding box center [562, 275] width 293 height 29
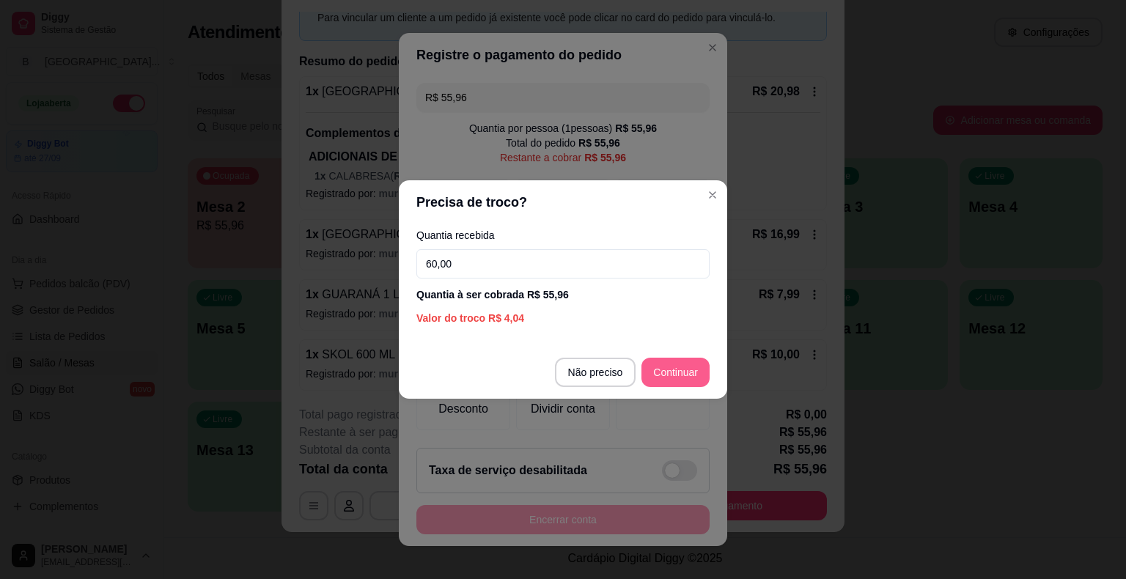
type input "60,00"
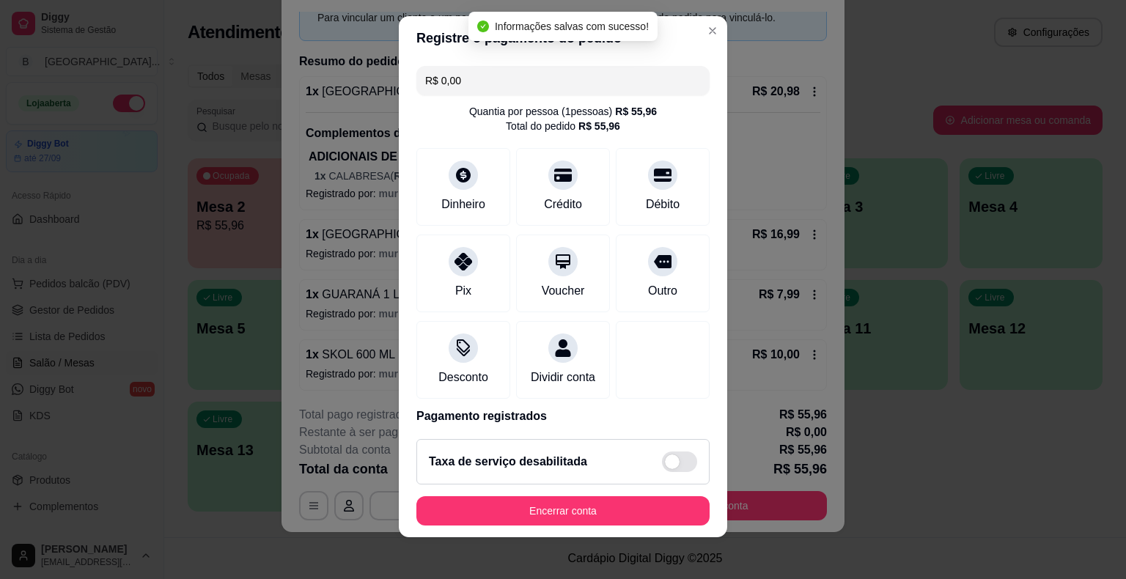
type input "R$ 0,00"
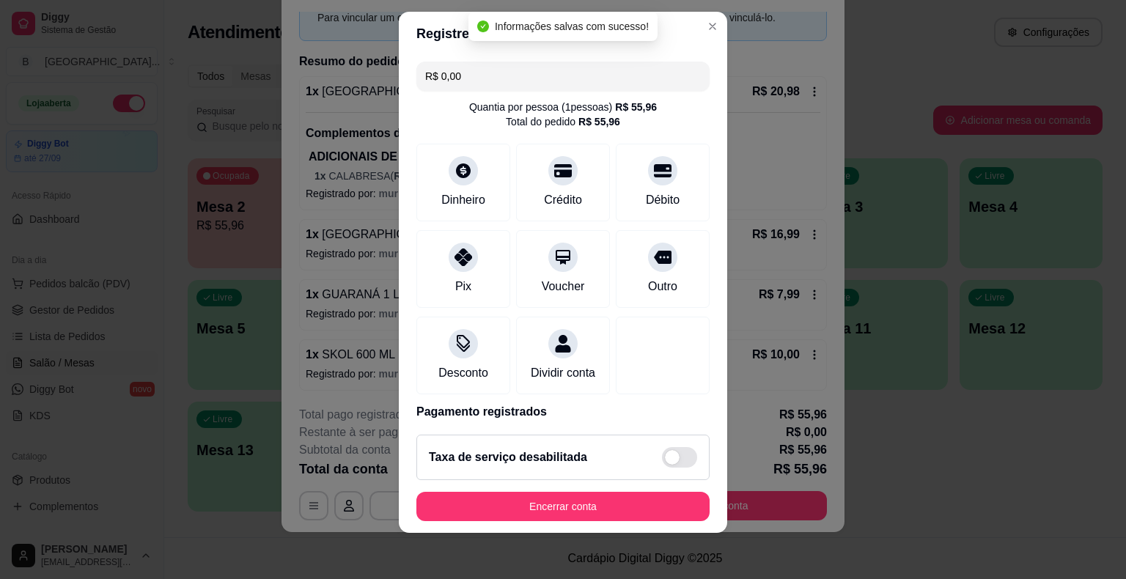
scroll to position [18, 0]
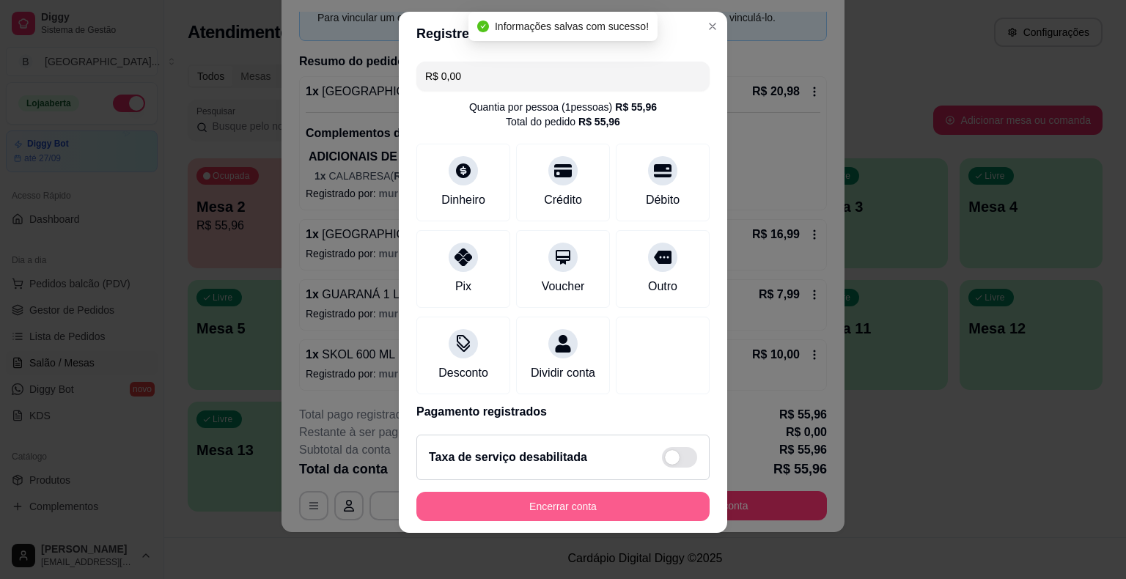
click at [588, 498] on button "Encerrar conta" at bounding box center [562, 506] width 293 height 29
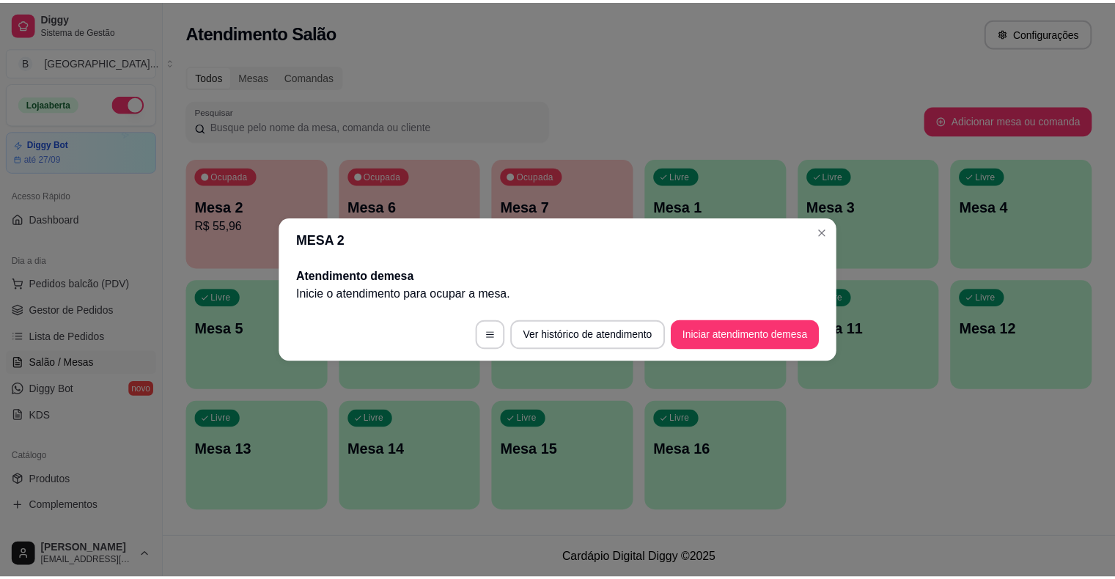
scroll to position [0, 0]
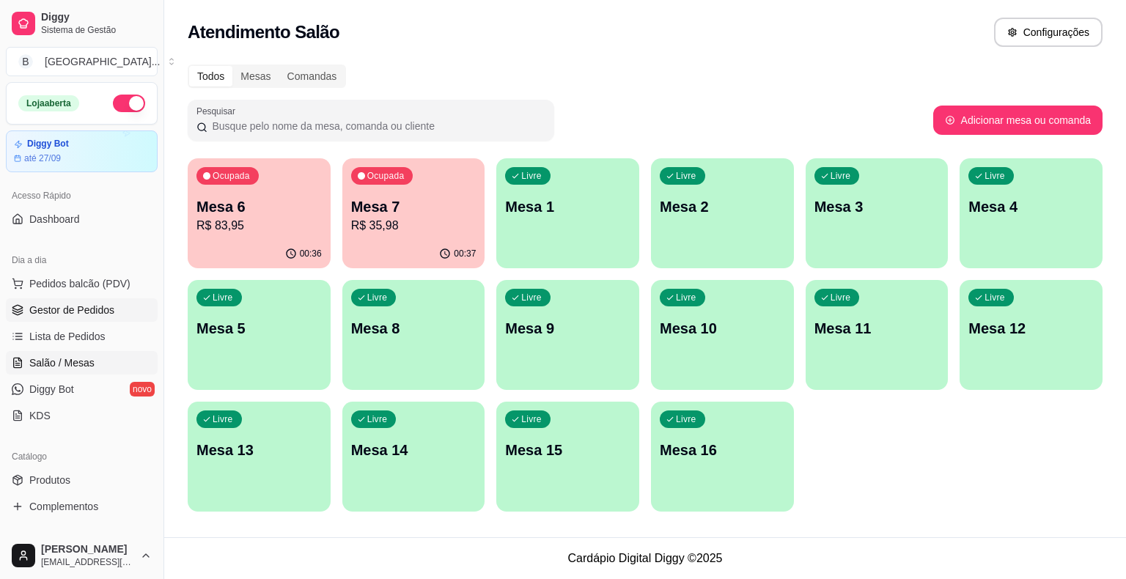
click at [113, 302] on link "Gestor de Pedidos" at bounding box center [82, 309] width 152 height 23
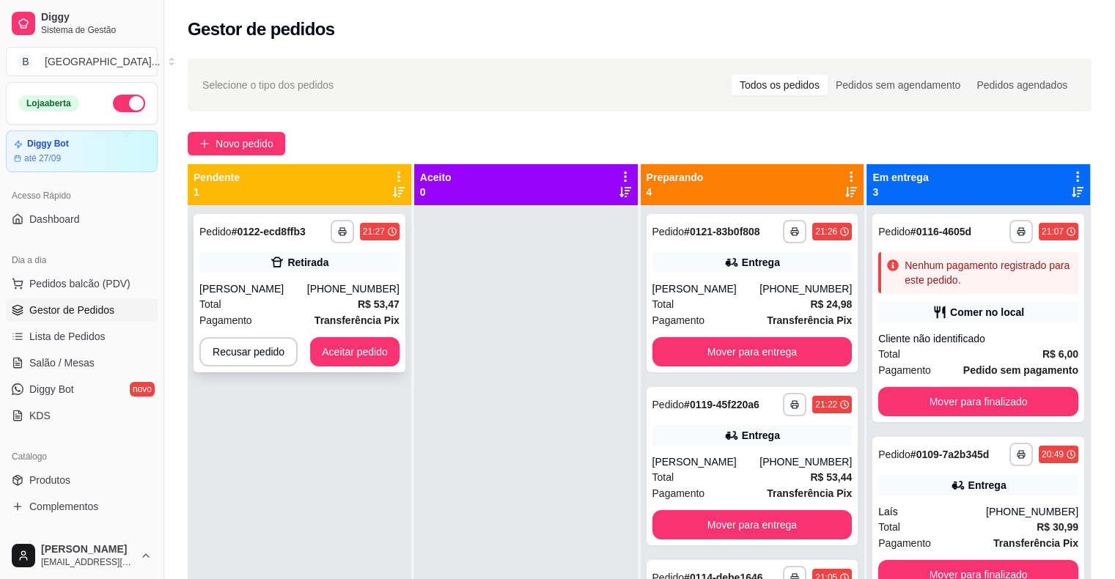
click at [350, 287] on div "[PHONE_NUMBER]" at bounding box center [353, 288] width 92 height 15
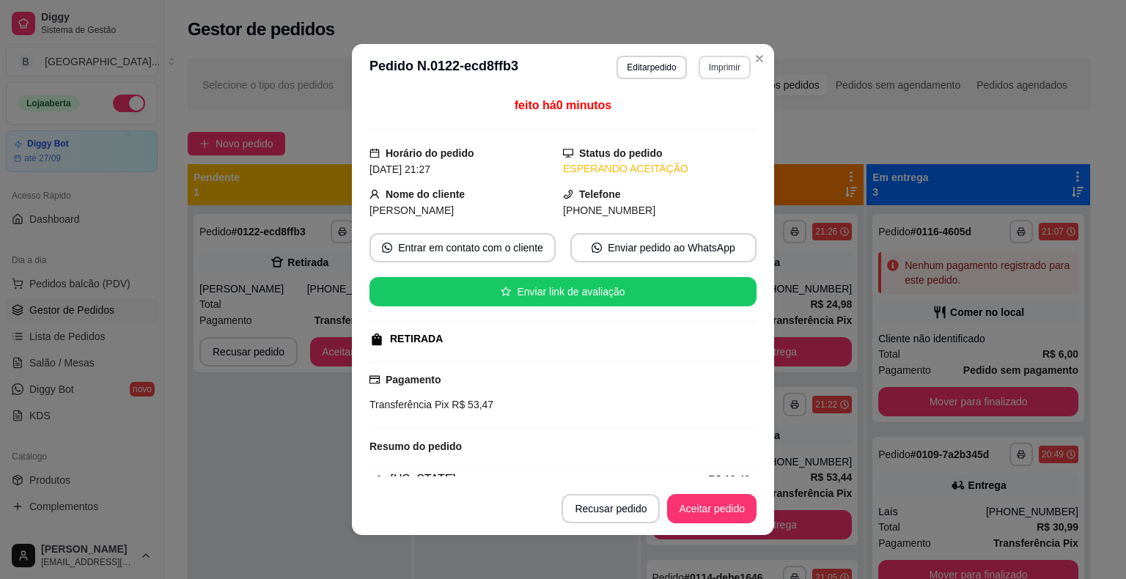
click at [727, 65] on button "Imprimir" at bounding box center [724, 67] width 52 height 23
click at [679, 114] on button "IMPRESSORA" at bounding box center [693, 118] width 106 height 23
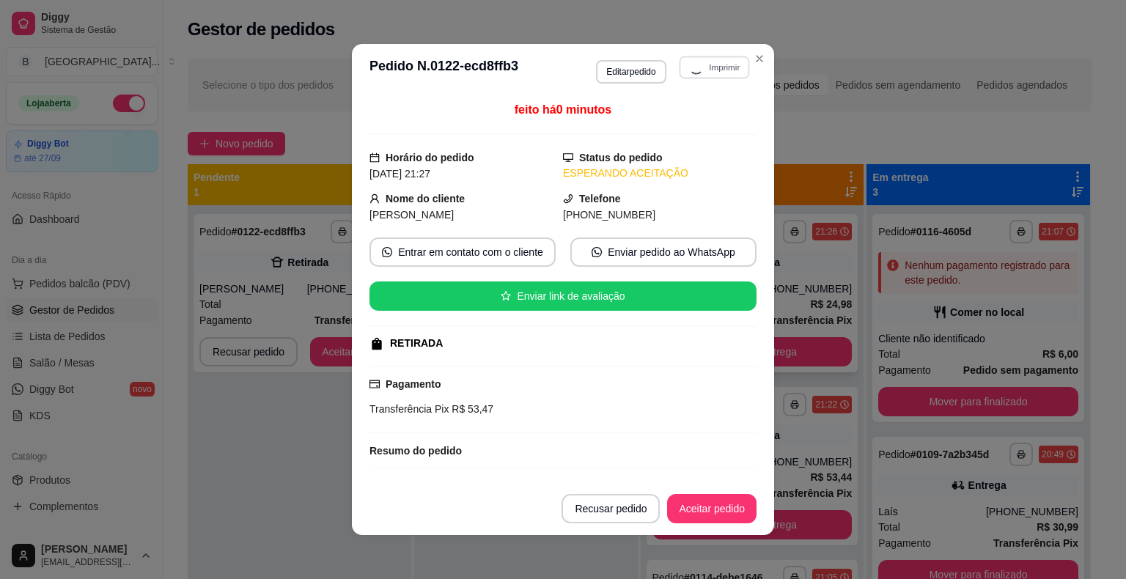
drag, startPoint x: 944, startPoint y: 168, endPoint x: 687, endPoint y: 315, distance: 296.4
click at [944, 168] on div "Em entrega 3" at bounding box center [978, 184] width 224 height 41
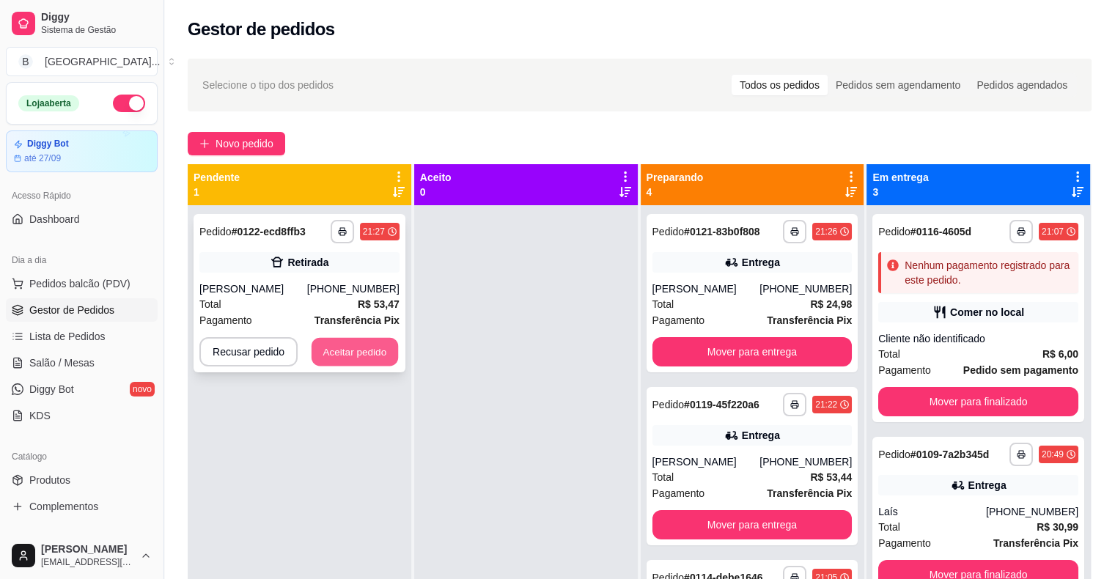
click at [355, 355] on button "Aceitar pedido" at bounding box center [354, 352] width 86 height 29
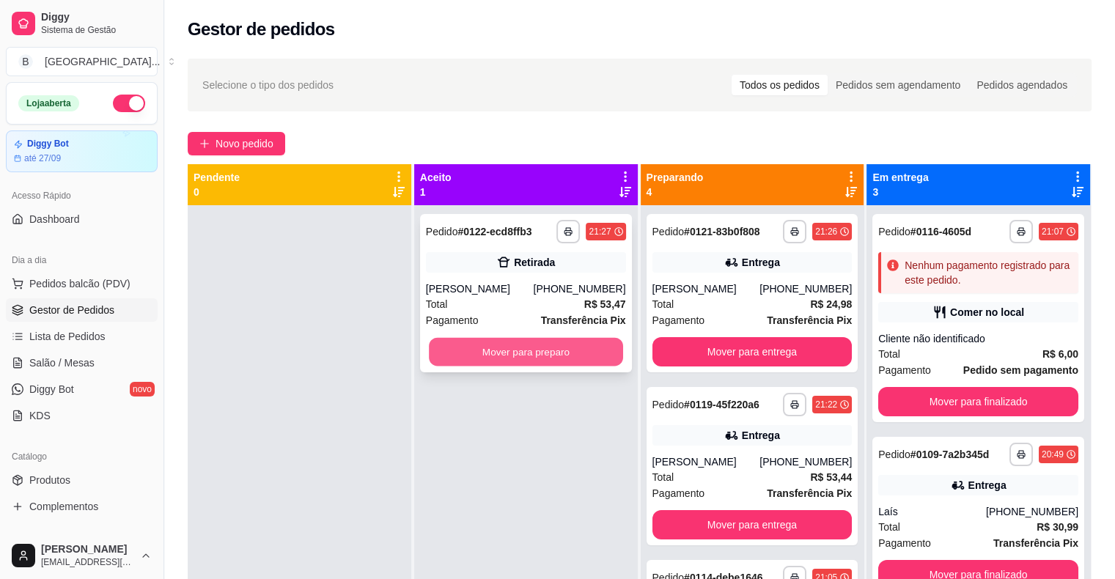
click at [500, 341] on button "Mover para preparo" at bounding box center [526, 352] width 194 height 29
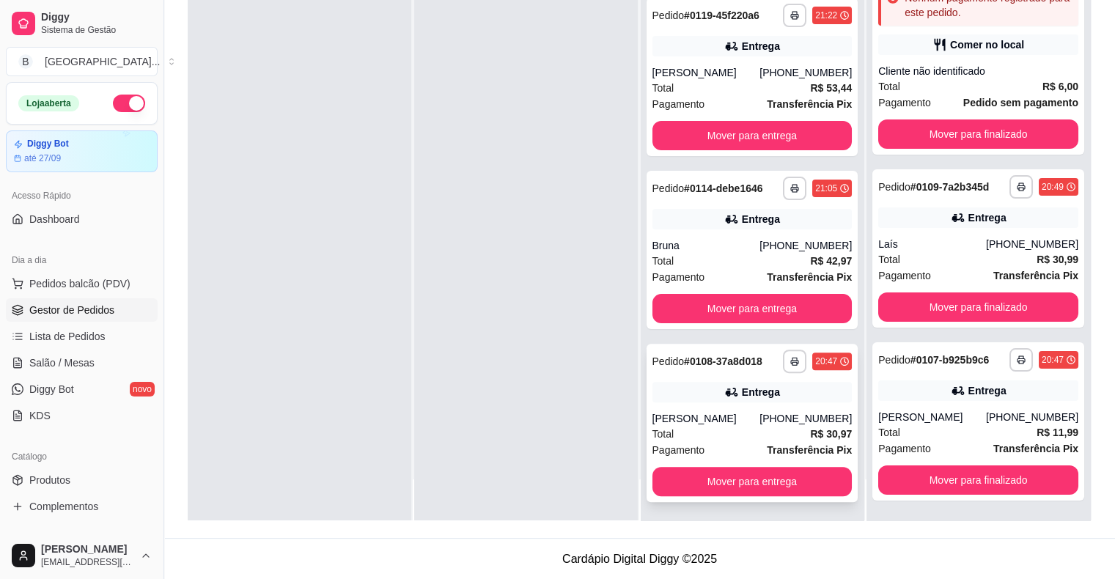
scroll to position [300, 0]
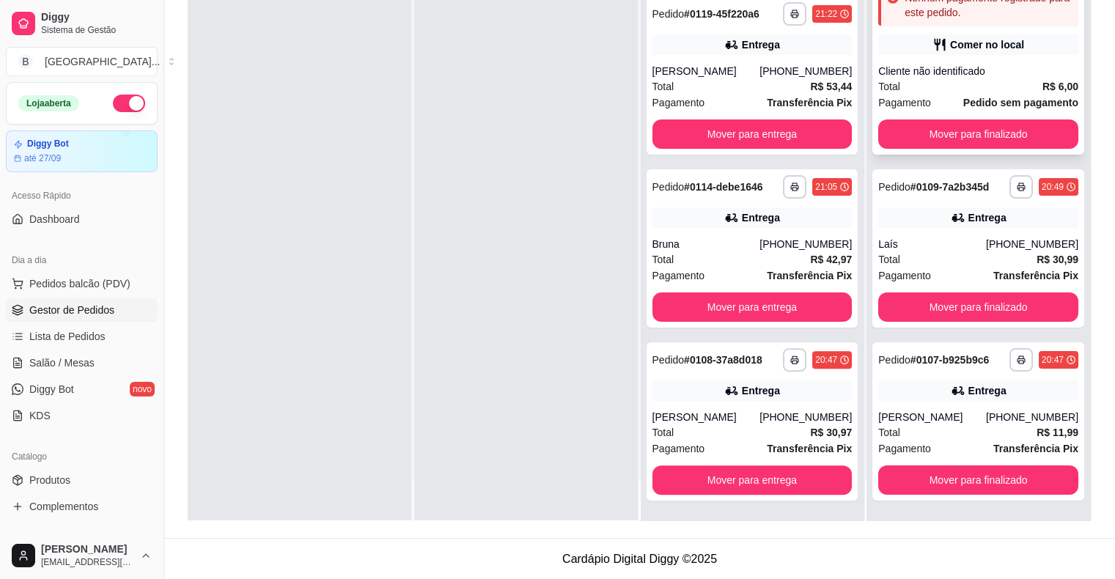
click at [878, 86] on span "Total" at bounding box center [889, 86] width 22 height 16
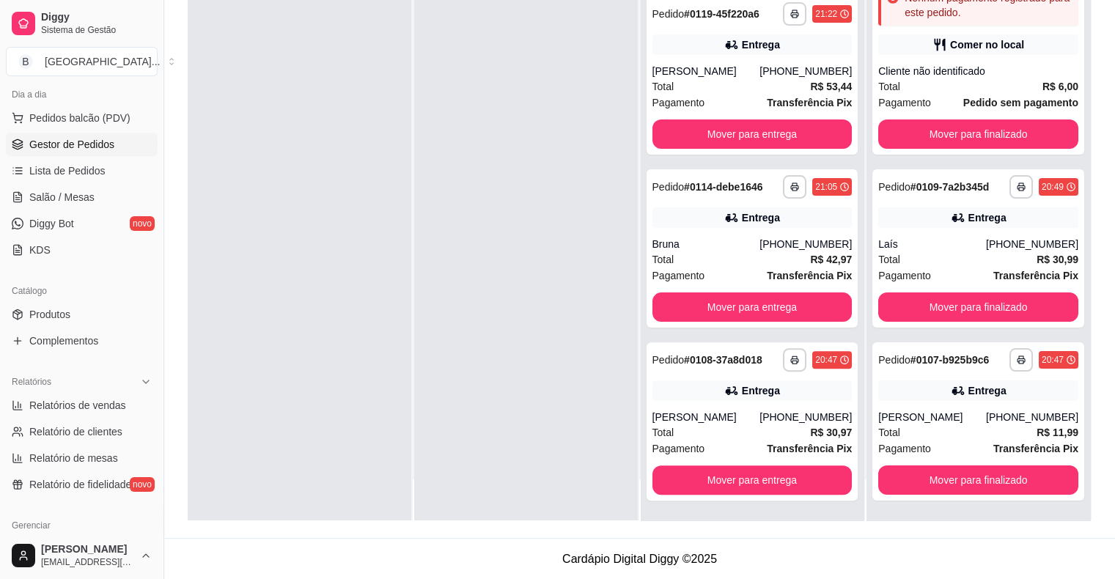
scroll to position [220, 0]
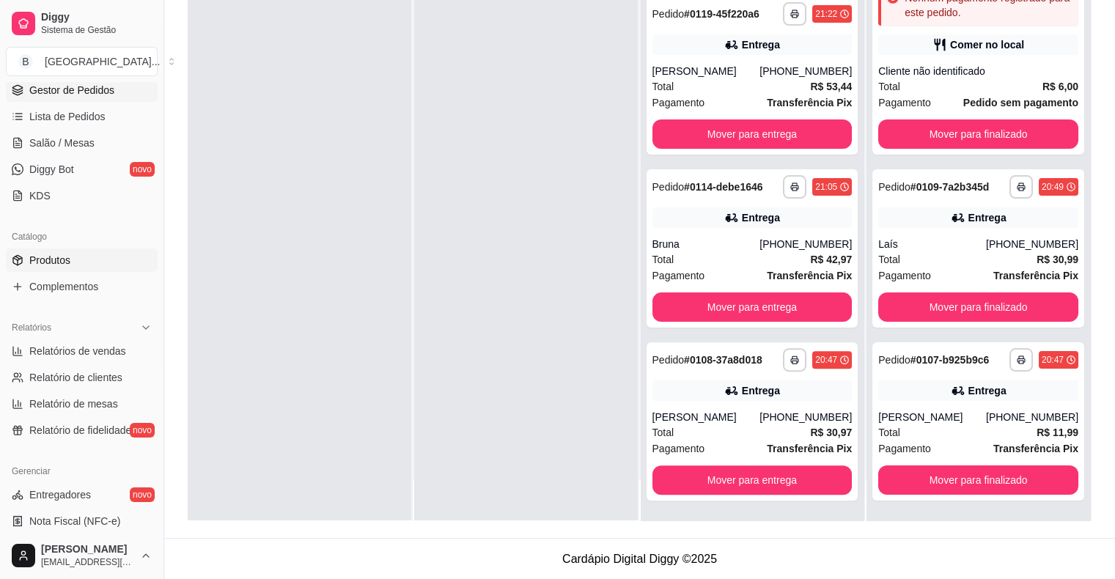
click at [94, 259] on link "Produtos" at bounding box center [82, 259] width 152 height 23
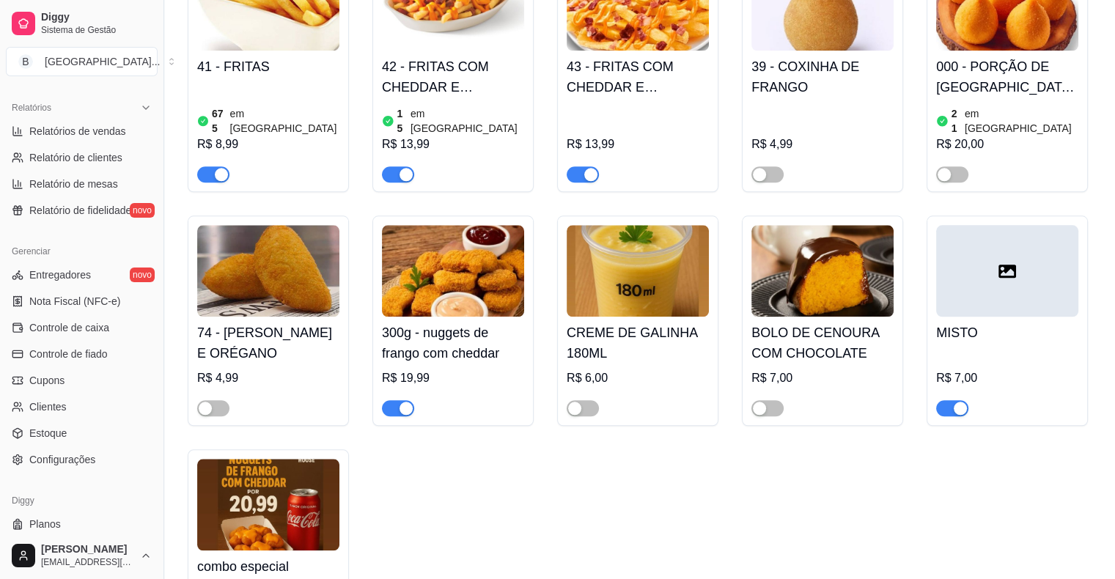
scroll to position [1539, 0]
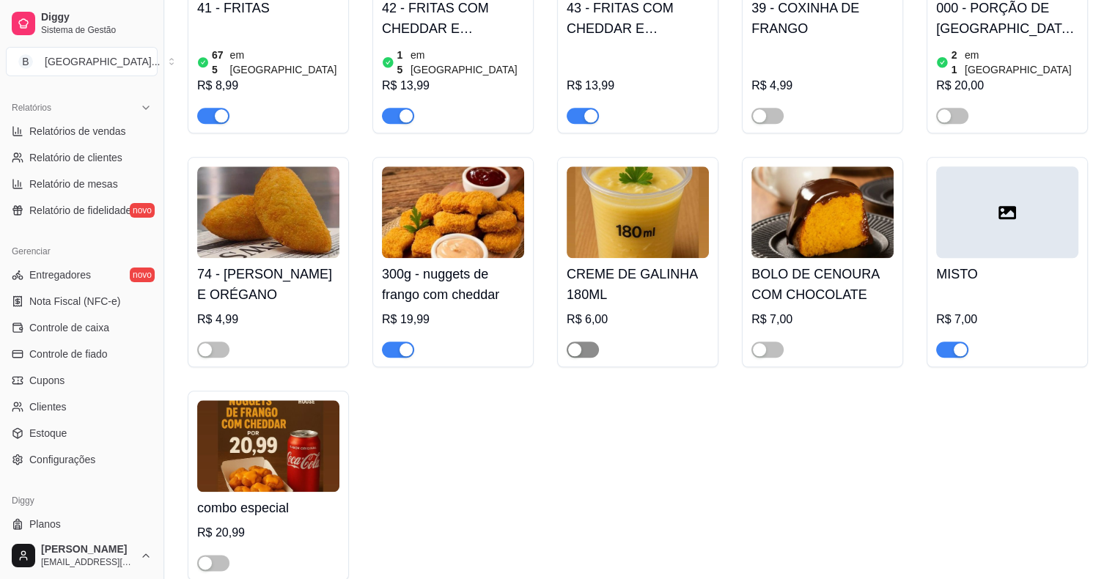
click at [580, 342] on span "button" at bounding box center [583, 350] width 32 height 16
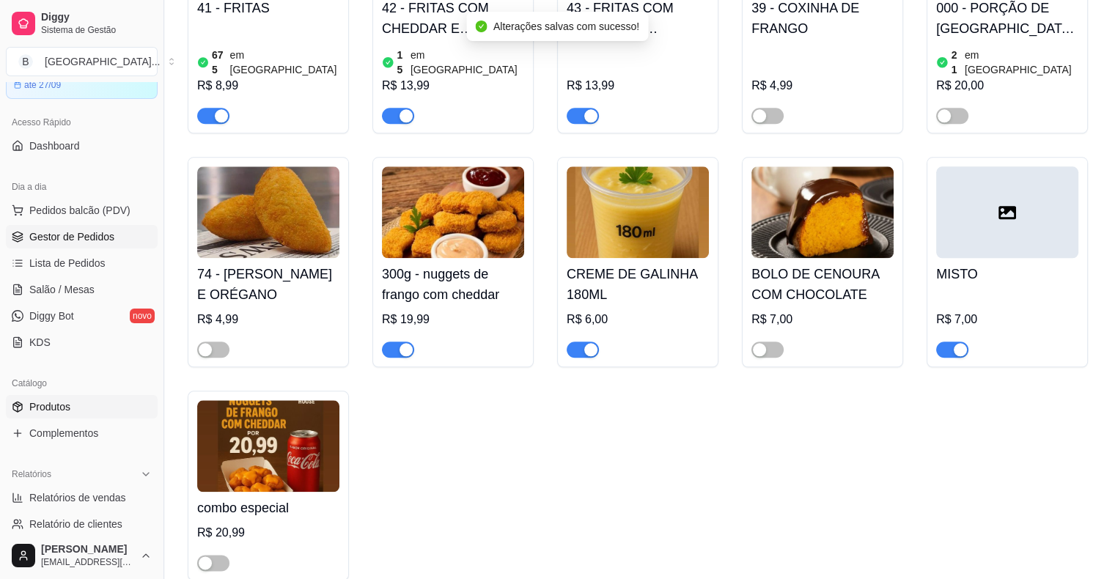
scroll to position [73, 0]
click at [88, 227] on link "Gestor de Pedidos" at bounding box center [82, 236] width 152 height 23
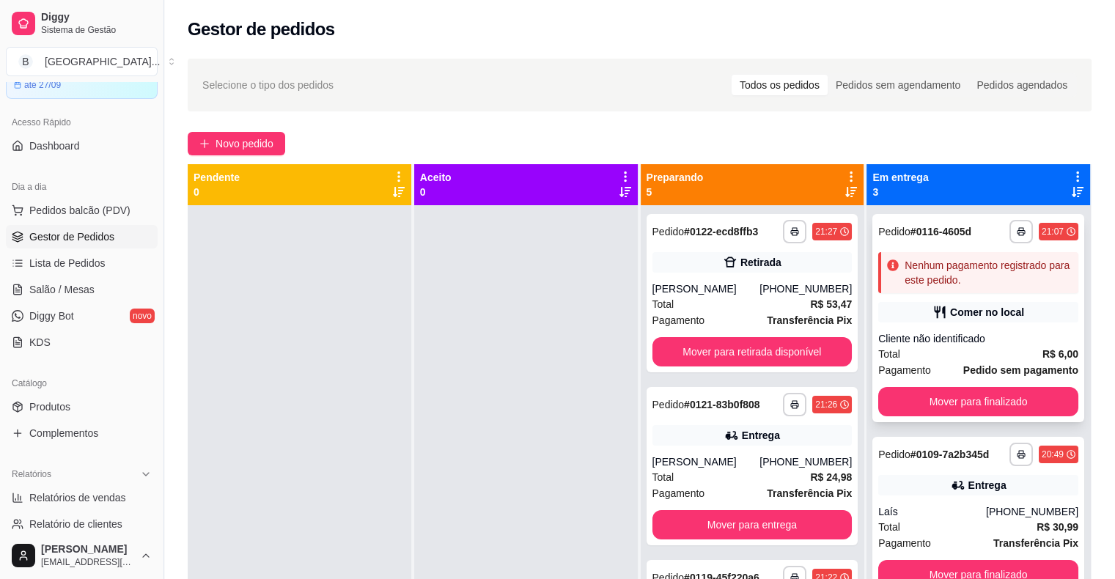
click at [993, 358] on div "Total R$ 6,00" at bounding box center [978, 354] width 200 height 16
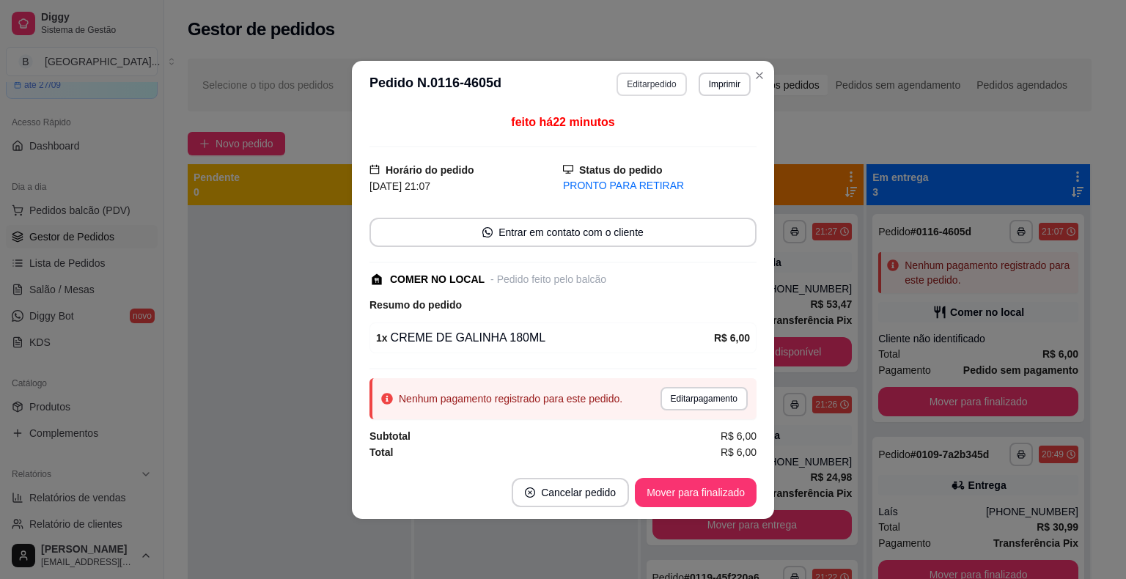
click at [649, 89] on button "Editar pedido" at bounding box center [651, 84] width 70 height 23
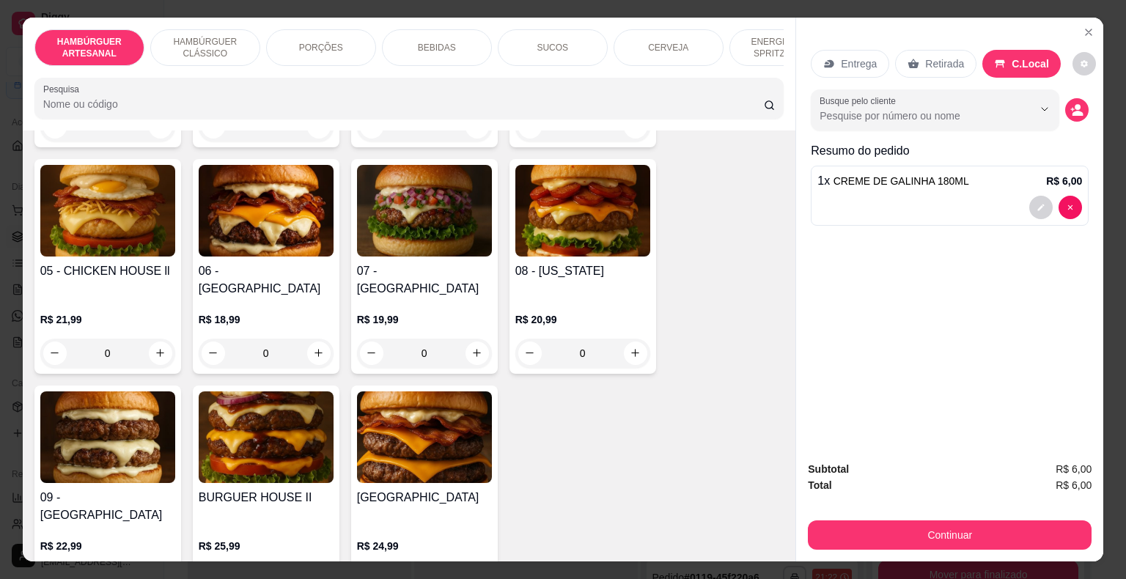
scroll to position [513, 0]
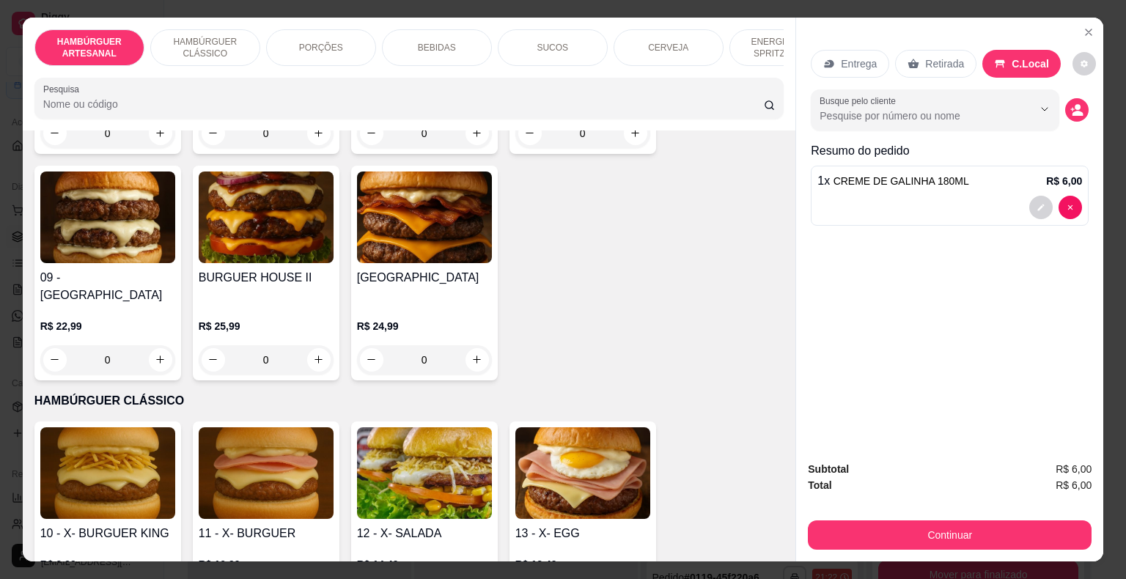
click at [291, 40] on div "PORÇÕES" at bounding box center [321, 47] width 110 height 37
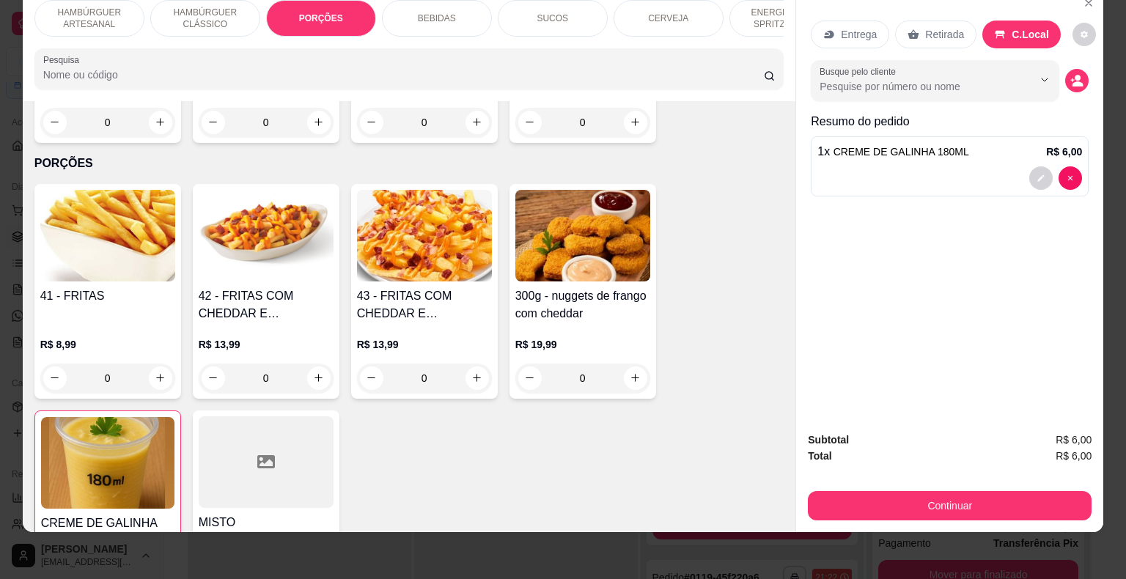
scroll to position [1388, 0]
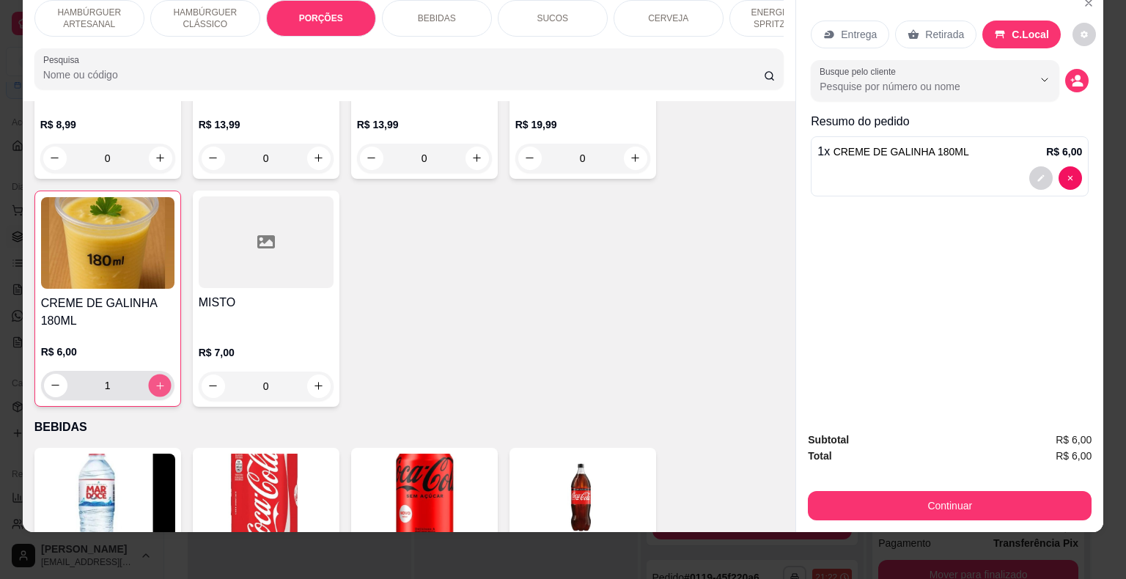
click at [160, 374] on button "increase-product-quantity" at bounding box center [159, 385] width 23 height 23
type input "2"
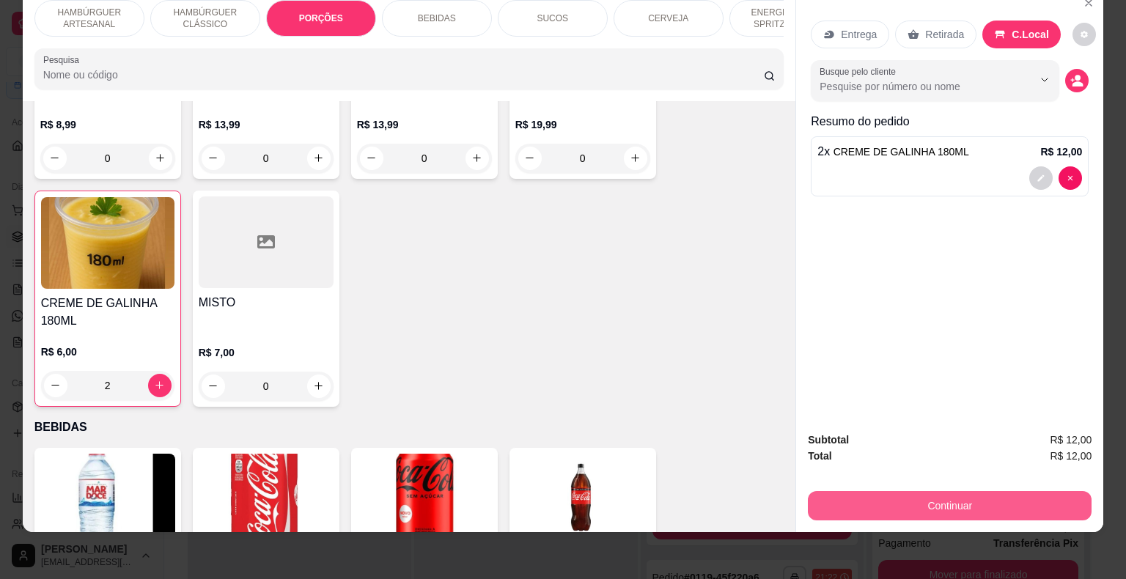
click at [904, 491] on button "Continuar" at bounding box center [950, 505] width 284 height 29
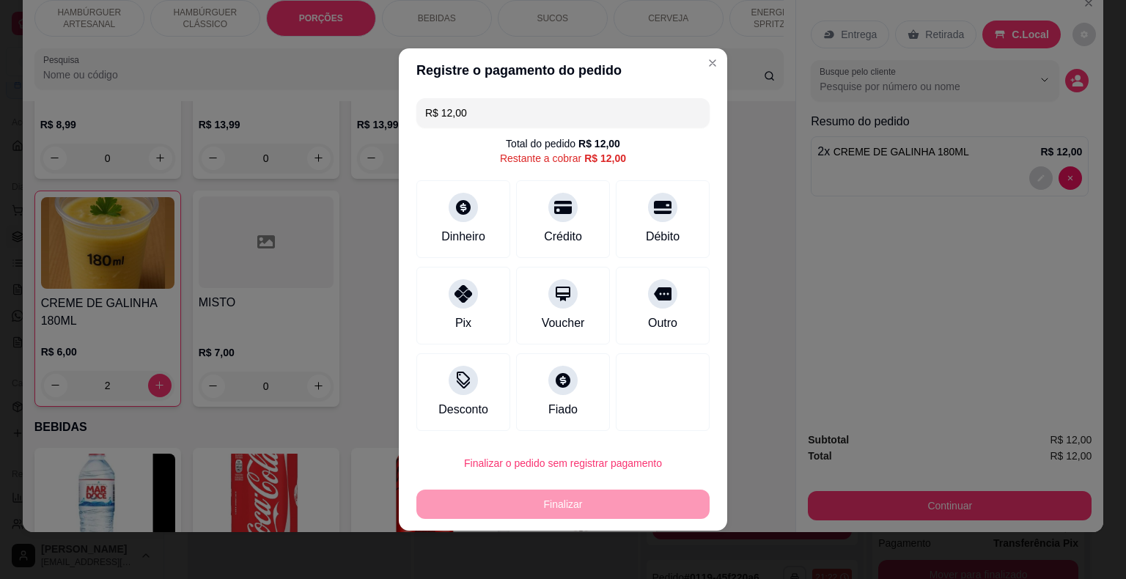
drag, startPoint x: 479, startPoint y: 163, endPoint x: 482, endPoint y: 174, distance: 12.3
click at [480, 163] on div "Total do pedido R$ 12,00 Restante a cobrar R$ 12,00" at bounding box center [562, 150] width 293 height 29
click at [475, 215] on div "Dinheiro" at bounding box center [463, 217] width 103 height 86
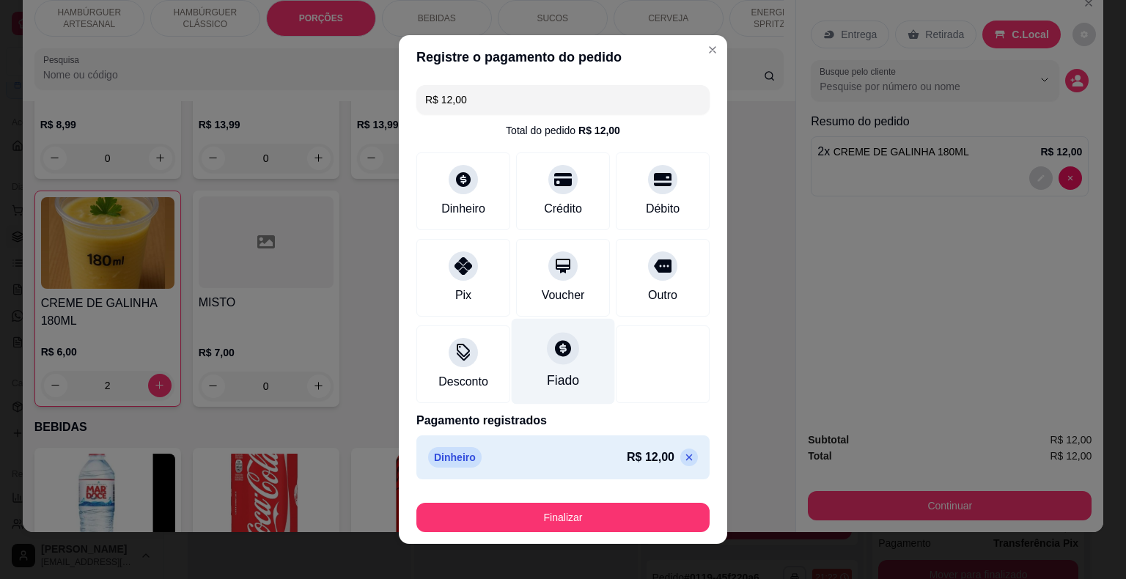
type input "R$ 0,00"
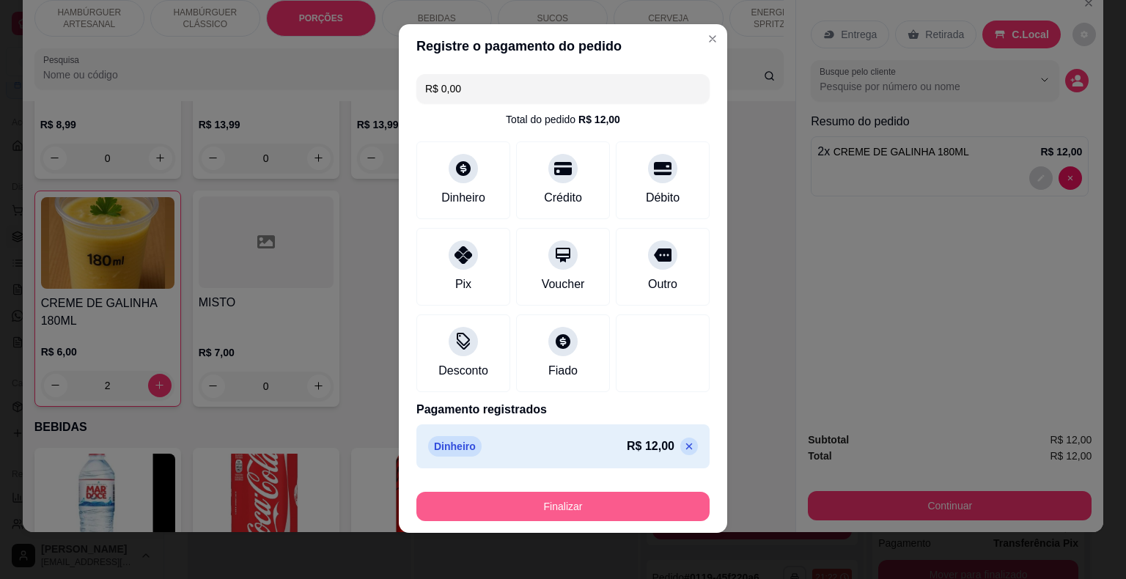
click at [559, 510] on button "Finalizar" at bounding box center [562, 506] width 293 height 29
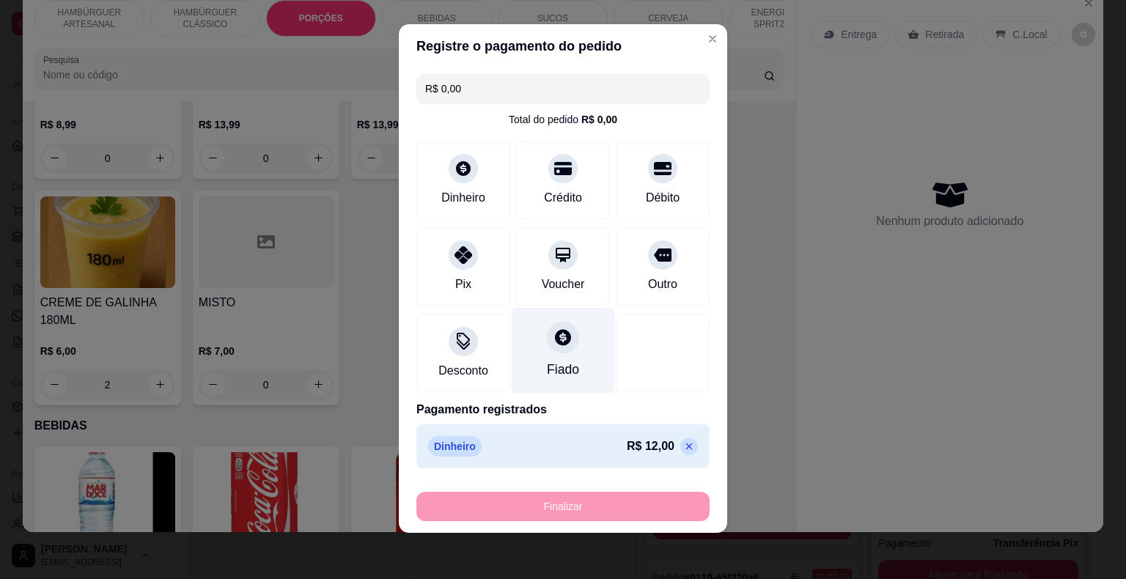
type input "0"
type input "-R$ 12,00"
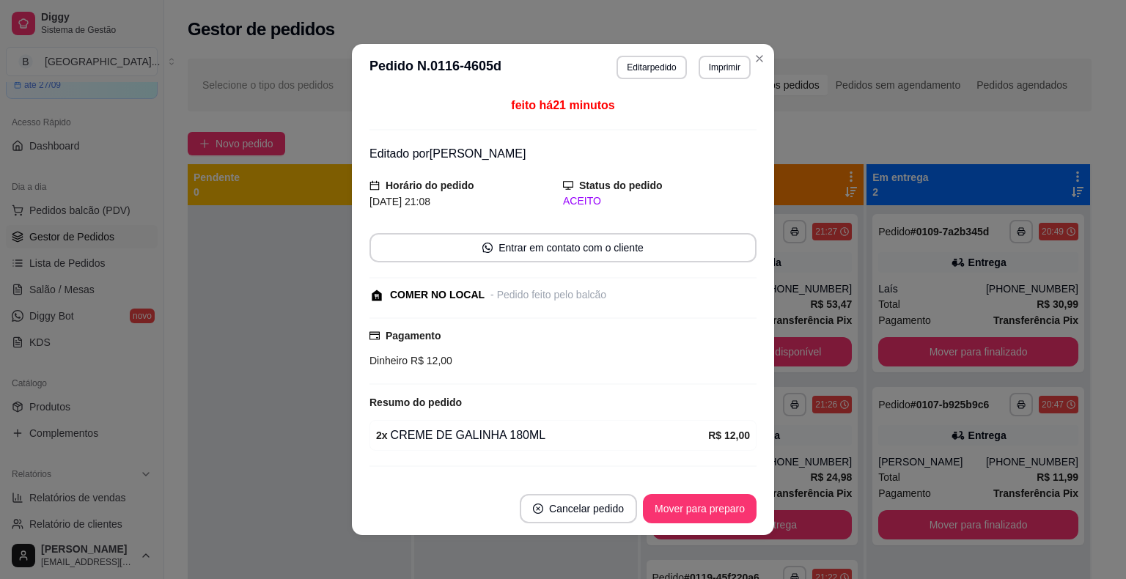
scroll to position [29, 0]
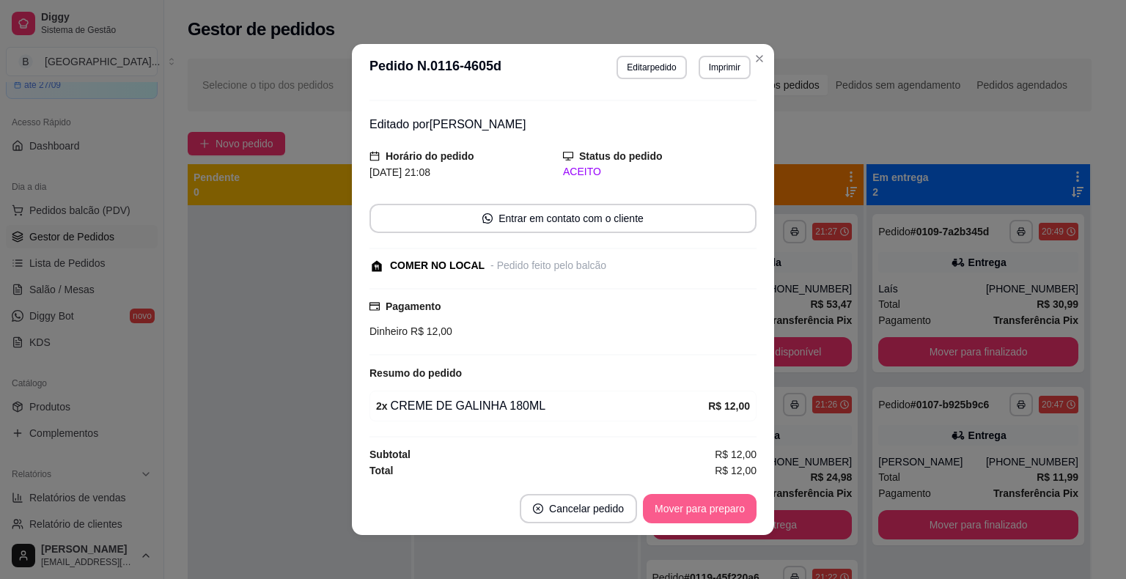
click at [649, 498] on button "Mover para preparo" at bounding box center [700, 508] width 114 height 29
click at [660, 509] on button "Mover para retirada disponível" at bounding box center [675, 509] width 157 height 29
click at [660, 509] on button "Mover para finalizado" at bounding box center [696, 509] width 118 height 29
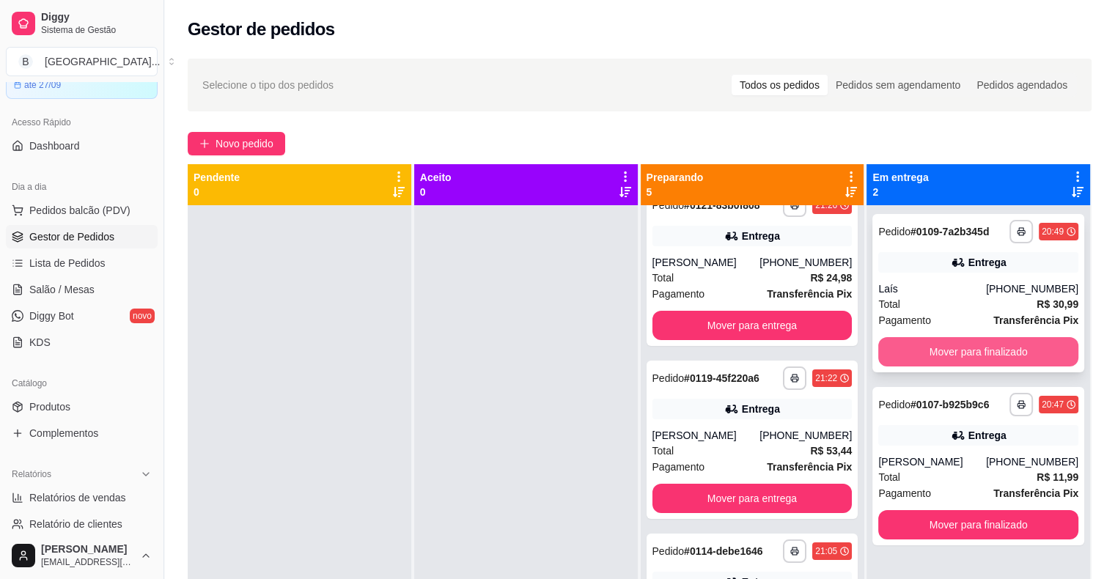
scroll to position [153, 0]
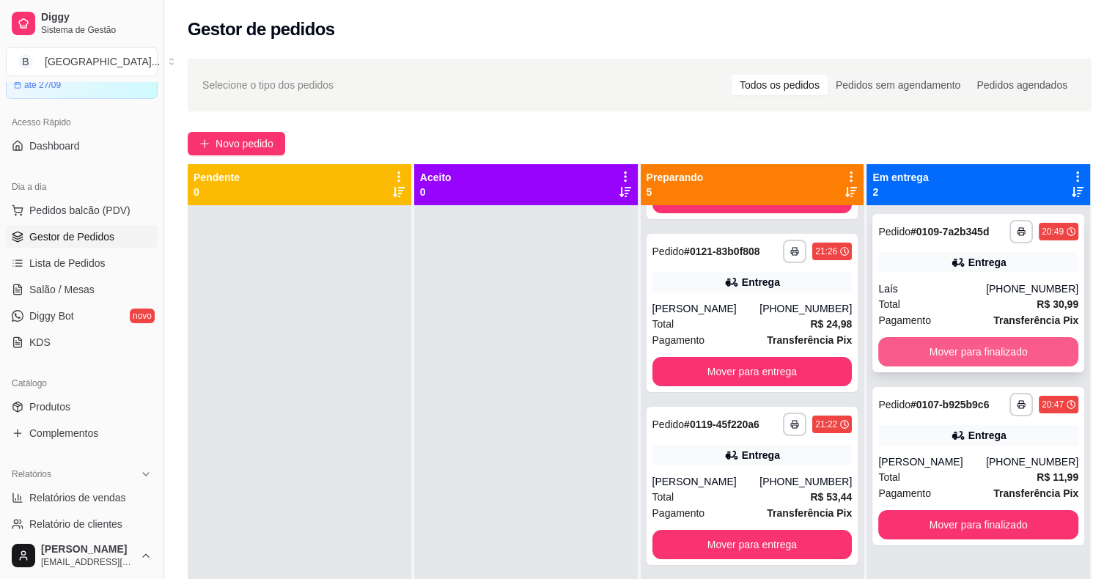
click at [962, 356] on button "Mover para finalizado" at bounding box center [978, 351] width 200 height 29
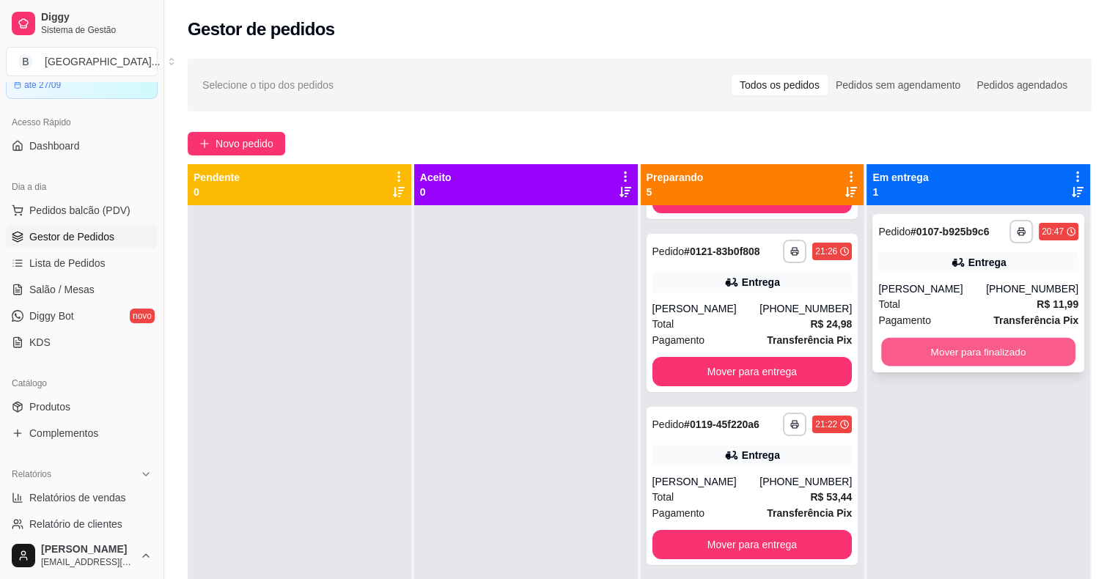
click at [960, 354] on button "Mover para finalizado" at bounding box center [978, 352] width 194 height 29
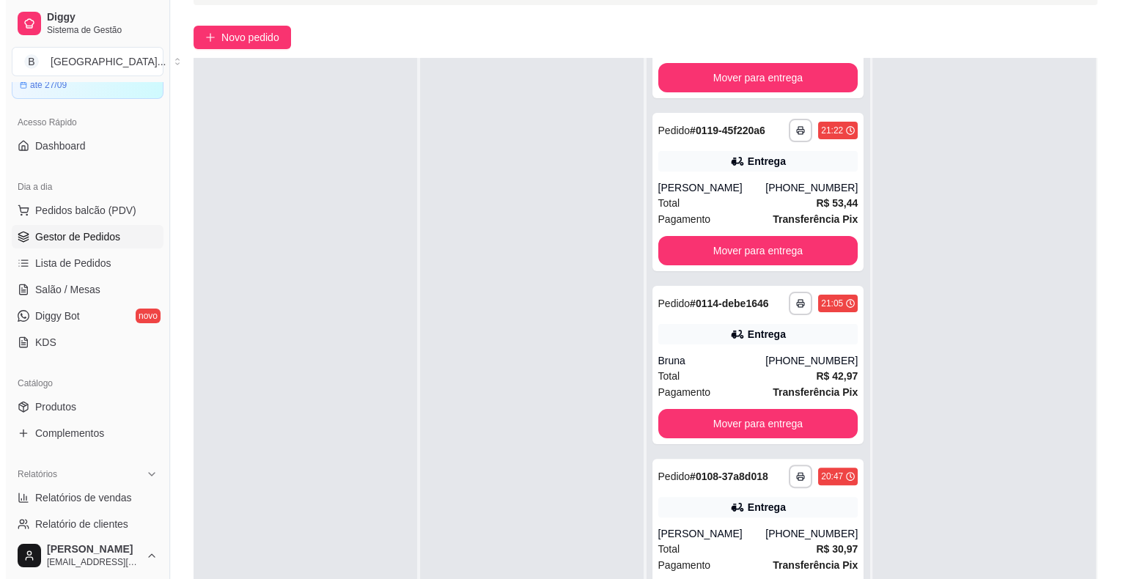
scroll to position [223, 0]
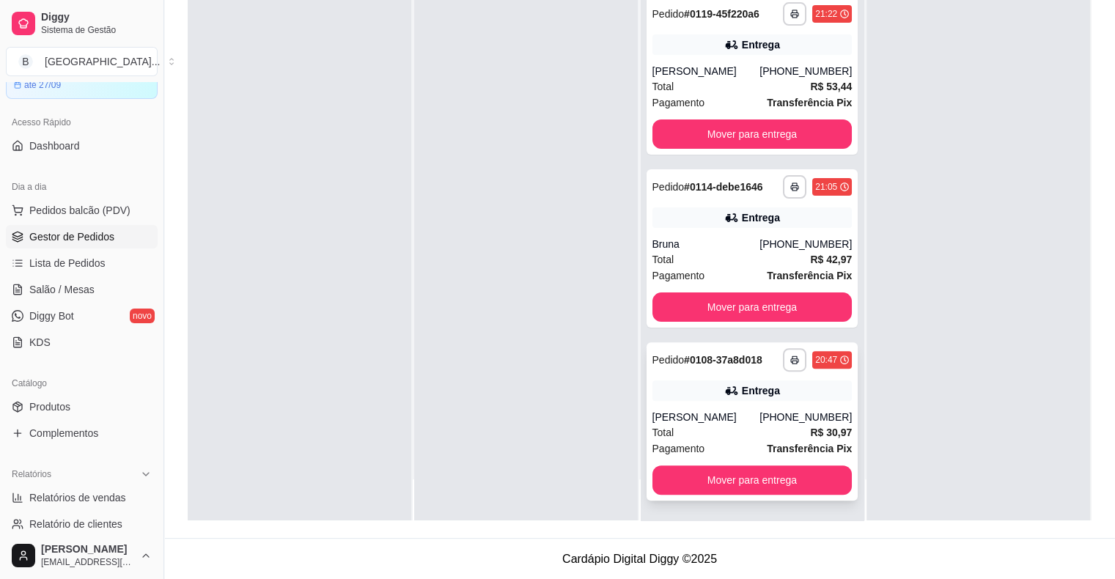
click at [695, 429] on div "Total R$ 30,97" at bounding box center [752, 432] width 200 height 16
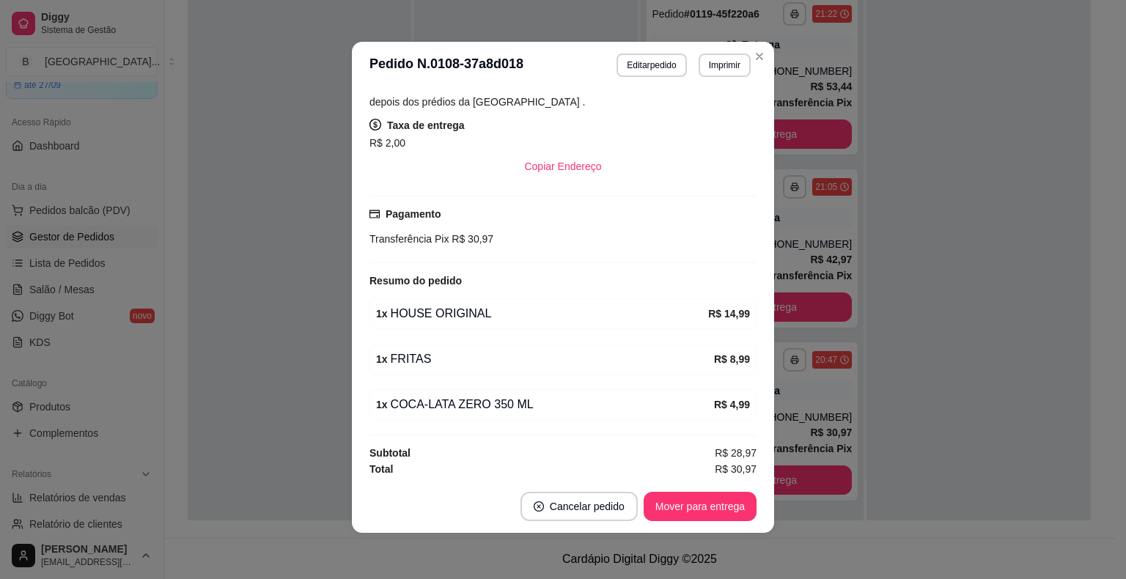
scroll to position [3, 0]
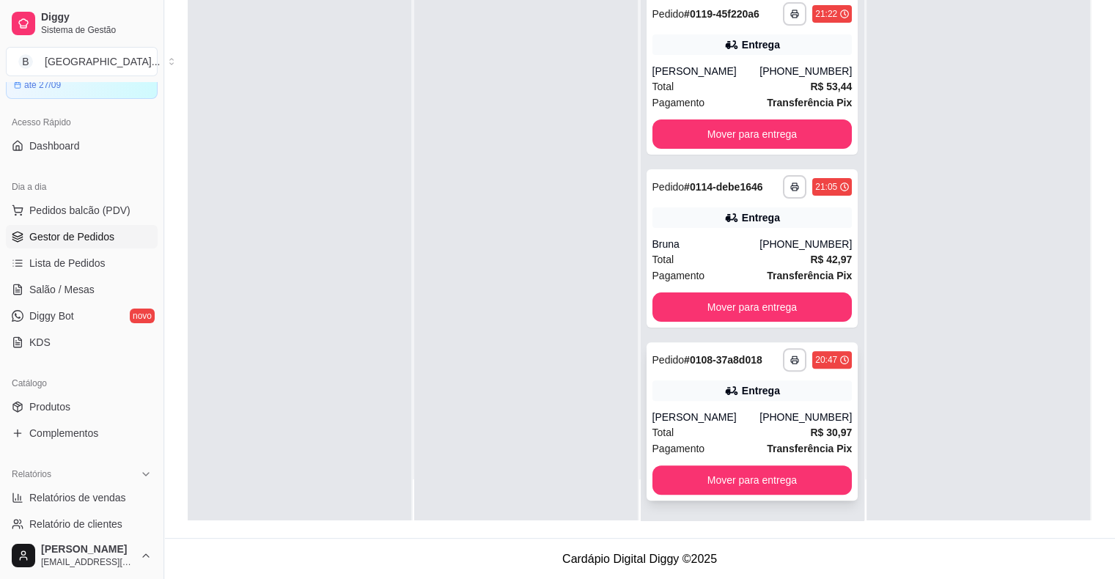
click at [718, 429] on div "Total R$ 30,97" at bounding box center [752, 432] width 200 height 16
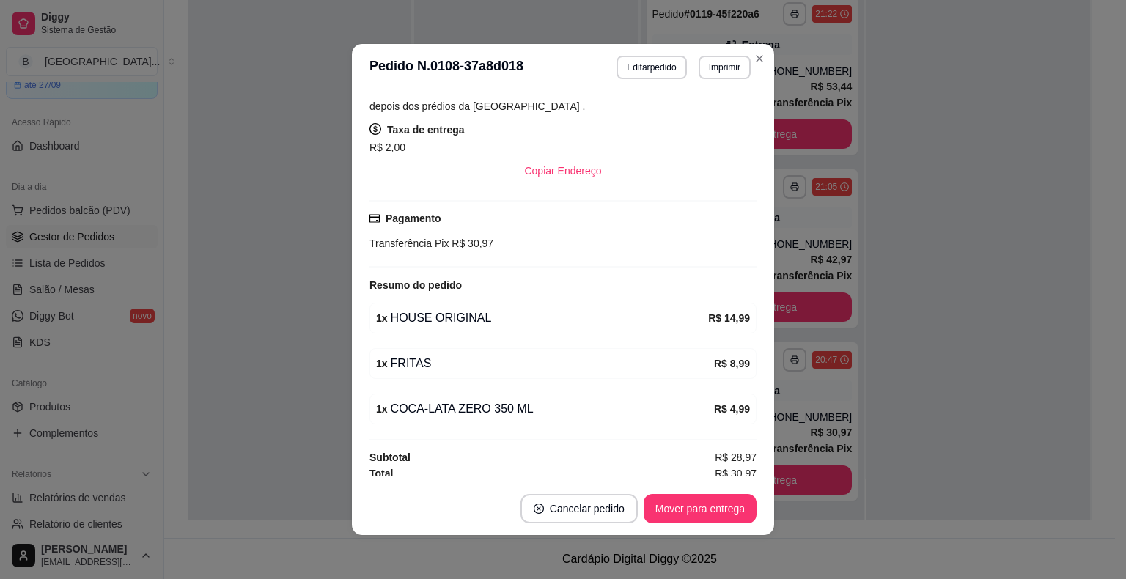
scroll to position [295, 0]
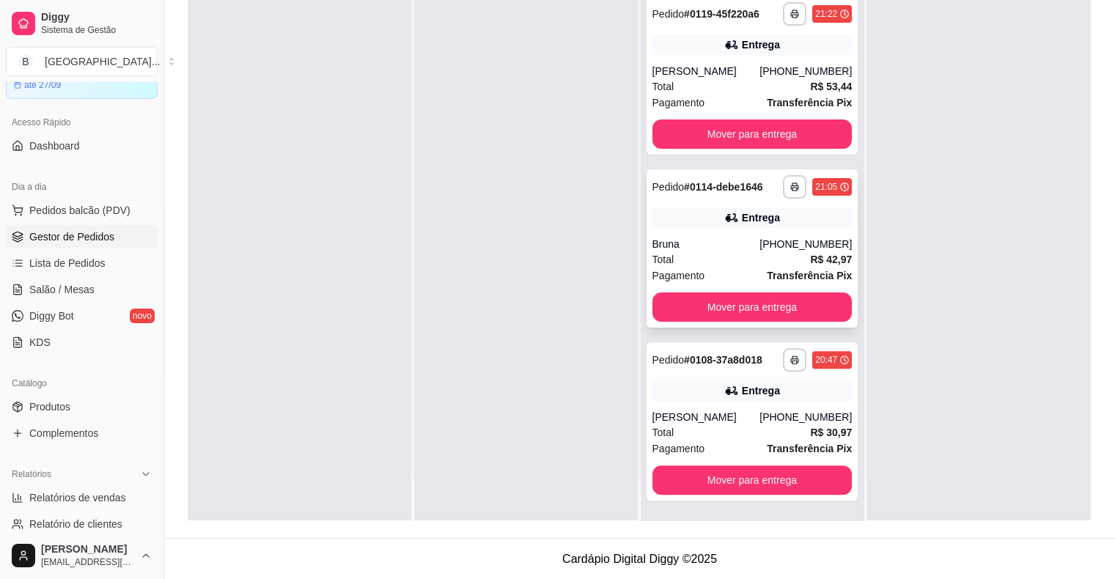
click at [674, 276] on span "Pagamento" at bounding box center [678, 276] width 53 height 16
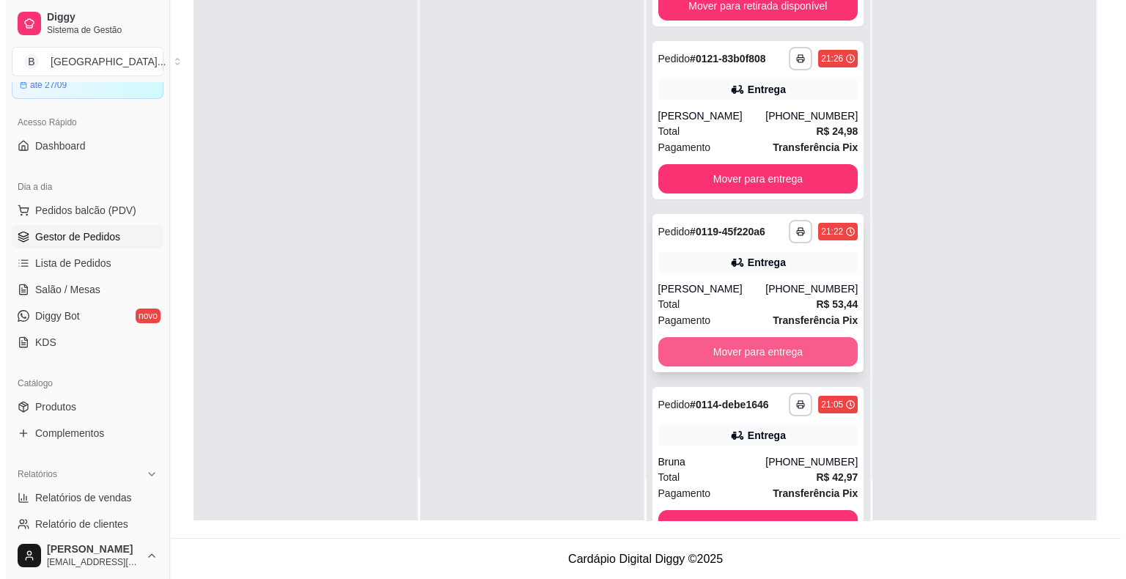
scroll to position [80, 0]
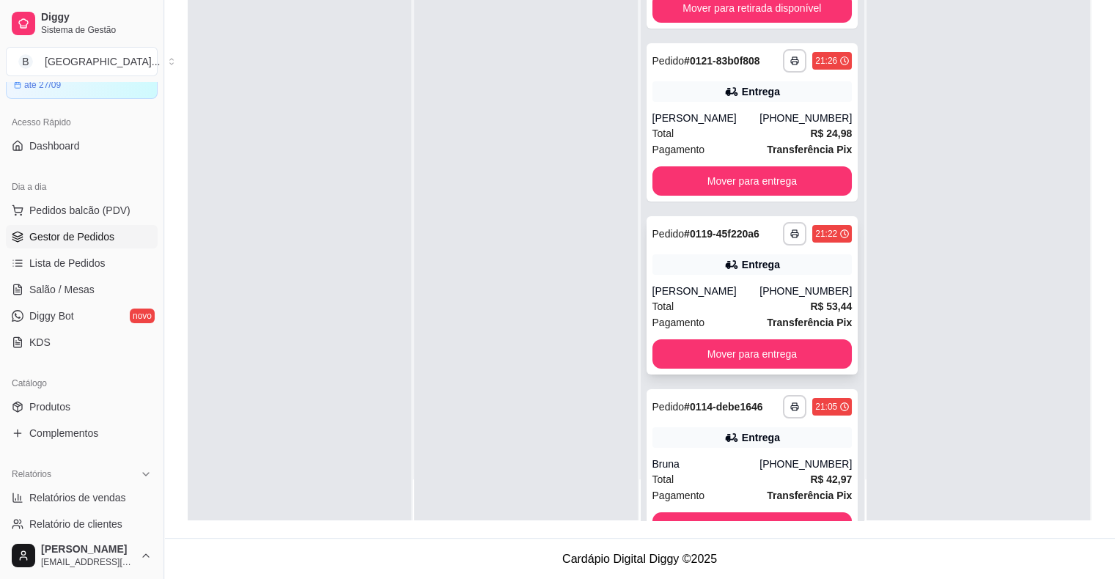
click at [718, 305] on div "Total R$ 53,44" at bounding box center [752, 306] width 200 height 16
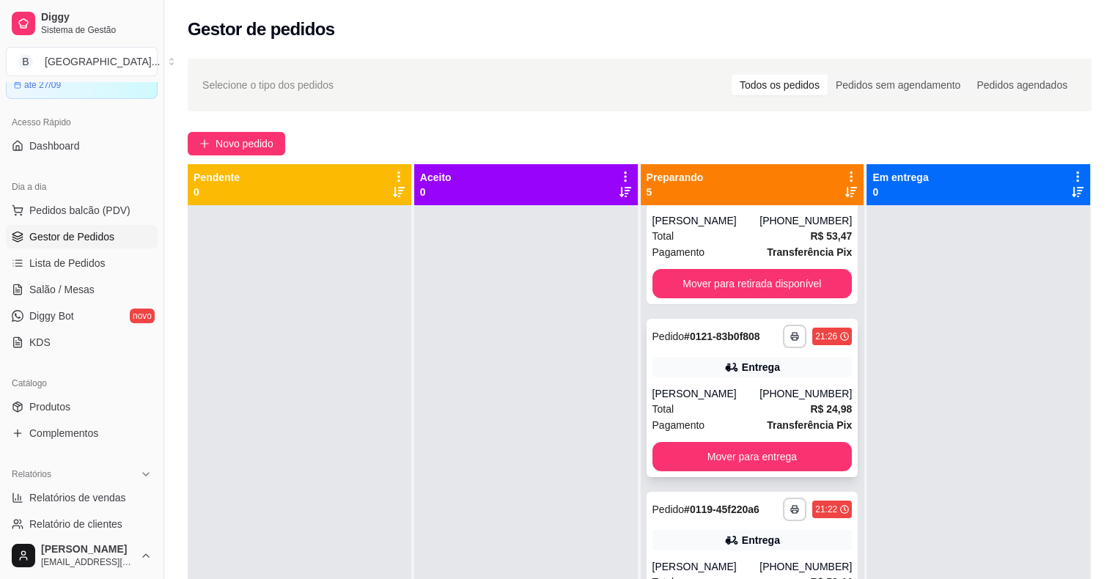
scroll to position [0, 0]
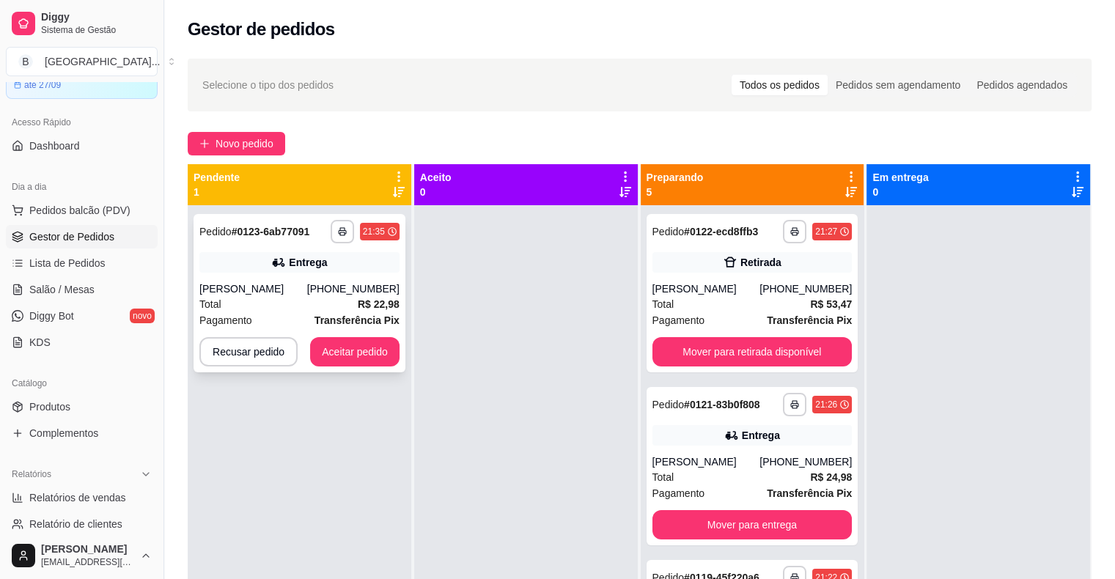
click at [333, 262] on div "Entrega" at bounding box center [299, 262] width 200 height 21
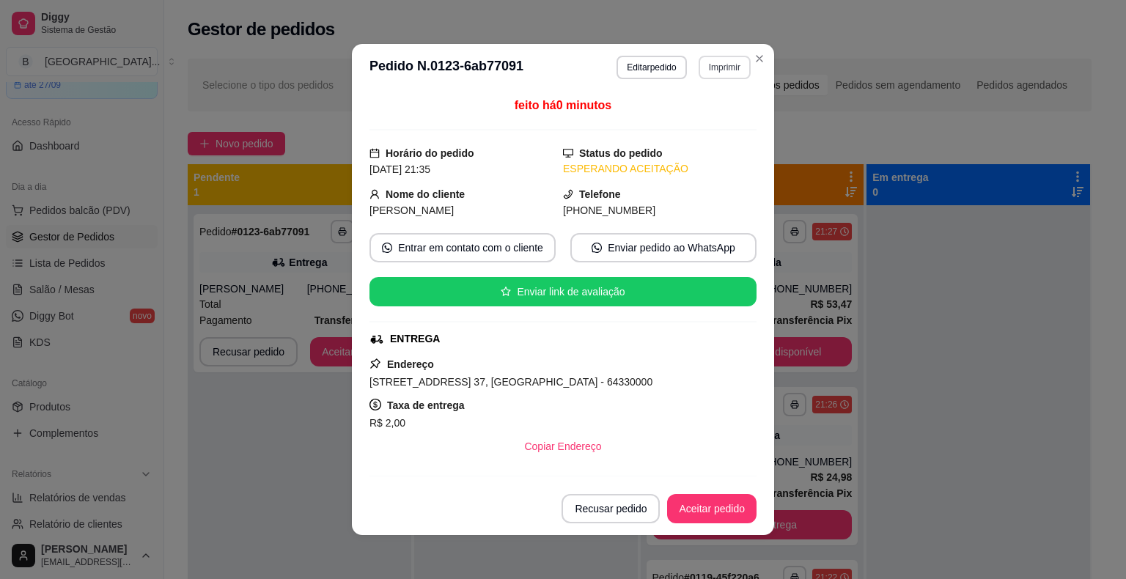
click at [701, 70] on button "Imprimir" at bounding box center [724, 67] width 52 height 23
click at [704, 122] on button "IMPRESSORA" at bounding box center [692, 118] width 103 height 23
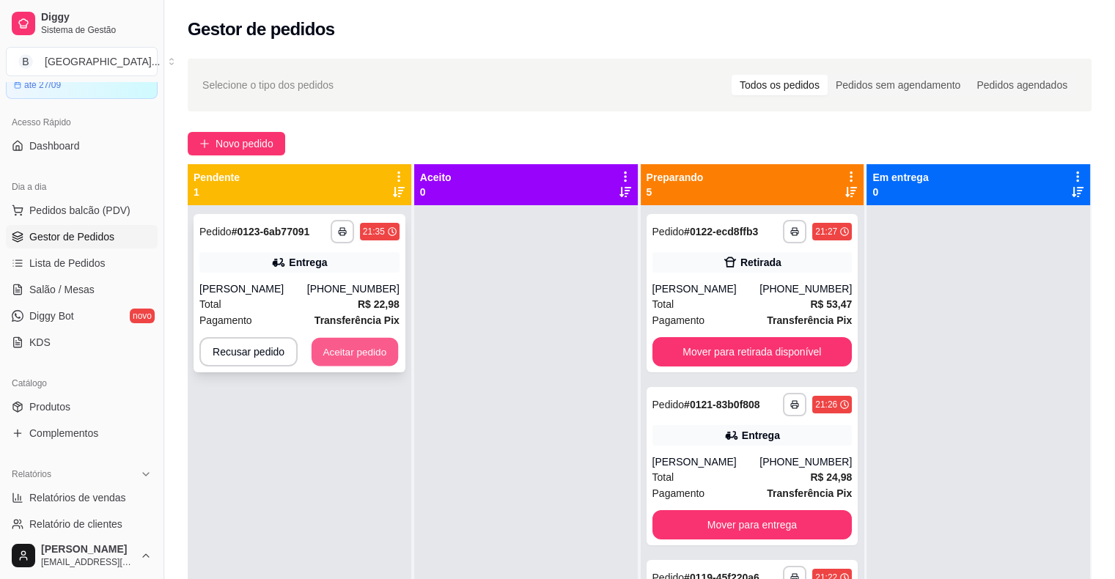
click at [366, 355] on button "Aceitar pedido" at bounding box center [354, 352] width 86 height 29
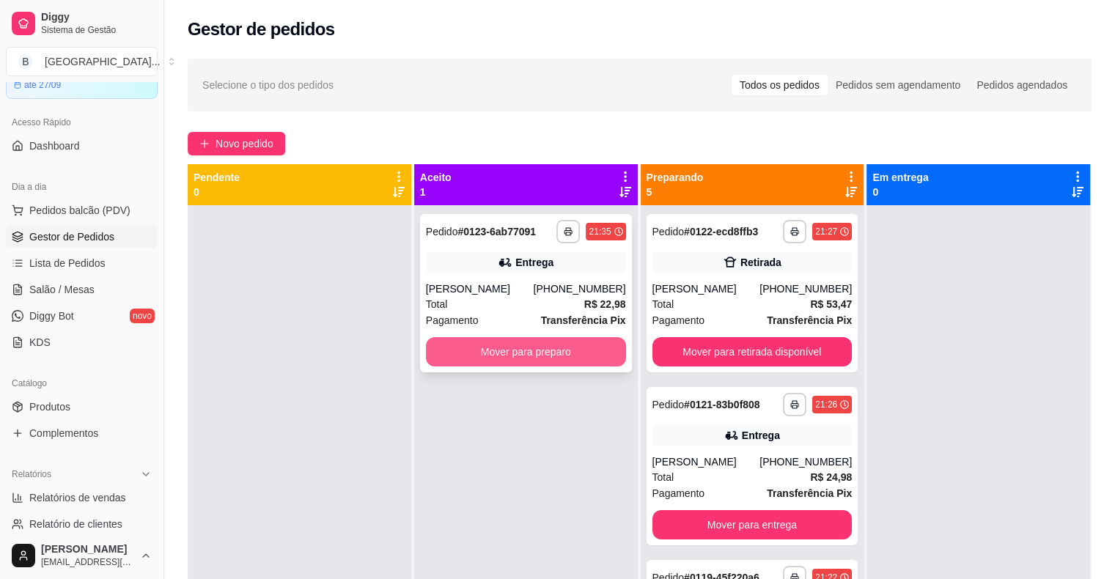
click at [472, 354] on button "Mover para preparo" at bounding box center [526, 351] width 200 height 29
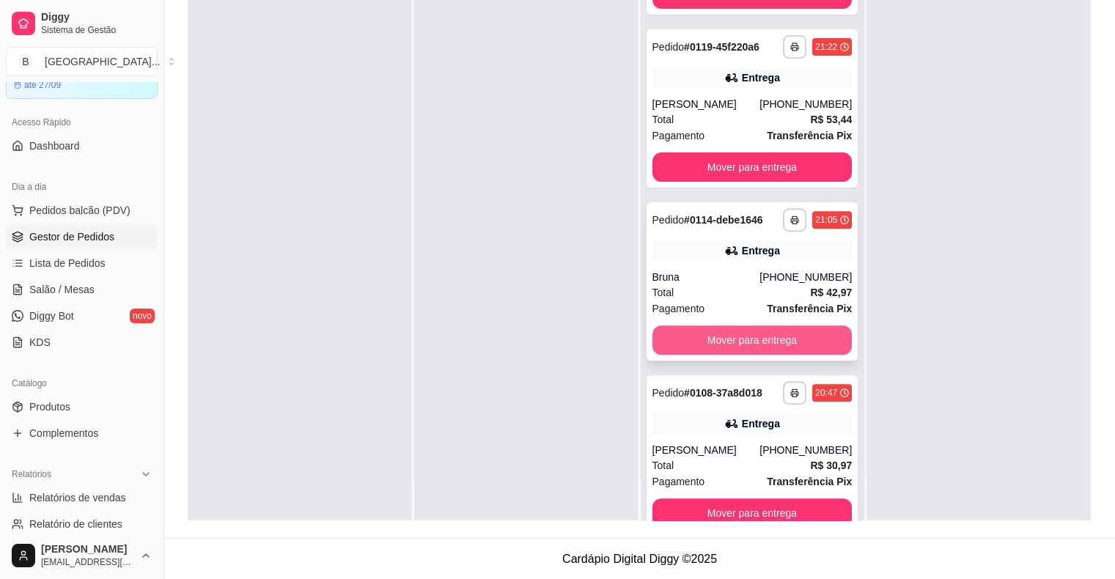
scroll to position [473, 0]
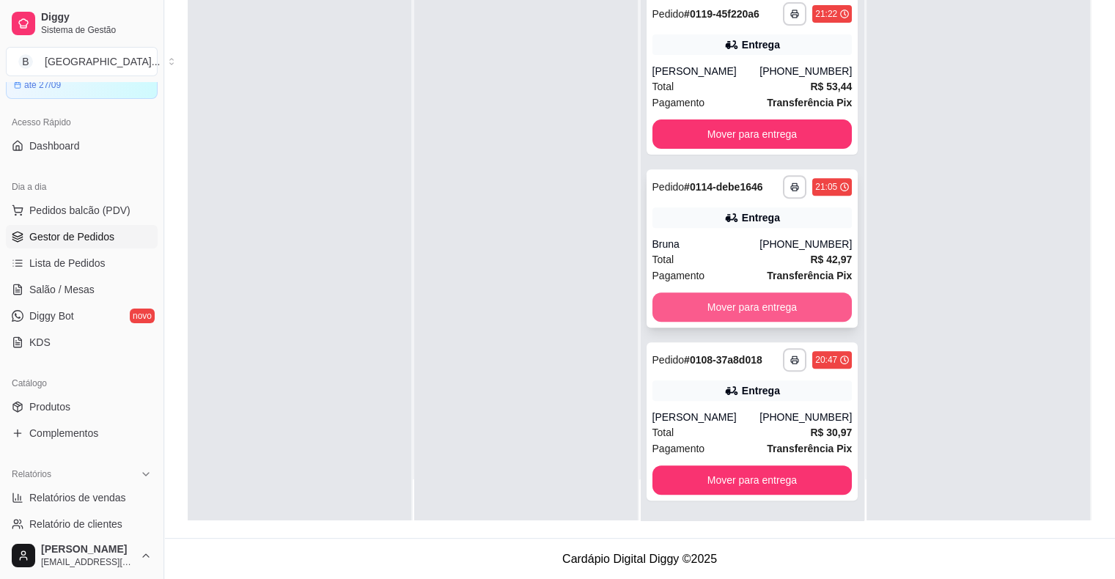
click at [728, 295] on button "Mover para entrega" at bounding box center [752, 306] width 200 height 29
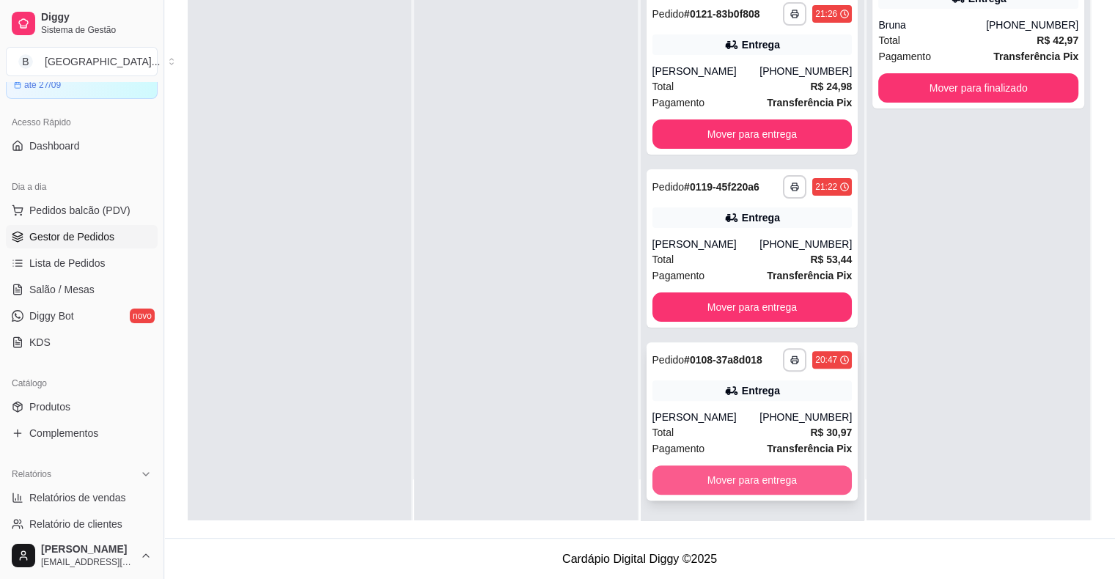
click at [805, 485] on button "Mover para entrega" at bounding box center [752, 479] width 200 height 29
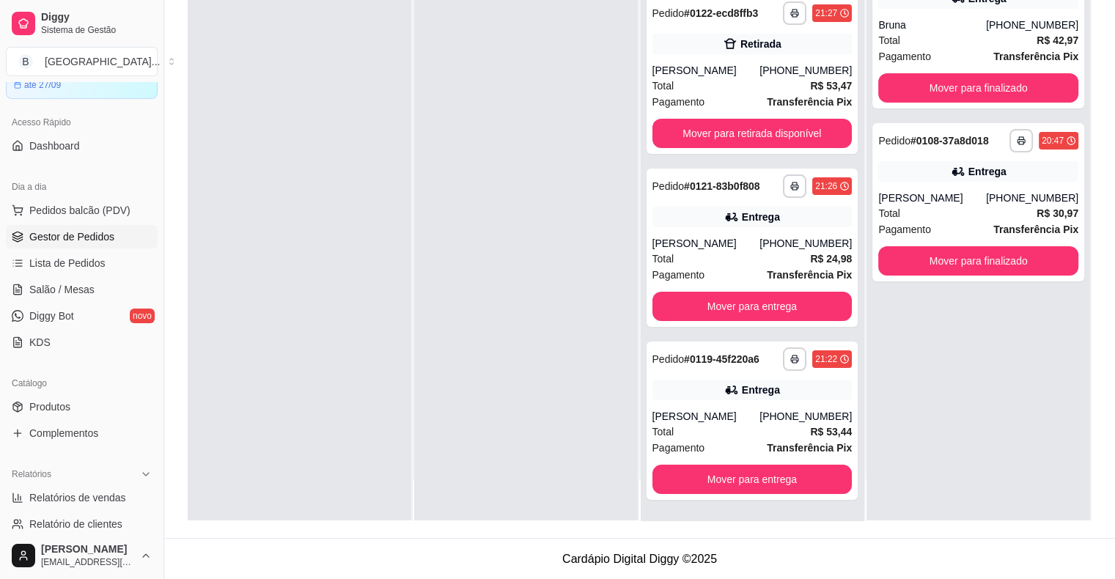
scroll to position [126, 0]
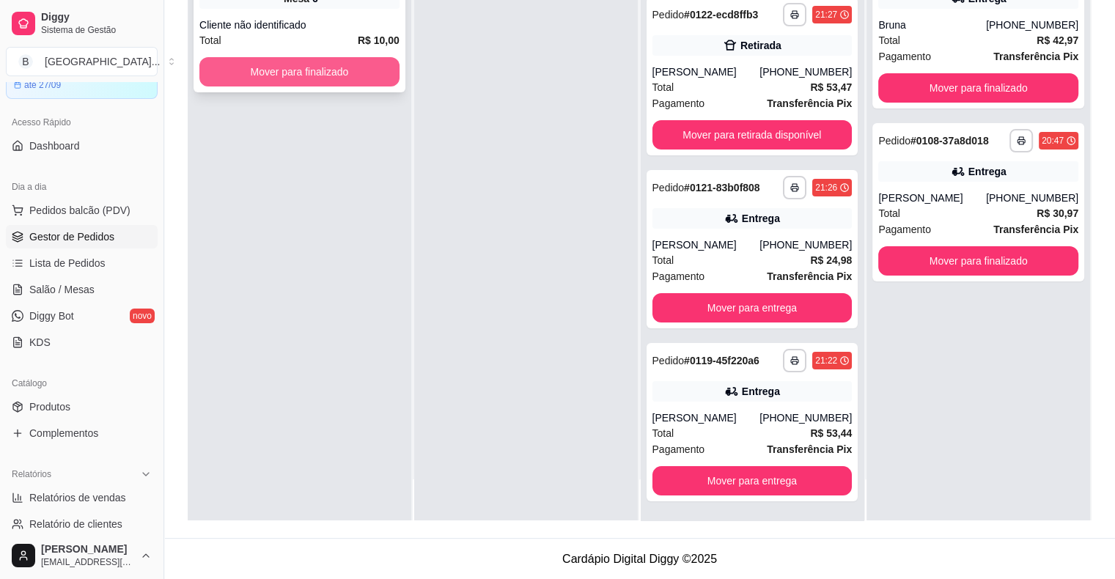
click at [285, 62] on button "Mover para finalizado" at bounding box center [299, 71] width 200 height 29
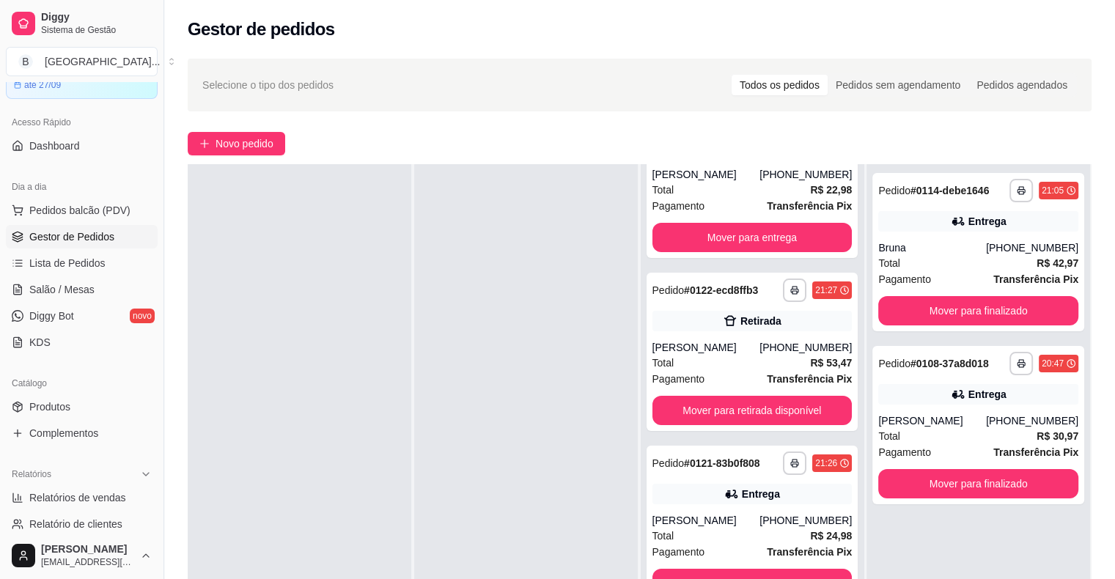
scroll to position [0, 0]
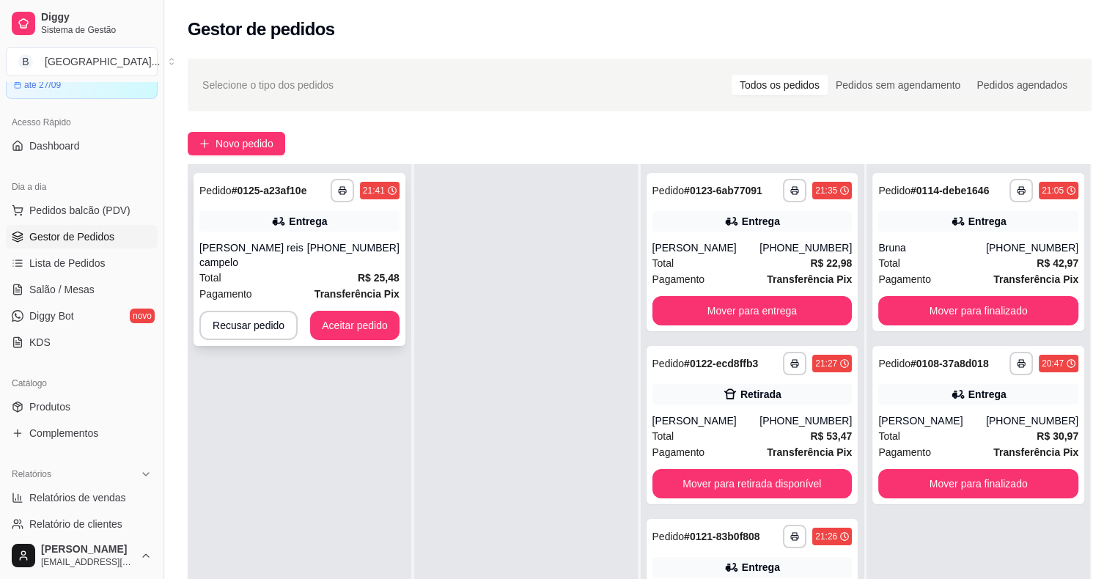
click at [248, 231] on div "Entrega" at bounding box center [299, 221] width 200 height 21
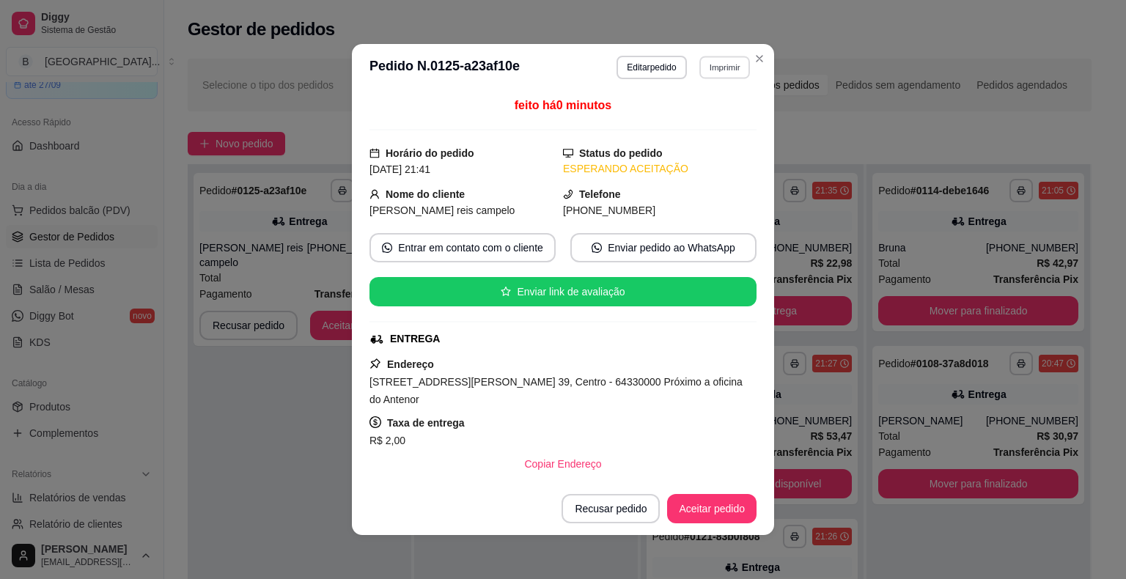
click at [699, 68] on button "Imprimir" at bounding box center [724, 67] width 51 height 23
click at [674, 111] on button "IMPRESSORA" at bounding box center [692, 118] width 103 height 23
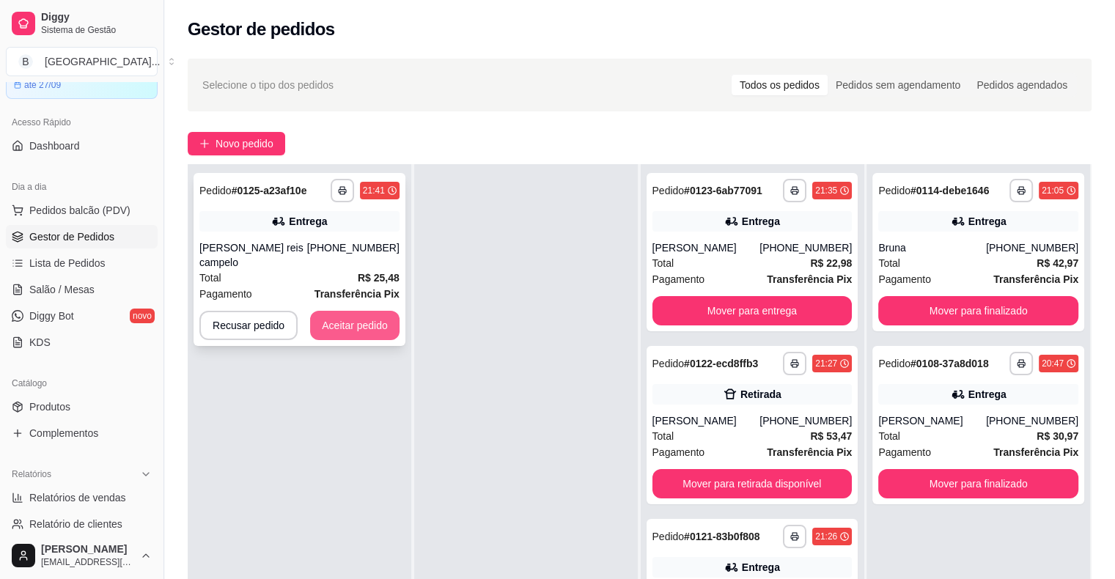
click at [347, 314] on button "Aceitar pedido" at bounding box center [354, 325] width 89 height 29
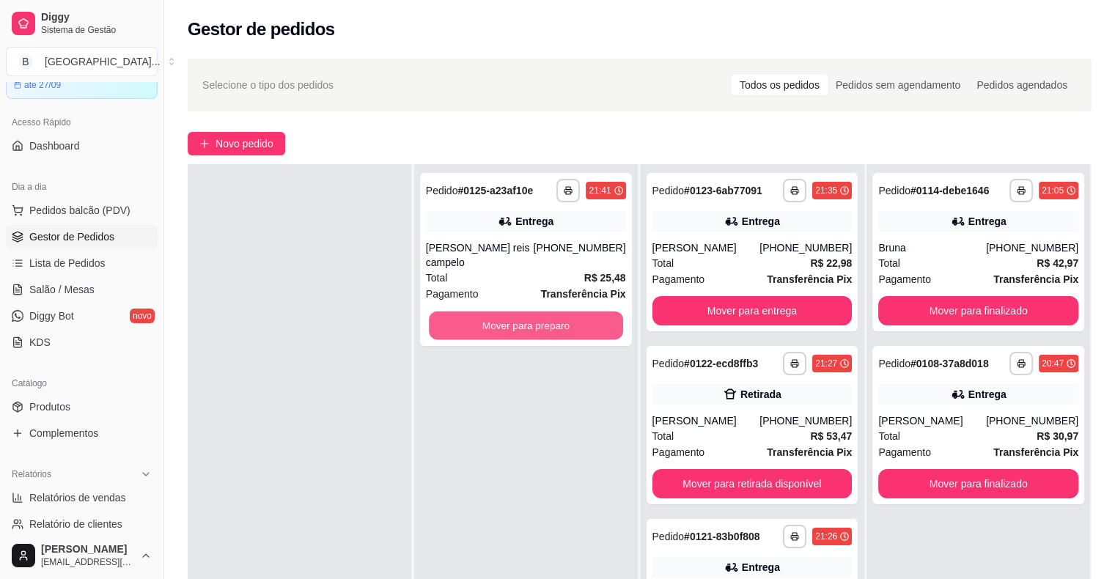
click at [524, 316] on button "Mover para preparo" at bounding box center [526, 325] width 194 height 29
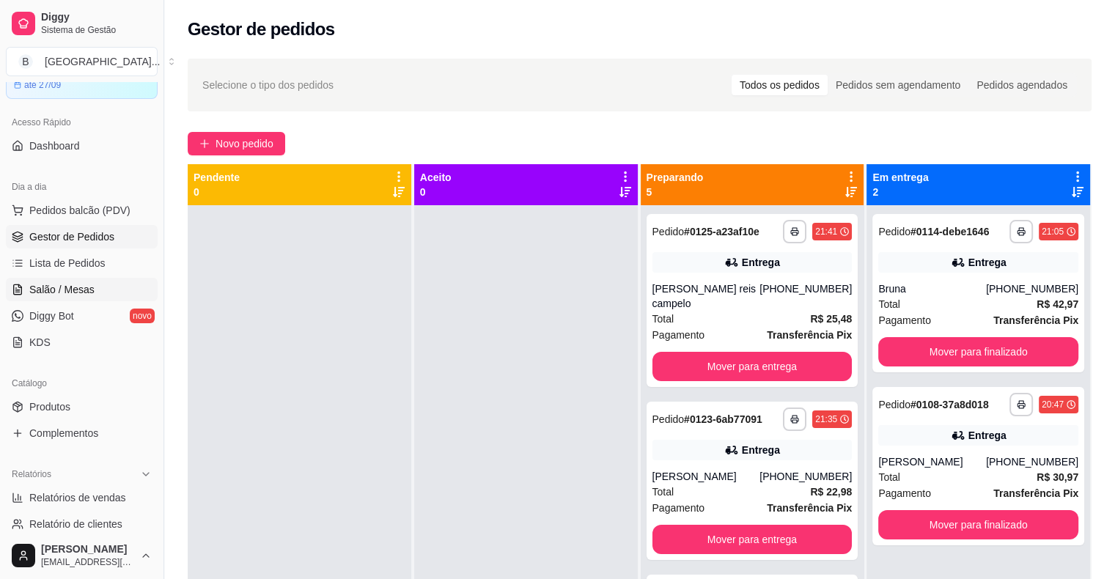
click at [86, 292] on span "Salão / Mesas" at bounding box center [61, 289] width 65 height 15
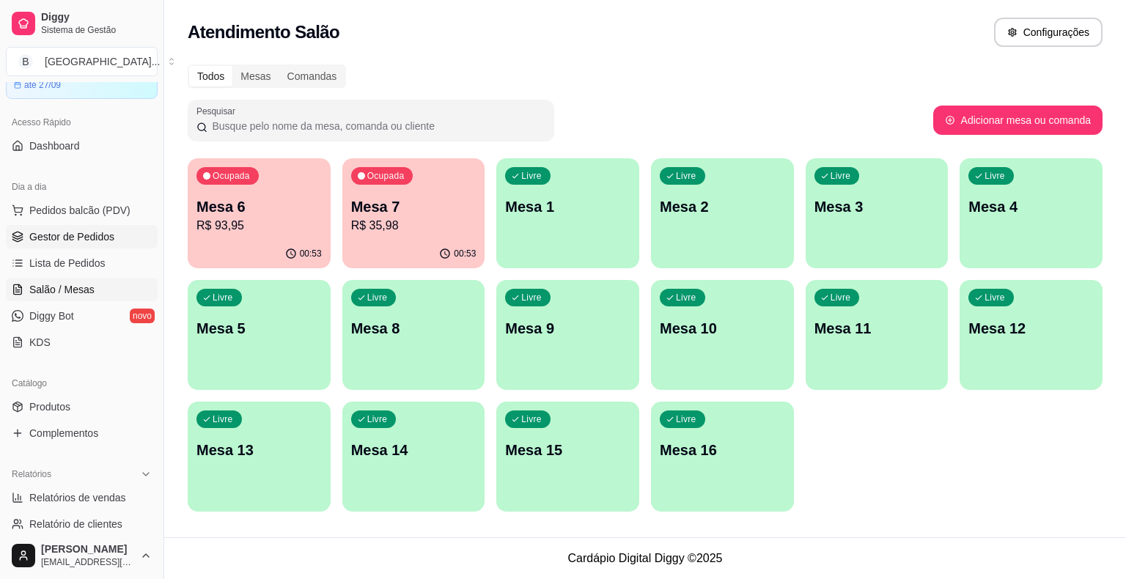
click at [94, 242] on span "Gestor de Pedidos" at bounding box center [71, 236] width 85 height 15
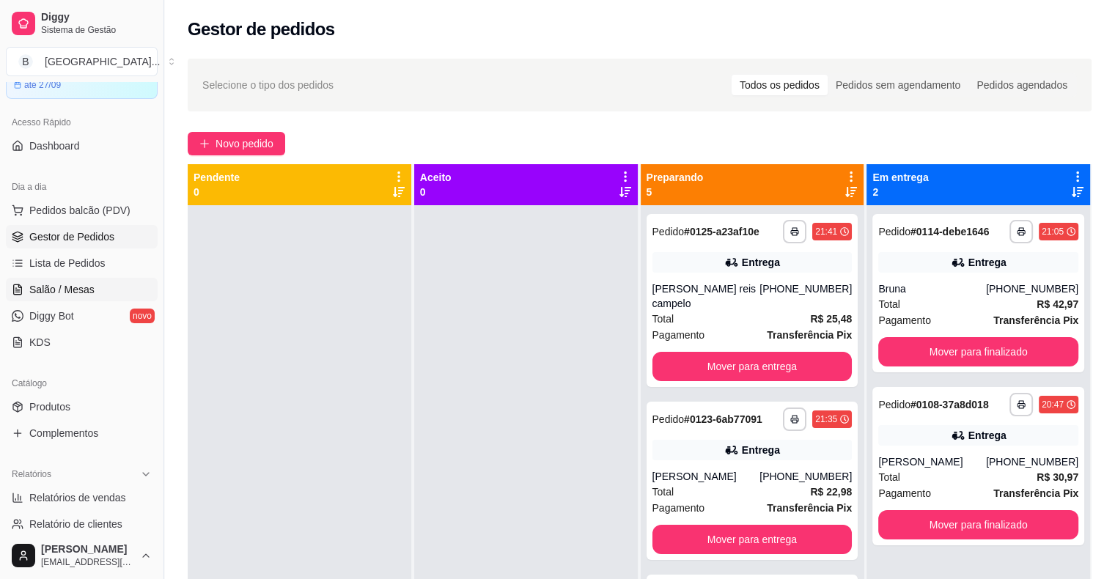
click at [48, 285] on span "Salão / Mesas" at bounding box center [61, 289] width 65 height 15
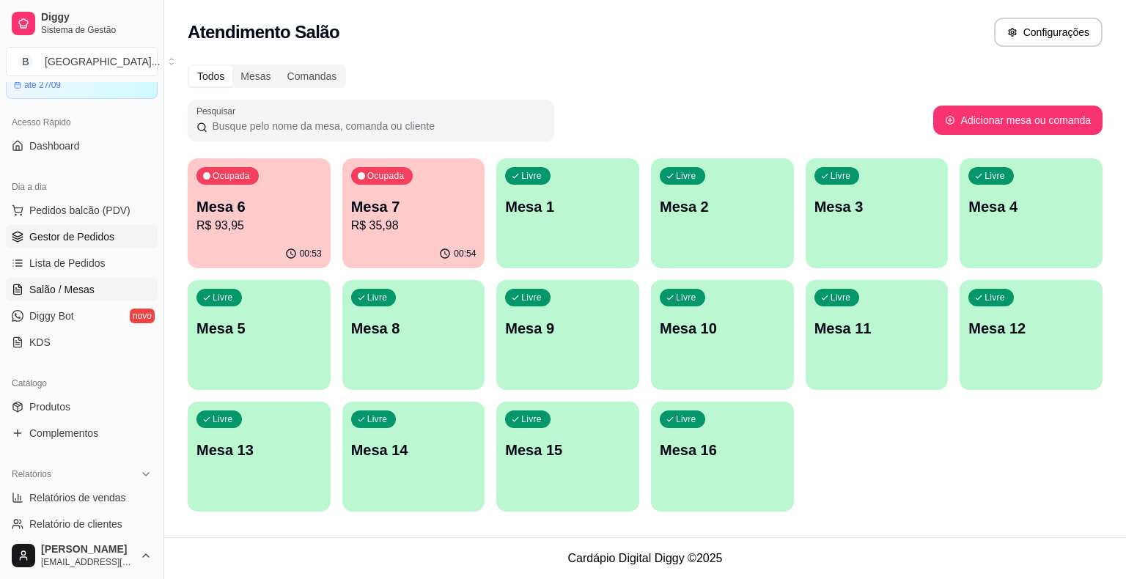
click at [48, 227] on link "Gestor de Pedidos" at bounding box center [82, 236] width 152 height 23
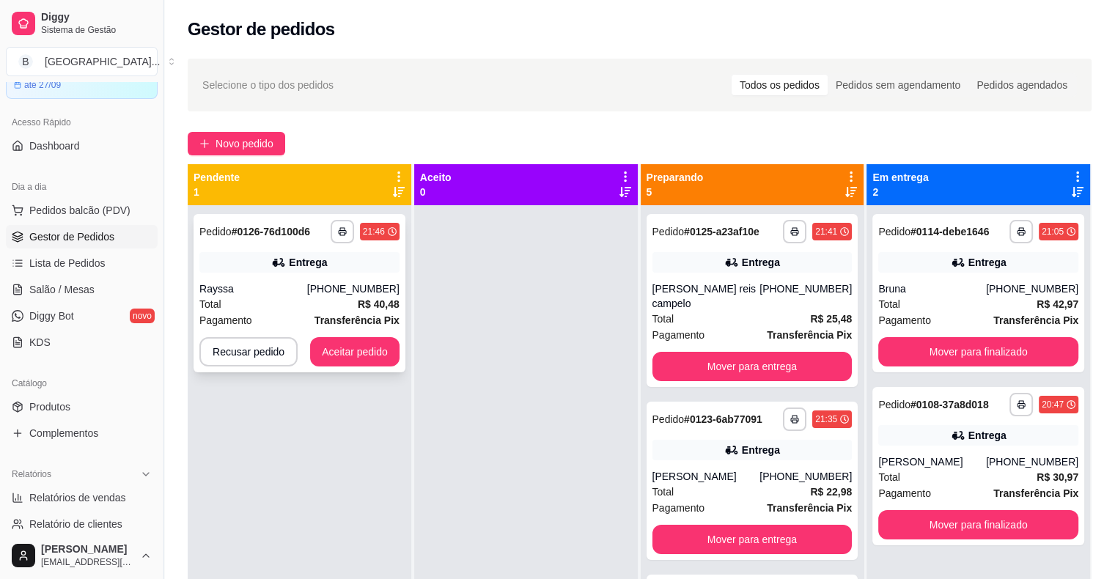
click at [281, 257] on icon at bounding box center [278, 262] width 15 height 15
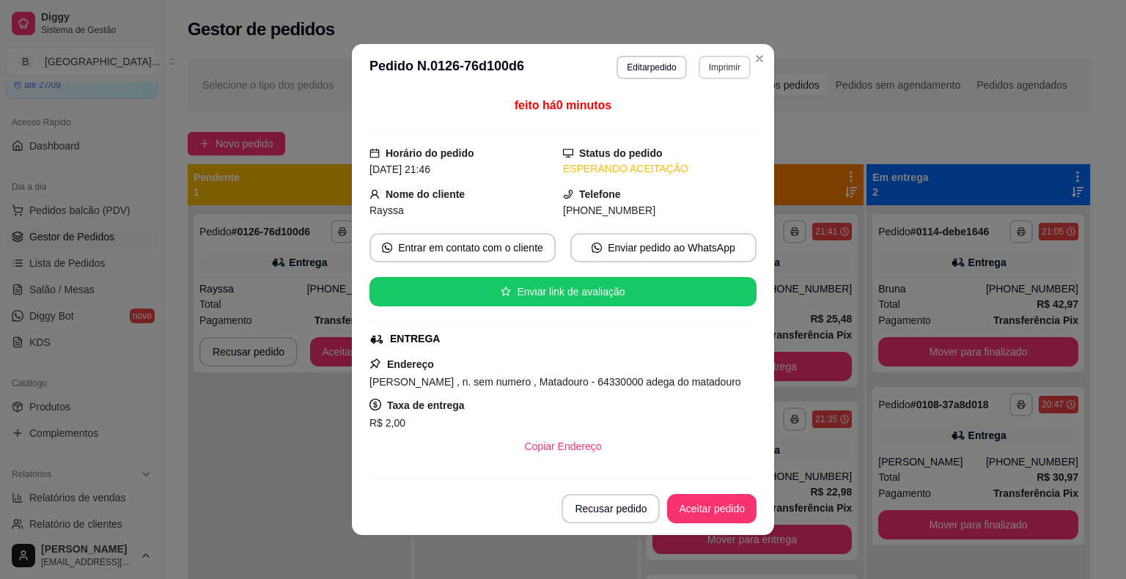
click at [706, 59] on button "Imprimir" at bounding box center [724, 67] width 52 height 23
click at [702, 122] on button "IMPRESSORA" at bounding box center [692, 118] width 103 height 23
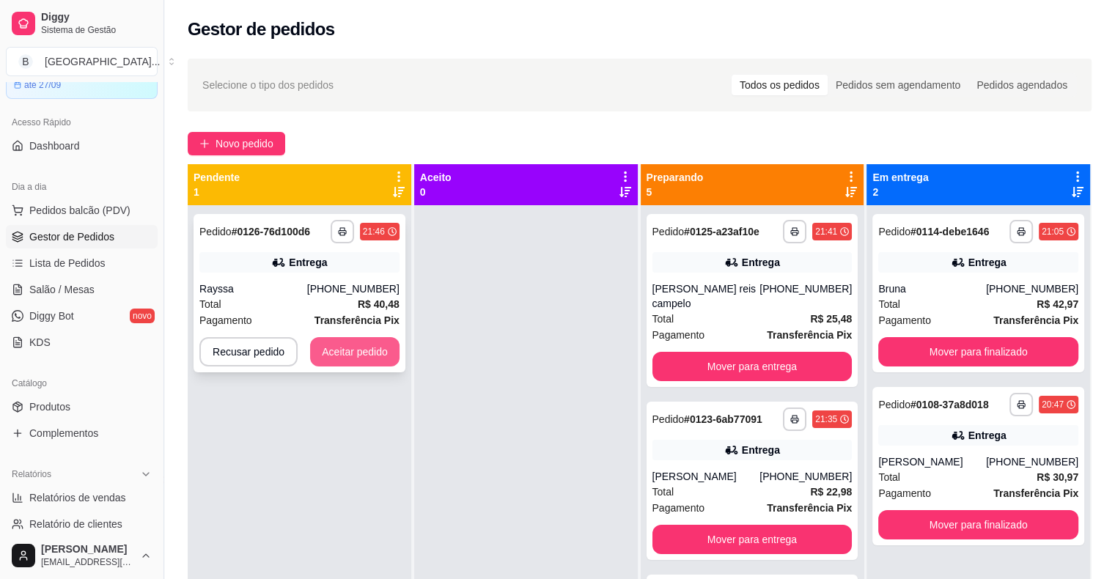
click at [353, 342] on button "Aceitar pedido" at bounding box center [354, 351] width 89 height 29
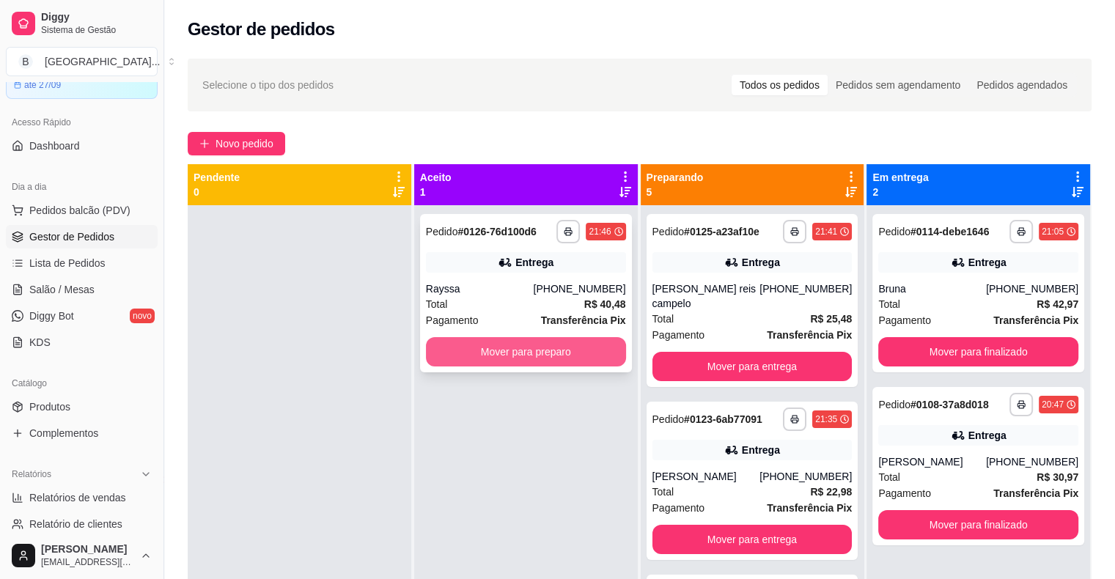
click at [517, 348] on button "Mover para preparo" at bounding box center [526, 351] width 200 height 29
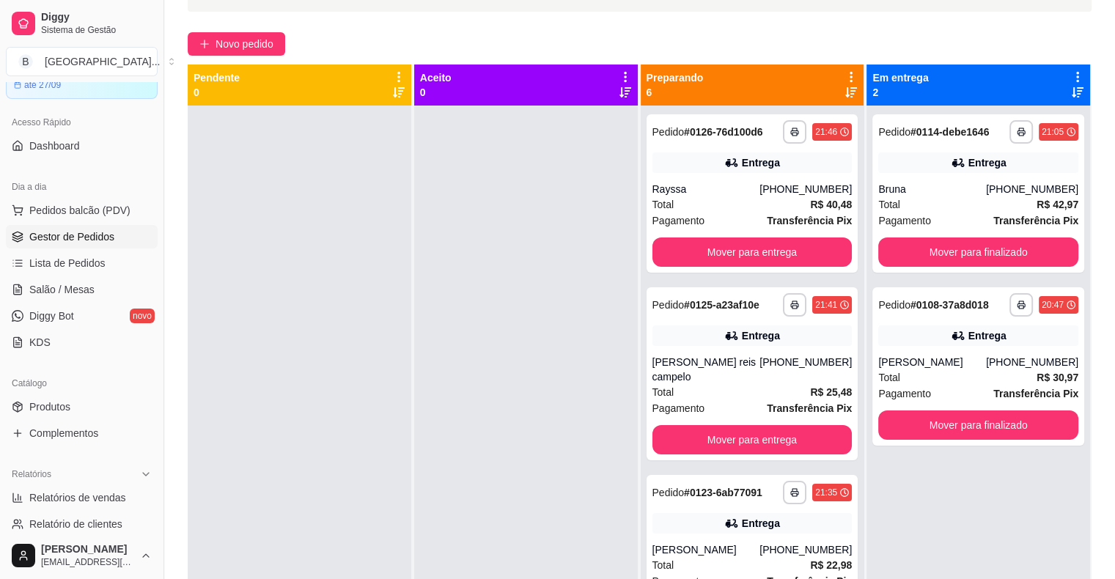
scroll to position [220, 0]
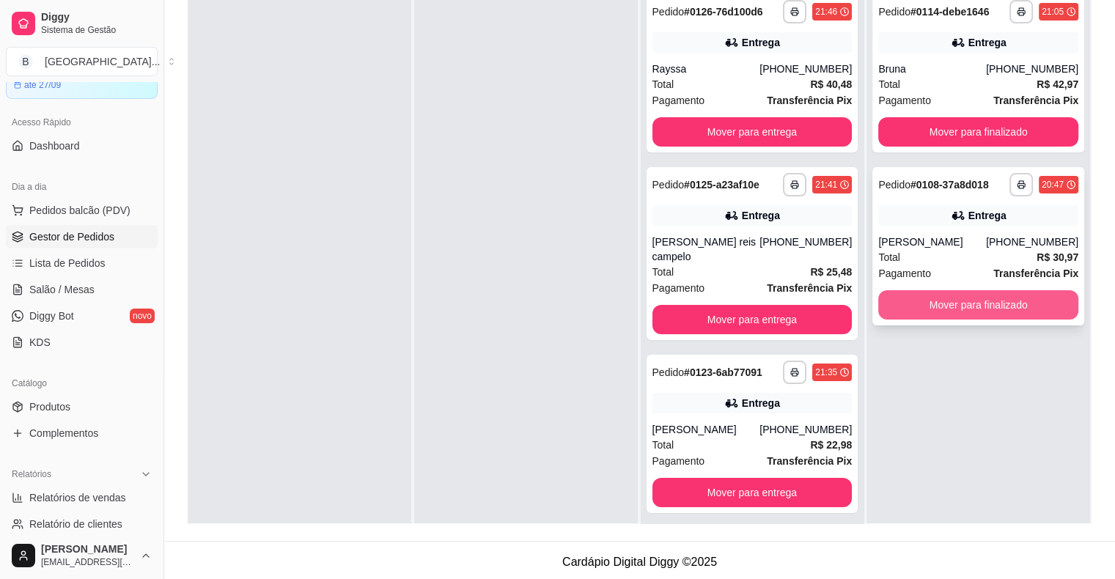
click at [1001, 301] on button "Mover para finalizado" at bounding box center [978, 304] width 200 height 29
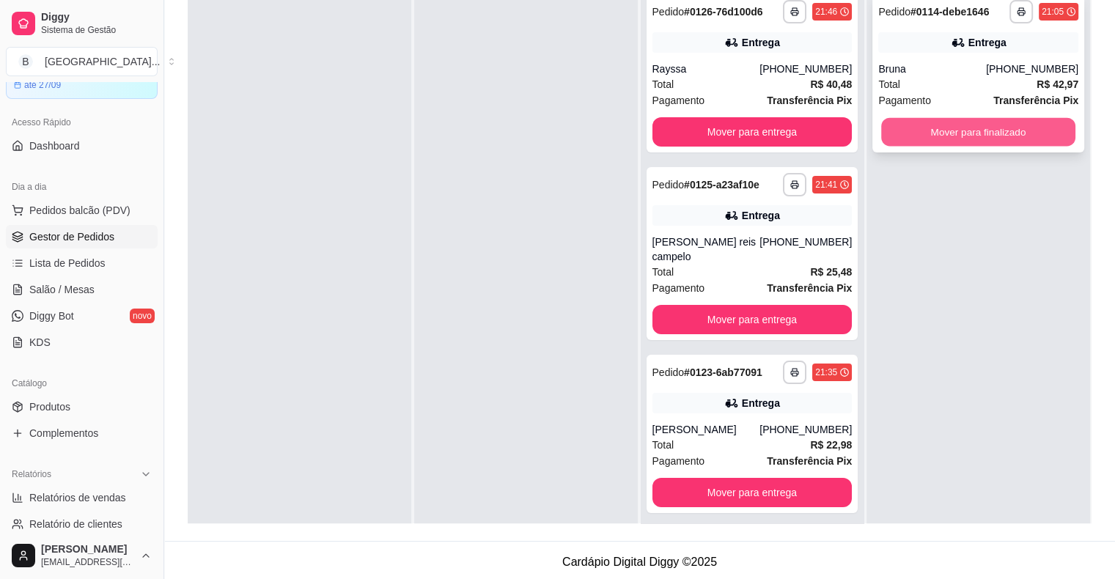
click at [1007, 124] on button "Mover para finalizado" at bounding box center [978, 132] width 194 height 29
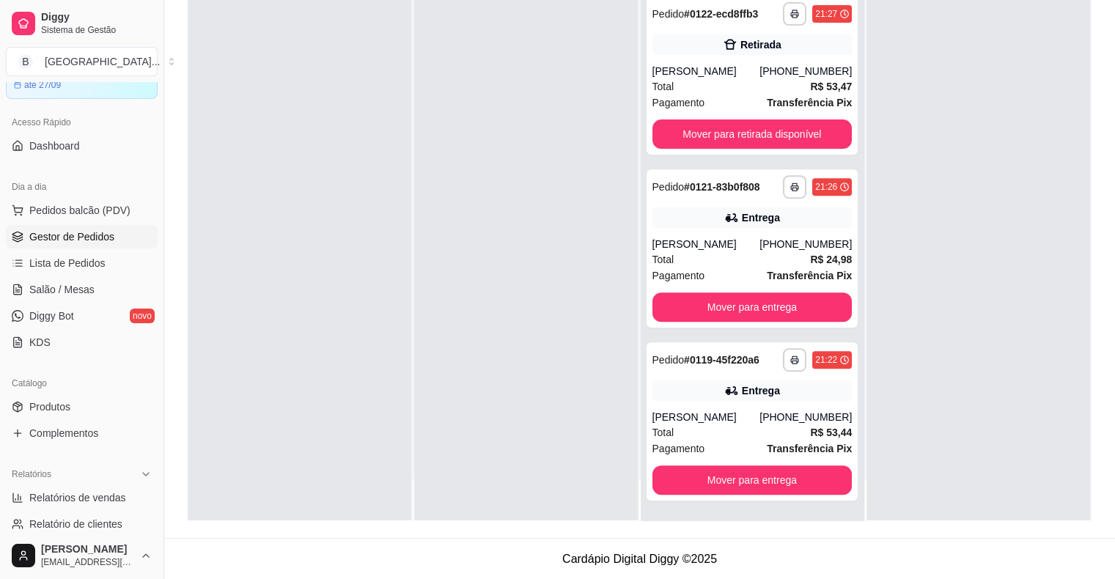
scroll to position [223, 0]
click at [733, 482] on button "Mover para entrega" at bounding box center [752, 479] width 200 height 29
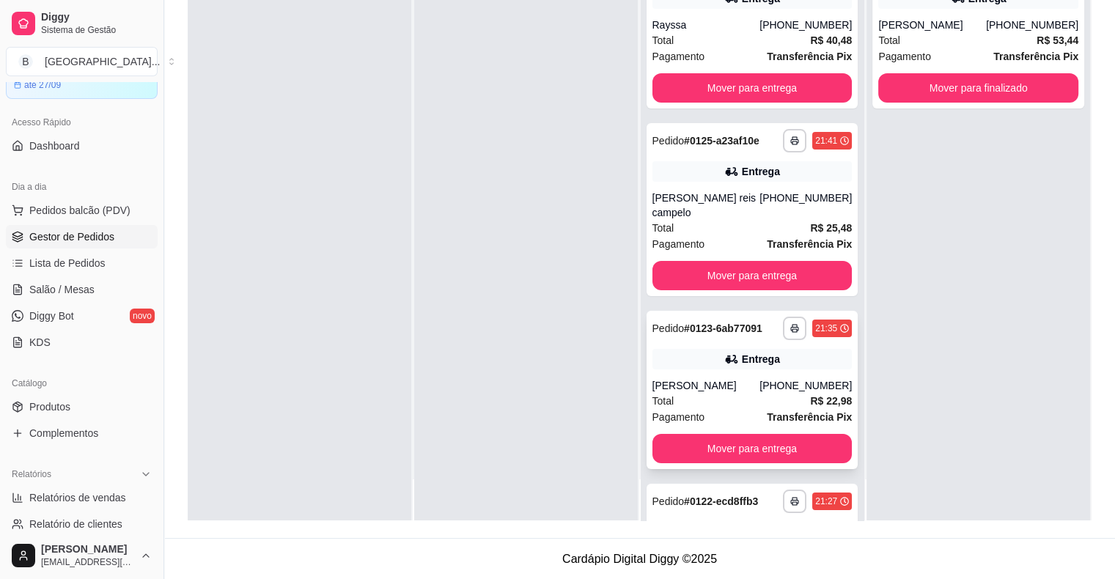
scroll to position [0, 0]
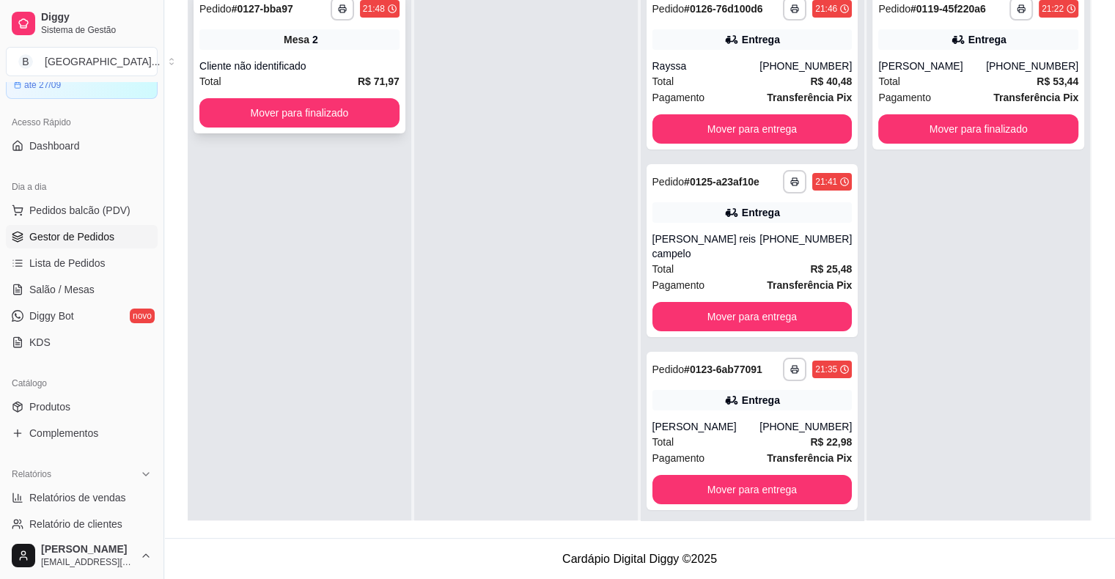
click at [329, 40] on div "Mesa 2" at bounding box center [299, 39] width 200 height 21
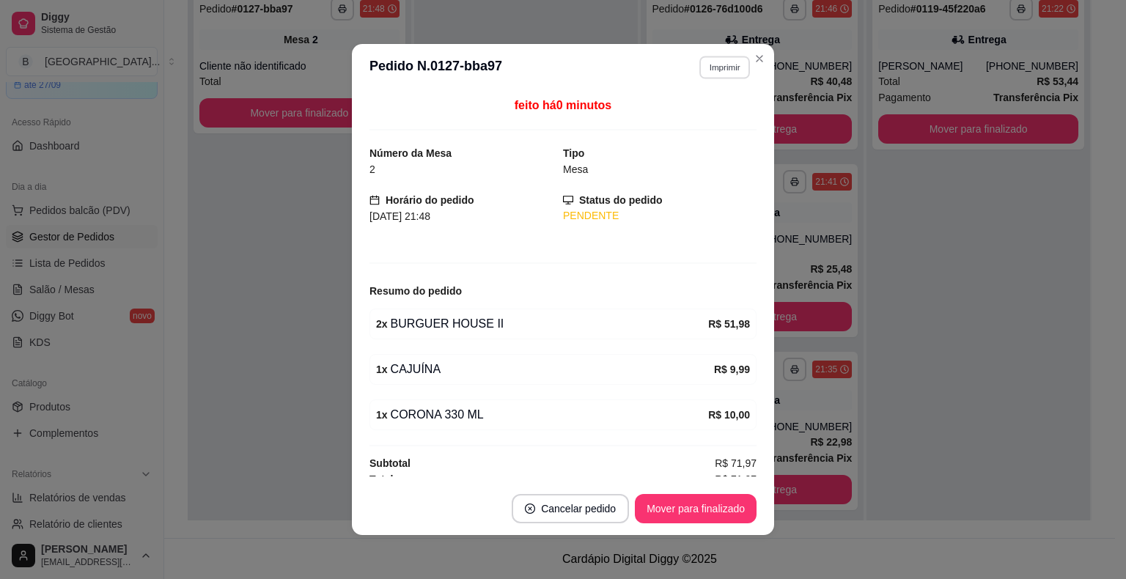
click at [712, 64] on button "Imprimir" at bounding box center [724, 67] width 51 height 23
click at [703, 111] on button "IMPRESSORA" at bounding box center [693, 119] width 106 height 23
click at [309, 41] on div "Mesa 2" at bounding box center [299, 39] width 200 height 21
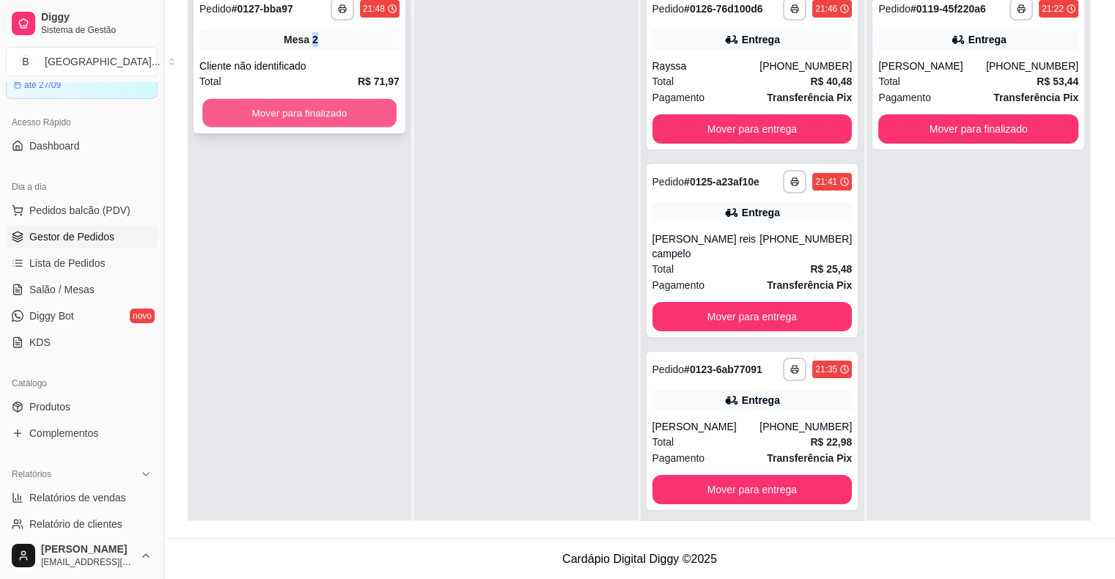
click at [298, 113] on button "Mover para finalizado" at bounding box center [299, 113] width 194 height 29
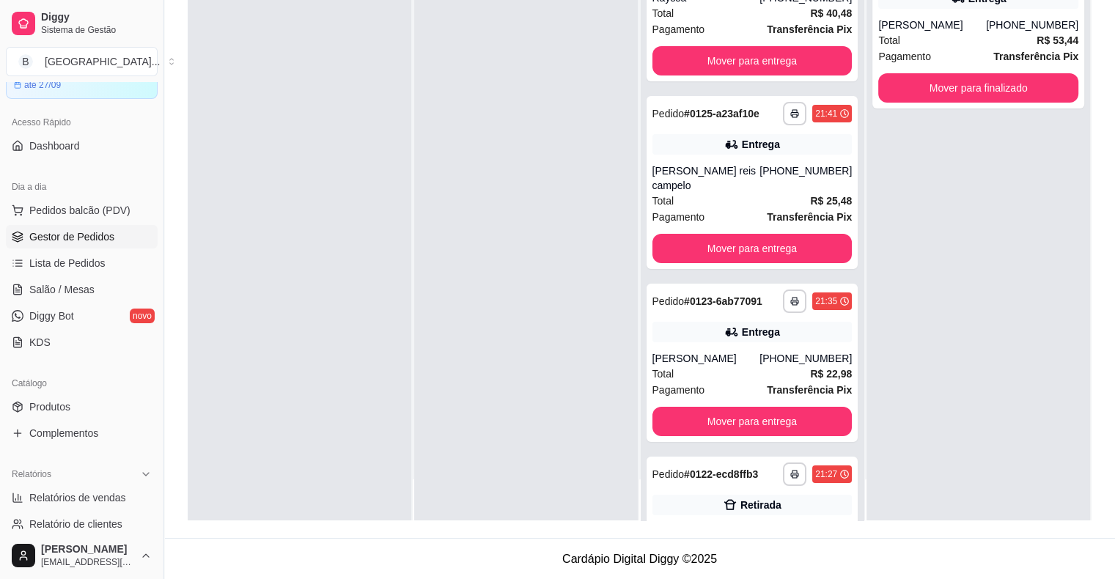
scroll to position [73, 0]
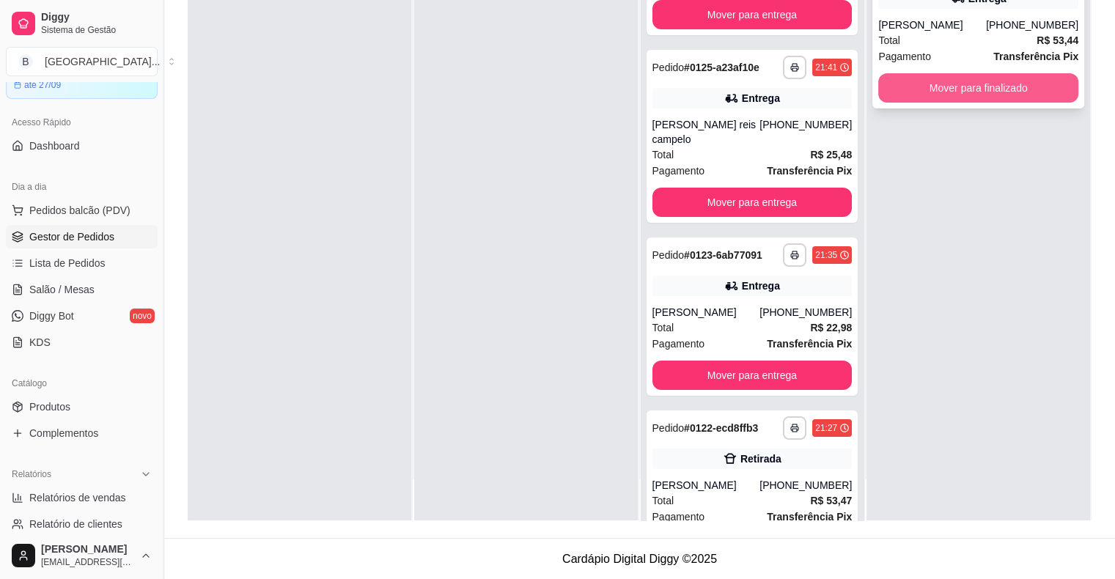
click at [973, 95] on button "Mover para finalizado" at bounding box center [978, 87] width 200 height 29
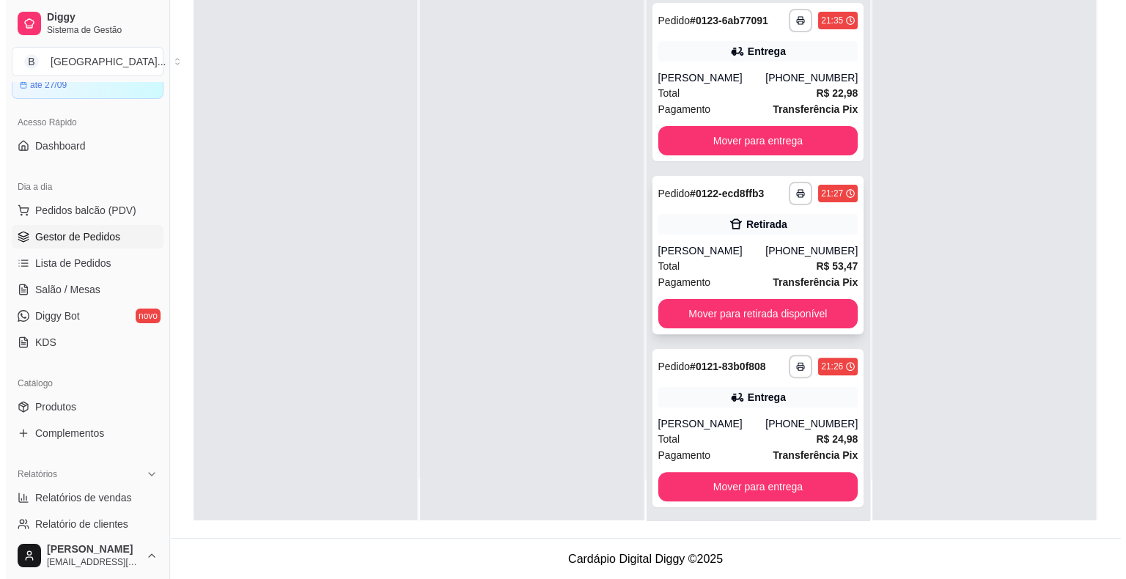
scroll to position [314, 0]
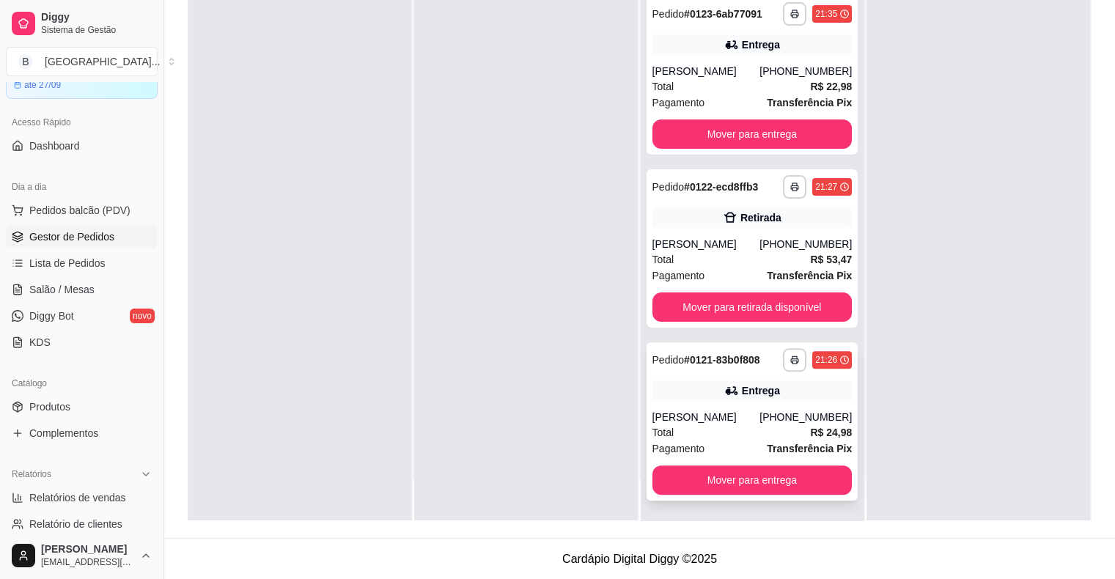
click at [704, 429] on div "Total R$ 24,98" at bounding box center [752, 432] width 200 height 16
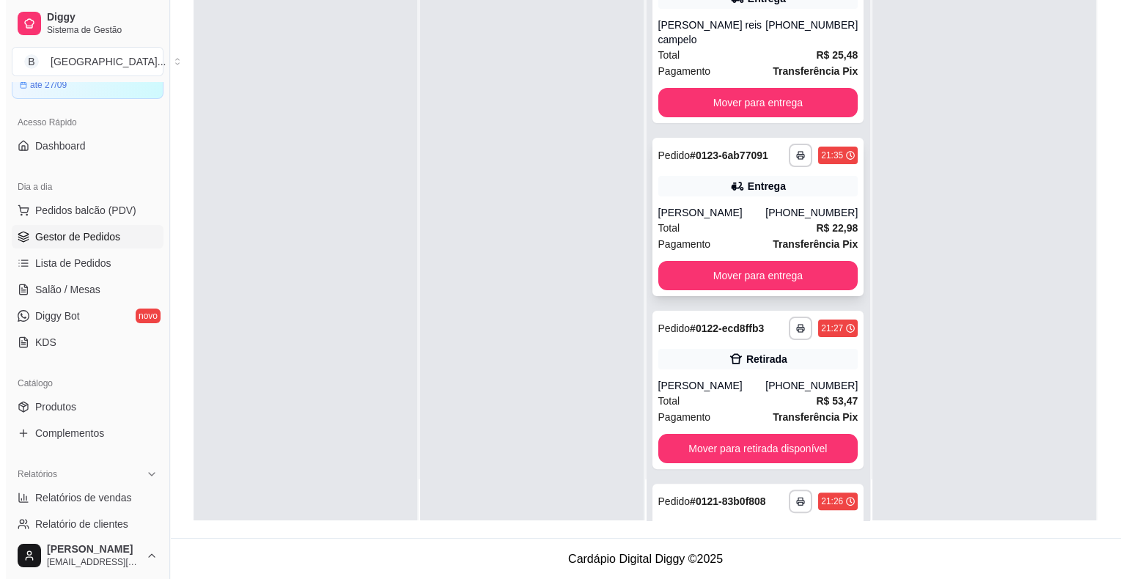
scroll to position [168, 0]
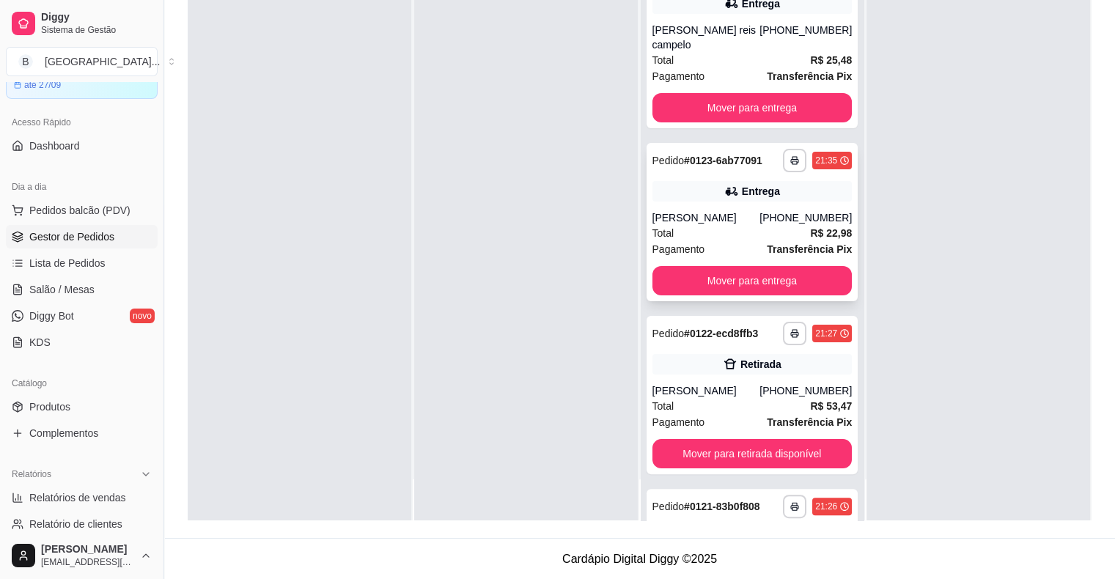
click at [742, 218] on div "[PERSON_NAME]" at bounding box center [706, 217] width 108 height 15
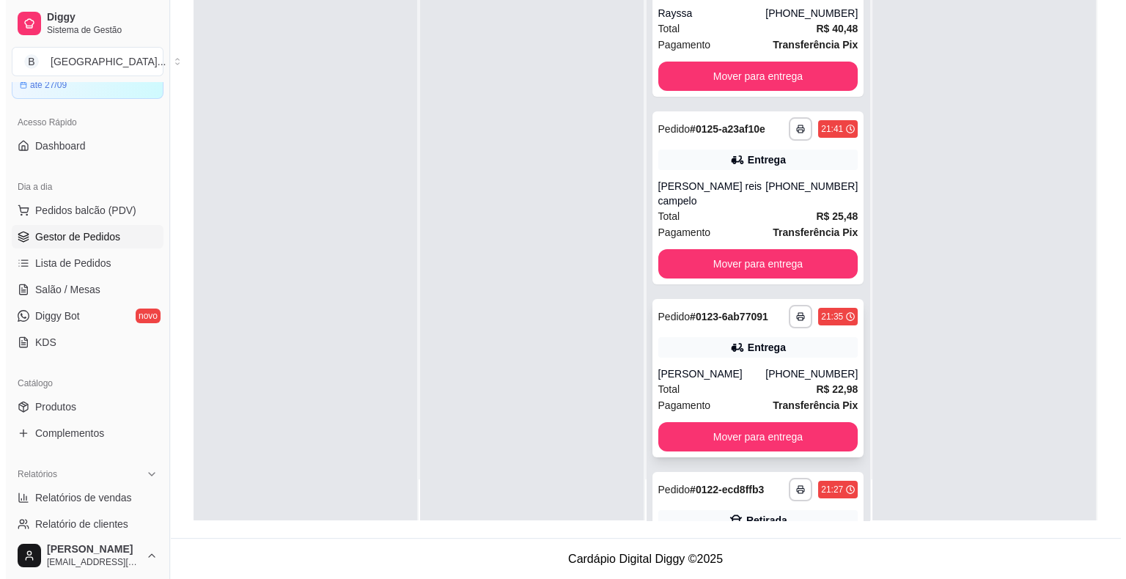
scroll to position [0, 0]
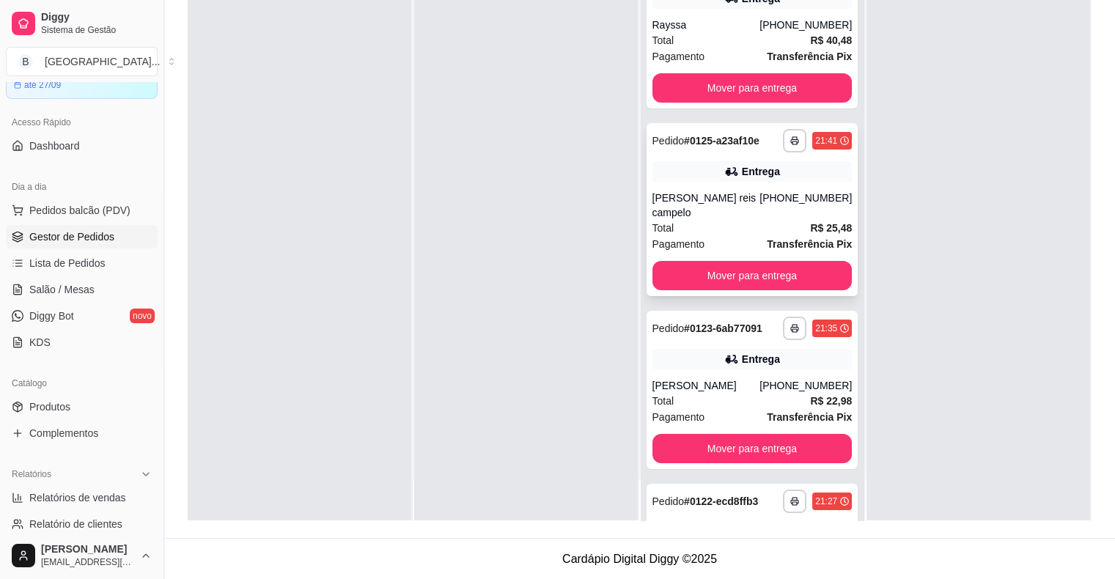
click at [724, 205] on div "[PERSON_NAME] reis campelo" at bounding box center [706, 205] width 108 height 29
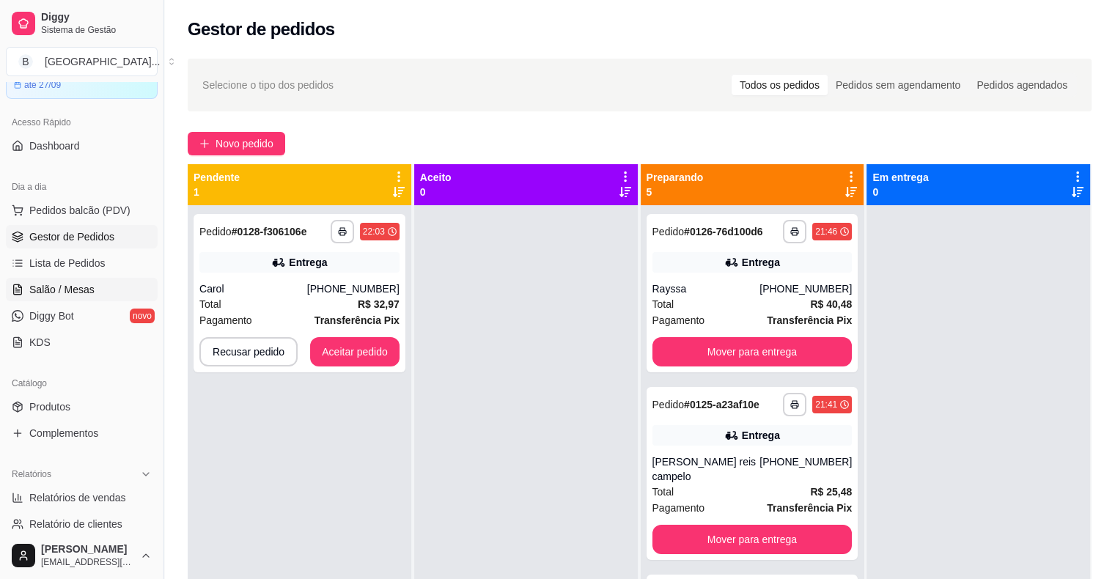
click at [62, 293] on span "Salão / Mesas" at bounding box center [61, 289] width 65 height 15
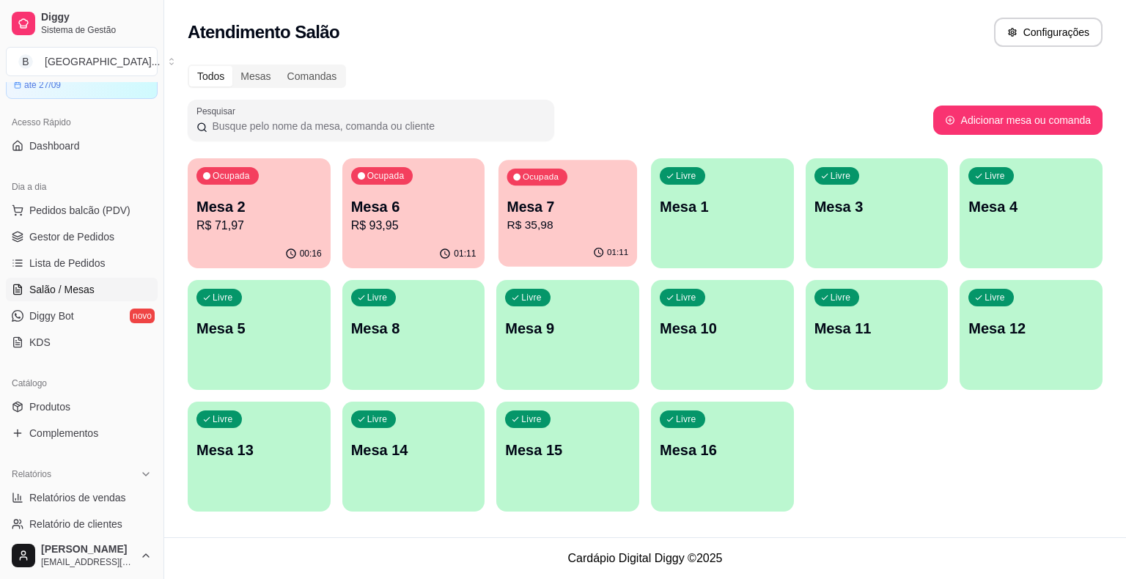
click at [585, 243] on div "01:11" at bounding box center [567, 253] width 139 height 28
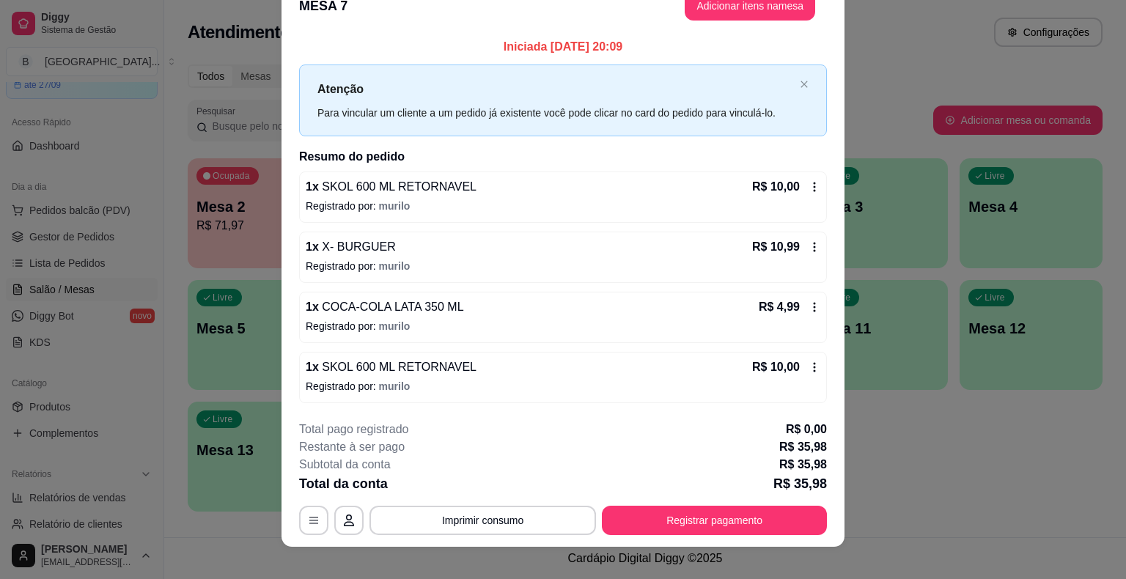
scroll to position [40, 0]
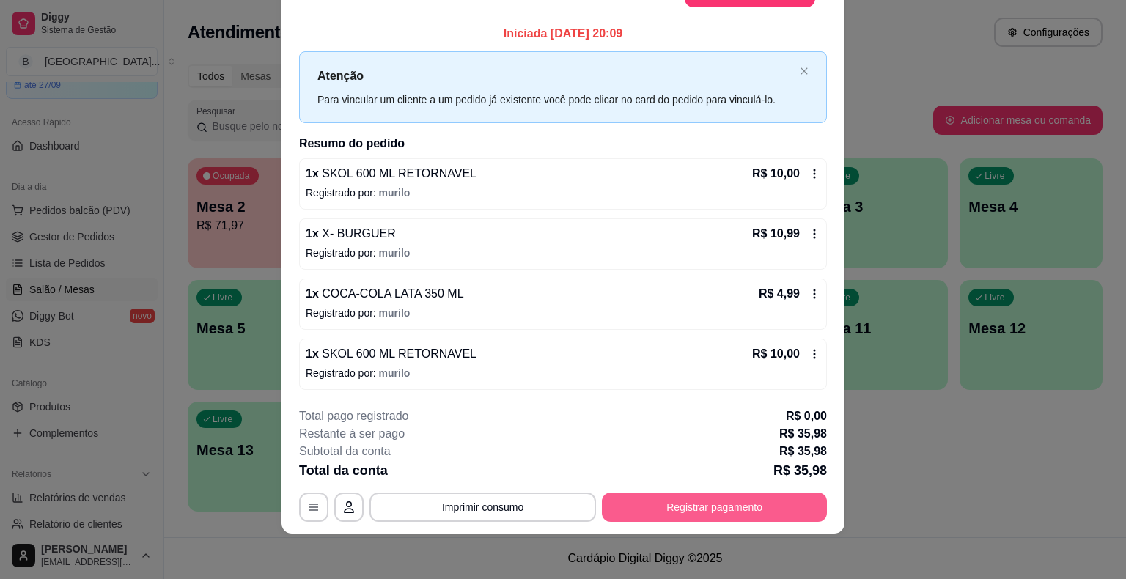
click at [756, 495] on button "Registrar pagamento" at bounding box center [714, 507] width 225 height 29
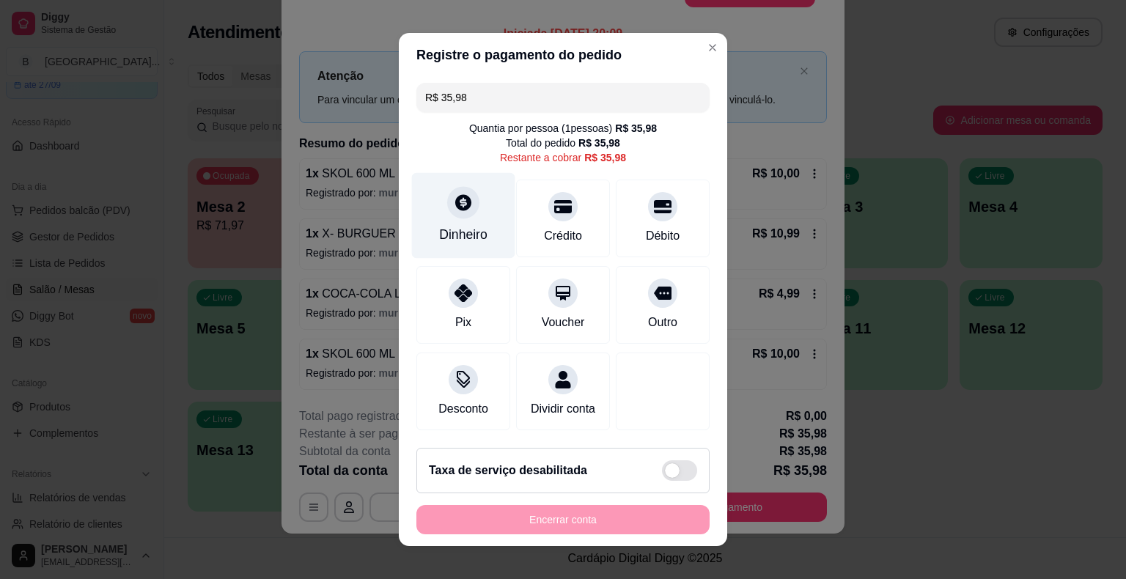
click at [454, 205] on icon at bounding box center [463, 202] width 19 height 19
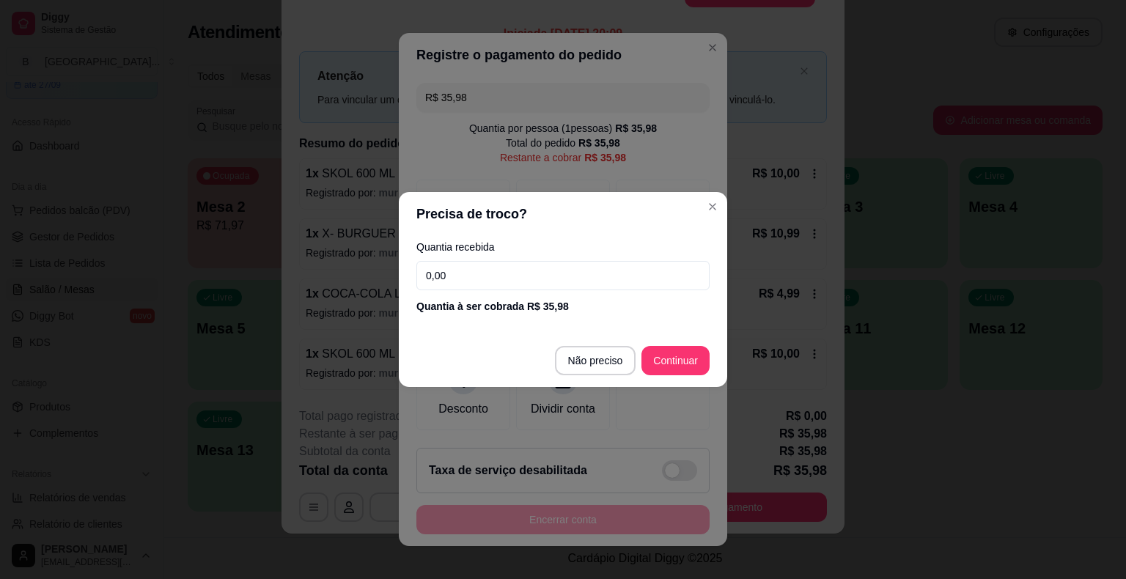
click at [494, 276] on input "0,00" at bounding box center [562, 275] width 293 height 29
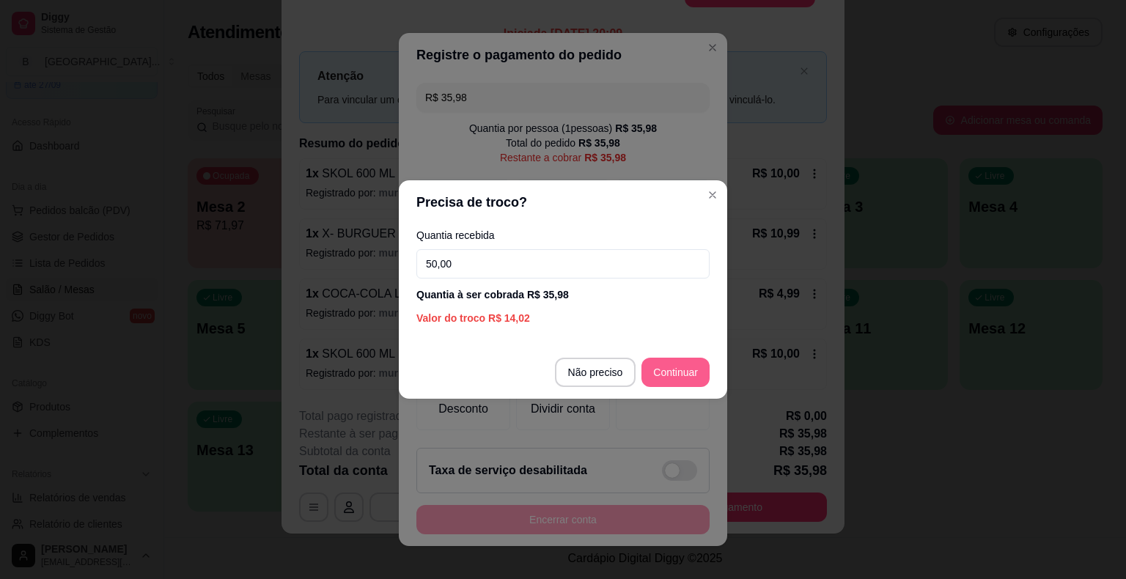
type input "50,00"
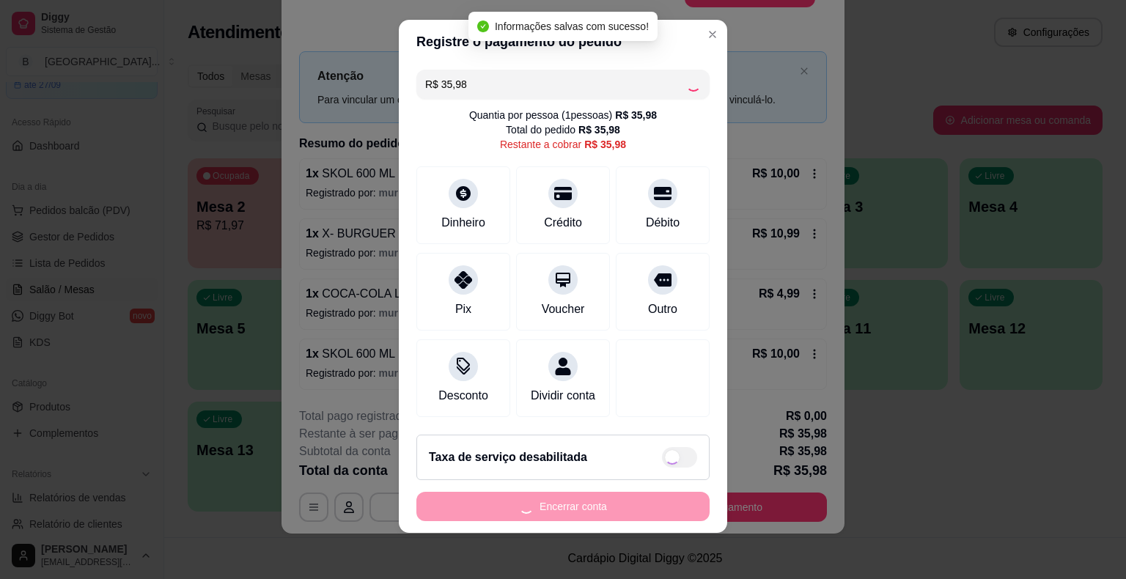
type input "R$ 0,00"
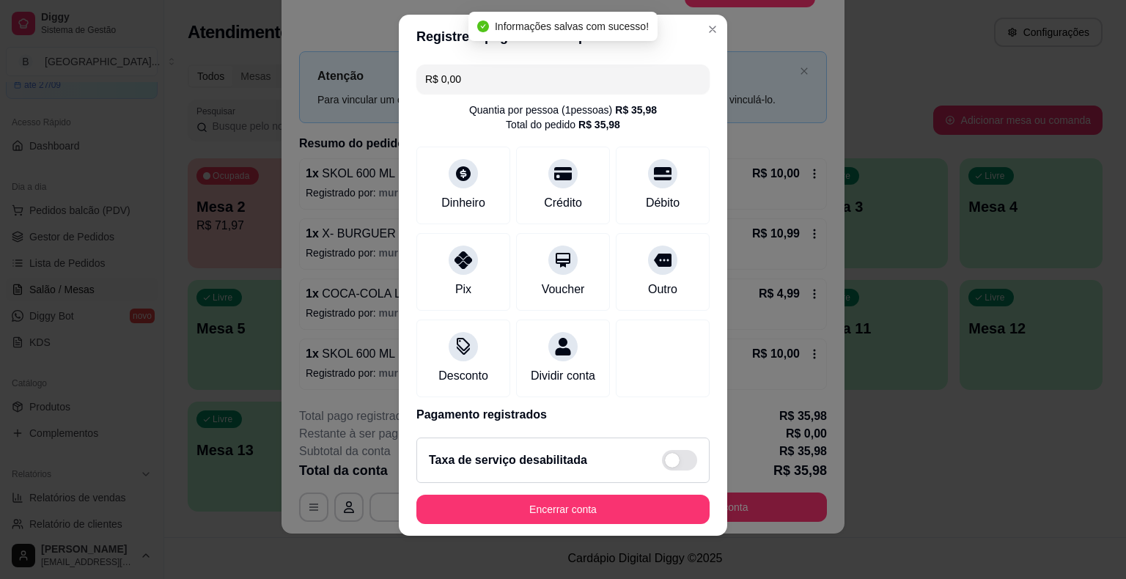
scroll to position [18, 0]
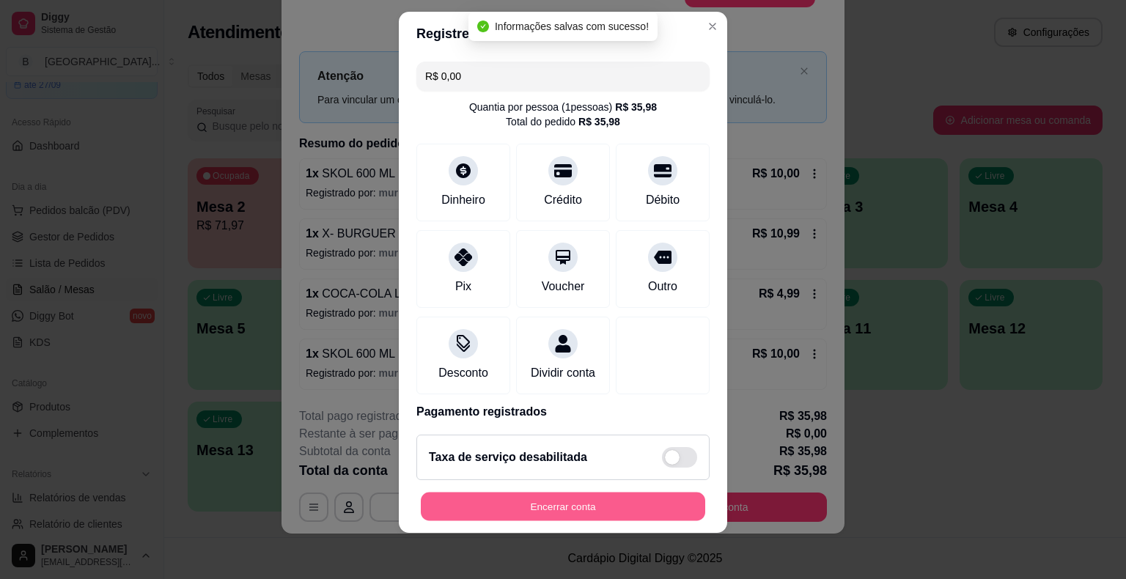
click at [616, 492] on button "Encerrar conta" at bounding box center [563, 506] width 284 height 29
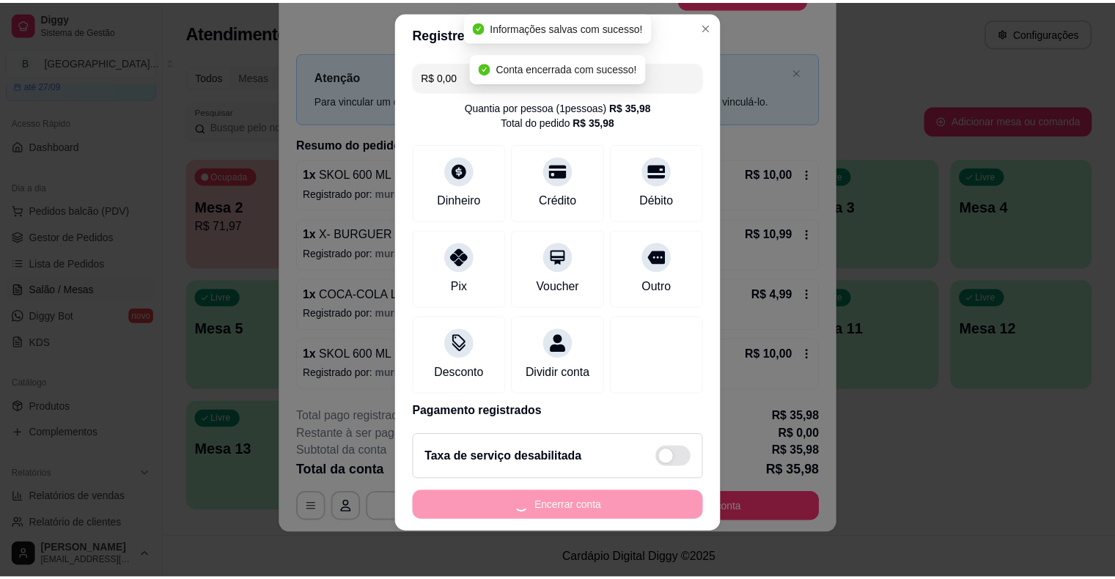
scroll to position [0, 0]
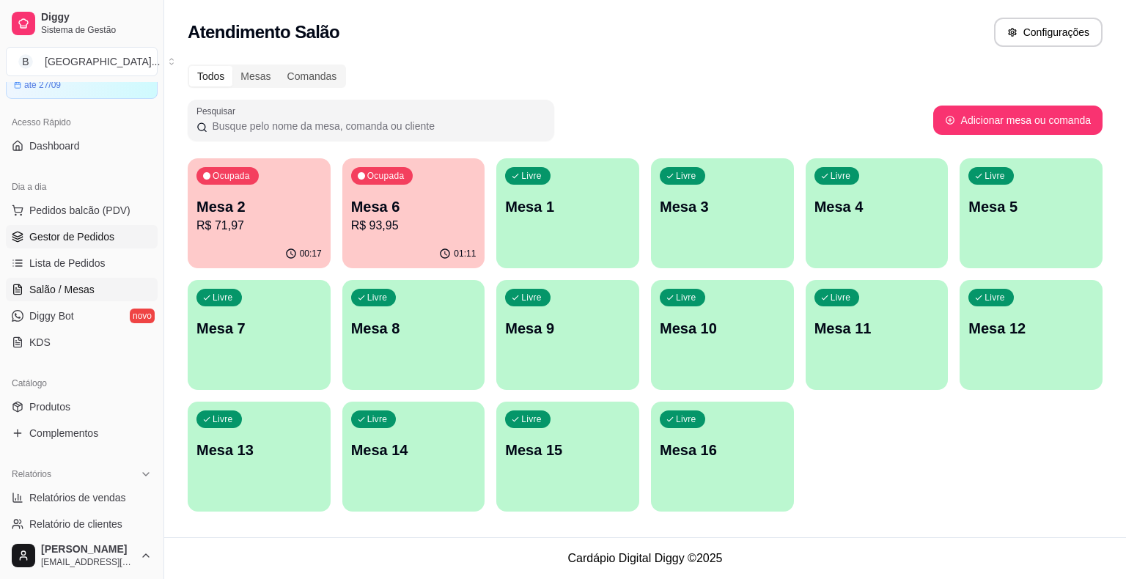
click at [73, 229] on span "Gestor de Pedidos" at bounding box center [71, 236] width 85 height 15
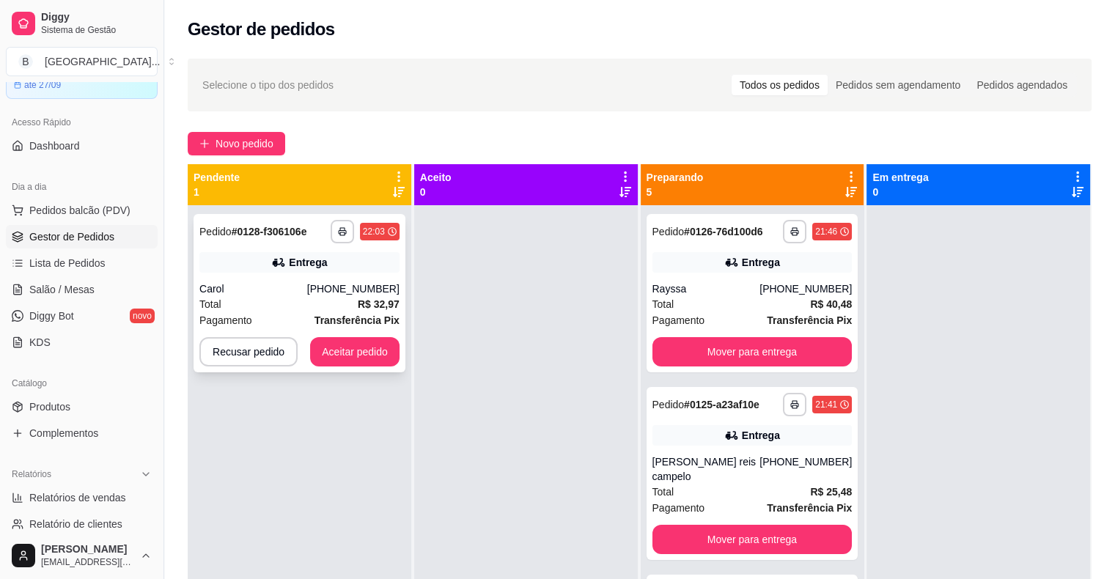
click at [375, 270] on div "Entrega" at bounding box center [299, 262] width 200 height 21
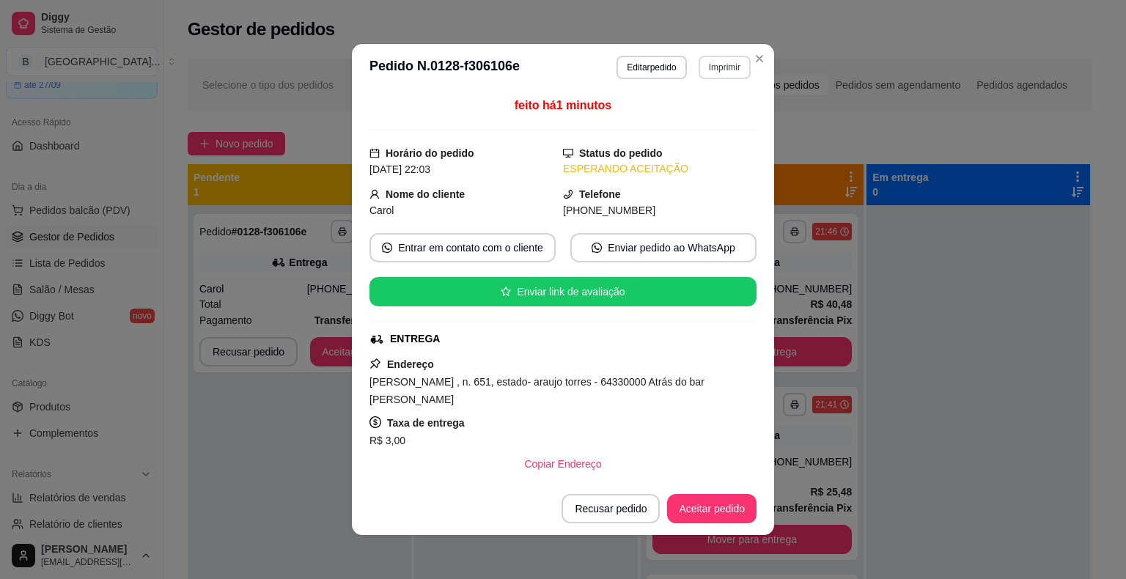
click at [707, 70] on button "Imprimir" at bounding box center [724, 67] width 52 height 23
click at [701, 124] on button "IMPRESSORA" at bounding box center [692, 118] width 103 height 23
click at [707, 508] on button "Aceitar pedido" at bounding box center [711, 508] width 89 height 29
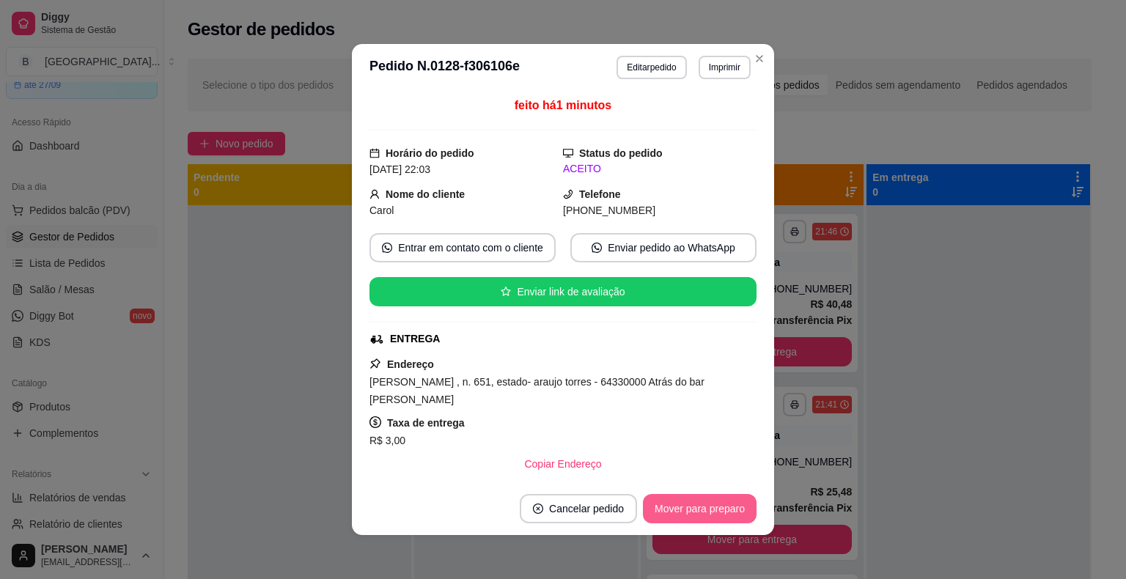
click at [707, 508] on button "Mover para preparo" at bounding box center [700, 508] width 114 height 29
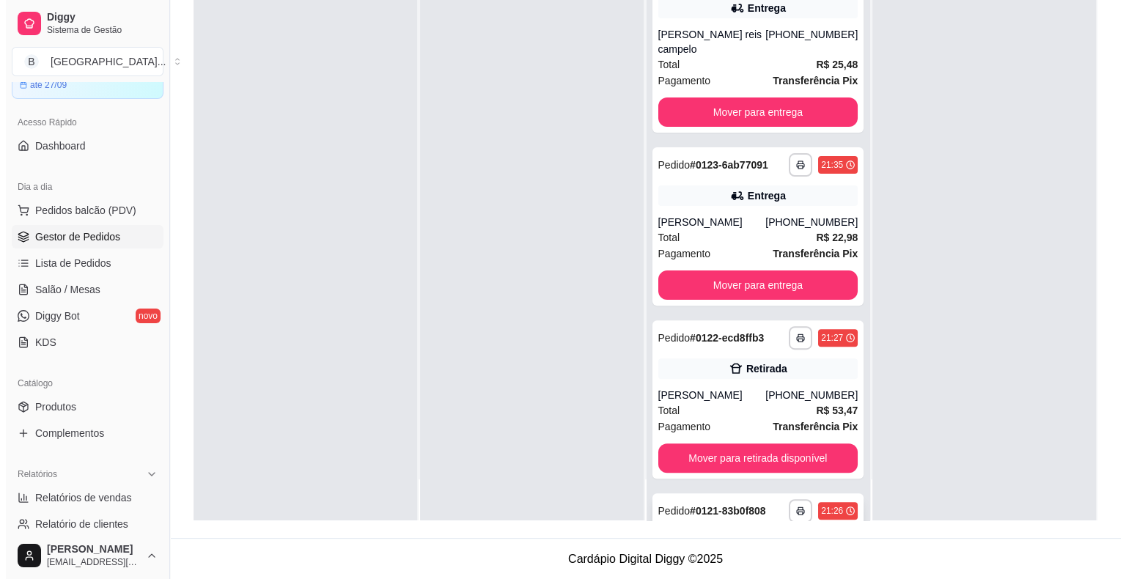
scroll to position [487, 0]
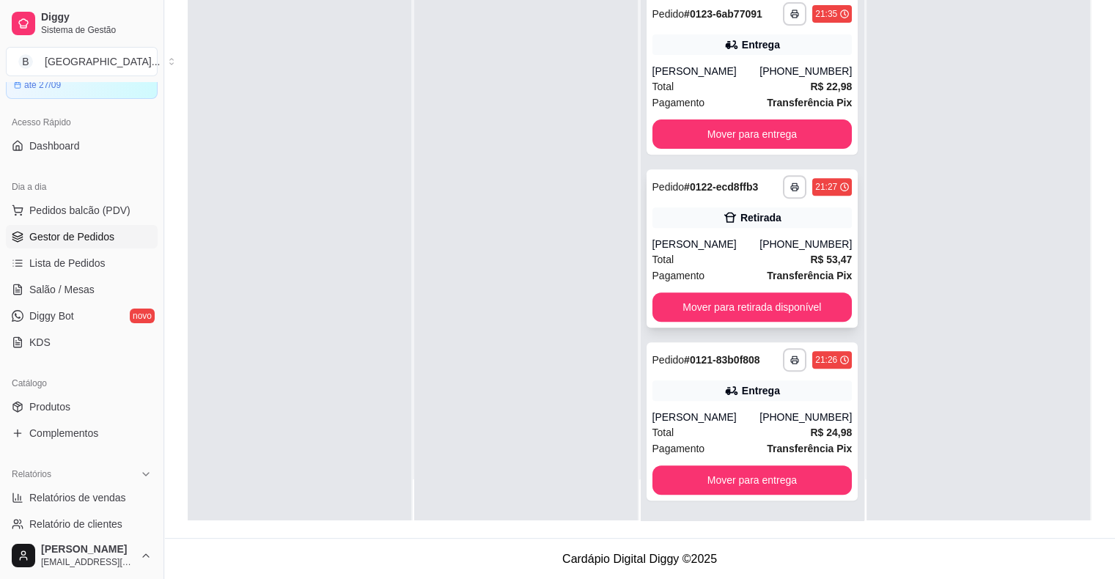
click at [721, 270] on div "Pagamento Transferência Pix" at bounding box center [752, 276] width 200 height 16
click at [723, 310] on button "Mover para retirada disponível" at bounding box center [752, 306] width 200 height 29
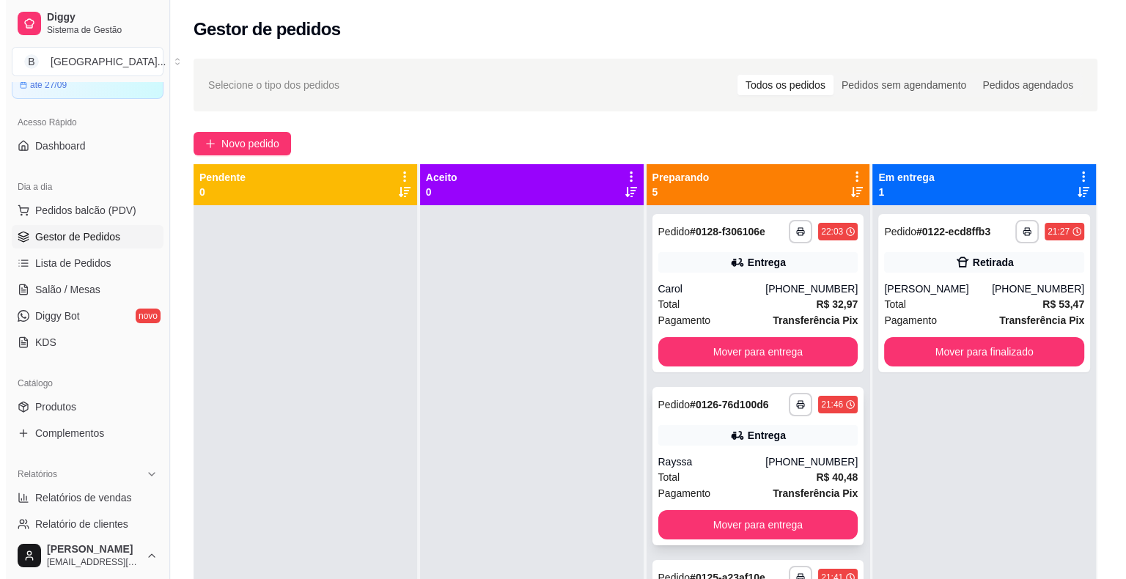
scroll to position [0, 0]
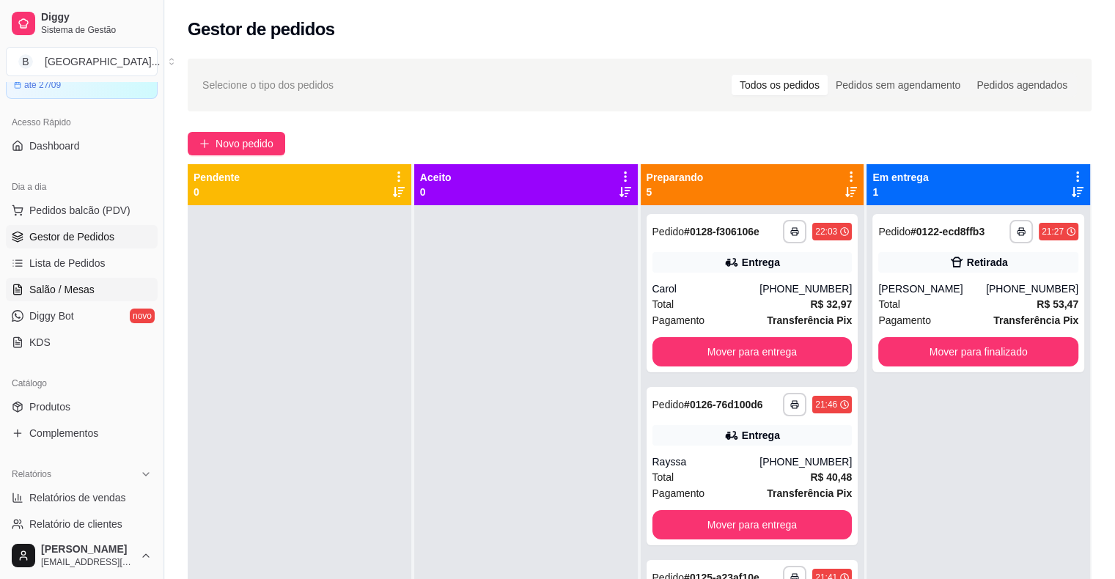
click at [90, 289] on span "Salão / Mesas" at bounding box center [61, 289] width 65 height 15
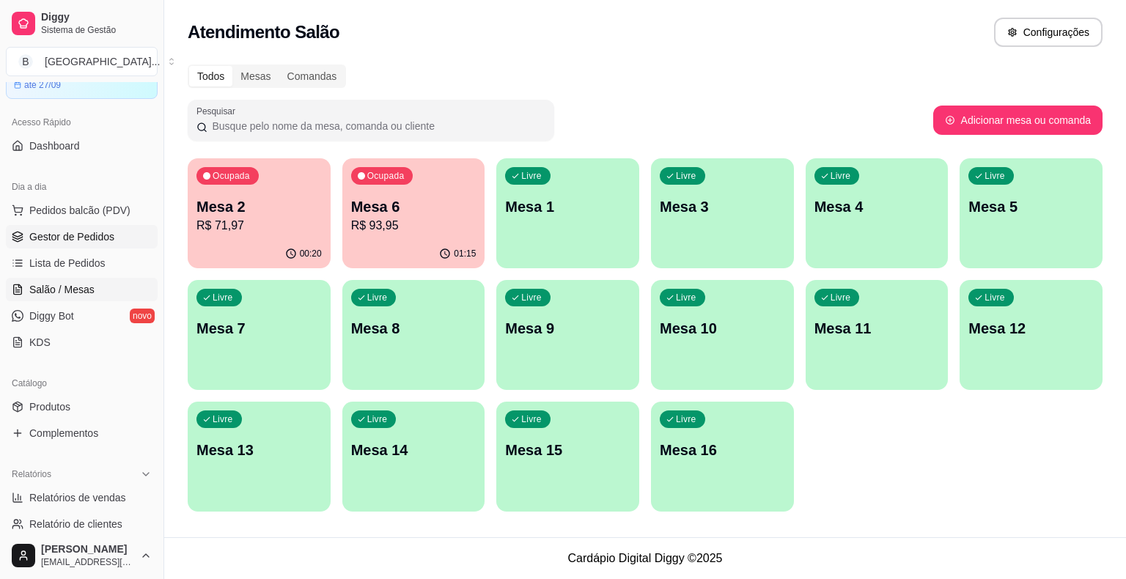
click at [73, 231] on span "Gestor de Pedidos" at bounding box center [71, 236] width 85 height 15
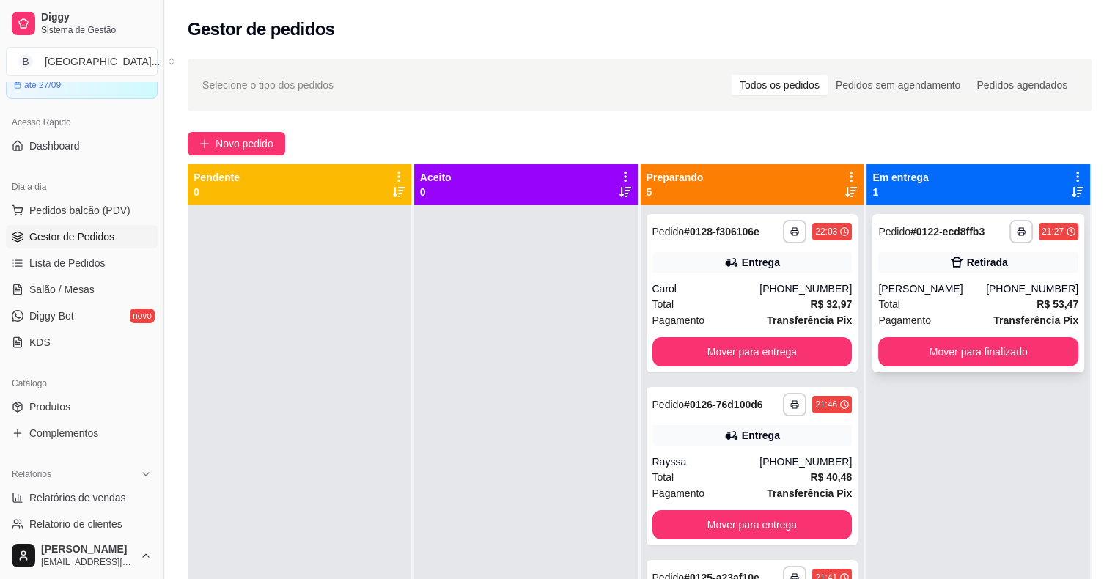
click at [935, 304] on div "Total R$ 53,47" at bounding box center [978, 304] width 200 height 16
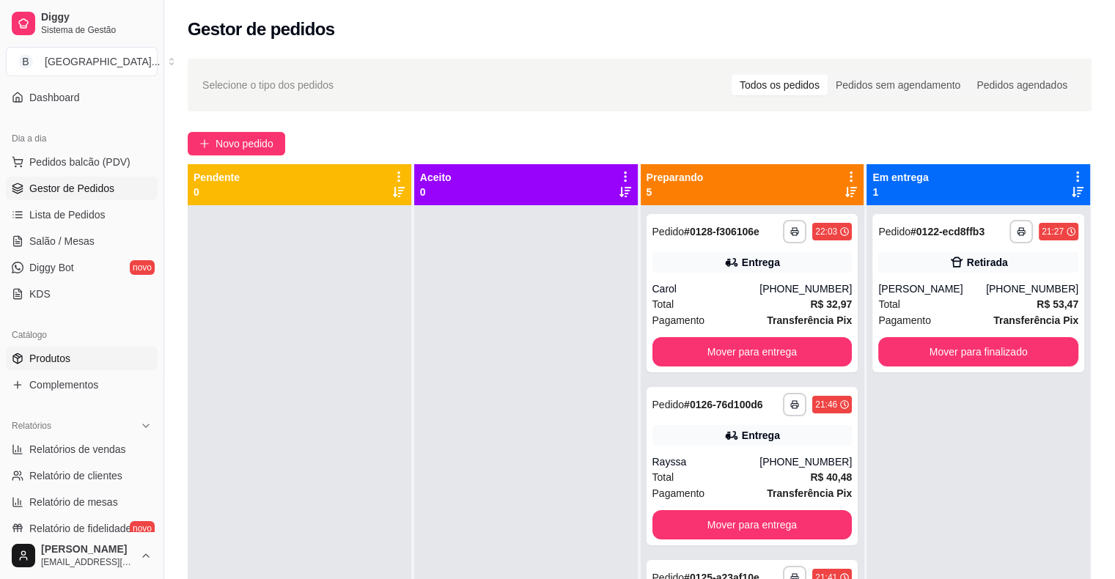
scroll to position [147, 0]
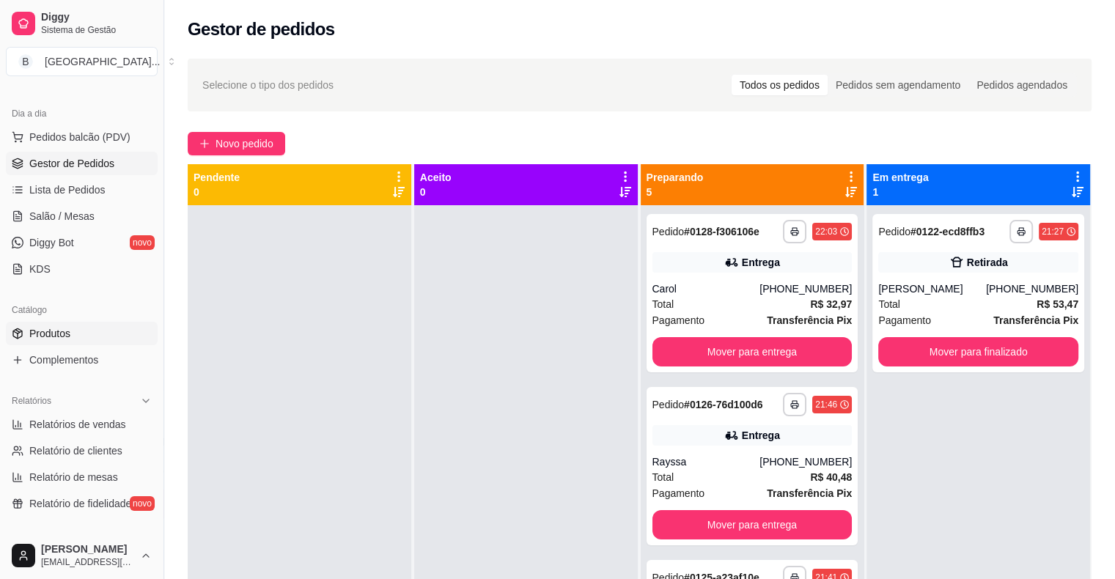
click at [70, 332] on link "Produtos" at bounding box center [82, 333] width 152 height 23
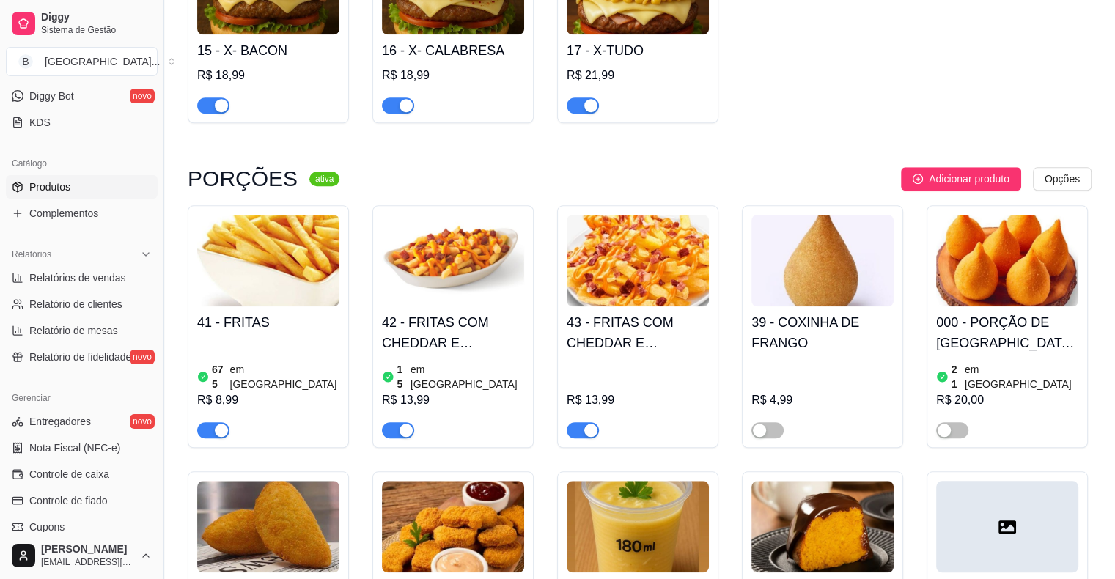
scroll to position [1319, 0]
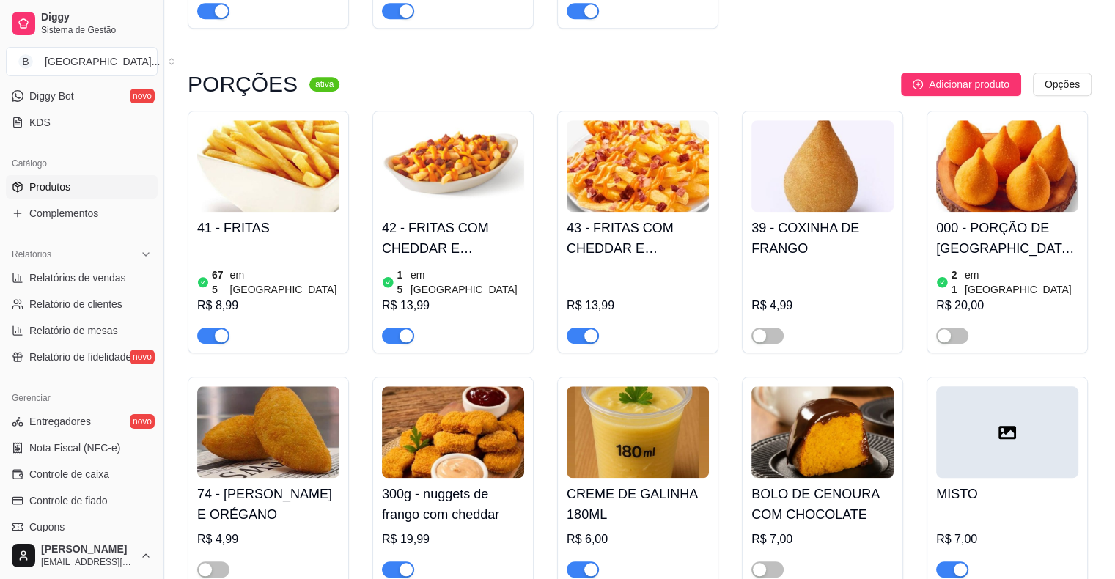
click at [585, 563] on div "button" at bounding box center [590, 569] width 13 height 13
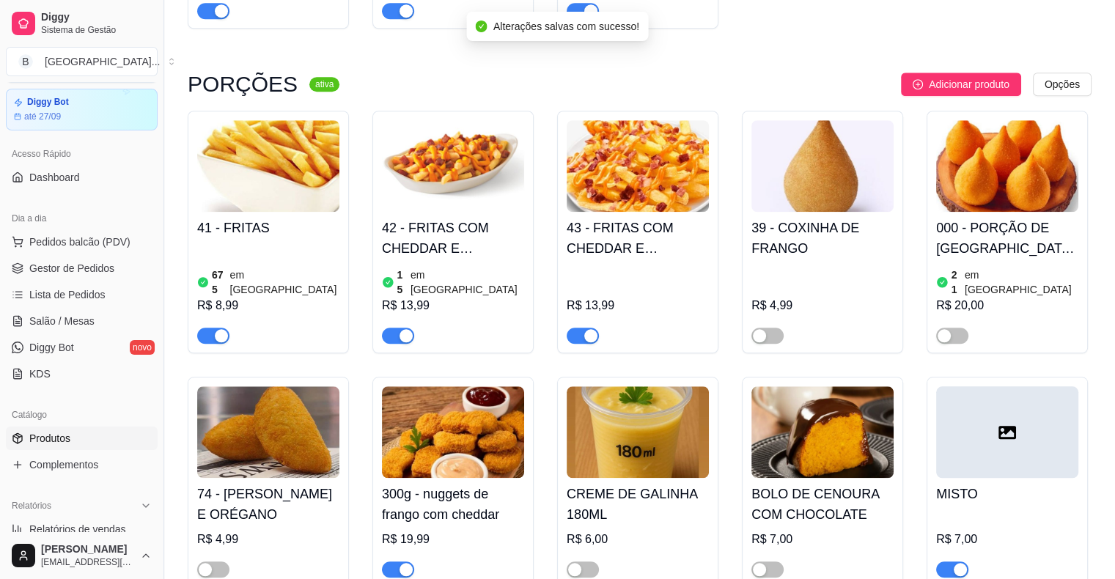
scroll to position [0, 0]
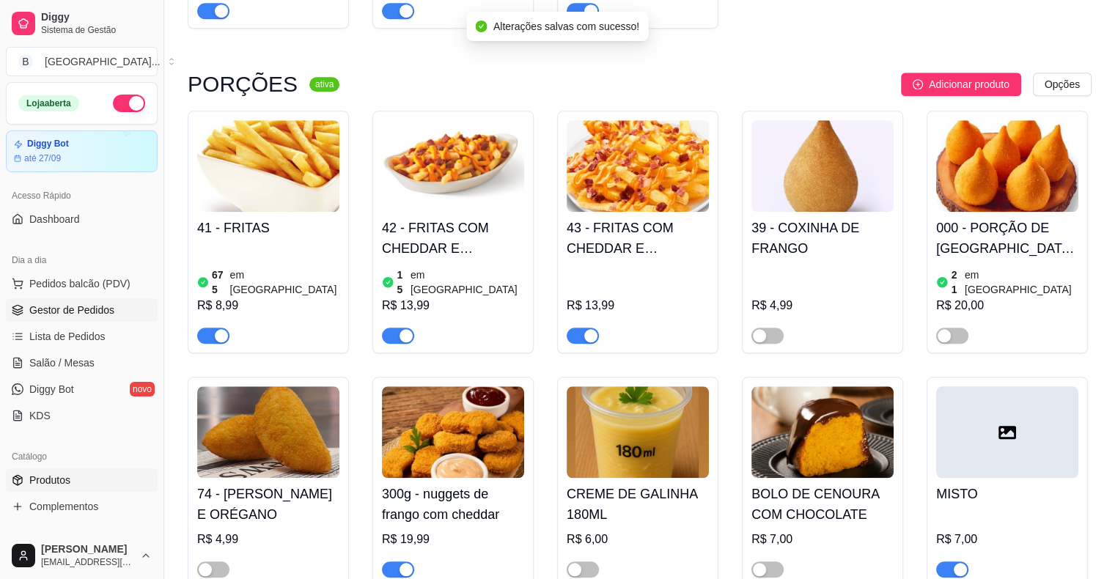
click at [103, 304] on span "Gestor de Pedidos" at bounding box center [71, 310] width 85 height 15
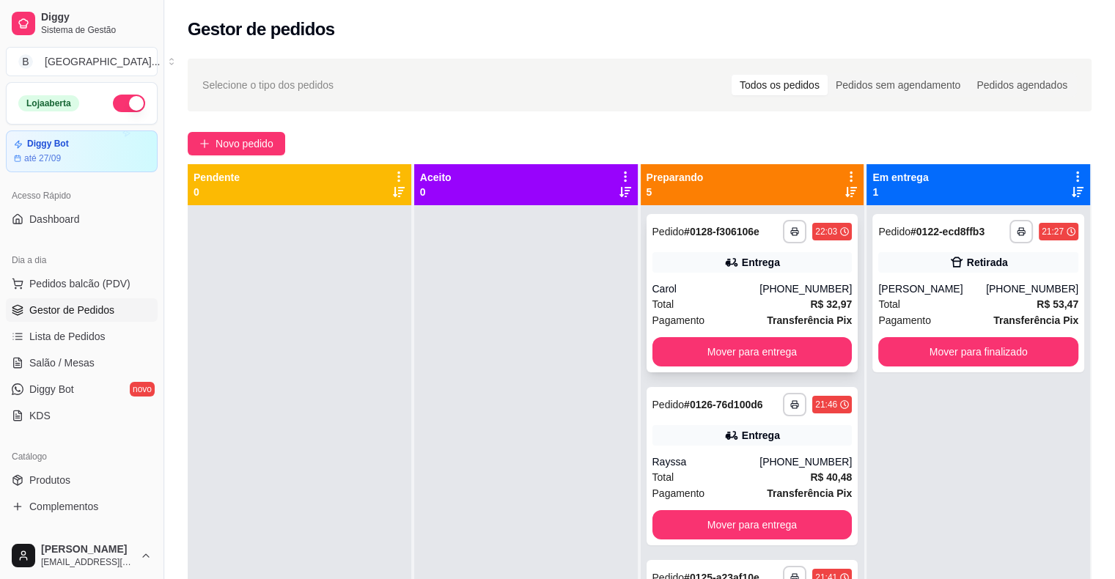
click at [686, 260] on div "Entrega" at bounding box center [752, 262] width 200 height 21
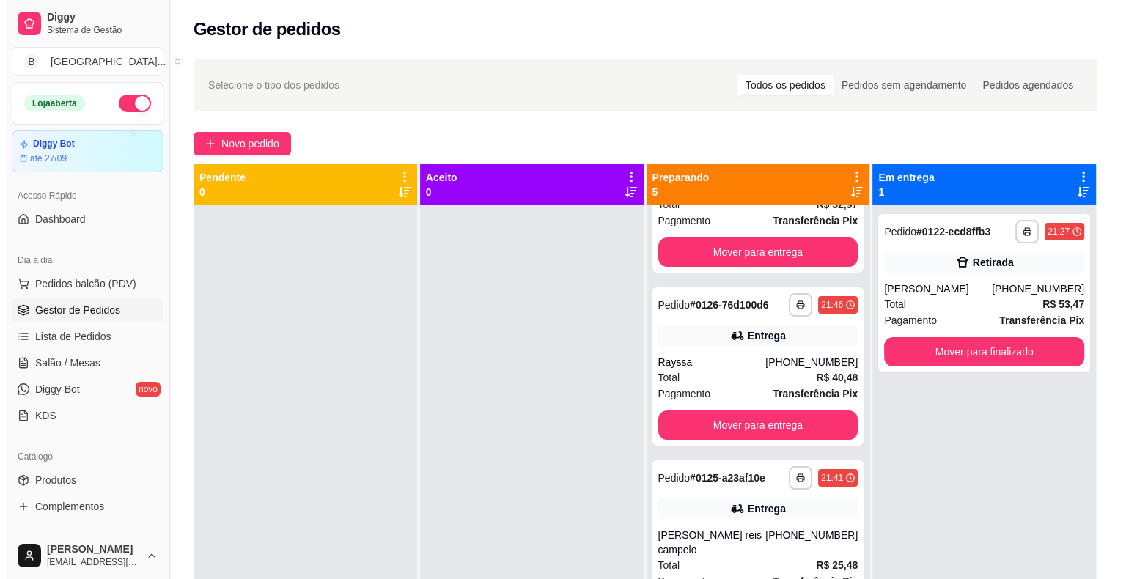
scroll to position [220, 0]
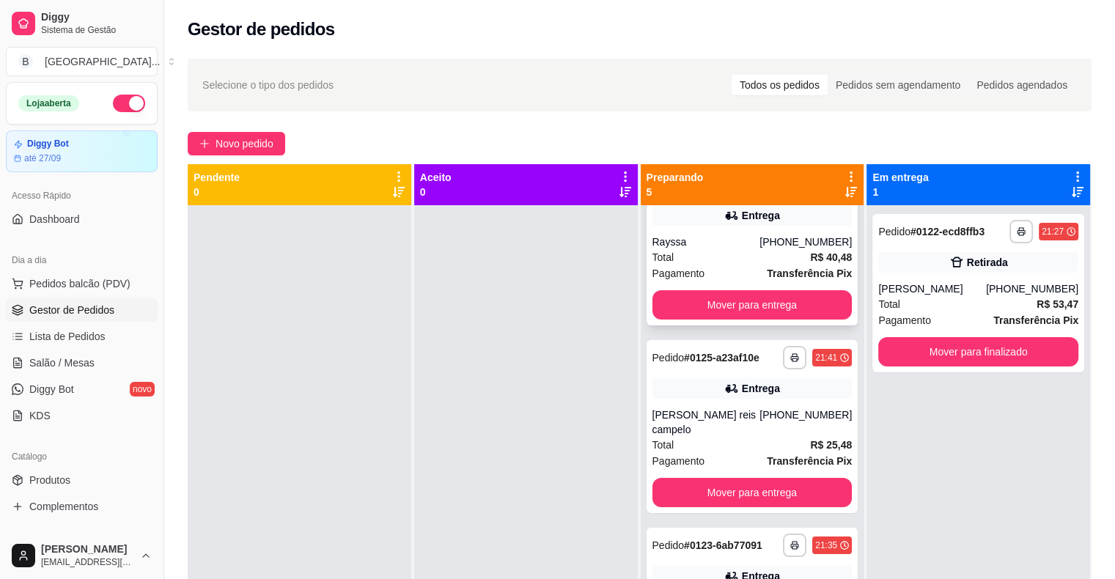
click at [750, 240] on div "Rayssa" at bounding box center [706, 242] width 108 height 15
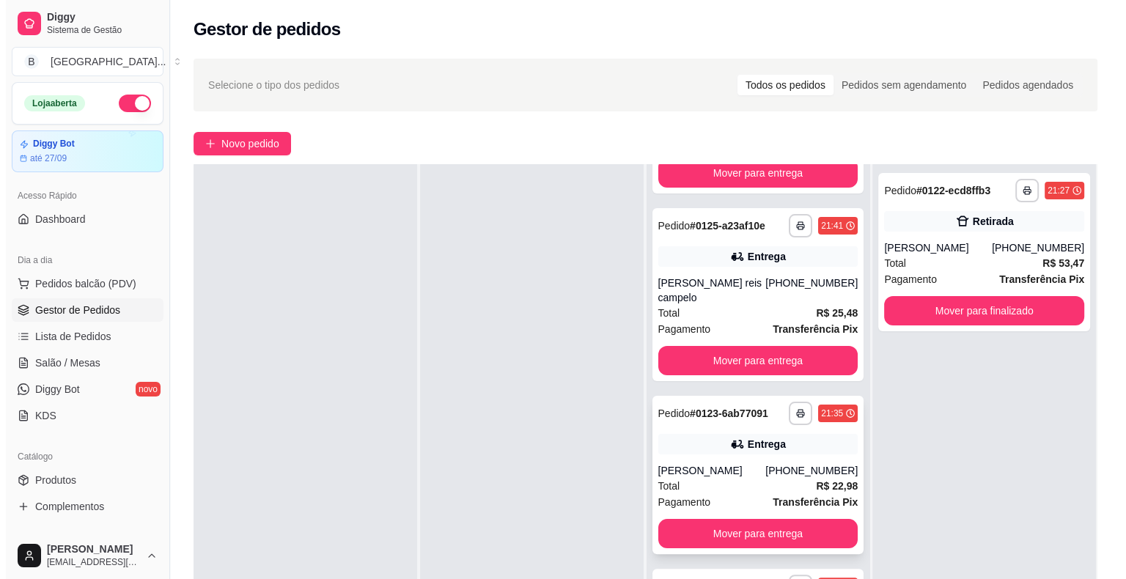
scroll to position [314, 0]
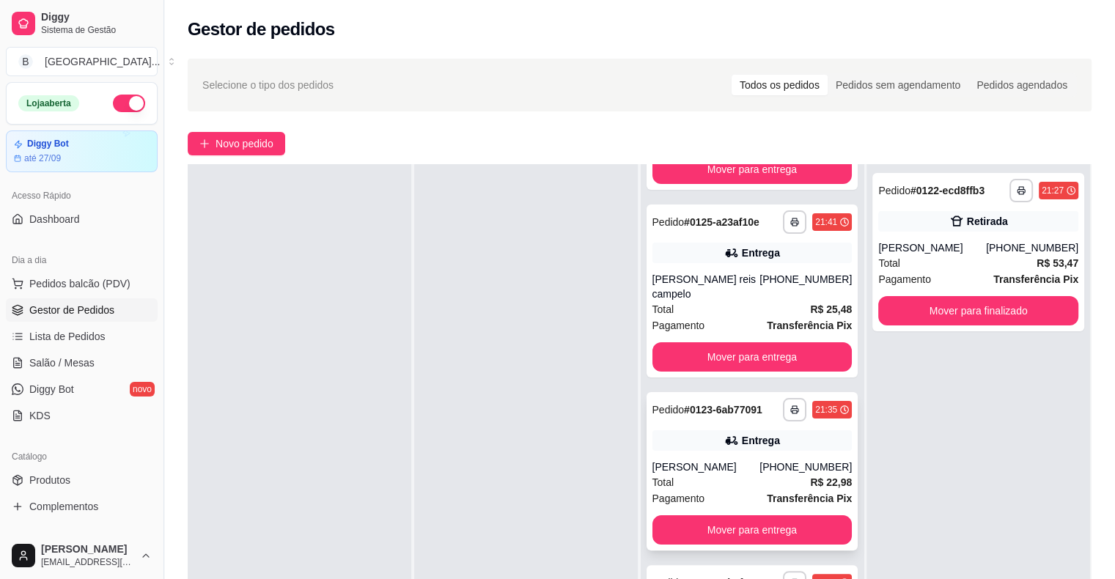
click at [783, 433] on div "Entrega" at bounding box center [752, 440] width 200 height 21
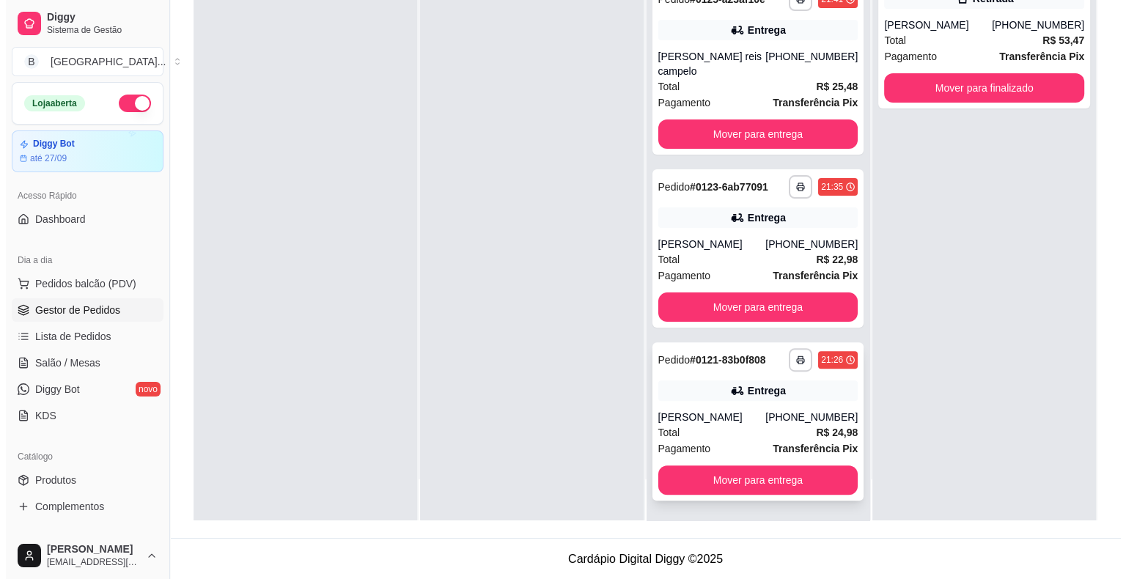
scroll to position [223, 0]
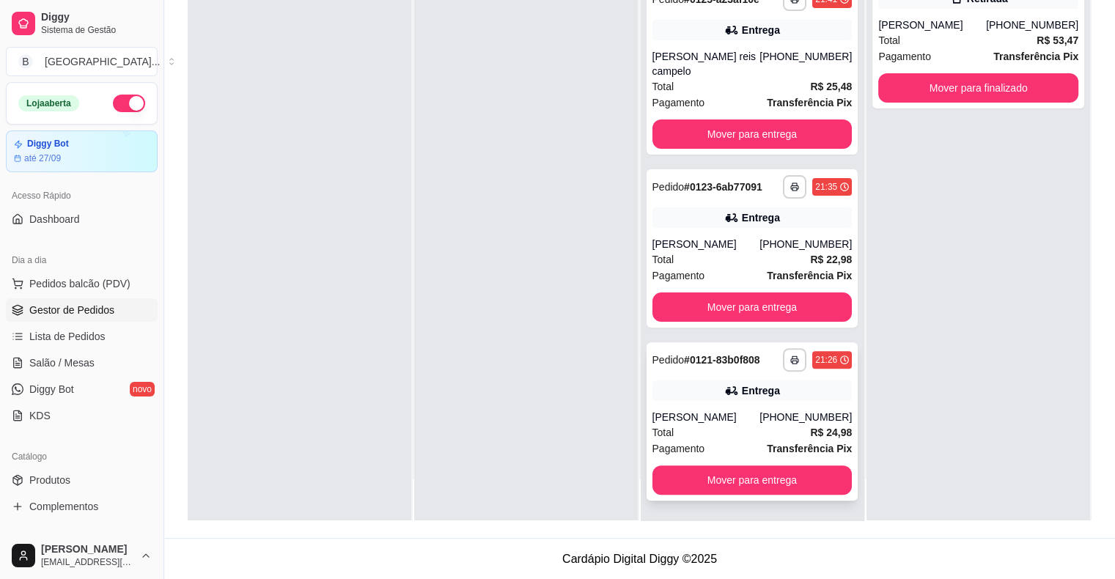
click at [715, 431] on div "Total R$ 24,98" at bounding box center [752, 432] width 200 height 16
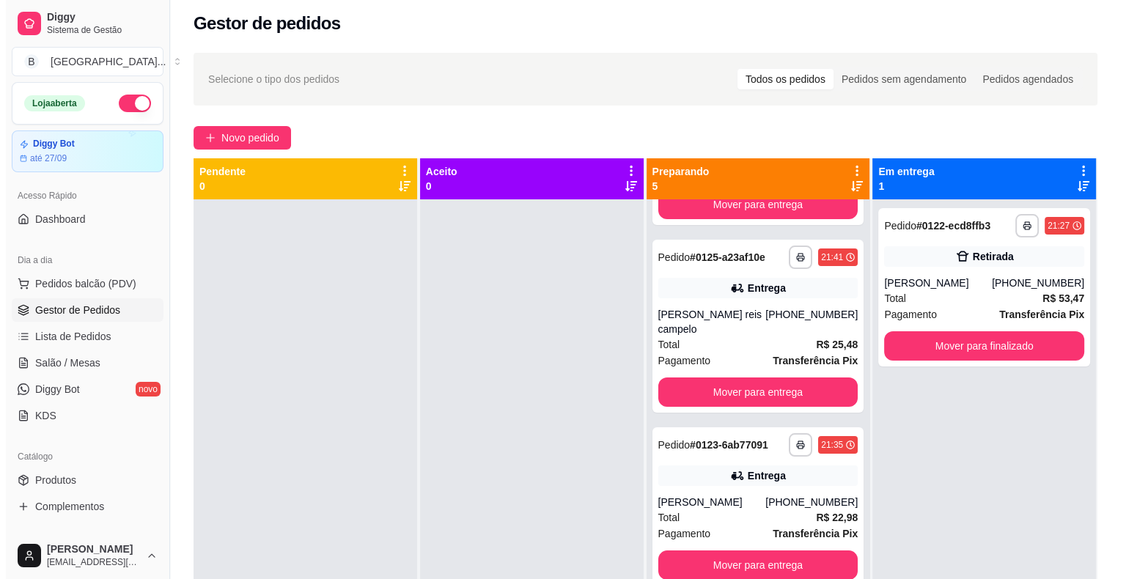
scroll to position [0, 0]
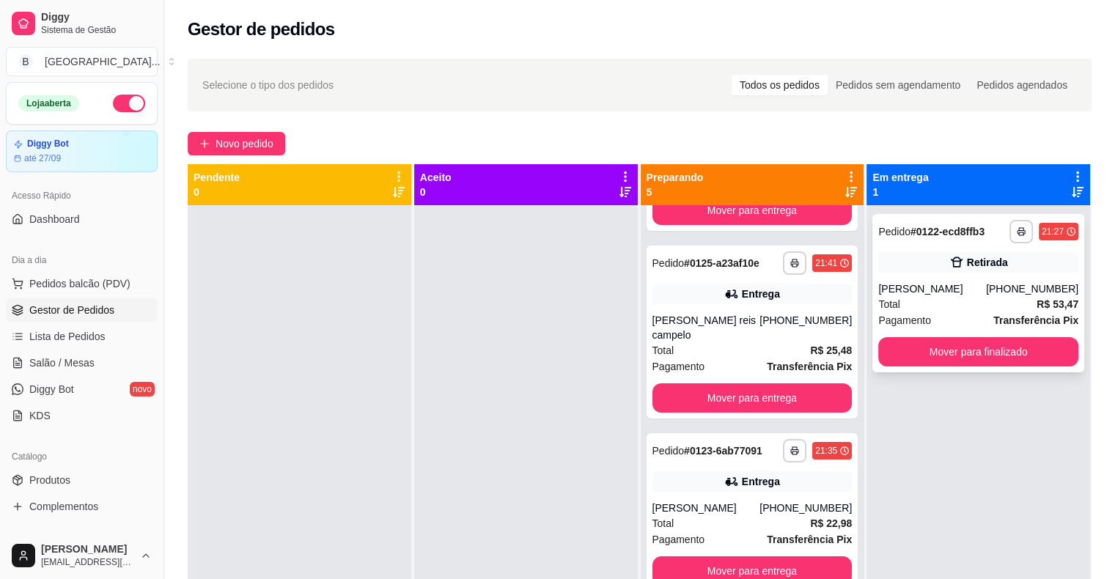
click at [989, 303] on div "Total R$ 53,47" at bounding box center [978, 304] width 200 height 16
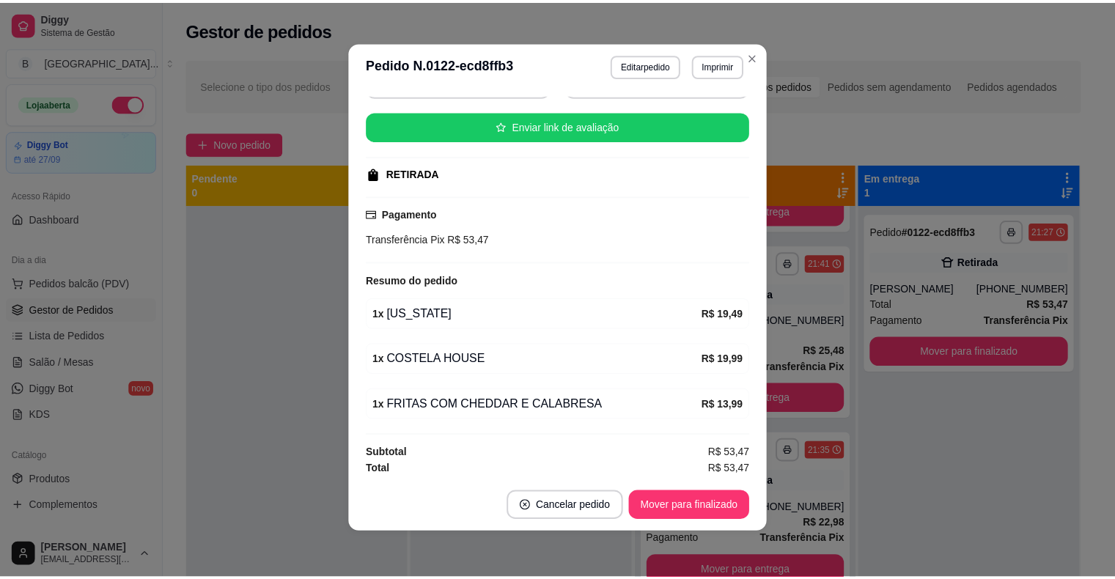
scroll to position [3, 0]
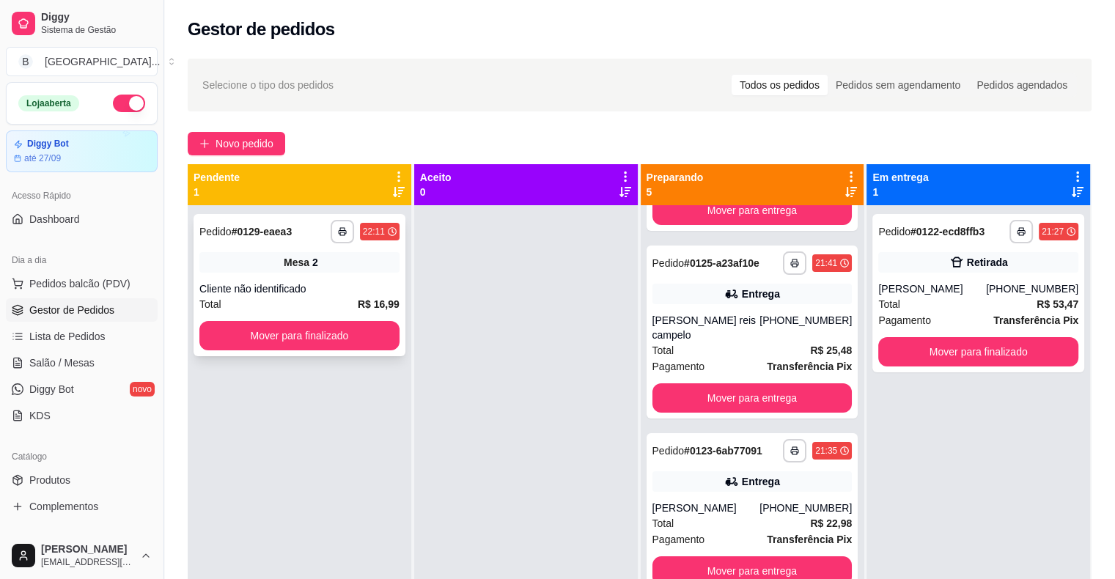
click at [322, 268] on div "Mesa 2" at bounding box center [299, 262] width 200 height 21
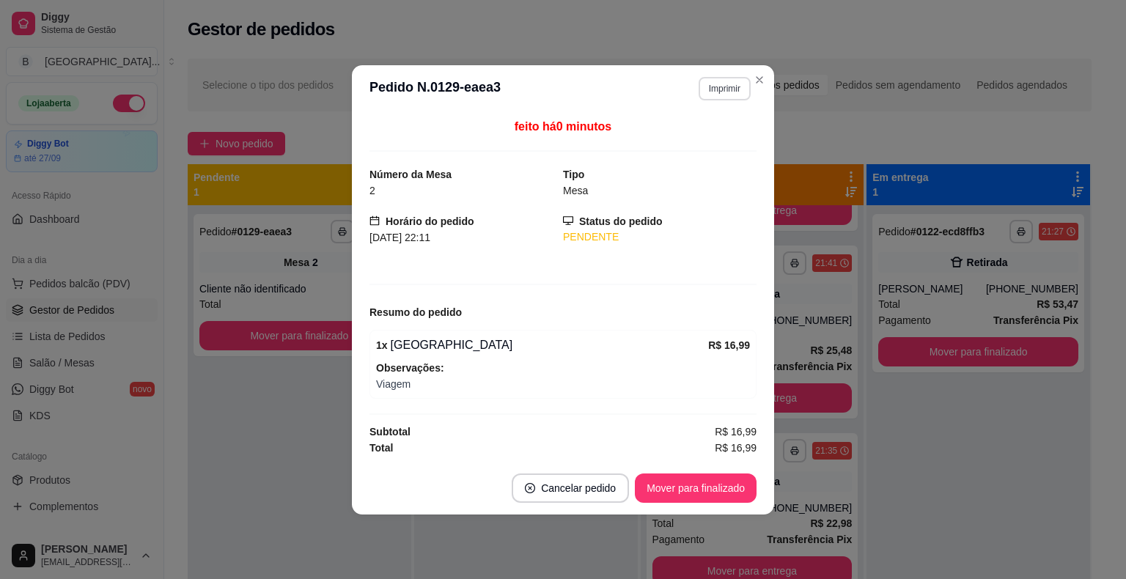
click at [717, 95] on button "Imprimir" at bounding box center [724, 88] width 52 height 23
click at [712, 134] on button "IMPRESSORA" at bounding box center [698, 140] width 103 height 23
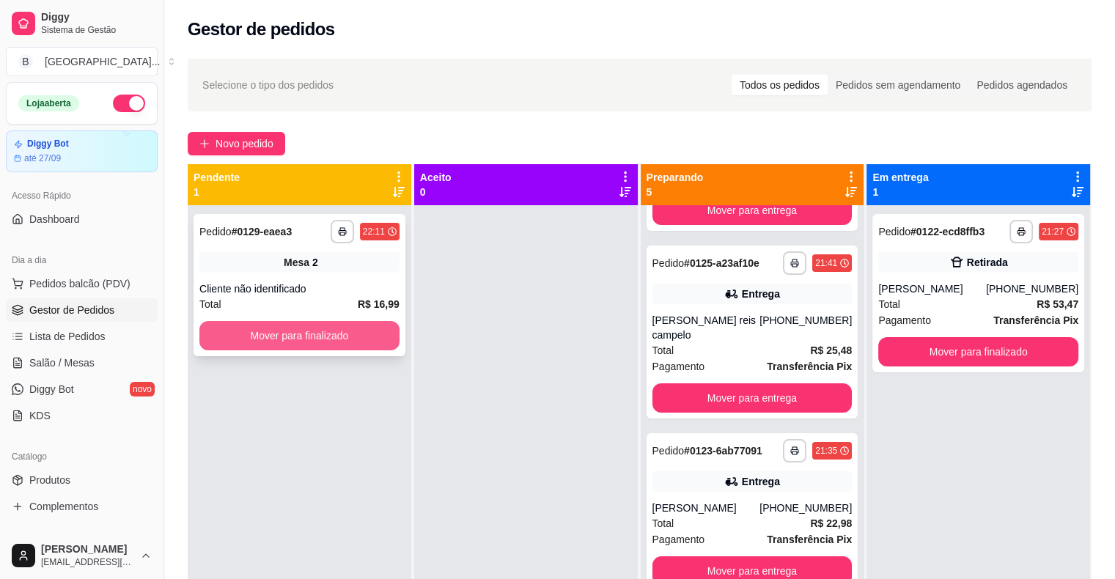
click at [223, 336] on button "Mover para finalizado" at bounding box center [299, 335] width 200 height 29
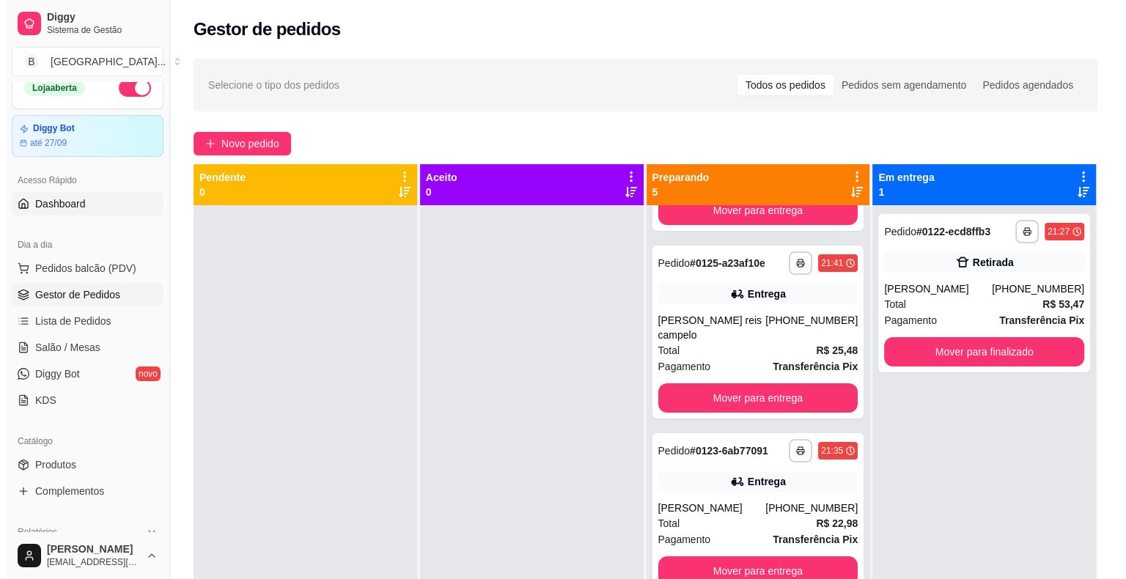
scroll to position [0, 0]
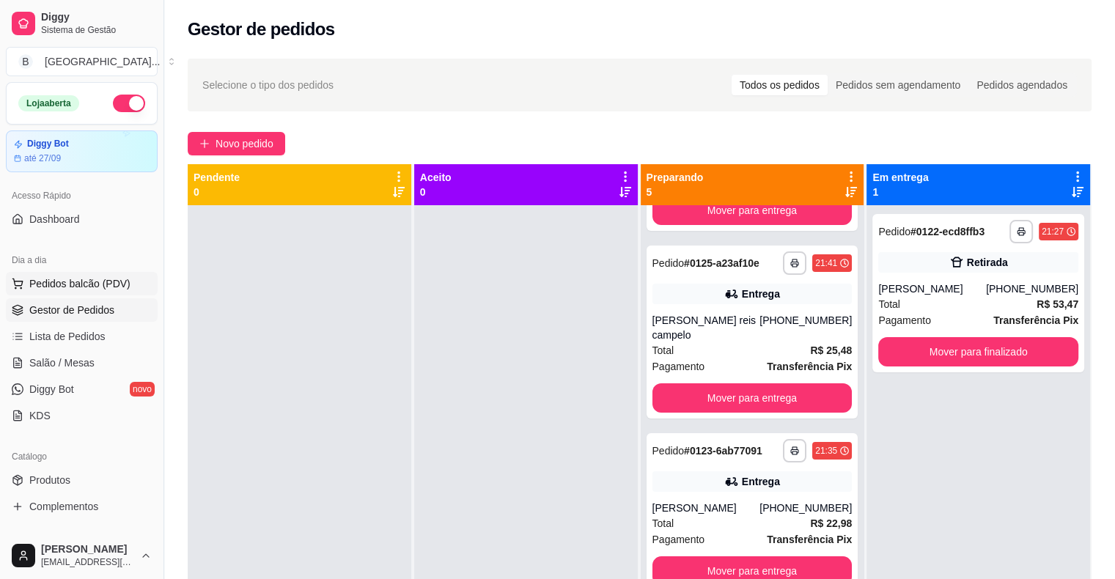
click at [88, 284] on span "Pedidos balcão (PDV)" at bounding box center [79, 283] width 101 height 15
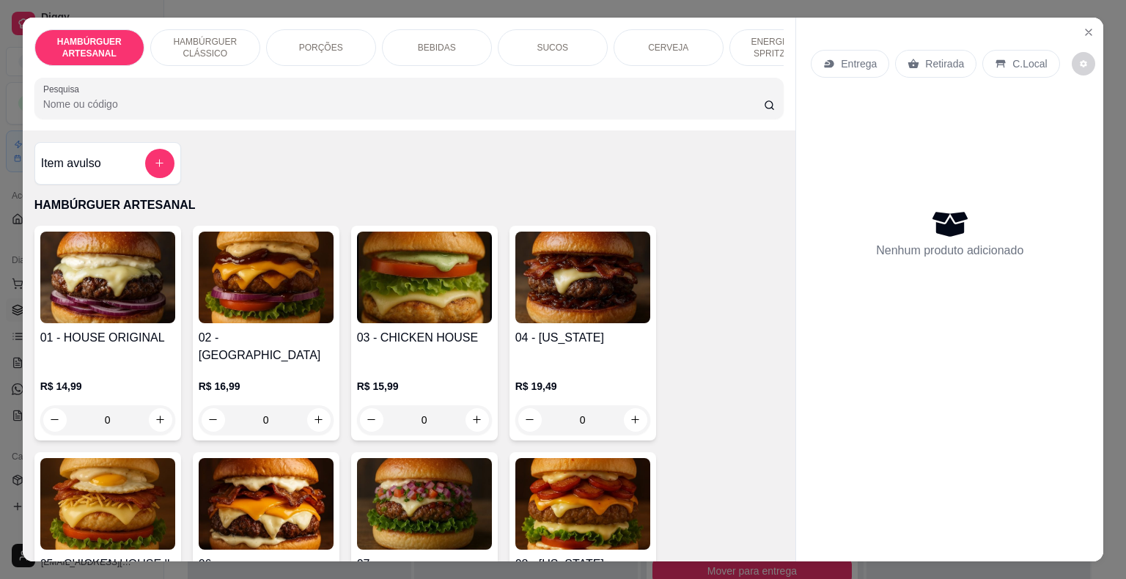
click at [418, 42] on p "BEBIDAS" at bounding box center [437, 48] width 38 height 12
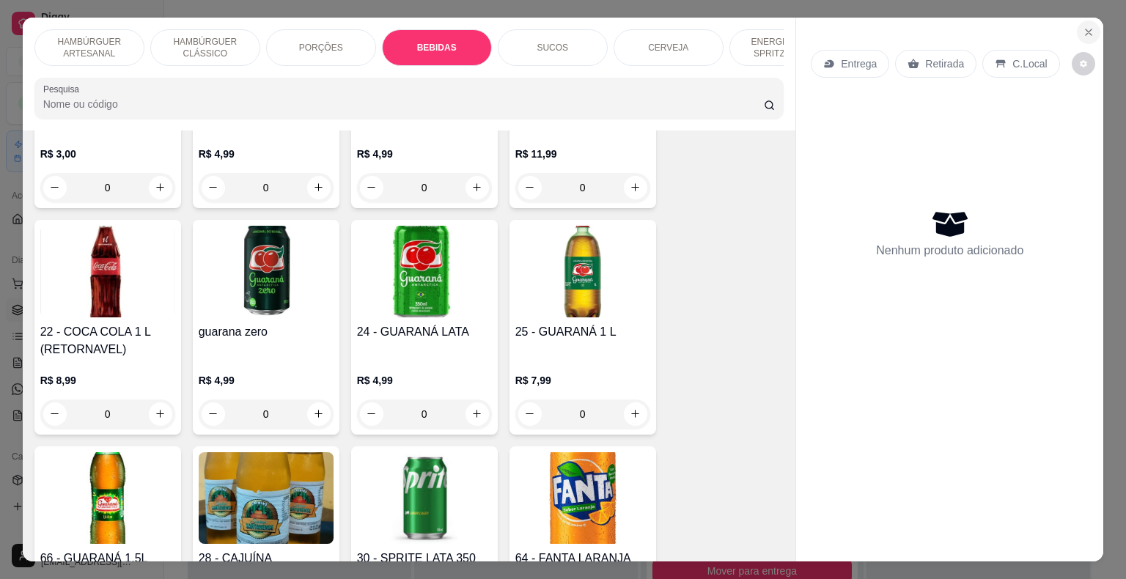
click at [1085, 21] on button "Close" at bounding box center [1088, 32] width 23 height 23
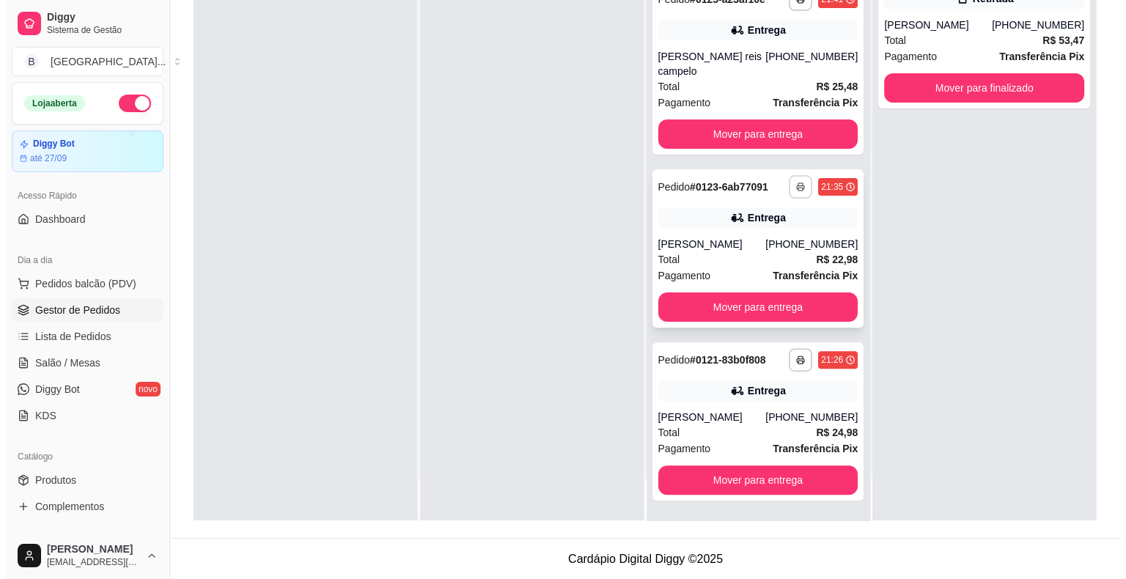
scroll to position [241, 0]
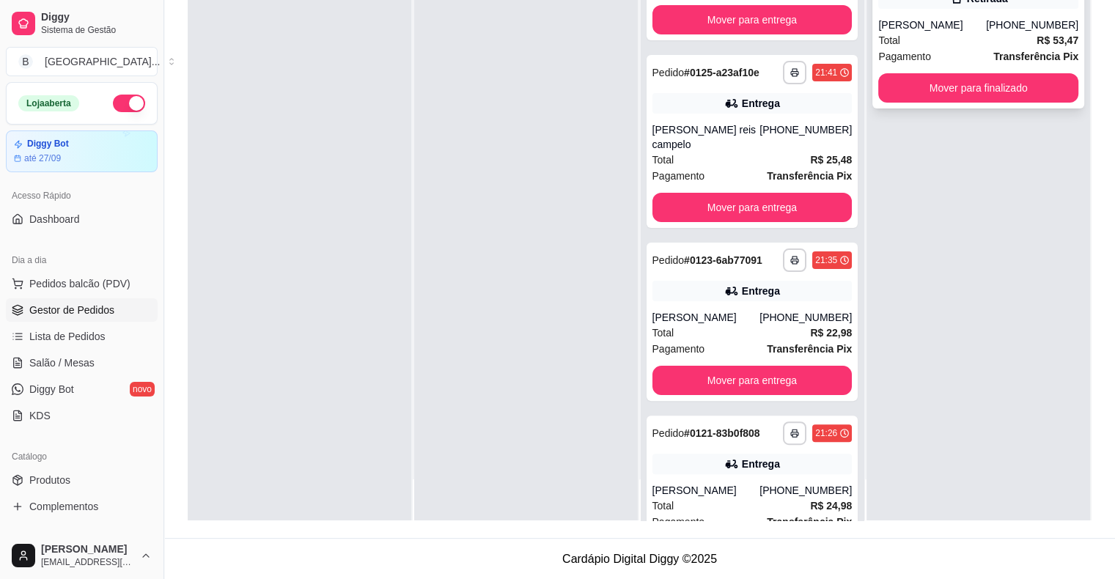
click at [915, 58] on span "Pagamento" at bounding box center [904, 56] width 53 height 16
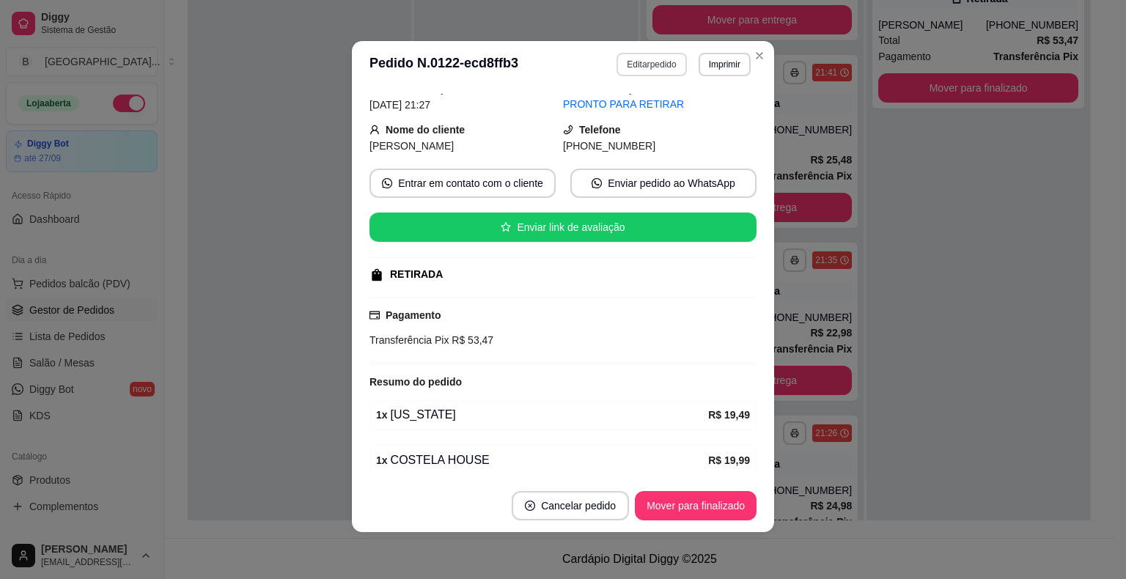
scroll to position [73, 0]
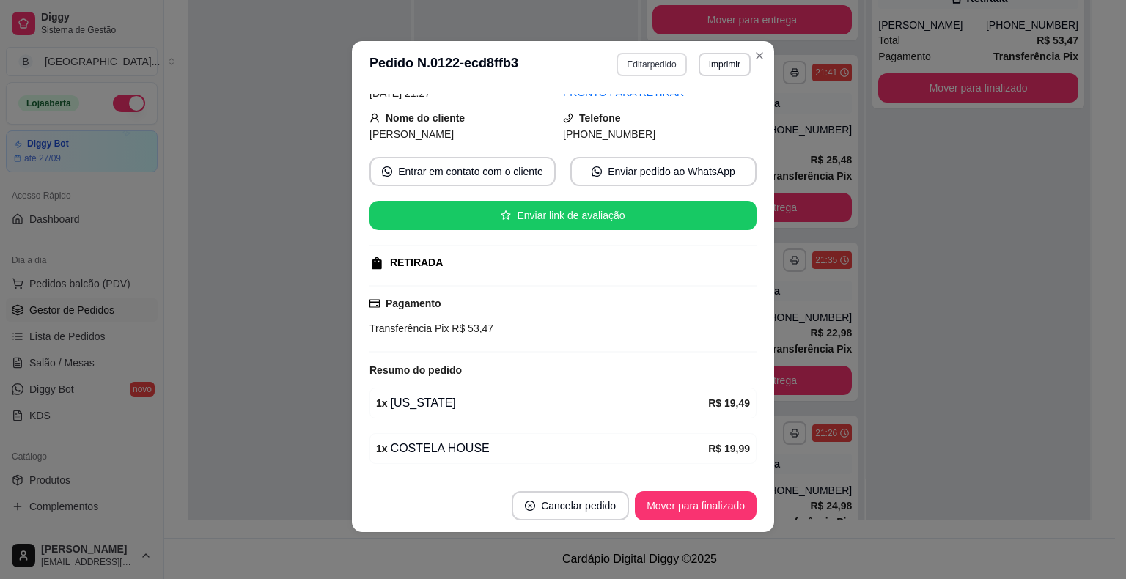
click at [643, 54] on button "Editar pedido" at bounding box center [651, 64] width 70 height 23
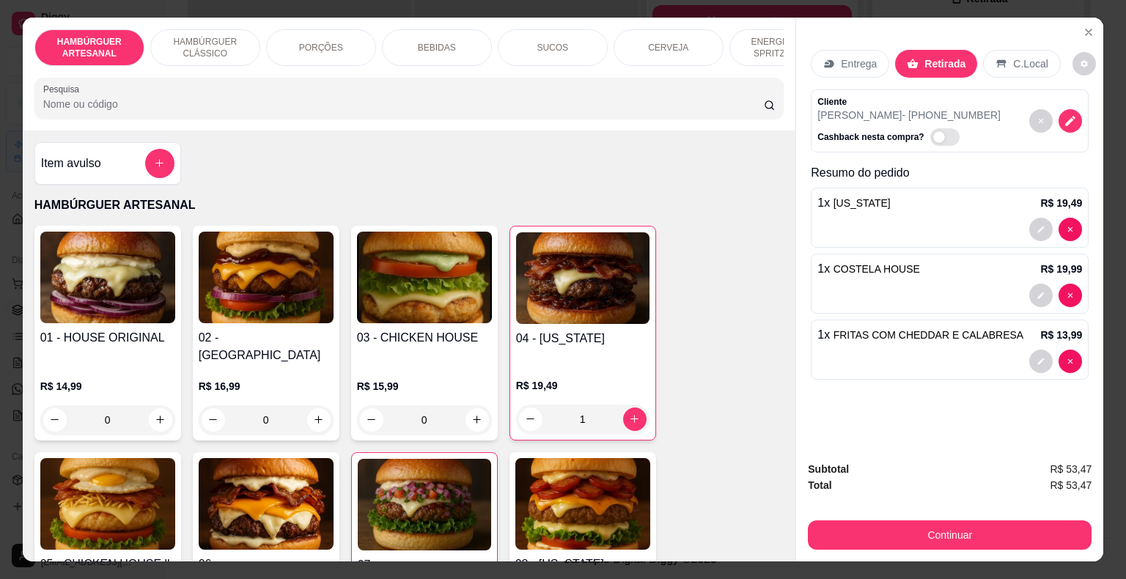
scroll to position [35, 0]
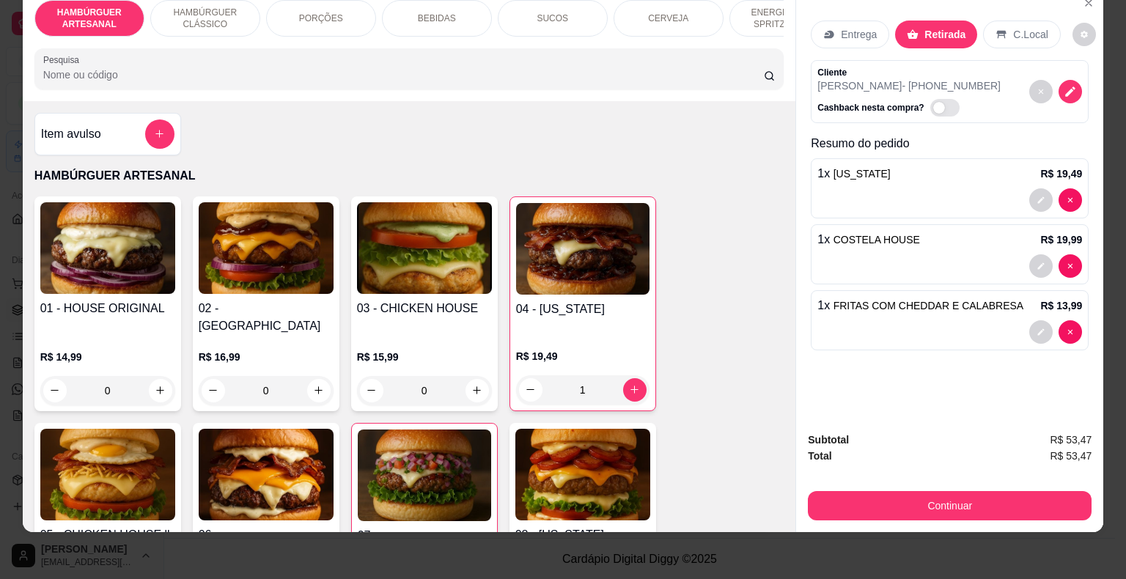
click at [428, 12] on p "BEBIDAS" at bounding box center [437, 18] width 38 height 12
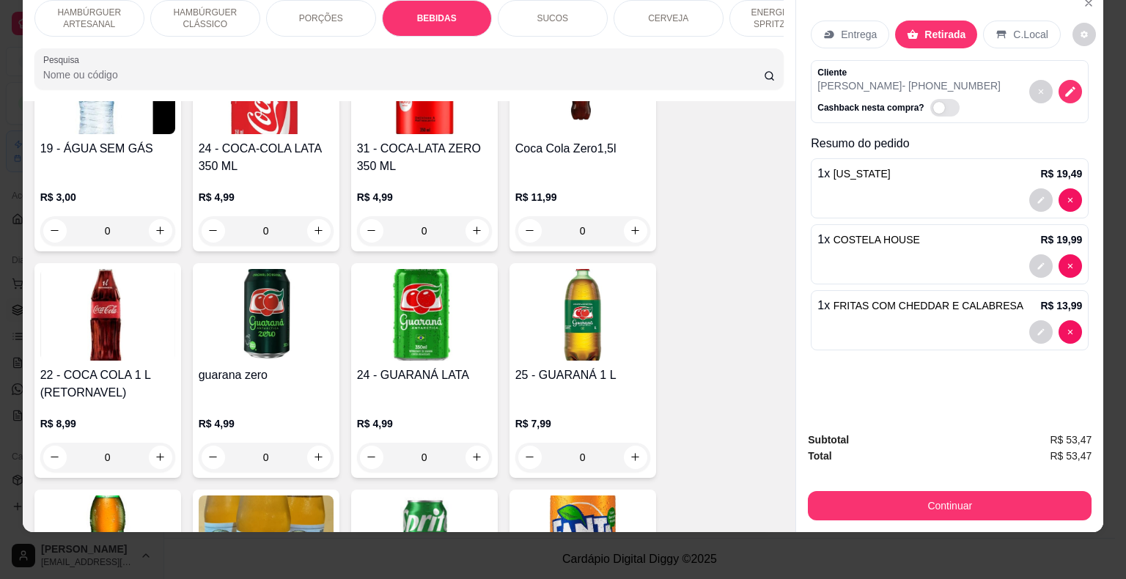
scroll to position [1856, 0]
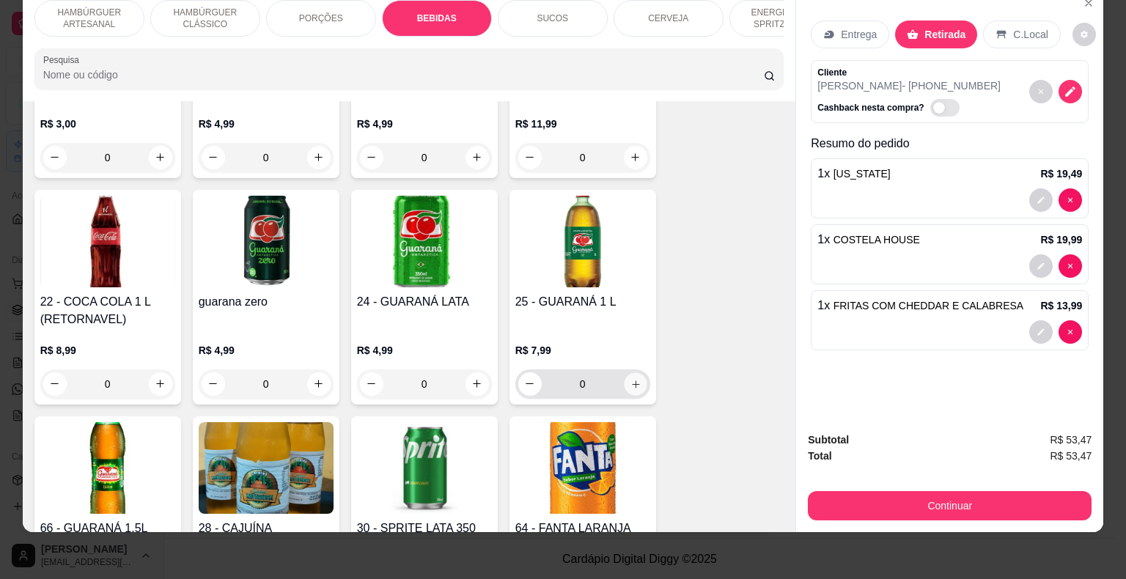
click at [633, 378] on icon "increase-product-quantity" at bounding box center [635, 383] width 11 height 11
type input "1"
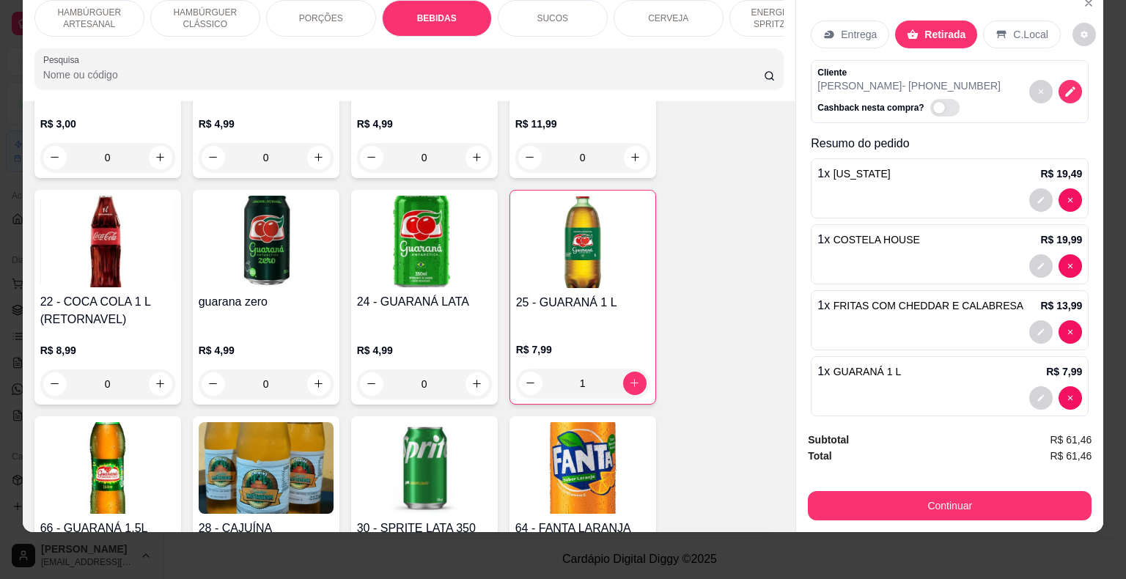
scroll to position [14, 0]
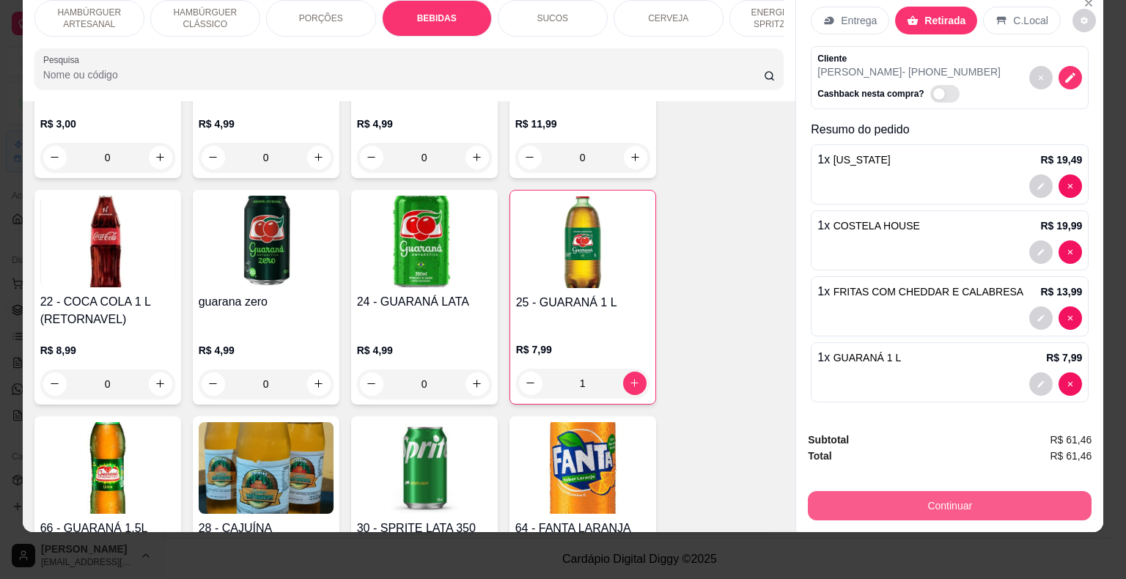
click at [960, 491] on button "Continuar" at bounding box center [950, 505] width 284 height 29
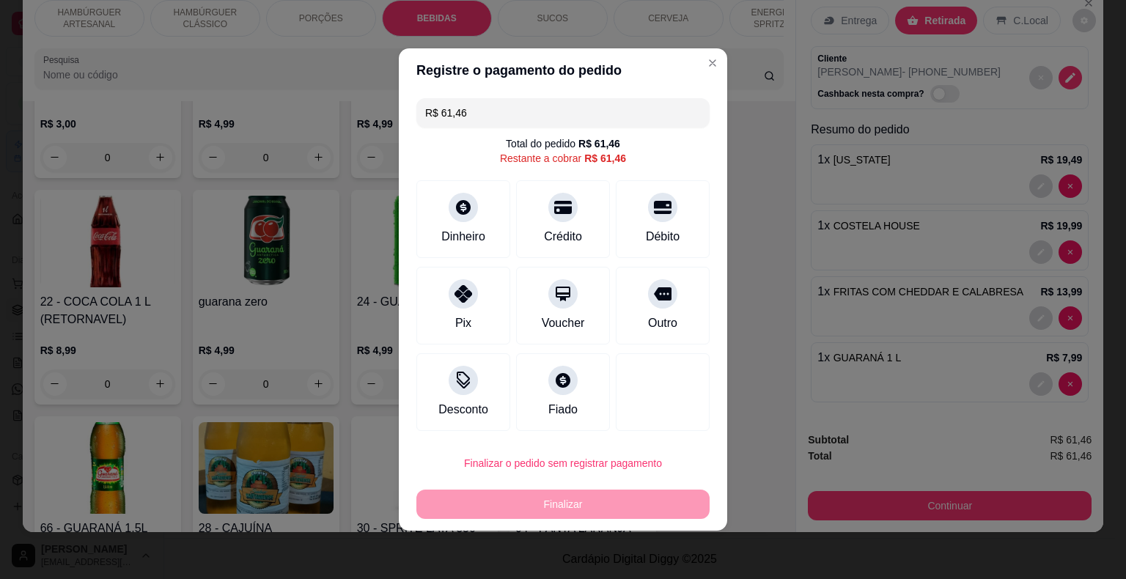
click at [567, 117] on input "R$ 61,46" at bounding box center [563, 112] width 276 height 29
click at [475, 231] on div "Dinheiro" at bounding box center [463, 235] width 48 height 19
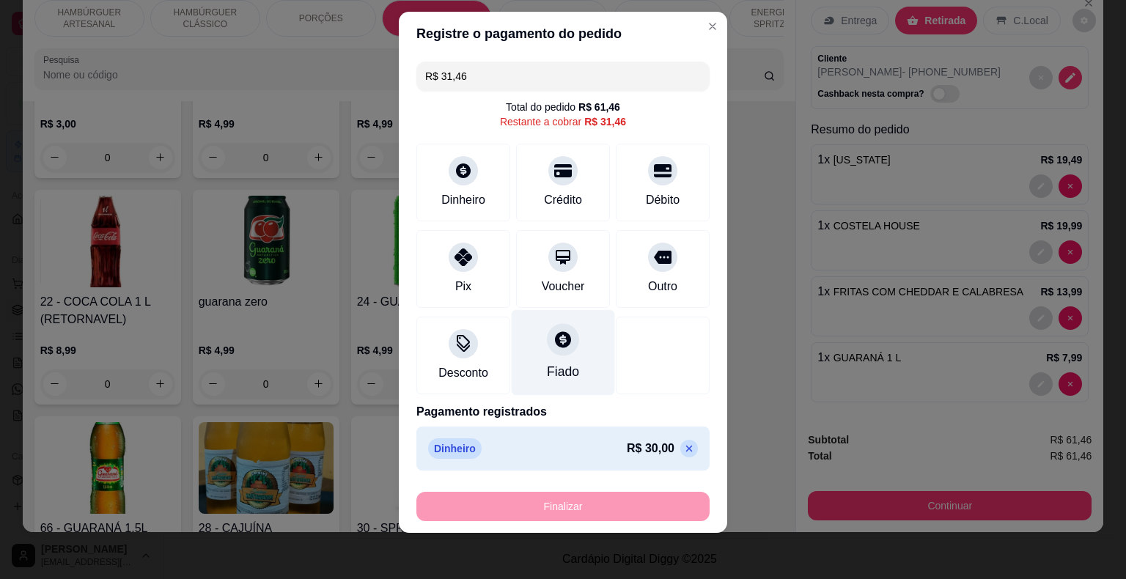
scroll to position [0, 0]
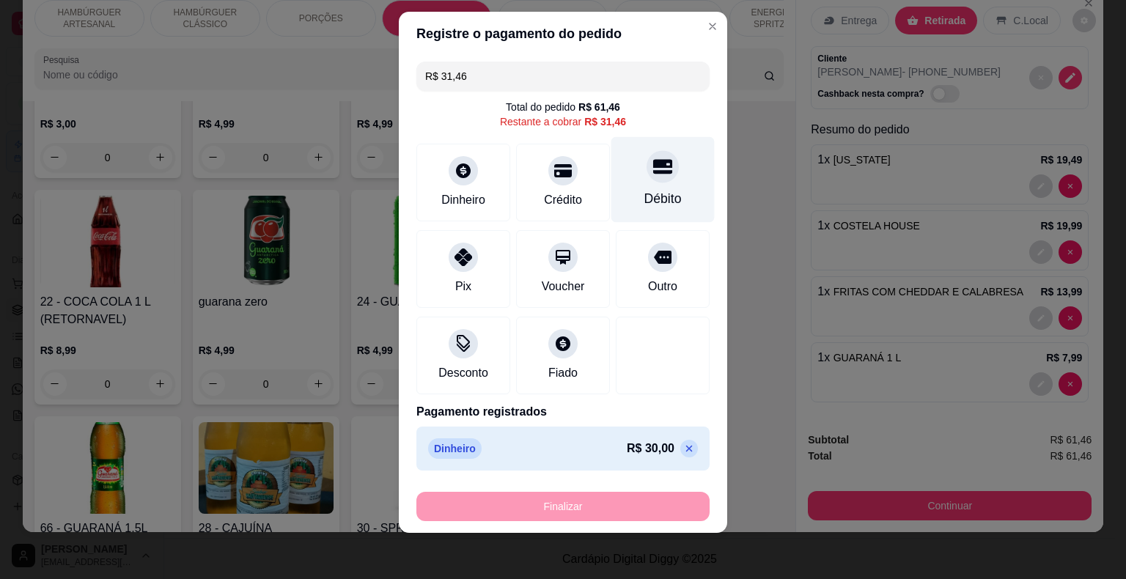
click at [646, 186] on div "Débito" at bounding box center [662, 179] width 103 height 86
type input "R$ 0,00"
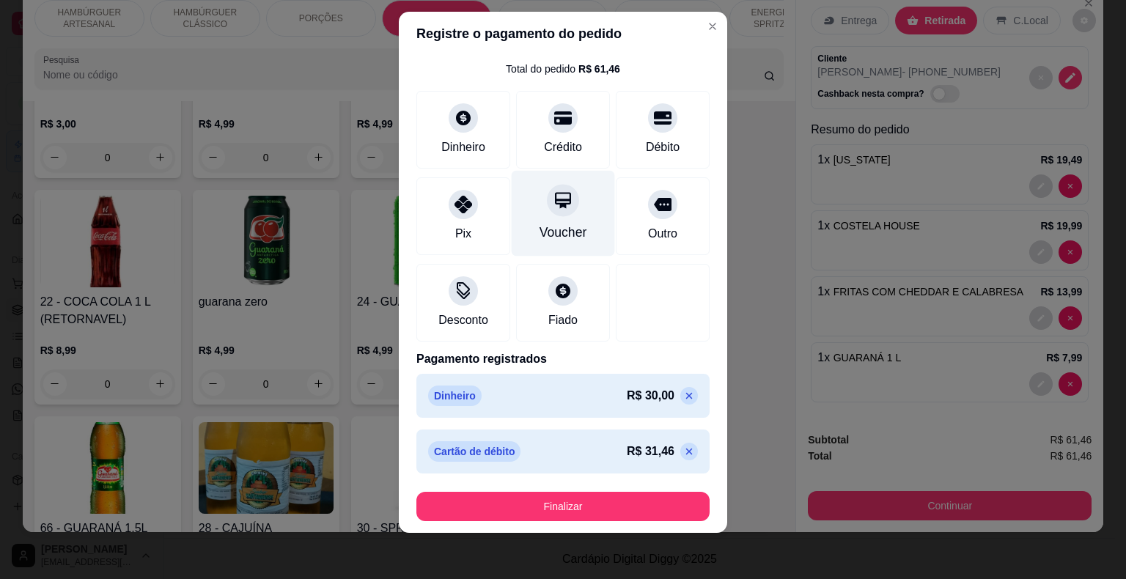
scroll to position [41, 0]
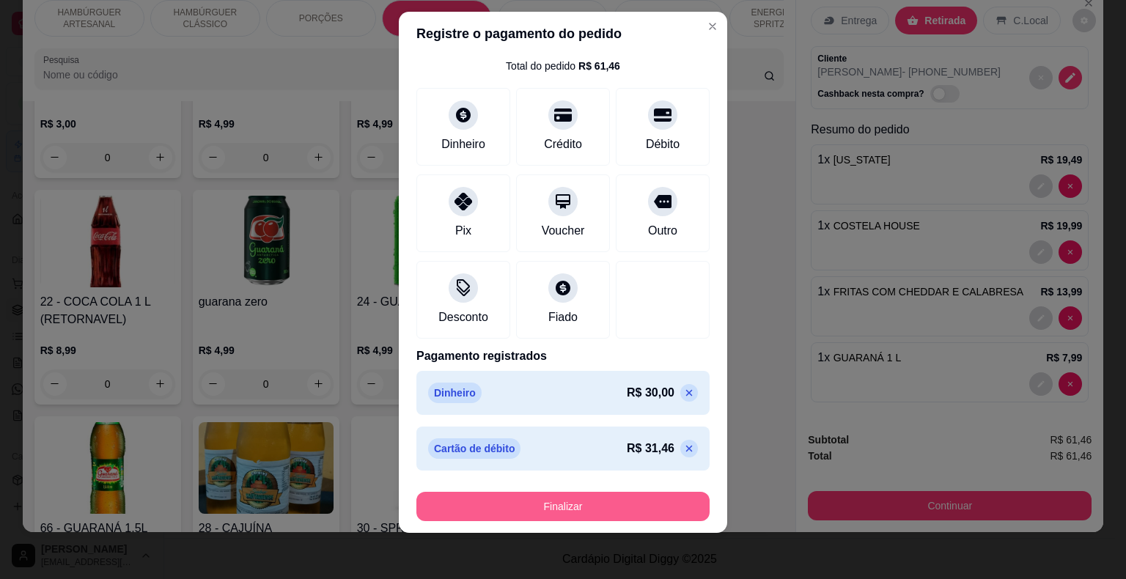
click at [531, 512] on button "Finalizar" at bounding box center [562, 506] width 293 height 29
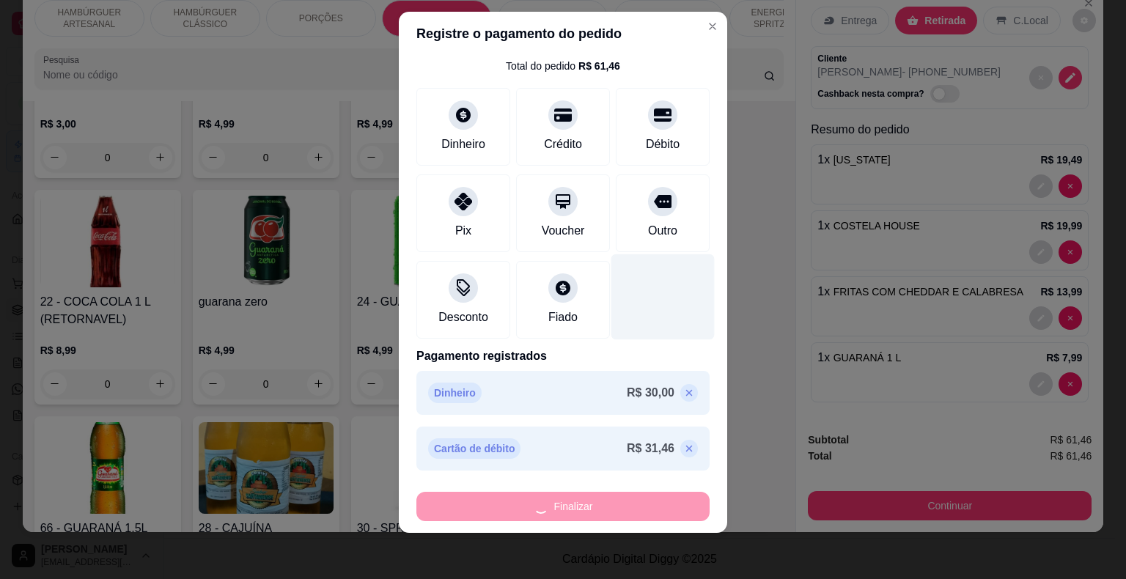
type input "0"
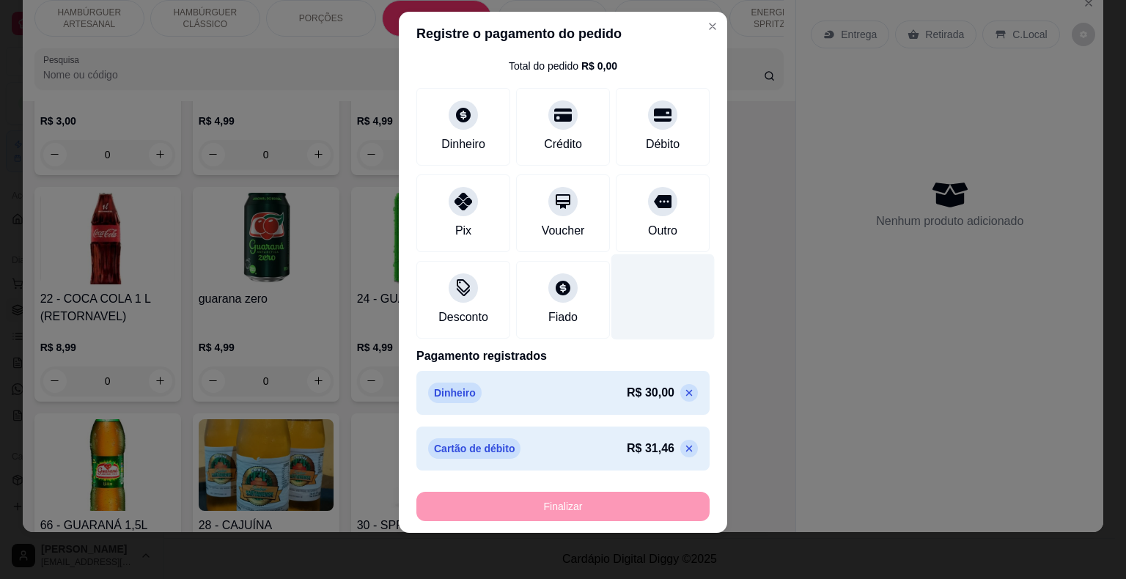
type input "-R$ 61,46"
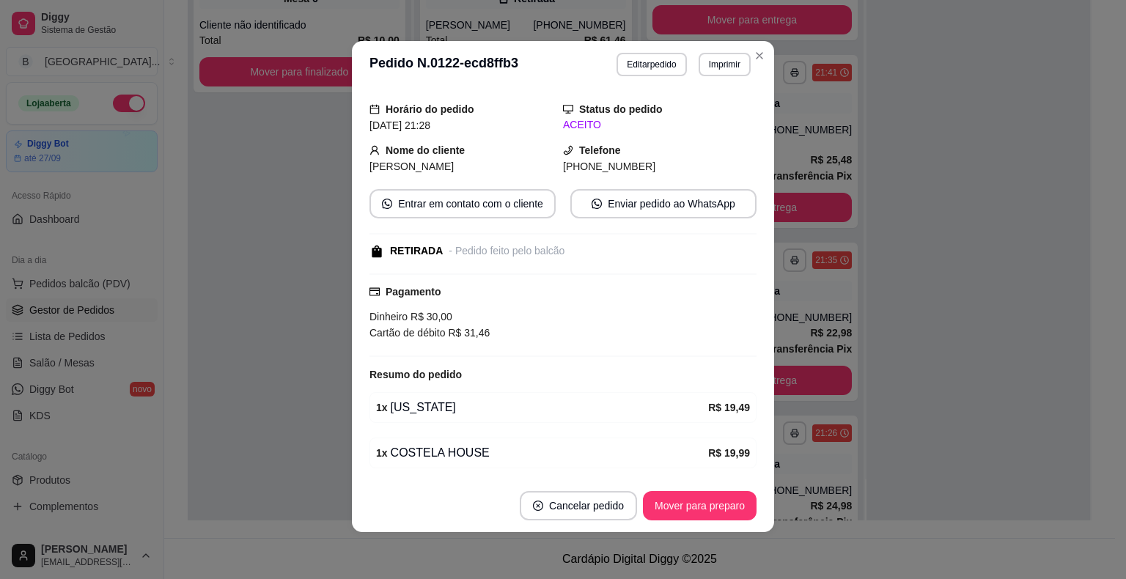
scroll to position [106, 0]
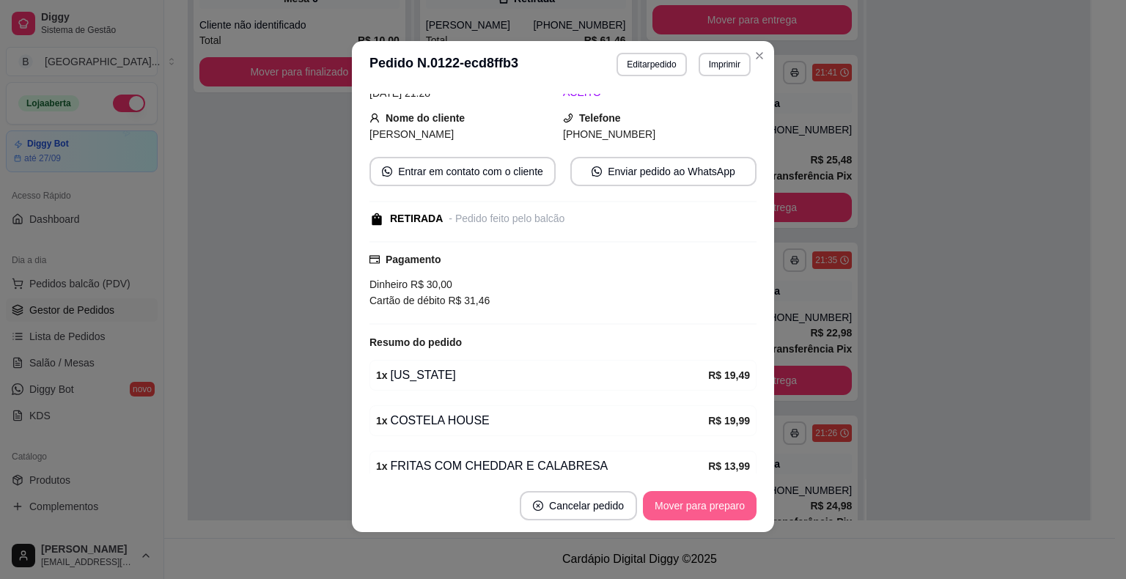
click at [680, 500] on button "Mover para preparo" at bounding box center [700, 505] width 114 height 29
click at [680, 500] on button "Mover para retirada disponível" at bounding box center [675, 506] width 157 height 29
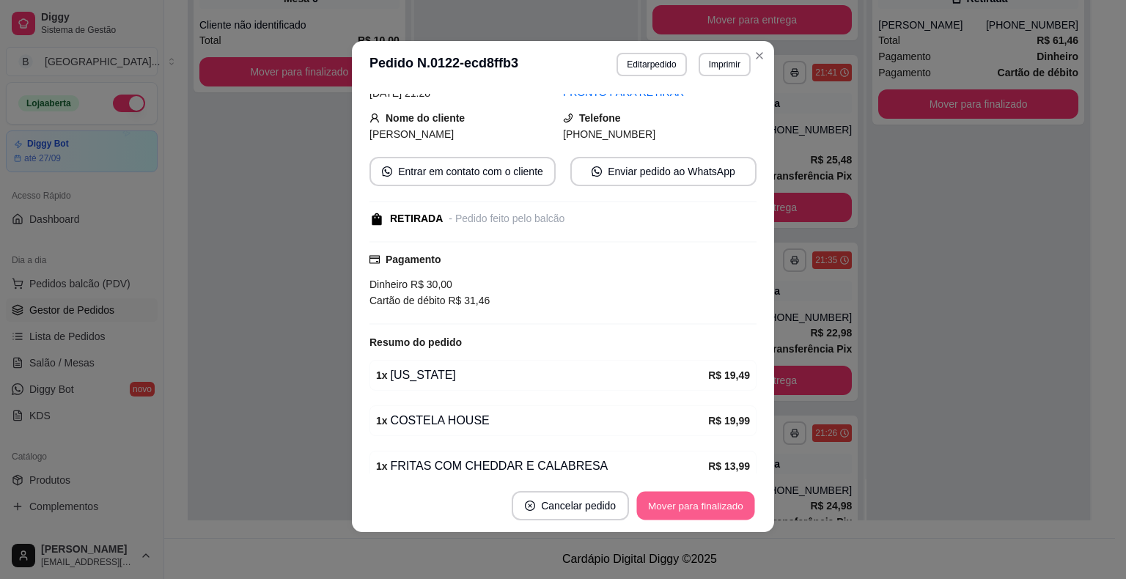
click at [680, 500] on button "Mover para finalizado" at bounding box center [696, 506] width 118 height 29
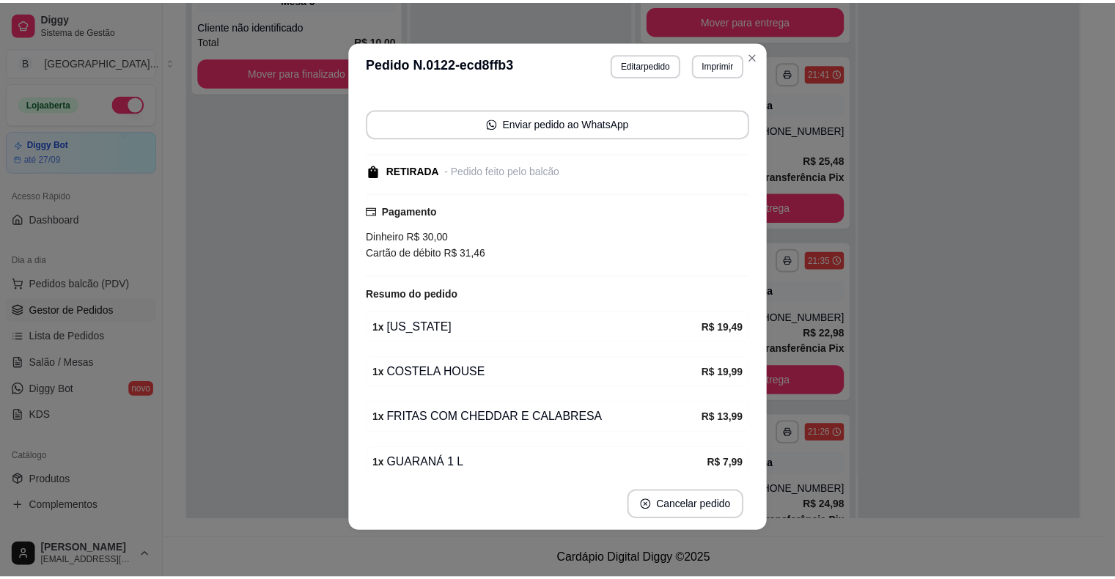
scroll to position [57, 0]
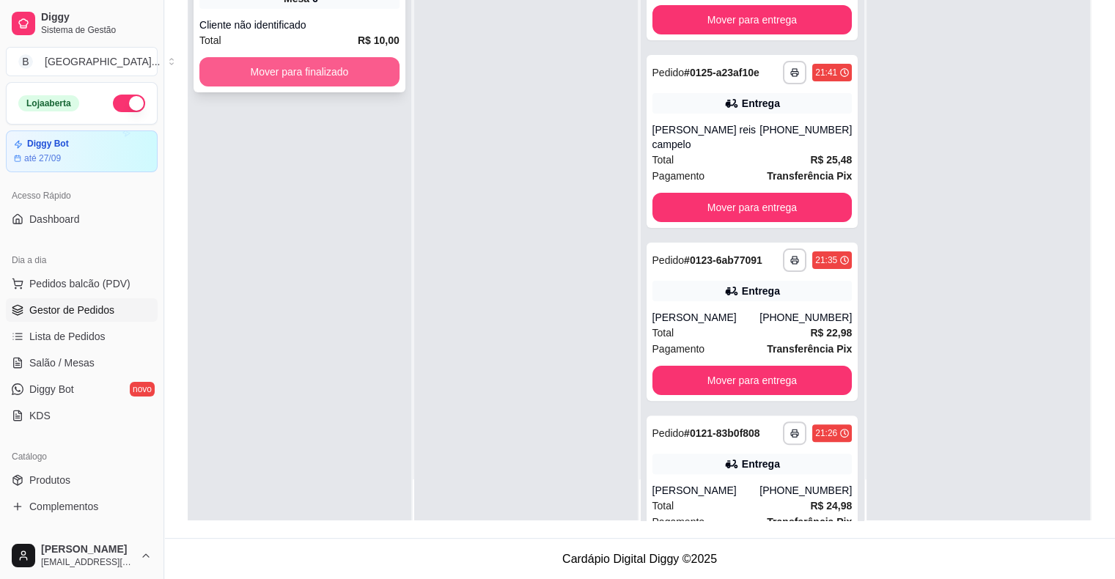
click at [276, 60] on button "Mover para finalizado" at bounding box center [299, 71] width 200 height 29
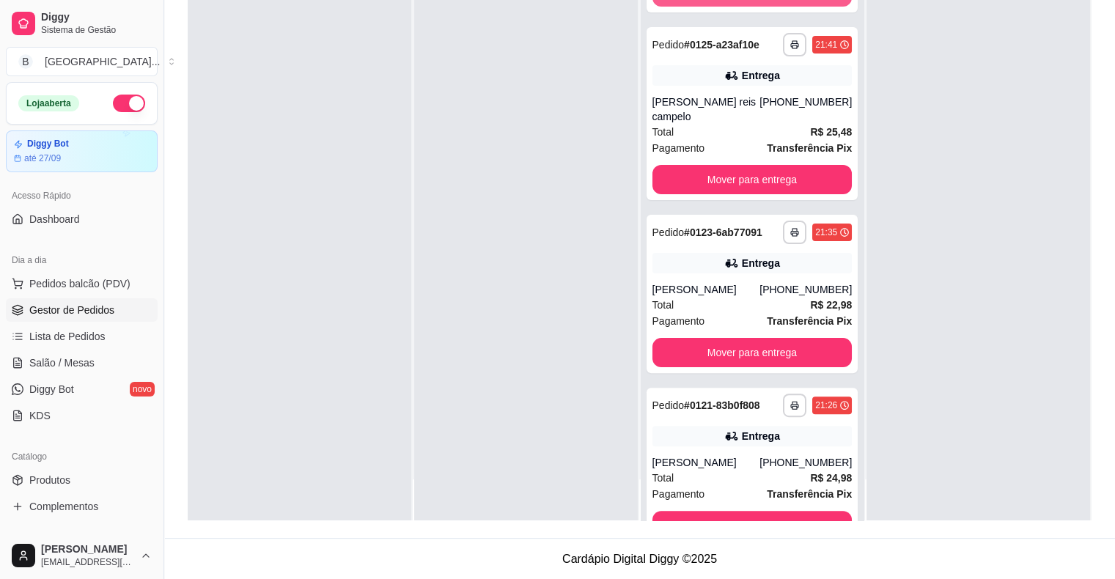
scroll to position [314, 0]
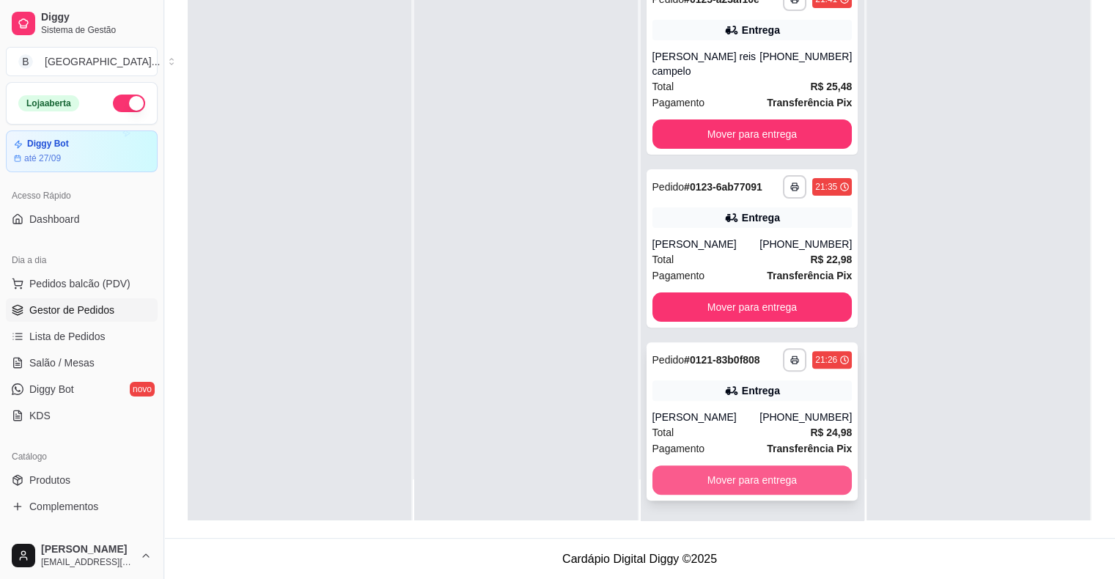
click at [805, 481] on button "Mover para entrega" at bounding box center [752, 479] width 200 height 29
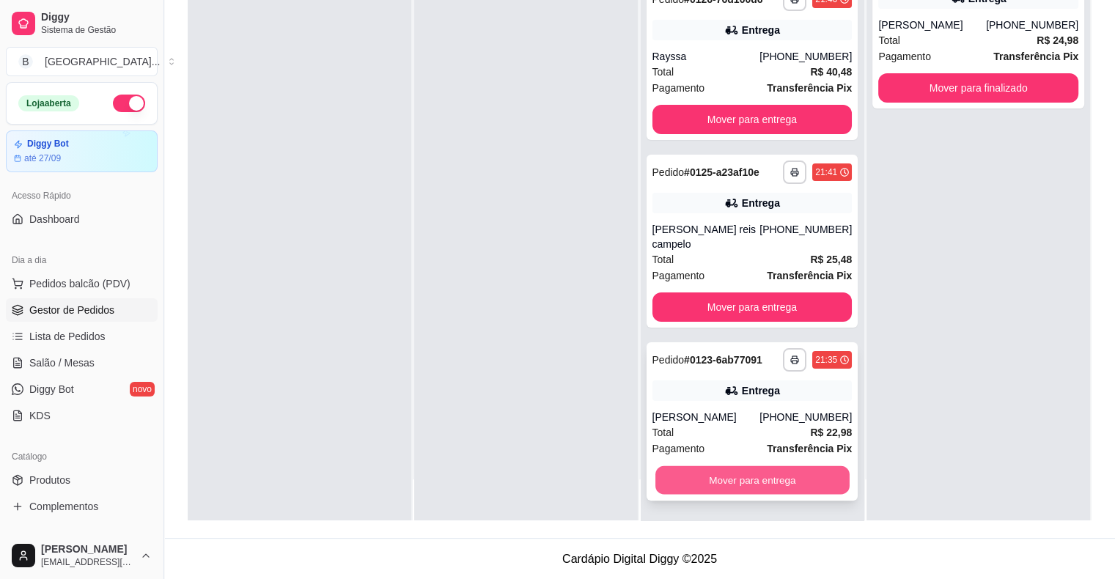
click at [736, 473] on button "Mover para entrega" at bounding box center [752, 480] width 194 height 29
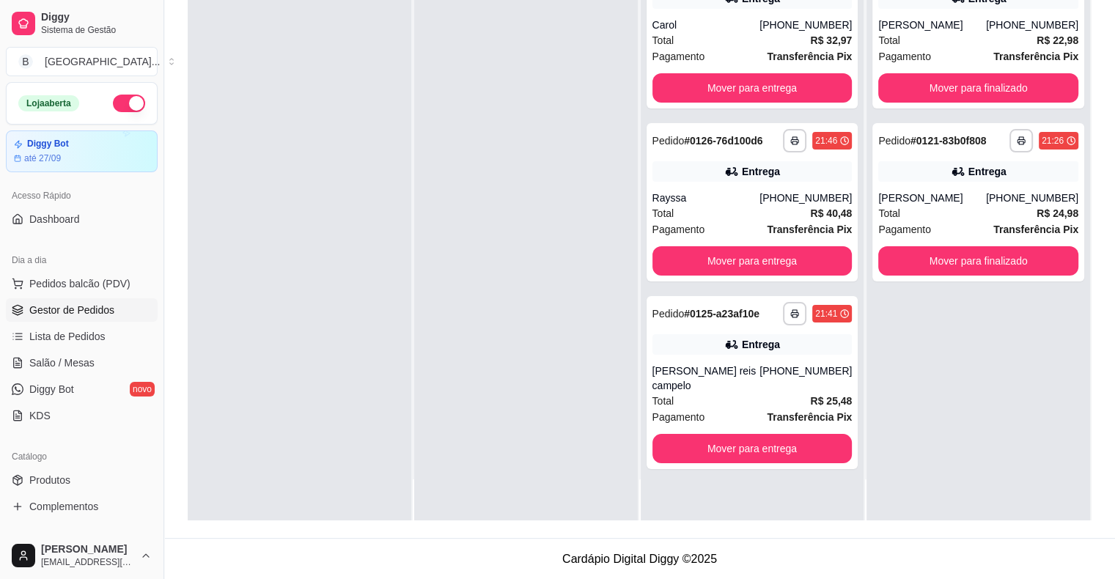
scroll to position [0, 0]
click at [781, 246] on button "Mover para entrega" at bounding box center [752, 260] width 200 height 29
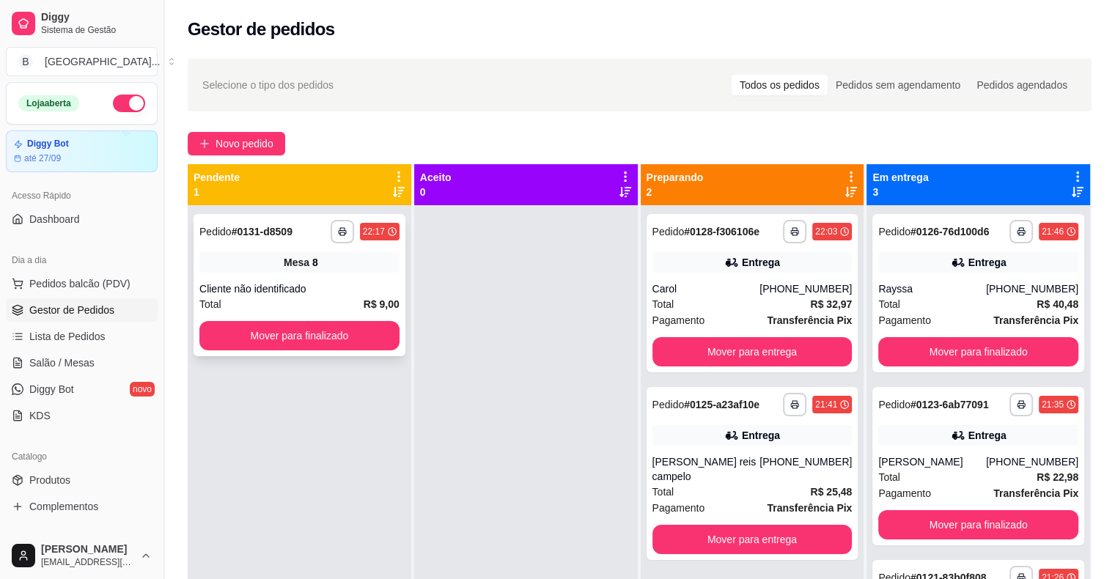
click at [334, 270] on div "Mesa 8" at bounding box center [299, 262] width 200 height 21
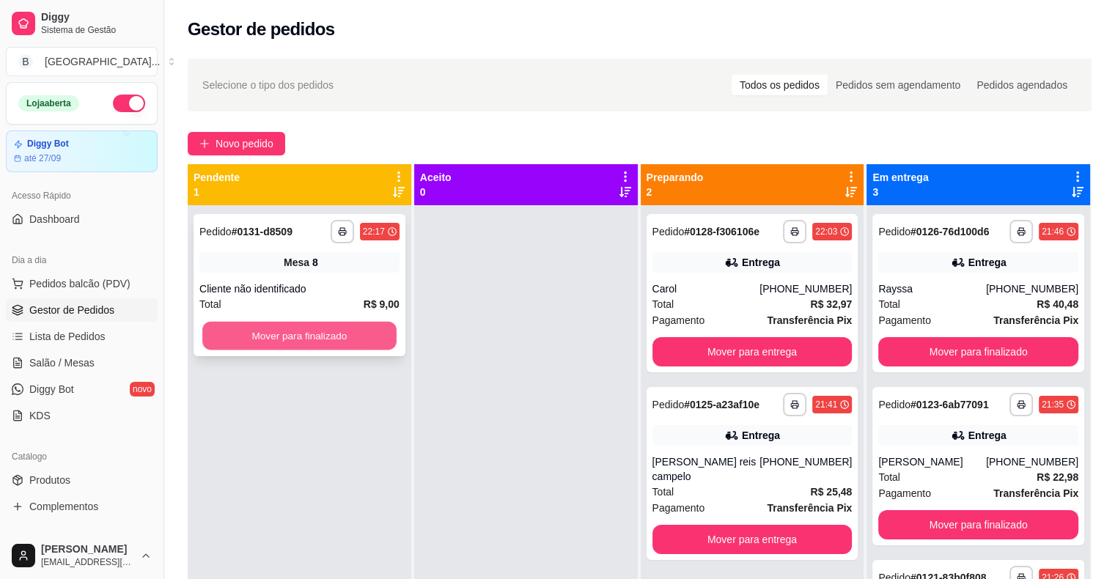
click at [349, 342] on button "Mover para finalizado" at bounding box center [299, 336] width 194 height 29
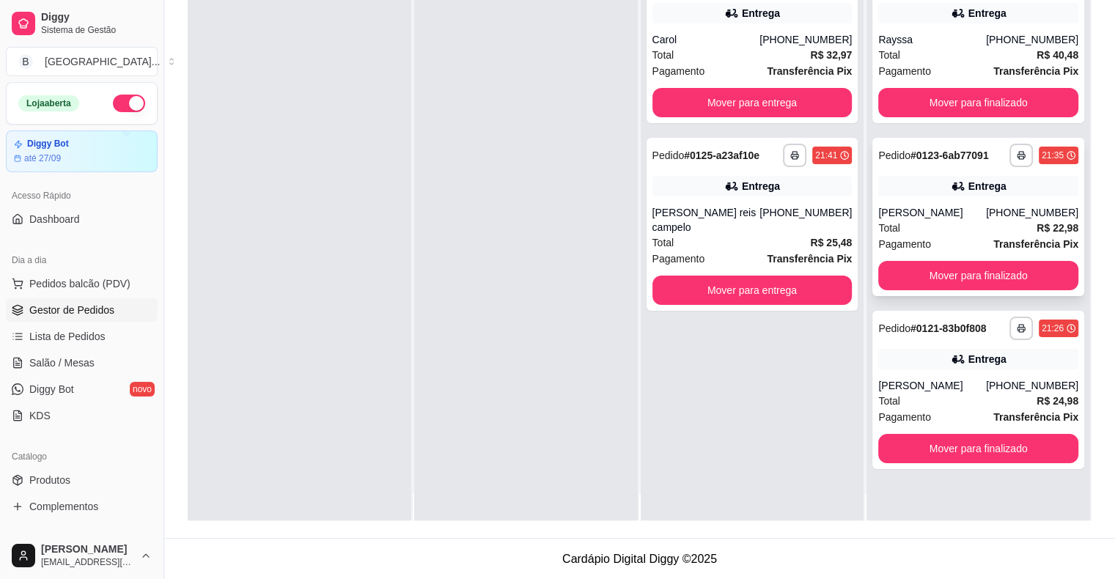
scroll to position [41, 0]
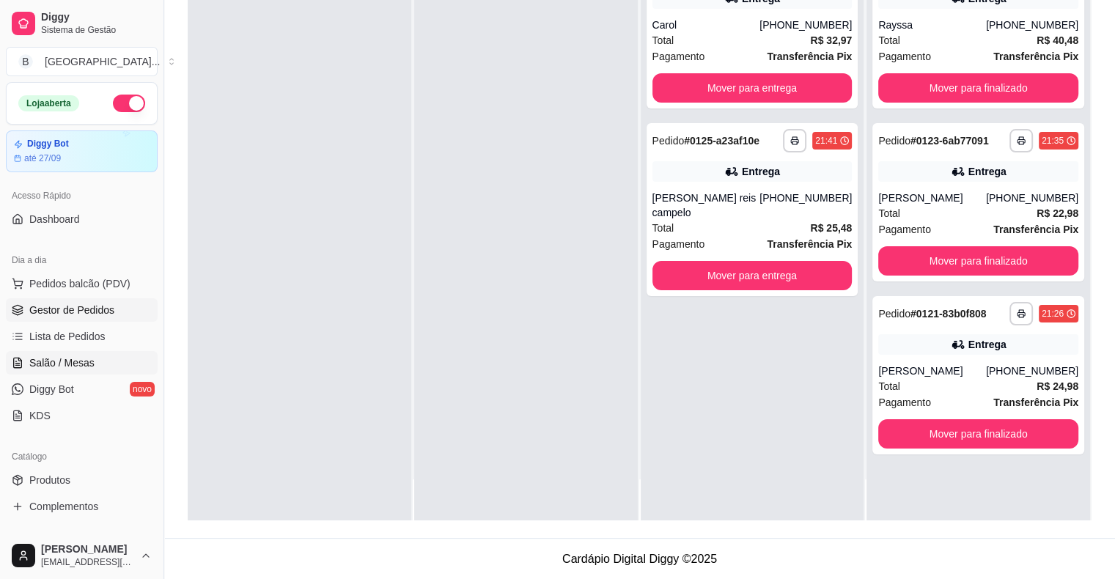
click at [85, 351] on link "Salão / Mesas" at bounding box center [82, 362] width 152 height 23
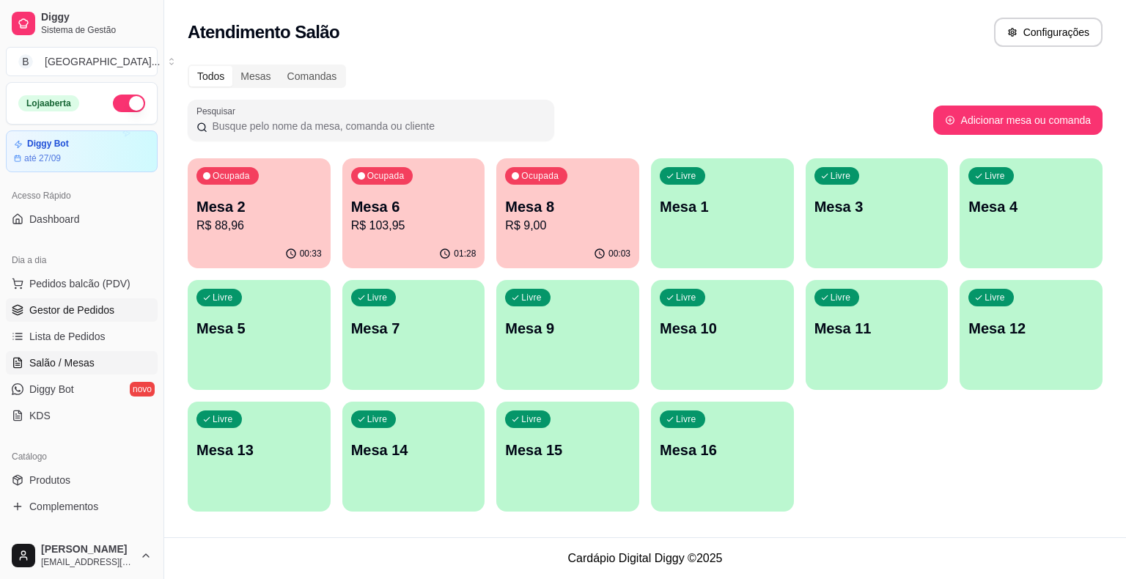
click at [86, 305] on span "Gestor de Pedidos" at bounding box center [71, 310] width 85 height 15
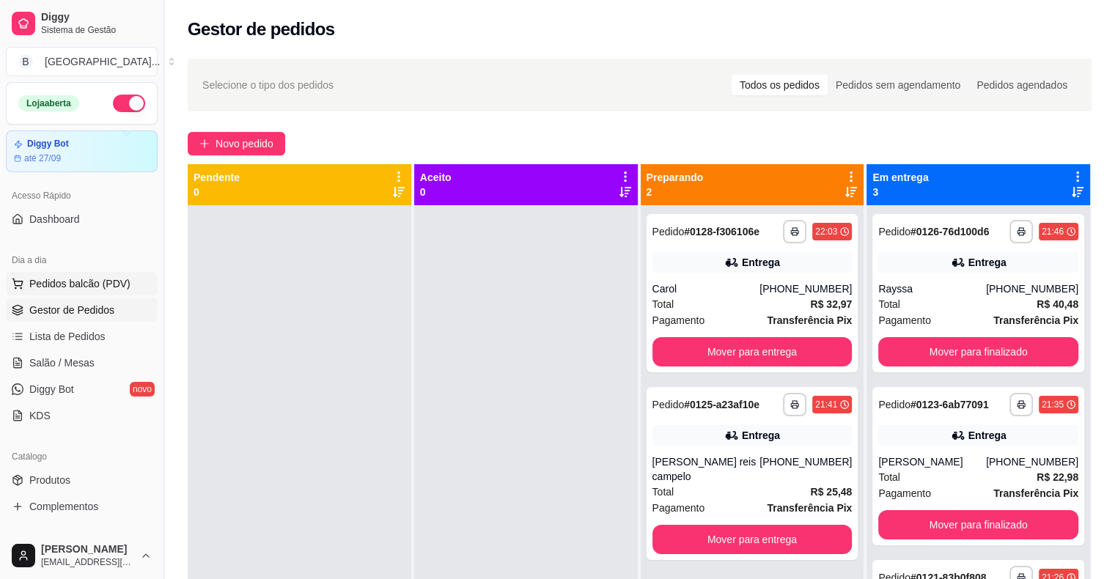
click at [38, 278] on span "Pedidos balcão (PDV)" at bounding box center [79, 283] width 101 height 15
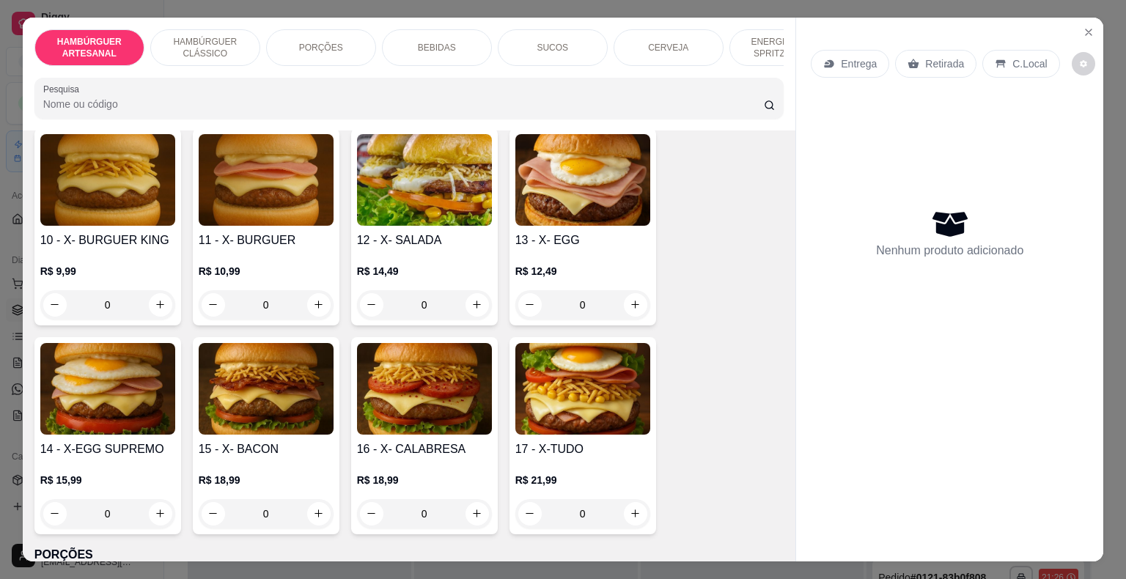
click at [443, 47] on p "BEBIDAS" at bounding box center [437, 48] width 38 height 12
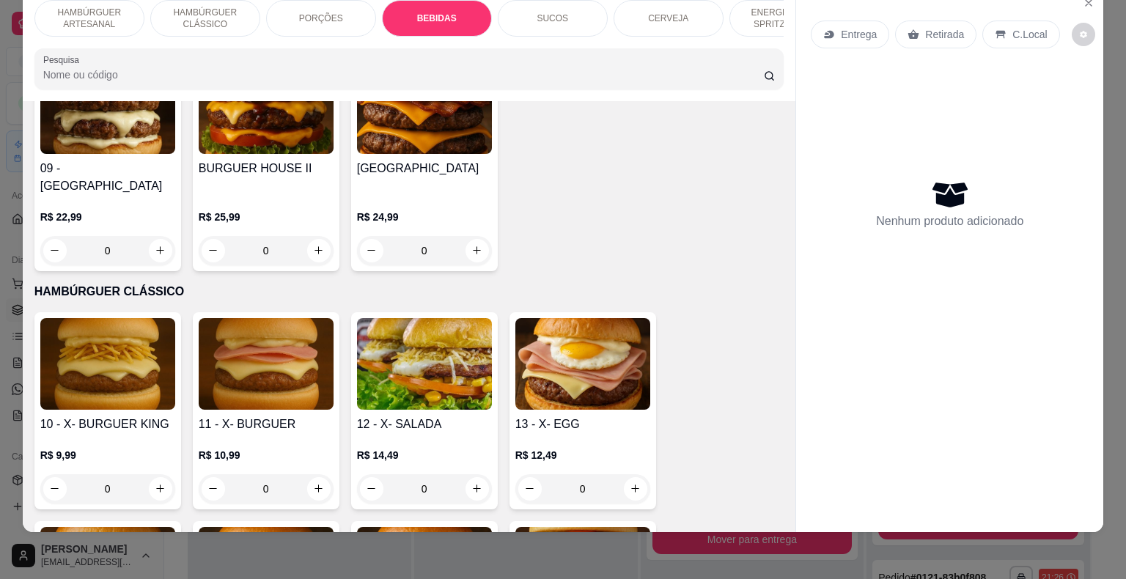
scroll to position [607, 0]
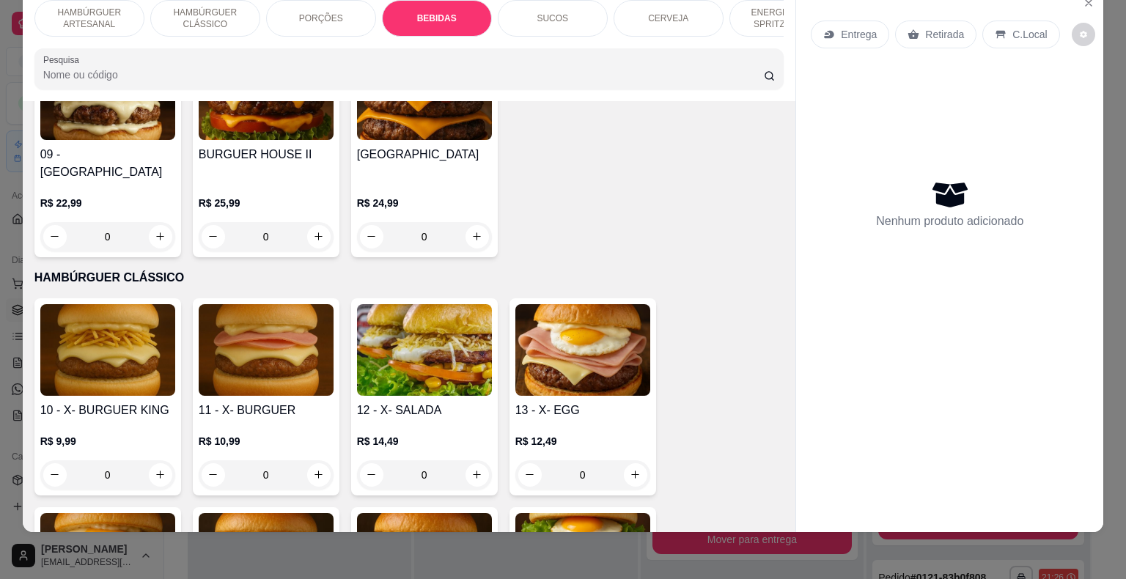
click at [158, 460] on div "0" at bounding box center [107, 474] width 135 height 29
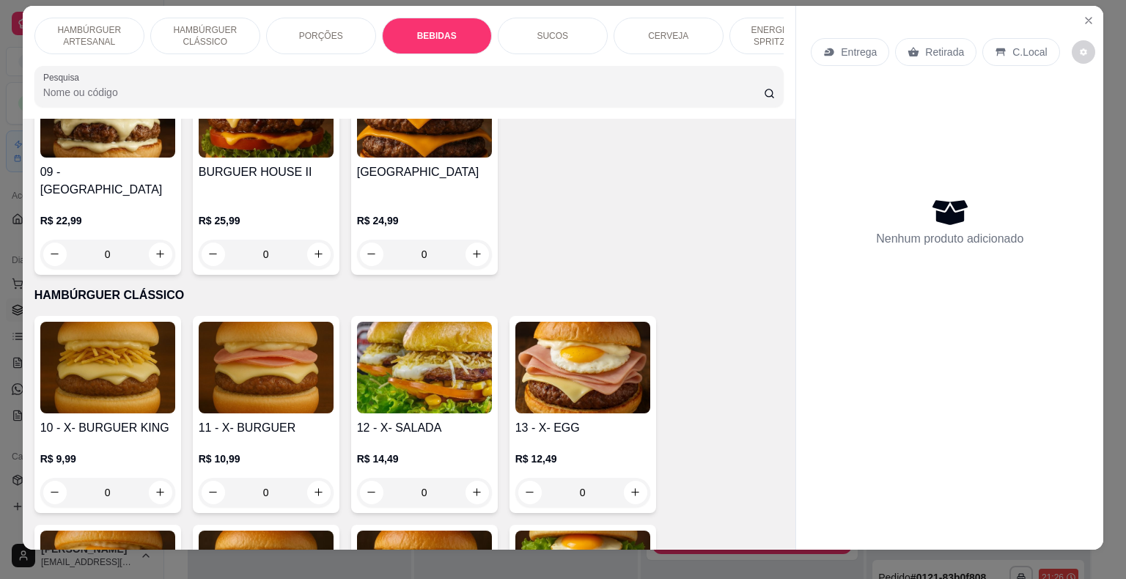
click at [148, 478] on div "0" at bounding box center [107, 492] width 135 height 29
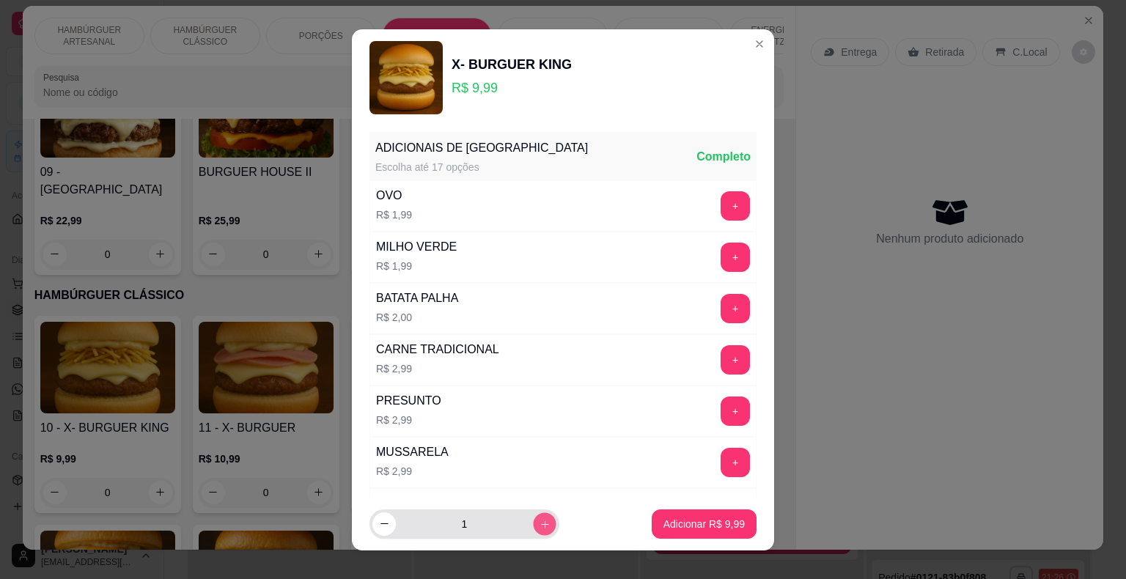
click at [539, 520] on icon "increase-product-quantity" at bounding box center [544, 523] width 11 height 11
type input "3"
click at [659, 519] on p "Adicionar R$ 29,97" at bounding box center [701, 524] width 85 height 14
type input "3"
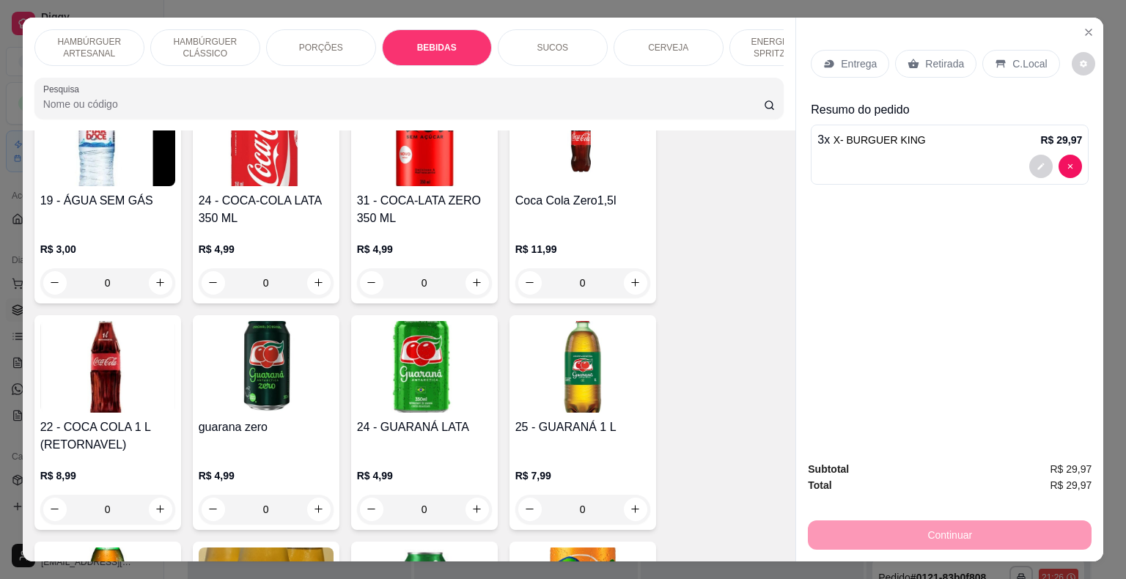
scroll to position [1906, 0]
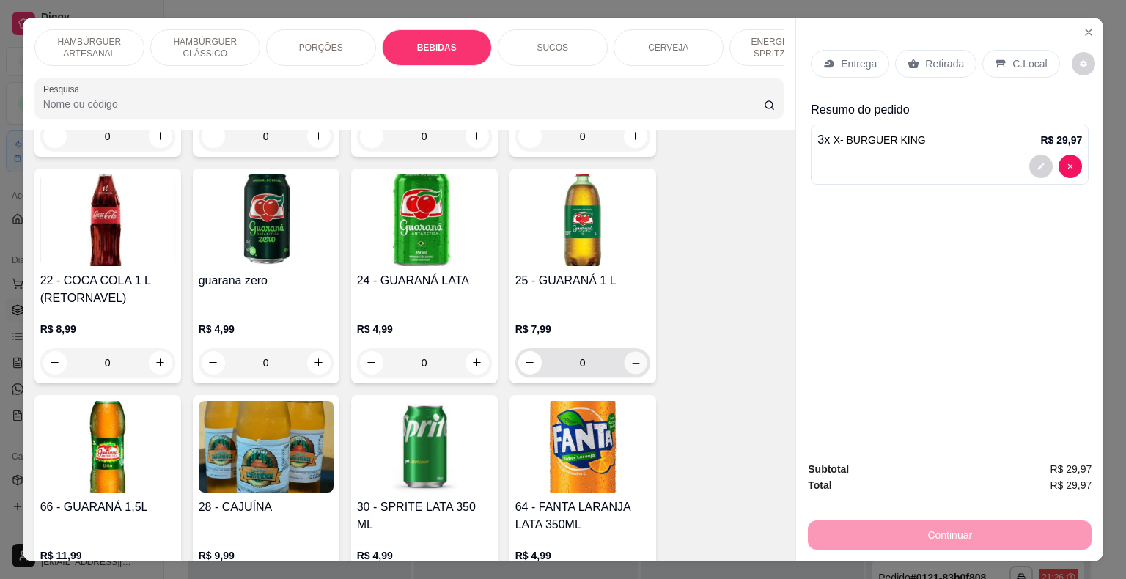
click at [630, 357] on icon "increase-product-quantity" at bounding box center [635, 362] width 11 height 11
type input "1"
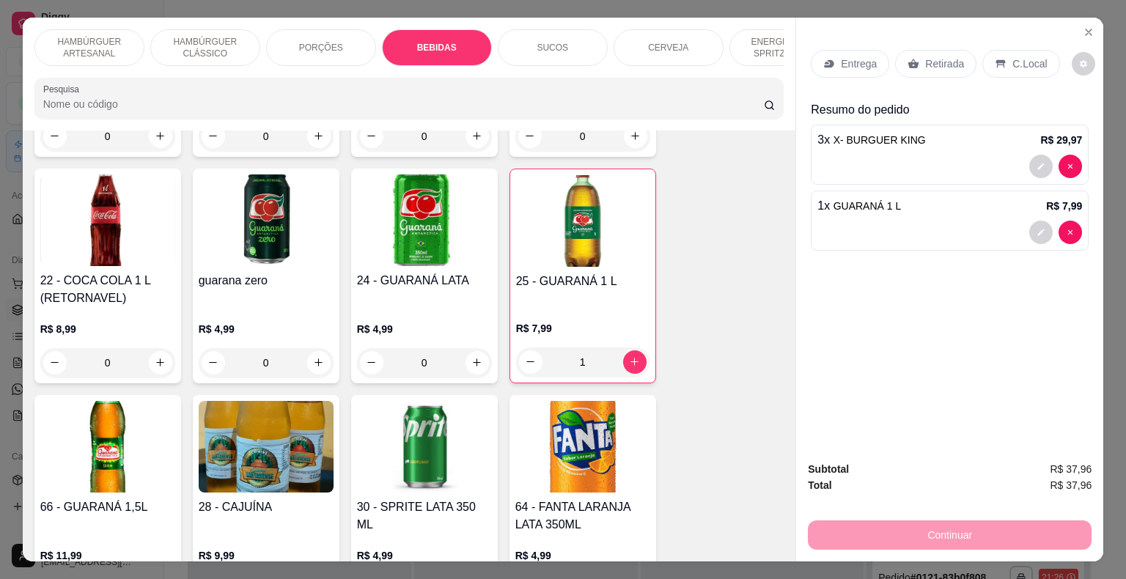
click at [841, 62] on p "Entrega" at bounding box center [859, 63] width 36 height 15
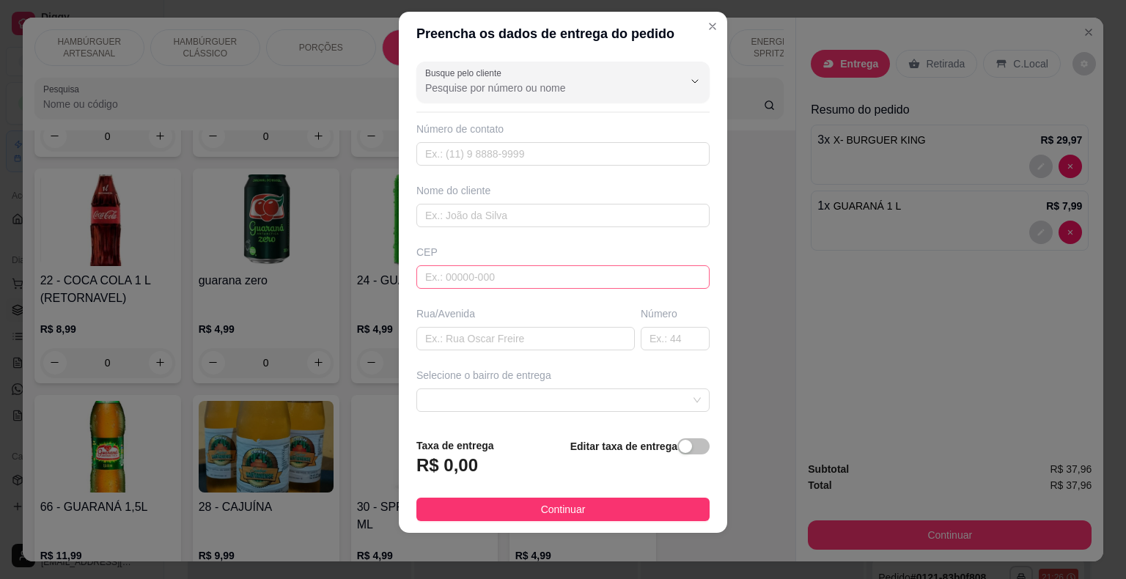
scroll to position [121, 0]
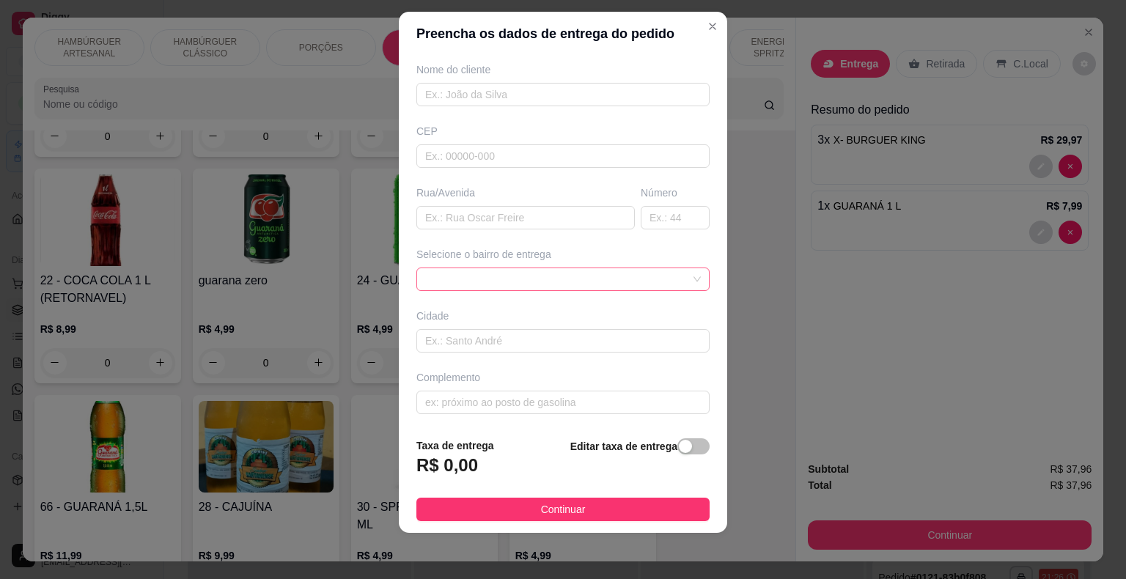
click at [633, 273] on span at bounding box center [563, 279] width 276 height 22
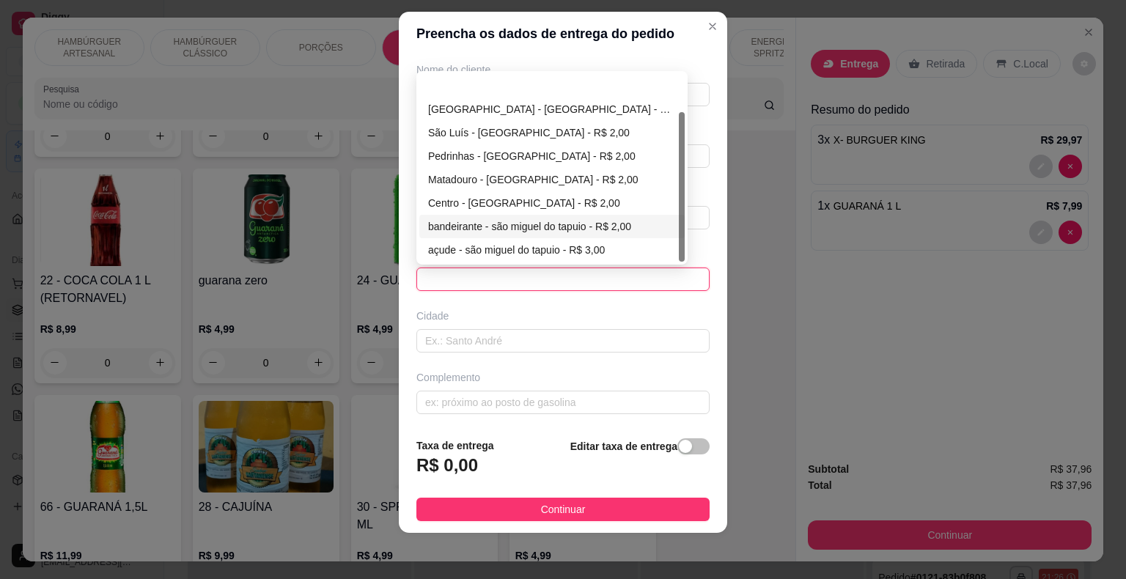
scroll to position [47, 0]
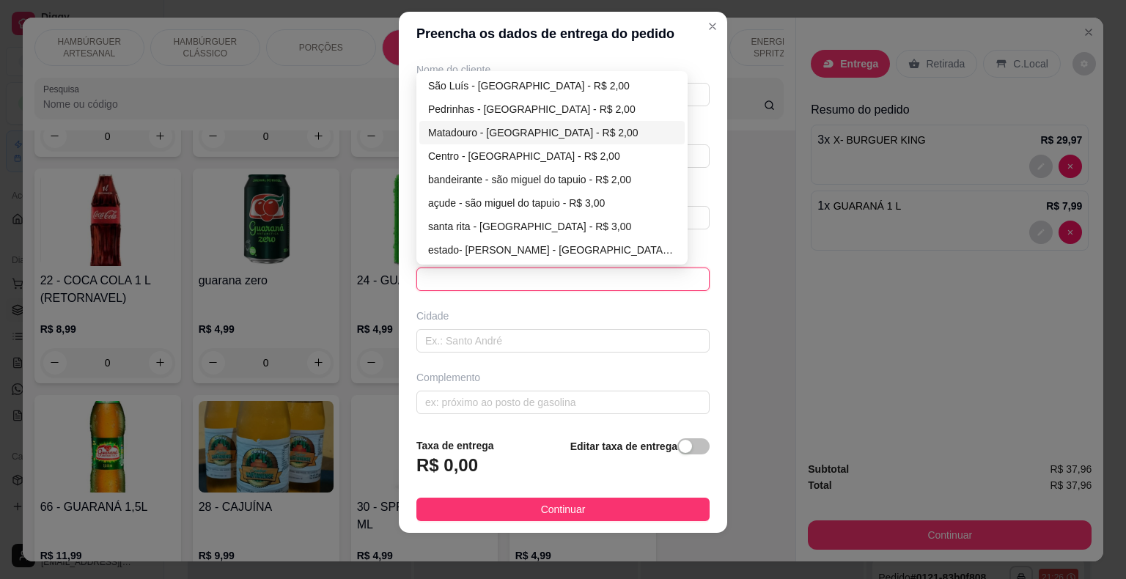
click at [521, 125] on div "Matadouro - [GEOGRAPHIC_DATA] - R$ 2,00" at bounding box center [552, 133] width 248 height 16
type input "São Miguel do Tapuio"
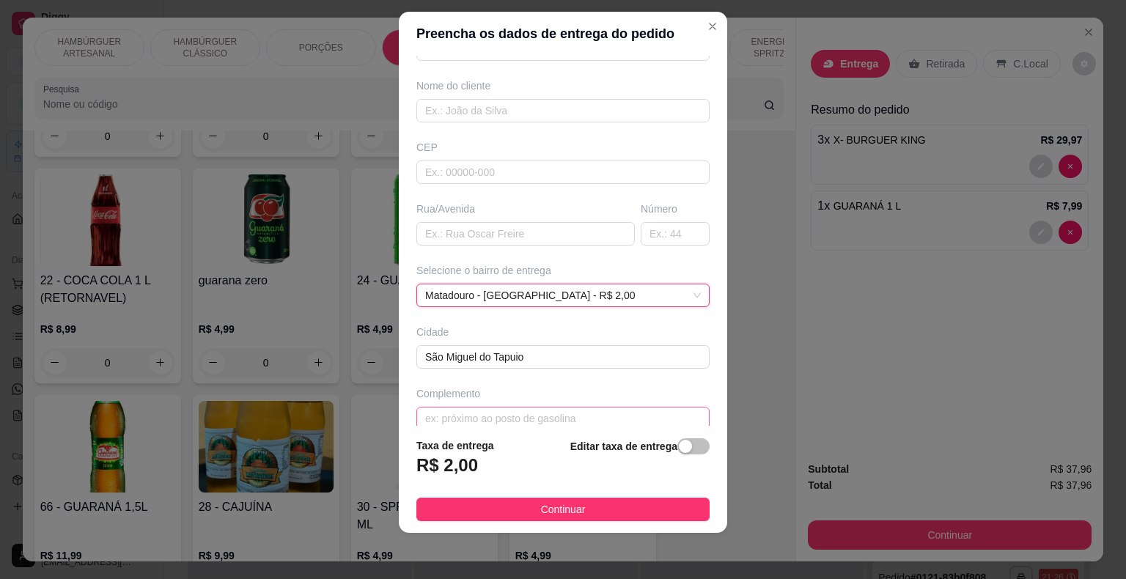
scroll to position [121, 0]
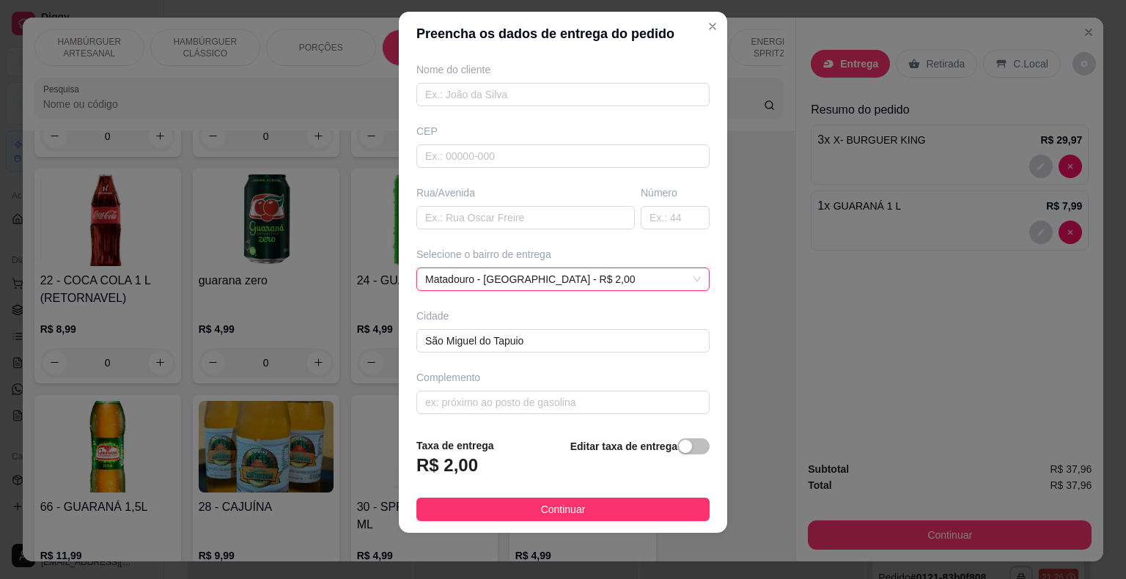
click at [507, 377] on div "Complemento" at bounding box center [562, 377] width 293 height 15
click at [498, 394] on input "text" at bounding box center [562, 402] width 293 height 23
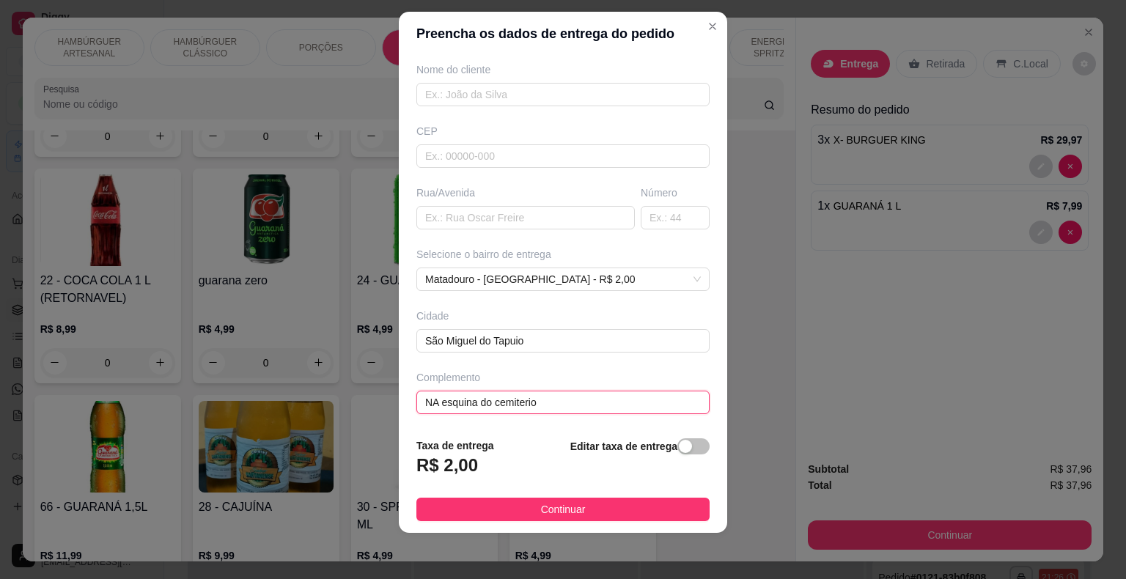
click at [494, 397] on input "NA esquina do cemiterio" at bounding box center [562, 402] width 293 height 23
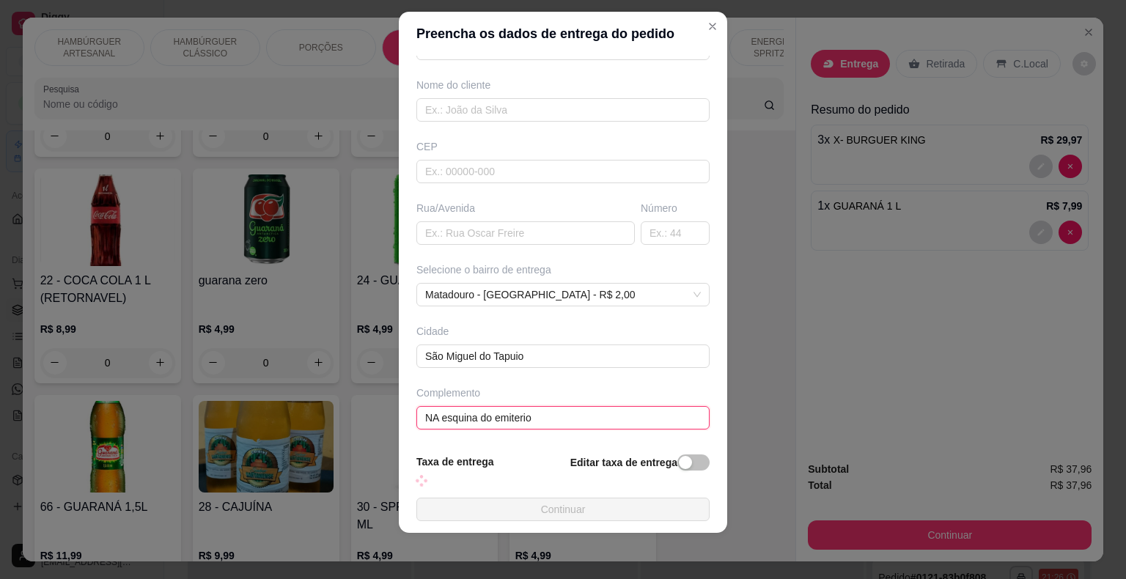
type input "NA esquina do cemiterio"
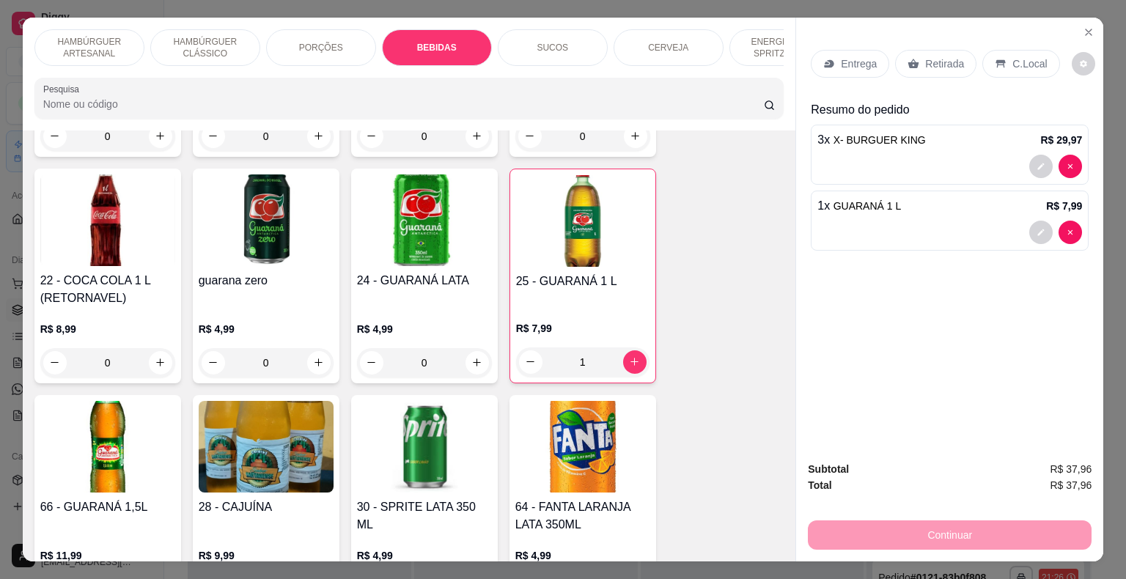
click at [857, 69] on div "Entrega" at bounding box center [850, 64] width 78 height 28
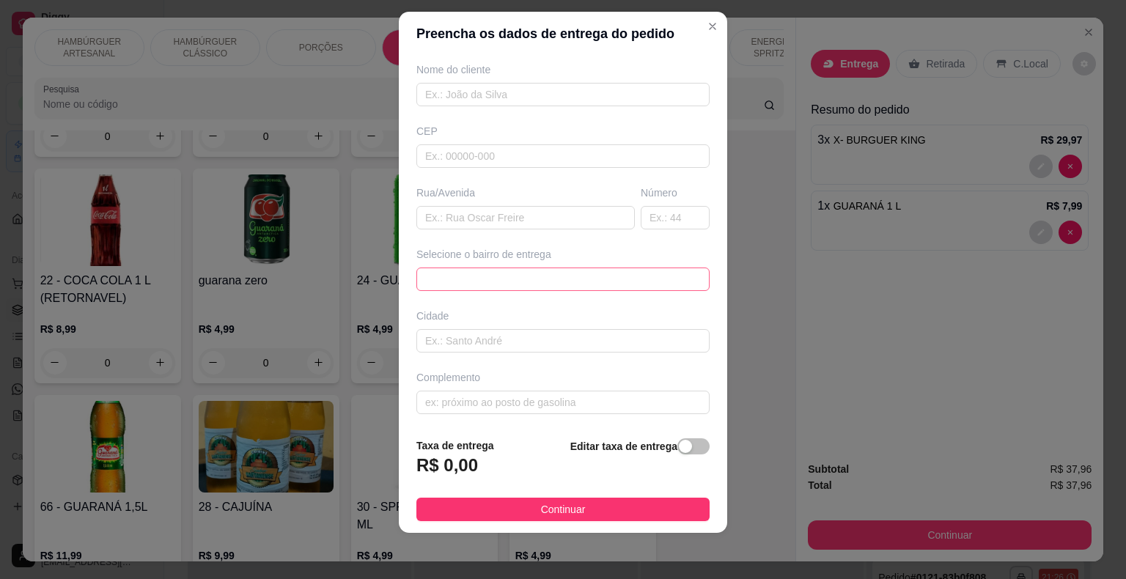
click at [580, 274] on span at bounding box center [563, 279] width 276 height 22
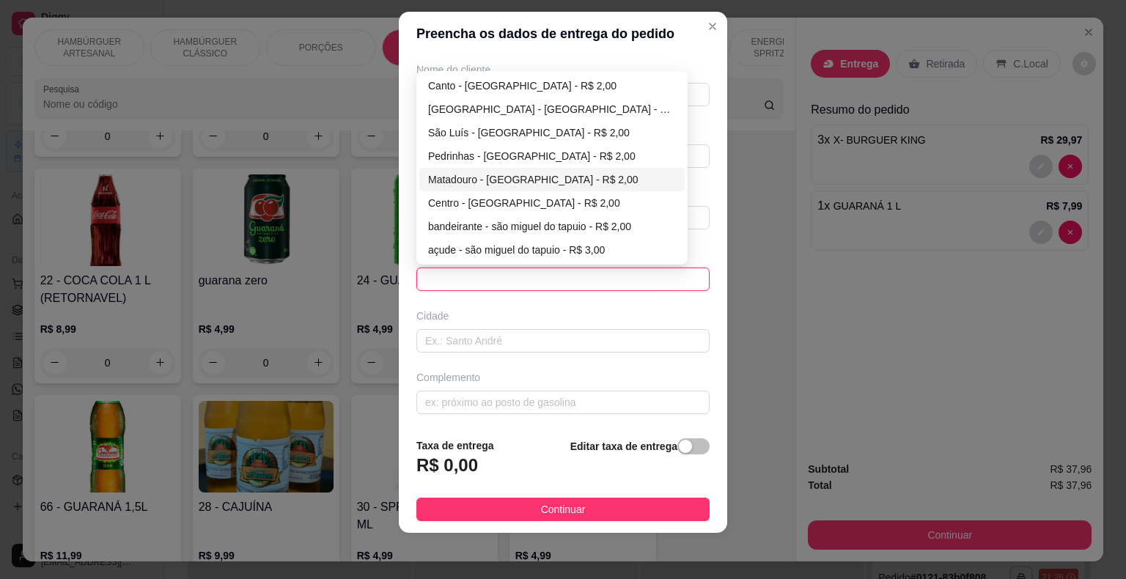
click at [508, 184] on div "Matadouro - [GEOGRAPHIC_DATA] - R$ 2,00" at bounding box center [552, 179] width 248 height 16
type input "São Miguel do Tapuio"
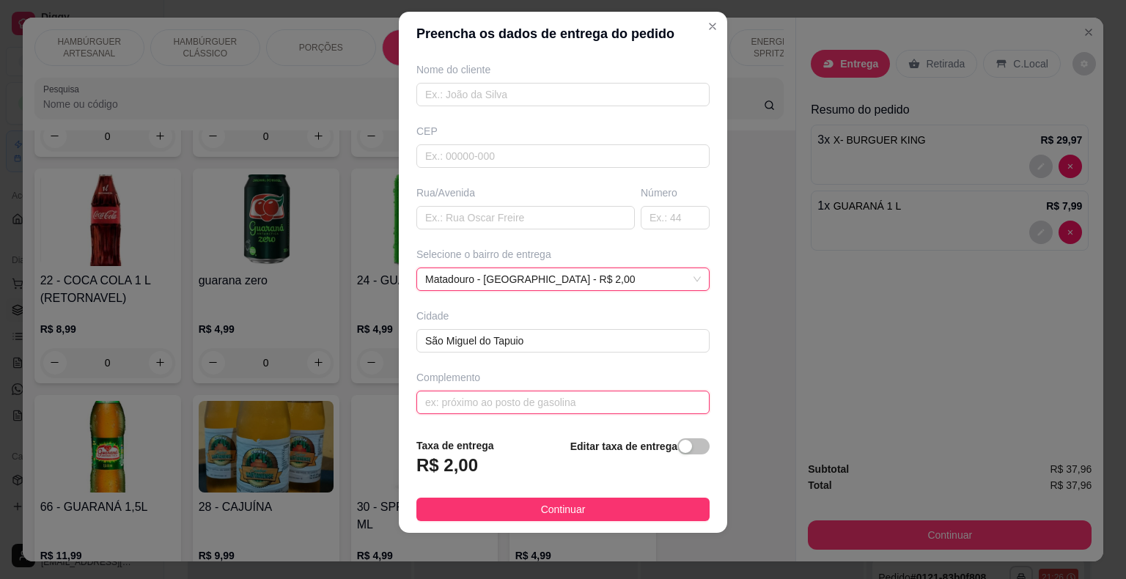
click at [552, 398] on input "text" at bounding box center [562, 402] width 293 height 23
click at [567, 496] on footer "Taxa de entrega R$ 2,00 Editar taxa de entrega Continuar" at bounding box center [563, 479] width 328 height 107
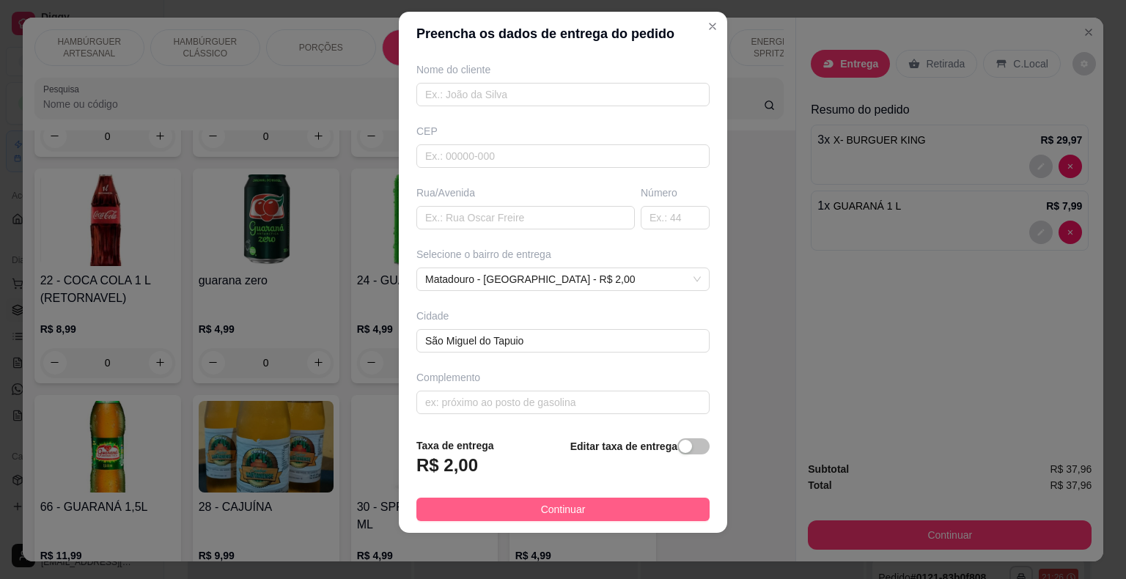
click at [557, 505] on span "Continuar" at bounding box center [563, 509] width 45 height 16
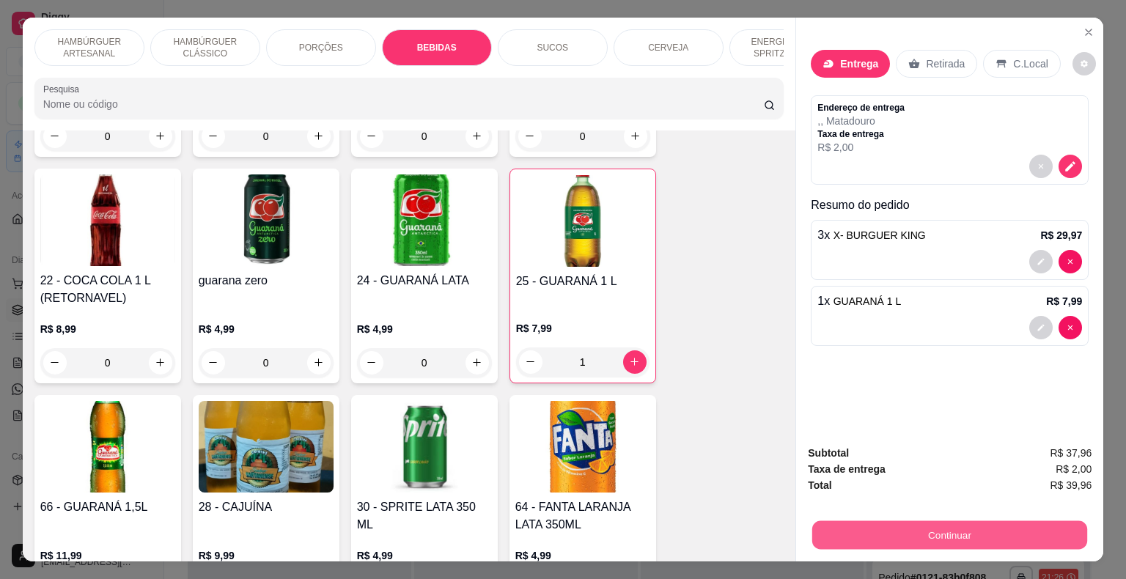
click at [838, 530] on button "Continuar" at bounding box center [949, 535] width 275 height 29
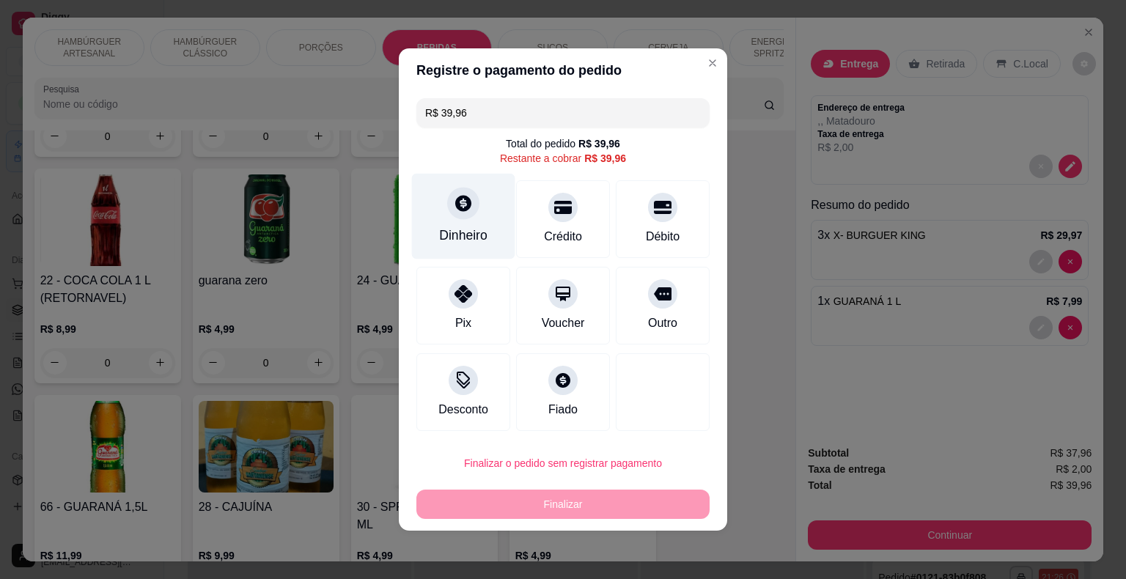
click at [457, 224] on div "Dinheiro" at bounding box center [463, 217] width 103 height 86
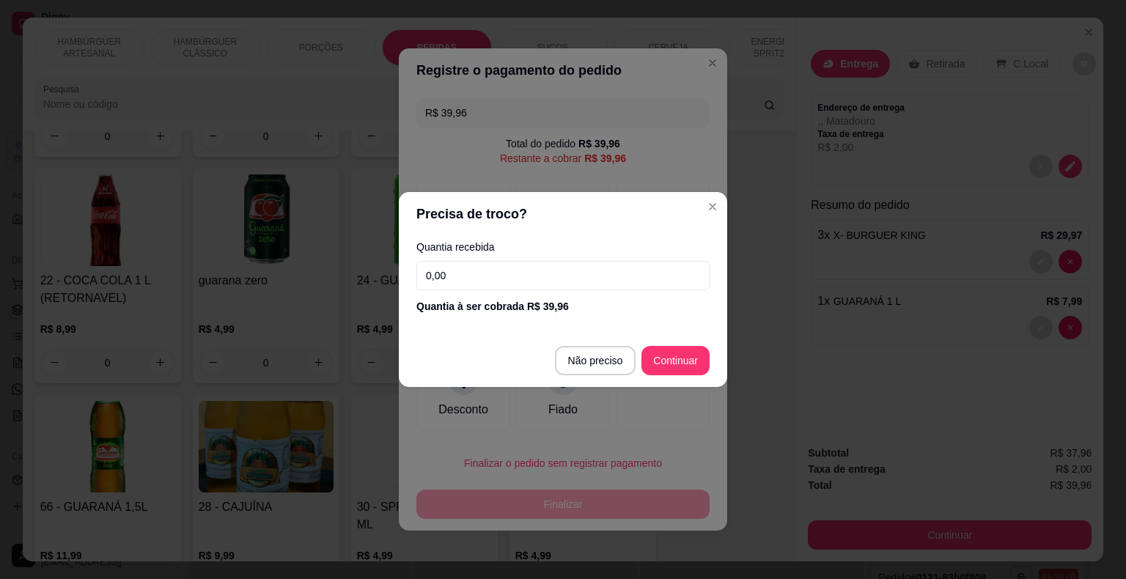
click at [559, 276] on input "0,00" at bounding box center [562, 275] width 293 height 29
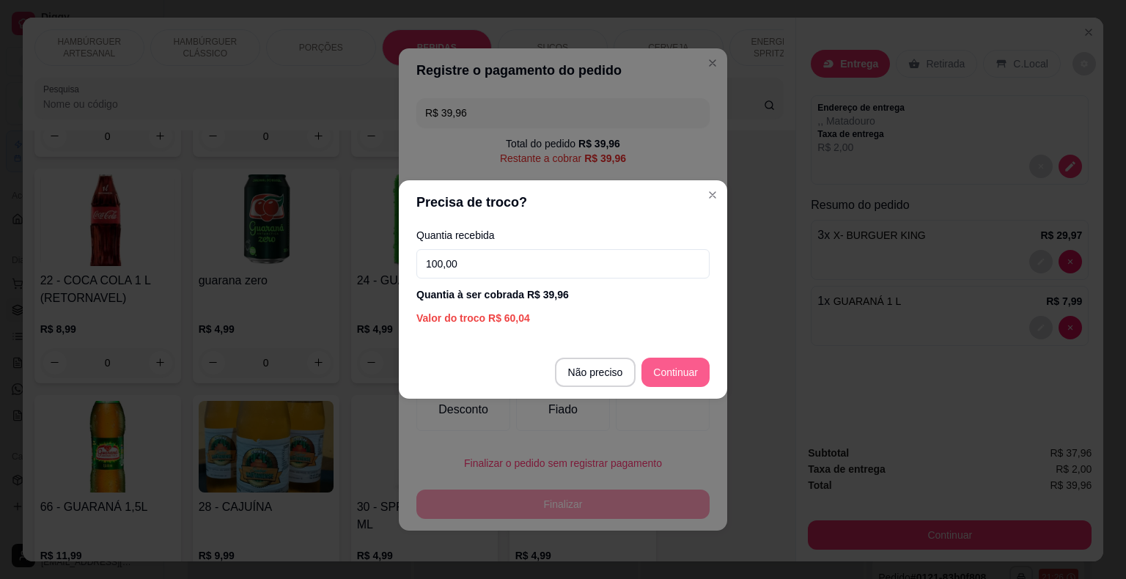
type input "100,00"
type input "R$ 0,00"
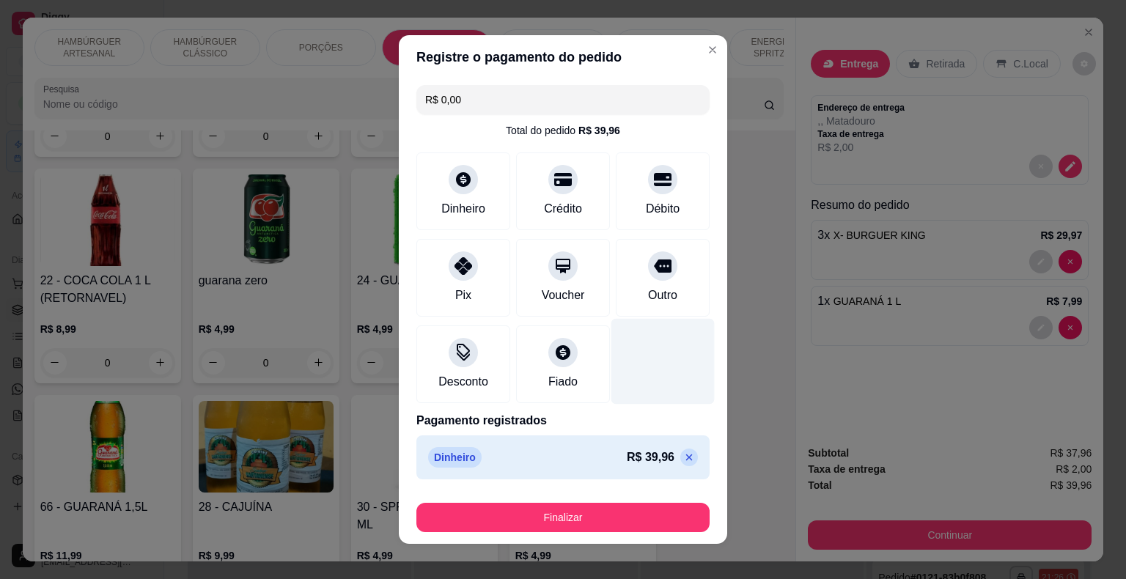
scroll to position [11, 0]
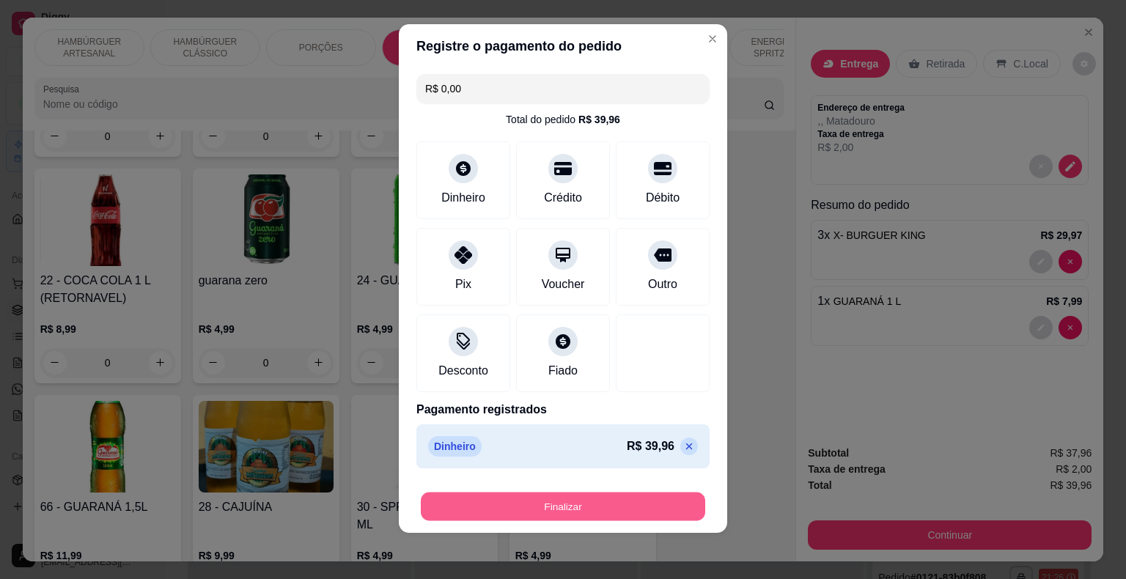
click at [607, 497] on button "Finalizar" at bounding box center [563, 507] width 284 height 29
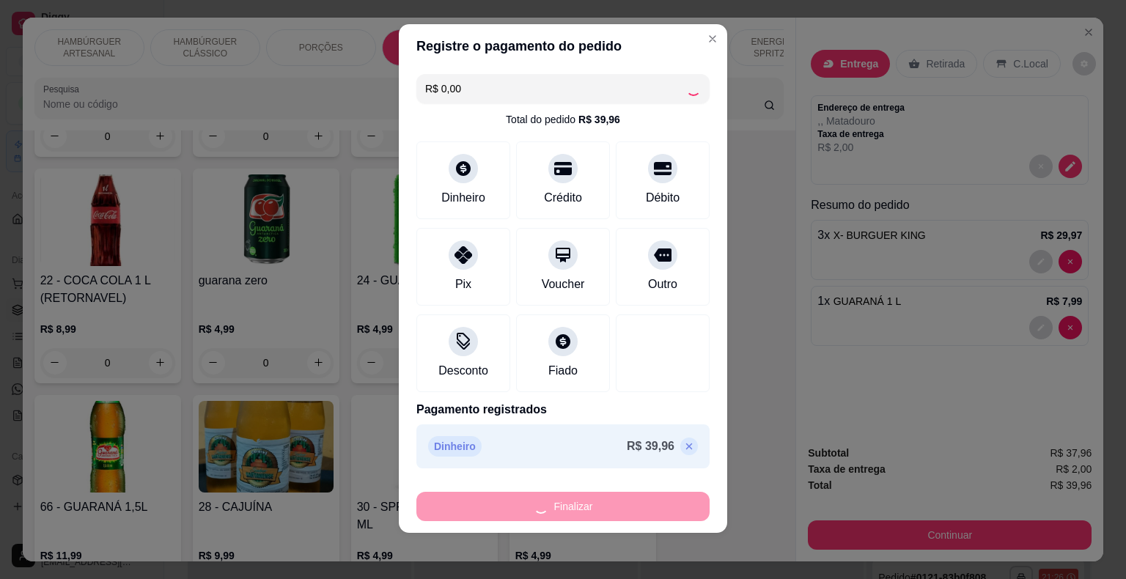
type input "0"
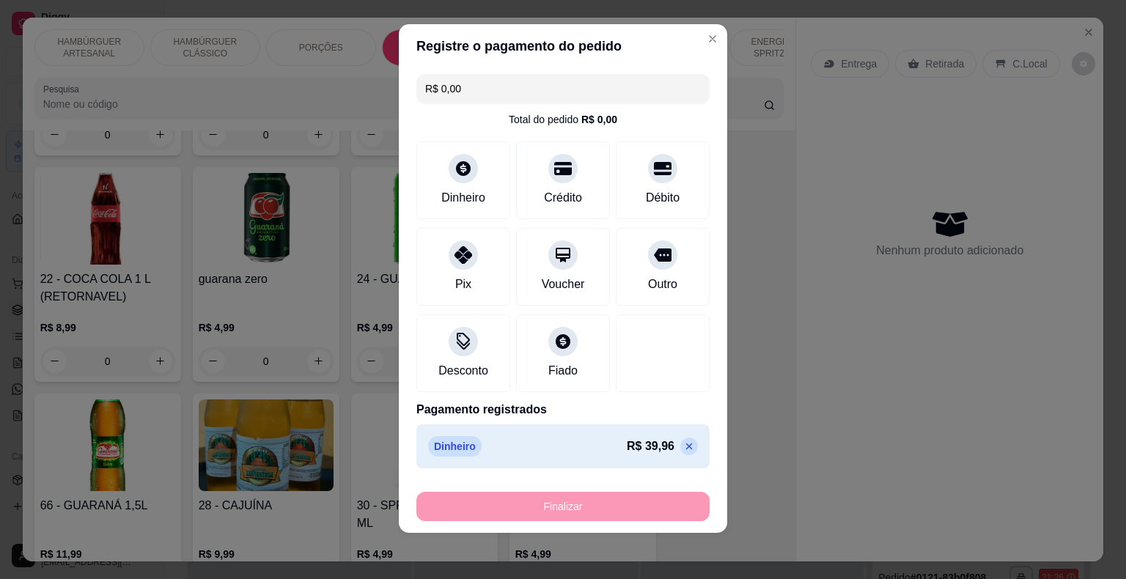
type input "-R$ 39,96"
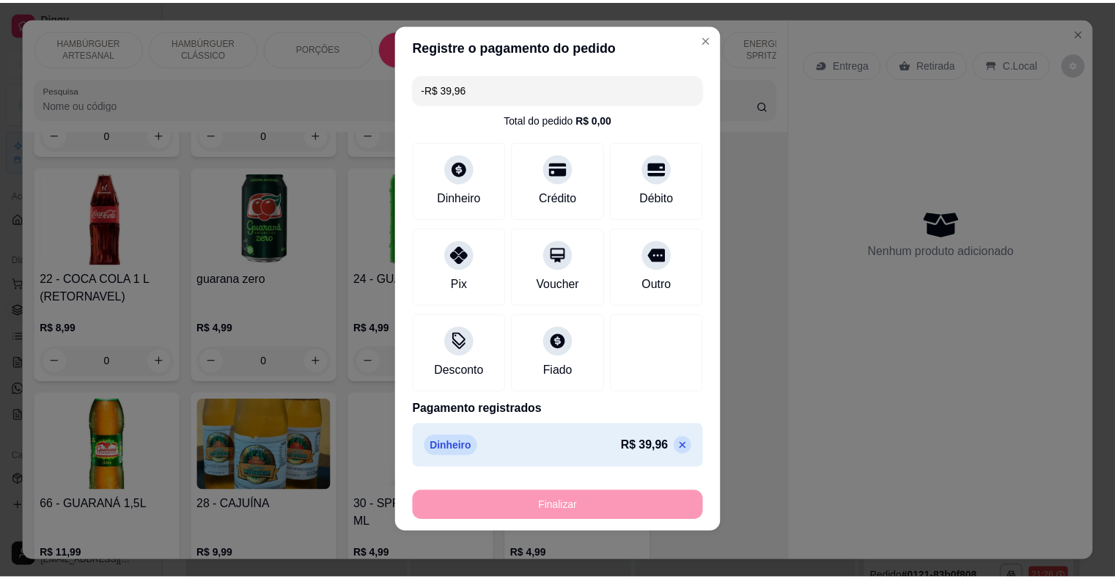
scroll to position [1904, 0]
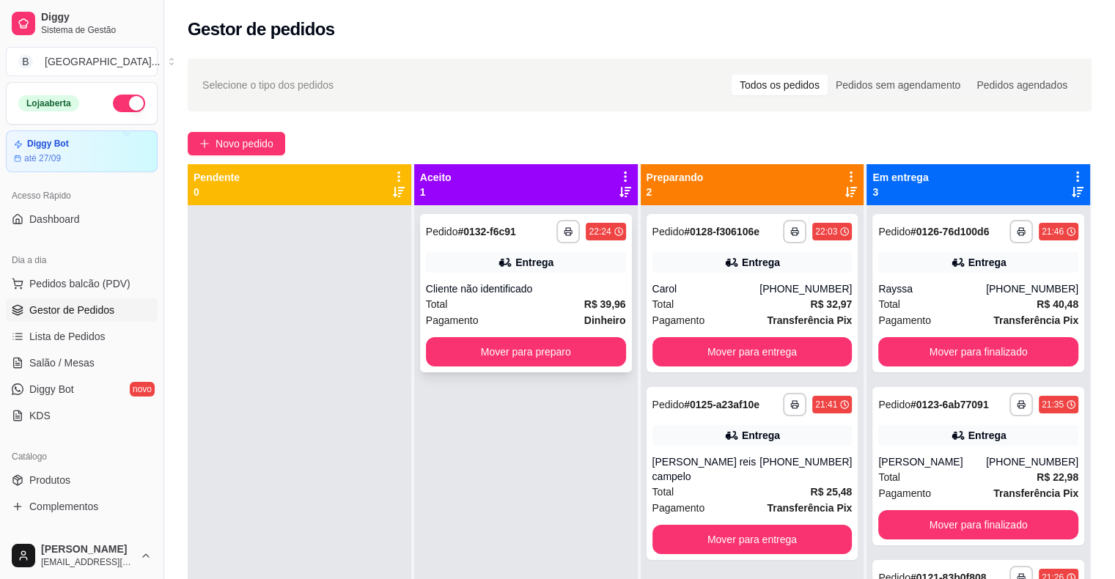
click at [590, 333] on div "**********" at bounding box center [526, 293] width 212 height 158
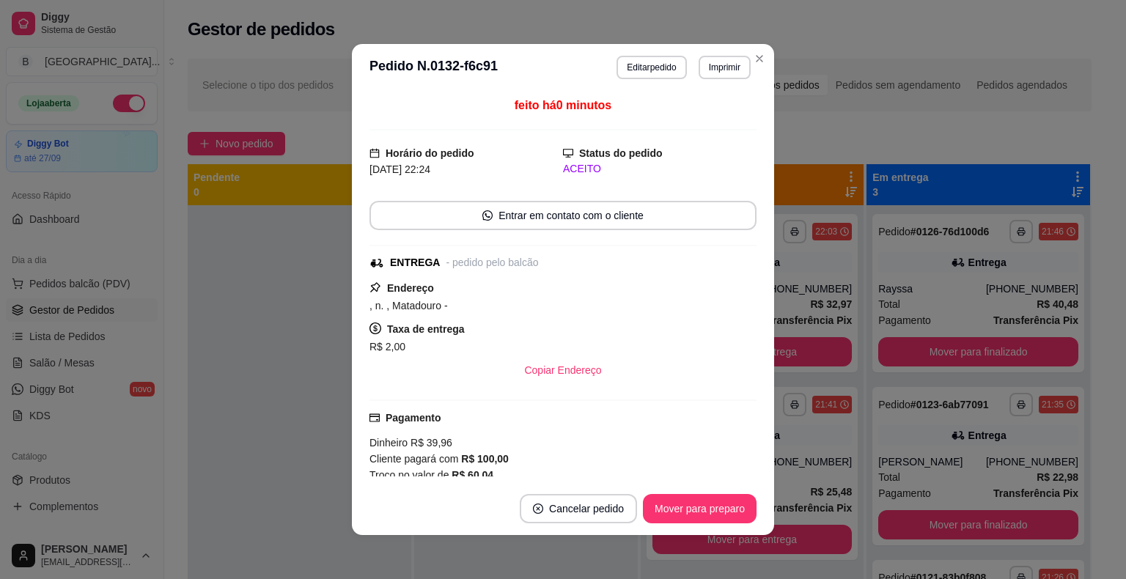
click at [705, 82] on header "**********" at bounding box center [563, 67] width 422 height 47
click at [715, 67] on button "Imprimir" at bounding box center [724, 67] width 51 height 23
click at [701, 119] on button "IMPRESSORA" at bounding box center [693, 118] width 106 height 23
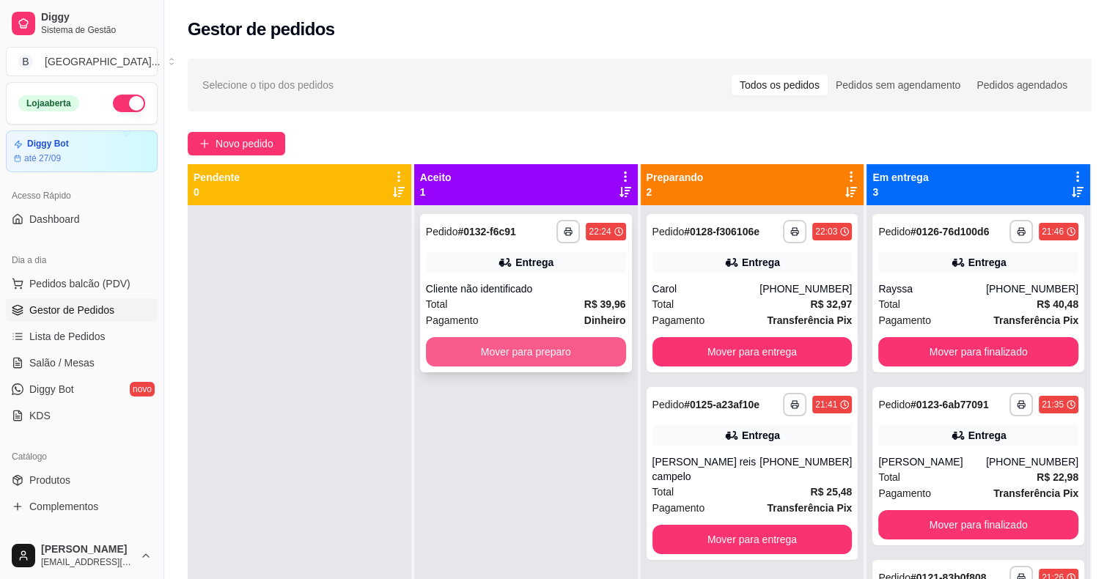
click at [545, 355] on button "Mover para preparo" at bounding box center [526, 351] width 200 height 29
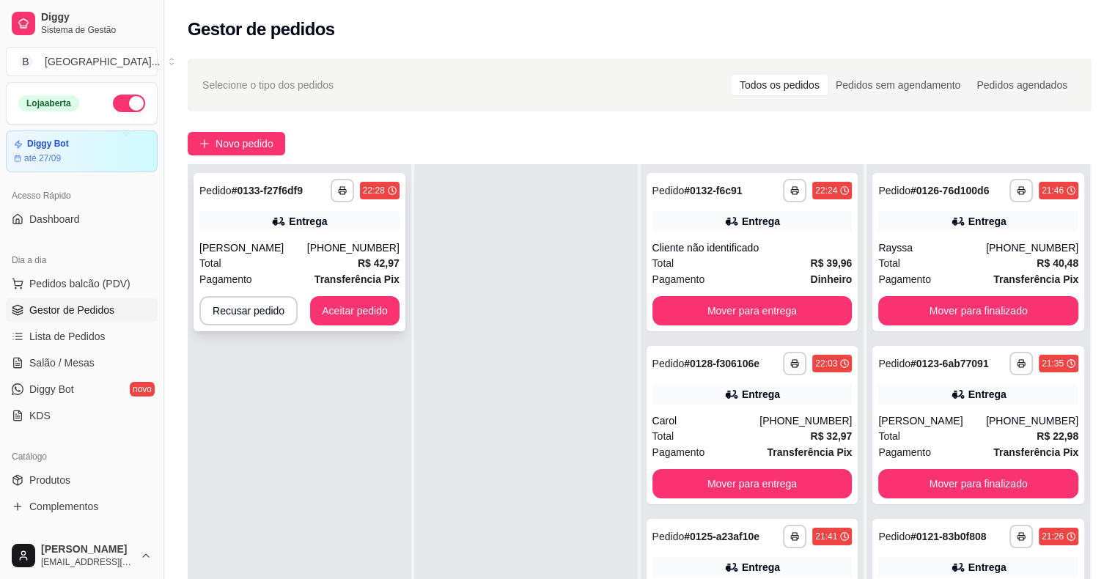
click at [340, 285] on strong "Transferência Pix" at bounding box center [356, 279] width 85 height 12
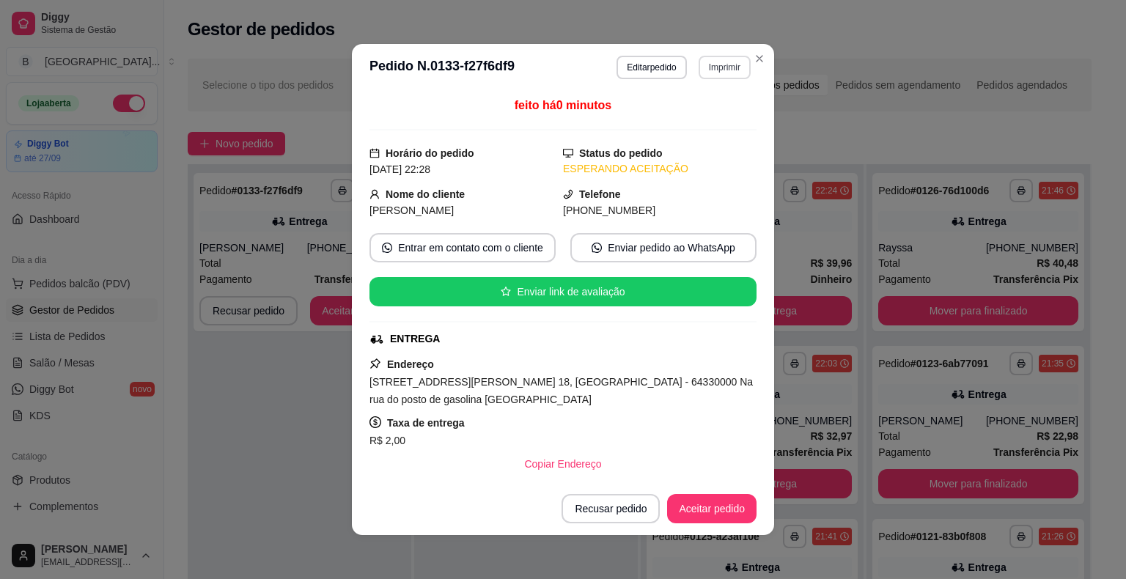
click at [709, 62] on button "Imprimir" at bounding box center [724, 67] width 52 height 23
click at [704, 111] on button "IMPRESSORA" at bounding box center [692, 118] width 103 height 23
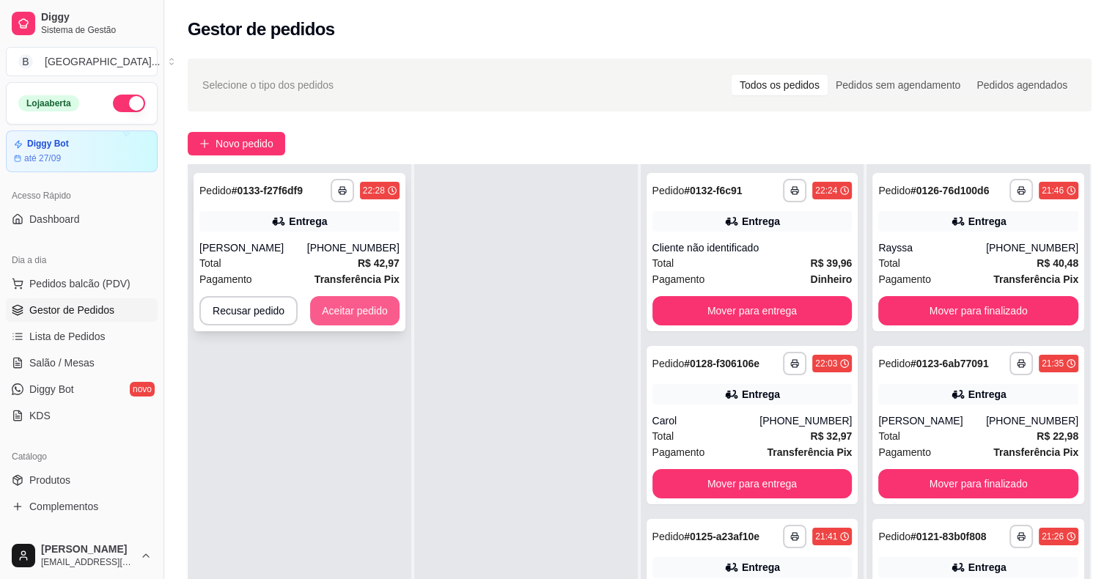
click at [342, 301] on button "Aceitar pedido" at bounding box center [354, 310] width 89 height 29
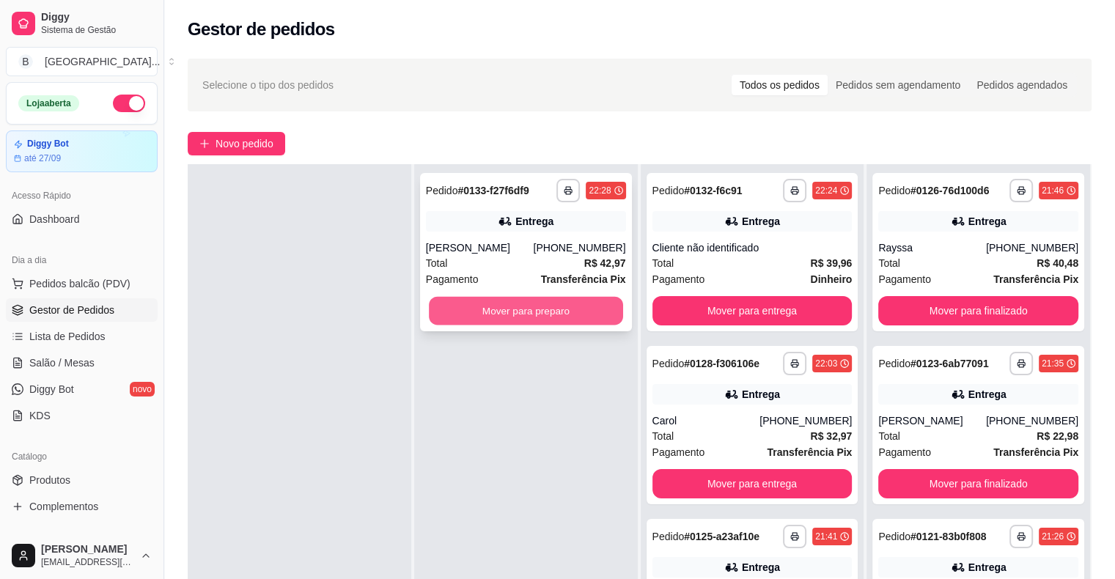
click at [471, 300] on button "Mover para preparo" at bounding box center [526, 311] width 194 height 29
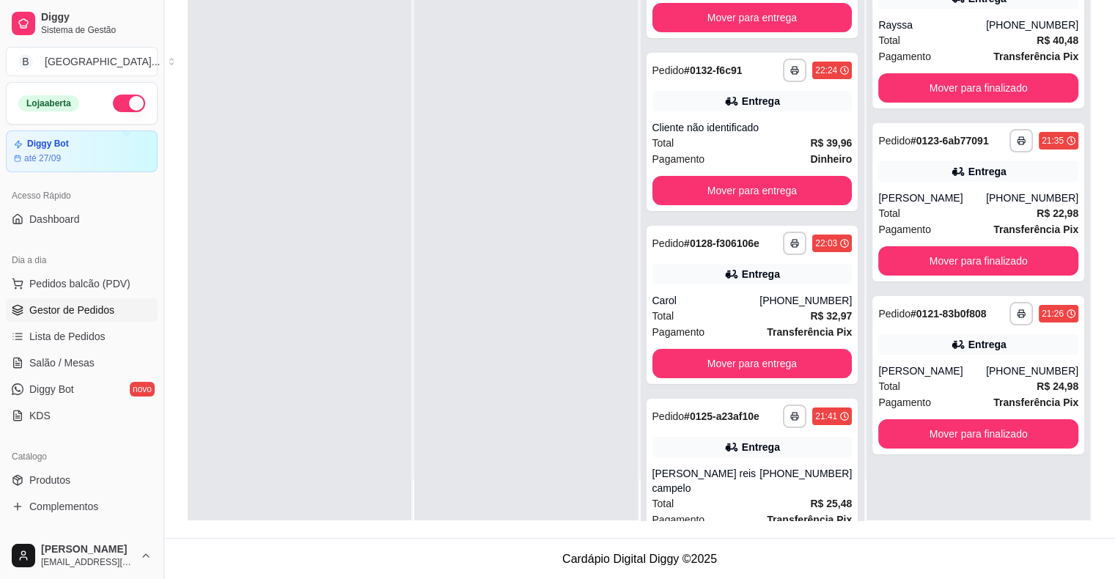
scroll to position [141, 0]
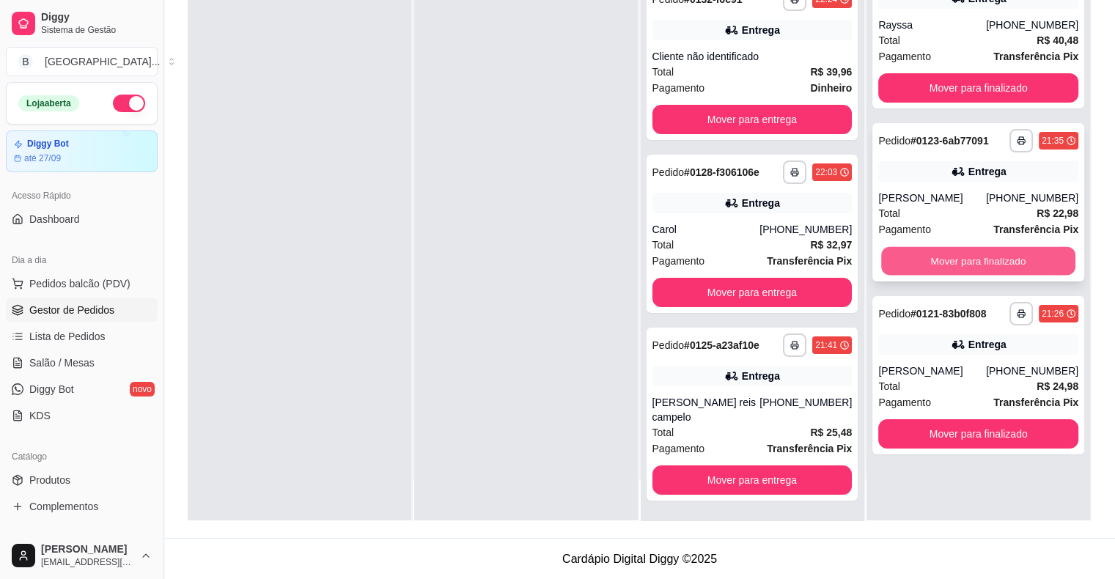
click at [1000, 254] on button "Mover para finalizado" at bounding box center [978, 261] width 194 height 29
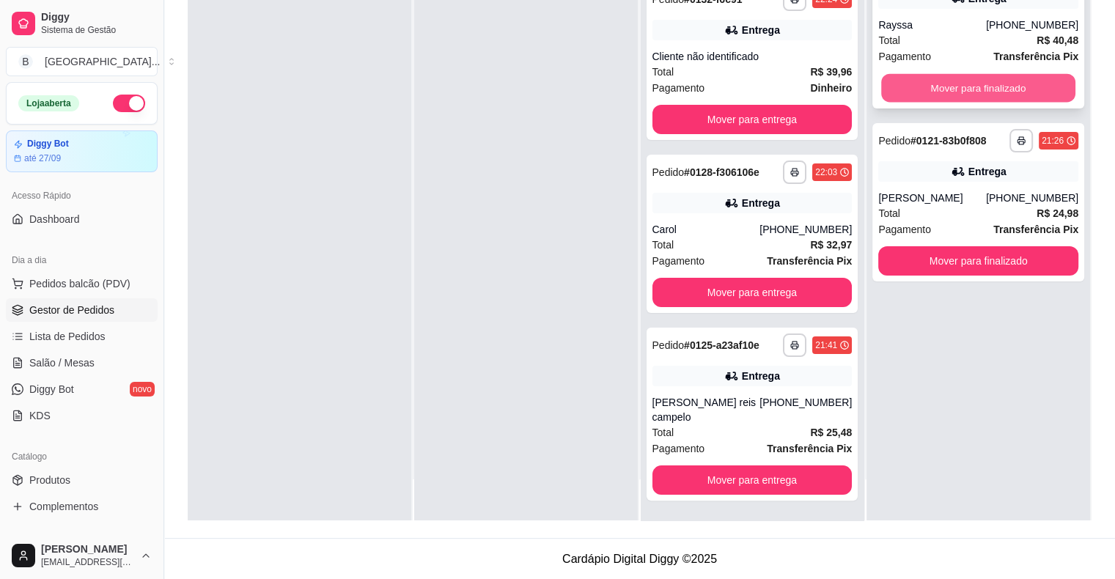
click at [919, 92] on button "Mover para finalizado" at bounding box center [978, 88] width 194 height 29
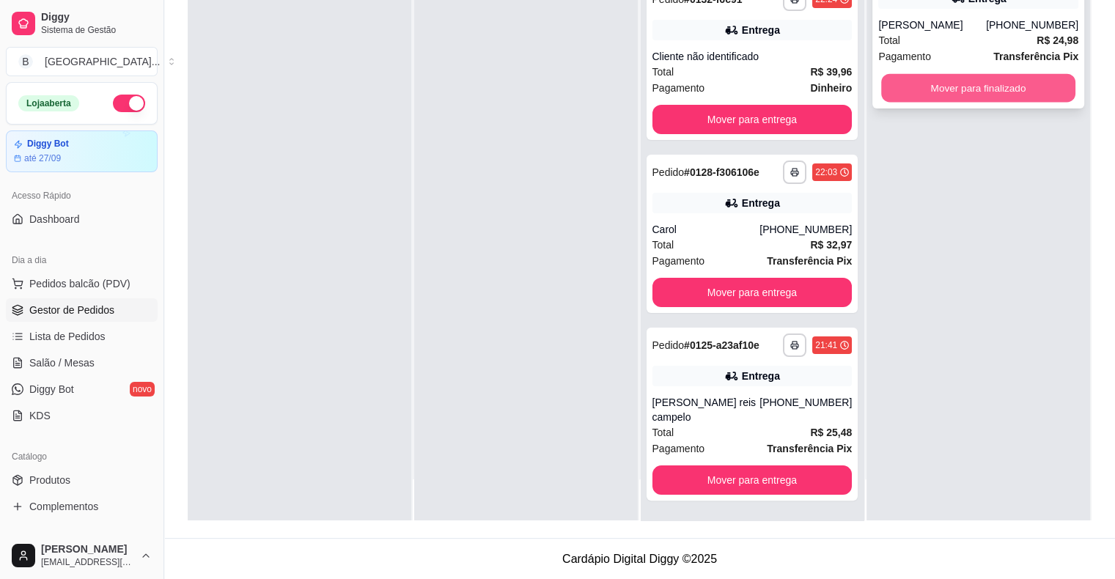
click at [1017, 86] on button "Mover para finalizado" at bounding box center [978, 88] width 194 height 29
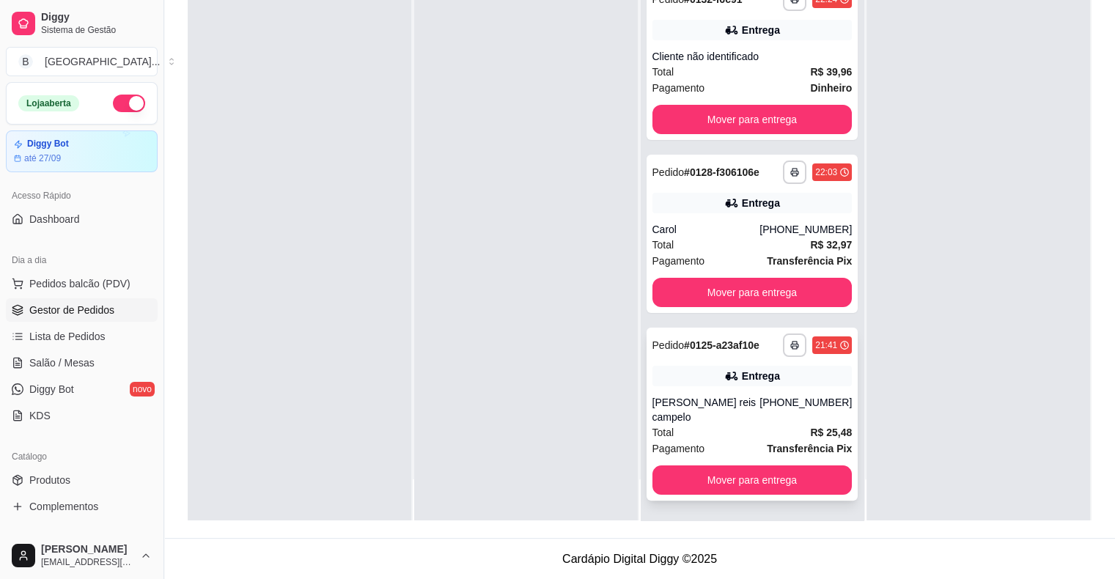
click at [742, 377] on div "Entrega" at bounding box center [761, 376] width 38 height 15
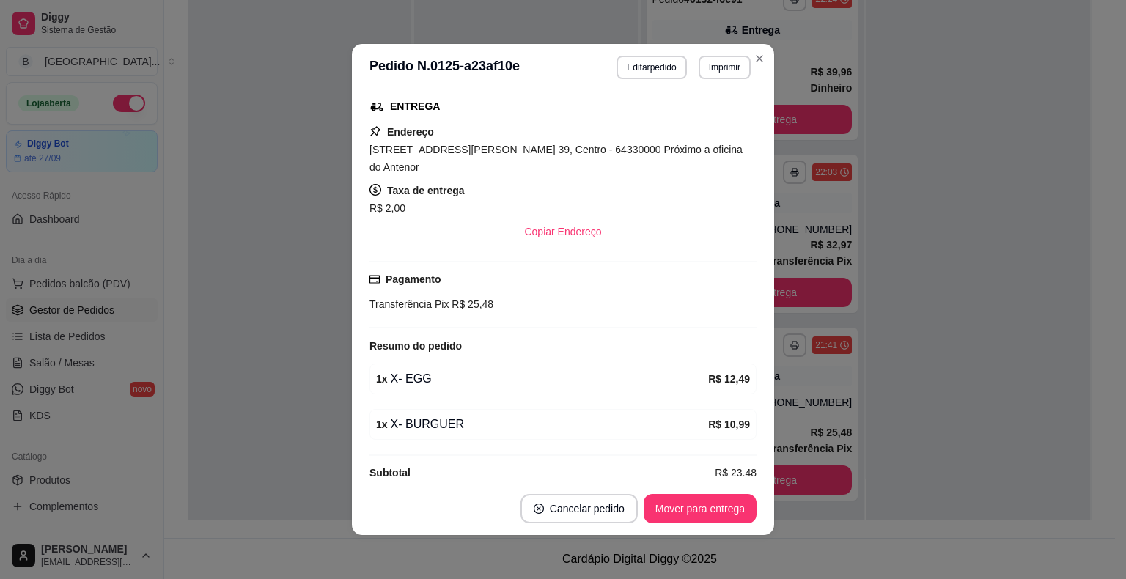
scroll to position [3, 0]
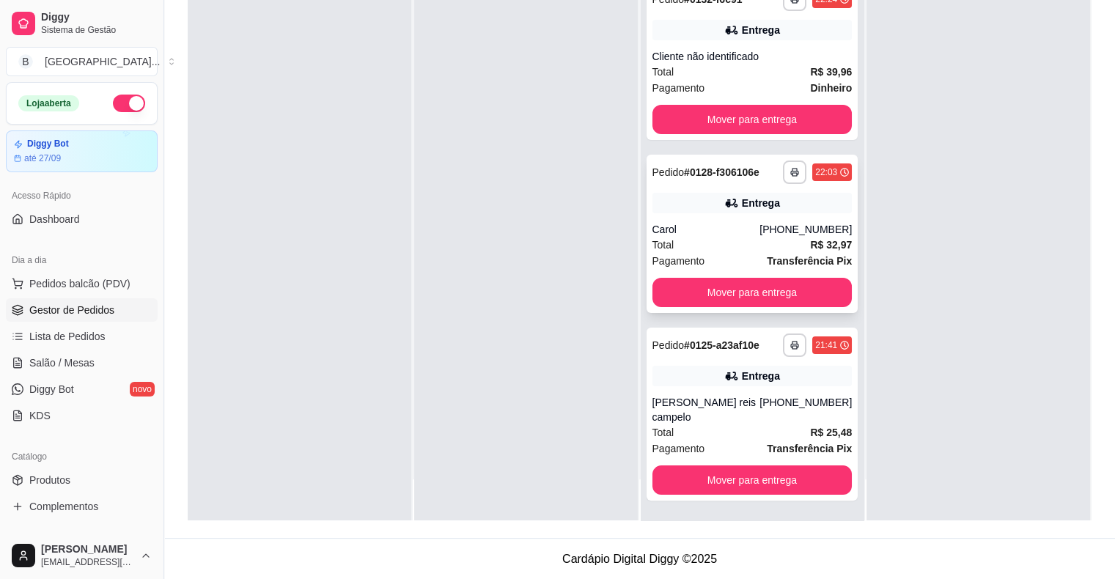
click at [730, 244] on div "Total R$ 32,97" at bounding box center [752, 245] width 200 height 16
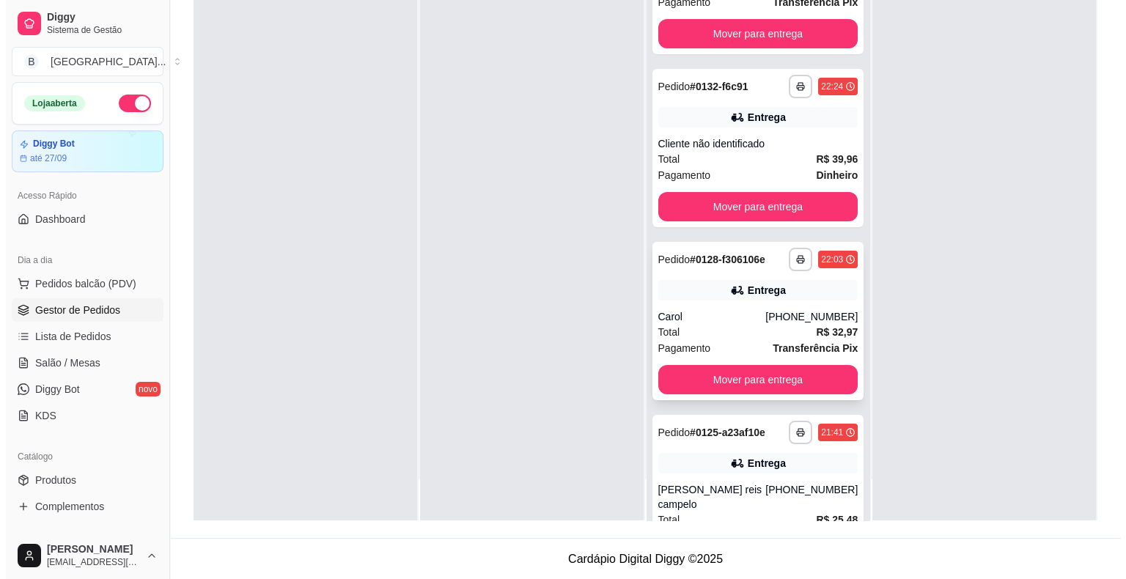
scroll to position [0, 0]
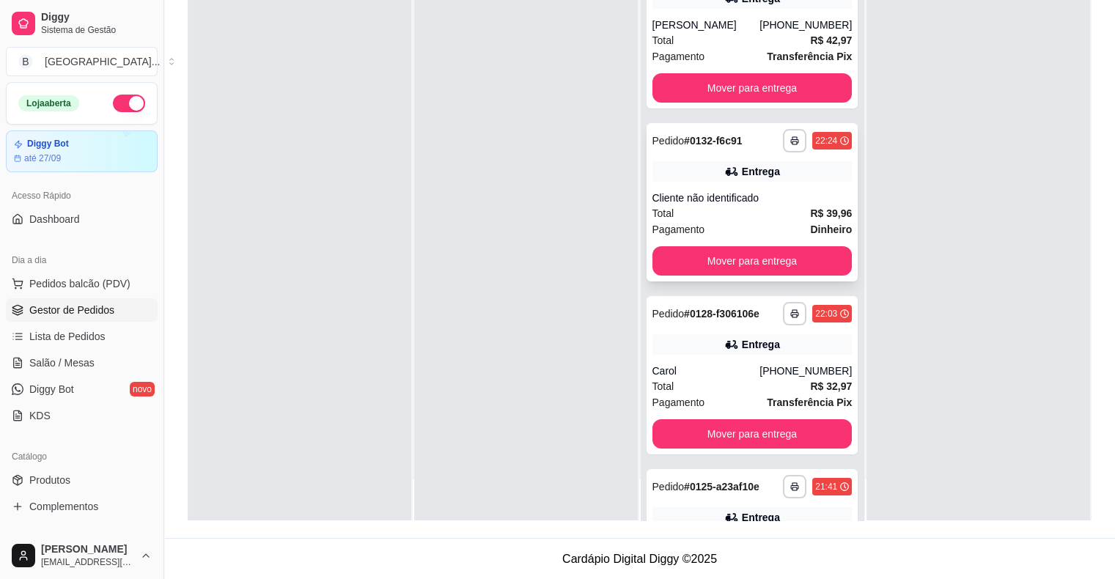
click at [776, 224] on div "Pagamento Dinheiro" at bounding box center [752, 229] width 200 height 16
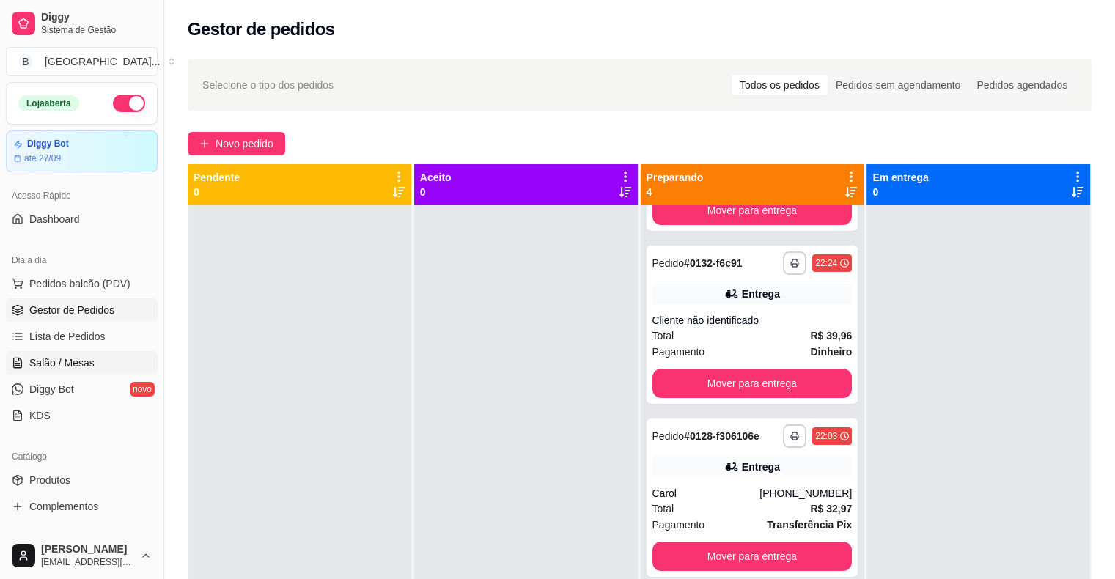
click at [41, 364] on span "Salão / Mesas" at bounding box center [61, 362] width 65 height 15
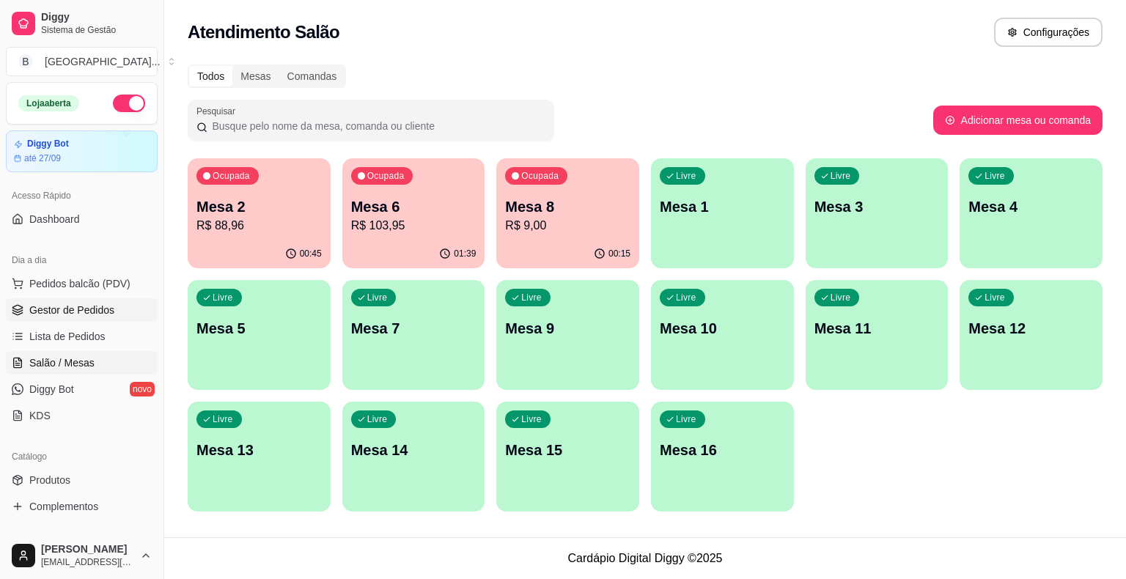
click at [76, 311] on span "Gestor de Pedidos" at bounding box center [71, 310] width 85 height 15
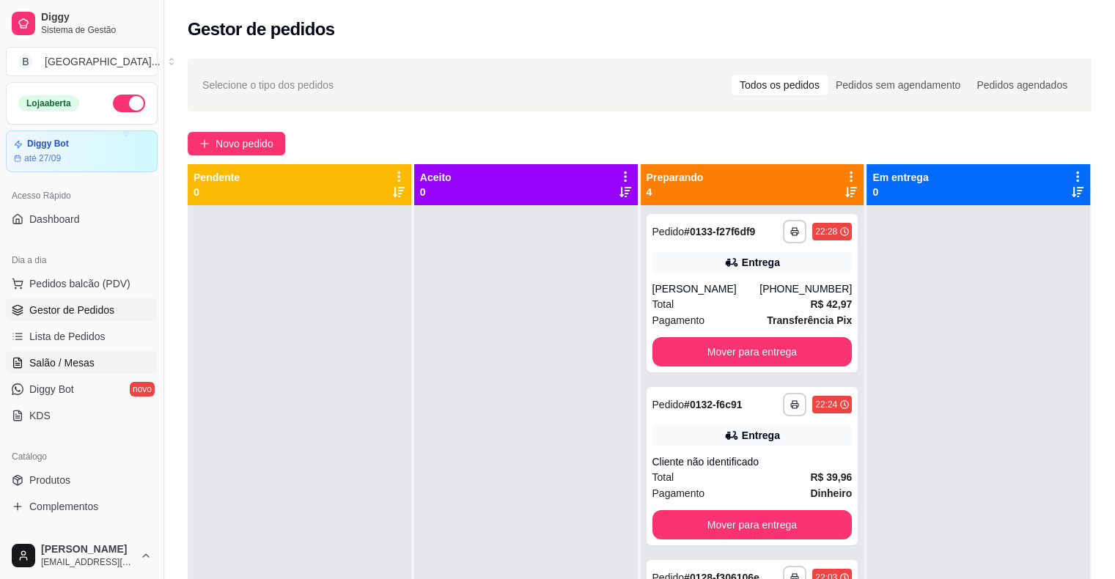
click at [70, 361] on span "Salão / Mesas" at bounding box center [61, 362] width 65 height 15
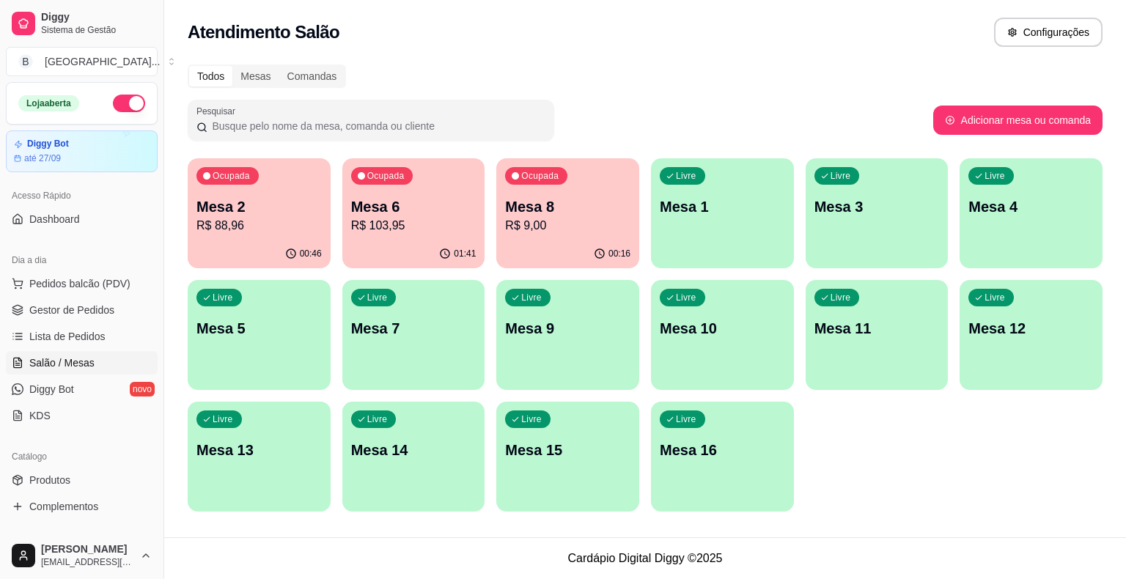
click at [276, 212] on p "Mesa 2" at bounding box center [258, 206] width 125 height 21
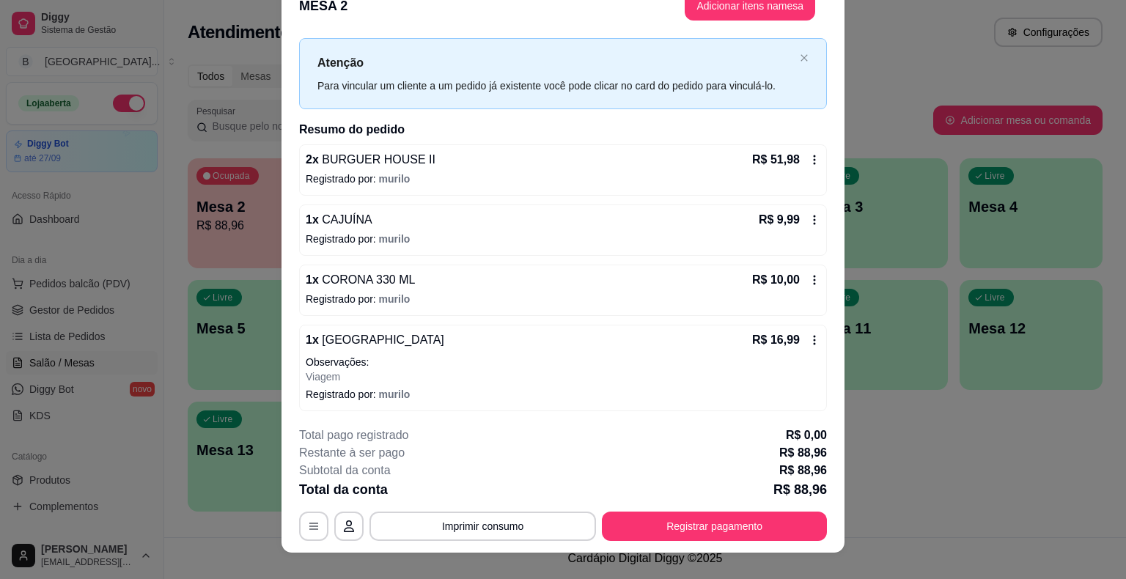
scroll to position [44, 0]
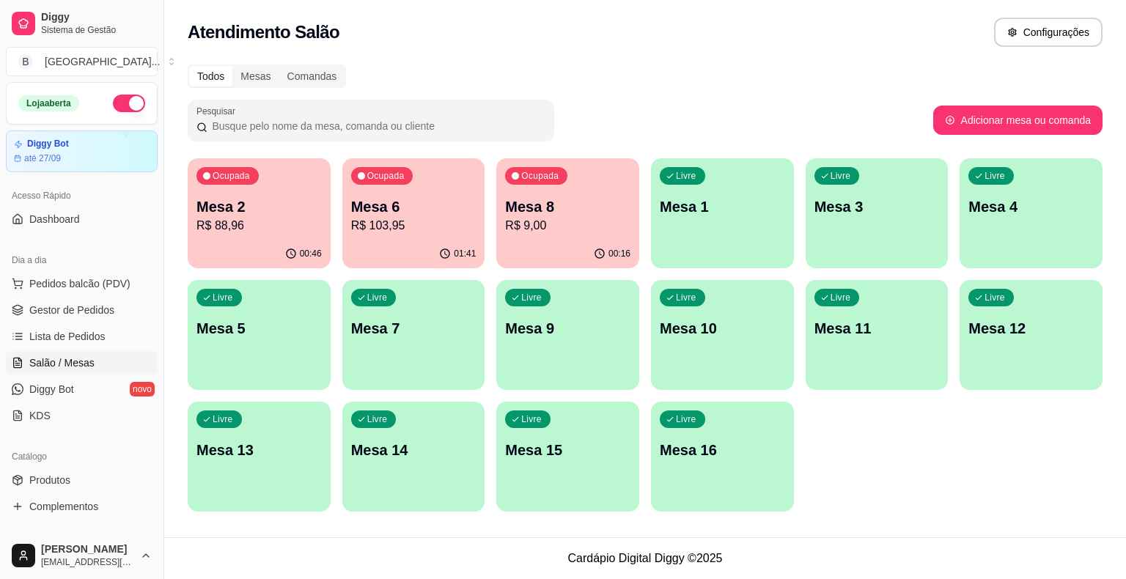
click at [289, 193] on div "Ocupada Mesa 2 R$ 88,96" at bounding box center [259, 198] width 143 height 81
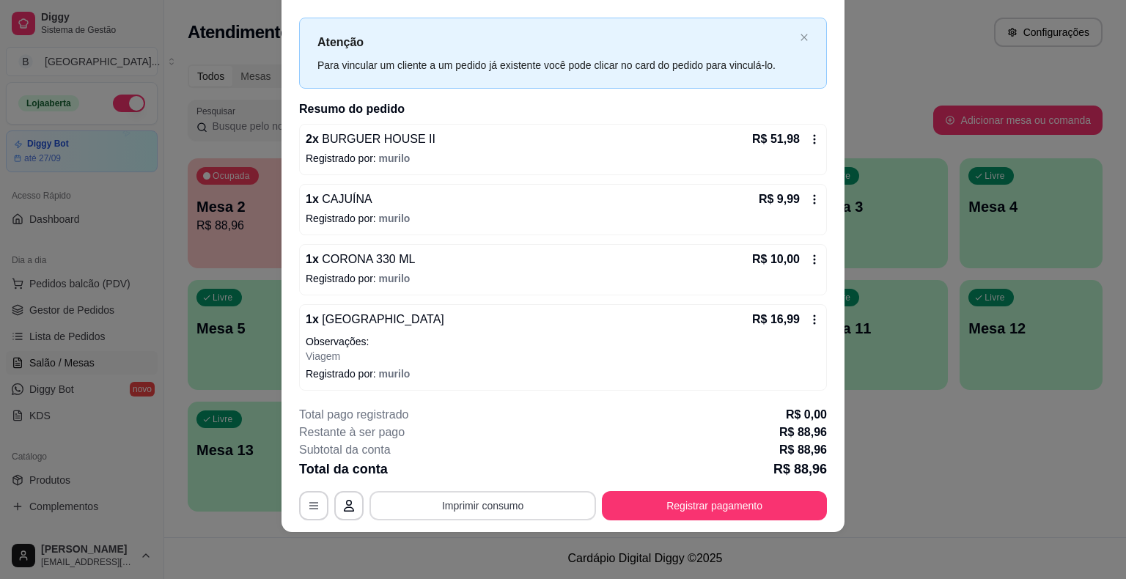
click at [479, 499] on button "Imprimir consumo" at bounding box center [482, 505] width 226 height 29
click at [476, 443] on button "IMPRESSORA" at bounding box center [481, 442] width 103 height 23
click at [729, 503] on button "Registrar pagamento" at bounding box center [714, 506] width 218 height 29
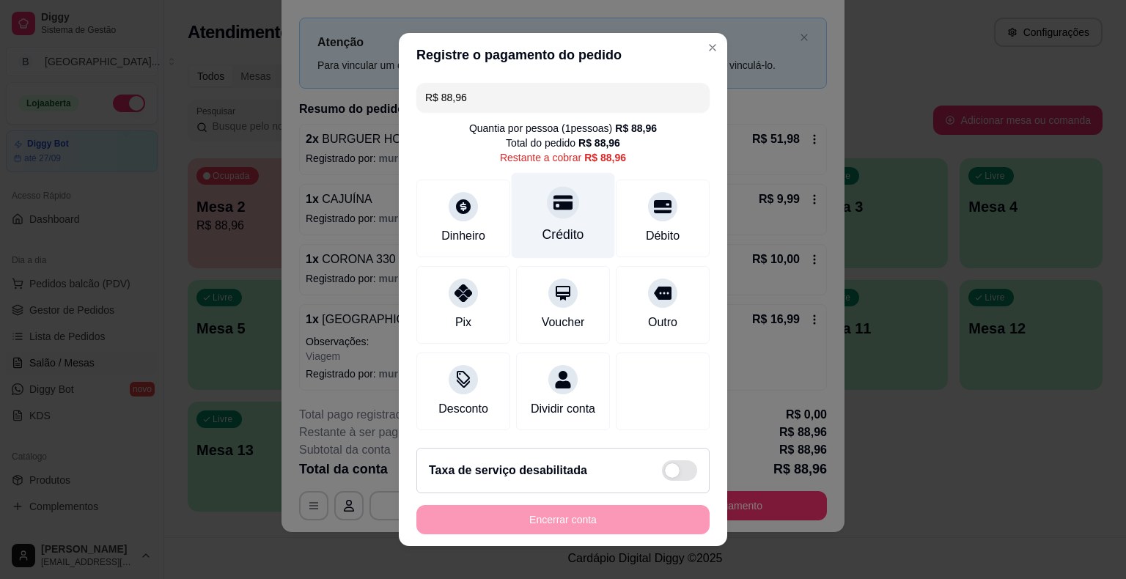
click at [554, 191] on div at bounding box center [563, 202] width 32 height 32
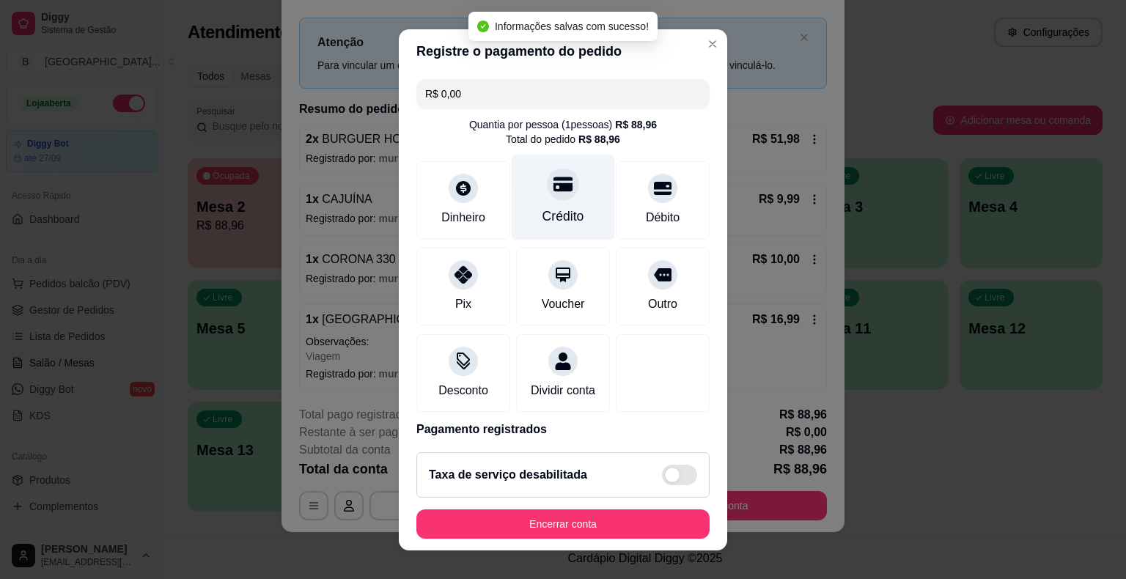
type input "R$ 0,00"
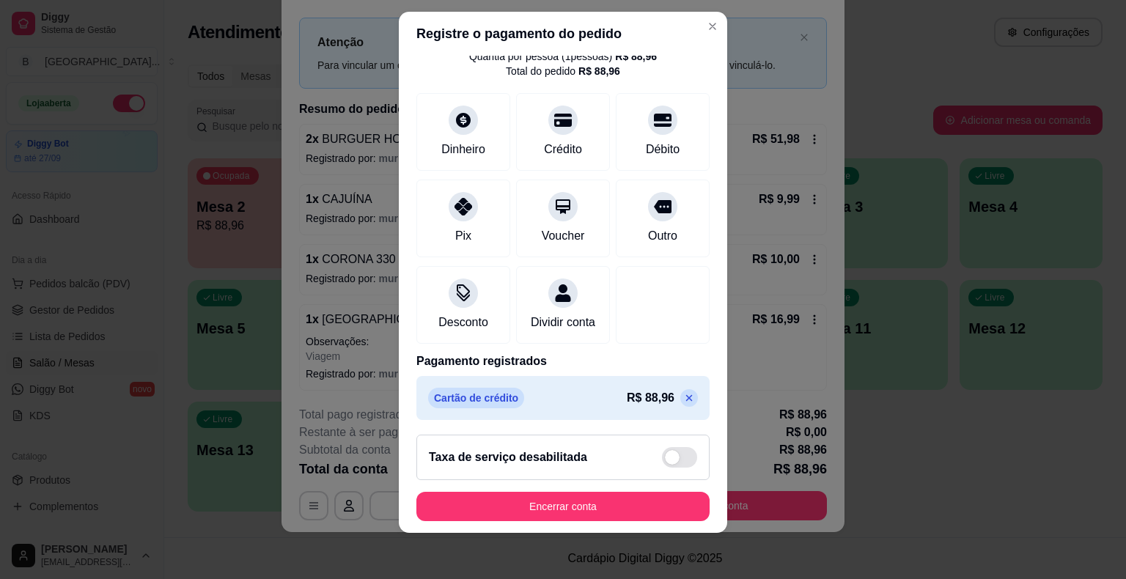
scroll to position [69, 0]
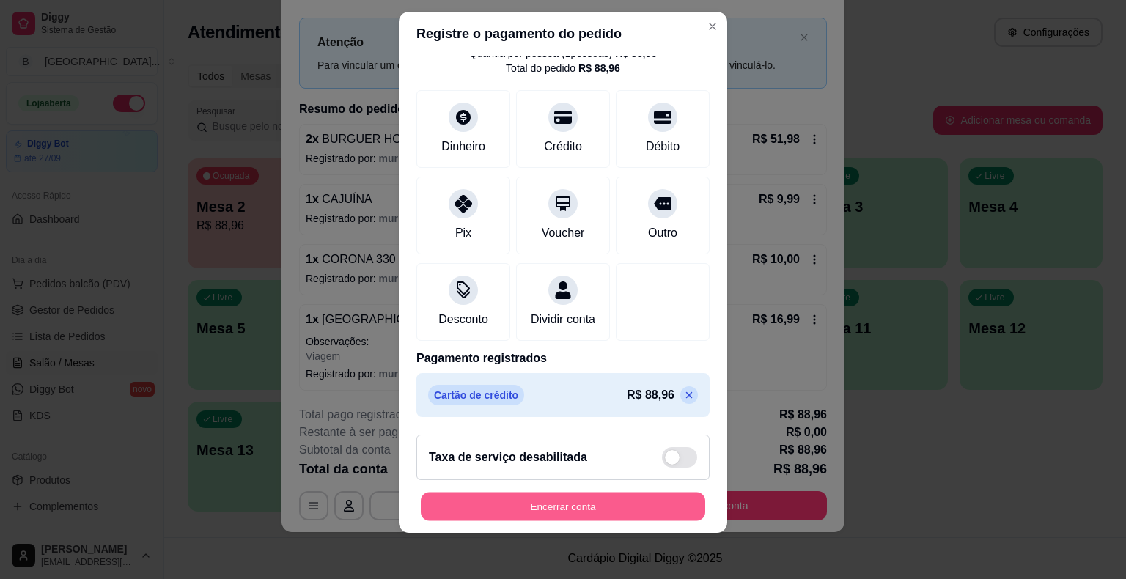
click at [598, 514] on button "Encerrar conta" at bounding box center [563, 506] width 284 height 29
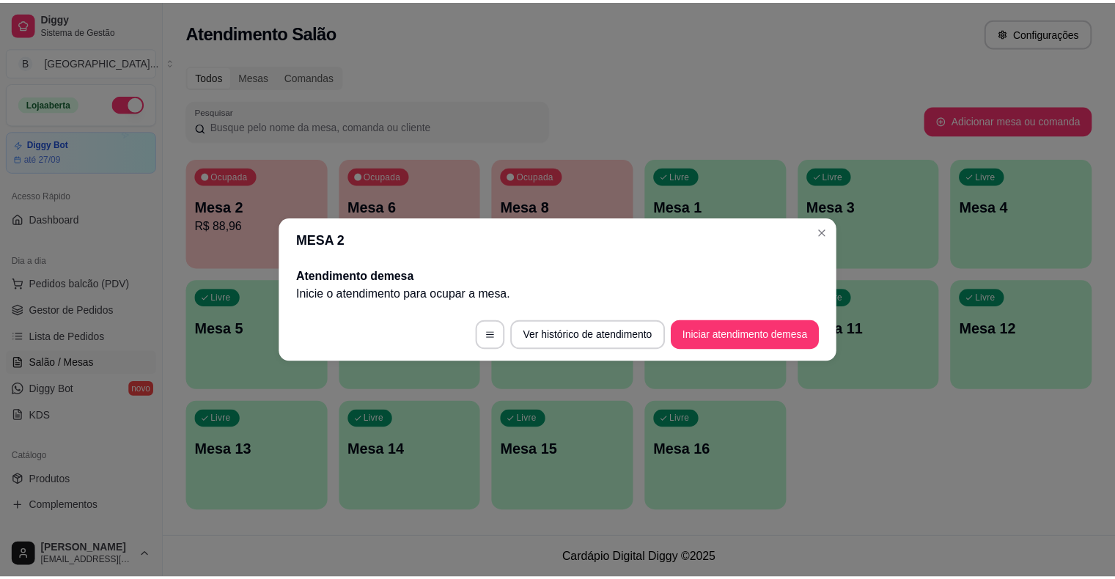
scroll to position [0, 0]
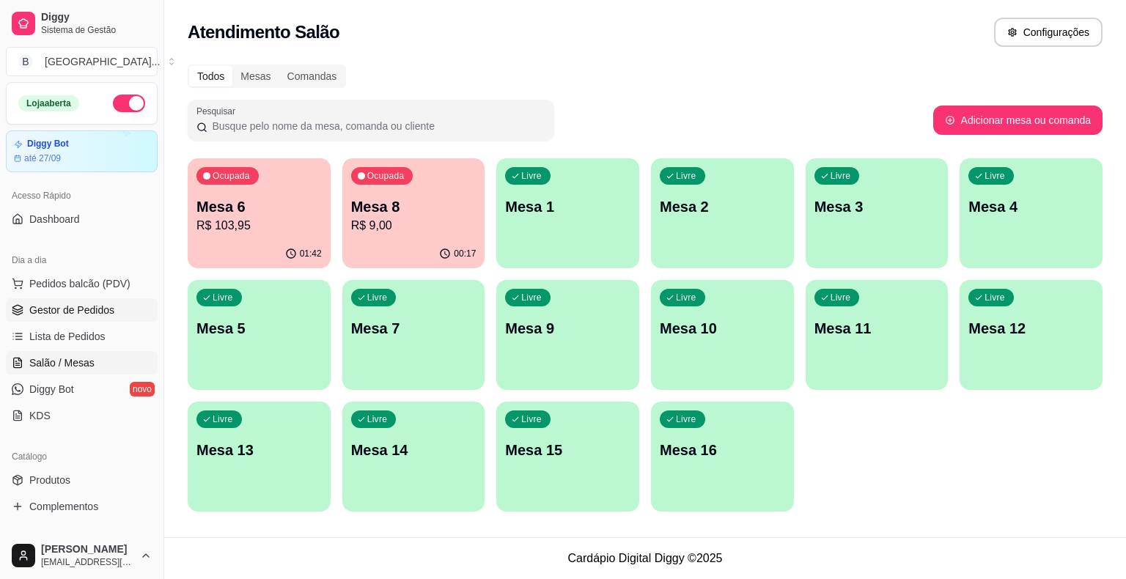
click at [59, 312] on span "Gestor de Pedidos" at bounding box center [71, 310] width 85 height 15
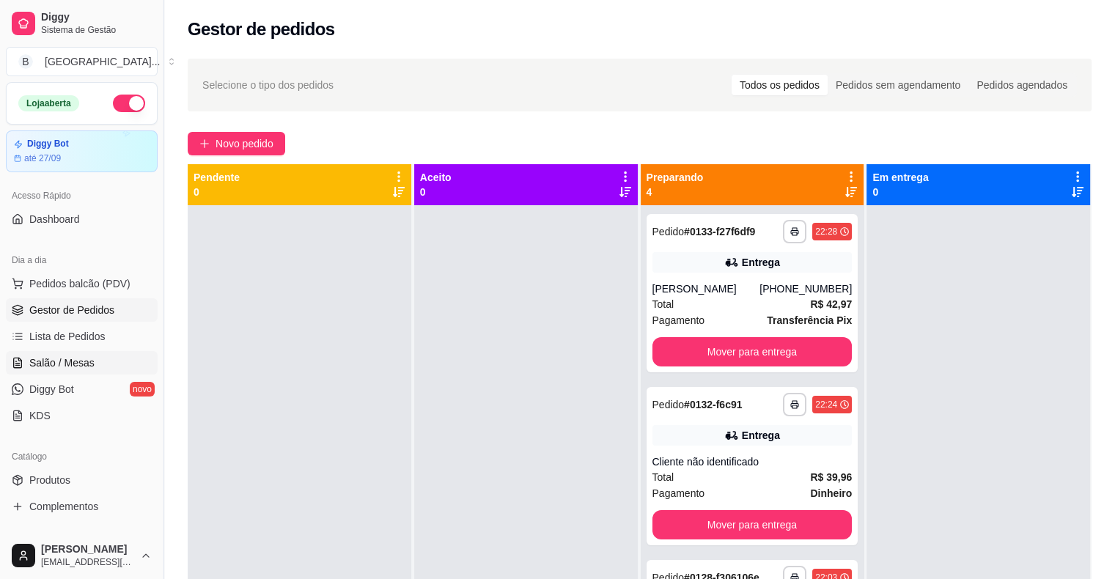
click at [108, 366] on link "Salão / Mesas" at bounding box center [82, 362] width 152 height 23
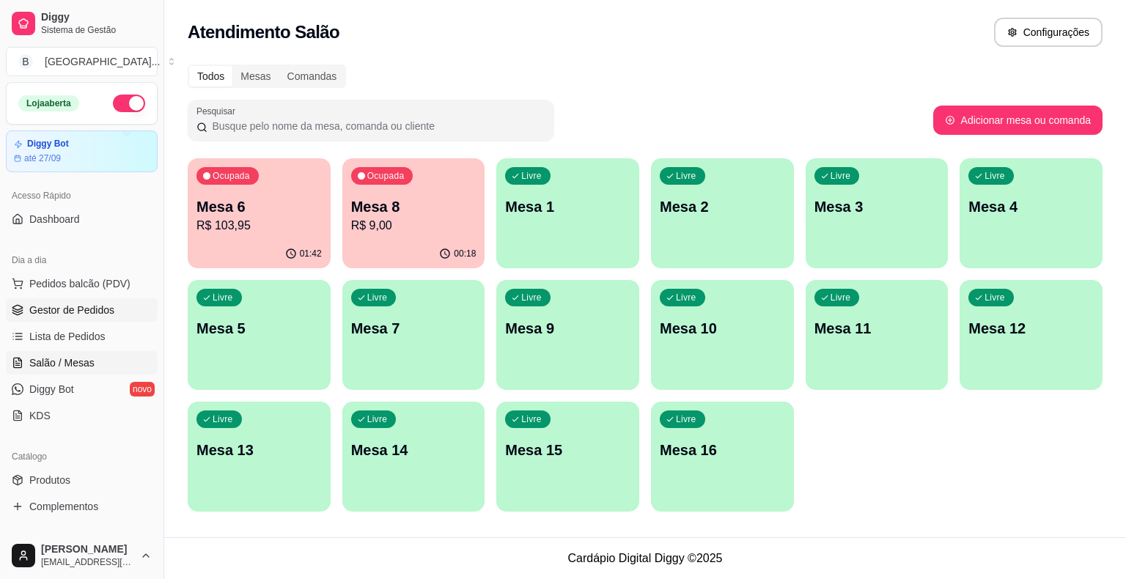
click at [95, 308] on span "Gestor de Pedidos" at bounding box center [71, 310] width 85 height 15
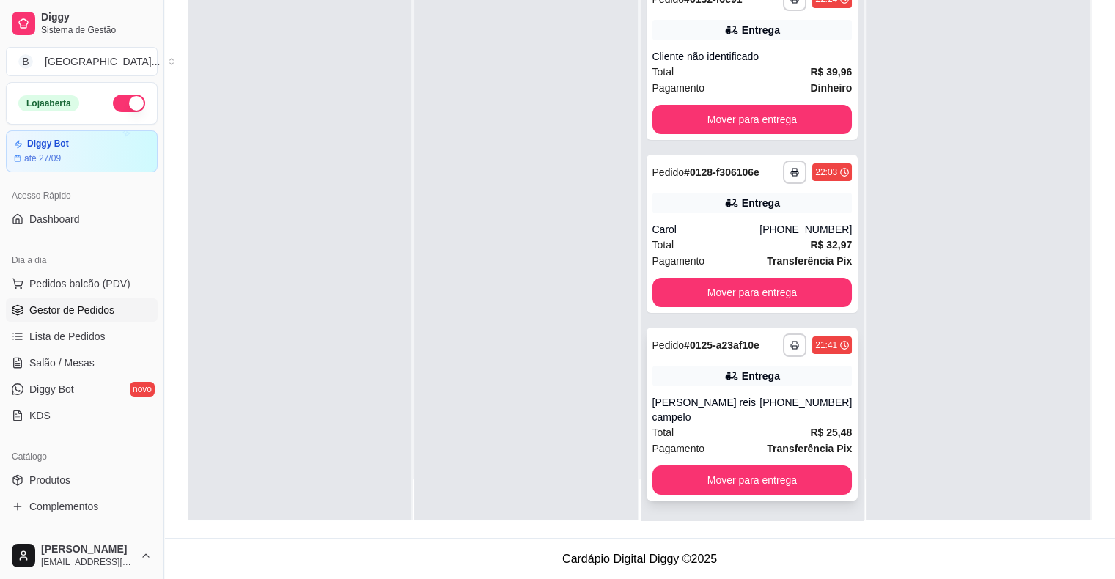
scroll to position [223, 0]
click at [727, 485] on button "Mover para entrega" at bounding box center [752, 480] width 194 height 29
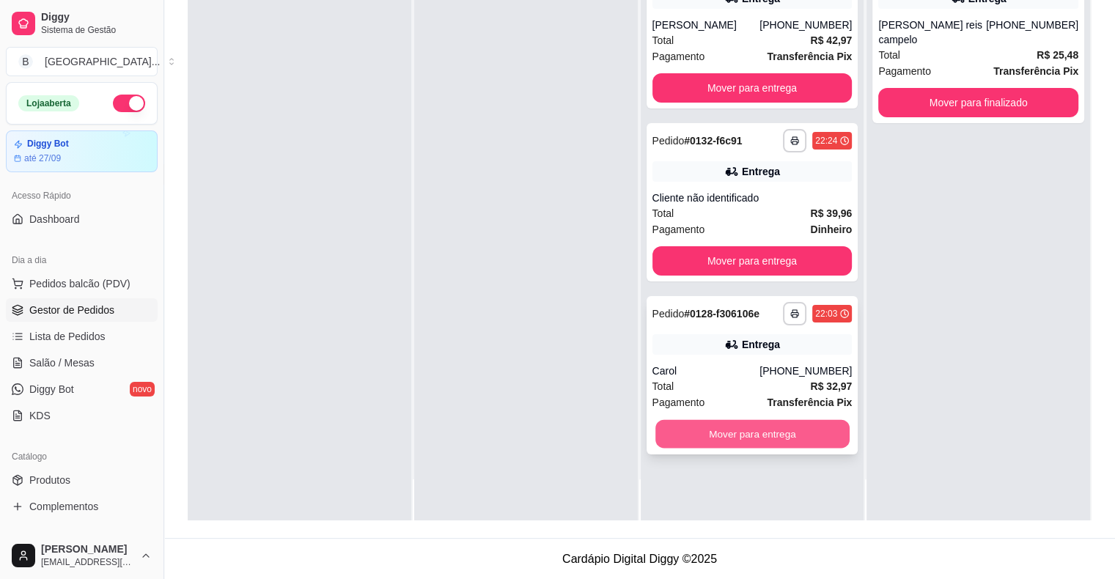
click at [776, 437] on button "Mover para entrega" at bounding box center [752, 434] width 194 height 29
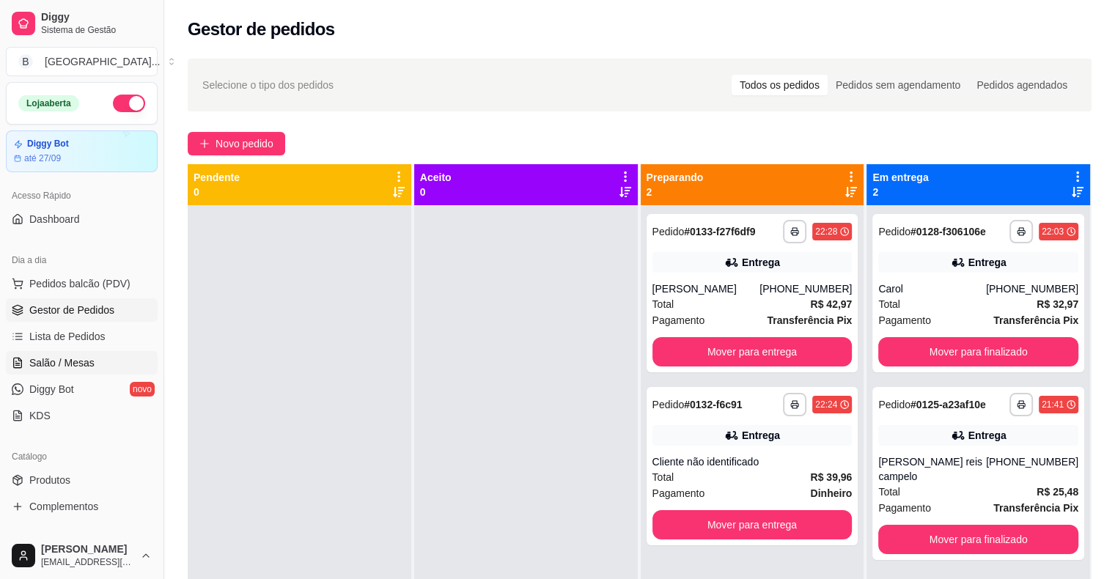
click at [22, 351] on link "Salão / Mesas" at bounding box center [82, 362] width 152 height 23
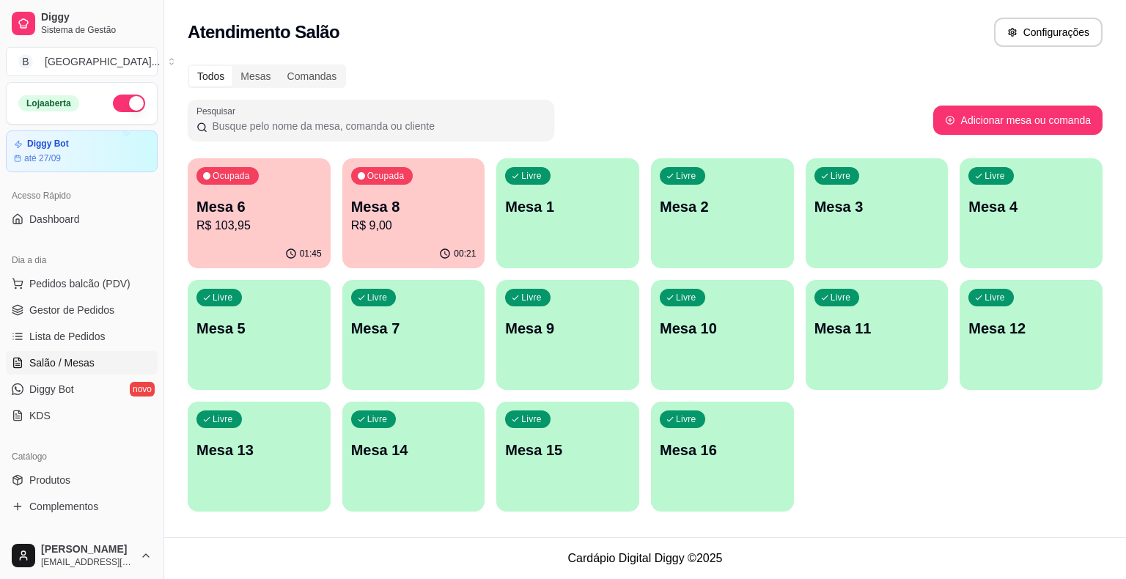
click at [410, 232] on p "R$ 9,00" at bounding box center [413, 226] width 125 height 18
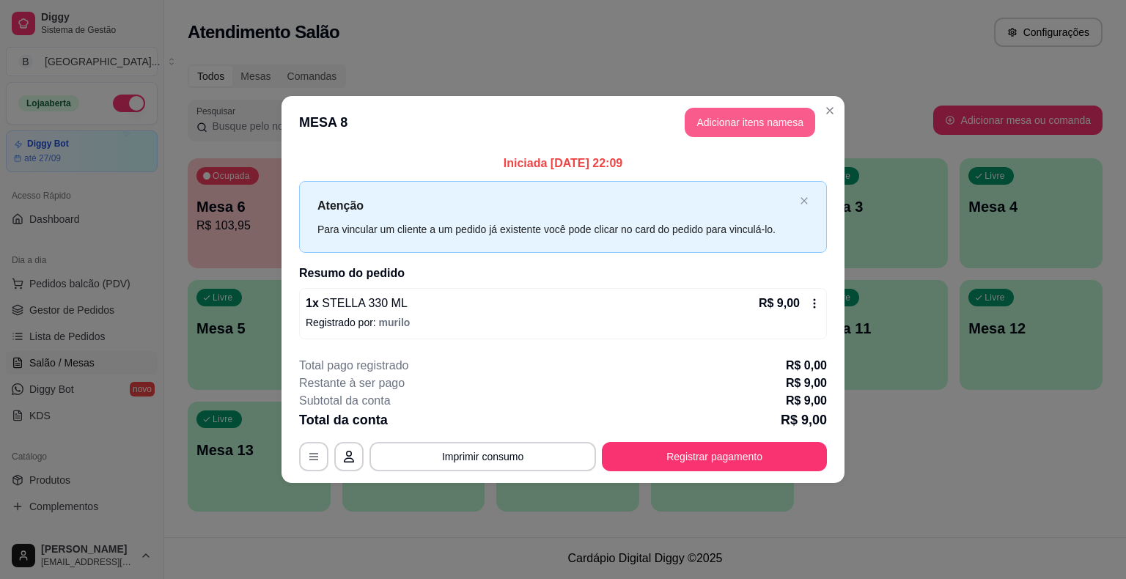
click at [705, 120] on button "Adicionar itens na mesa" at bounding box center [750, 122] width 130 height 29
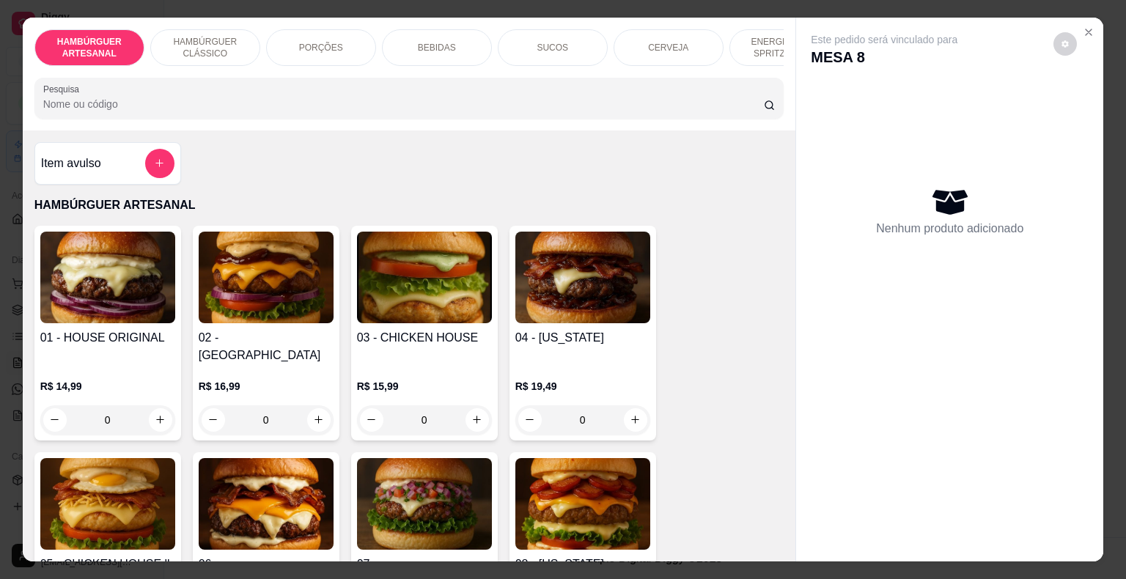
click at [766, 75] on div "HAMBÚRGUER ARTESANAL HAMBÚRGUER CLÁSSICO PORÇÕES BEBIDAS SUCOS CERVEJA ENERGÉTI…" at bounding box center [409, 74] width 773 height 113
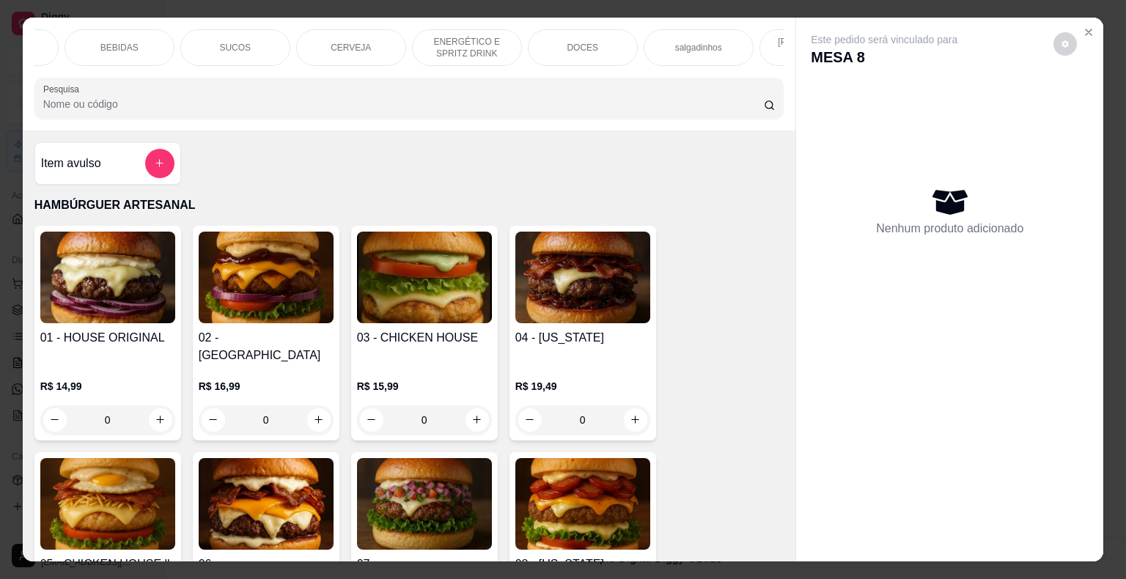
scroll to position [0, 322]
click at [543, 30] on div "DOCES" at bounding box center [578, 47] width 110 height 37
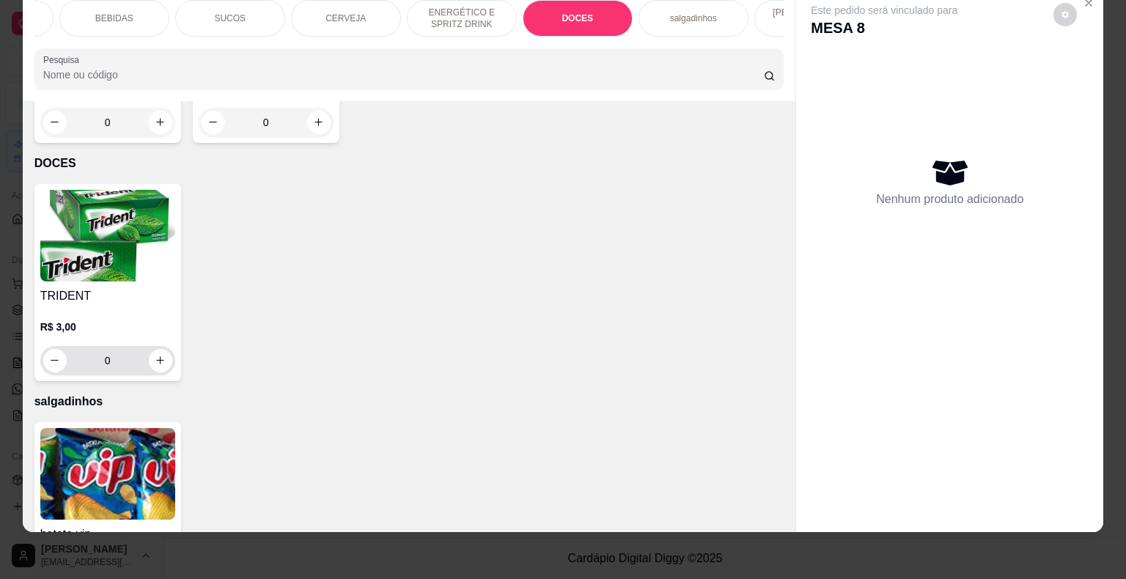
click at [153, 346] on div "0" at bounding box center [107, 360] width 129 height 29
click at [164, 349] on button "increase-product-quantity" at bounding box center [160, 360] width 23 height 23
type input "1"
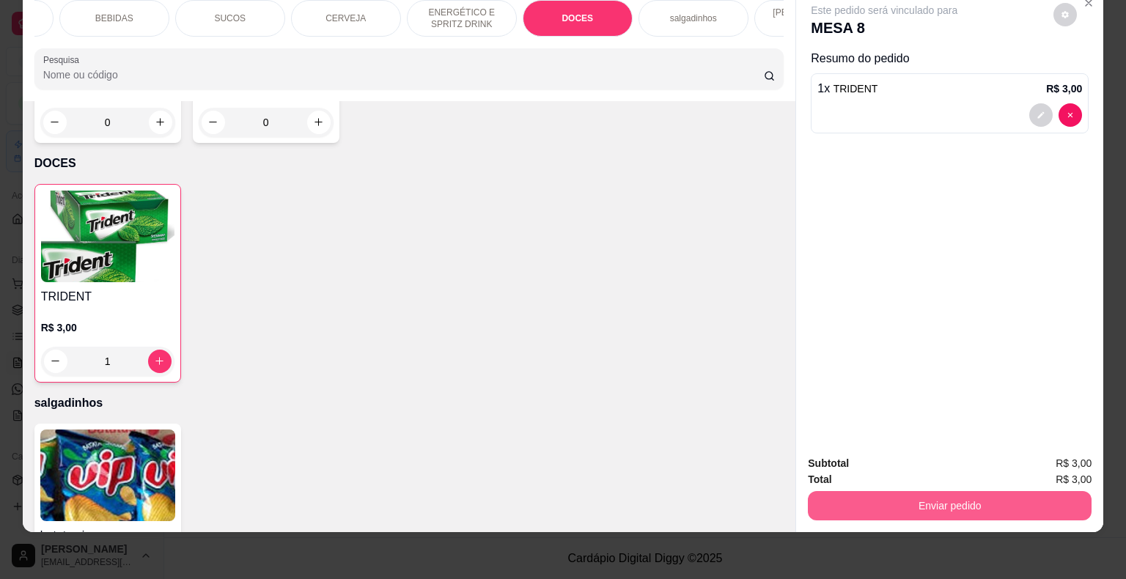
click at [856, 495] on button "Enviar pedido" at bounding box center [950, 505] width 284 height 29
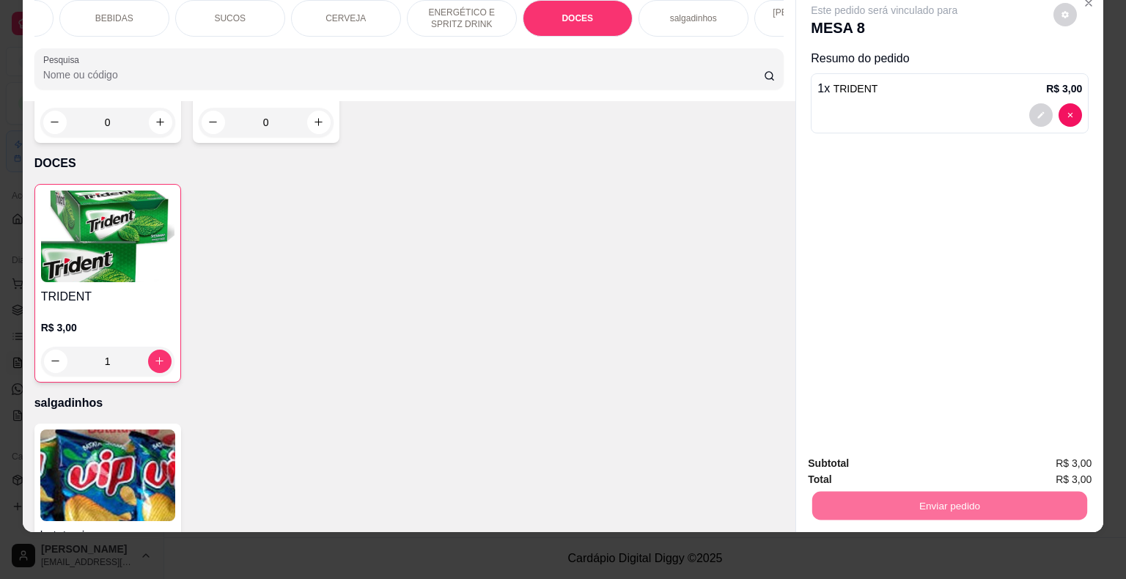
click at [838, 454] on button "Não registrar e enviar pedido" at bounding box center [901, 458] width 148 height 27
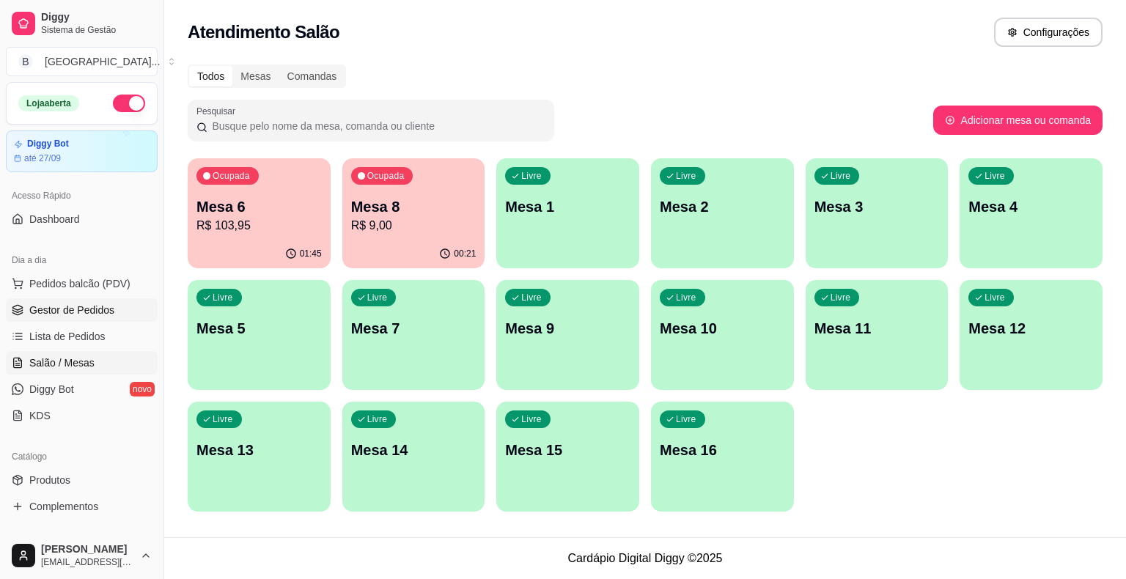
click at [85, 305] on span "Gestor de Pedidos" at bounding box center [71, 310] width 85 height 15
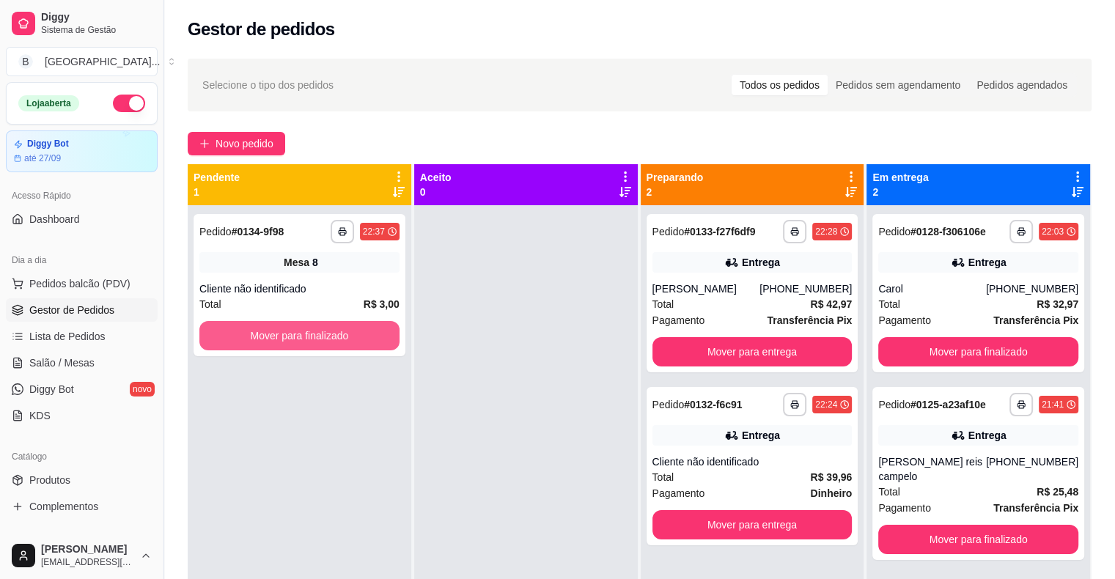
click at [349, 337] on button "Mover para finalizado" at bounding box center [299, 335] width 200 height 29
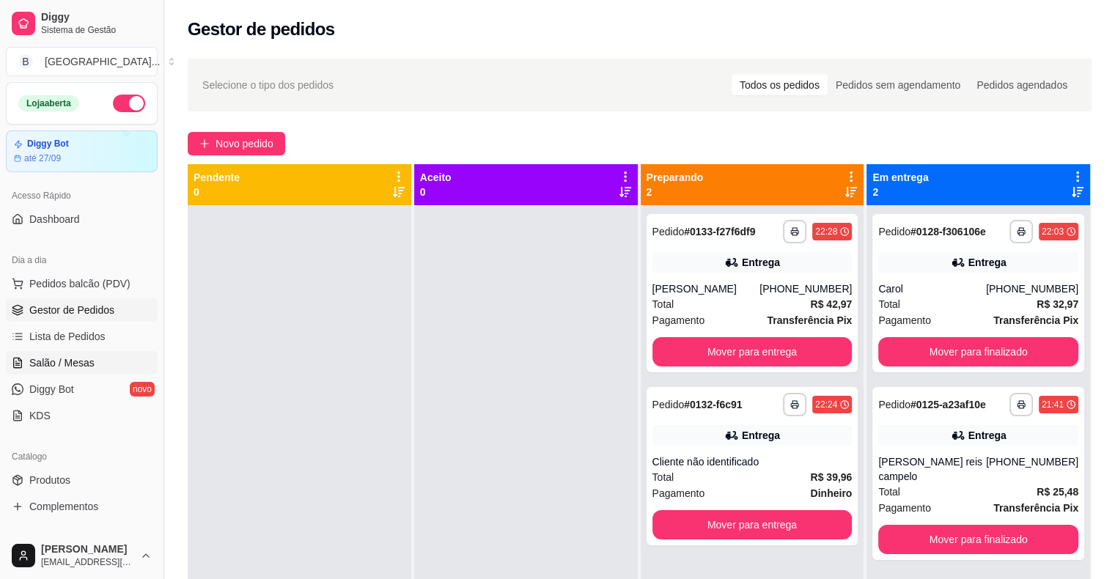
click at [87, 362] on span "Salão / Mesas" at bounding box center [61, 362] width 65 height 15
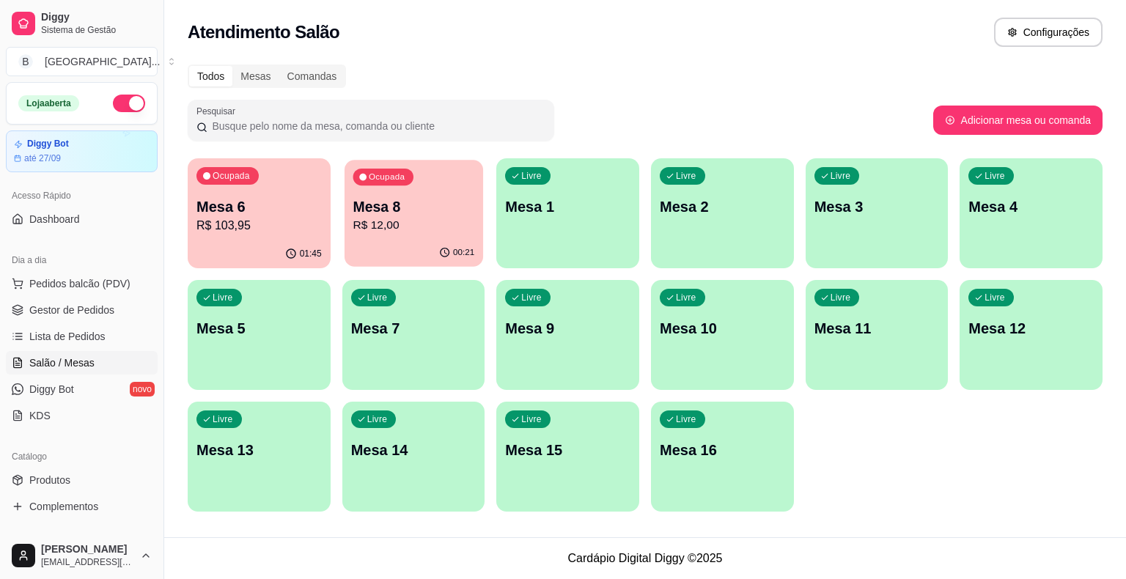
click at [414, 218] on p "R$ 12,00" at bounding box center [414, 225] width 122 height 17
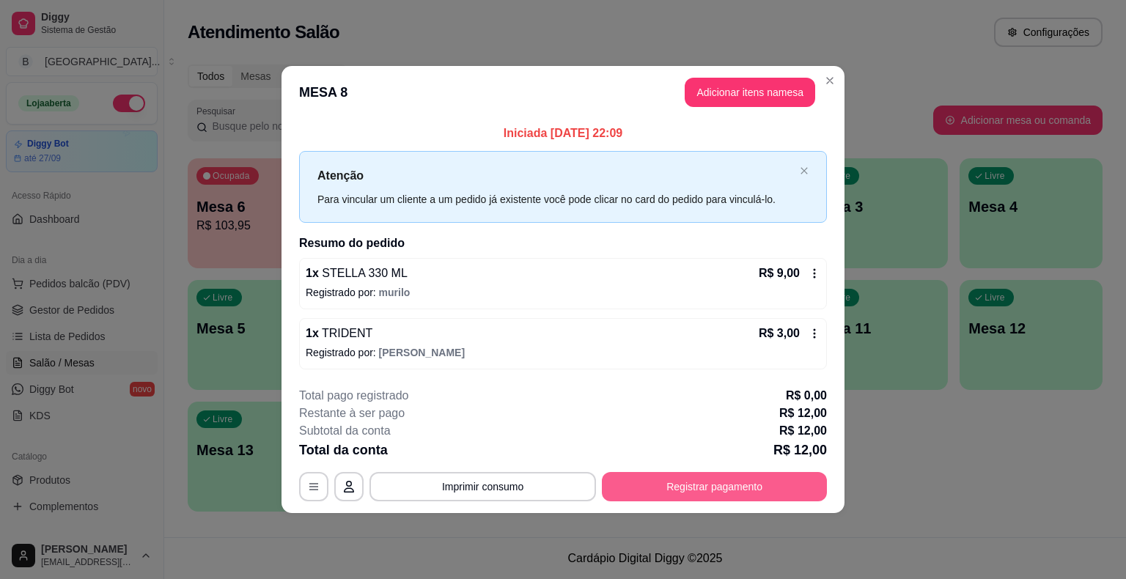
click at [647, 473] on button "Registrar pagamento" at bounding box center [714, 486] width 225 height 29
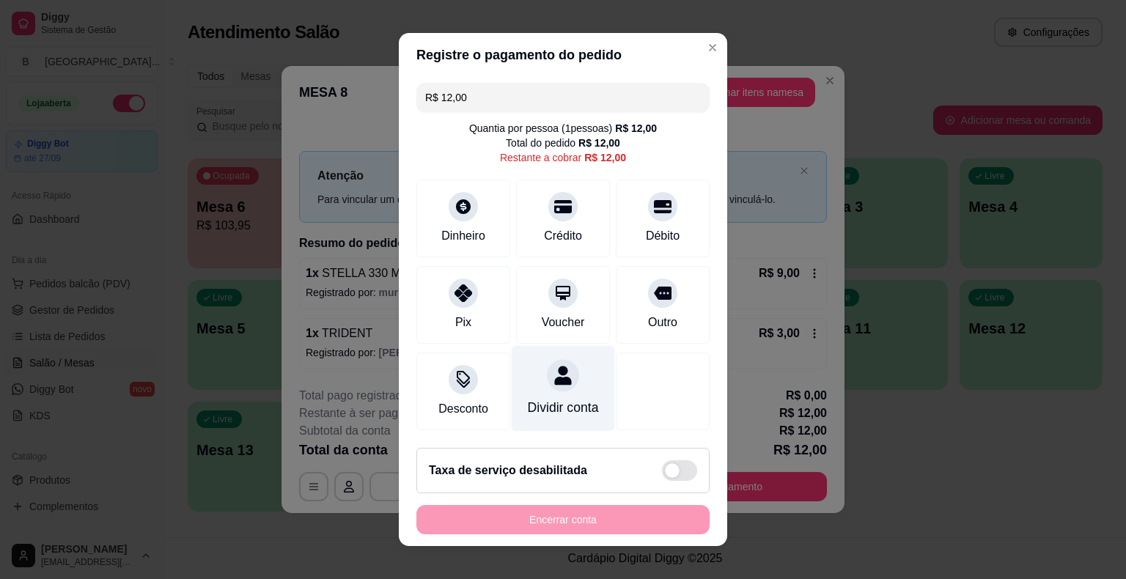
scroll to position [13, 0]
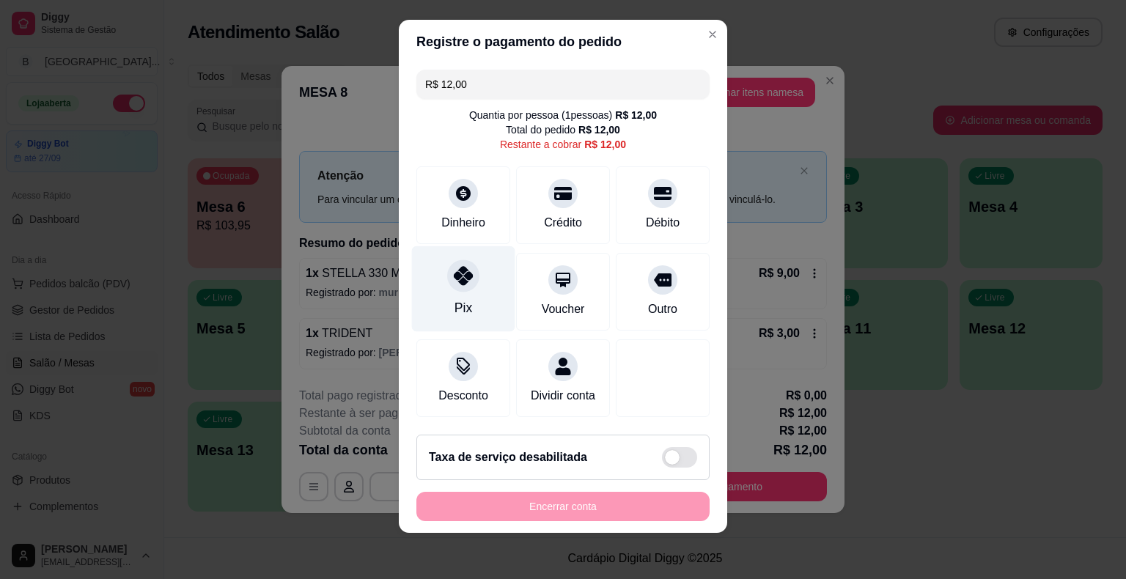
click at [461, 277] on icon at bounding box center [463, 275] width 19 height 19
type input "R$ 0,00"
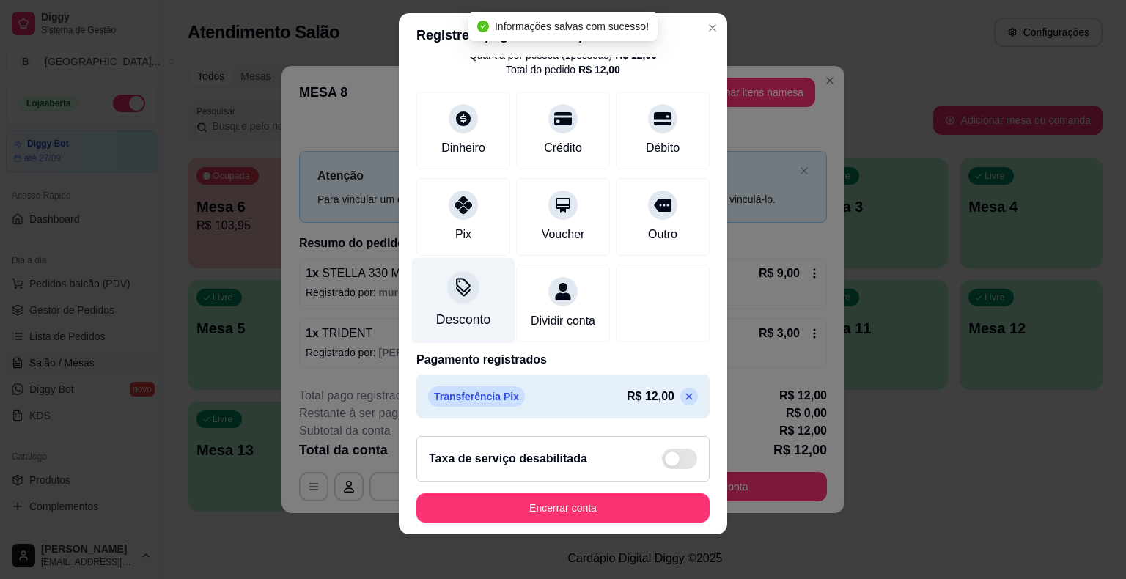
scroll to position [18, 0]
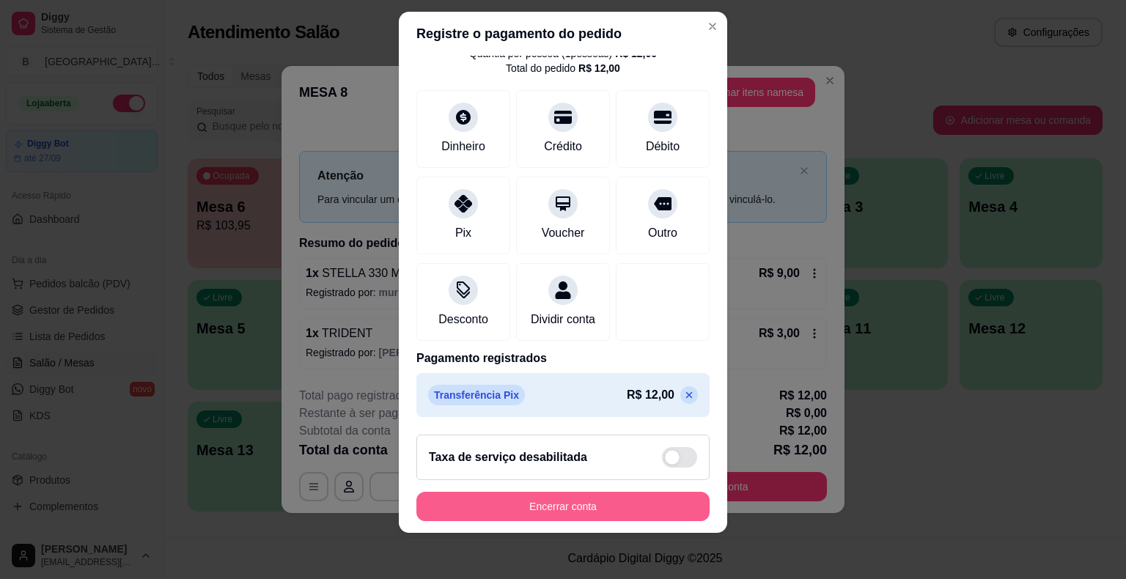
click at [460, 501] on button "Encerrar conta" at bounding box center [562, 506] width 293 height 29
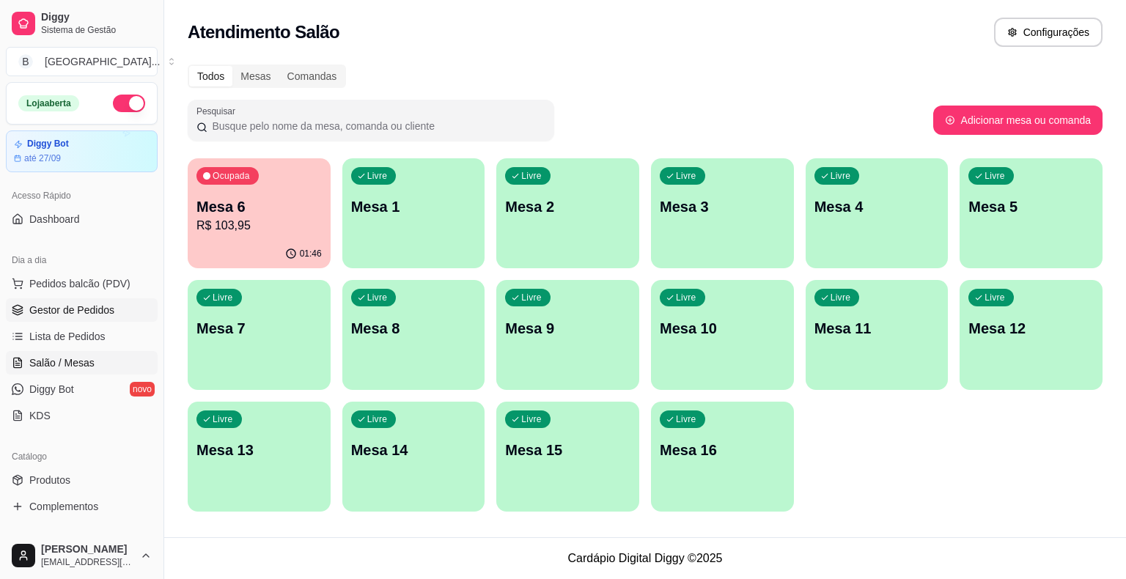
click at [101, 309] on span "Gestor de Pedidos" at bounding box center [71, 310] width 85 height 15
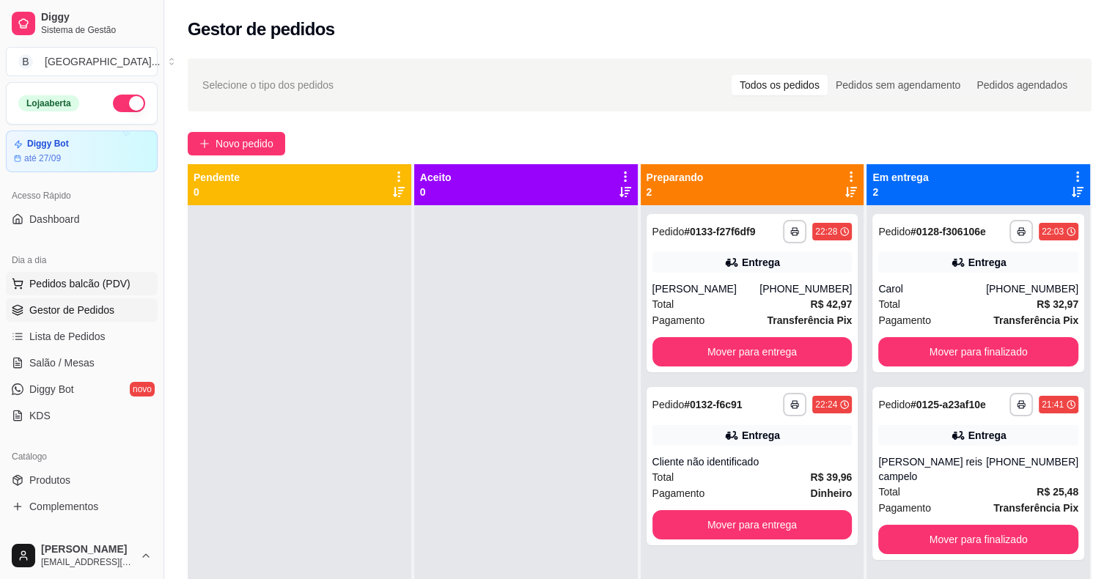
click at [91, 278] on span "Pedidos balcão (PDV)" at bounding box center [79, 283] width 101 height 15
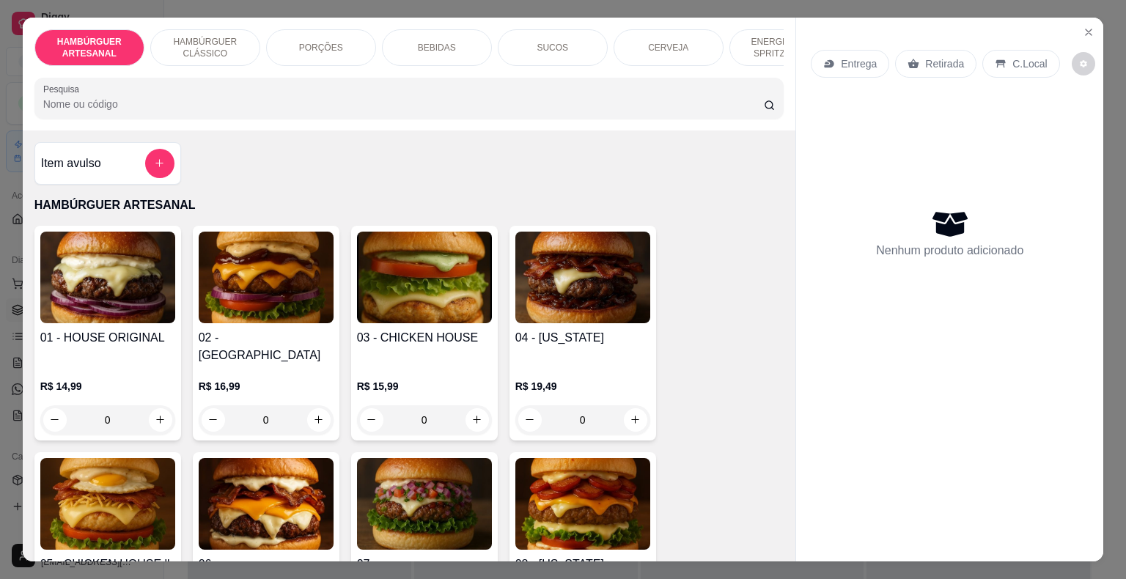
click at [276, 128] on div "HAMBÚRGUER ARTESANAL HAMBÚRGUER CLÁSSICO PORÇÕES BEBIDAS SUCOS CERVEJA ENERGÉTI…" at bounding box center [409, 74] width 773 height 113
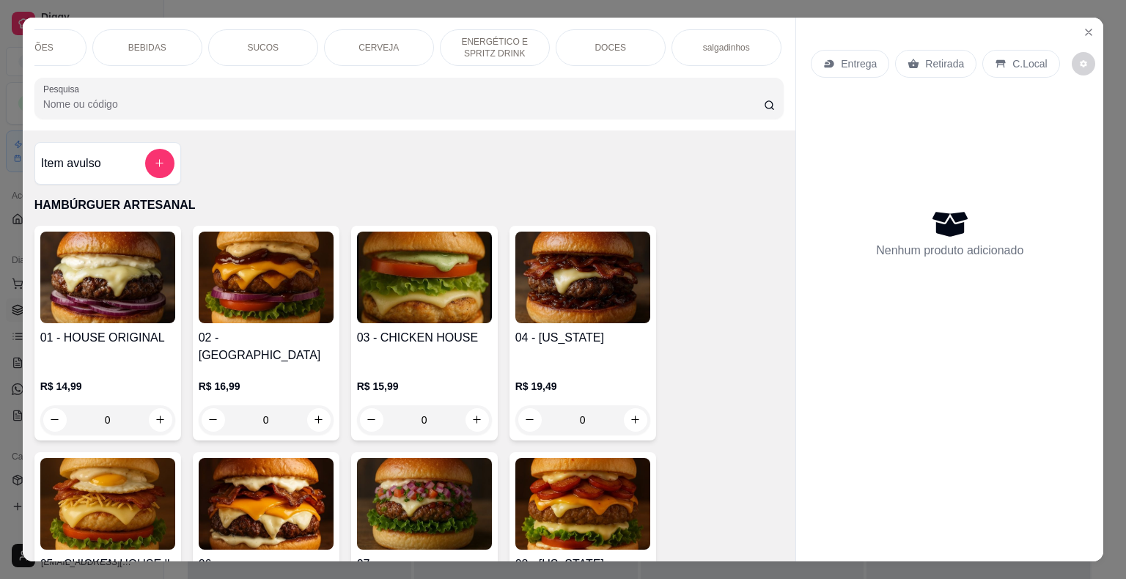
scroll to position [0, 293]
click at [591, 42] on p "DOCES" at bounding box center [607, 48] width 32 height 12
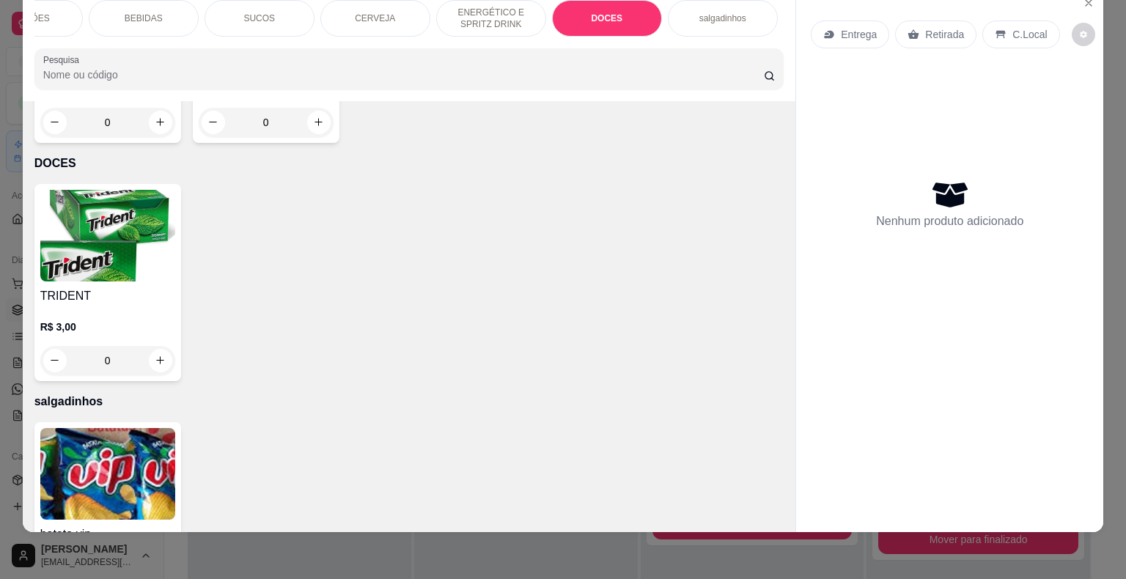
scroll to position [3809, 0]
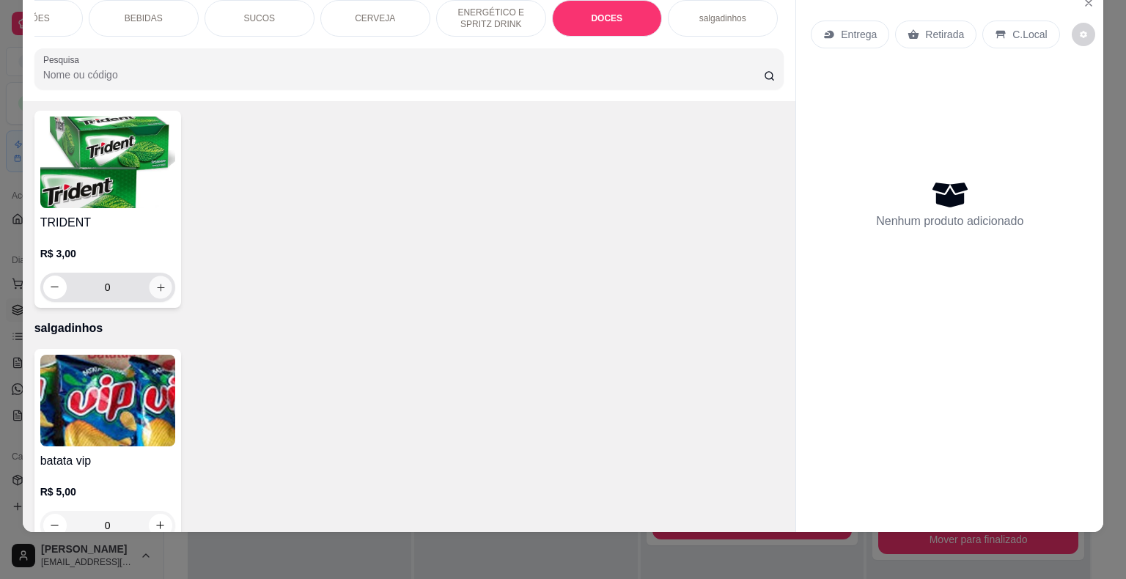
click at [154, 276] on button "increase-product-quantity" at bounding box center [160, 287] width 23 height 23
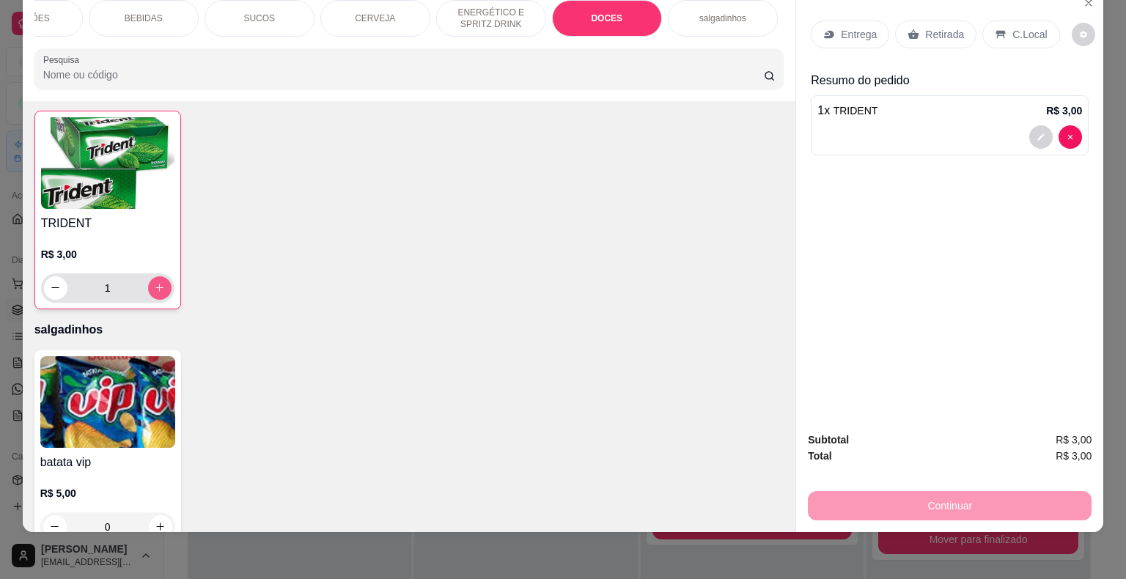
scroll to position [3810, 0]
click at [154, 276] on button "increase-product-quantity" at bounding box center [159, 287] width 23 height 23
type input "2"
click at [945, 21] on div "Retirada" at bounding box center [935, 35] width 81 height 28
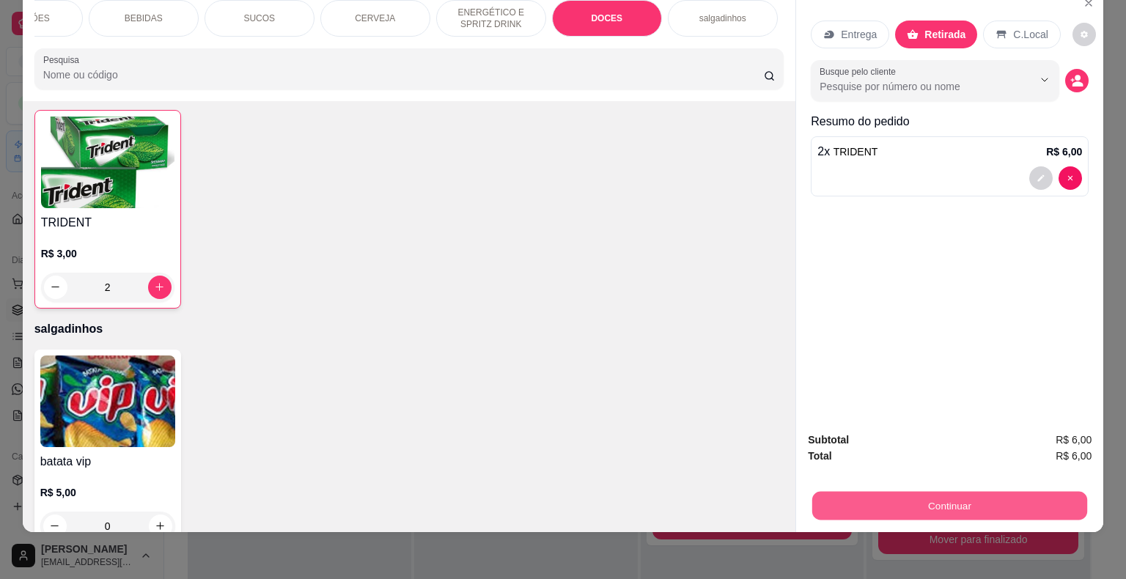
click at [844, 492] on button "Continuar" at bounding box center [949, 506] width 275 height 29
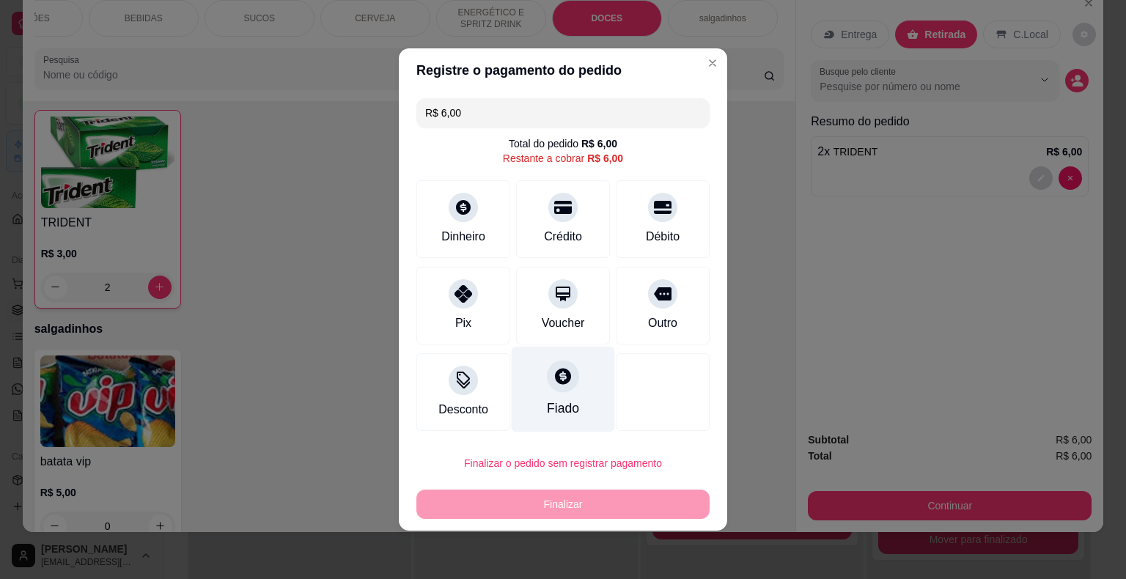
click at [548, 387] on div at bounding box center [563, 376] width 32 height 32
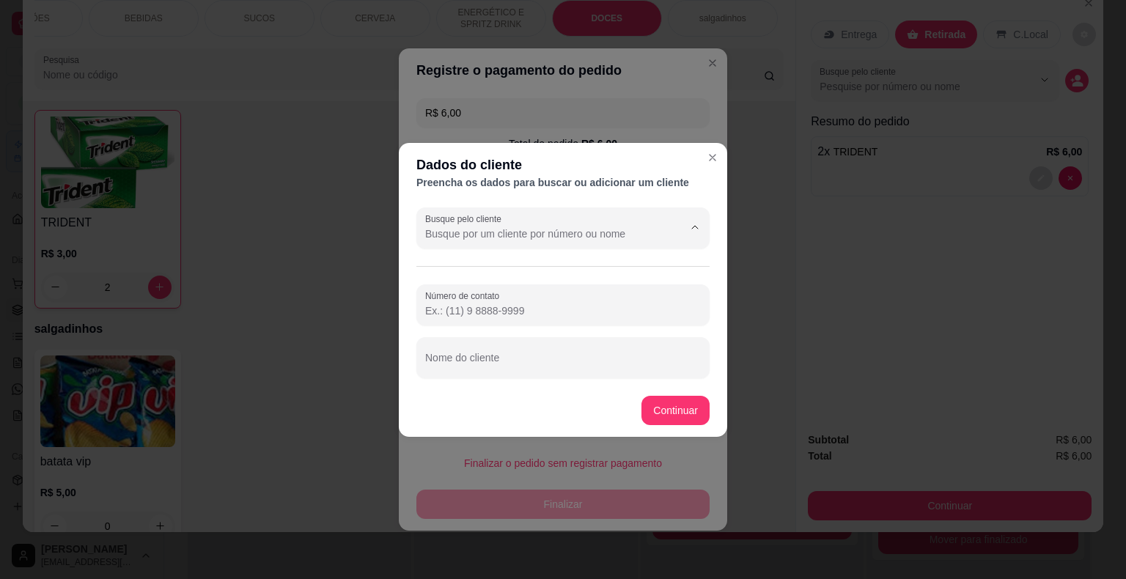
click at [547, 227] on input "Busque pelo cliente" at bounding box center [542, 233] width 235 height 15
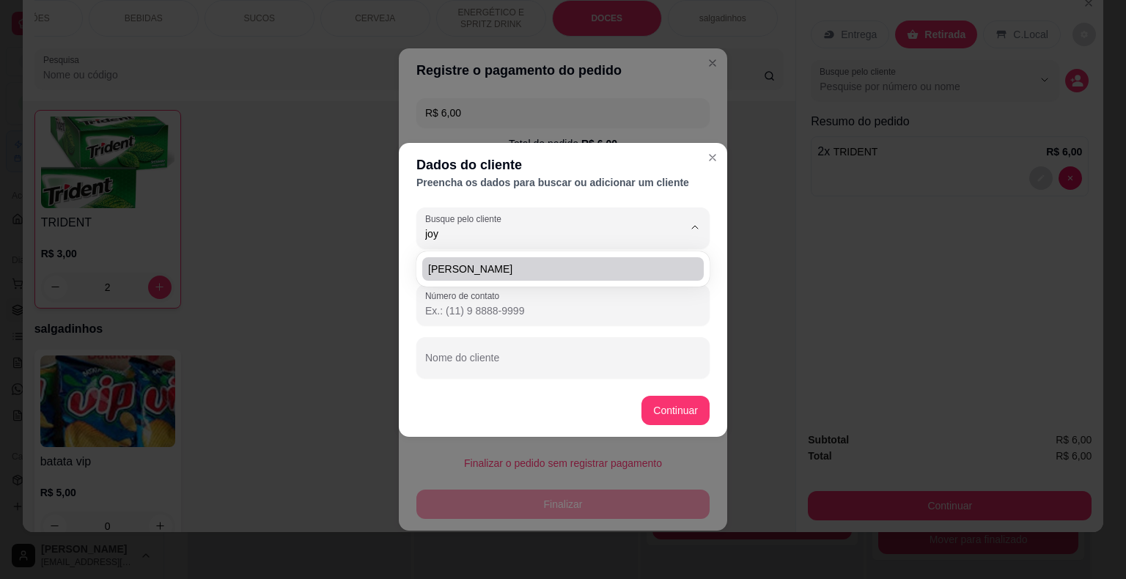
click at [516, 265] on span "[PERSON_NAME]" at bounding box center [555, 269] width 255 height 15
type input "[PERSON_NAME]"
type input "[PHONE_NUMBER]"
type input "[PERSON_NAME]"
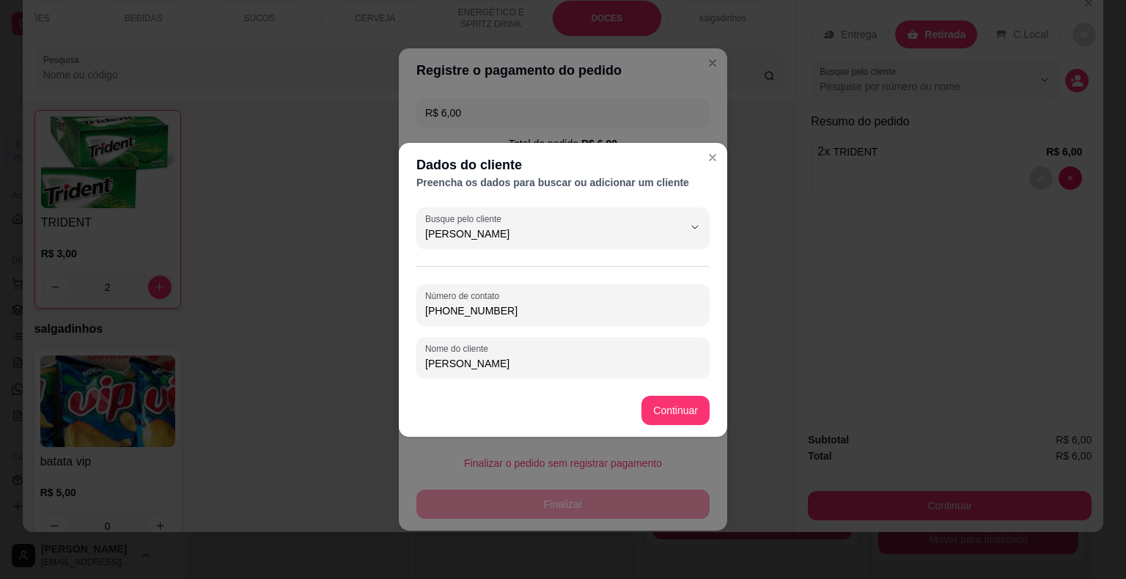
type input "[PERSON_NAME]"
click at [656, 394] on footer "Continuar" at bounding box center [563, 410] width 328 height 53
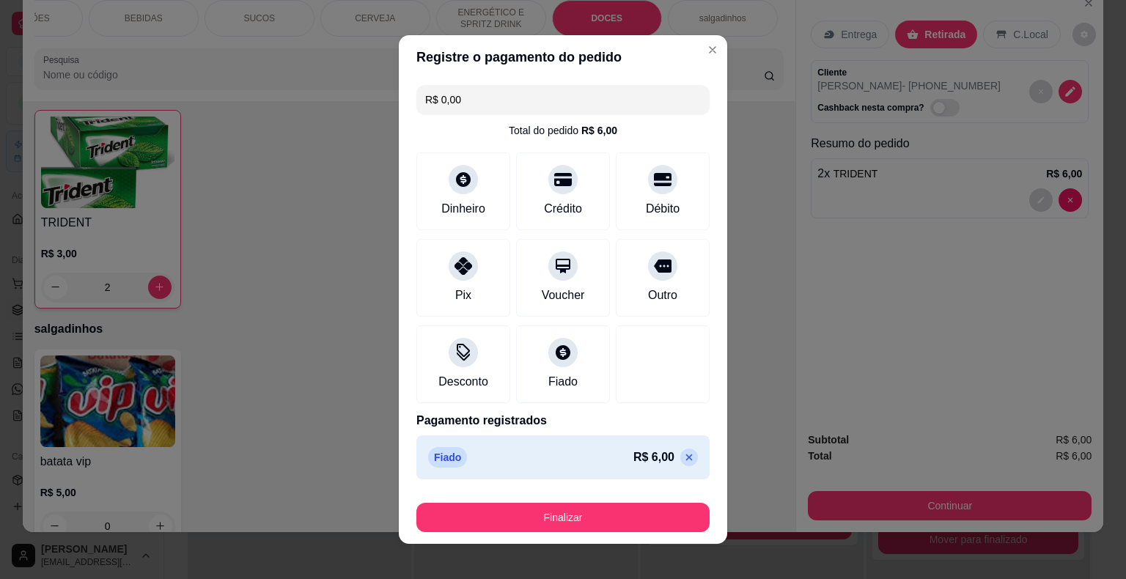
type input "R$ 0,00"
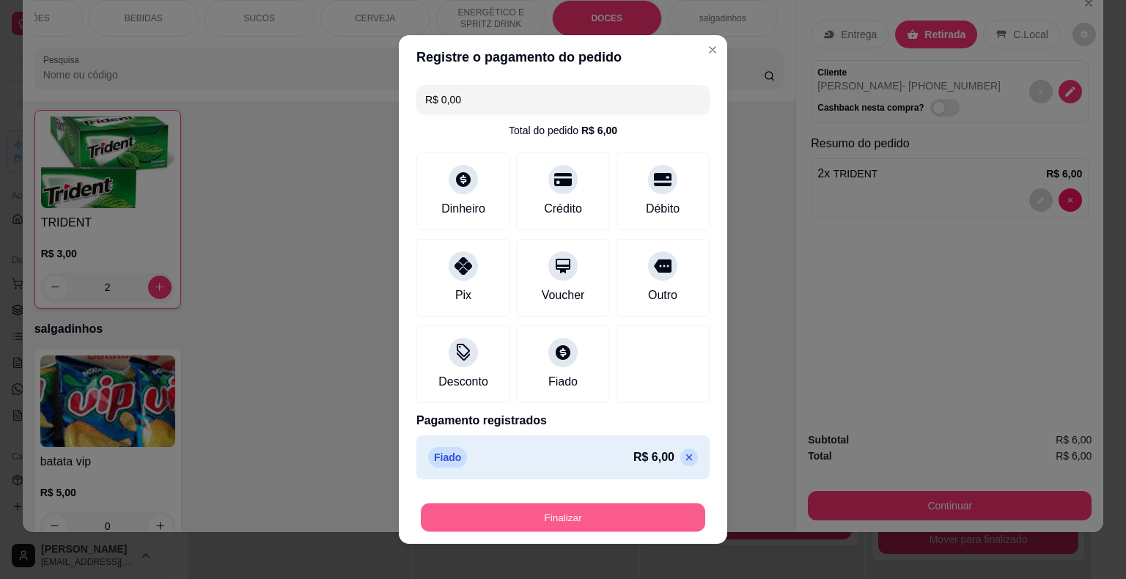
click at [582, 509] on button "Finalizar" at bounding box center [563, 517] width 284 height 29
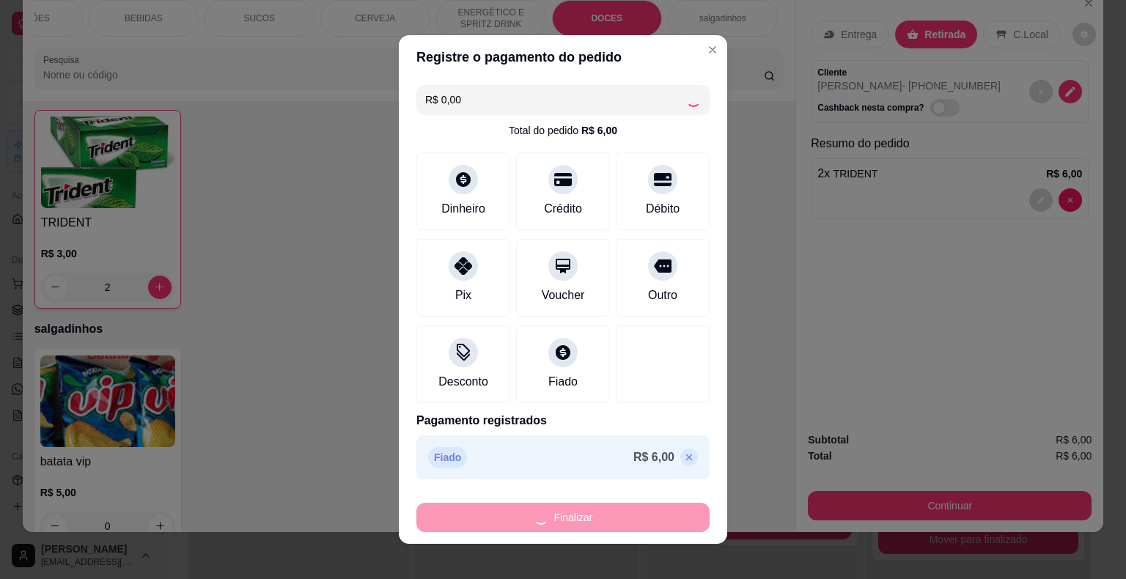
type input "0"
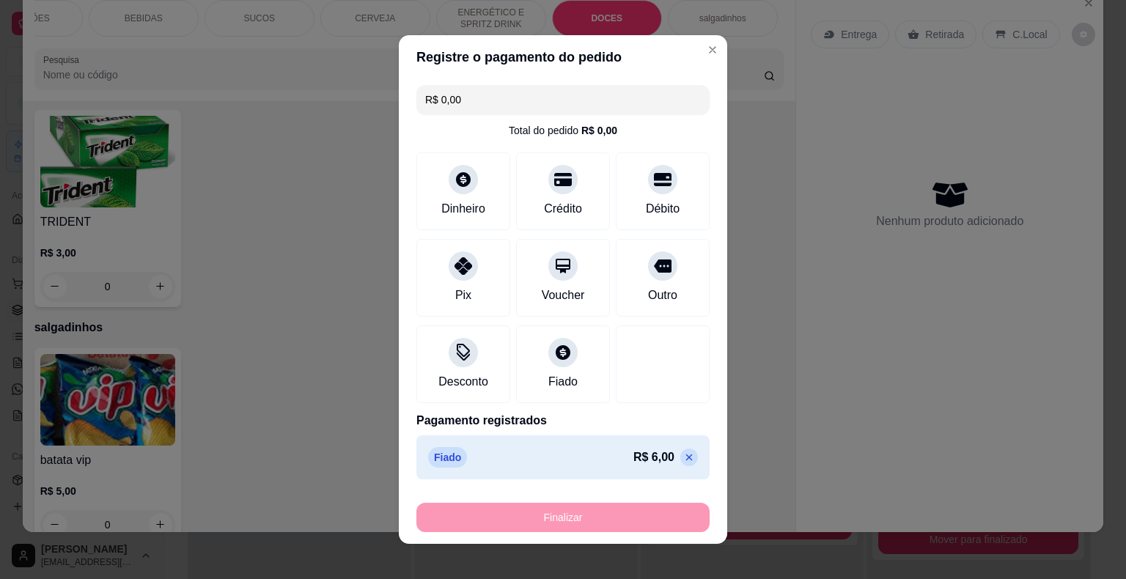
type input "-R$ 6,00"
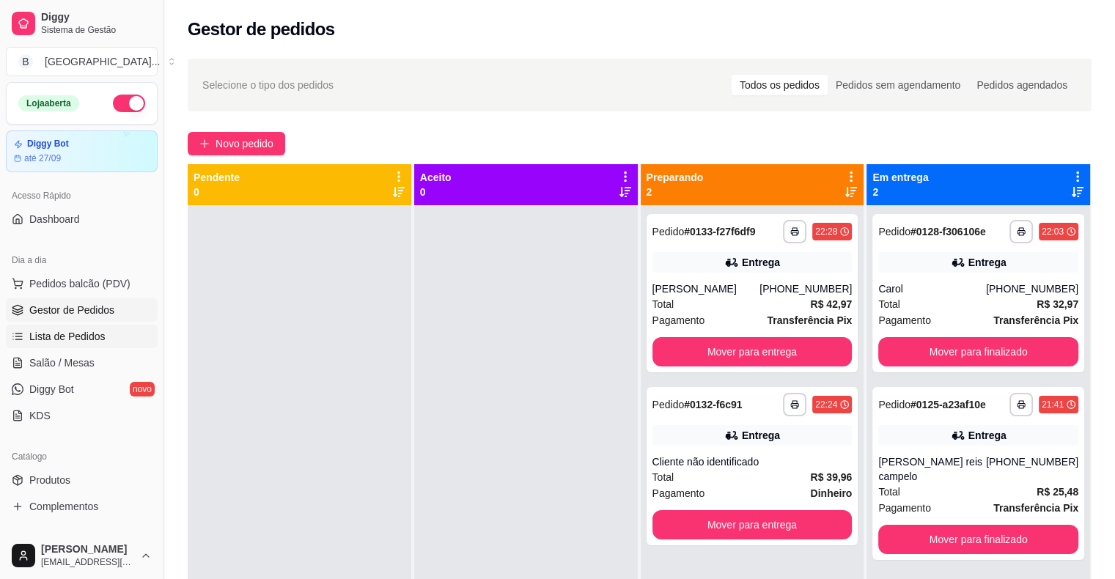
click at [86, 334] on span "Lista de Pedidos" at bounding box center [67, 336] width 76 height 15
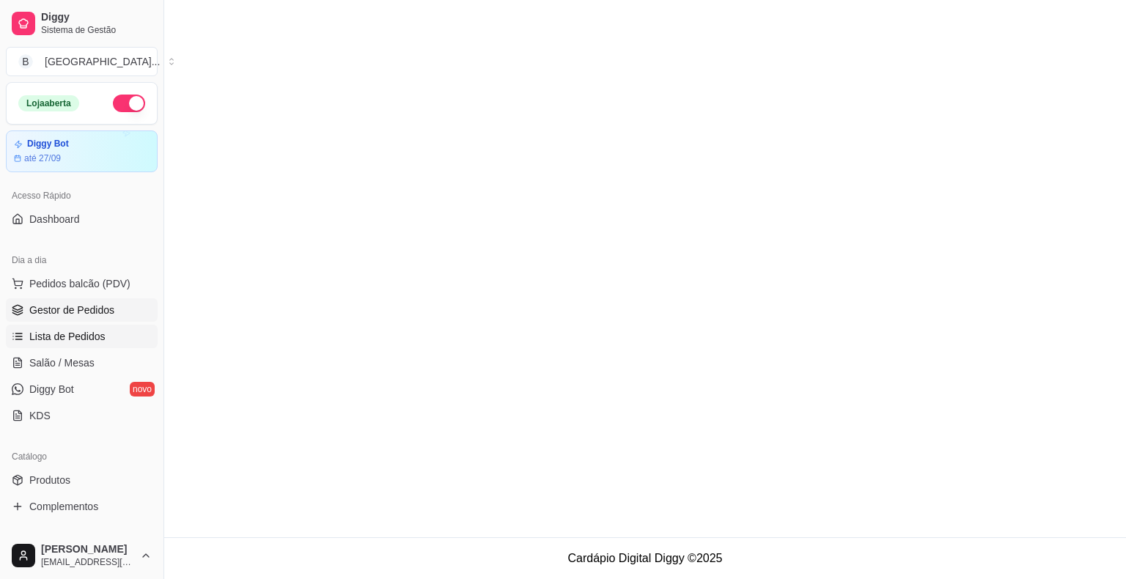
click at [86, 315] on span "Gestor de Pedidos" at bounding box center [71, 310] width 85 height 15
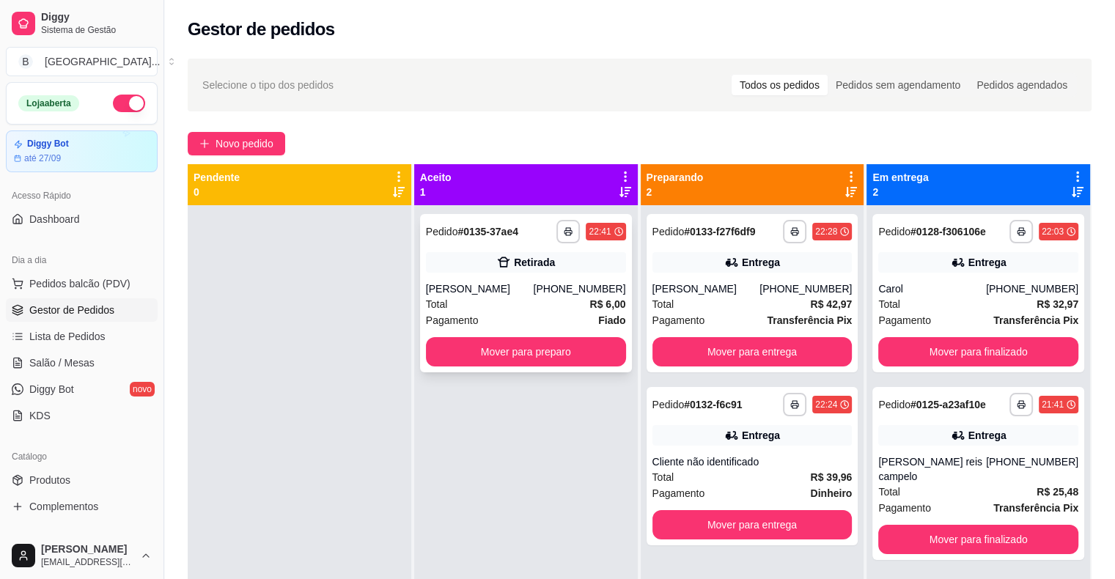
click at [492, 286] on div "[PERSON_NAME]" at bounding box center [480, 288] width 108 height 15
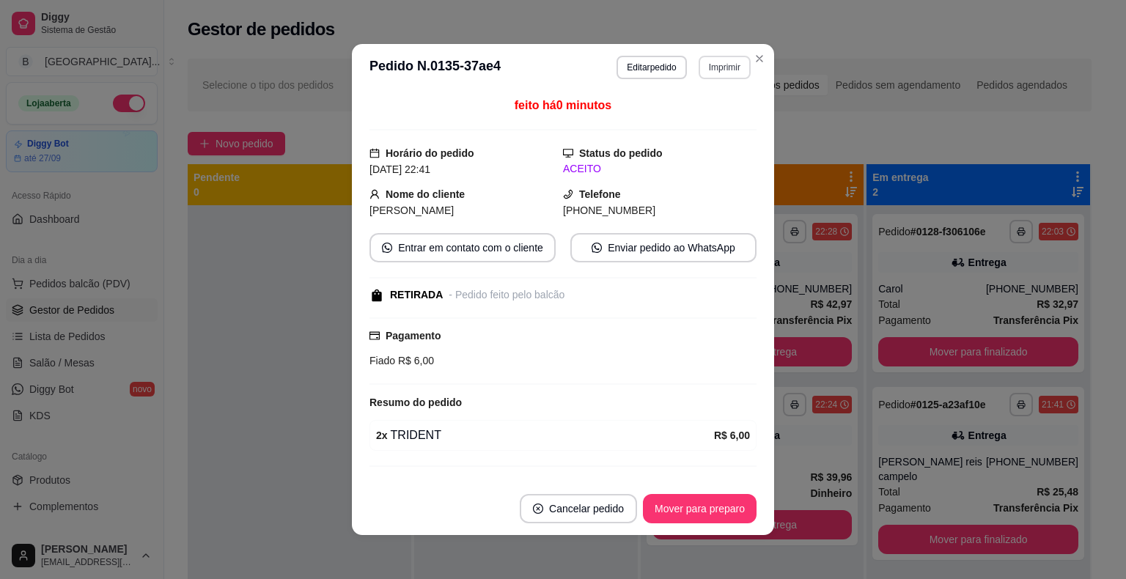
click at [692, 62] on div "**********" at bounding box center [683, 67] width 134 height 23
click at [711, 62] on button "Imprimir" at bounding box center [724, 67] width 51 height 23
click at [706, 122] on button "IMPRESSORA" at bounding box center [692, 118] width 103 height 23
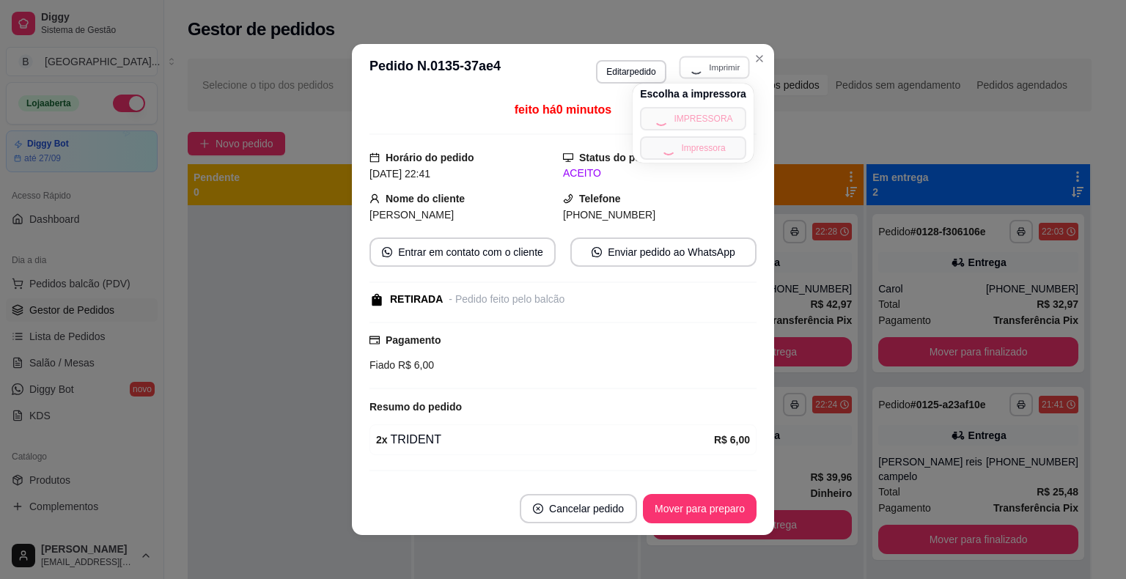
scroll to position [32, 0]
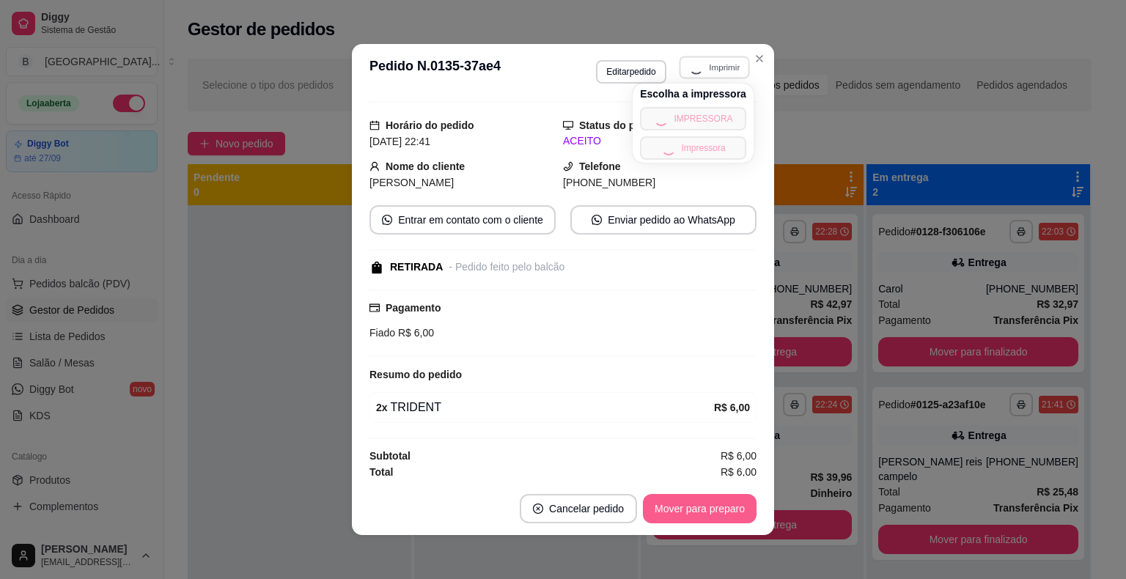
click at [703, 504] on button "Mover para preparo" at bounding box center [700, 508] width 114 height 29
click at [703, 504] on button "Mover para preparo" at bounding box center [699, 509] width 110 height 29
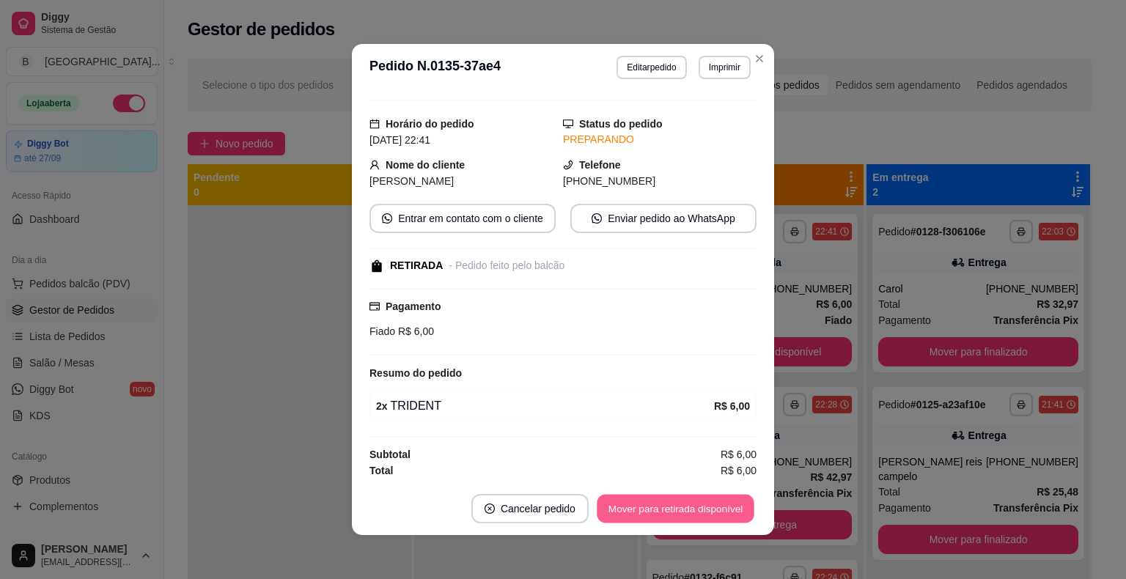
click at [703, 504] on button "Mover para retirada disponível" at bounding box center [675, 509] width 157 height 29
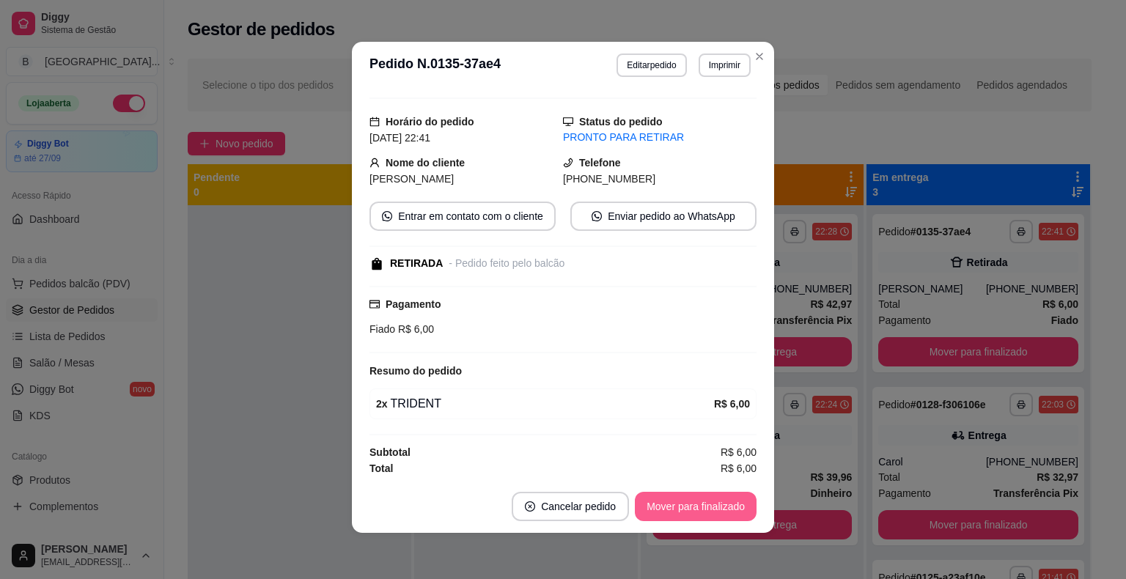
scroll to position [3, 0]
click at [697, 495] on button "Mover para finalizado" at bounding box center [696, 505] width 122 height 29
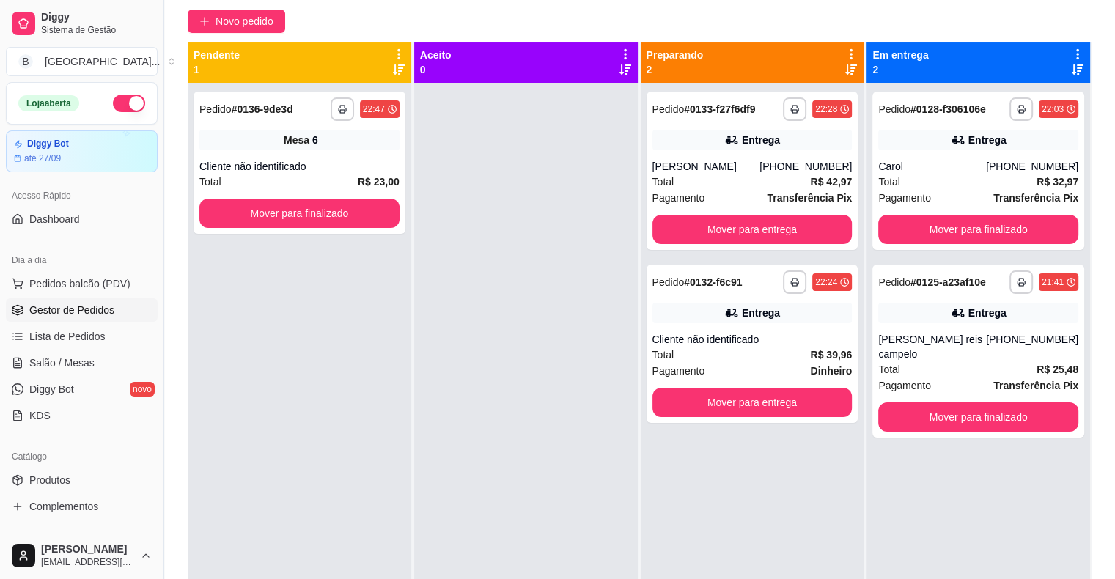
scroll to position [147, 0]
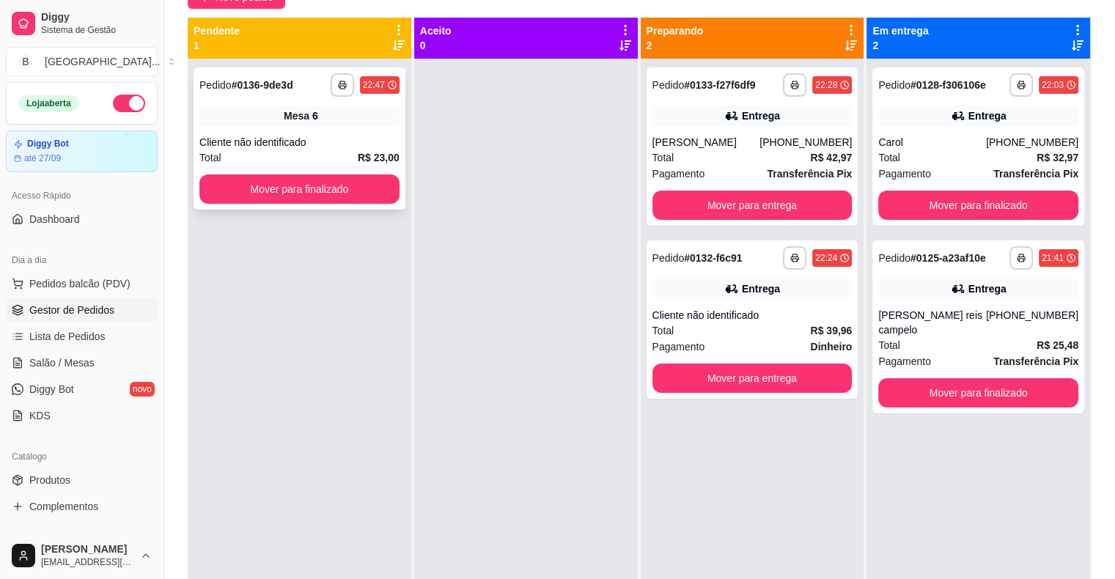
click at [240, 114] on div "Mesa 6" at bounding box center [299, 116] width 200 height 21
click at [246, 187] on button "Mover para finalizado" at bounding box center [299, 189] width 194 height 29
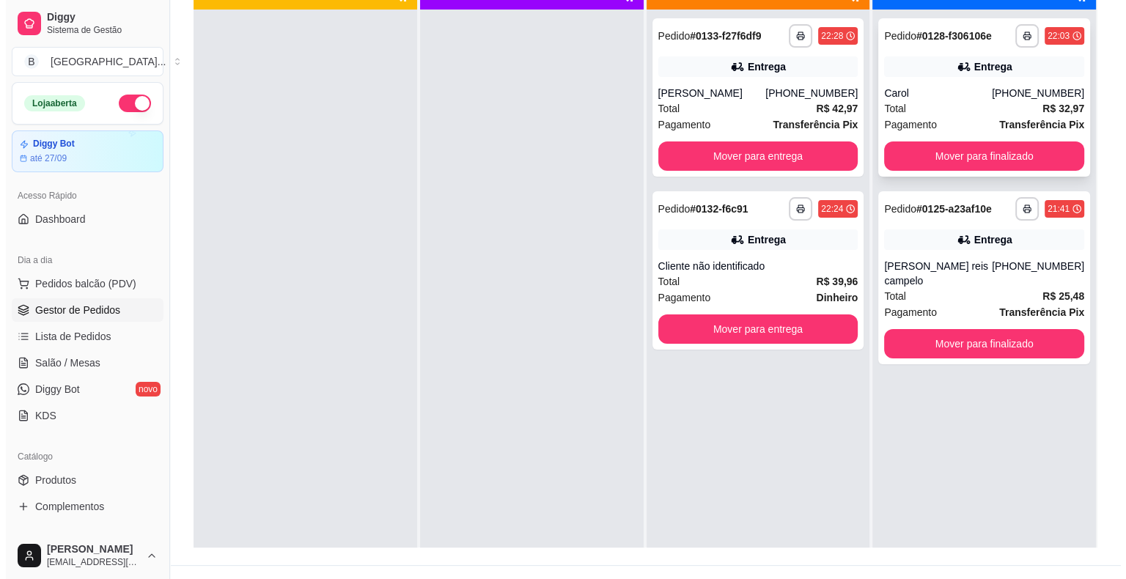
scroll to position [220, 0]
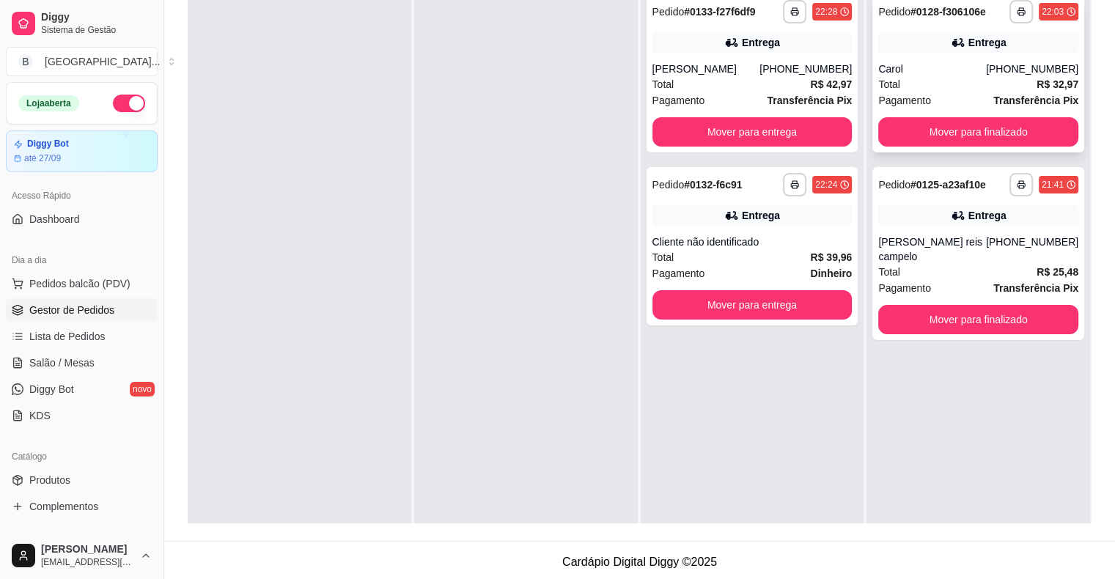
click at [912, 85] on div "Total R$ 32,97" at bounding box center [978, 84] width 200 height 16
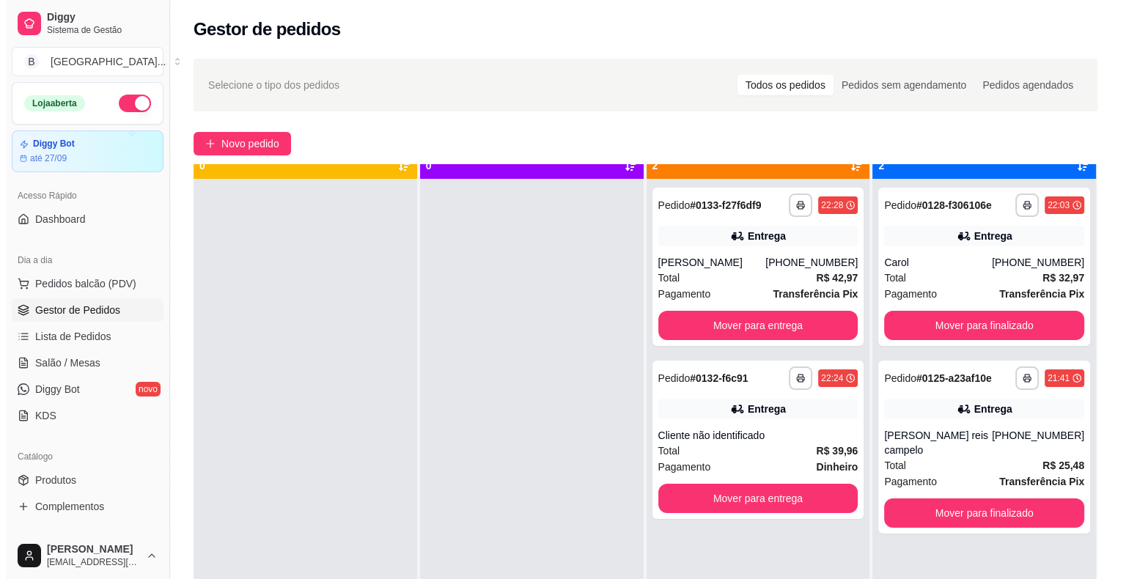
scroll to position [41, 0]
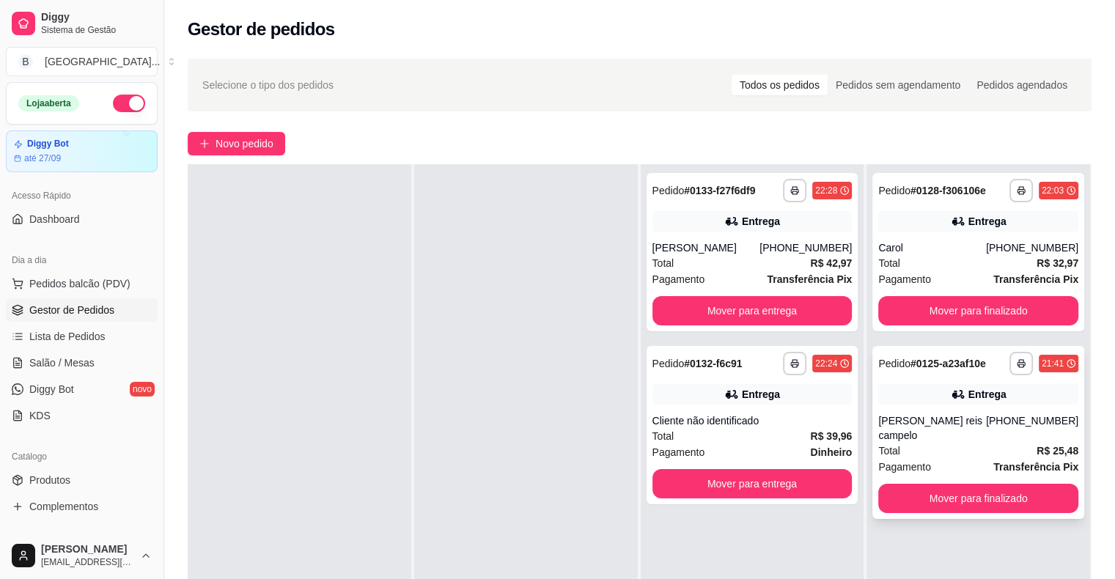
click at [943, 443] on div "Total R$ 25,48" at bounding box center [978, 451] width 200 height 16
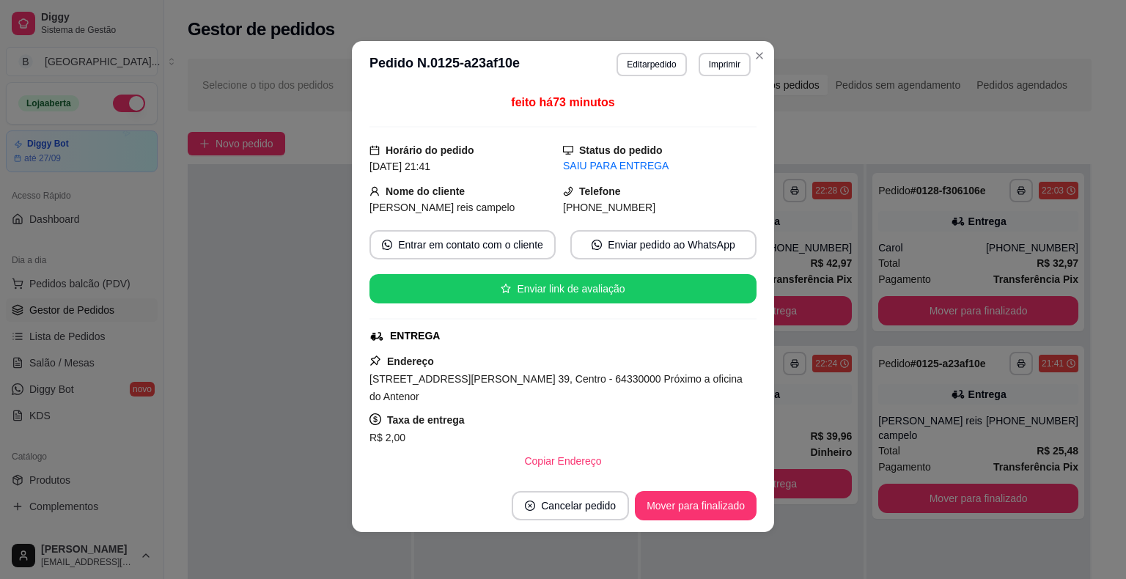
scroll to position [147, 0]
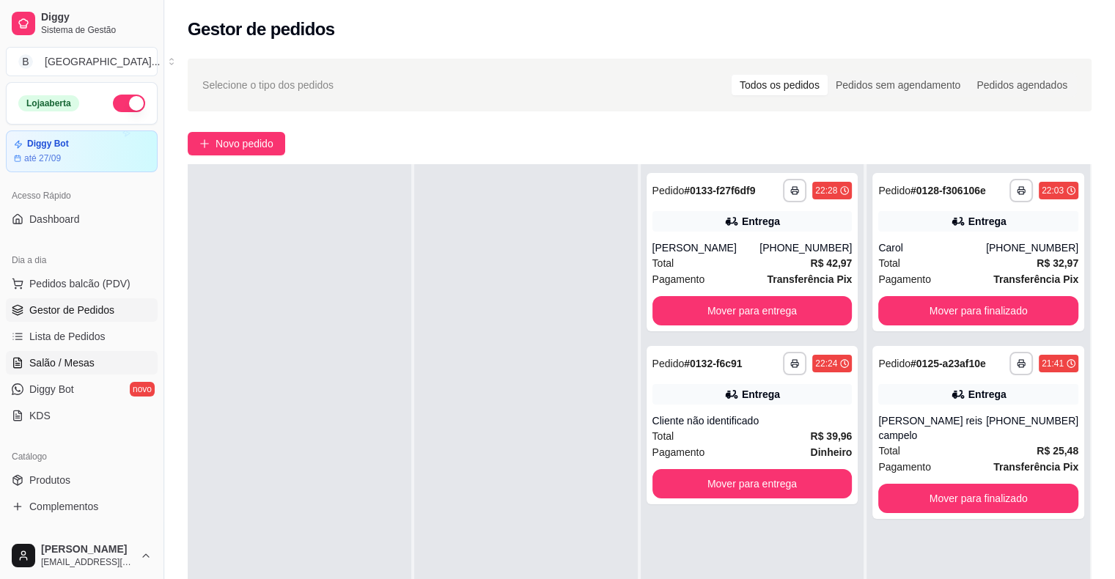
click at [37, 353] on link "Salão / Mesas" at bounding box center [82, 362] width 152 height 23
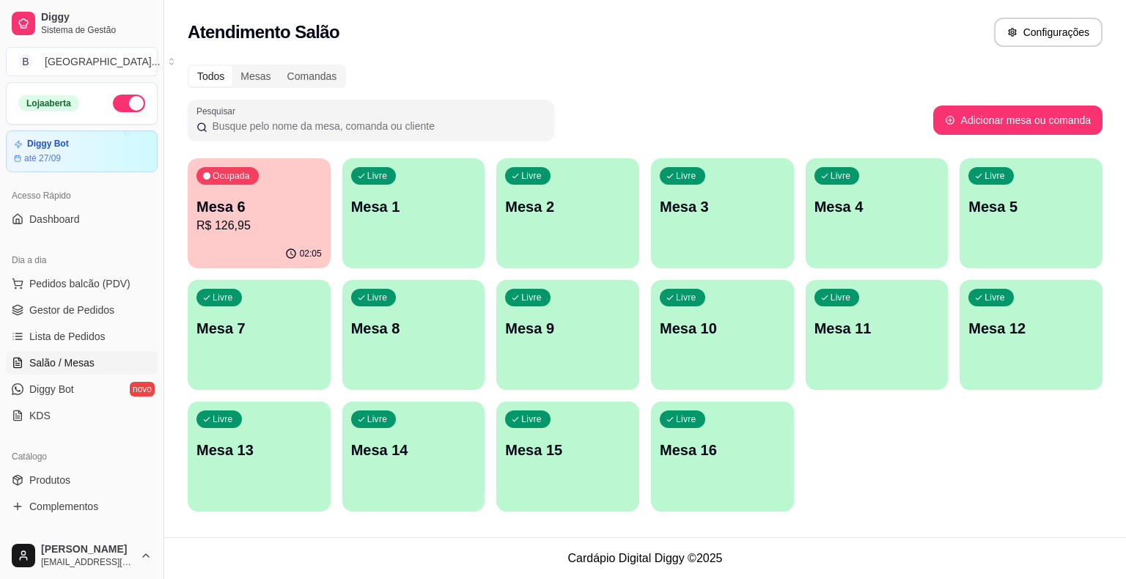
click at [281, 235] on div "Ocupada Mesa 6 R$ 126,95" at bounding box center [259, 198] width 143 height 81
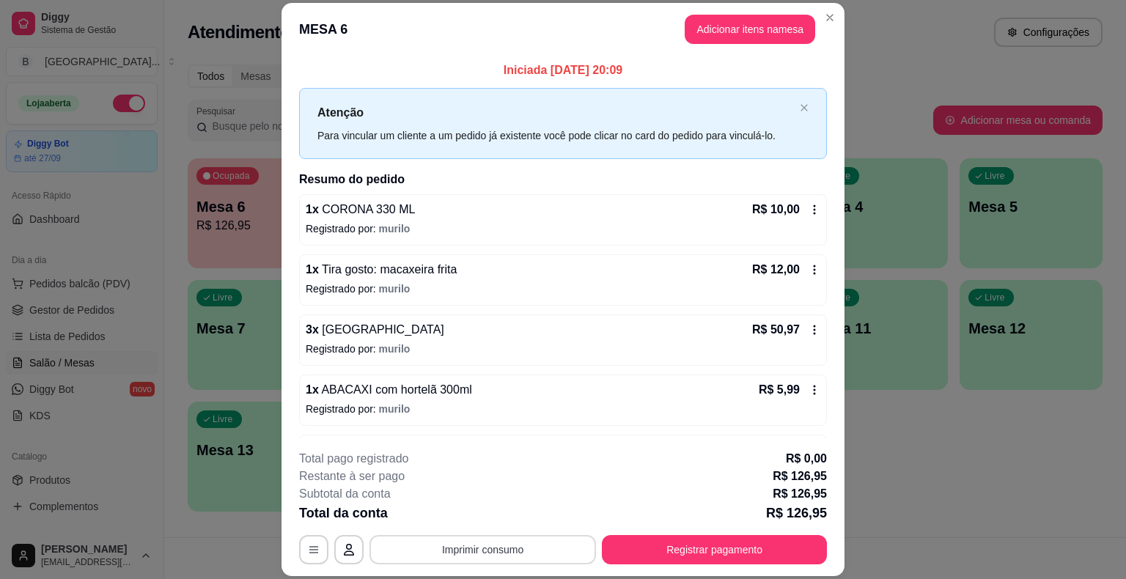
click at [455, 548] on button "Imprimir consumo" at bounding box center [482, 549] width 226 height 29
click at [454, 496] on button "IMPRESSORA" at bounding box center [481, 487] width 103 height 23
click at [441, 545] on button "Imprimir consumo" at bounding box center [483, 550] width 220 height 29
click at [449, 484] on button "IMPRESSORA" at bounding box center [481, 486] width 103 height 23
click at [666, 534] on div "**********" at bounding box center [563, 507] width 528 height 114
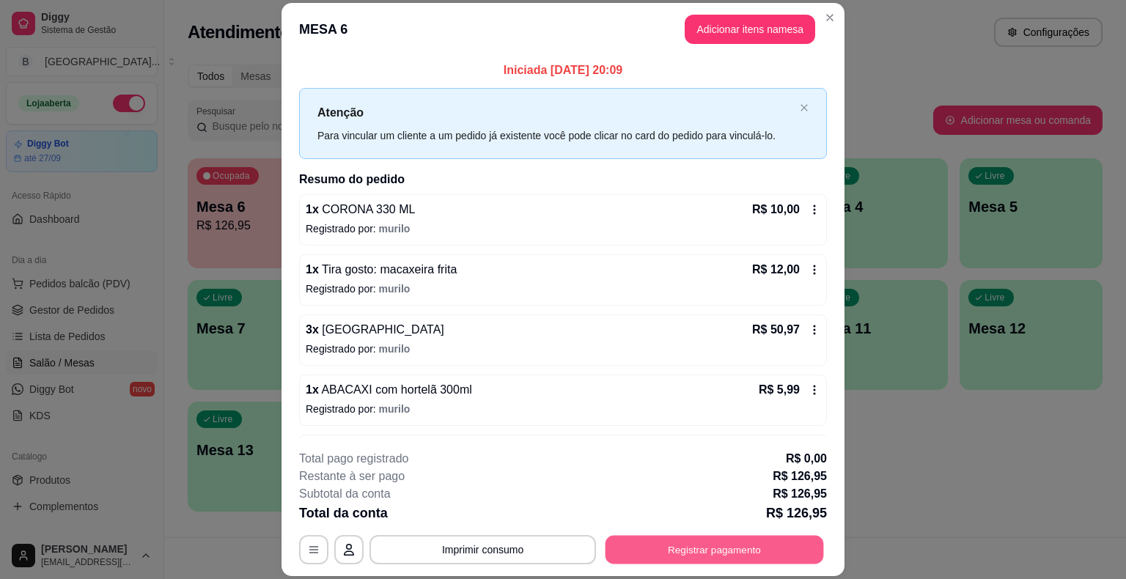
click at [661, 547] on button "Registrar pagamento" at bounding box center [714, 550] width 218 height 29
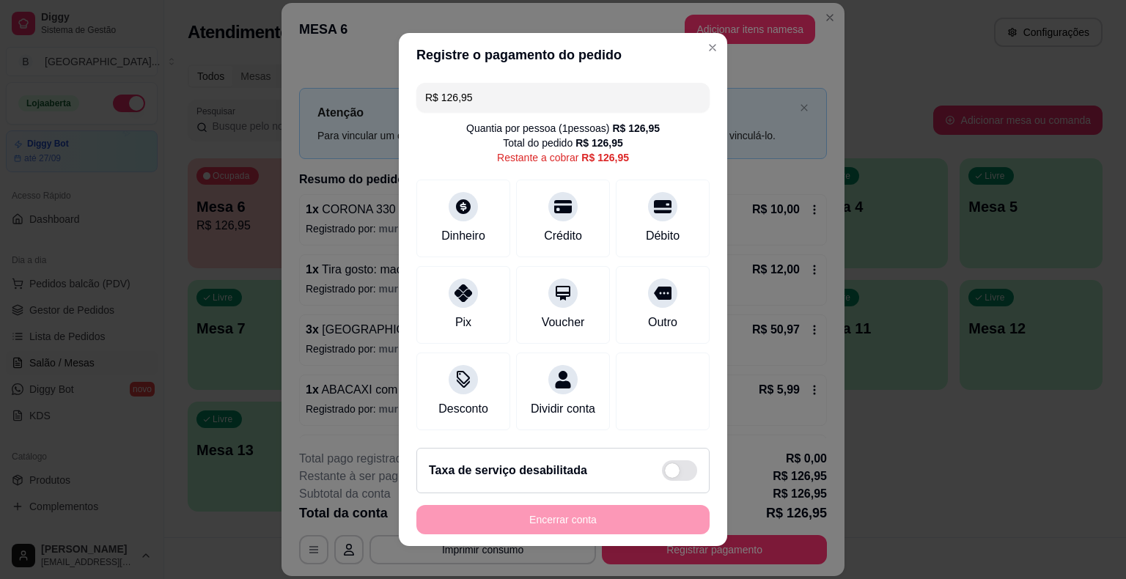
click at [507, 90] on input "R$ 126,95" at bounding box center [563, 97] width 276 height 29
click at [552, 229] on div "Crédito" at bounding box center [563, 234] width 42 height 19
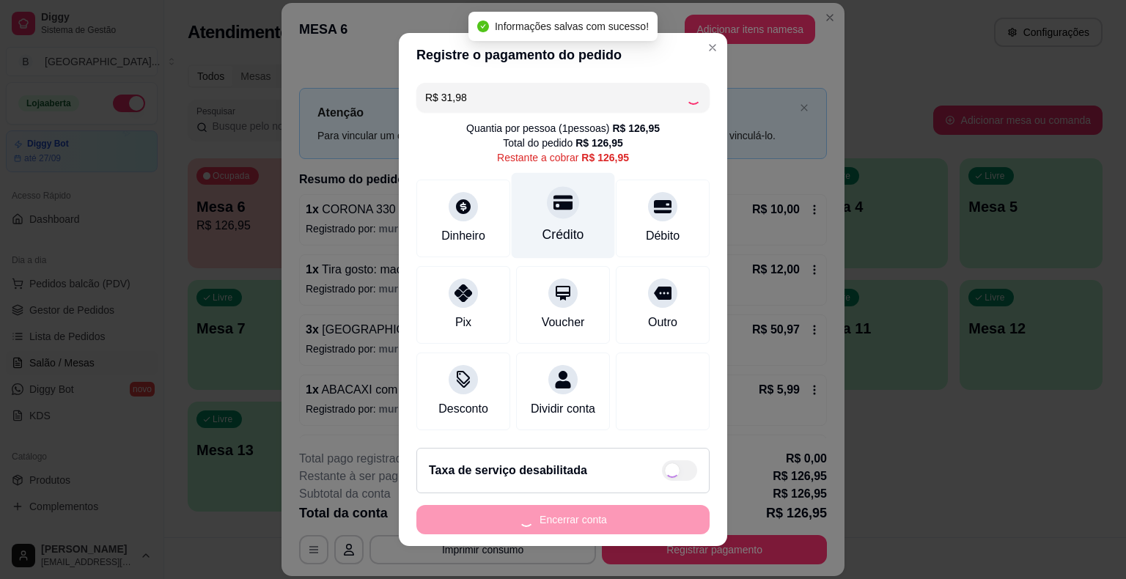
type input "R$ 94,97"
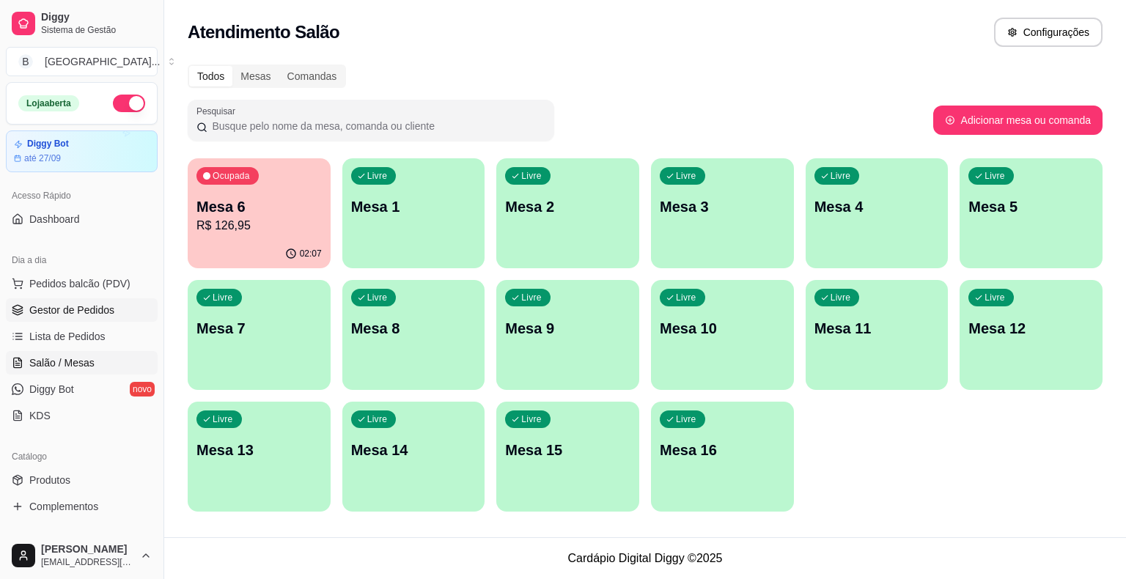
click at [43, 314] on span "Gestor de Pedidos" at bounding box center [71, 310] width 85 height 15
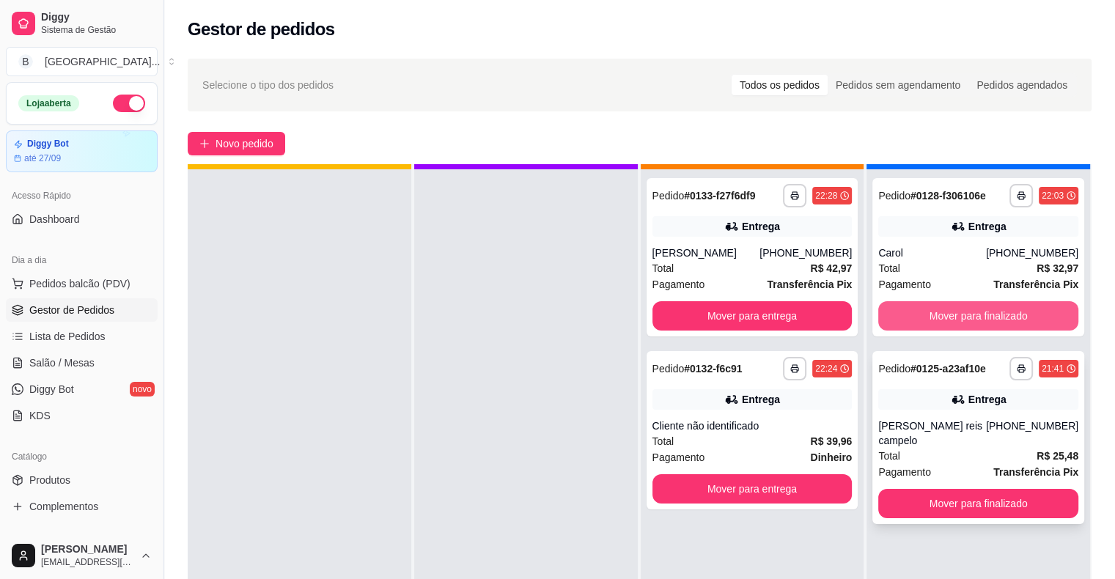
scroll to position [41, 0]
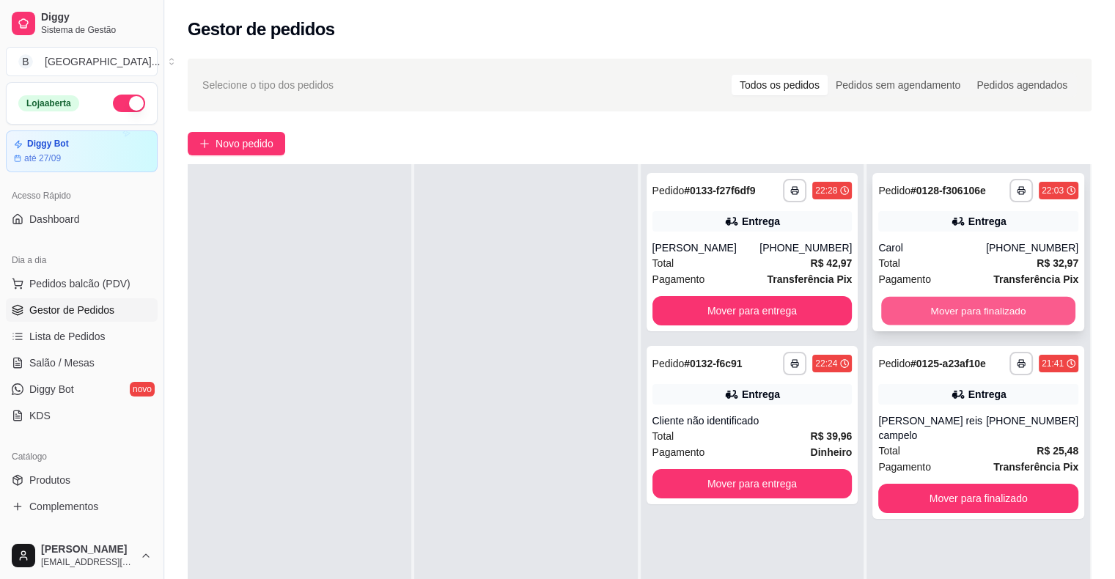
click at [973, 310] on button "Mover para finalizado" at bounding box center [978, 311] width 194 height 29
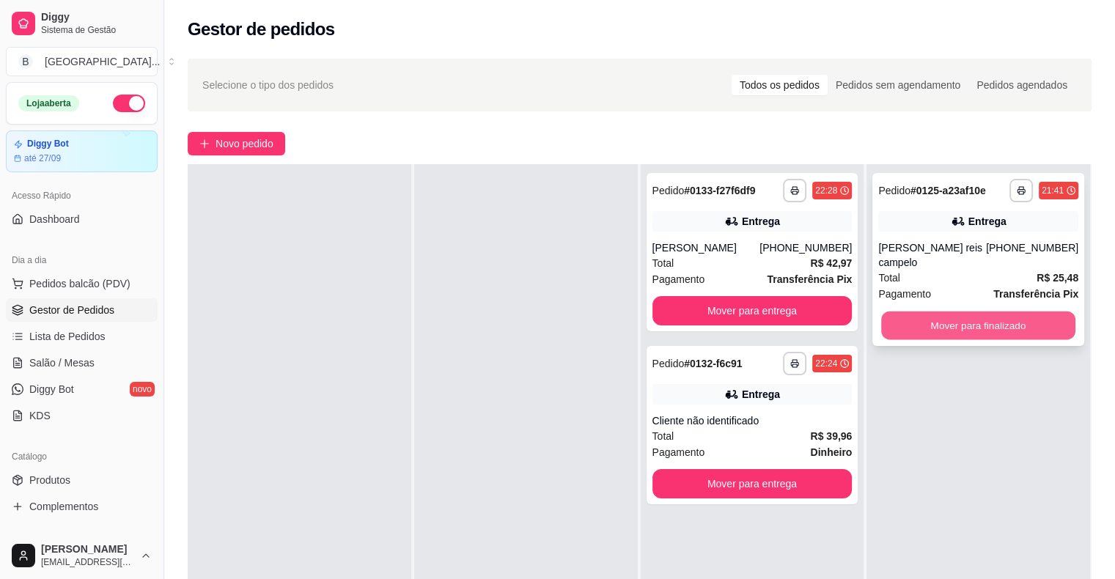
click at [980, 311] on button "Mover para finalizado" at bounding box center [978, 325] width 194 height 29
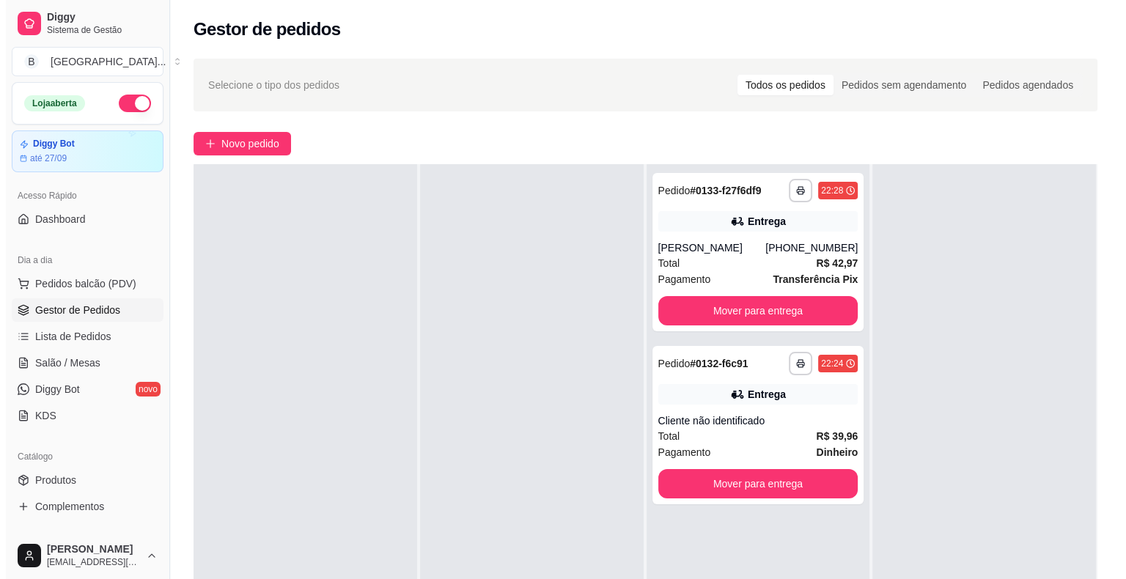
scroll to position [0, 0]
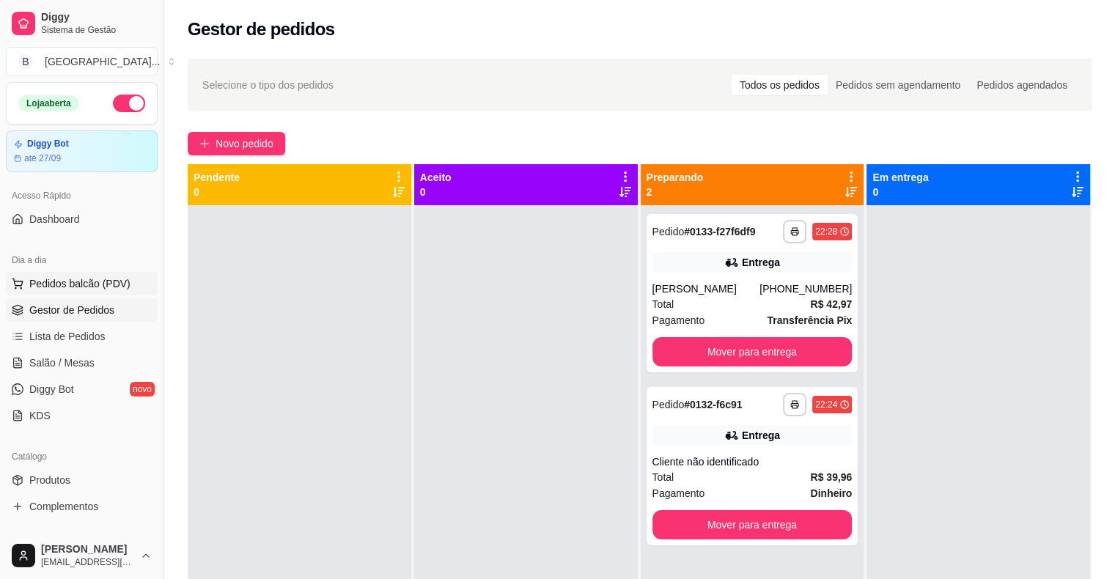
click at [79, 273] on button "Pedidos balcão (PDV)" at bounding box center [82, 283] width 152 height 23
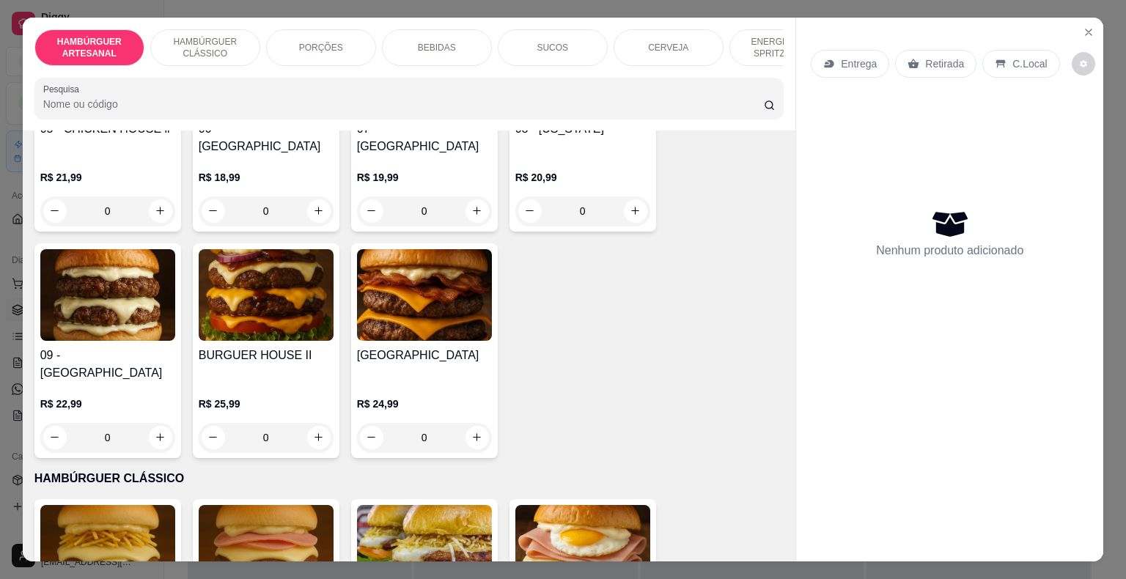
scroll to position [586, 0]
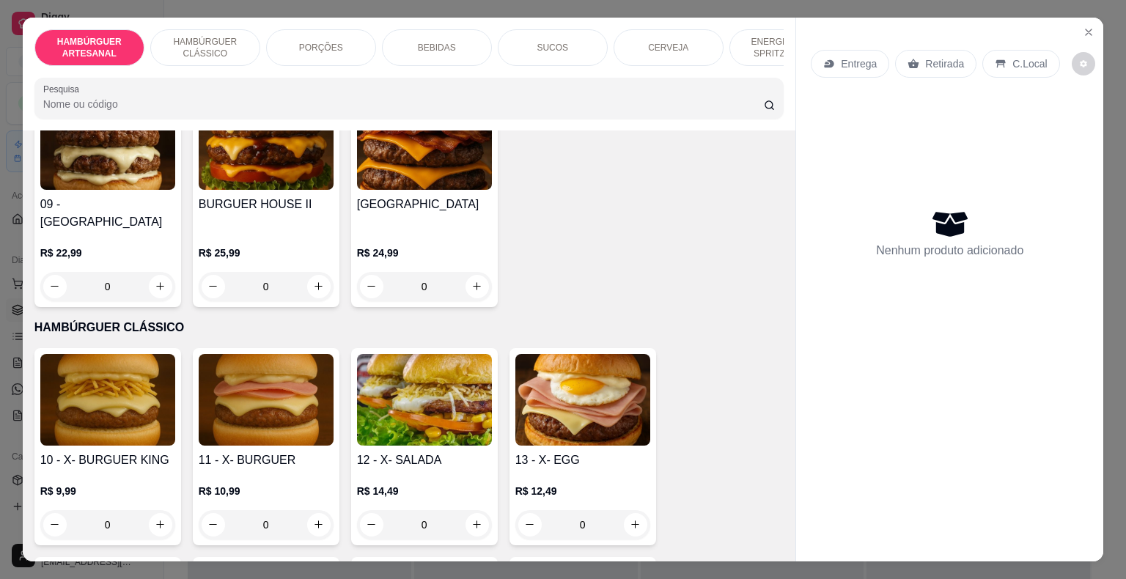
click at [158, 510] on div "0" at bounding box center [107, 524] width 135 height 29
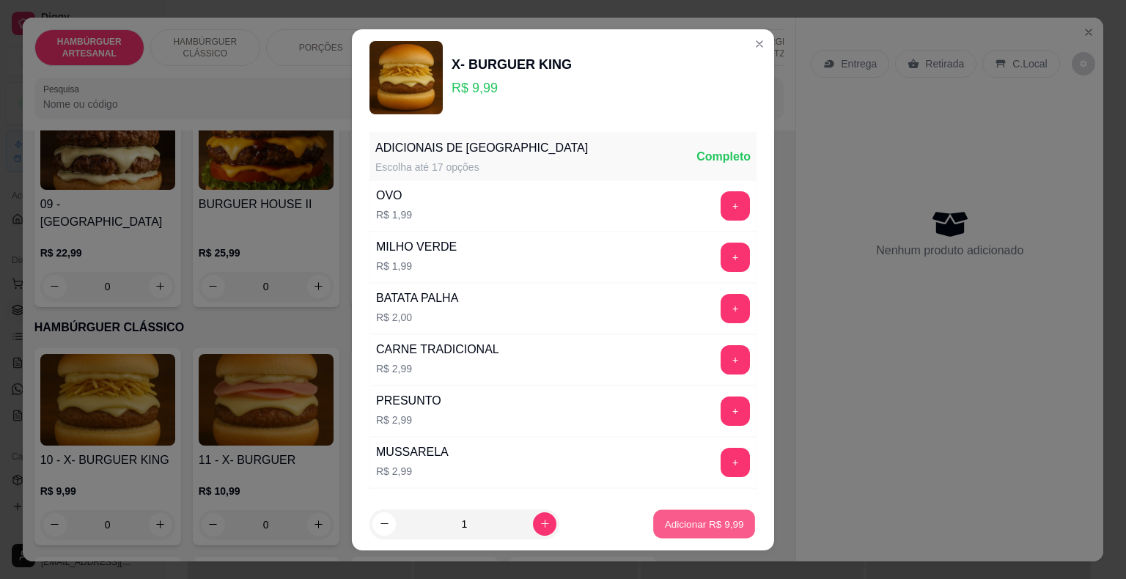
click at [700, 514] on button "Adicionar R$ 9,99" at bounding box center [704, 523] width 102 height 29
type input "1"
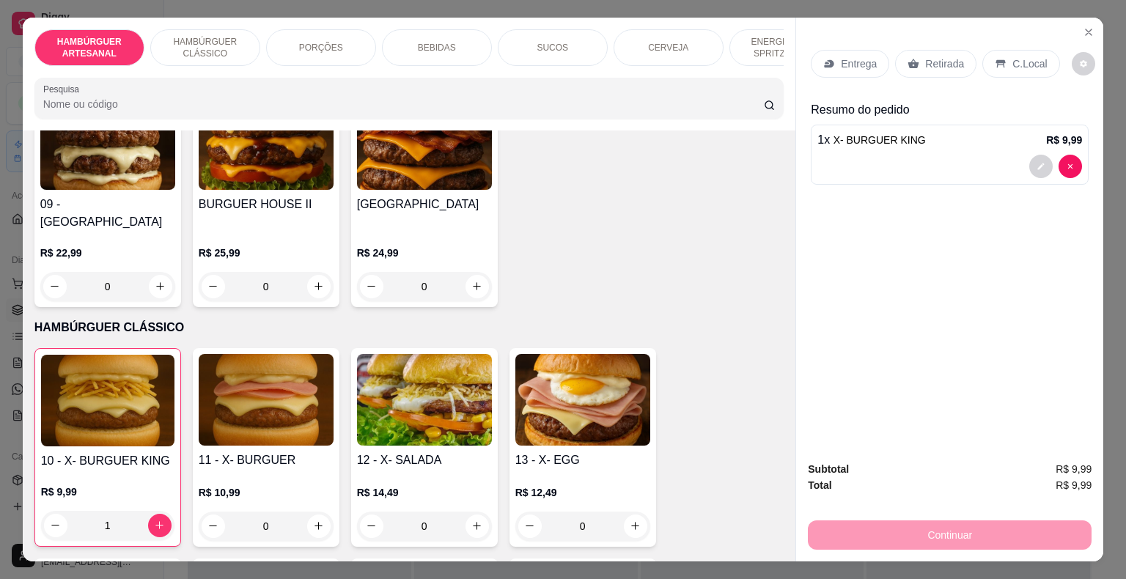
click at [962, 155] on div at bounding box center [949, 166] width 265 height 23
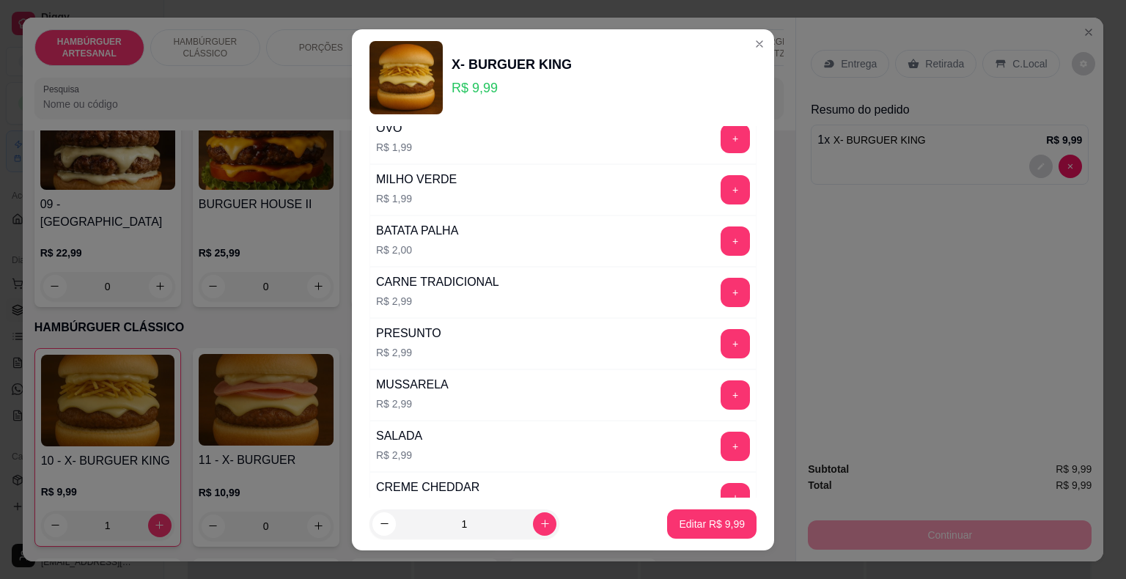
scroll to position [73, 0]
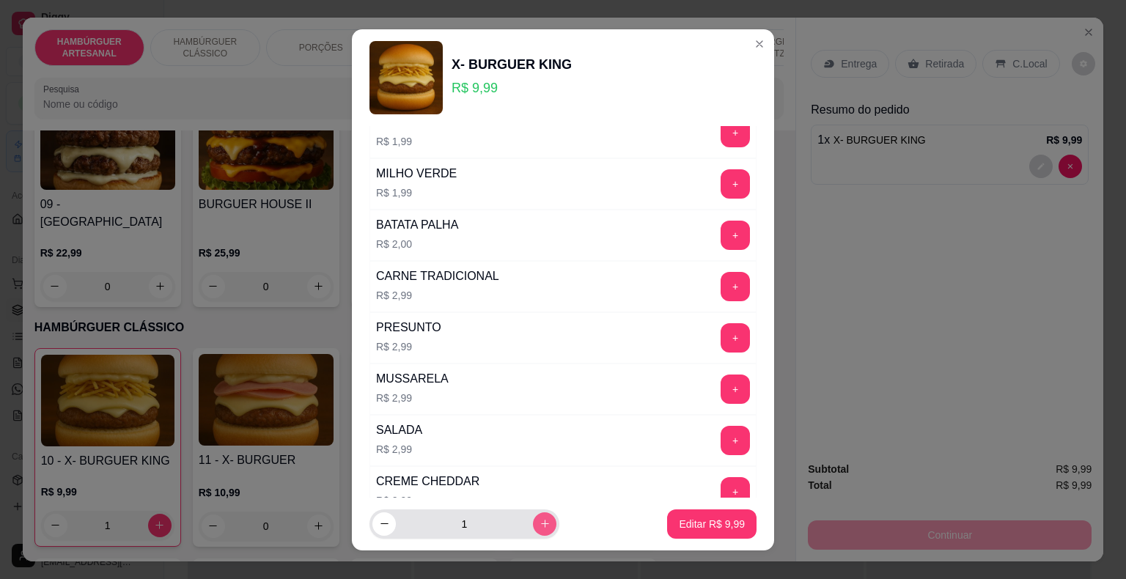
click at [533, 514] on button "increase-product-quantity" at bounding box center [544, 523] width 23 height 23
type input "2"
click at [674, 519] on p "Editar R$ 19,98" at bounding box center [708, 524] width 69 height 14
type input "2"
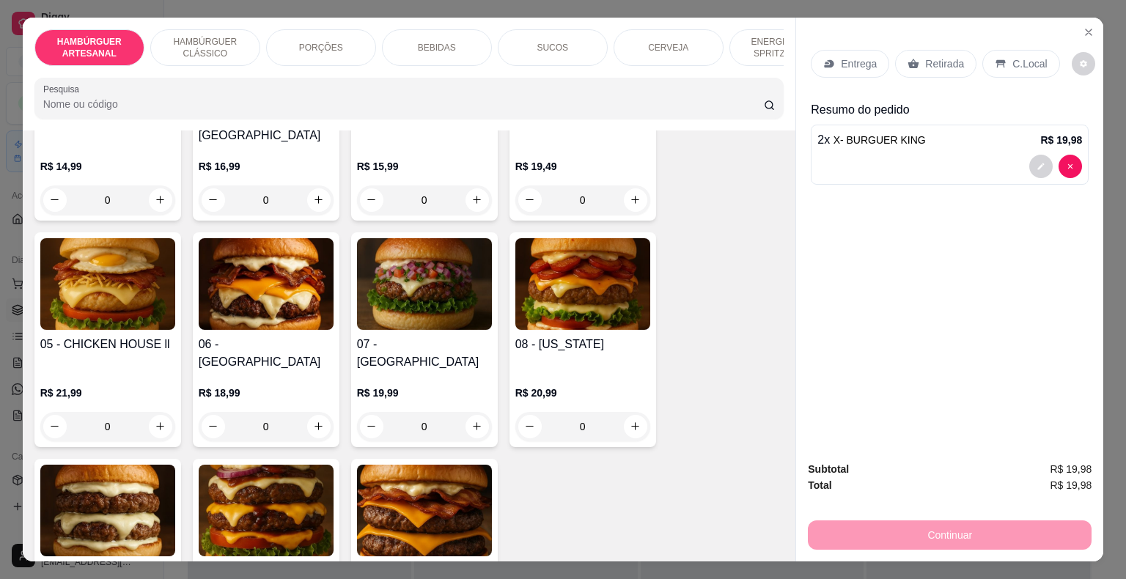
scroll to position [0, 0]
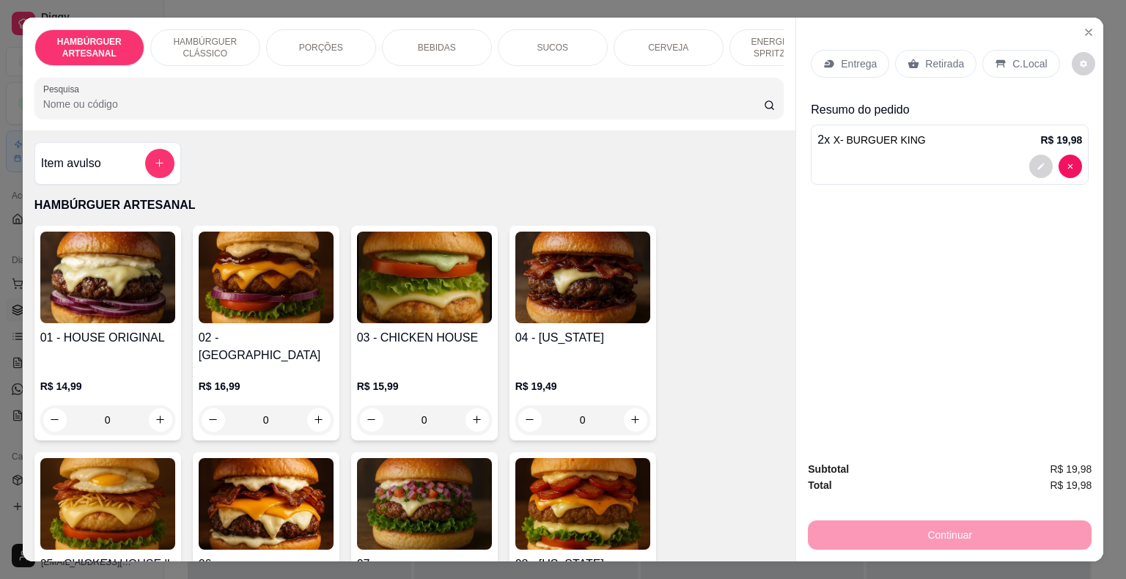
click at [307, 405] on div "0" at bounding box center [266, 419] width 135 height 29
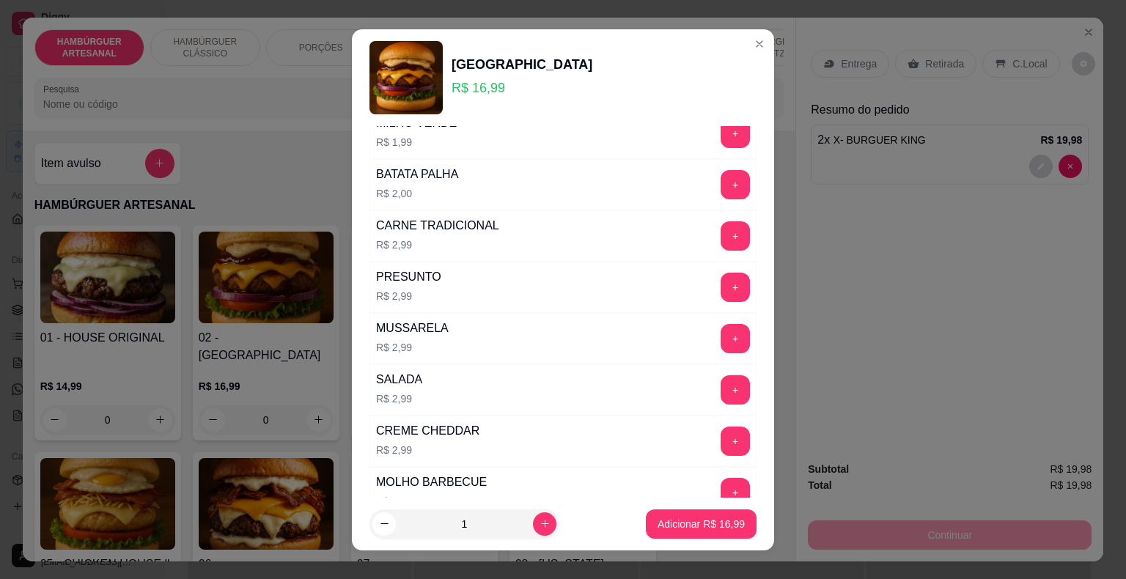
scroll to position [147, 0]
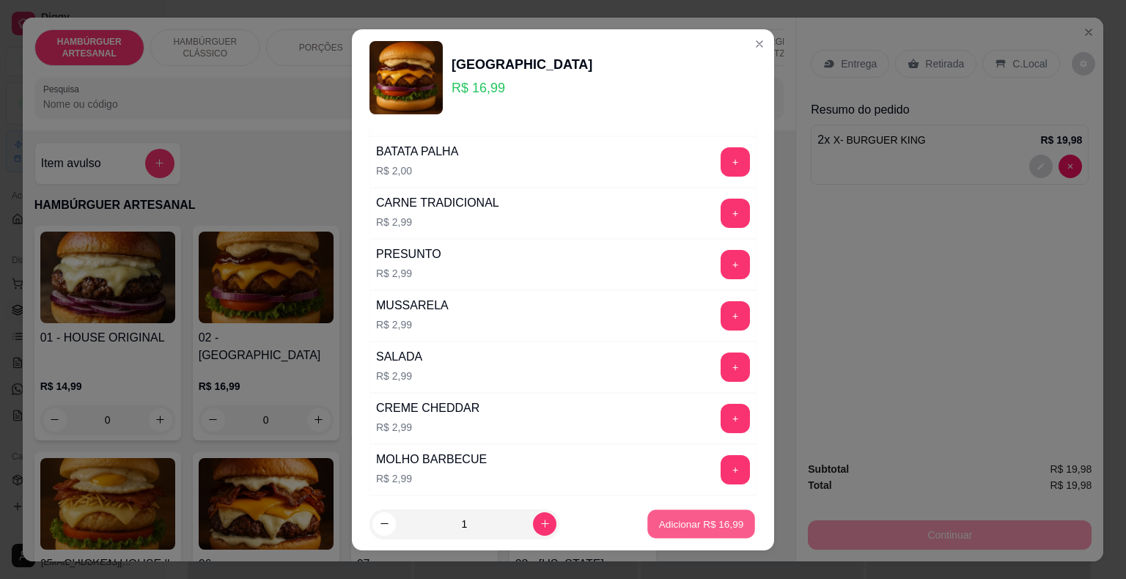
click at [659, 523] on p "Adicionar R$ 16,99" at bounding box center [701, 524] width 85 height 14
type input "1"
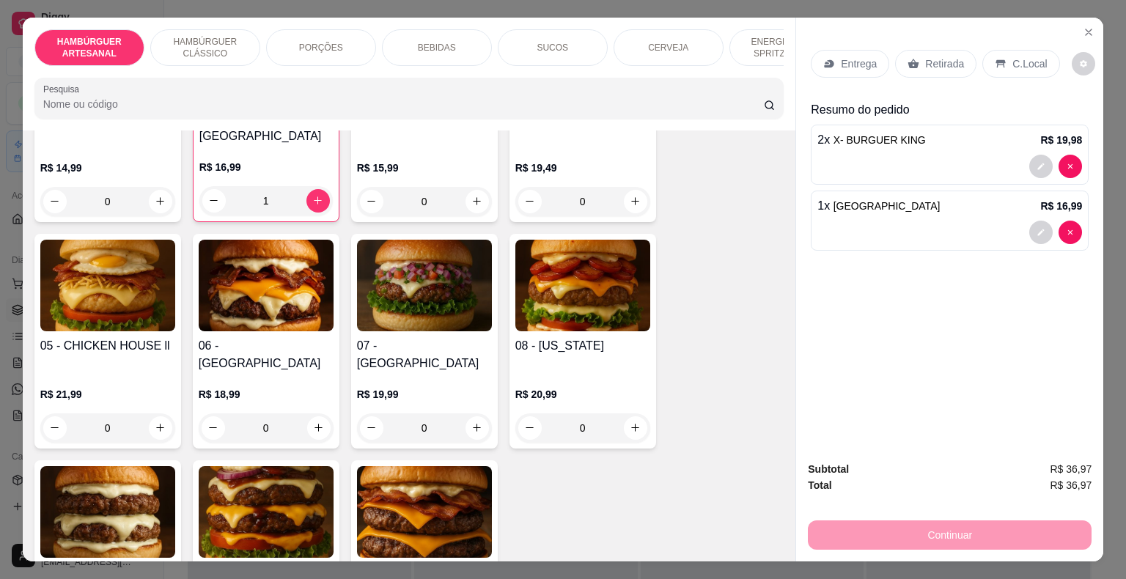
scroll to position [35, 0]
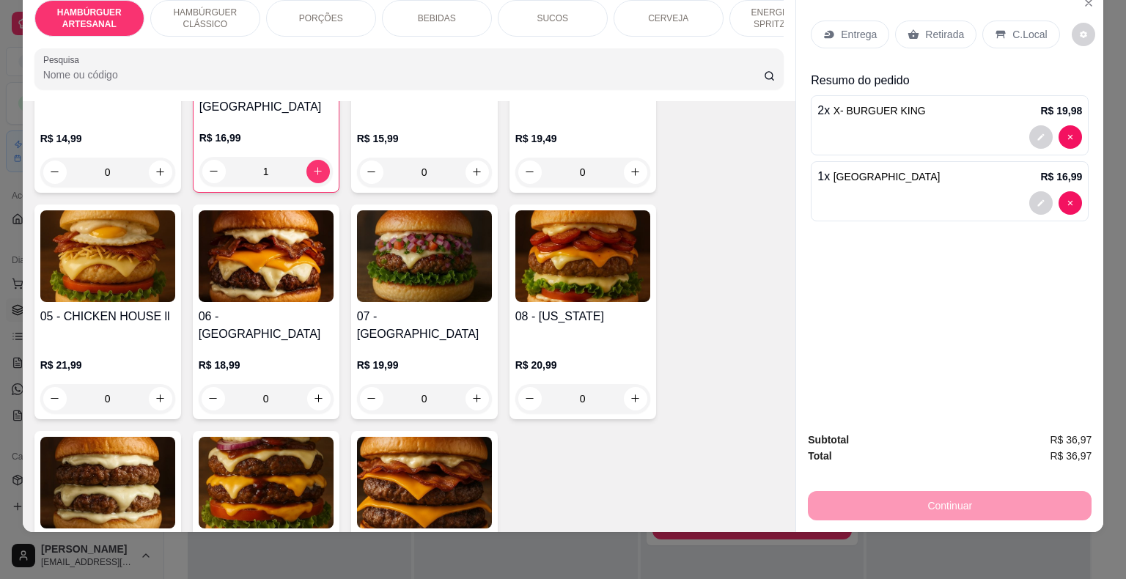
click at [841, 27] on p "Entrega" at bounding box center [859, 34] width 36 height 15
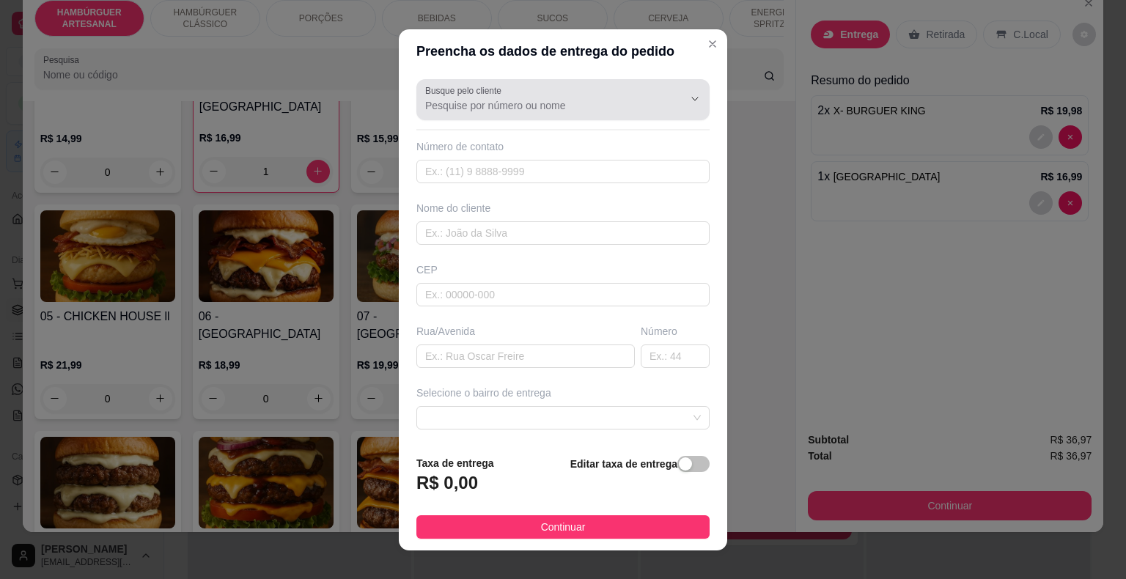
click at [663, 107] on button "Show suggestions" at bounding box center [674, 98] width 23 height 23
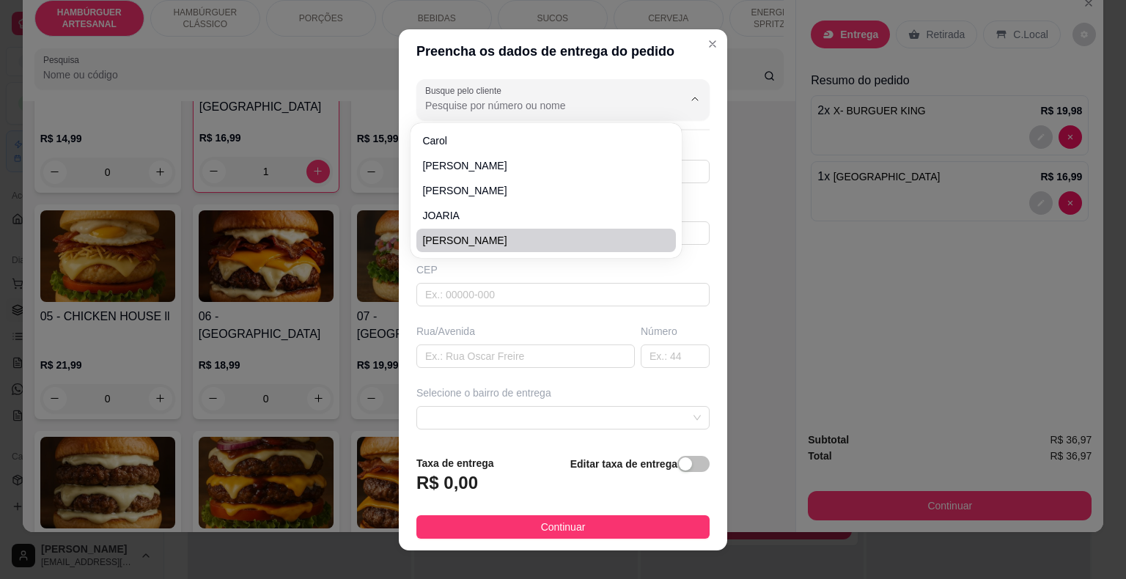
click at [494, 315] on div "Busque pelo cliente Número de contato Nome do cliente CEP Rua/[GEOGRAPHIC_DATA]…" at bounding box center [563, 258] width 328 height 370
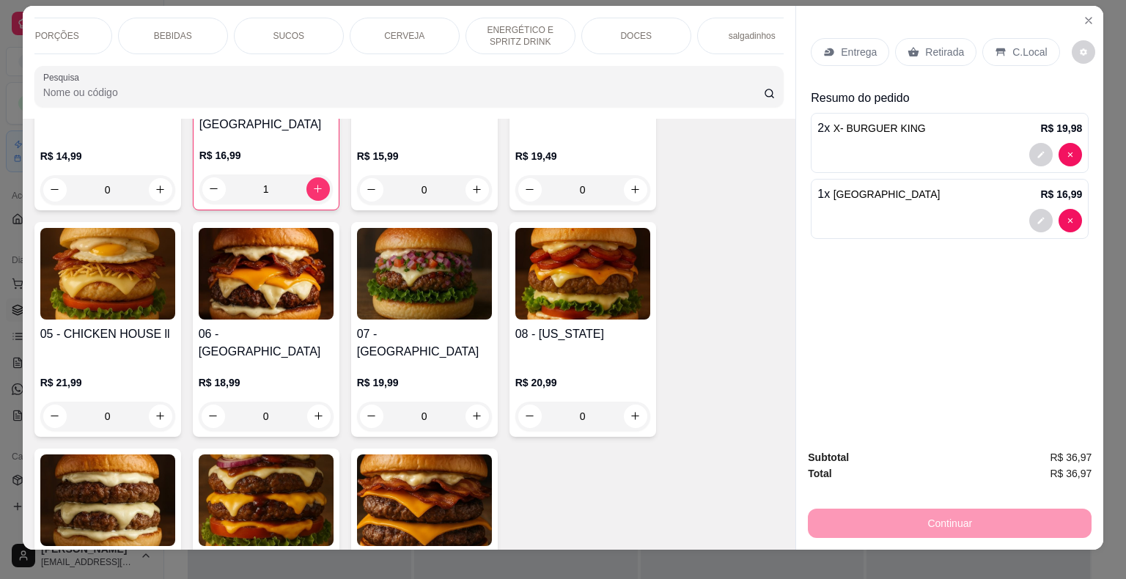
scroll to position [0, 0]
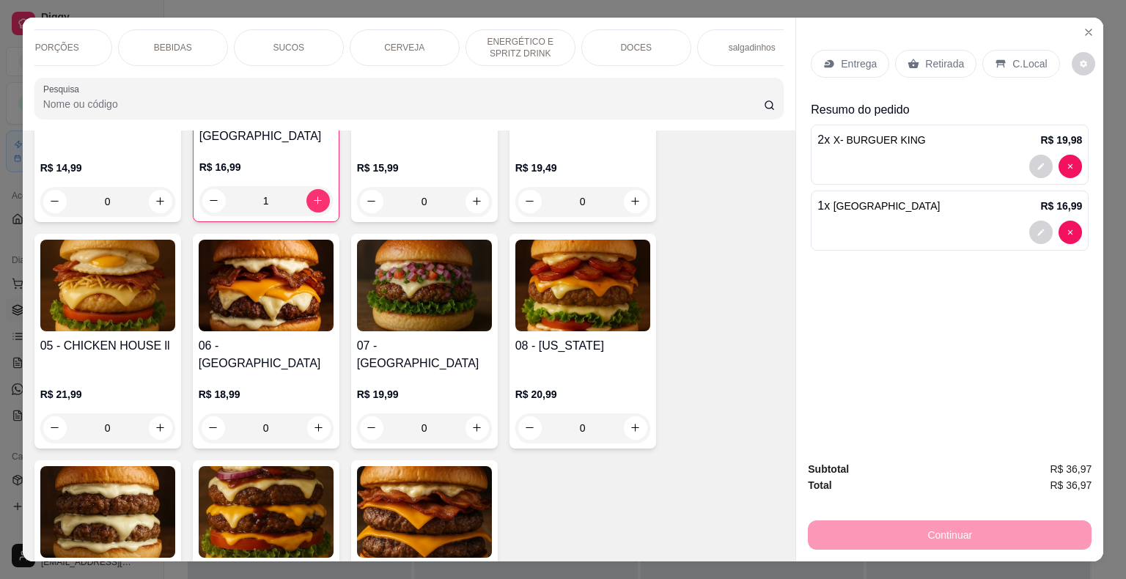
click at [202, 37] on div "BEBIDAS" at bounding box center [173, 47] width 110 height 37
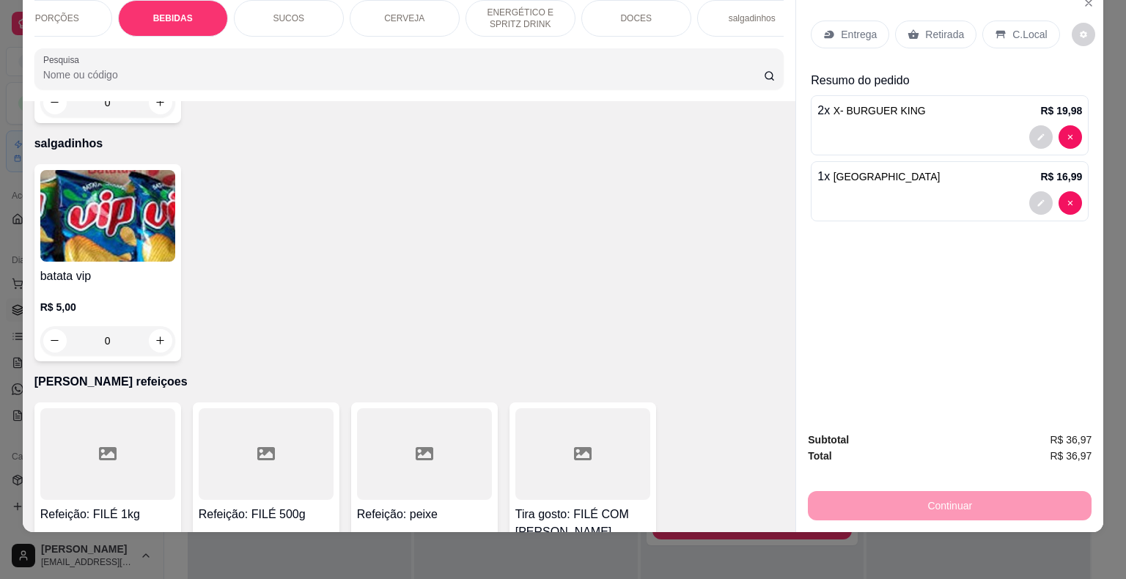
scroll to position [4054, 0]
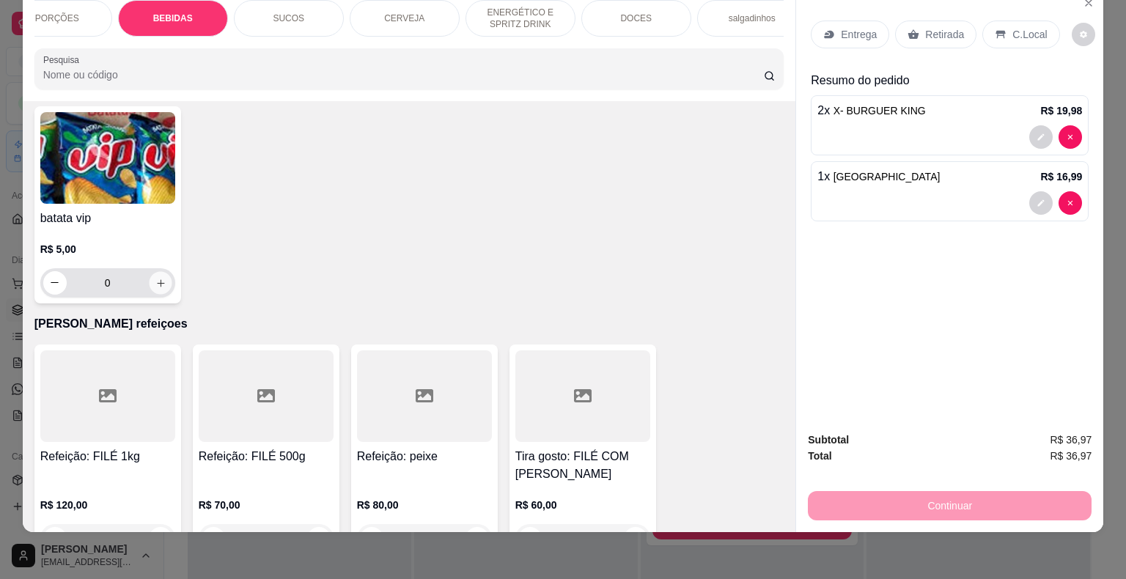
click at [155, 277] on icon "increase-product-quantity" at bounding box center [160, 282] width 11 height 11
type input "1"
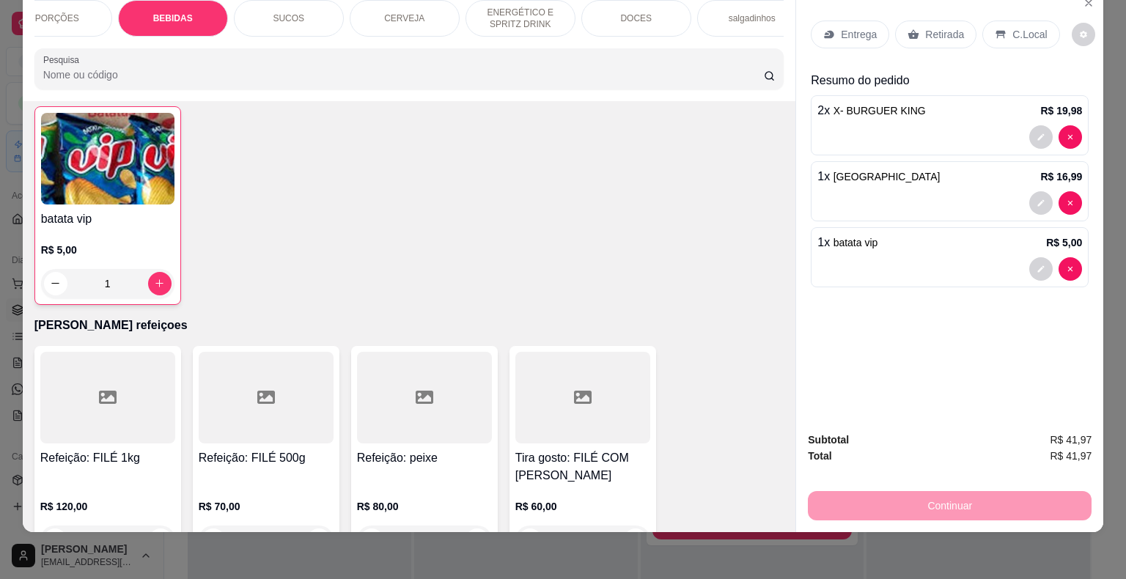
click at [925, 27] on p "Retirada" at bounding box center [944, 34] width 39 height 15
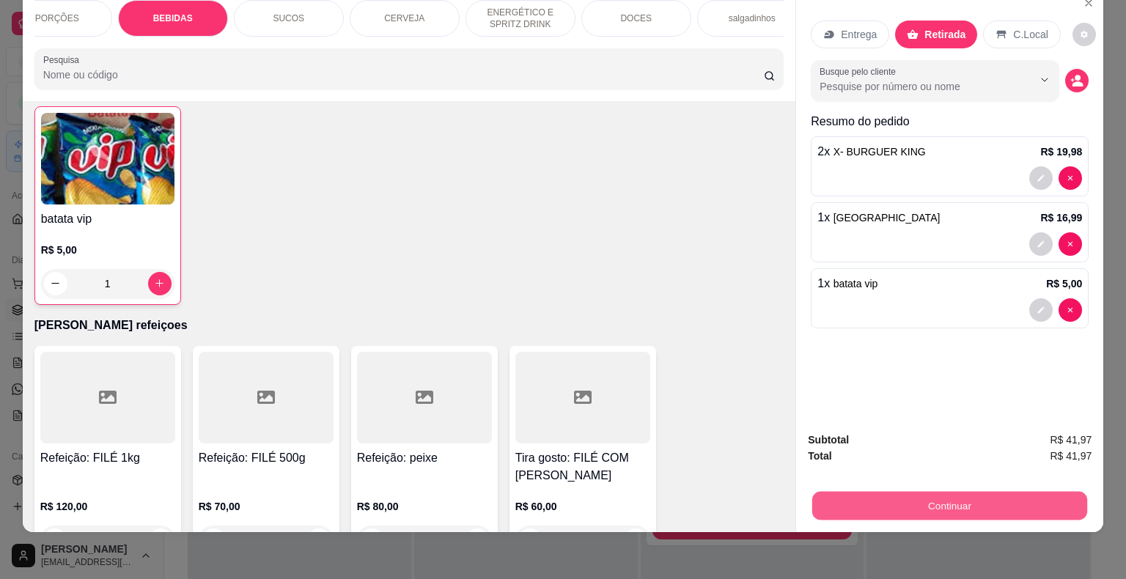
click at [838, 499] on button "Continuar" at bounding box center [949, 506] width 275 height 29
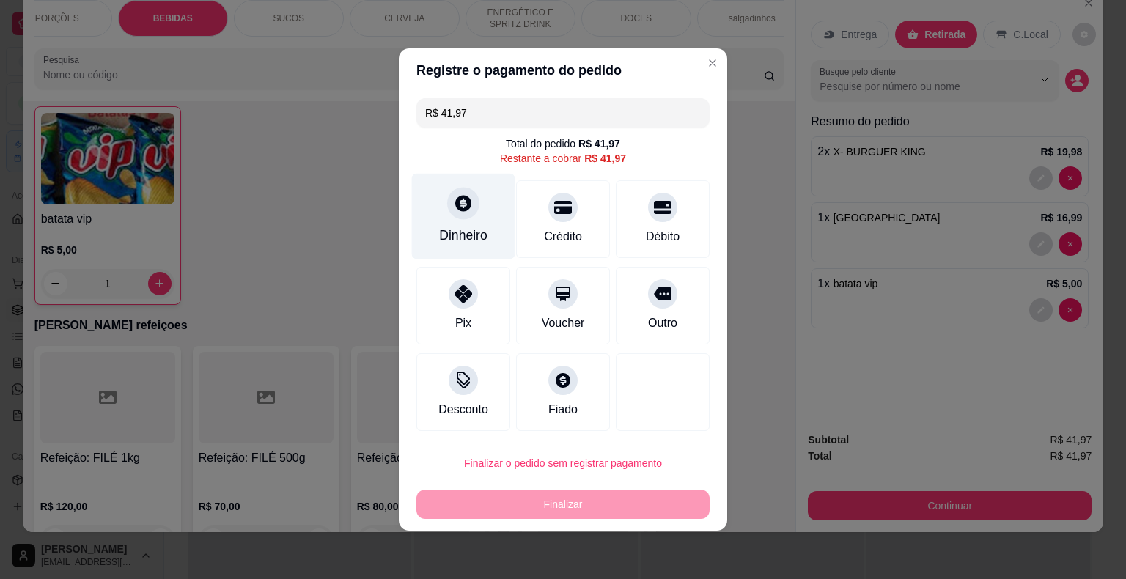
click at [475, 215] on div "Dinheiro" at bounding box center [463, 217] width 103 height 86
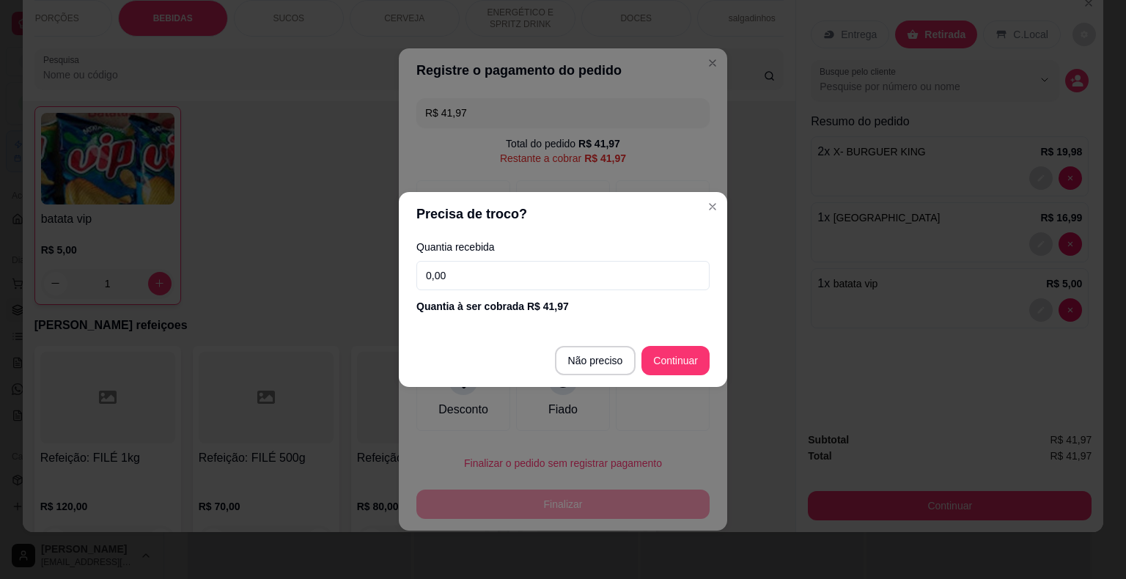
click at [479, 266] on input "0,00" at bounding box center [562, 275] width 293 height 29
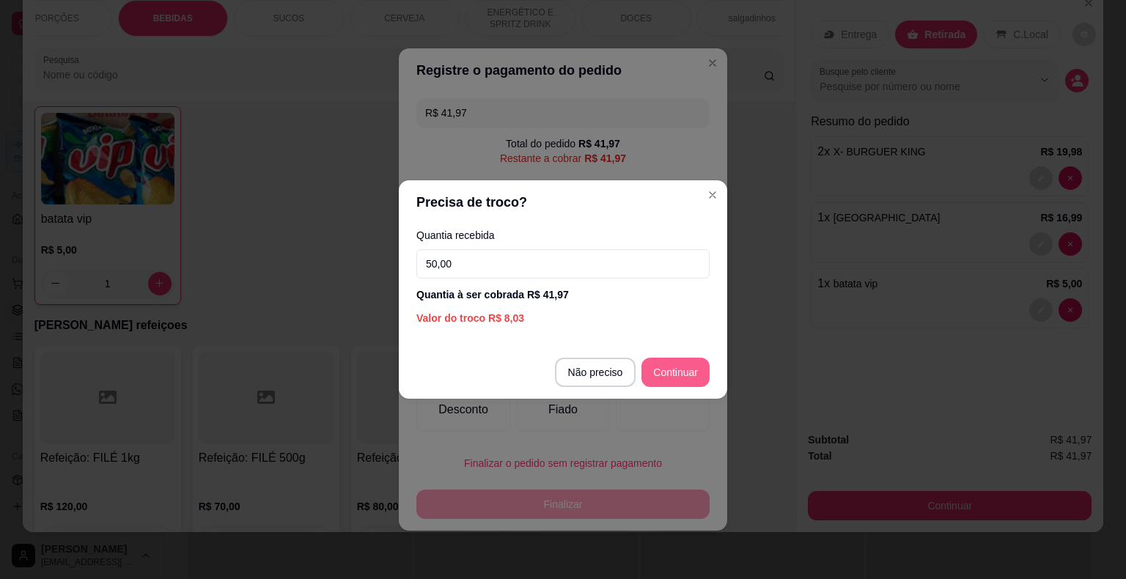
type input "50,00"
type input "R$ 0,00"
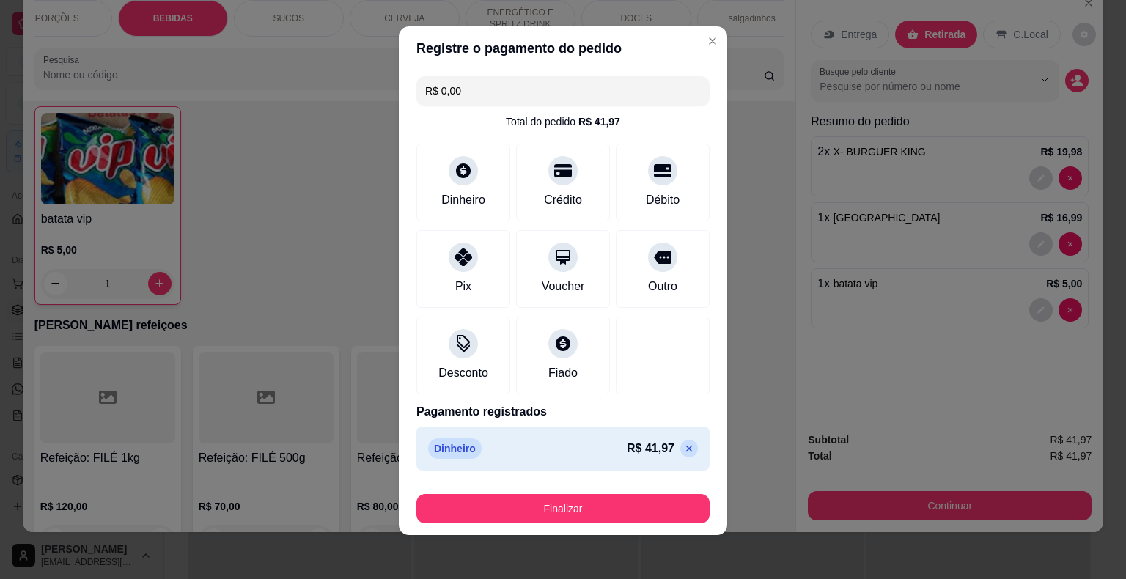
scroll to position [11, 0]
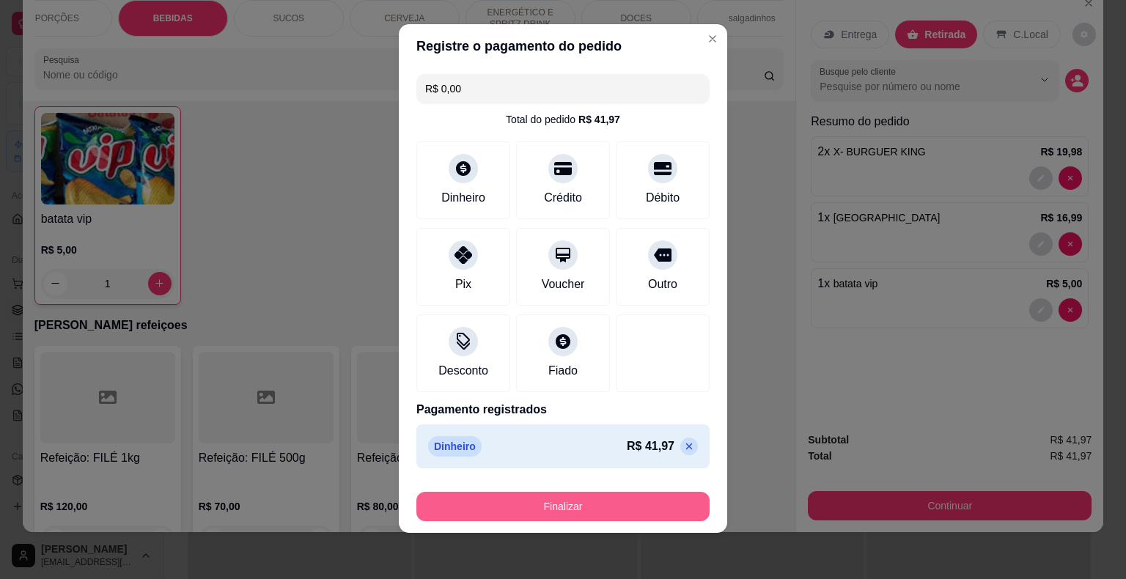
click at [536, 493] on button "Finalizar" at bounding box center [562, 506] width 293 height 29
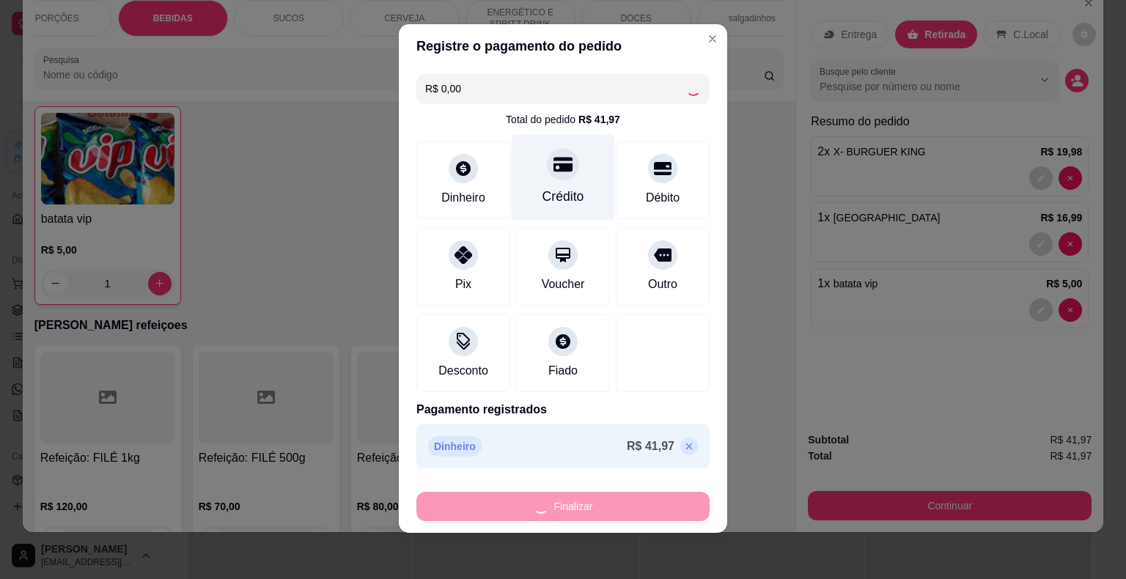
type input "0"
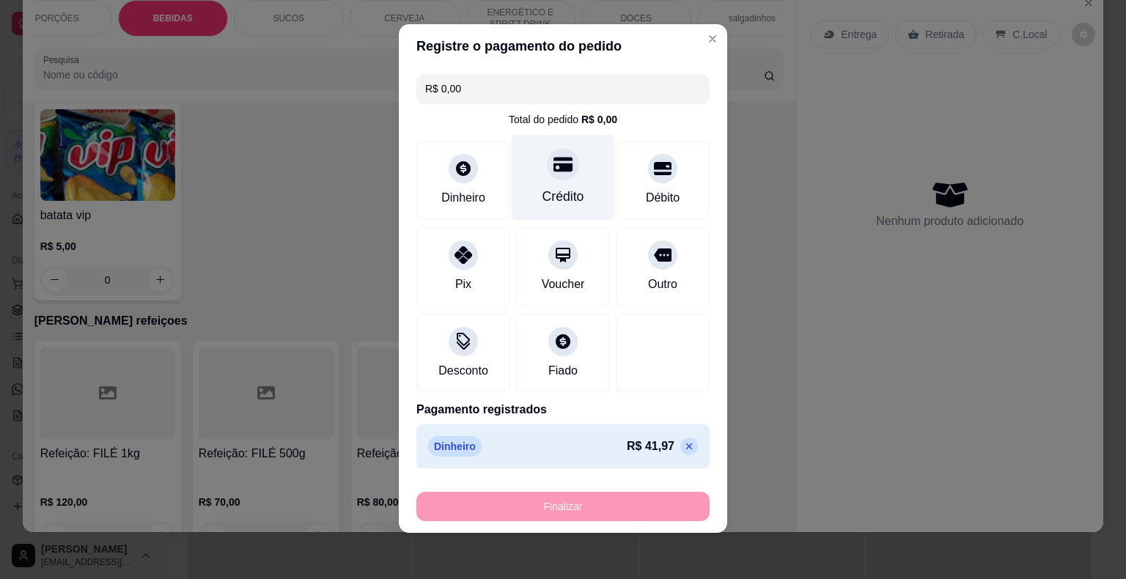
type input "-R$ 41,97"
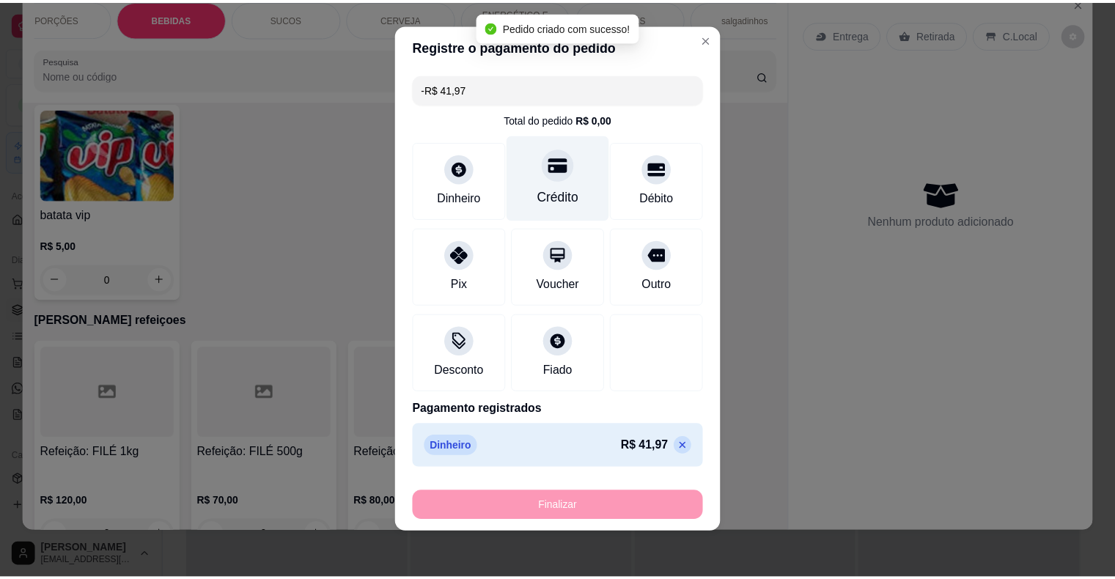
scroll to position [4051, 0]
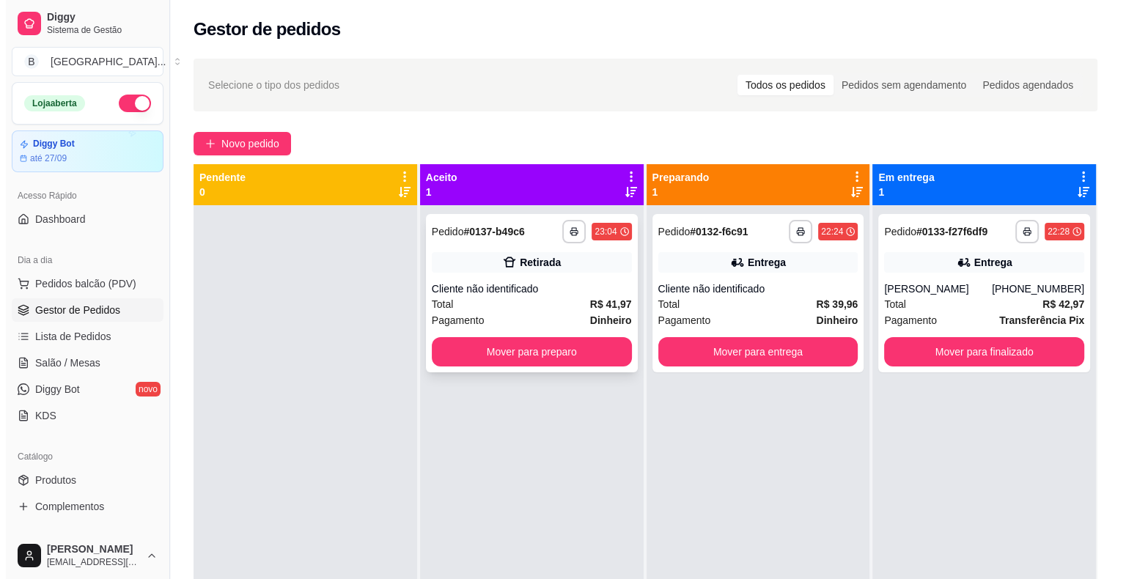
scroll to position [41, 0]
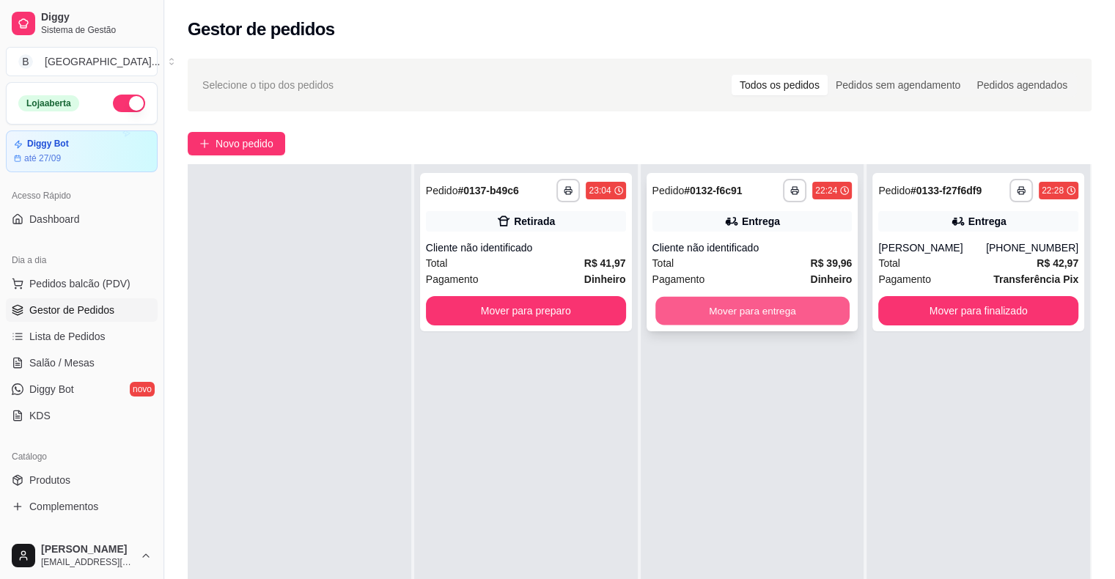
click at [724, 312] on button "Mover para entrega" at bounding box center [752, 311] width 194 height 29
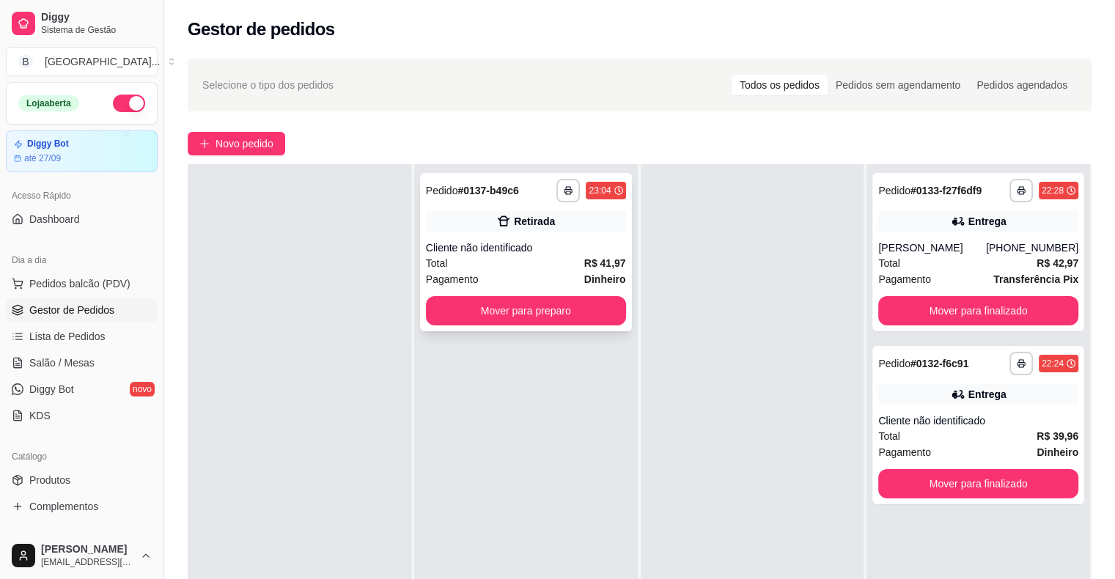
click at [523, 239] on div "**********" at bounding box center [526, 252] width 212 height 158
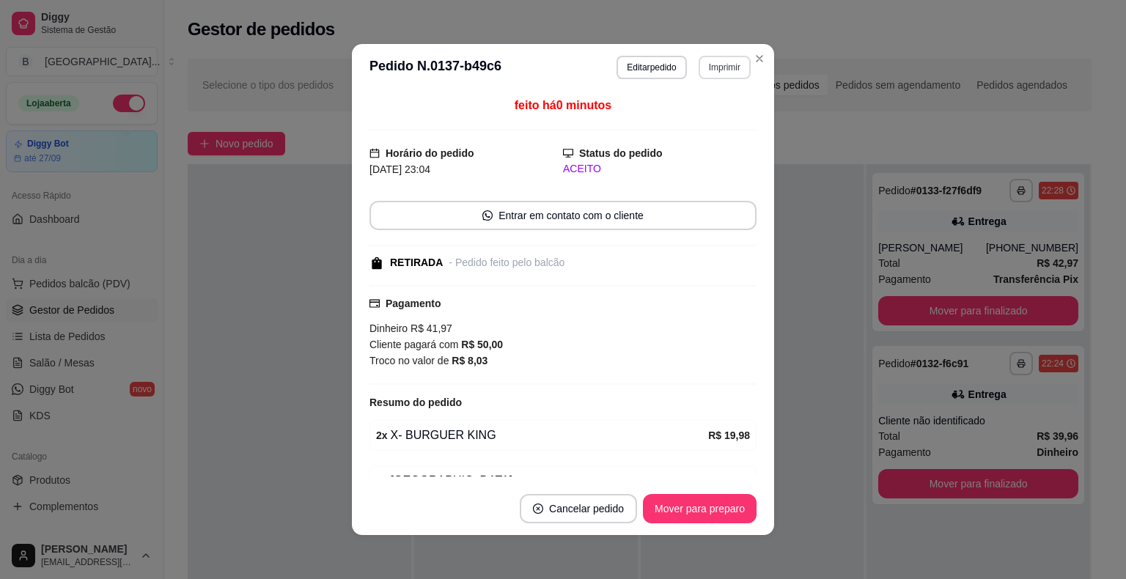
click at [698, 74] on button "Imprimir" at bounding box center [724, 67] width 52 height 23
click at [688, 108] on button "IMPRESSORA" at bounding box center [692, 118] width 103 height 23
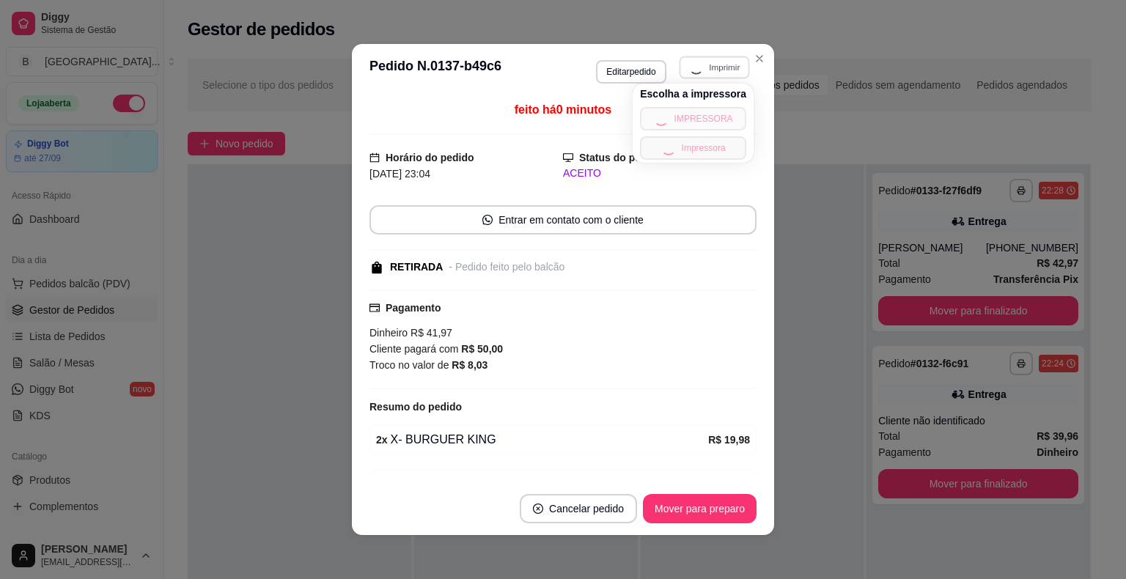
scroll to position [3, 0]
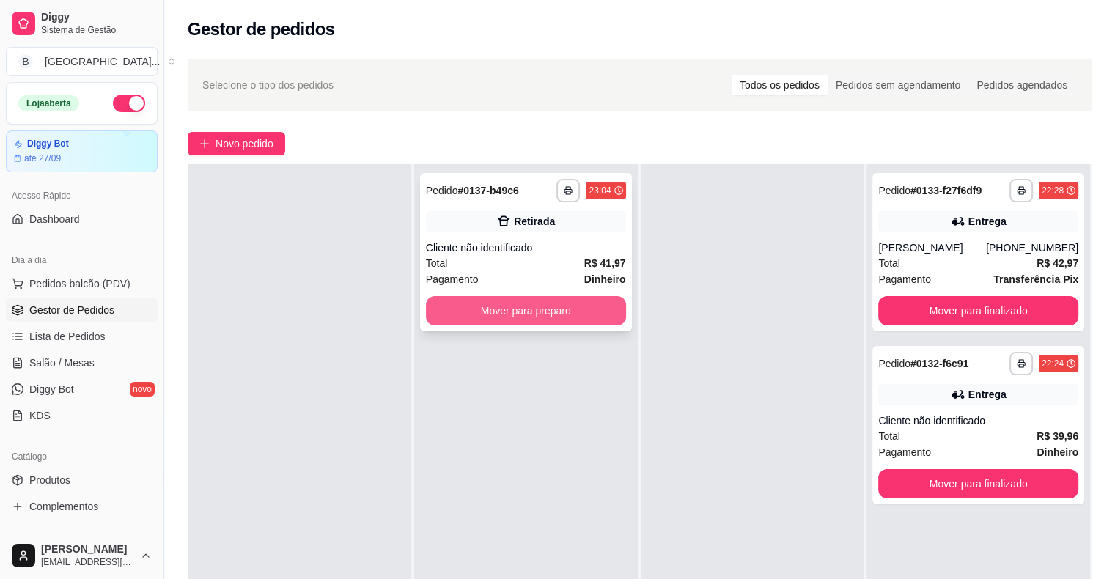
click at [589, 313] on button "Mover para preparo" at bounding box center [526, 310] width 200 height 29
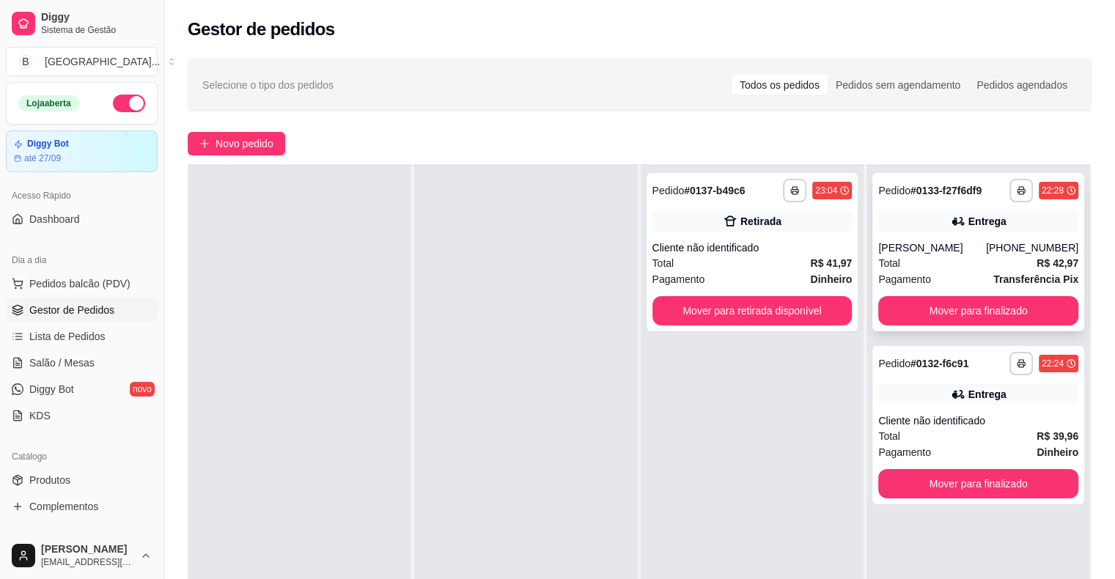
click at [956, 259] on div "Total R$ 42,97" at bounding box center [978, 263] width 200 height 16
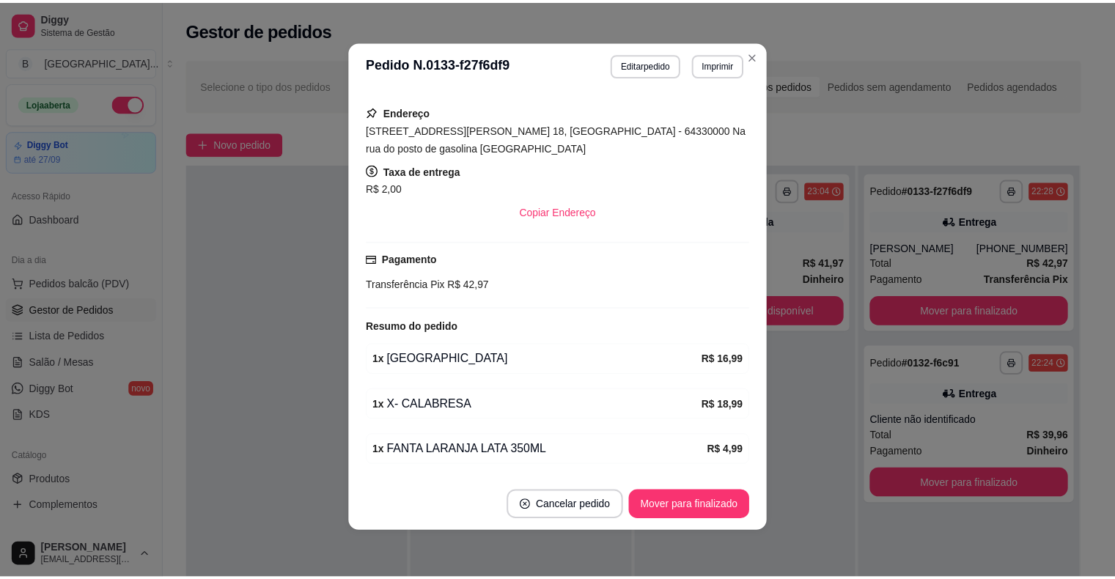
scroll to position [295, 0]
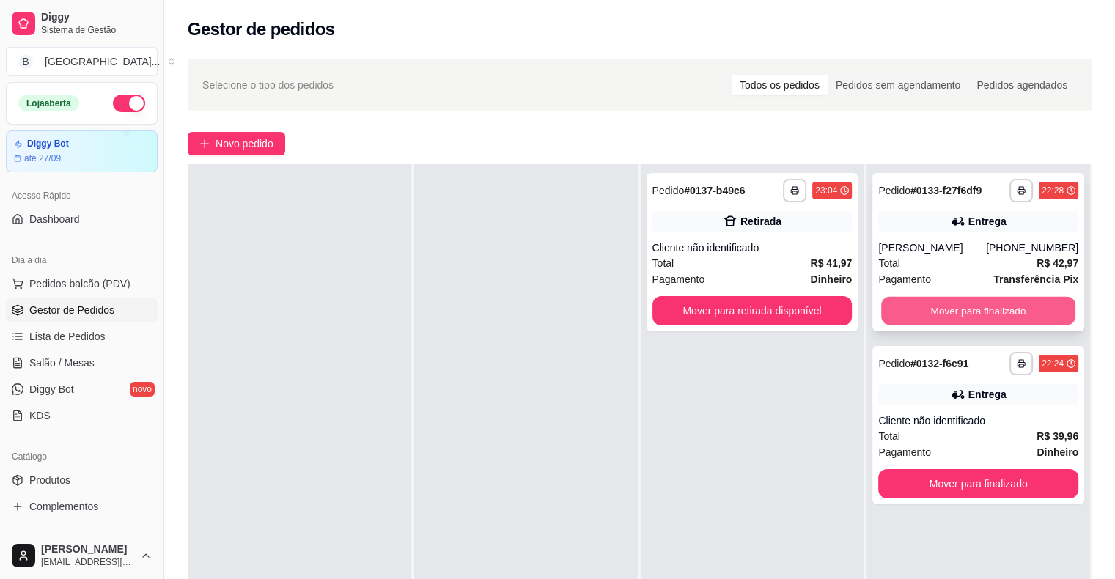
click at [932, 303] on button "Mover para finalizado" at bounding box center [978, 311] width 194 height 29
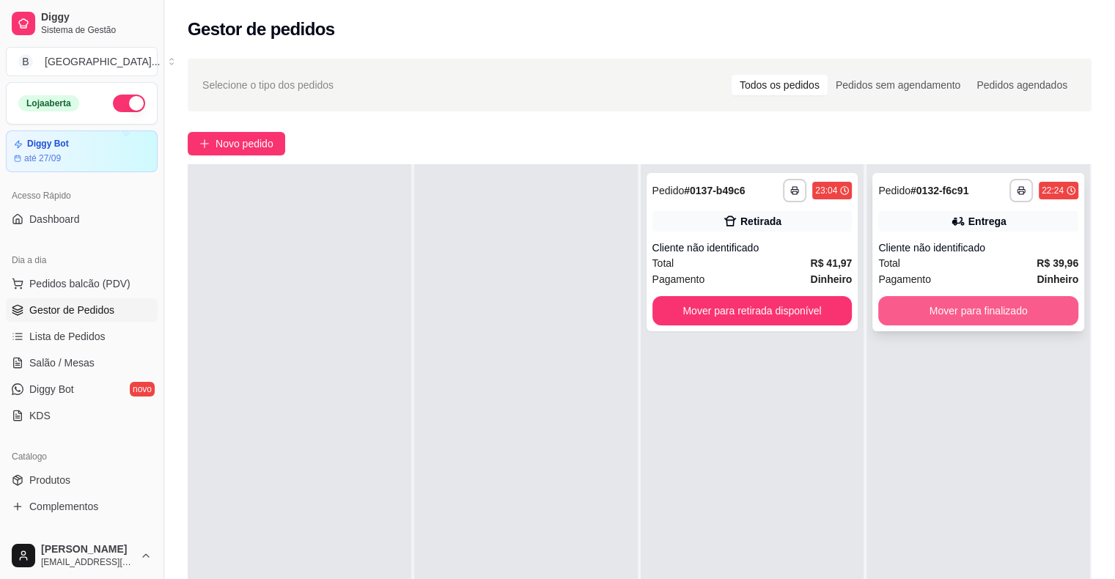
click at [932, 320] on button "Mover para finalizado" at bounding box center [978, 310] width 200 height 29
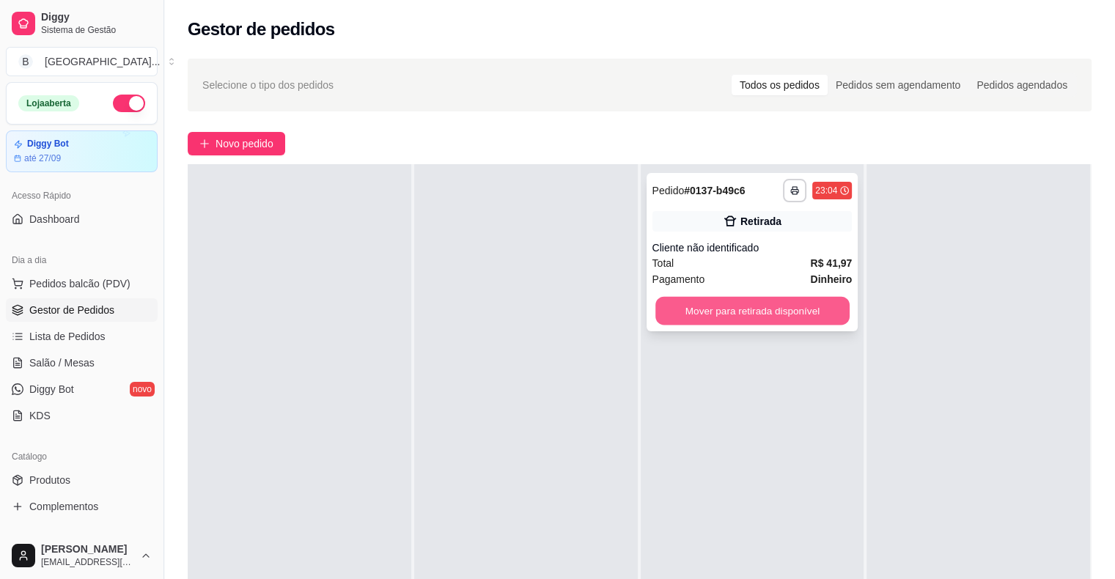
click at [783, 315] on button "Mover para retirada disponível" at bounding box center [752, 311] width 194 height 29
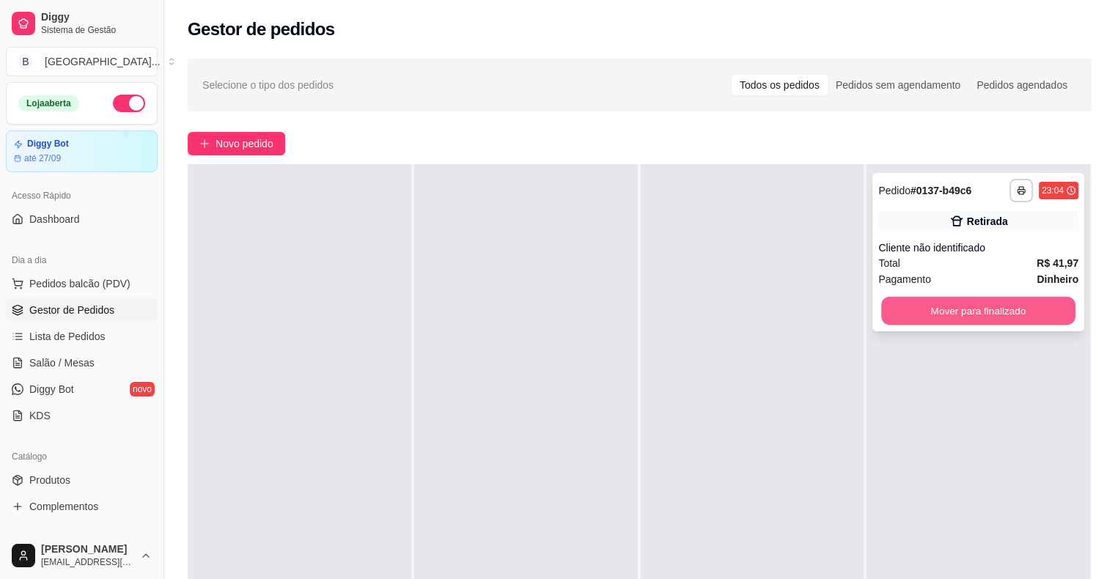
click at [881, 313] on button "Mover para finalizado" at bounding box center [978, 311] width 194 height 29
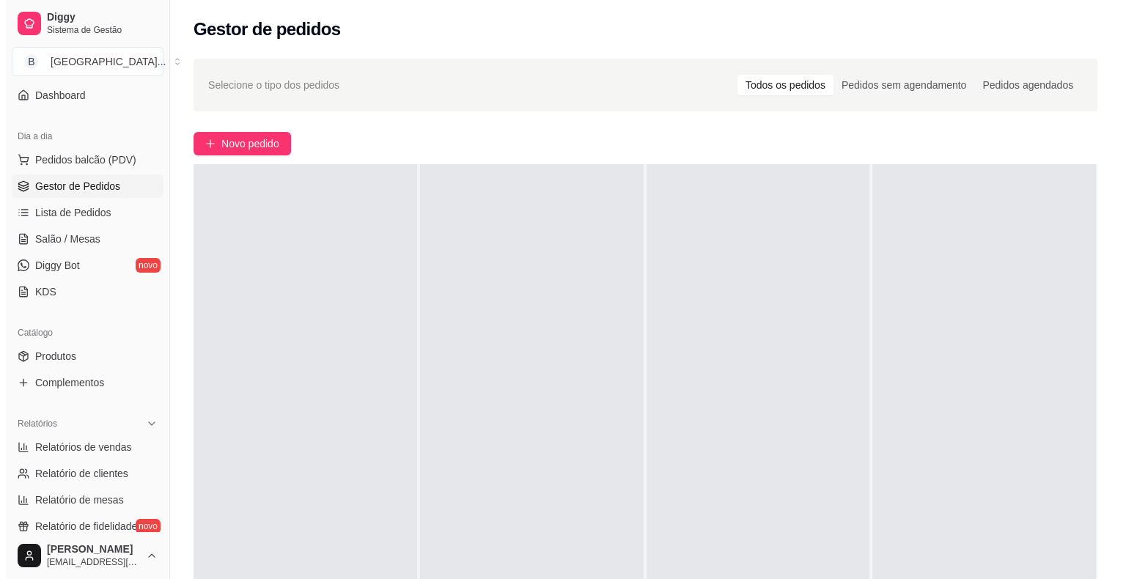
scroll to position [147, 0]
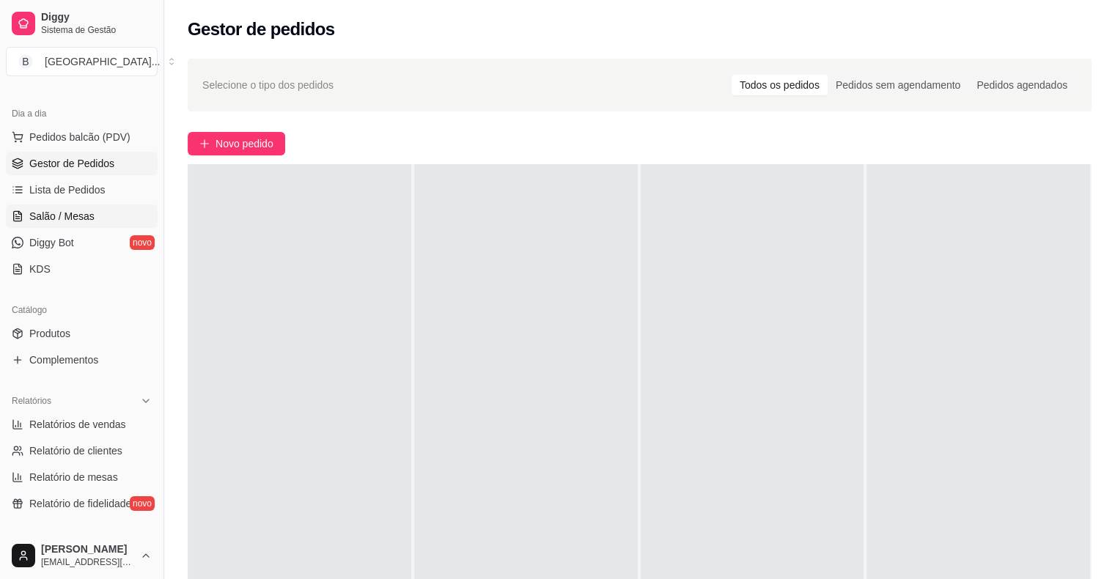
click at [24, 208] on link "Salão / Mesas" at bounding box center [82, 215] width 152 height 23
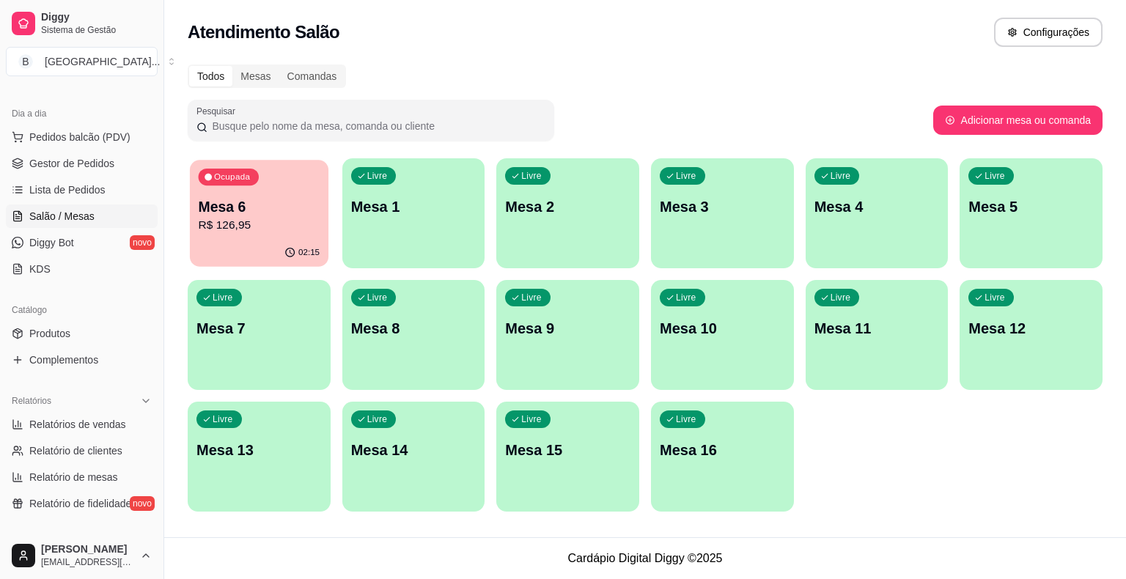
click at [213, 222] on p "R$ 126,95" at bounding box center [260, 225] width 122 height 17
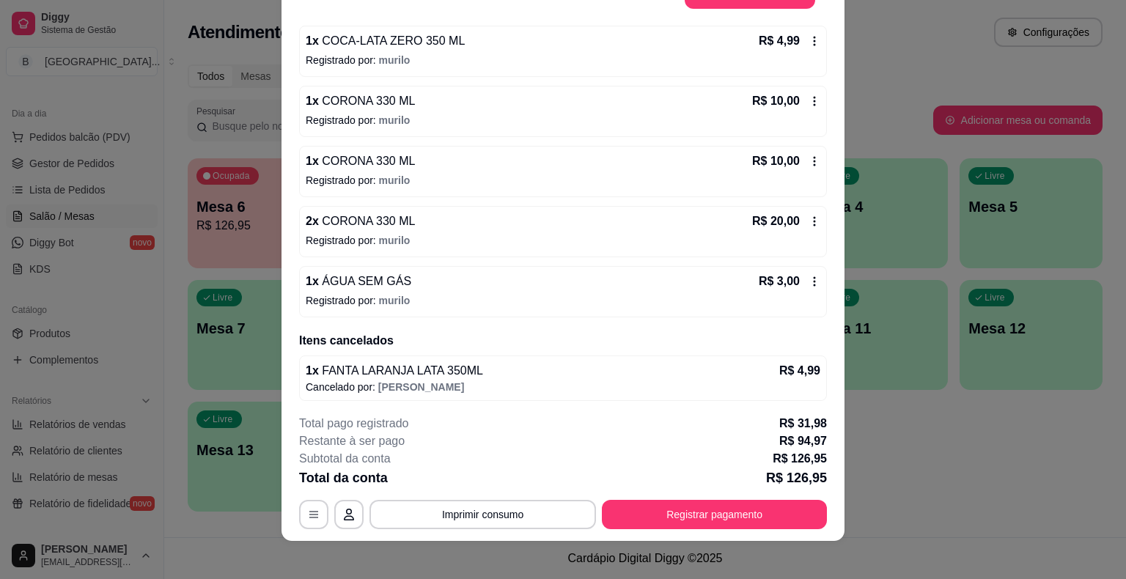
scroll to position [44, 0]
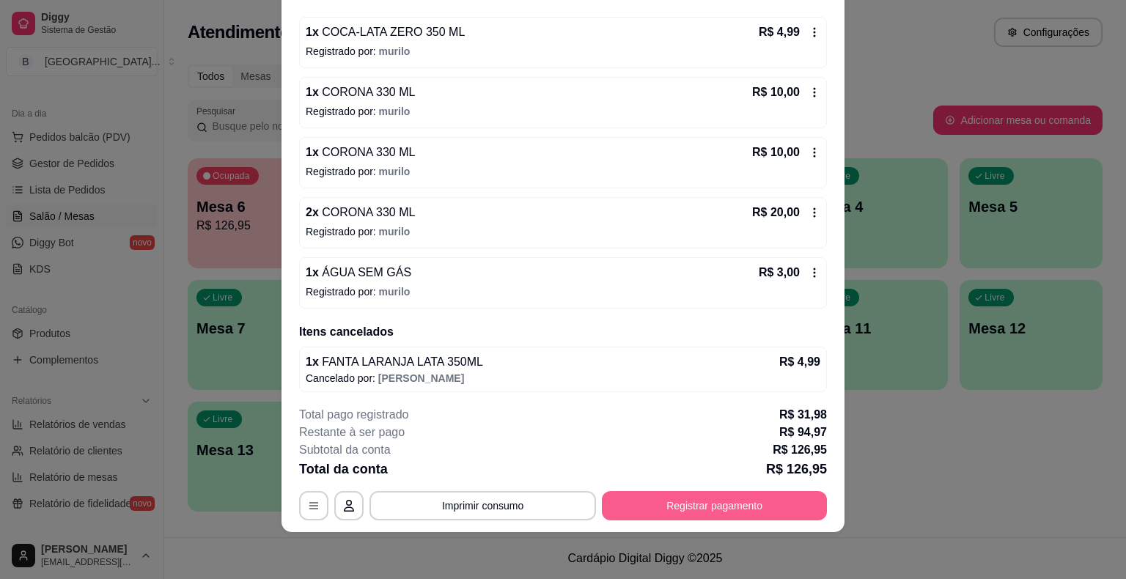
click at [688, 506] on button "Registrar pagamento" at bounding box center [714, 505] width 225 height 29
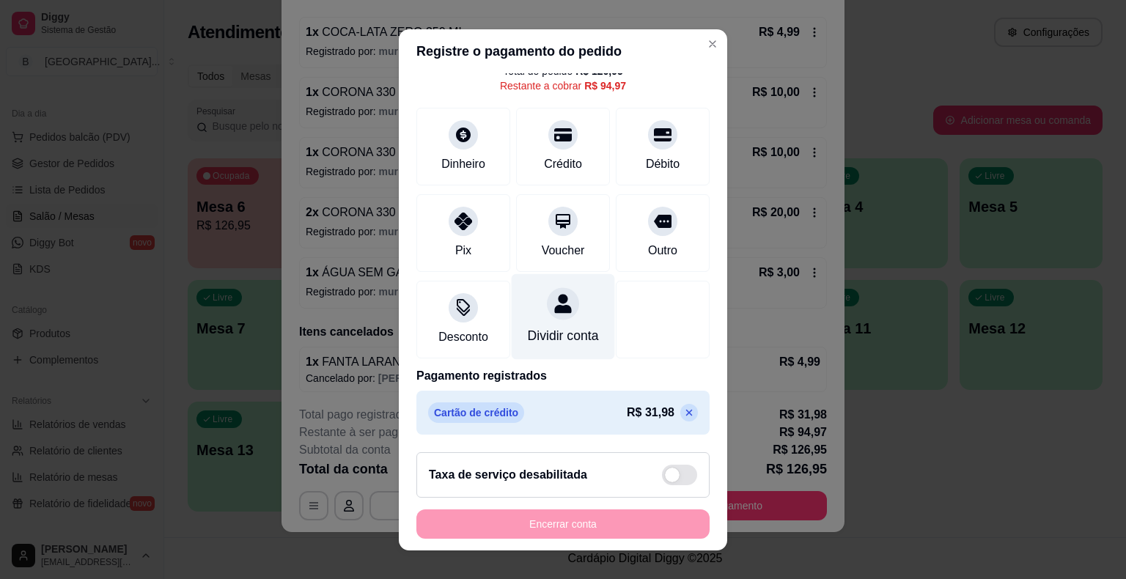
scroll to position [18, 0]
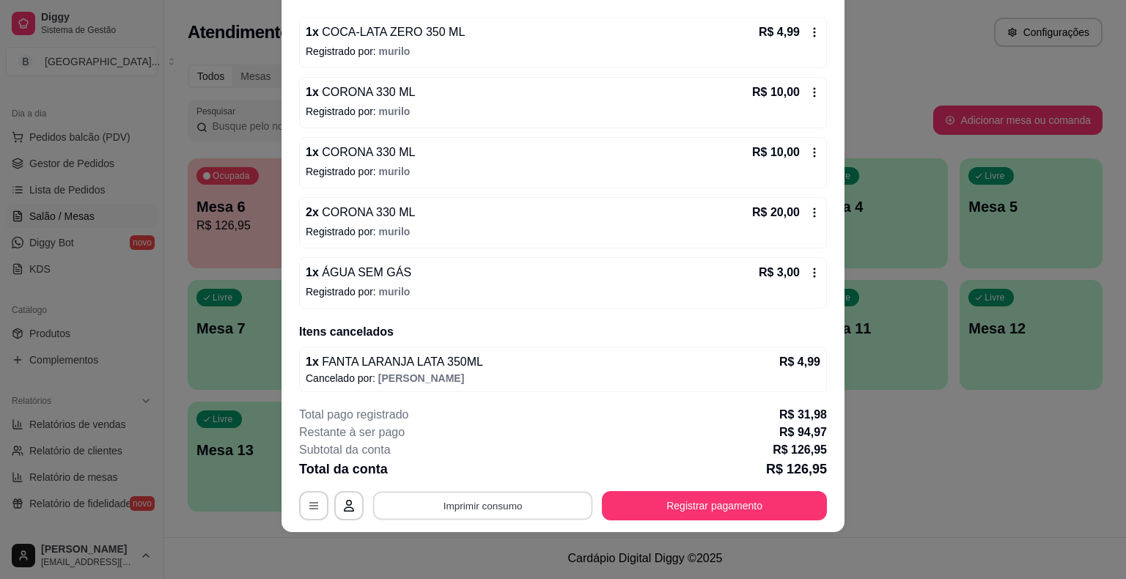
click at [501, 509] on button "Imprimir consumo" at bounding box center [483, 506] width 220 height 29
click at [490, 435] on button "IMPRESSORA" at bounding box center [482, 442] width 106 height 23
click at [660, 499] on button "Registrar pagamento" at bounding box center [714, 506] width 218 height 29
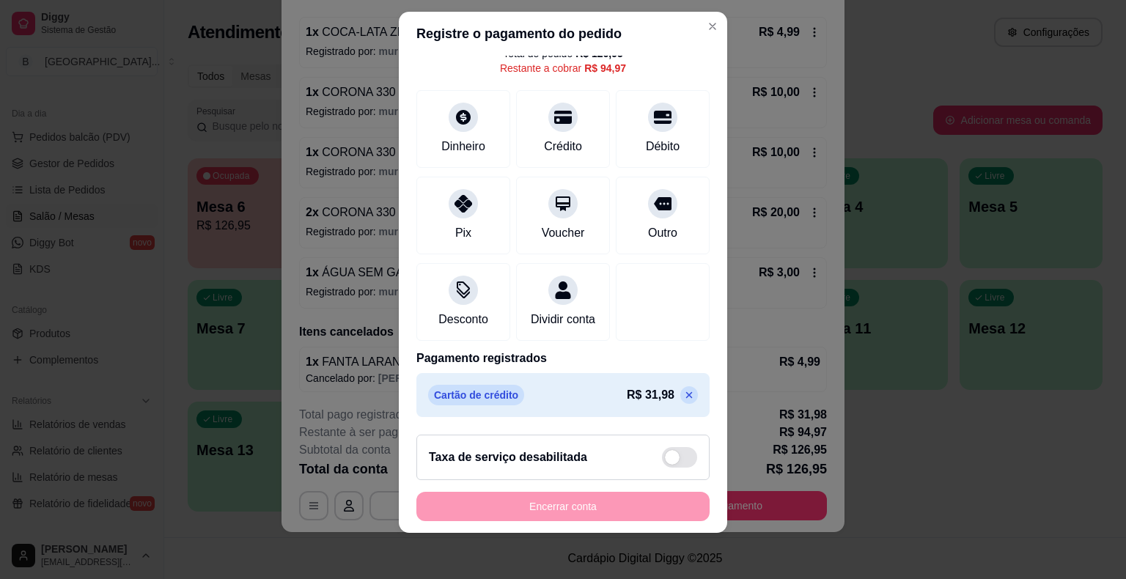
scroll to position [0, 0]
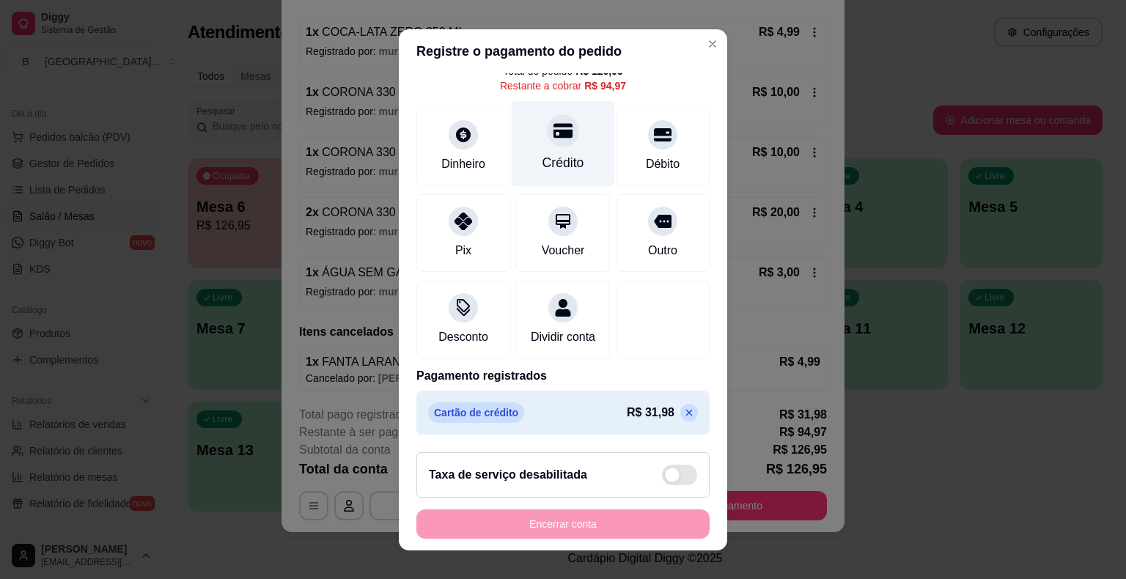
click at [575, 129] on div "Crédito" at bounding box center [563, 143] width 103 height 86
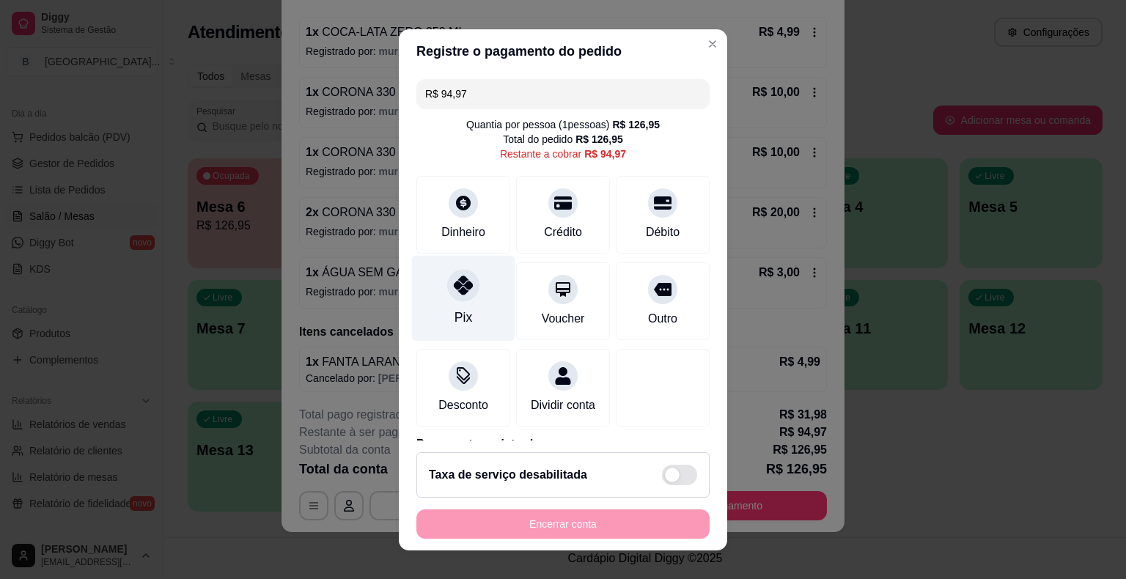
click at [458, 299] on div at bounding box center [463, 285] width 32 height 32
click at [439, 275] on div "Pix" at bounding box center [463, 298] width 103 height 86
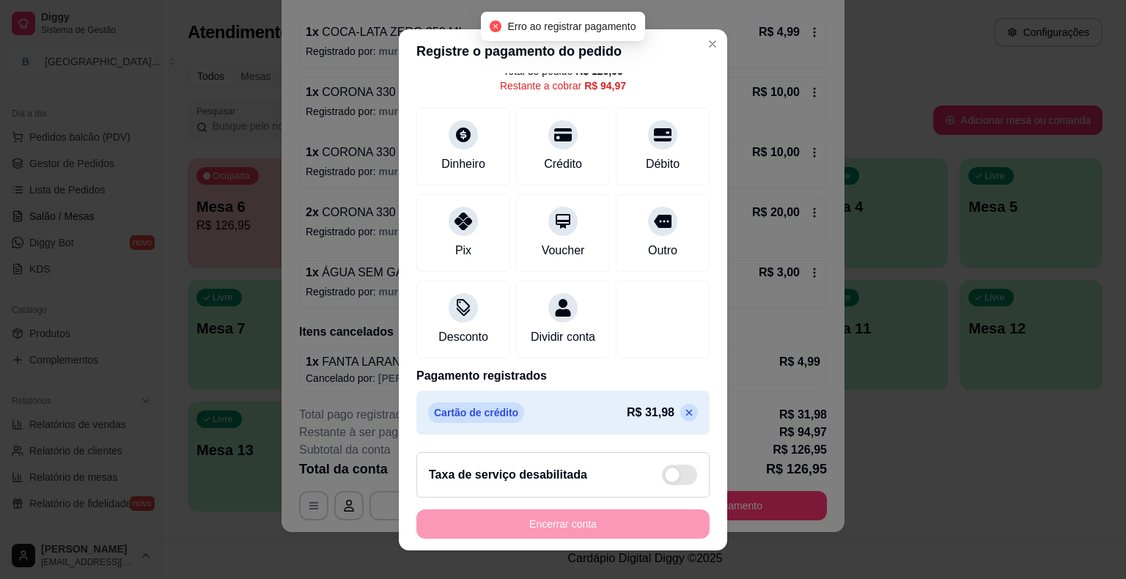
scroll to position [84, 0]
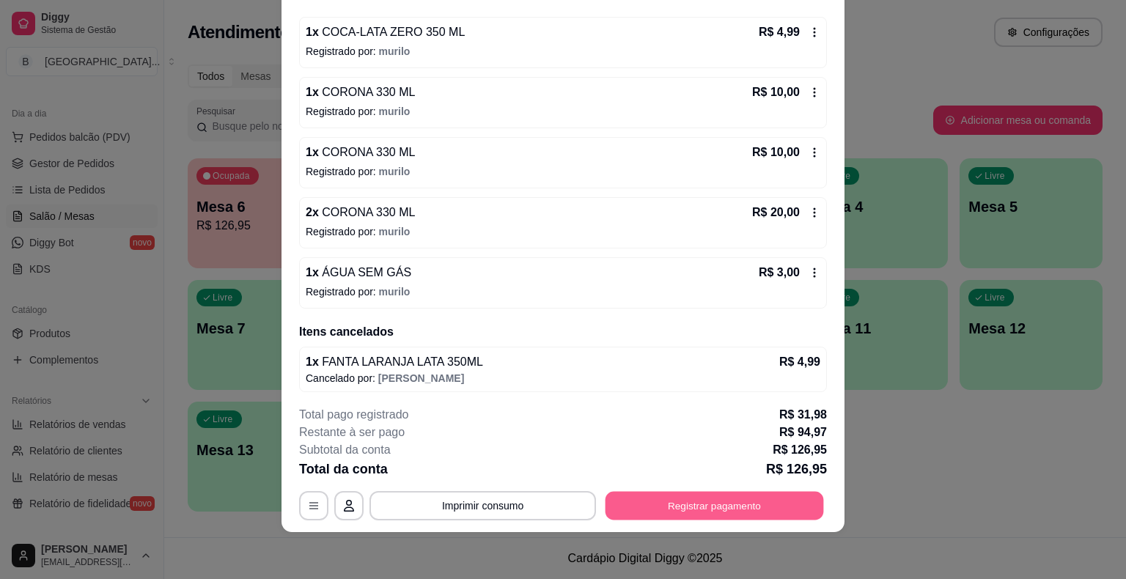
click at [700, 501] on button "Registrar pagamento" at bounding box center [714, 506] width 218 height 29
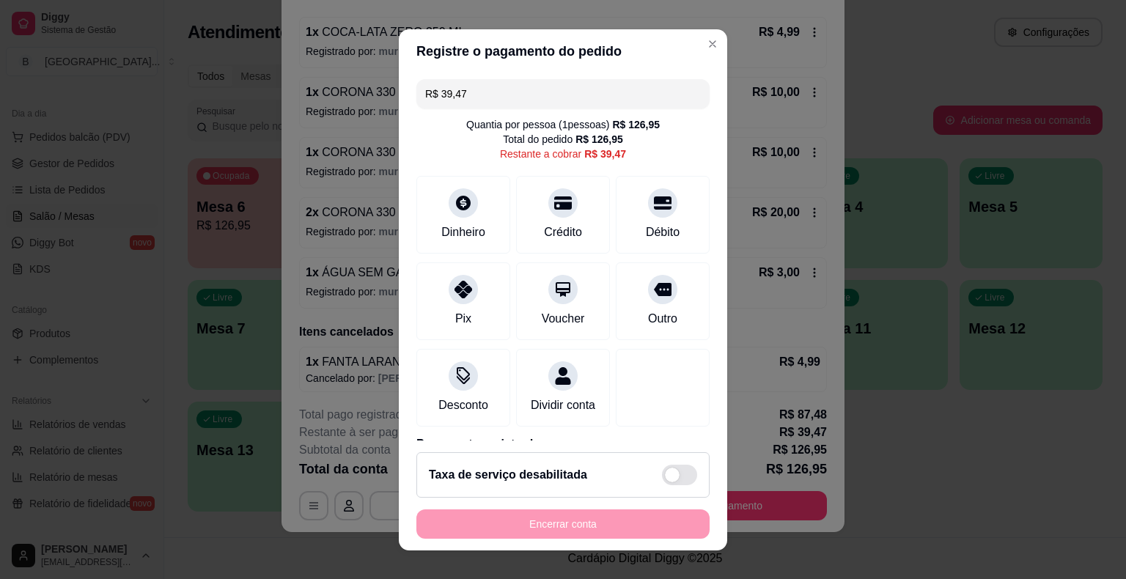
scroll to position [139, 0]
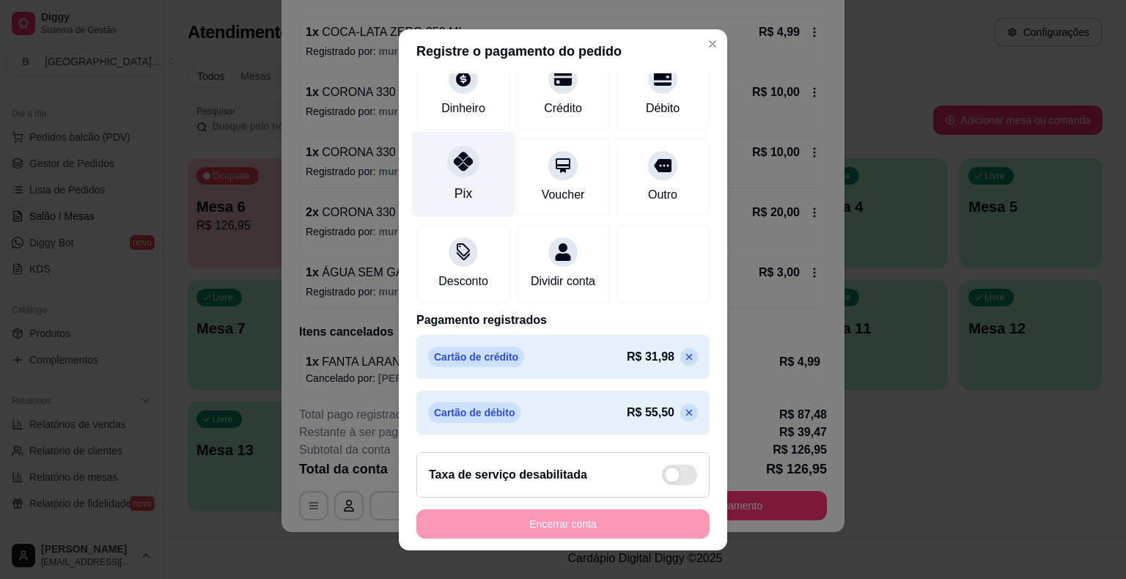
click at [479, 172] on div "Pix" at bounding box center [463, 174] width 103 height 86
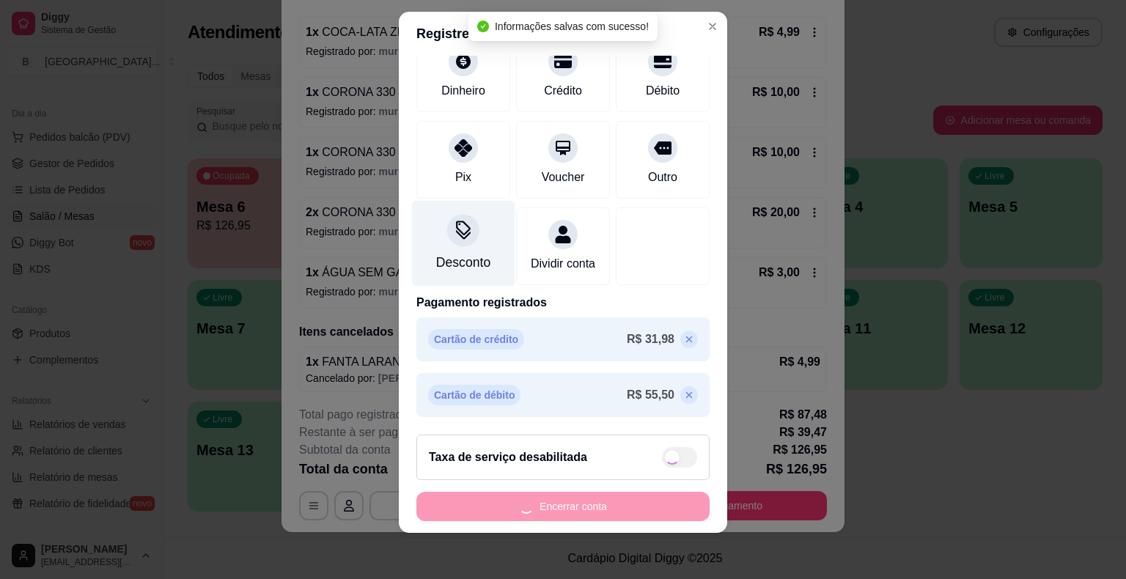
type input "R$ 0,00"
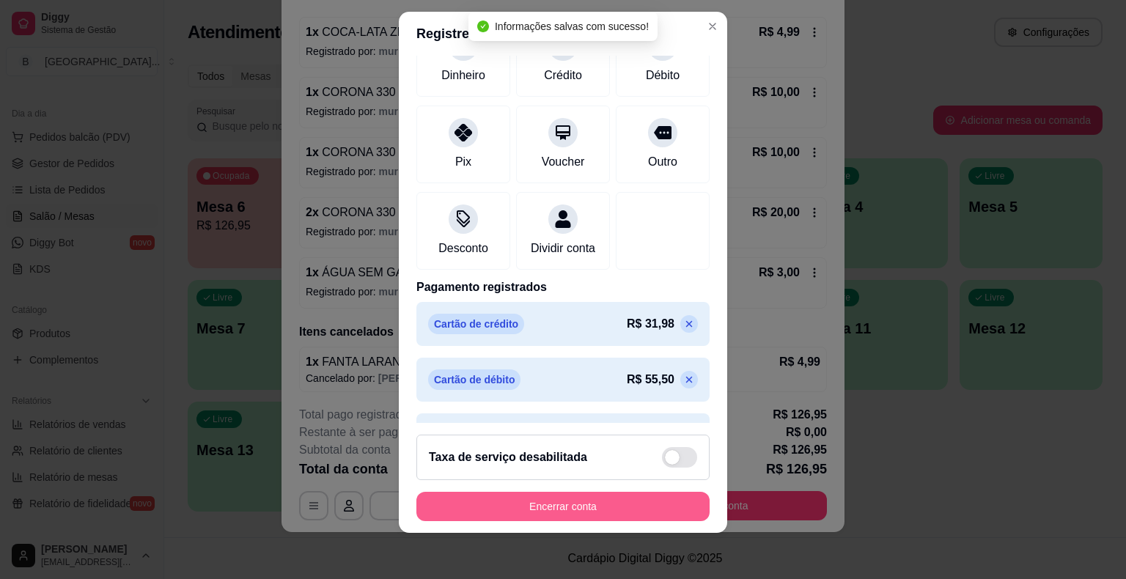
click at [572, 508] on button "Encerrar conta" at bounding box center [562, 506] width 293 height 29
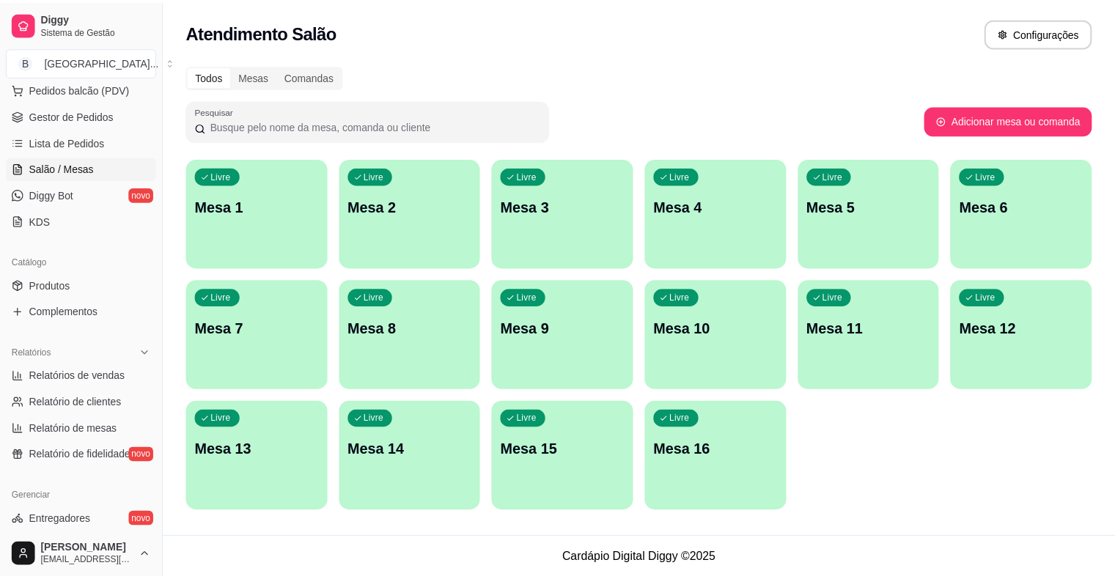
scroll to position [220, 0]
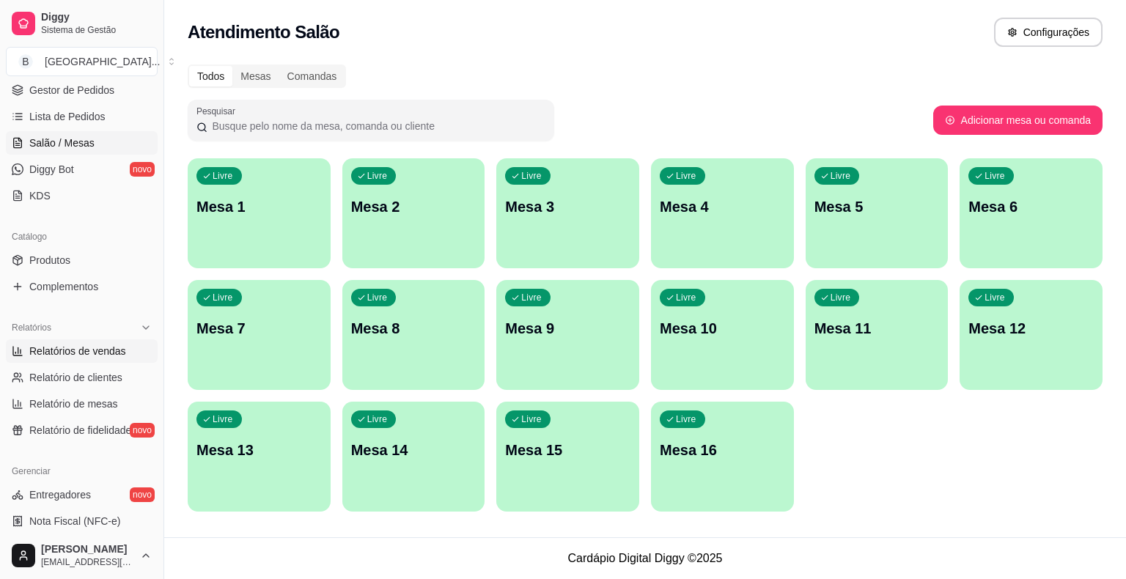
click at [59, 346] on span "Relatórios de vendas" at bounding box center [77, 351] width 97 height 15
select select "ALL"
select select "0"
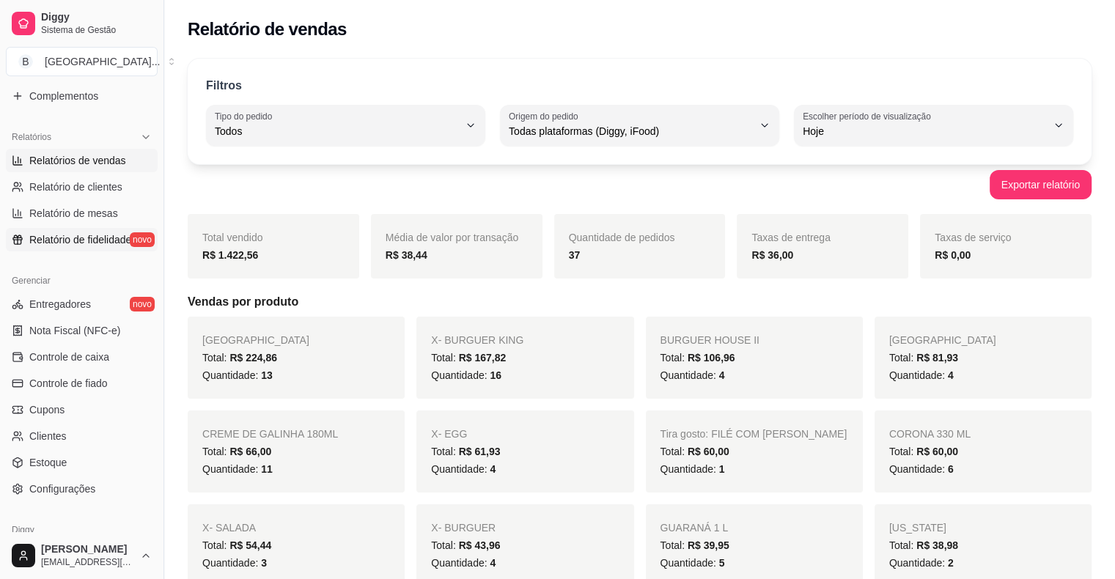
scroll to position [402, 0]
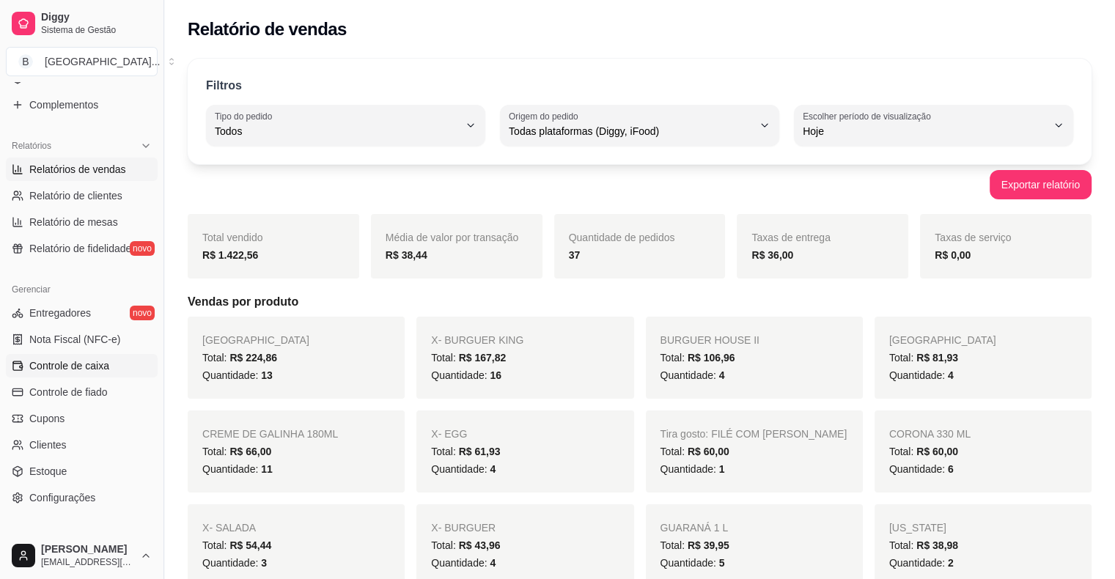
click at [64, 371] on span "Controle de caixa" at bounding box center [69, 365] width 80 height 15
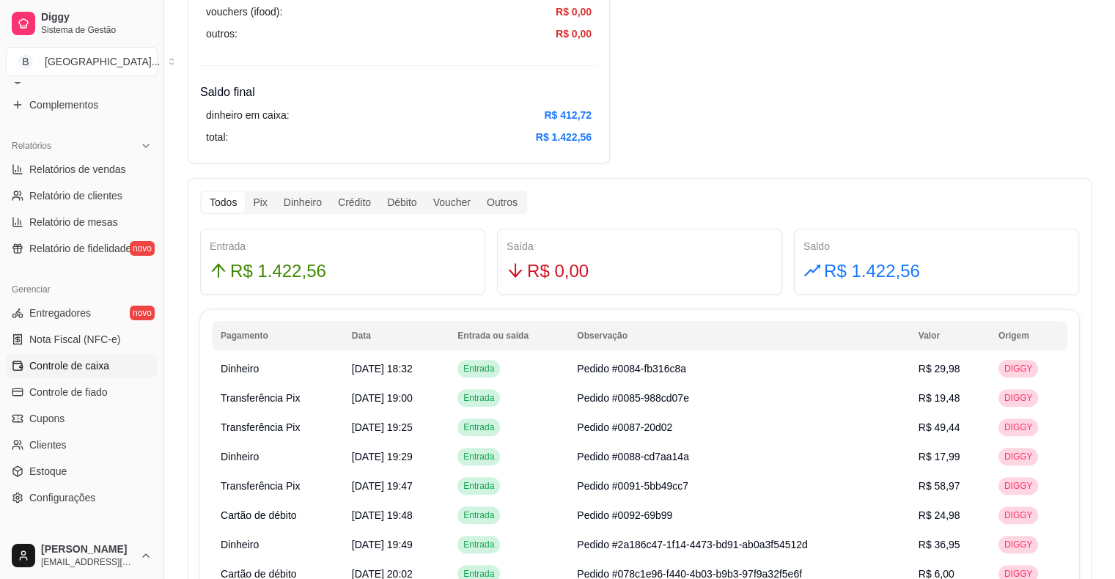
scroll to position [733, 0]
